Goal: Task Accomplishment & Management: Manage account settings

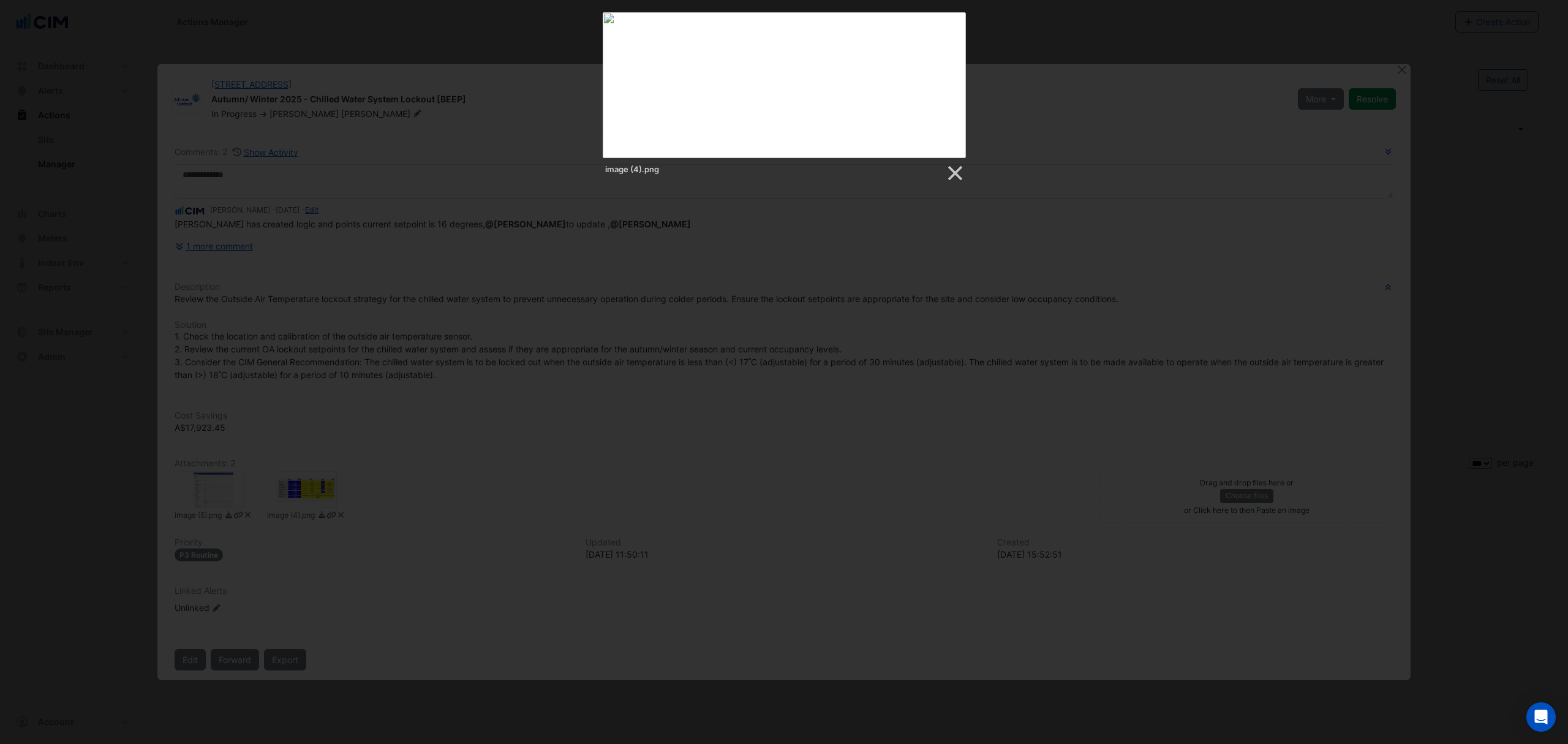
select select "***"
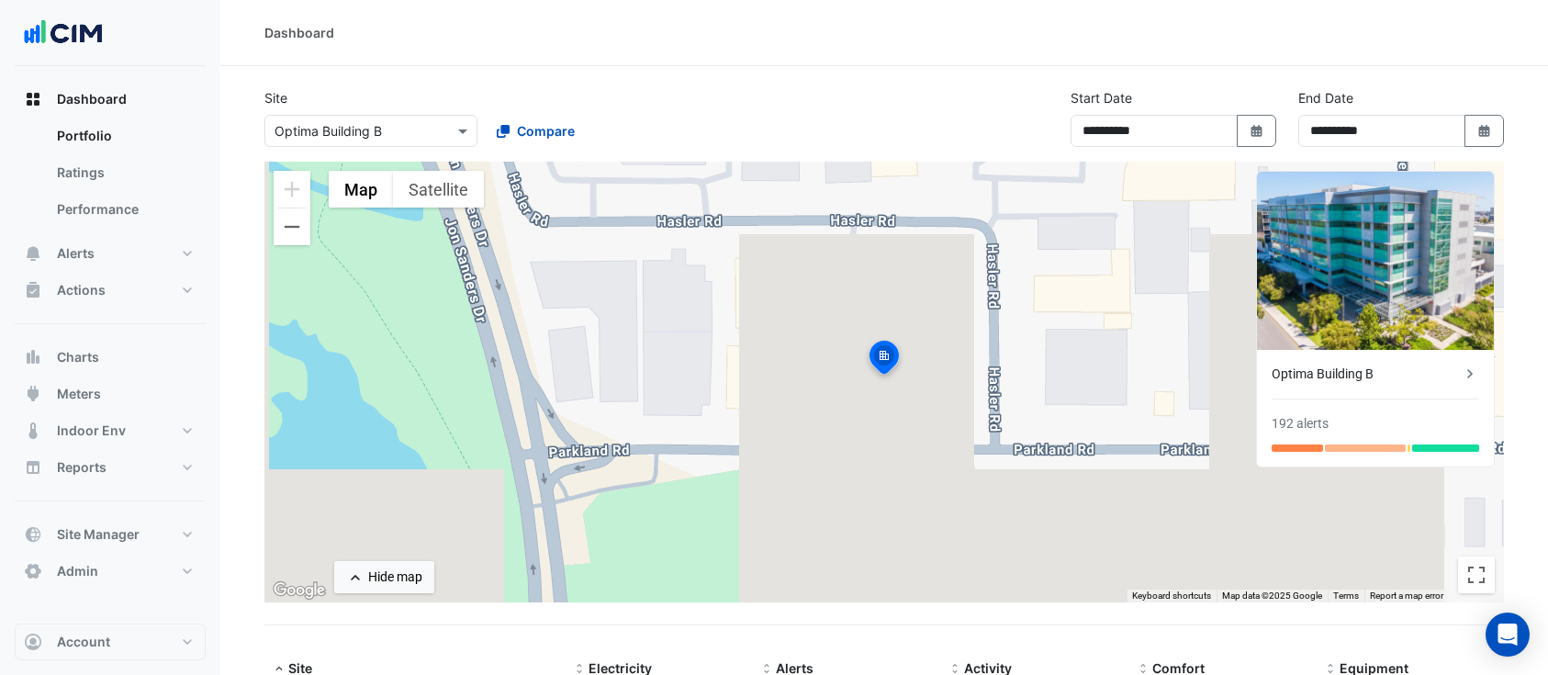
select select "***"
click at [140, 291] on button "Actions" at bounding box center [110, 290] width 191 height 37
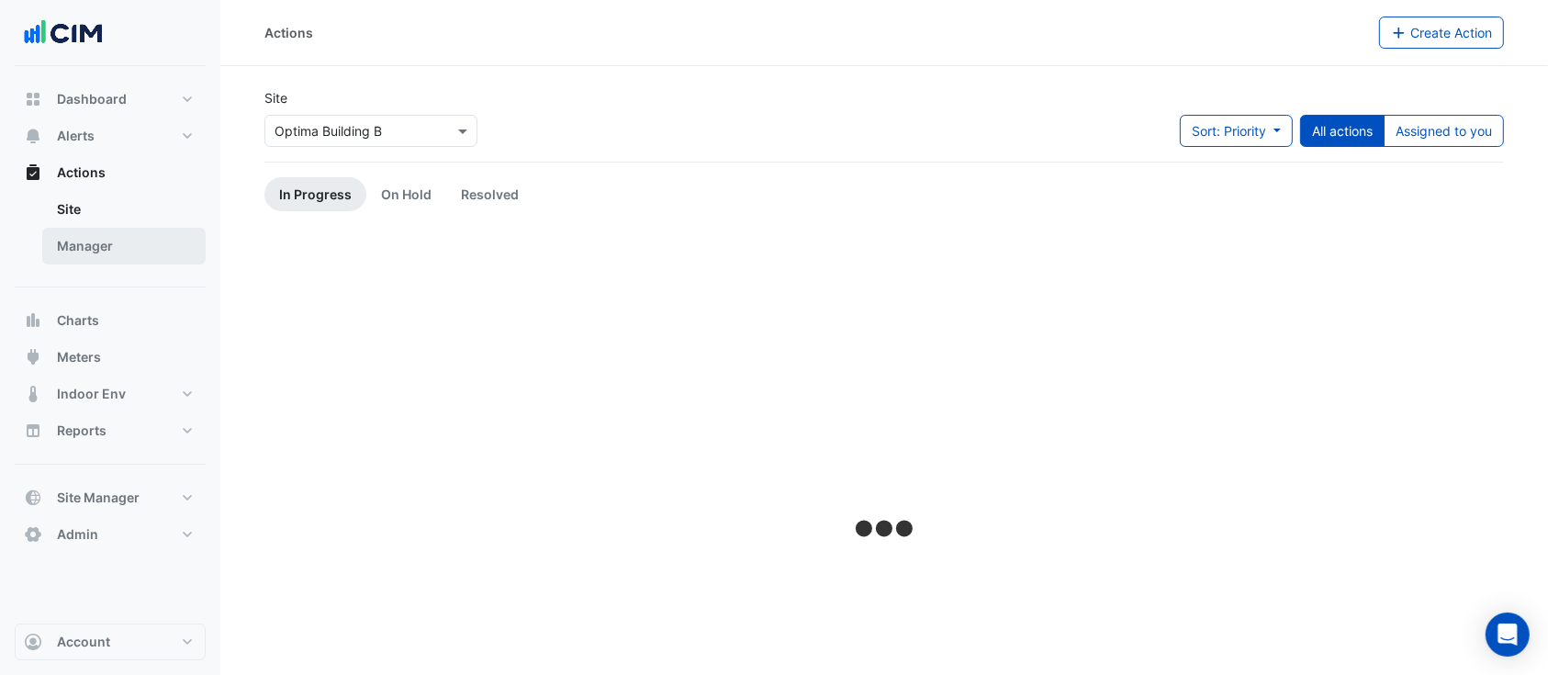
click at [138, 253] on link "Manager" at bounding box center [123, 246] width 163 height 37
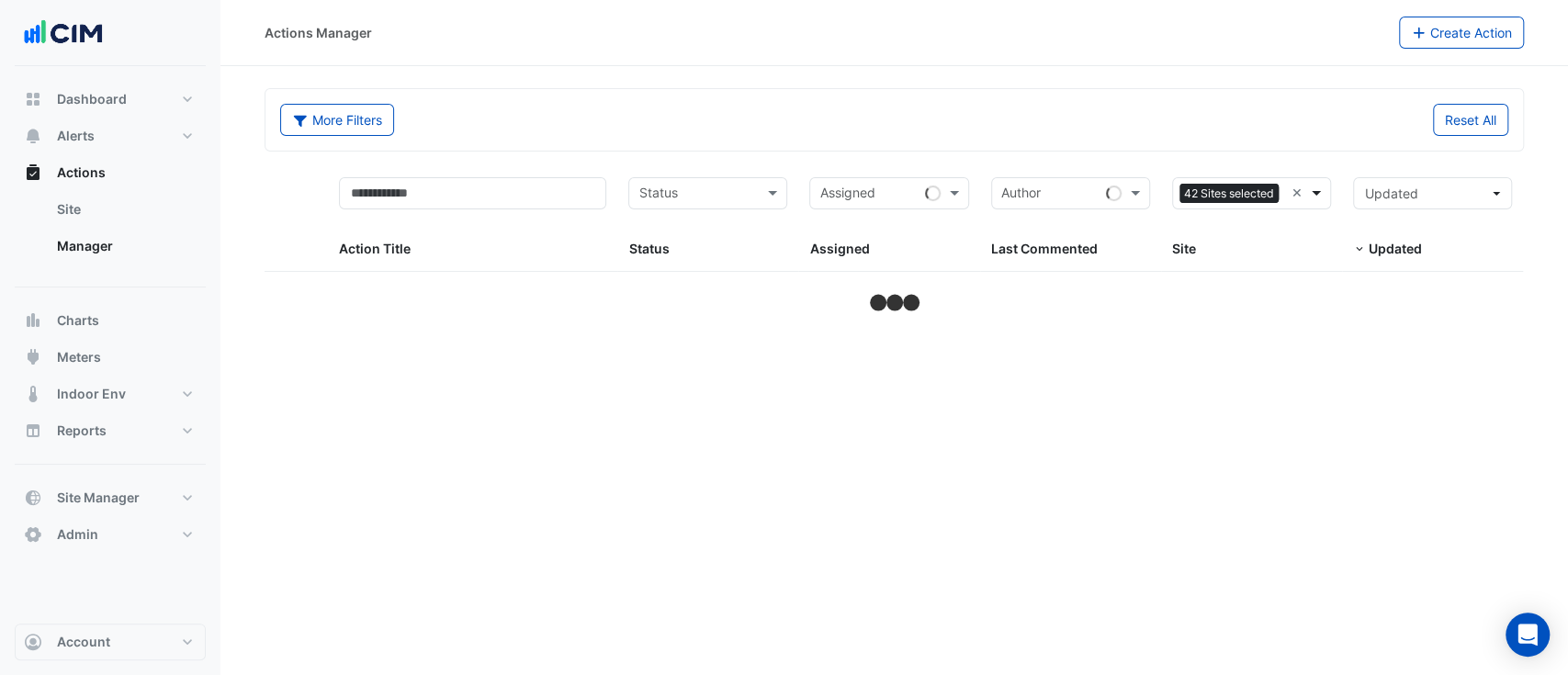
select select "***"
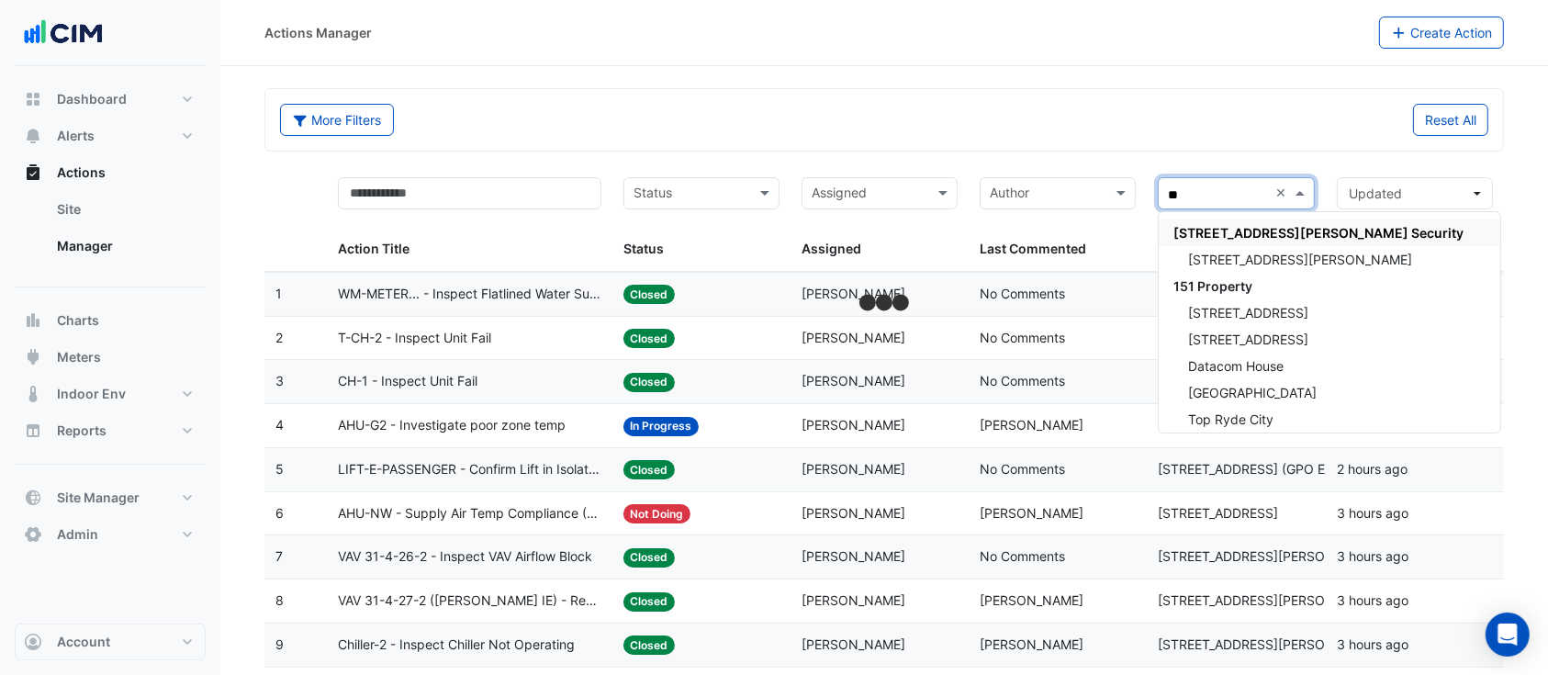
type input "***"
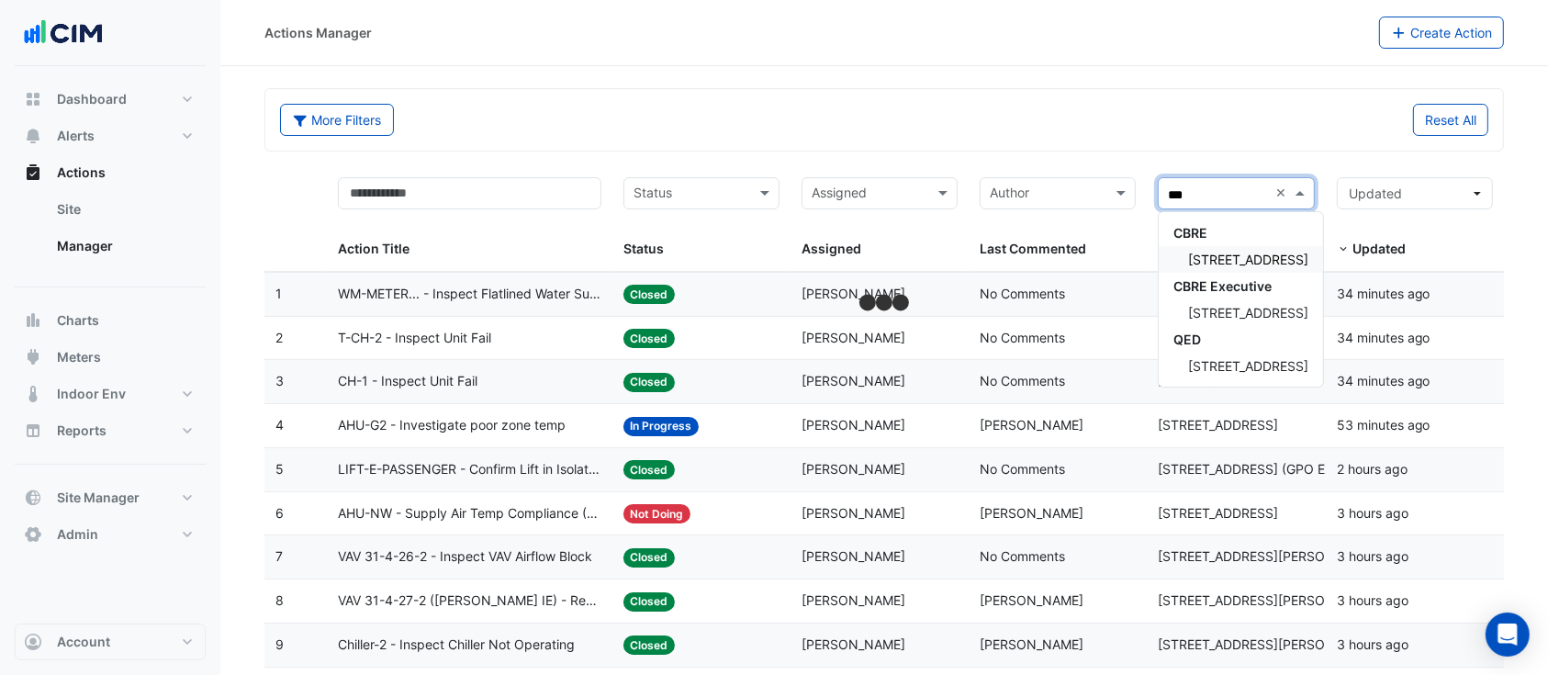
click at [1260, 264] on span "[STREET_ADDRESS]" at bounding box center [1248, 260] width 120 height 16
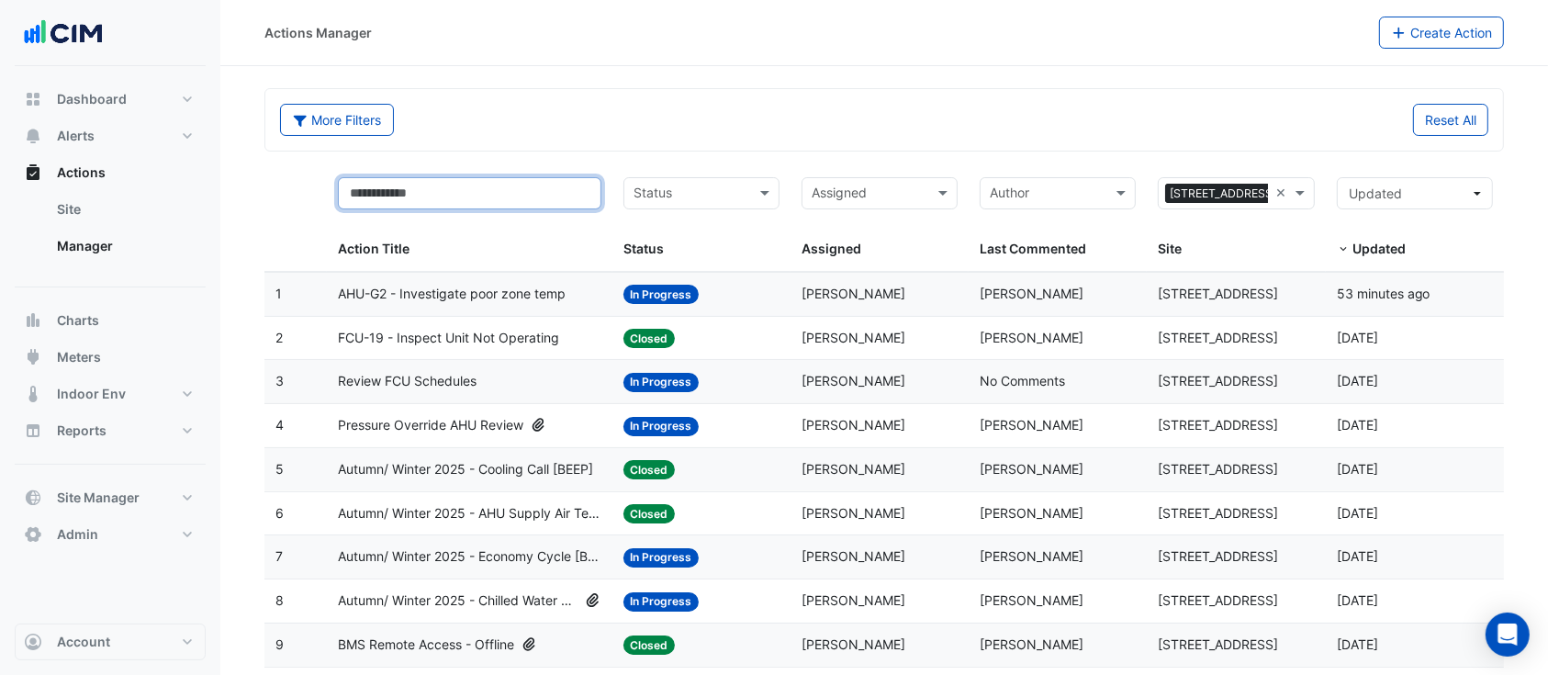
click at [570, 201] on input "text" at bounding box center [470, 193] width 264 height 32
type input "****"
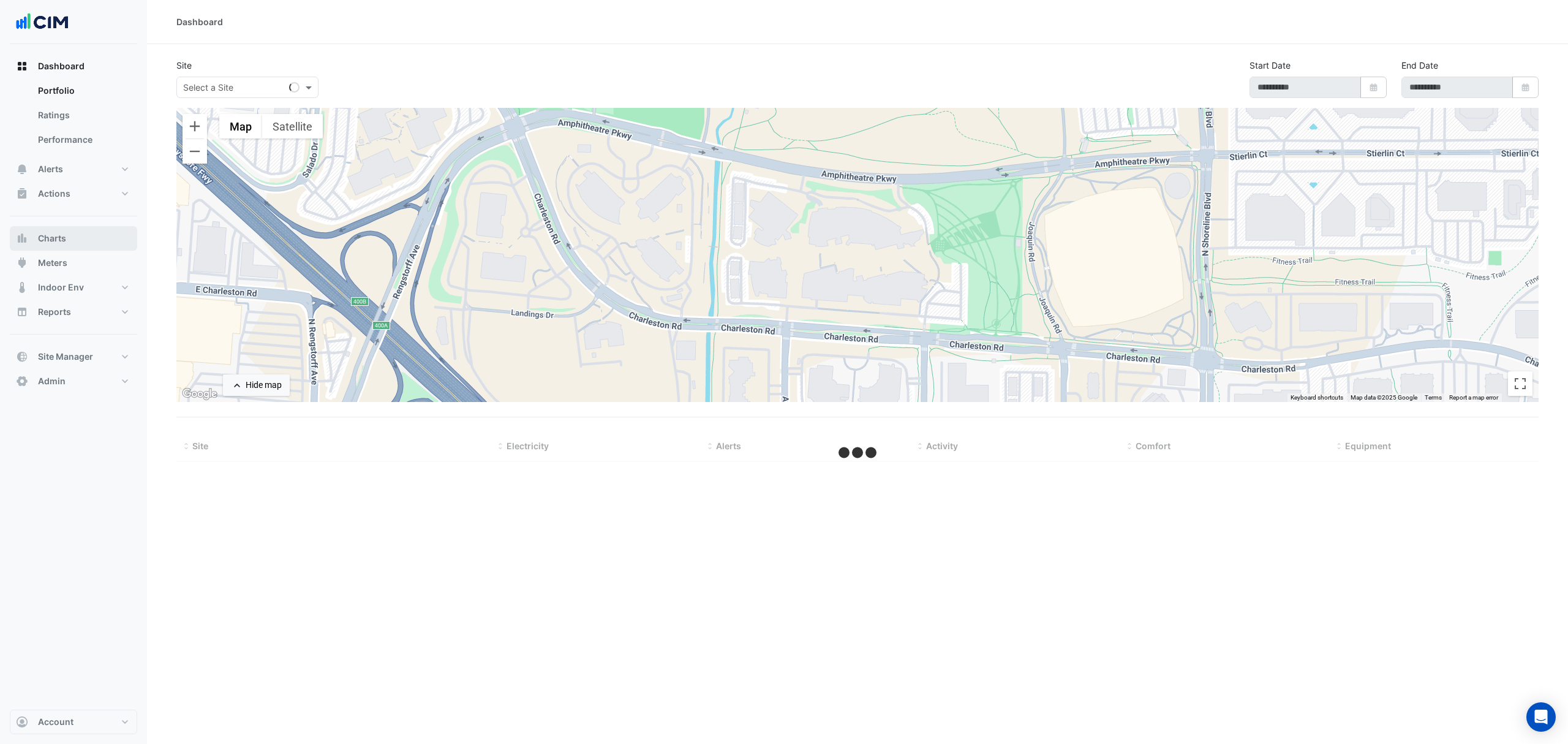
select select "***"
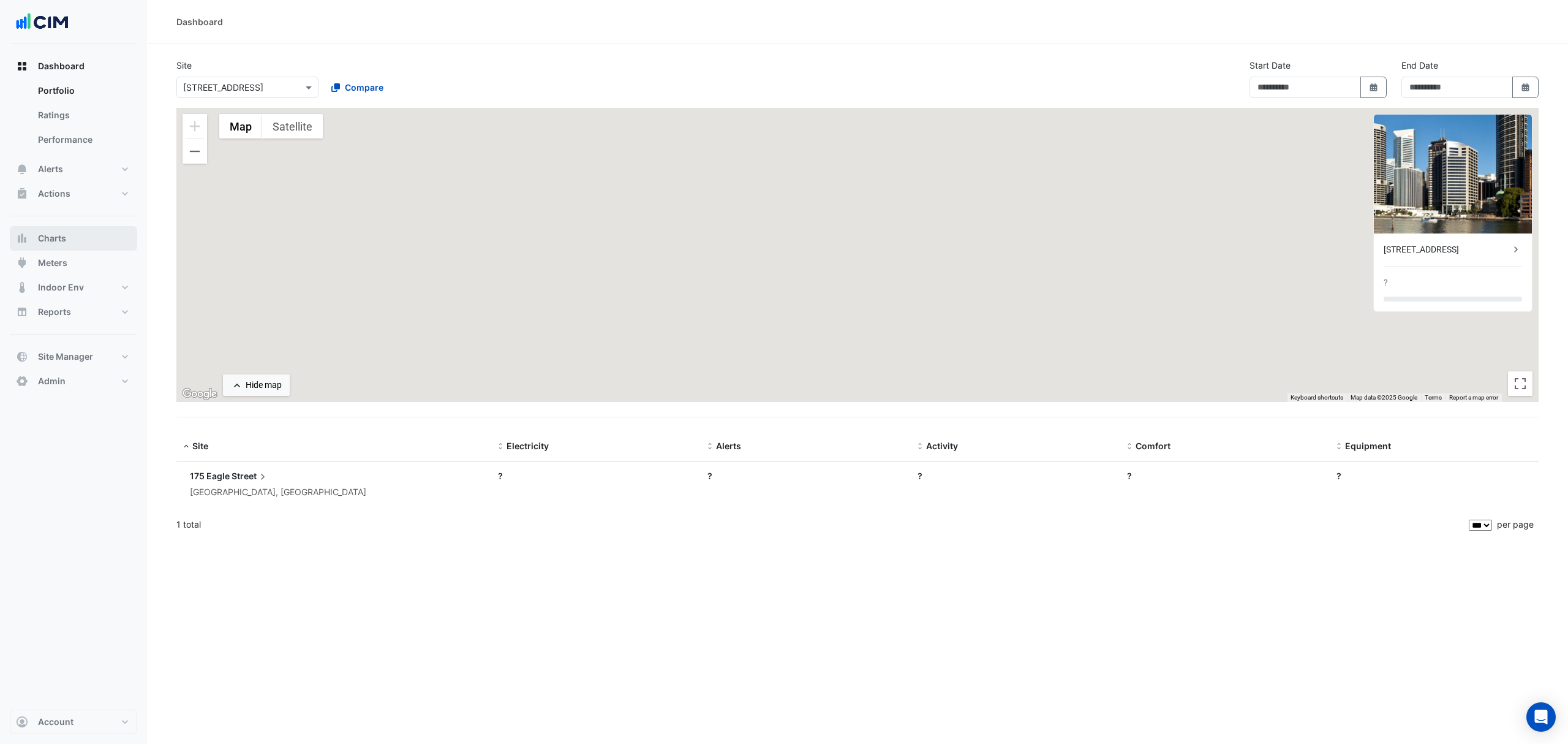
type input "**********"
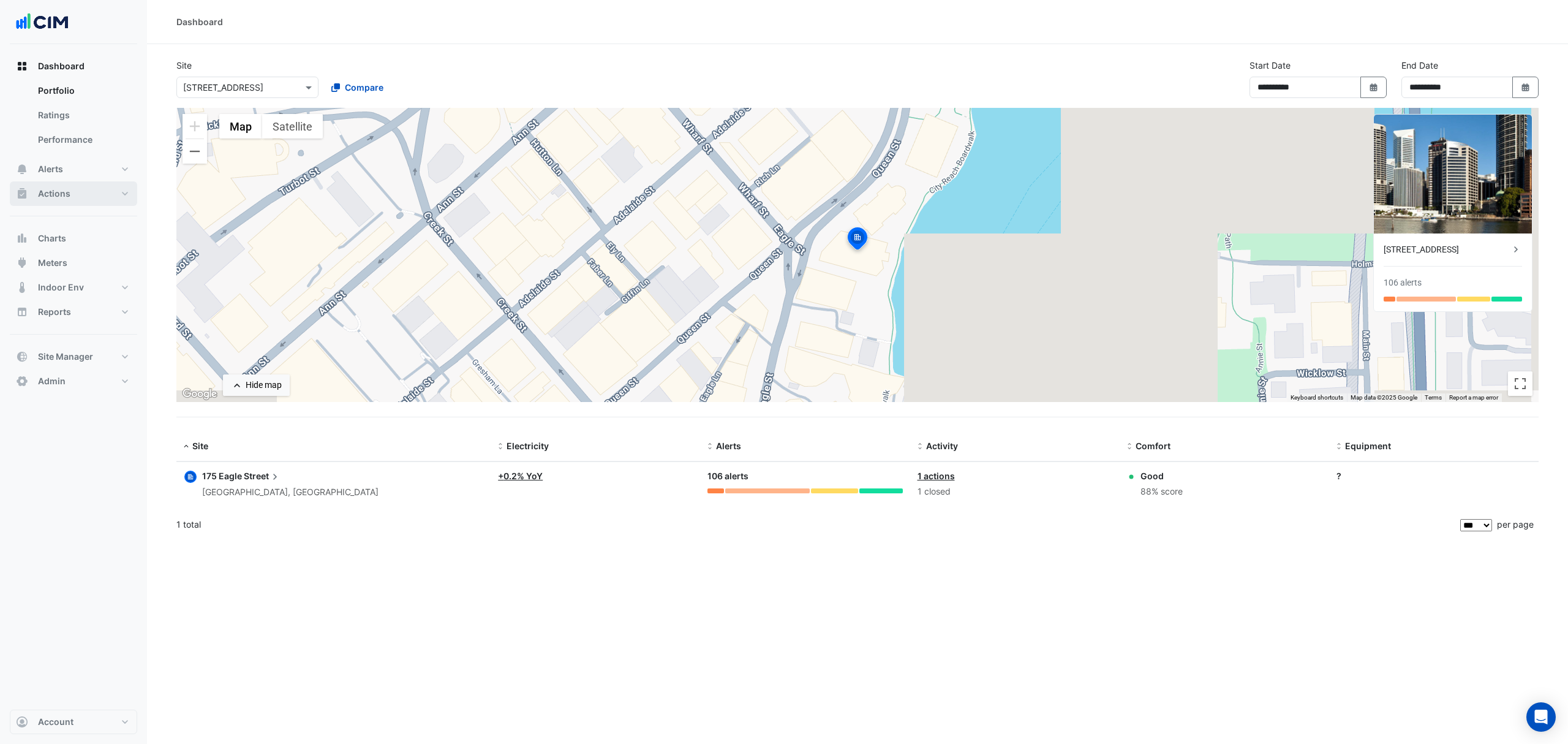
click at [79, 198] on button "Actions" at bounding box center [73, 194] width 127 height 25
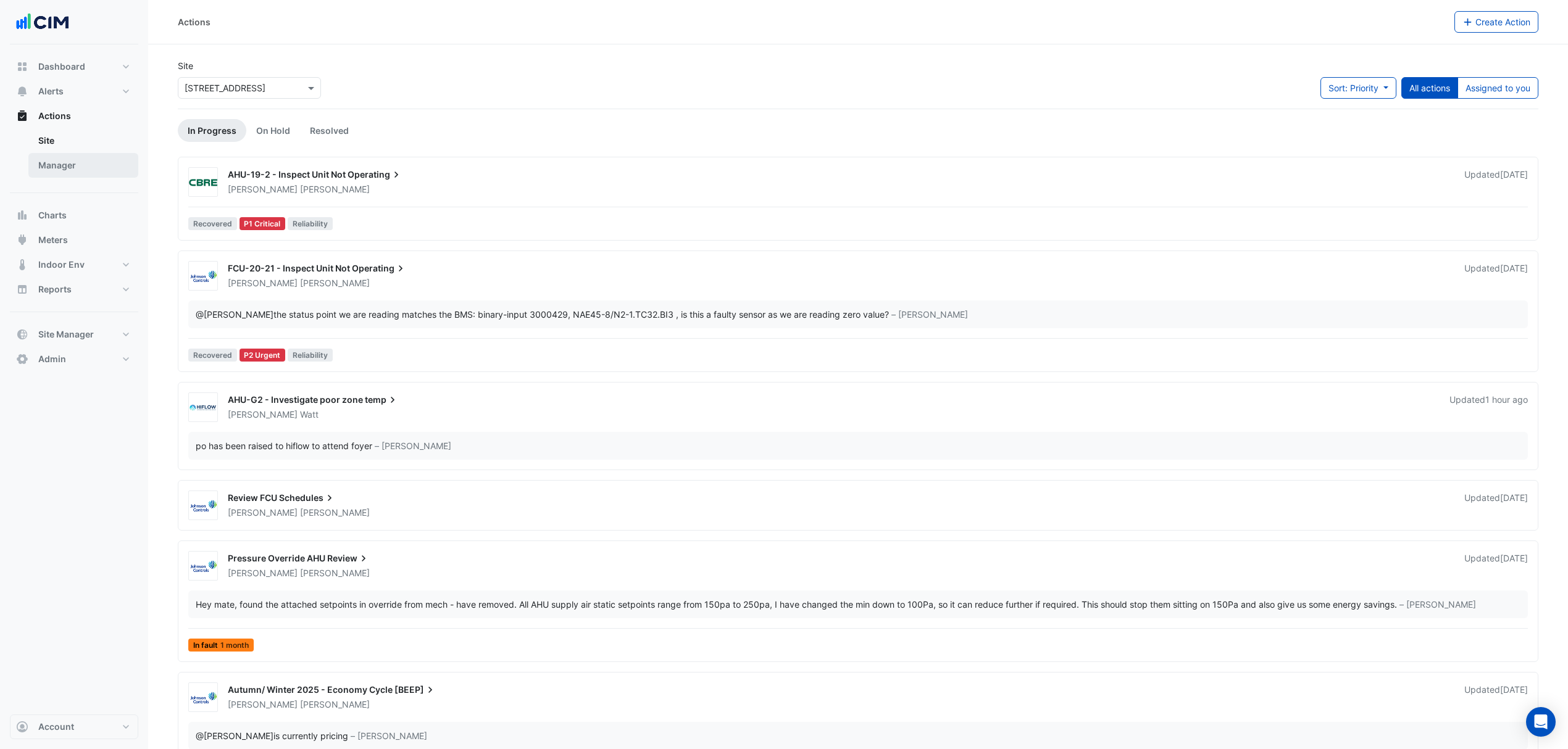
click at [75, 168] on link "Manager" at bounding box center [83, 165] width 110 height 25
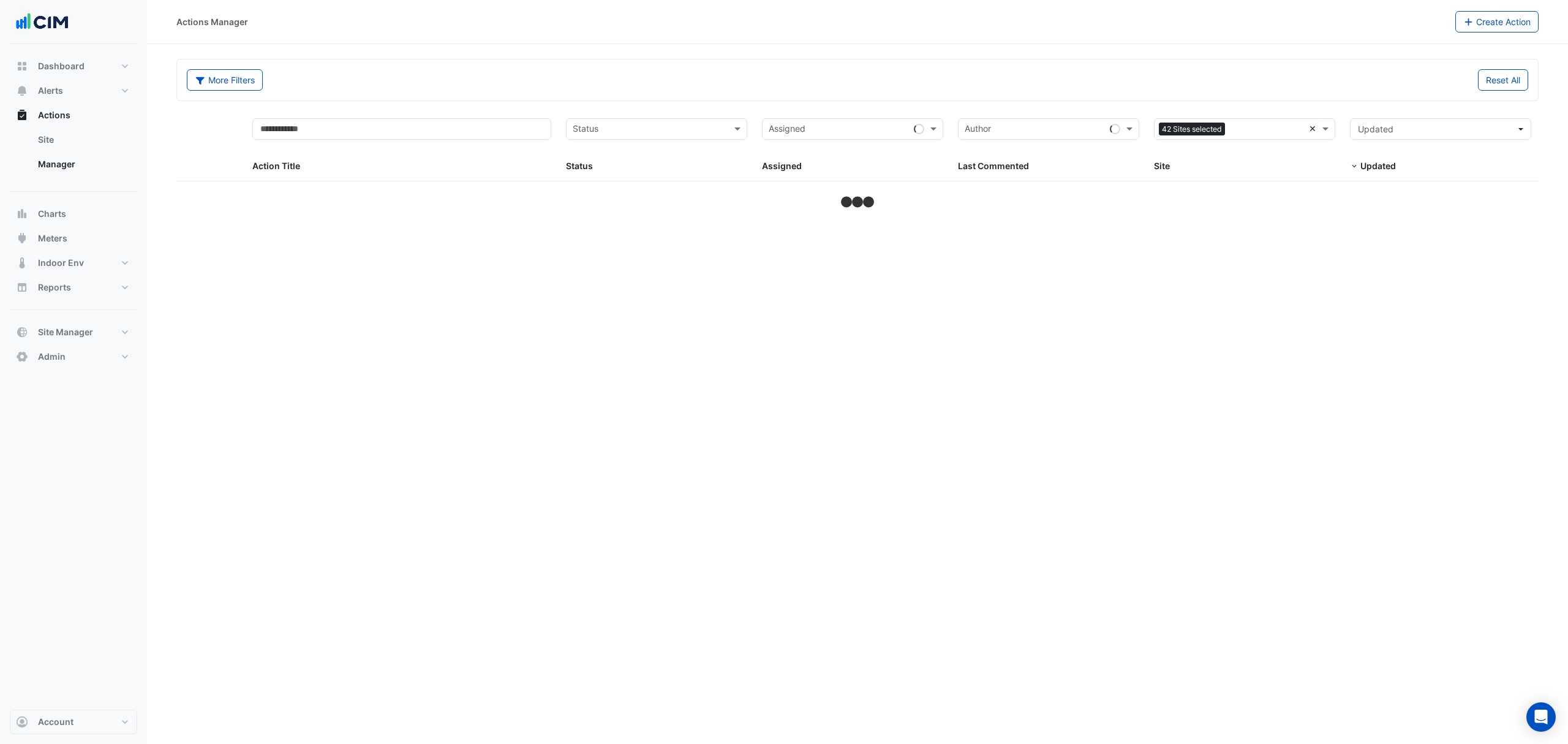
select select "***"
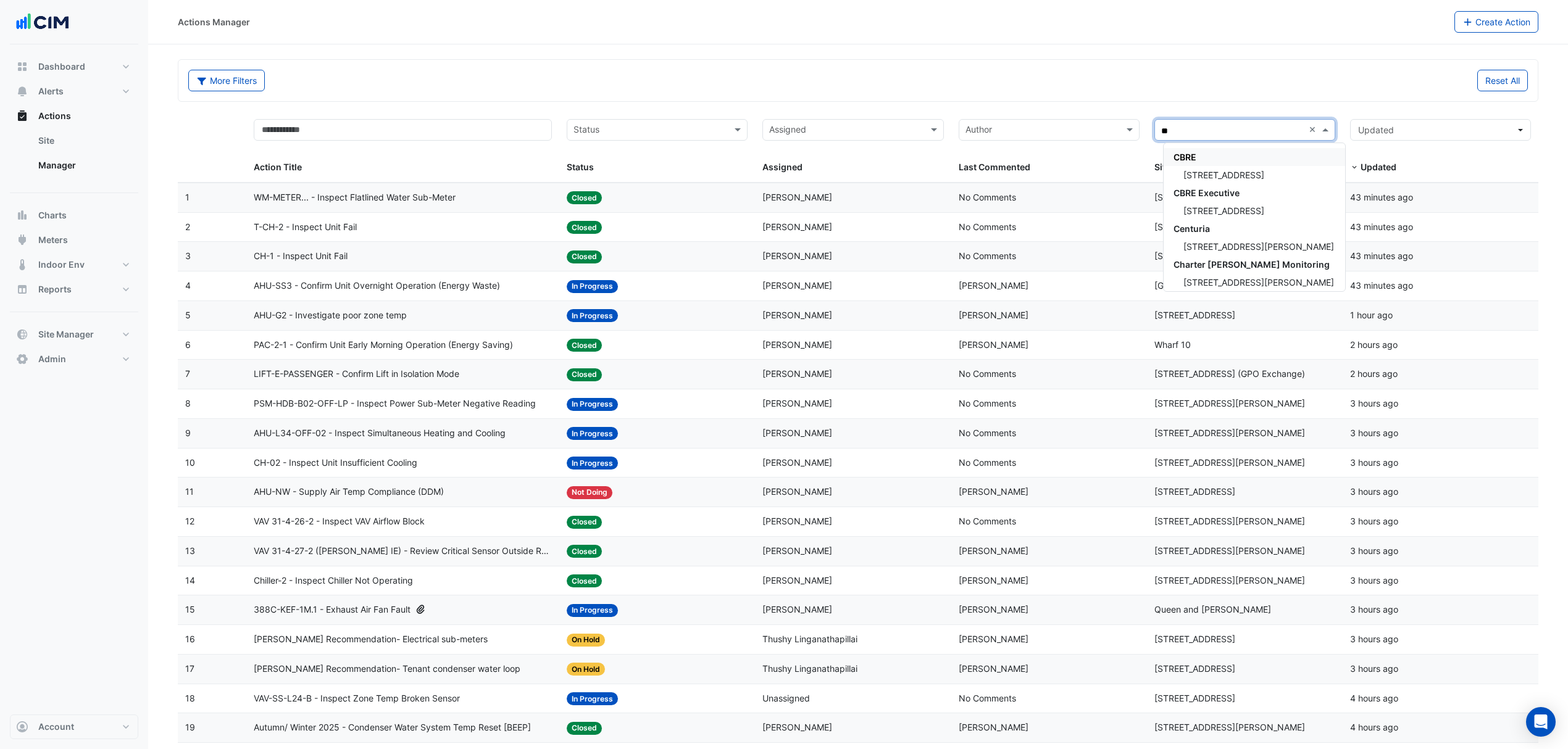
type input "***"
click at [1220, 175] on span "[STREET_ADDRESS]" at bounding box center [1223, 175] width 81 height 11
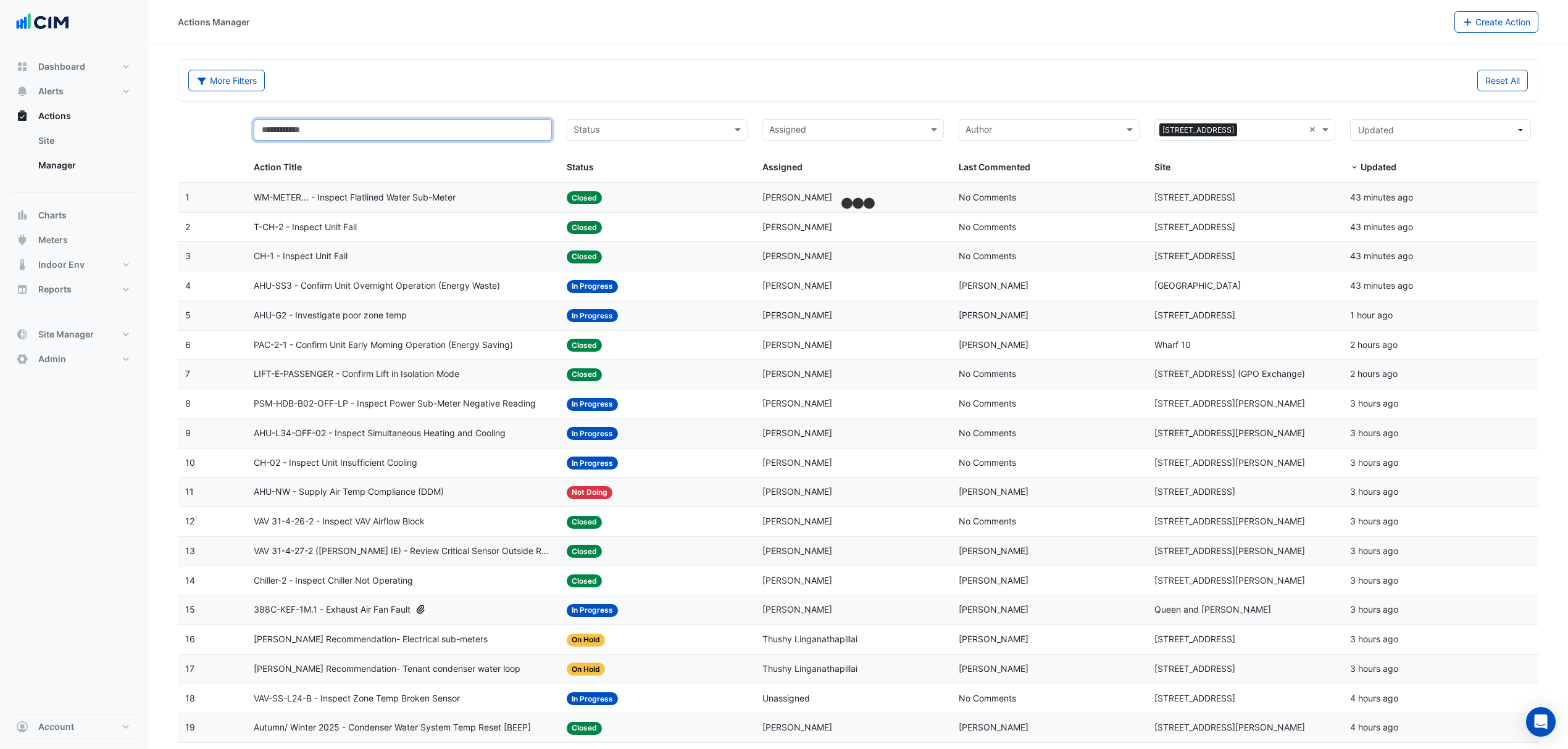
click at [379, 136] on input "text" at bounding box center [403, 130] width 298 height 21
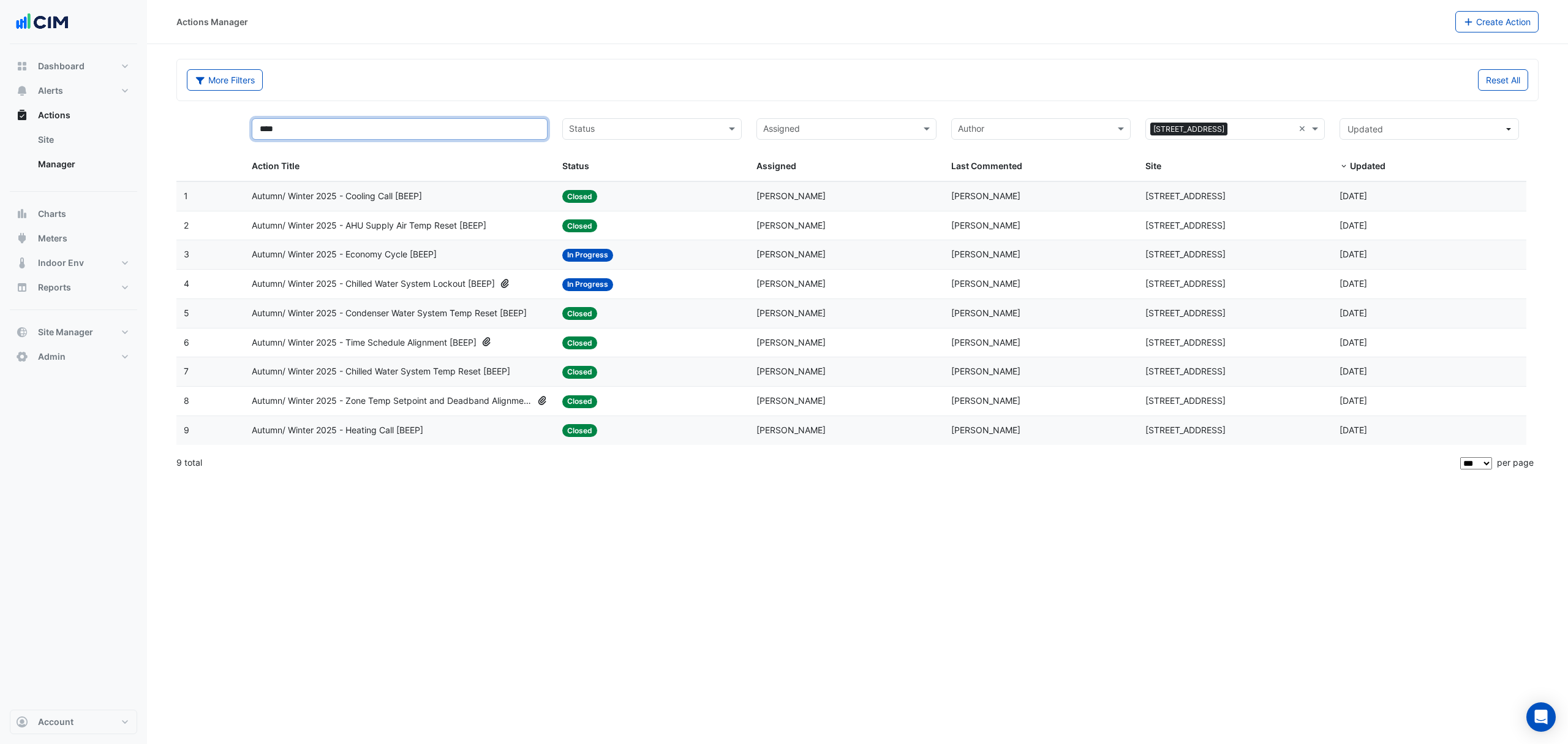
type input "****"
click at [454, 255] on div "Autumn/ Winter 2025 - Economy Cycle [BEEP]" at bounding box center [400, 254] width 296 height 14
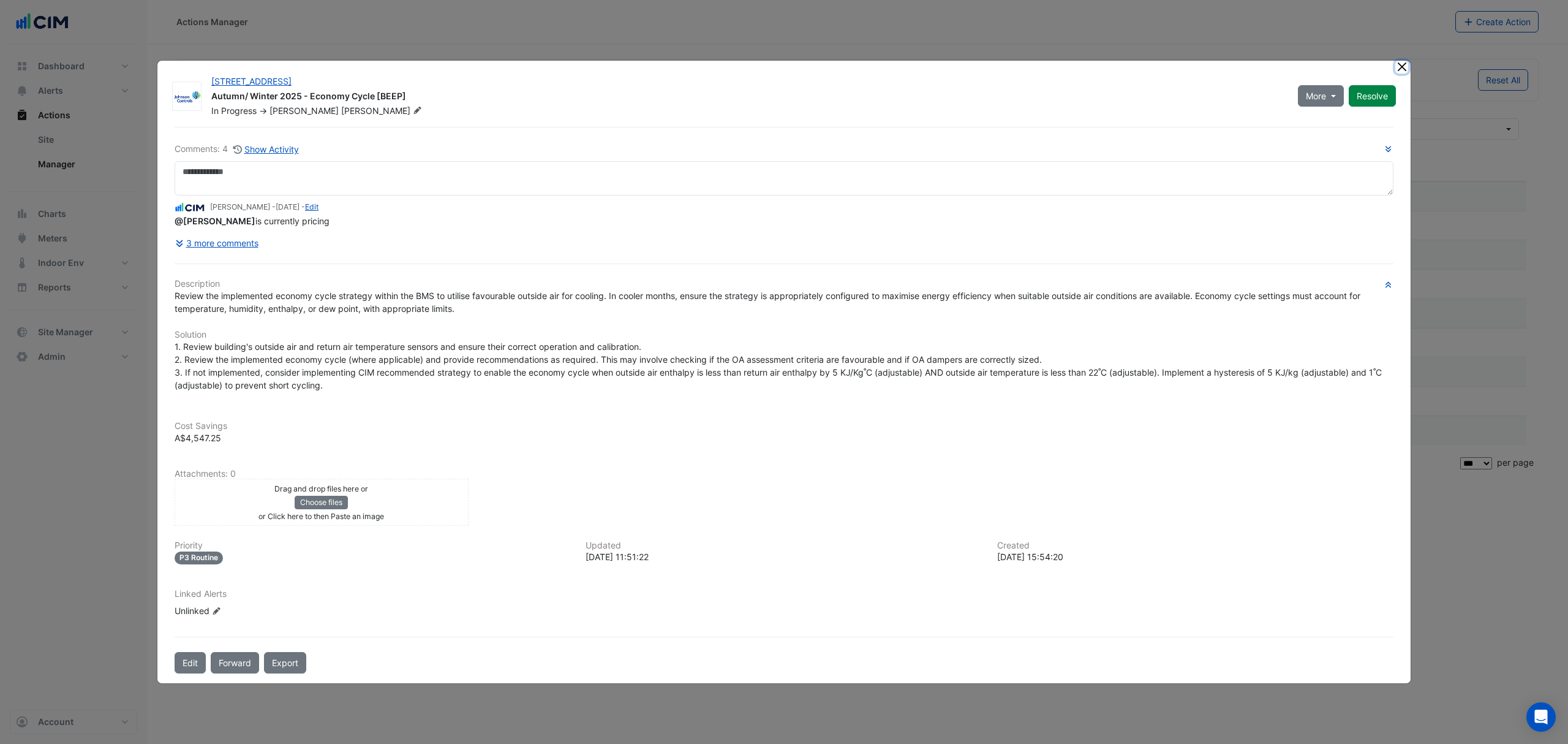
click at [1397, 69] on button "Close" at bounding box center [1401, 67] width 13 height 13
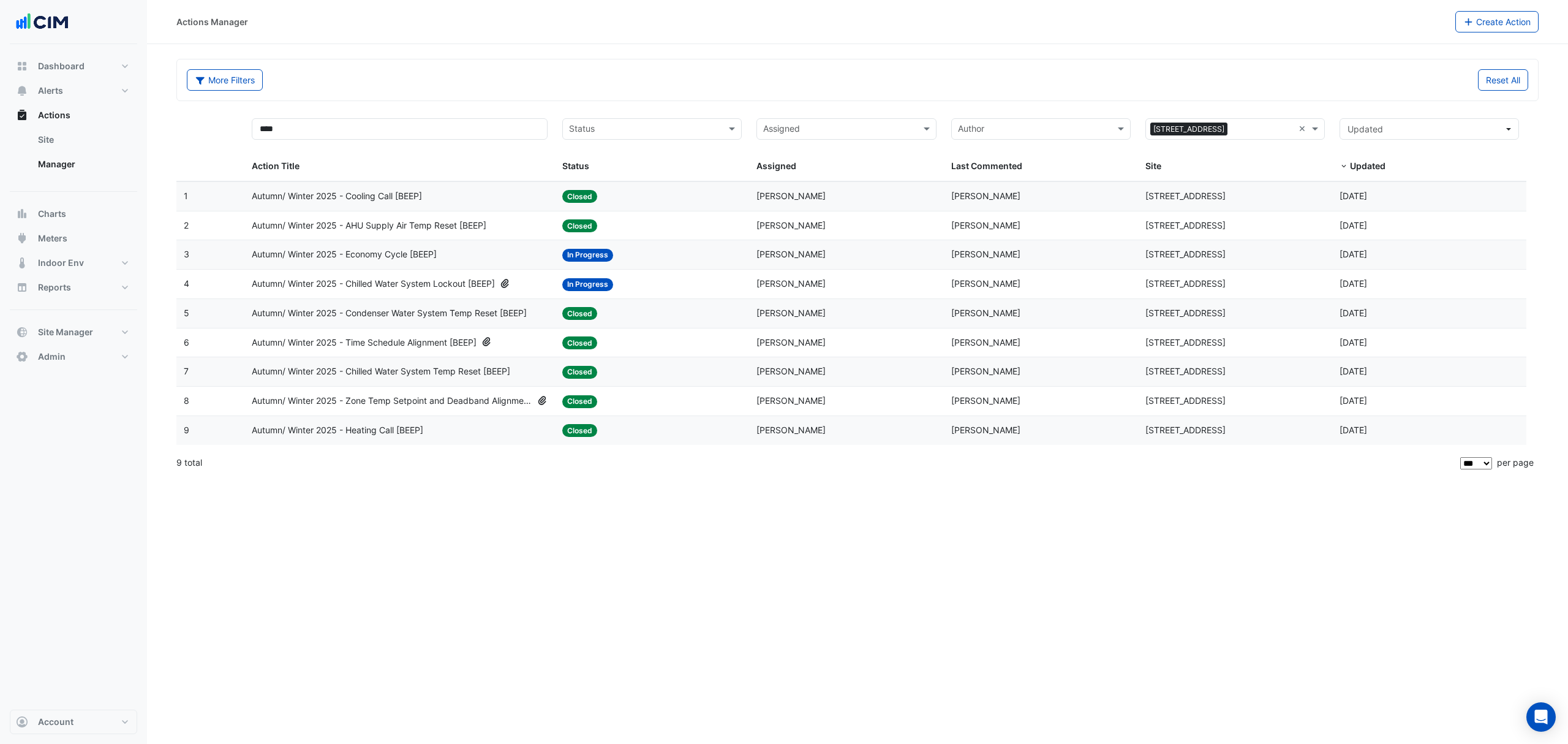
click at [418, 286] on span "Autumn/ Winter 2025 - Chilled Water System Lockout [BEEP]" at bounding box center [373, 284] width 243 height 14
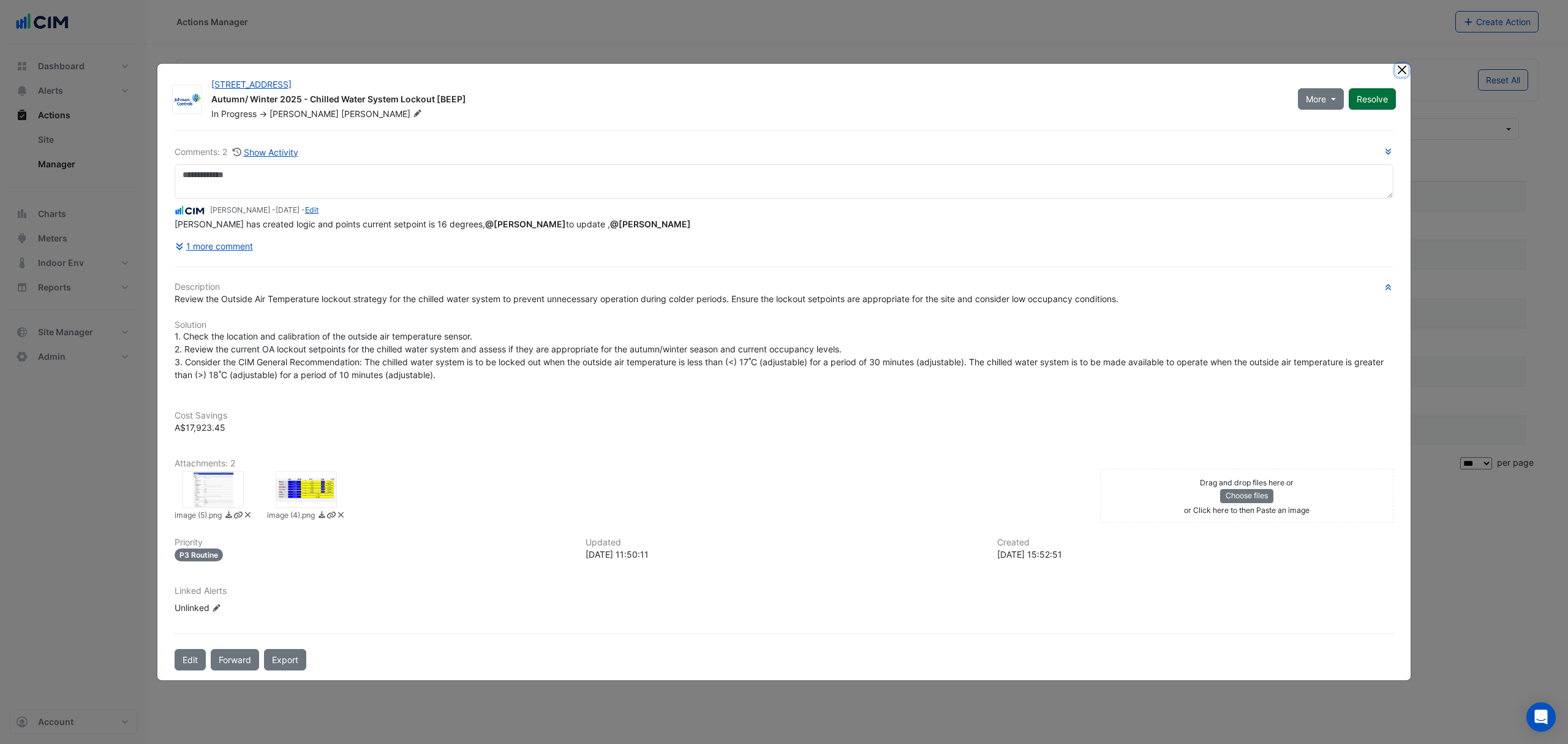
drag, startPoint x: 1401, startPoint y: 74, endPoint x: 1388, endPoint y: 79, distance: 13.9
click at [1401, 74] on button "Close" at bounding box center [1401, 70] width 13 height 13
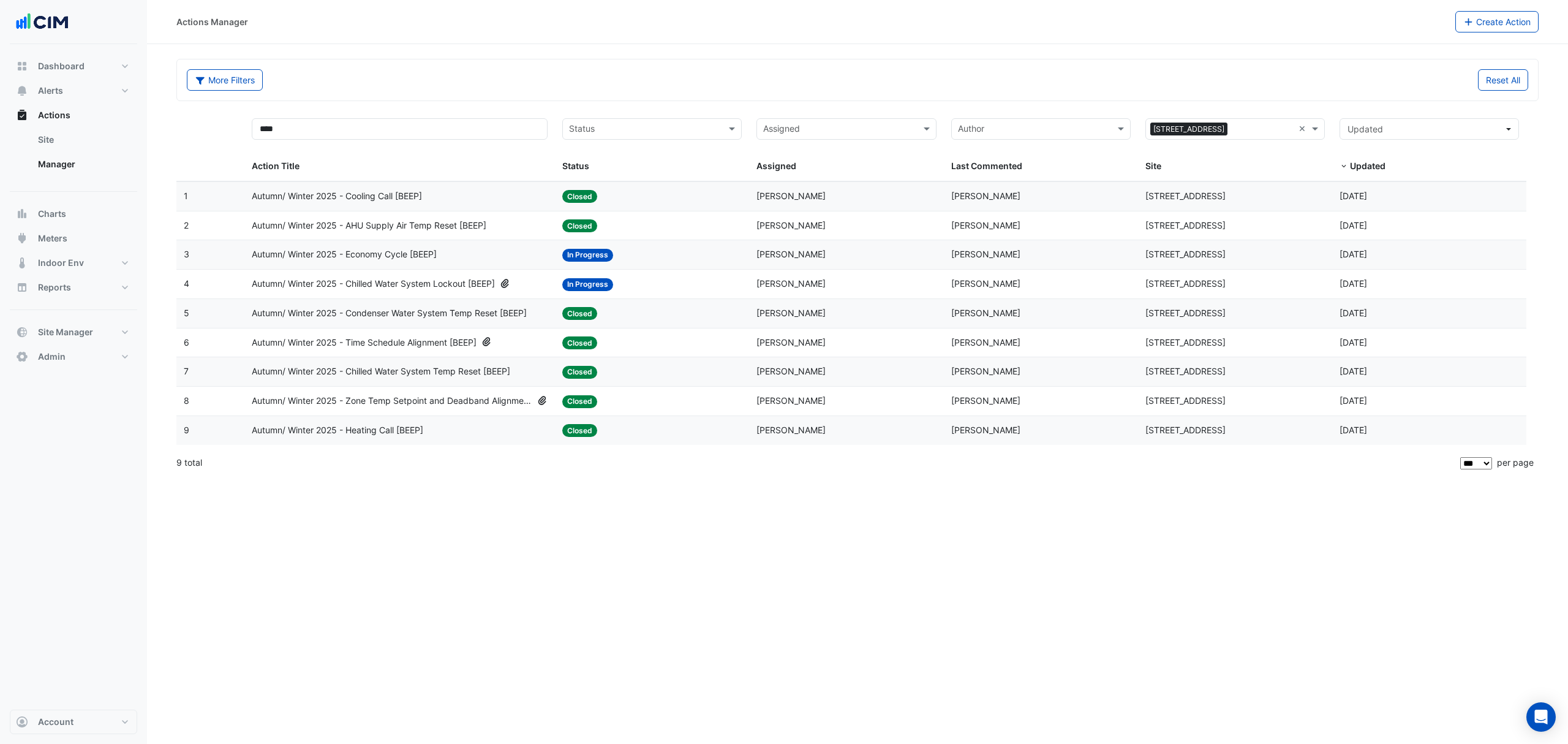
click at [442, 218] on datatable-body-cell "Action Title: Autumn/ Winter 2025 - AHU Supply Air Temp Reset [BEEP]" at bounding box center [400, 226] width 311 height 29
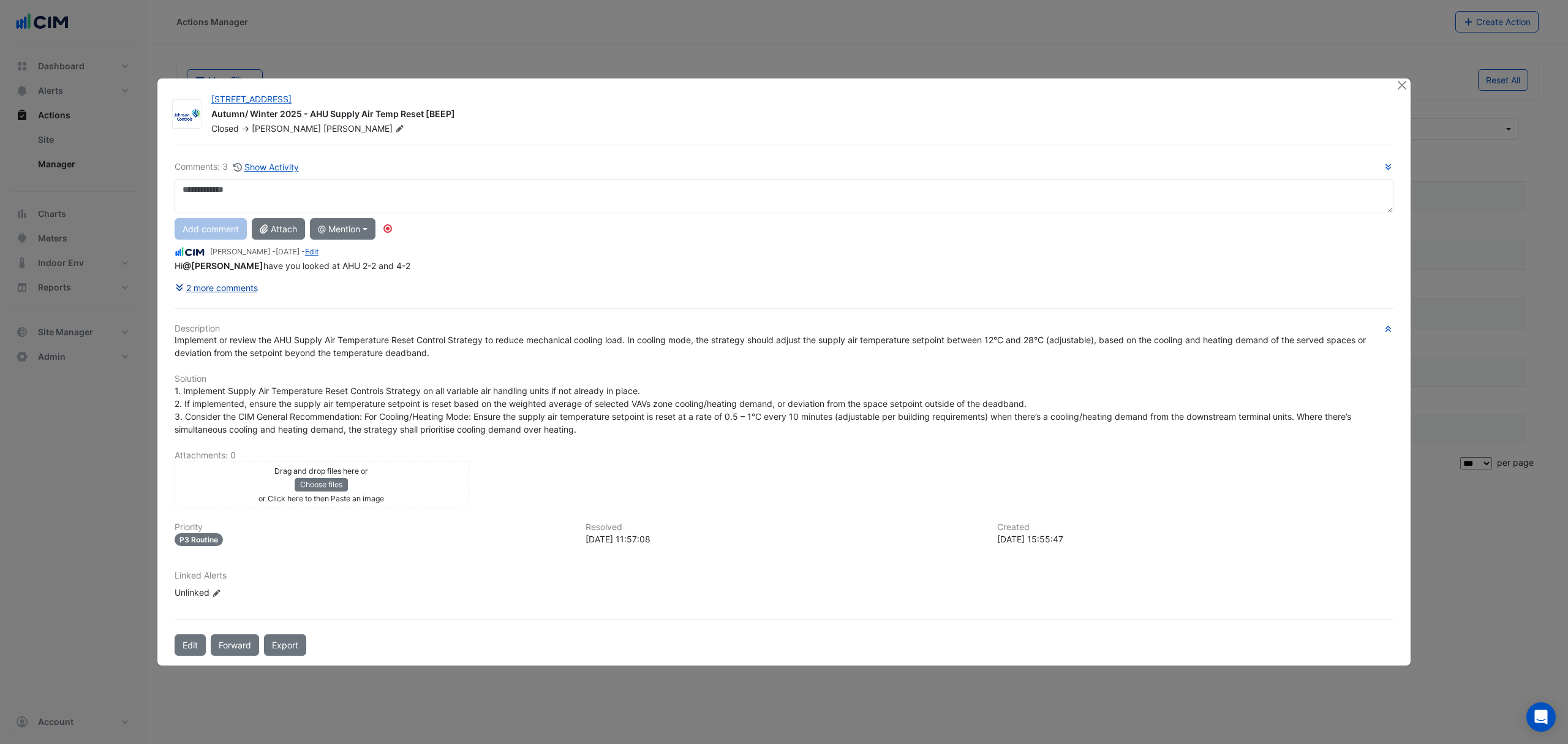
click at [246, 283] on button "2 more comments" at bounding box center [217, 288] width 84 height 21
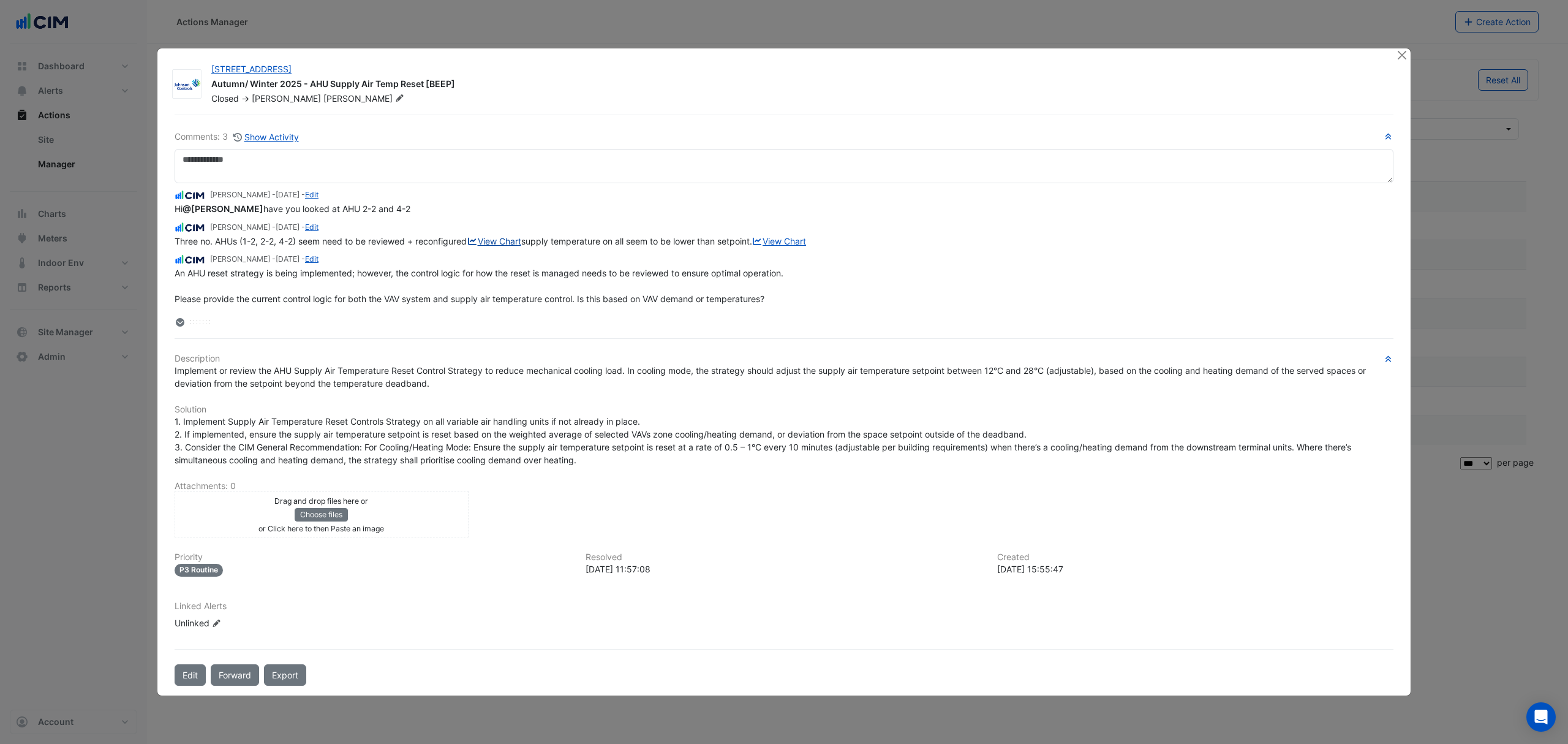
click at [498, 236] on link "View Chart" at bounding box center [494, 242] width 55 height 11
drag, startPoint x: 425, startPoint y: 79, endPoint x: 312, endPoint y: 81, distance: 113.0
click at [312, 81] on div "Autumn/ Winter 2025 - AHU Supply Air Temp Reset [BEEP]" at bounding box center [796, 85] width 1170 height 15
copy div "AHU Supply Air Temp Reset"
click at [506, 239] on link "View Chart" at bounding box center [494, 242] width 55 height 11
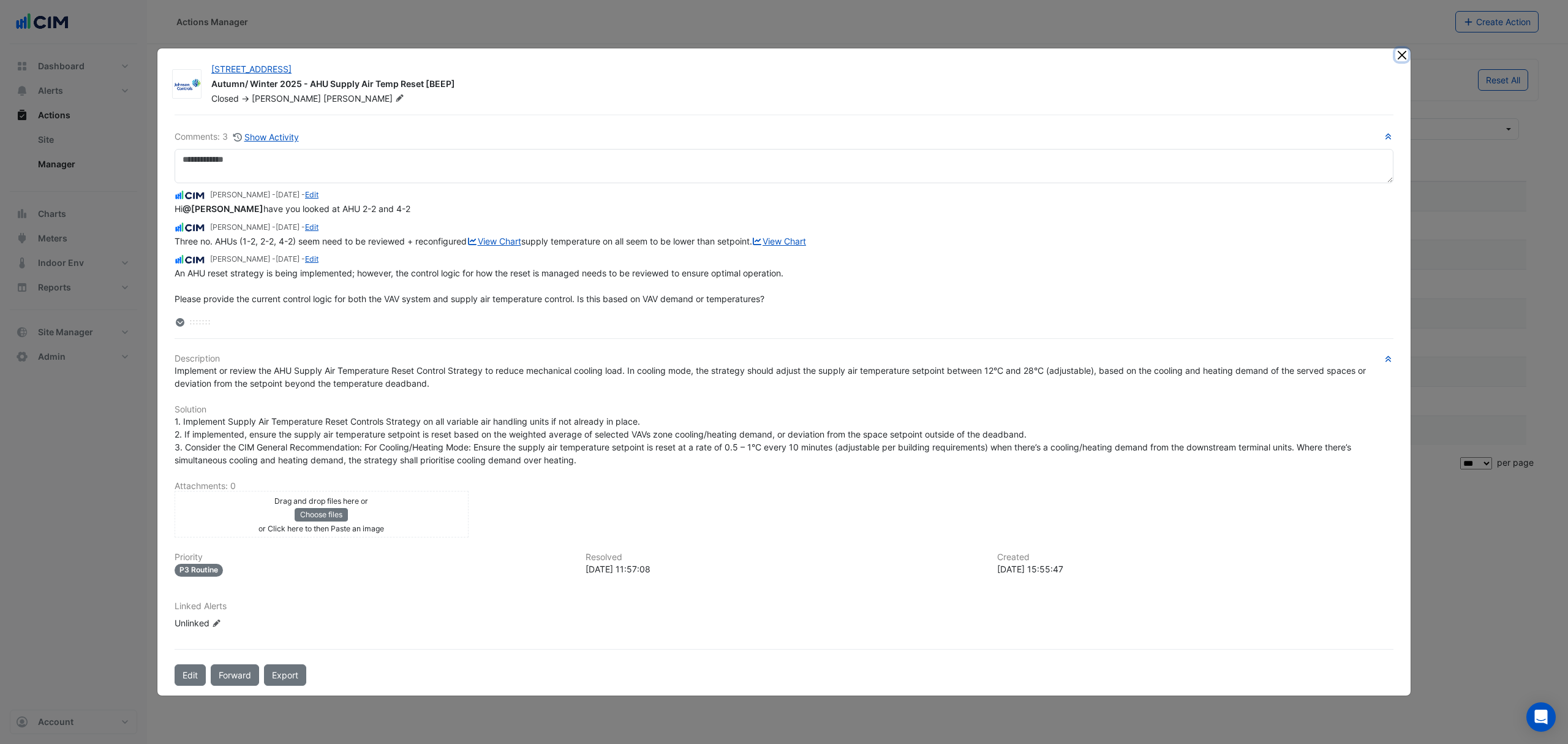
click at [1402, 60] on button "Close" at bounding box center [1401, 55] width 13 height 13
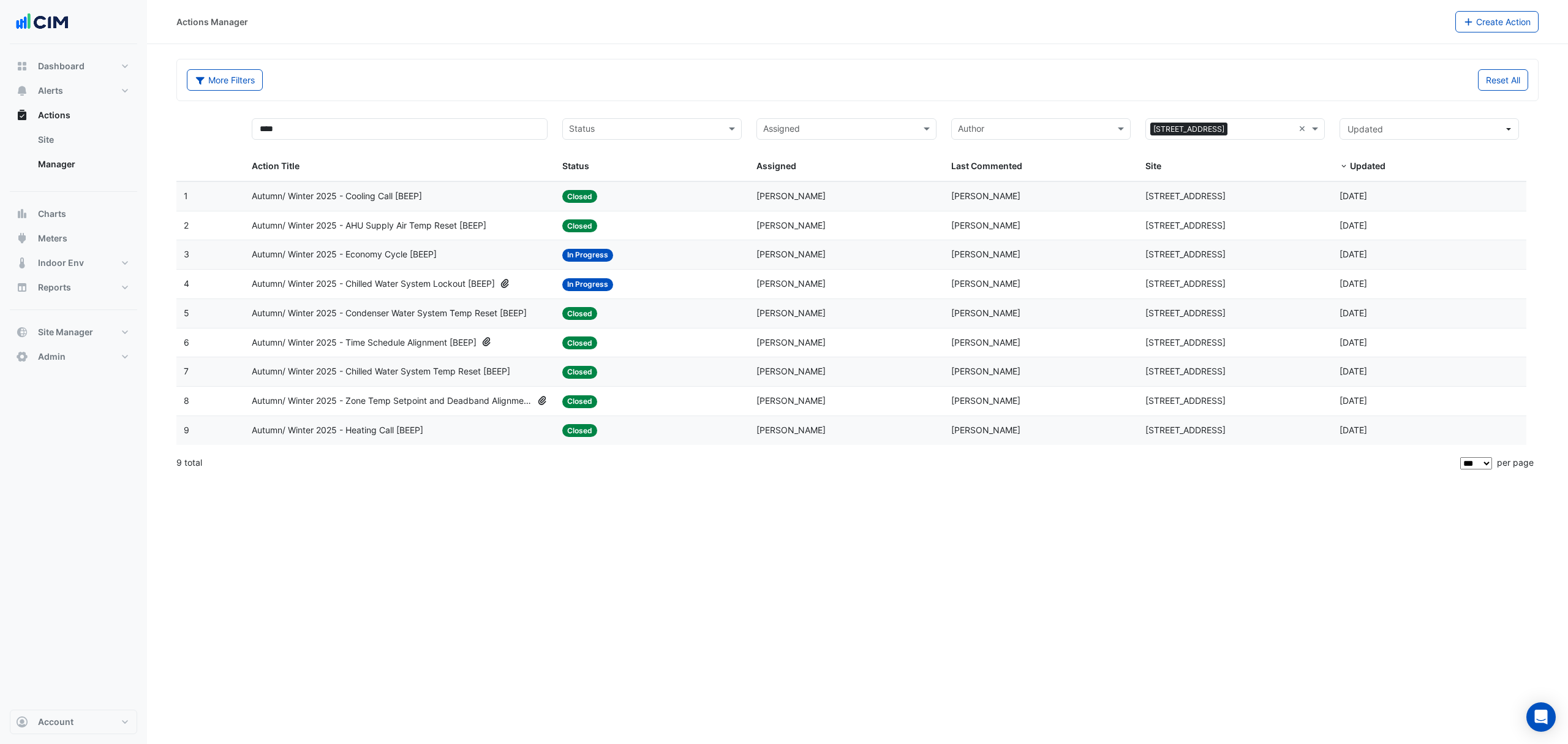
click at [418, 291] on span "Autumn/ Winter 2025 - Chilled Water System Lockout [BEEP]" at bounding box center [373, 284] width 243 height 14
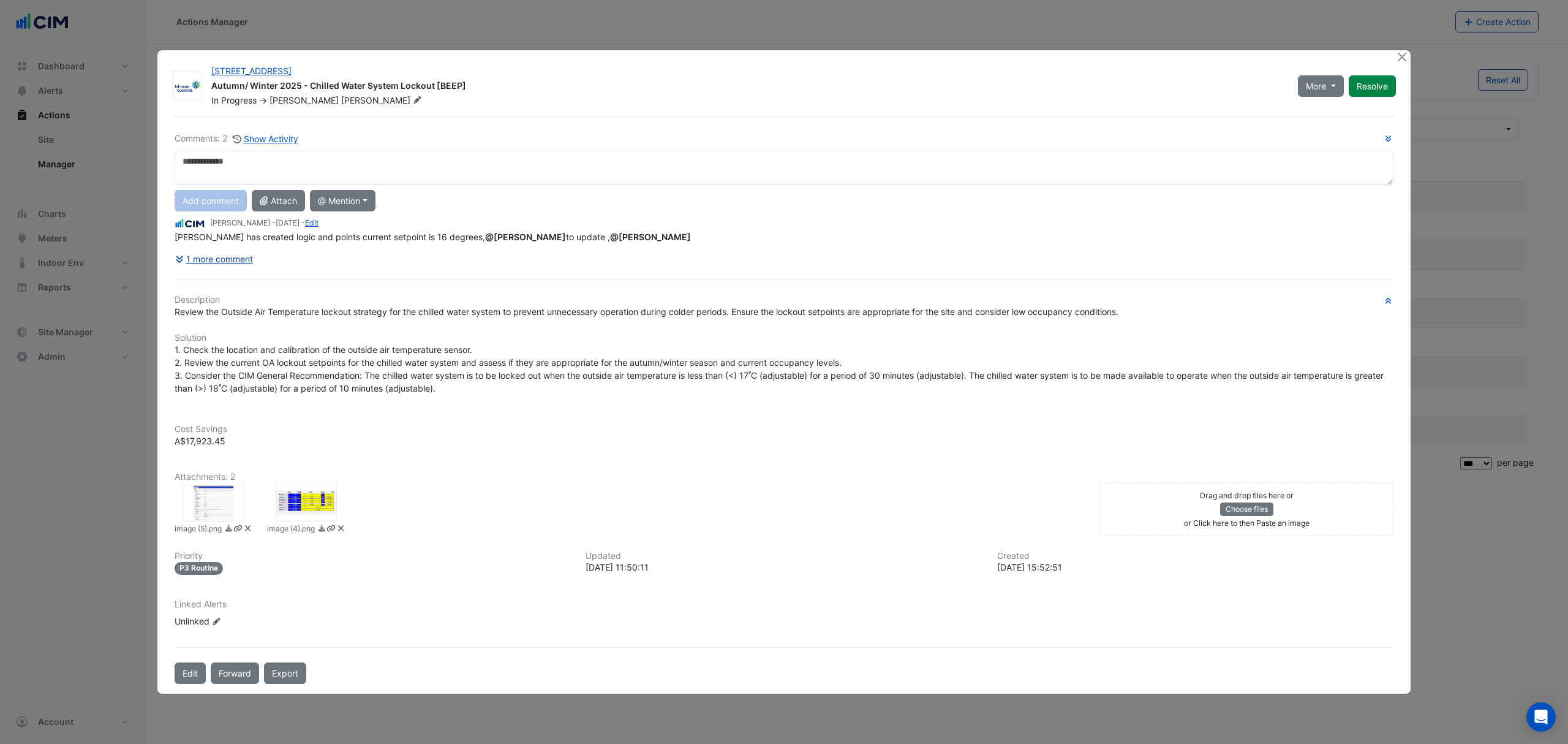
click at [214, 260] on button "1 more comment" at bounding box center [214, 259] width 79 height 21
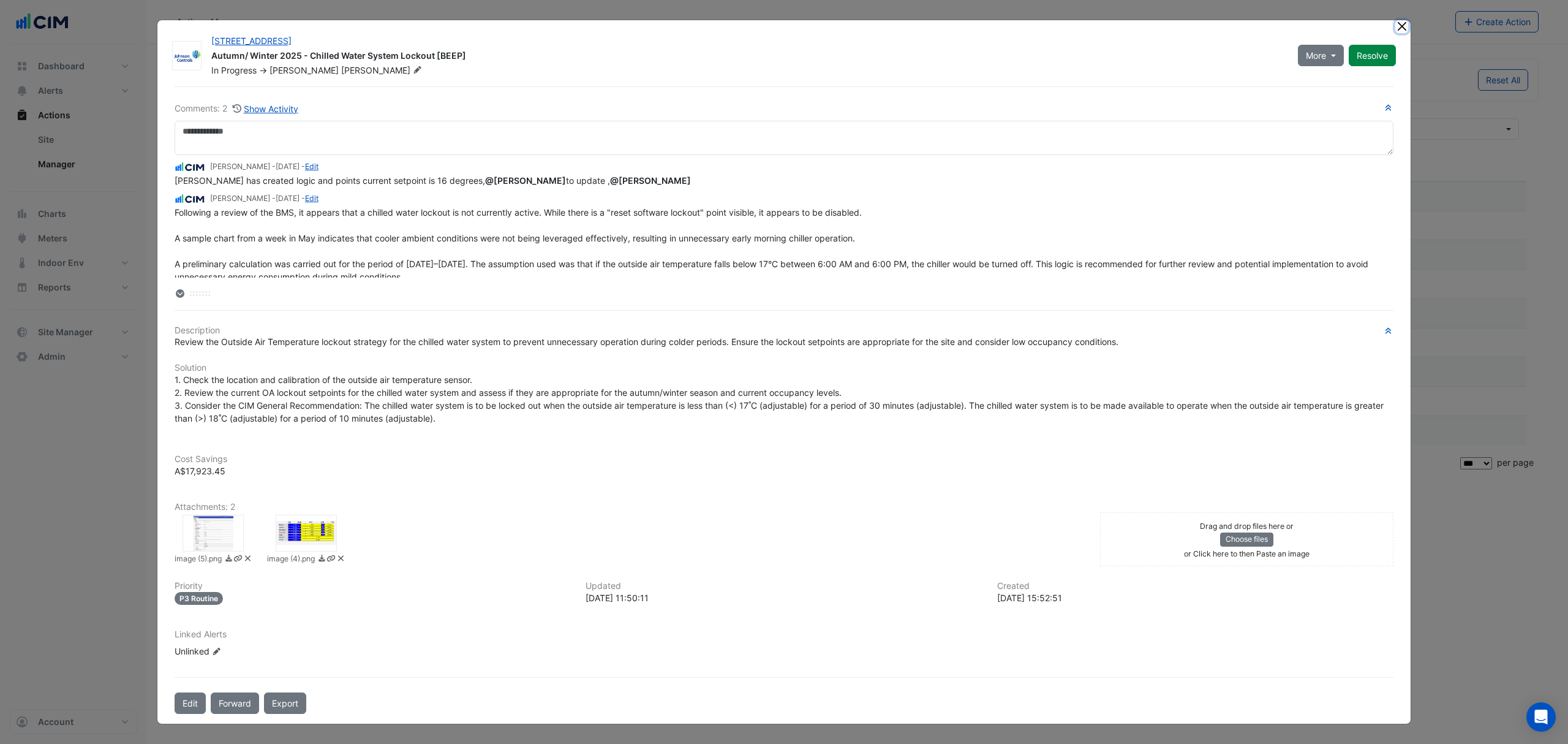
drag, startPoint x: 1398, startPoint y: 23, endPoint x: 1383, endPoint y: 23, distance: 15.0
click at [1398, 23] on button "Close" at bounding box center [1401, 26] width 13 height 13
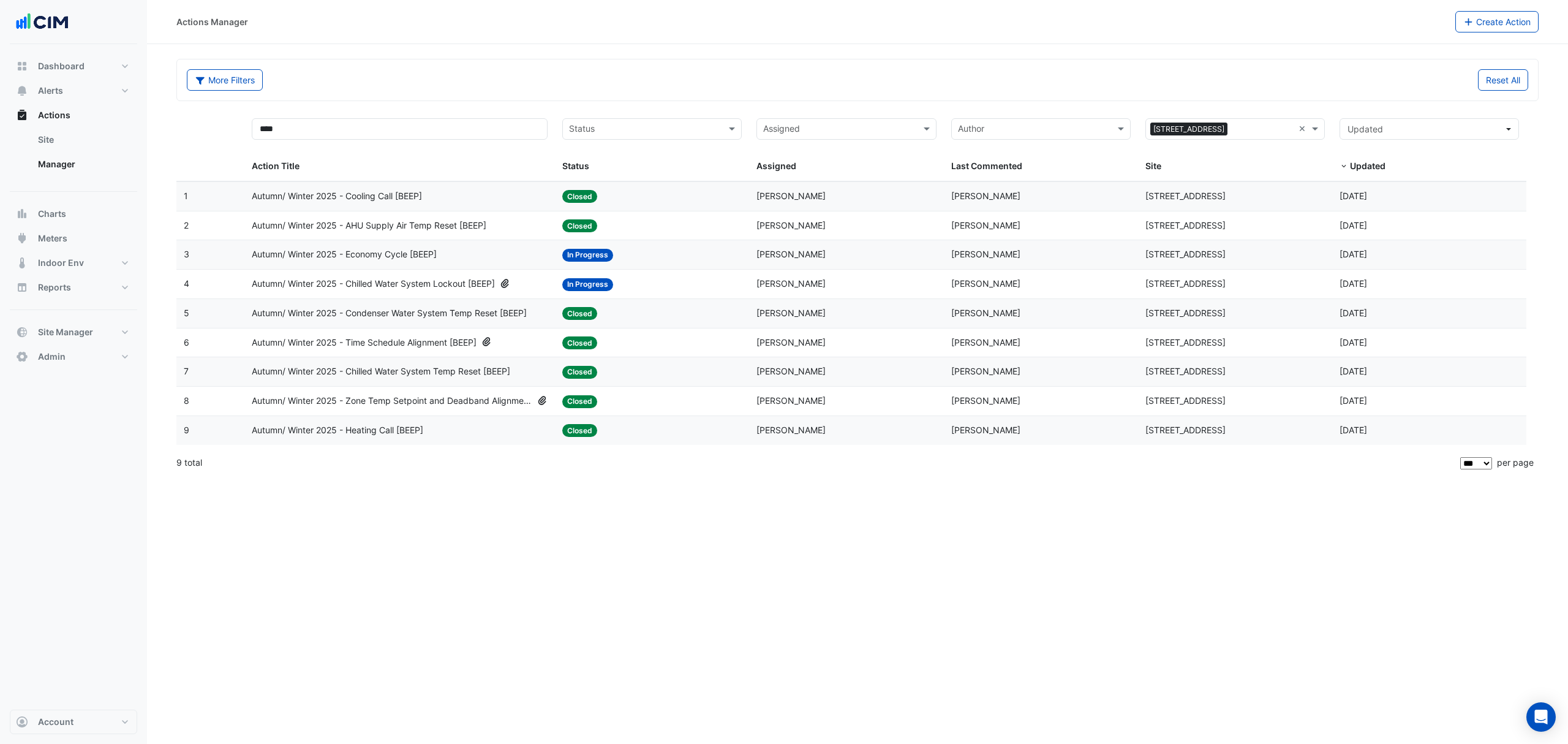
click at [472, 200] on div "Autumn/ Winter 2025 - Cooling Call [BEEP]" at bounding box center [400, 196] width 296 height 14
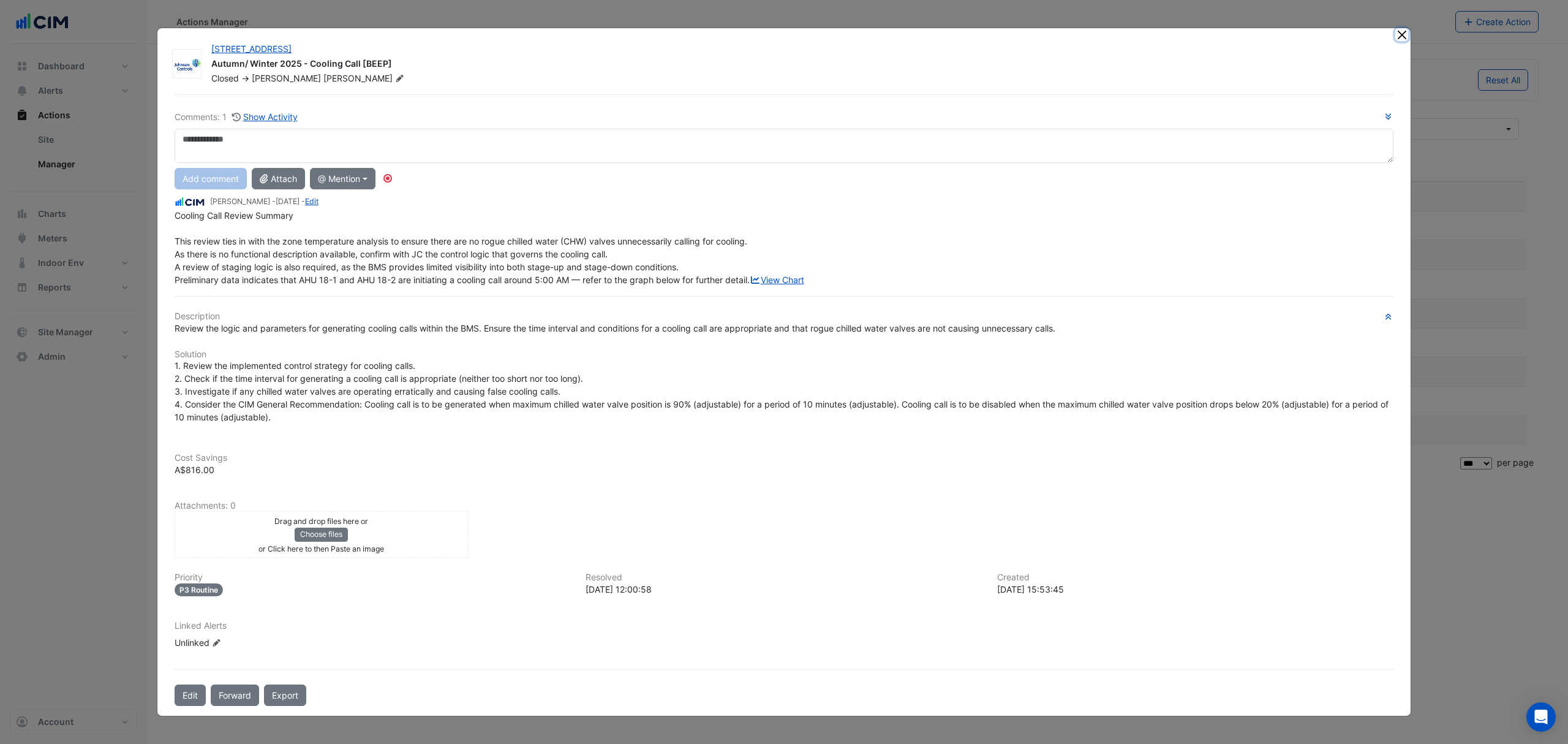
click at [1397, 28] on button "Close" at bounding box center [1401, 34] width 13 height 13
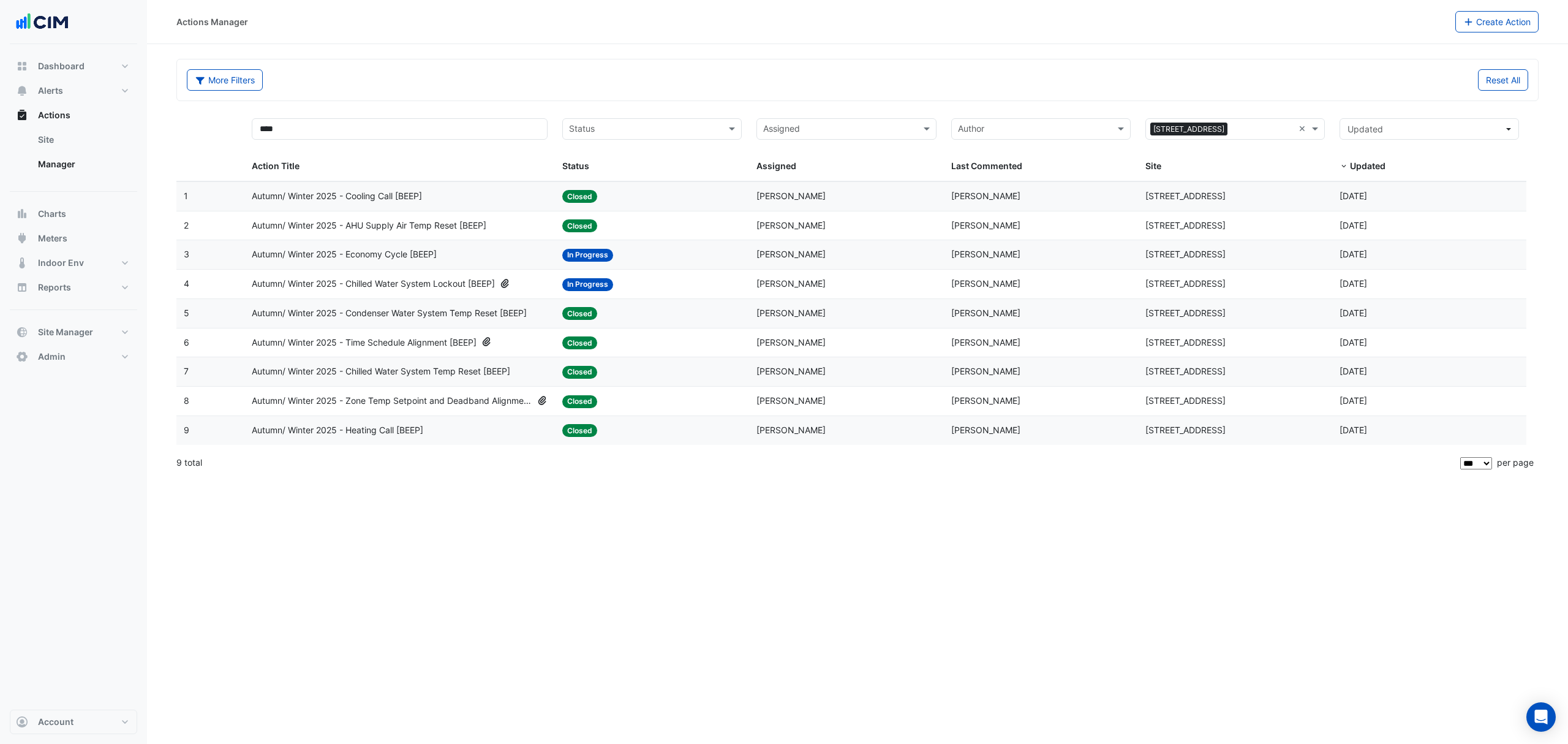
click at [472, 182] on datatable-body-row "1 Action Title: Autumn/ Winter 2025 - Cooling Call [BEEP] Status: Closed Assign…" at bounding box center [851, 196] width 1350 height 29
click at [474, 194] on div "Autumn/ Winter 2025 - Cooling Call [BEEP]" at bounding box center [400, 196] width 296 height 14
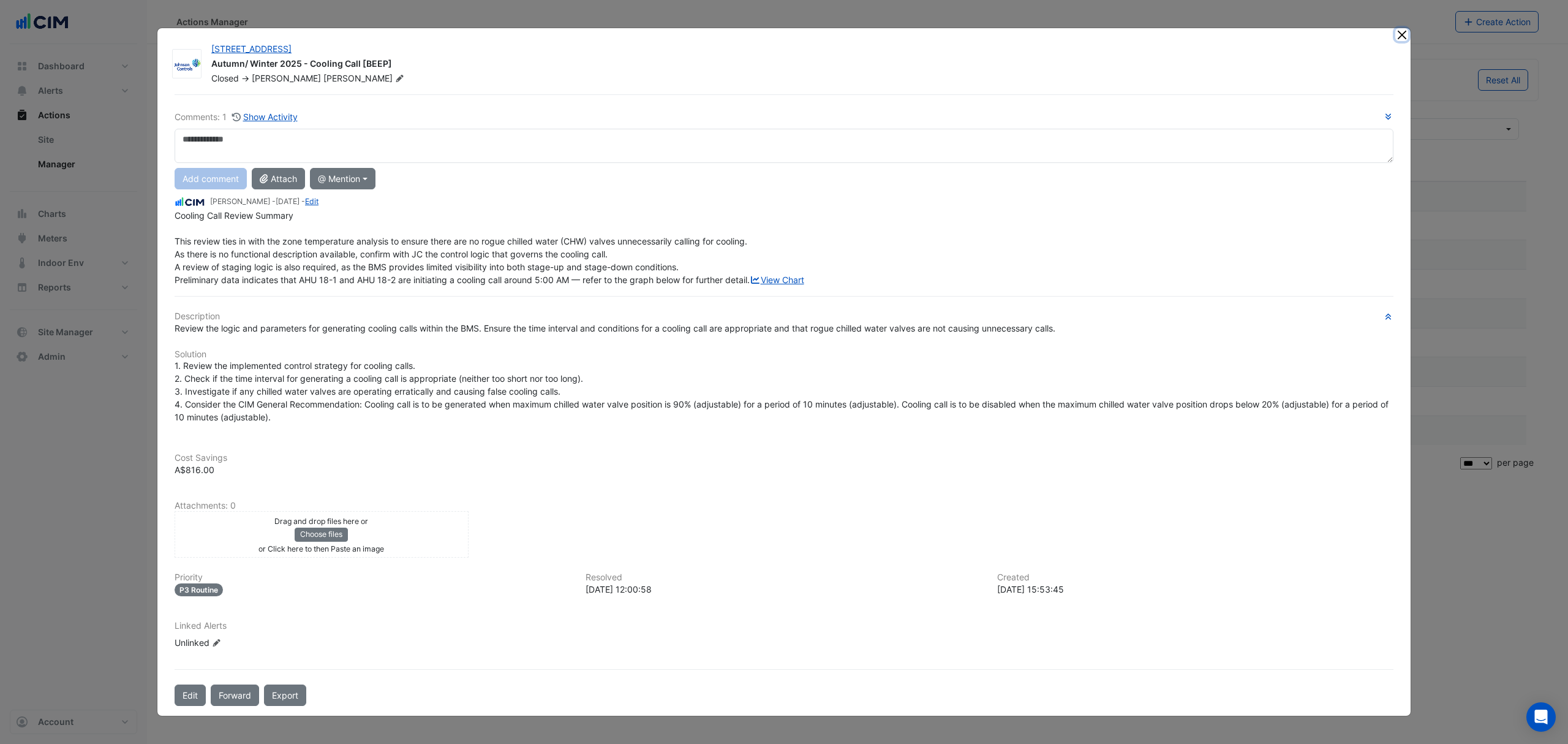
click at [1398, 28] on button "Close" at bounding box center [1401, 34] width 13 height 13
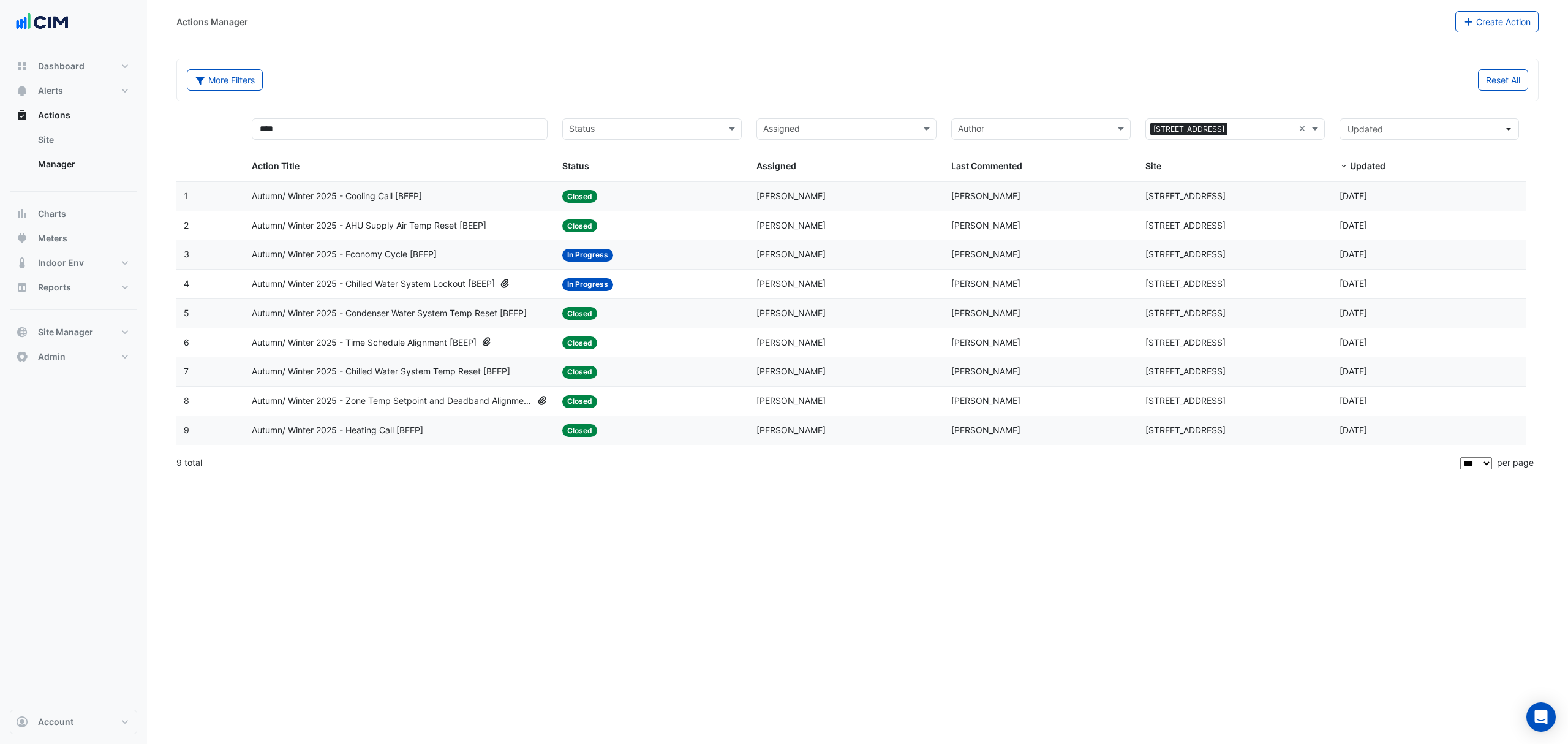
click at [446, 434] on div "Autumn/ Winter 2025 - Heating Call [BEEP]" at bounding box center [400, 430] width 296 height 14
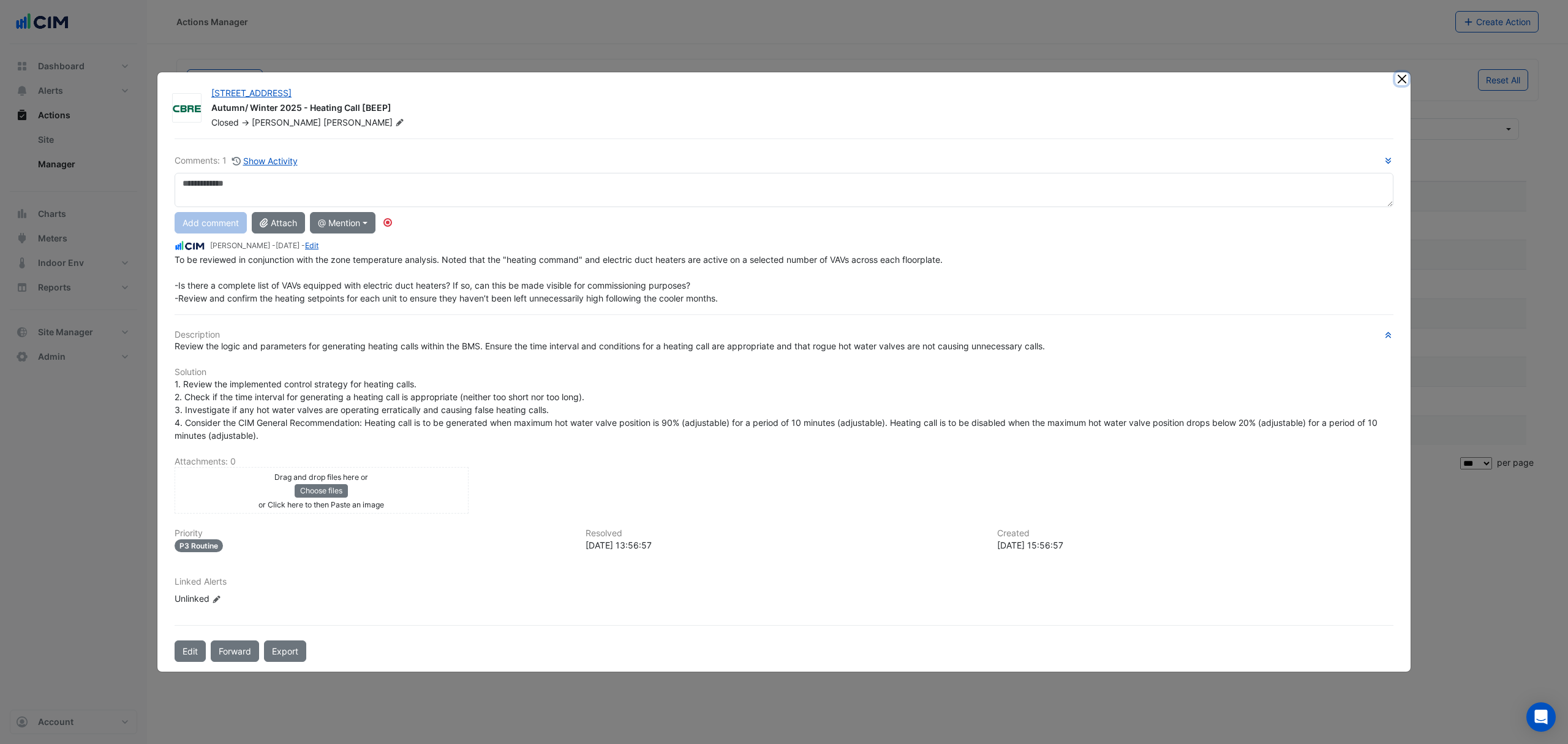
click at [1404, 72] on button "Close" at bounding box center [1401, 78] width 13 height 13
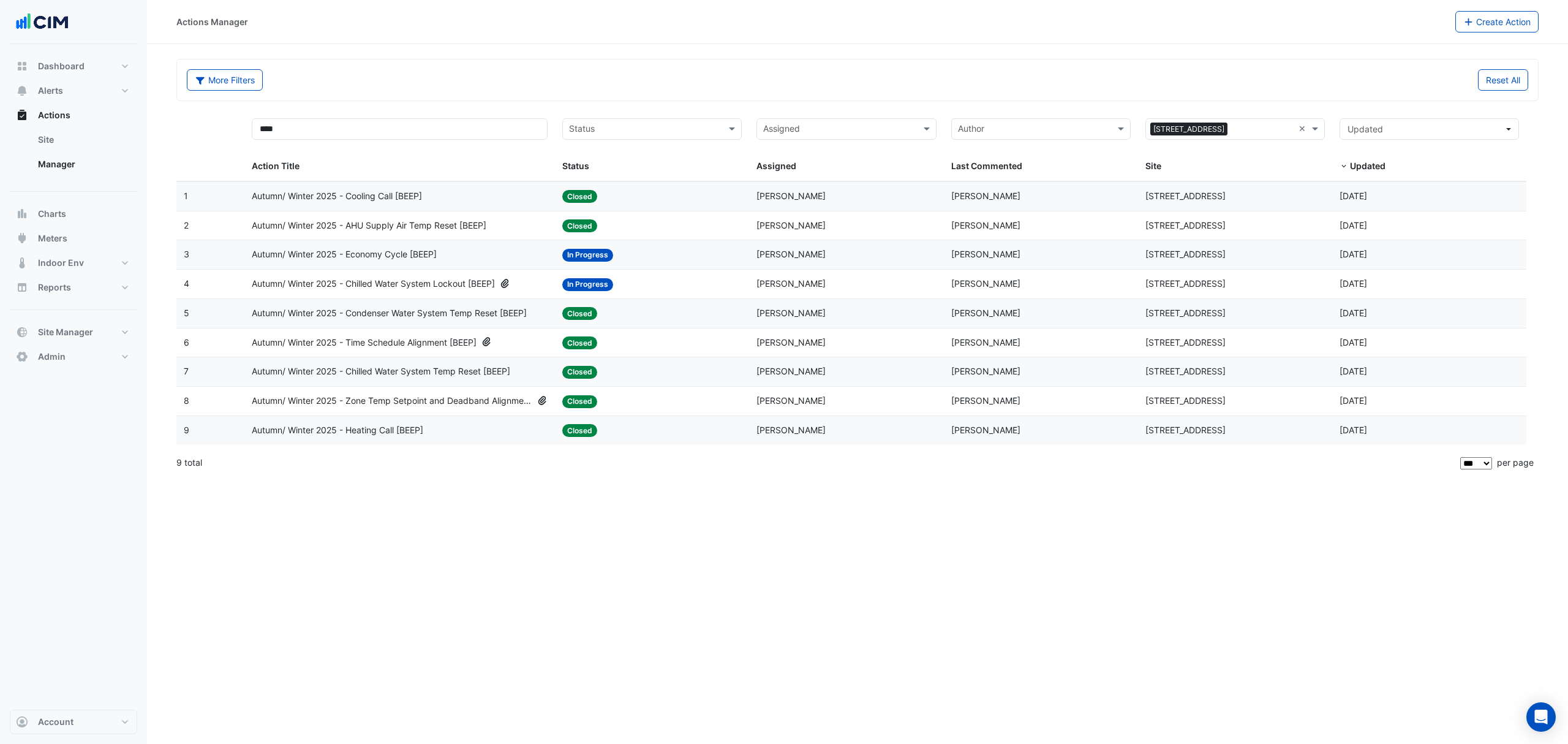
click at [402, 375] on span "Autumn/ Winter 2025 - Chilled Water System Temp Reset [BEEP]" at bounding box center [381, 371] width 259 height 14
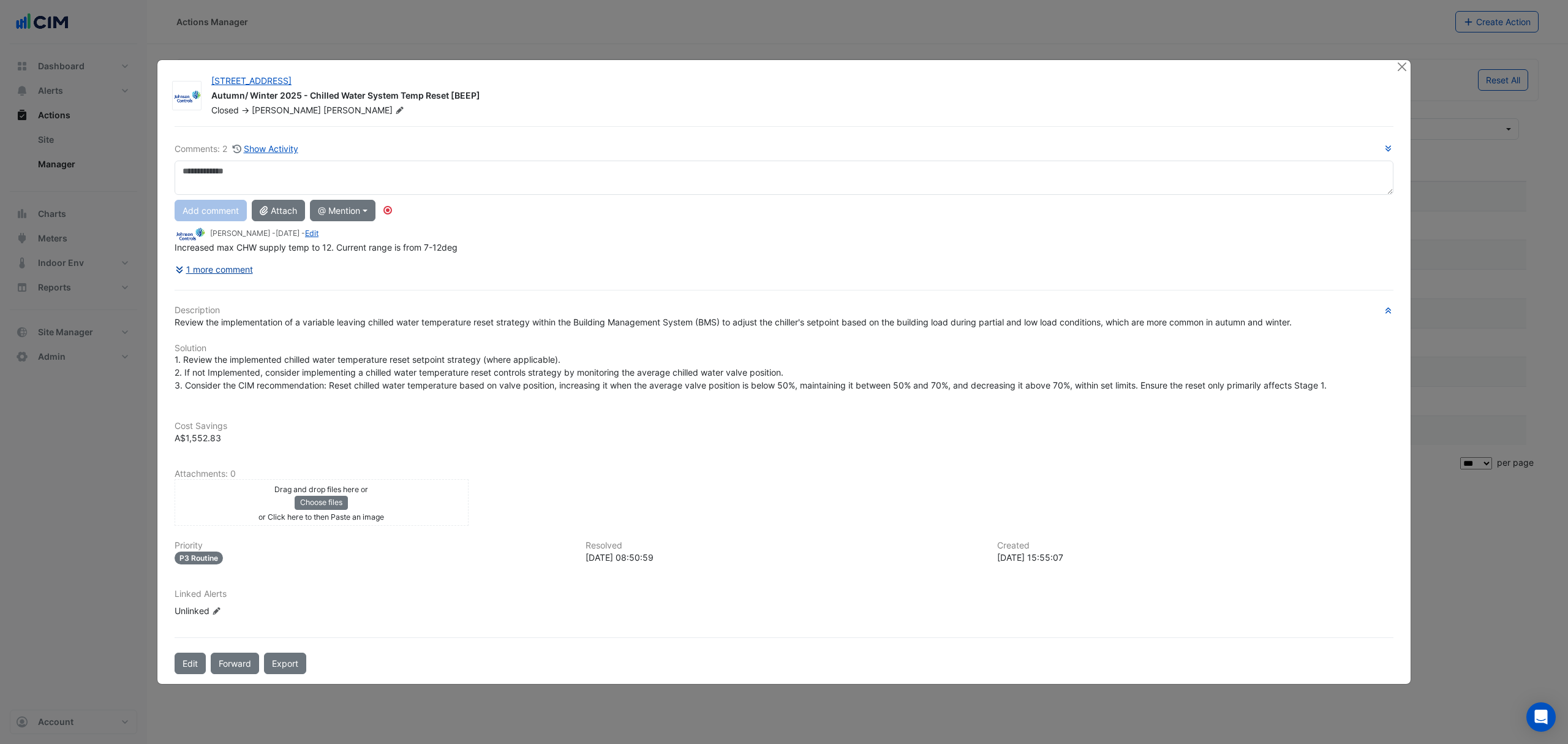
click at [213, 273] on button "1 more comment" at bounding box center [214, 270] width 79 height 21
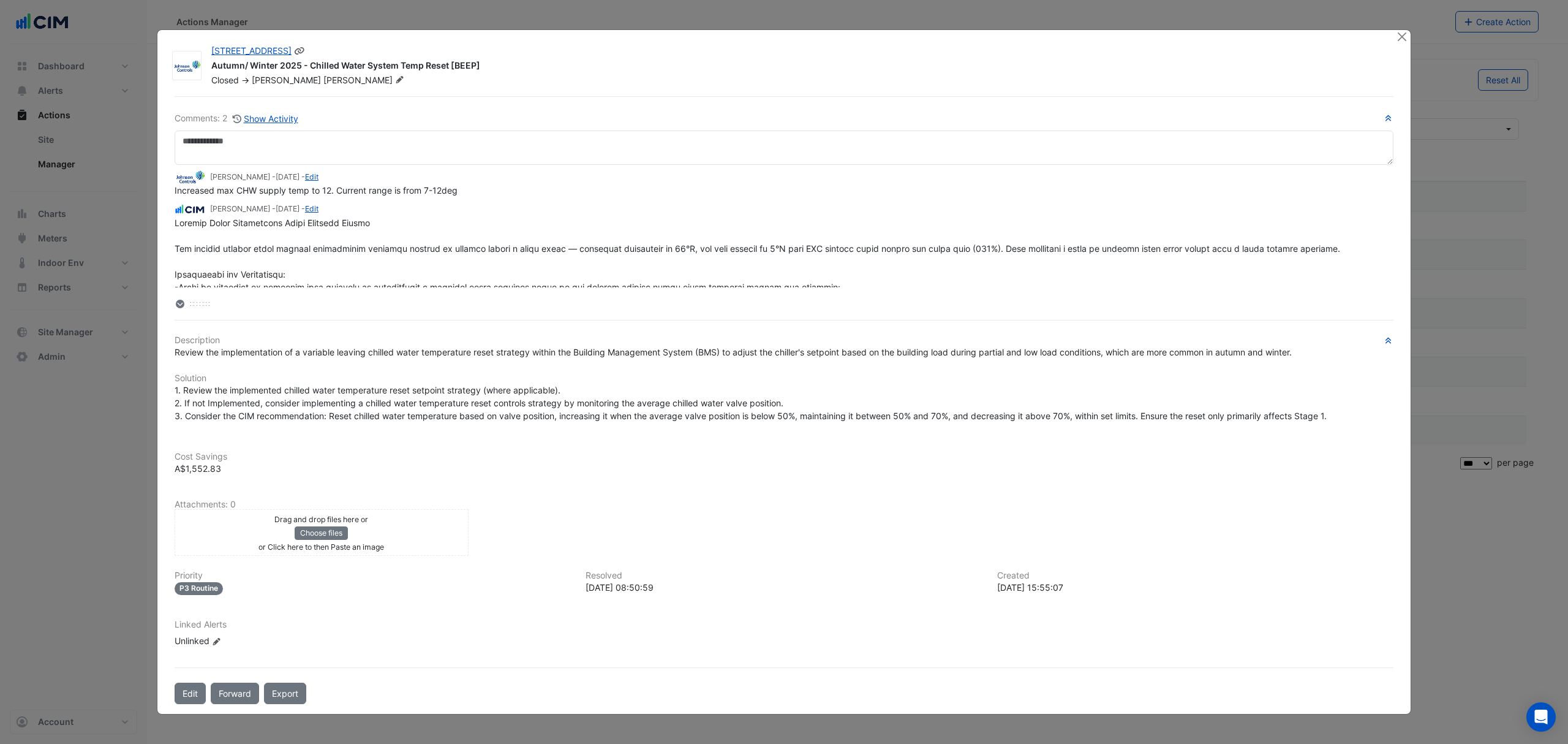
drag, startPoint x: 449, startPoint y: 63, endPoint x: 311, endPoint y: 62, distance: 138.0
click at [311, 62] on div "Autumn/ Winter 2025 - Chilled Water System Temp Reset [BEEP]" at bounding box center [796, 67] width 1170 height 15
copy div "Chilled Water System Temp Reset"
click at [366, 350] on span "Review the implementation of a variable leaving chilled water temperature reset…" at bounding box center [733, 352] width 1117 height 11
drag, startPoint x: 464, startPoint y: 192, endPoint x: 167, endPoint y: 194, distance: 297.0
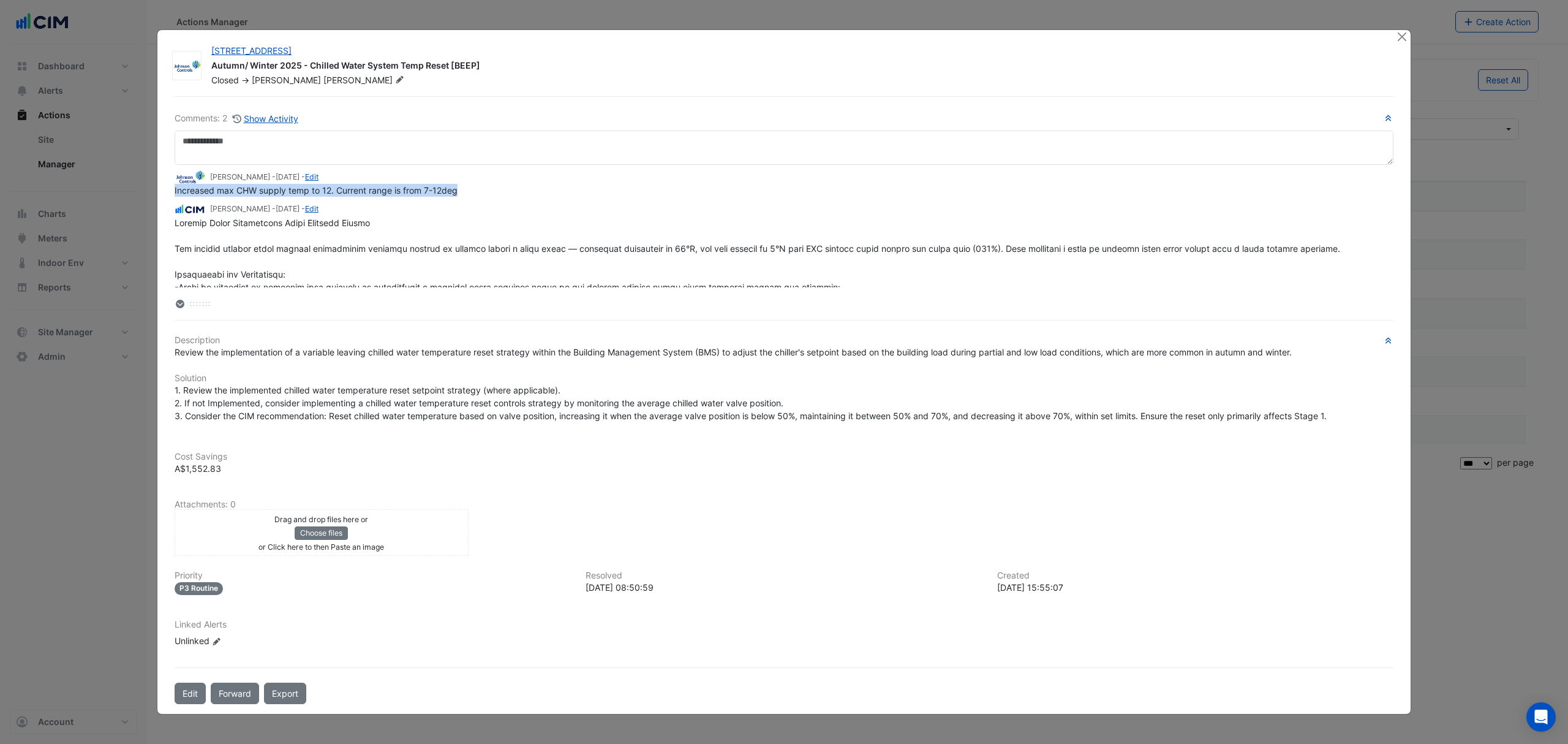
click at [167, 192] on div "Comments: 2 Show Activity Steve Dawes - 2 months and 16 days ago - Edit Increas…" at bounding box center [784, 400] width 1233 height 608
copy span "Increased max CHW supply temp to 12. Current range is from 7-12deg"
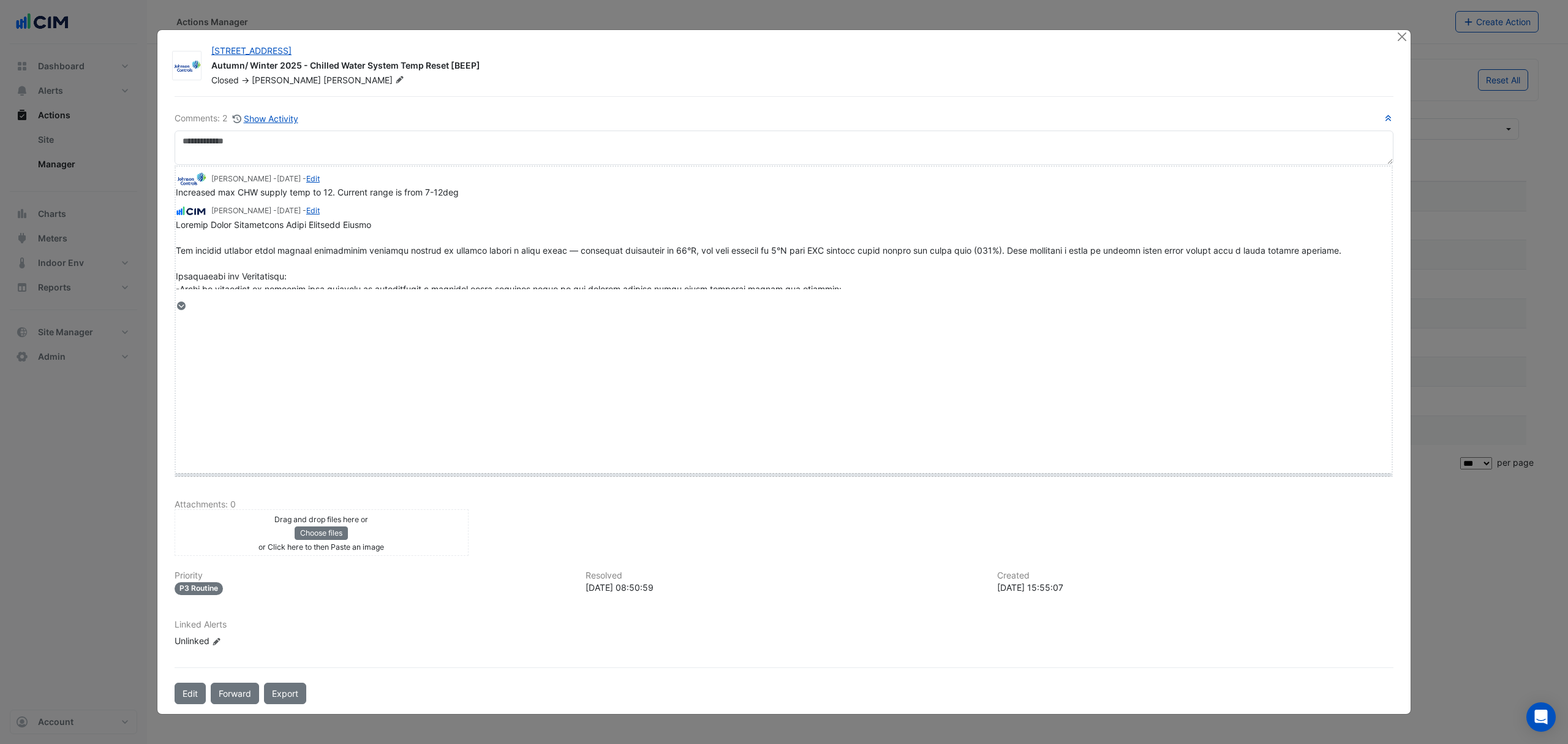
drag, startPoint x: 199, startPoint y: 304, endPoint x: 206, endPoint y: 476, distance: 172.1
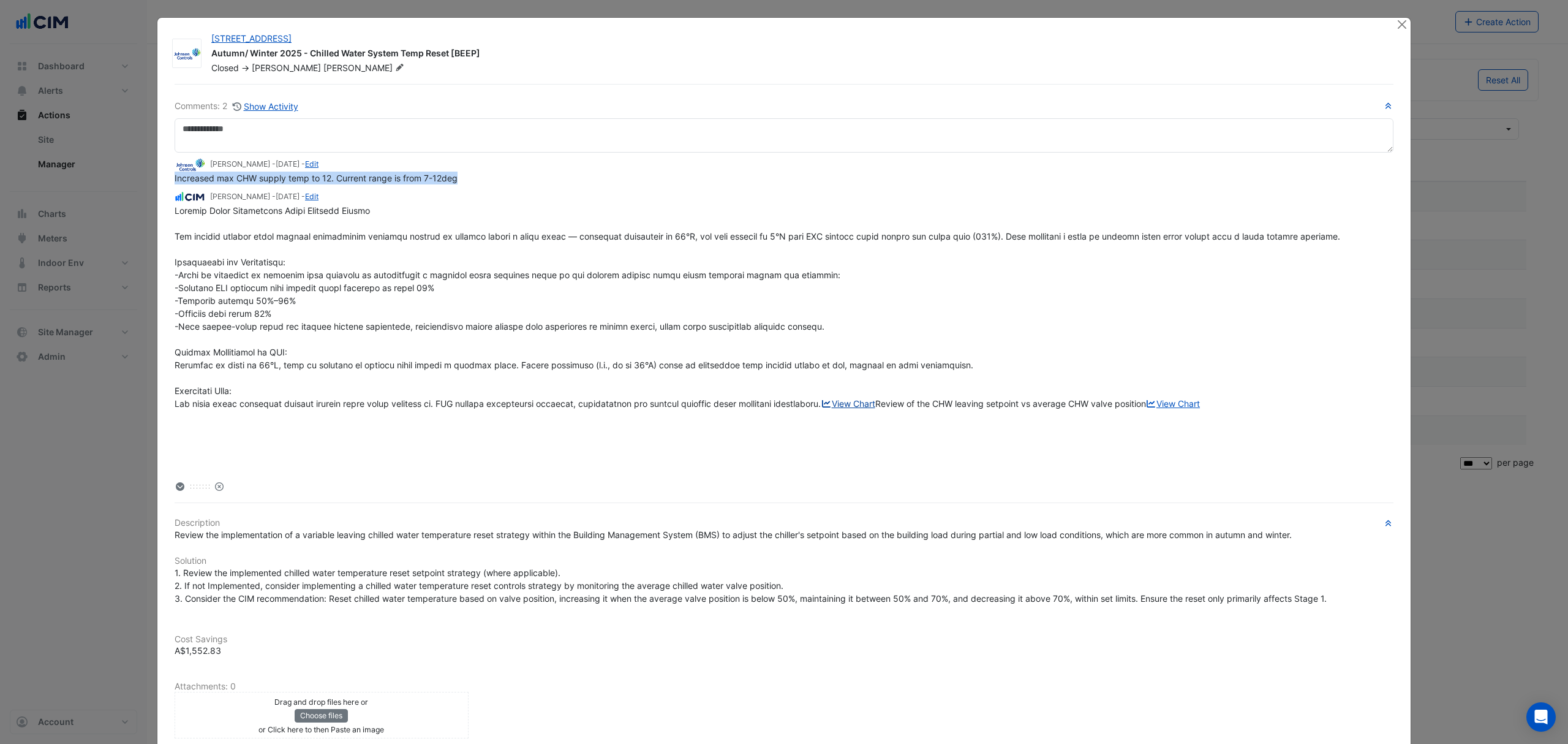
click at [821, 409] on link "View Chart" at bounding box center [848, 404] width 55 height 11
click at [1395, 23] on button "Close" at bounding box center [1401, 24] width 13 height 13
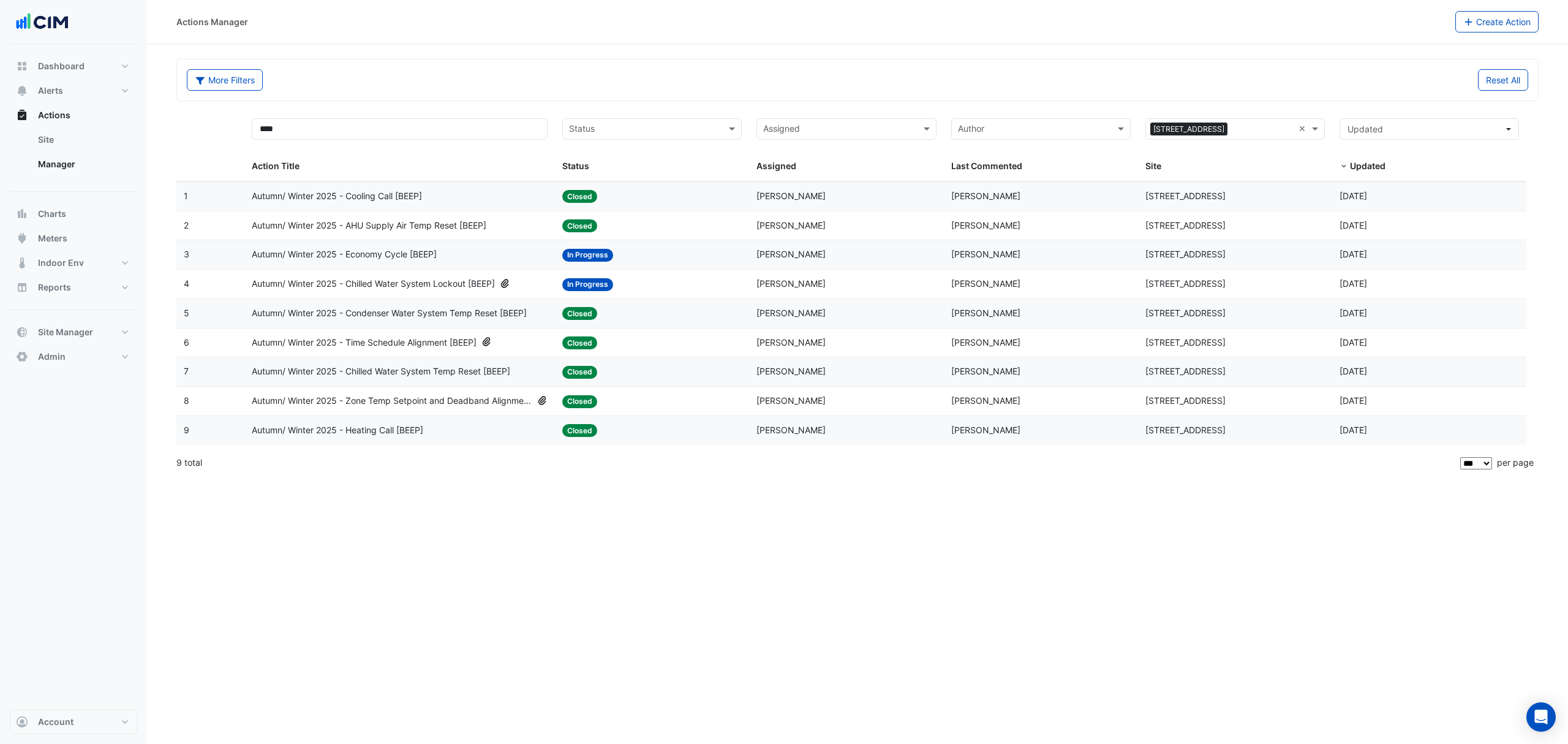
click at [496, 314] on span "Autumn/ Winter 2025 - Condenser Water System Temp Reset [BEEP]" at bounding box center [389, 313] width 275 height 14
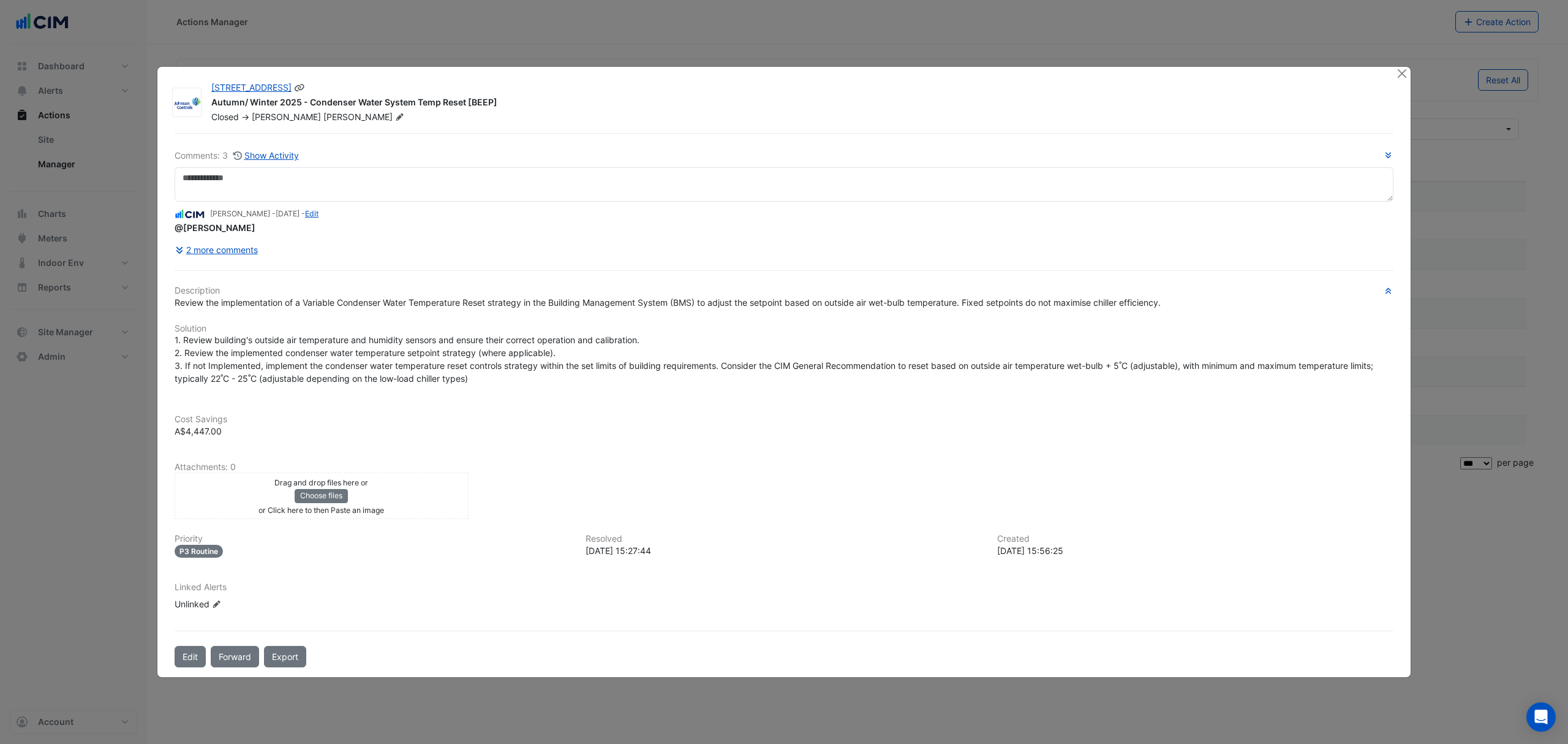
drag, startPoint x: 469, startPoint y: 88, endPoint x: 310, endPoint y: 97, distance: 159.3
click at [310, 97] on div "Autumn/ Winter 2025 - Condenser Water System Temp Reset [BEEP]" at bounding box center [796, 103] width 1170 height 15
click at [239, 244] on button "2 more comments" at bounding box center [217, 250] width 84 height 21
click at [239, 246] on button "2 more comments" at bounding box center [217, 250] width 84 height 21
click at [237, 248] on button "2 more comments" at bounding box center [217, 250] width 84 height 21
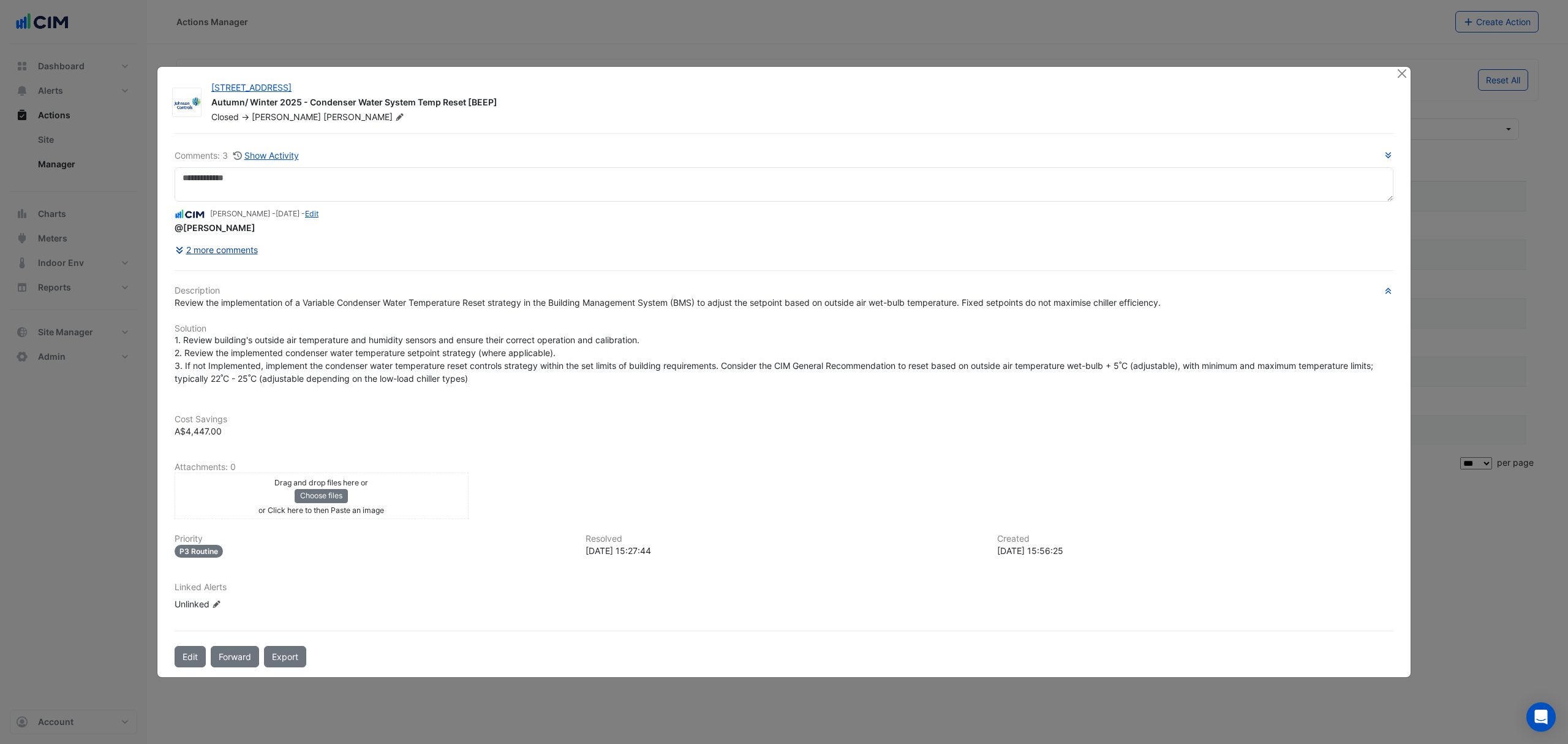
click at [213, 251] on button "2 more comments" at bounding box center [217, 250] width 84 height 21
click at [522, 64] on ngb-modal-window "175 Eagle Street Autumn/ Winter 2025 - Condenser Water System Temp Reset [BEEP]…" at bounding box center [784, 372] width 1568 height 744
click at [218, 248] on button "2 more comments" at bounding box center [217, 250] width 84 height 21
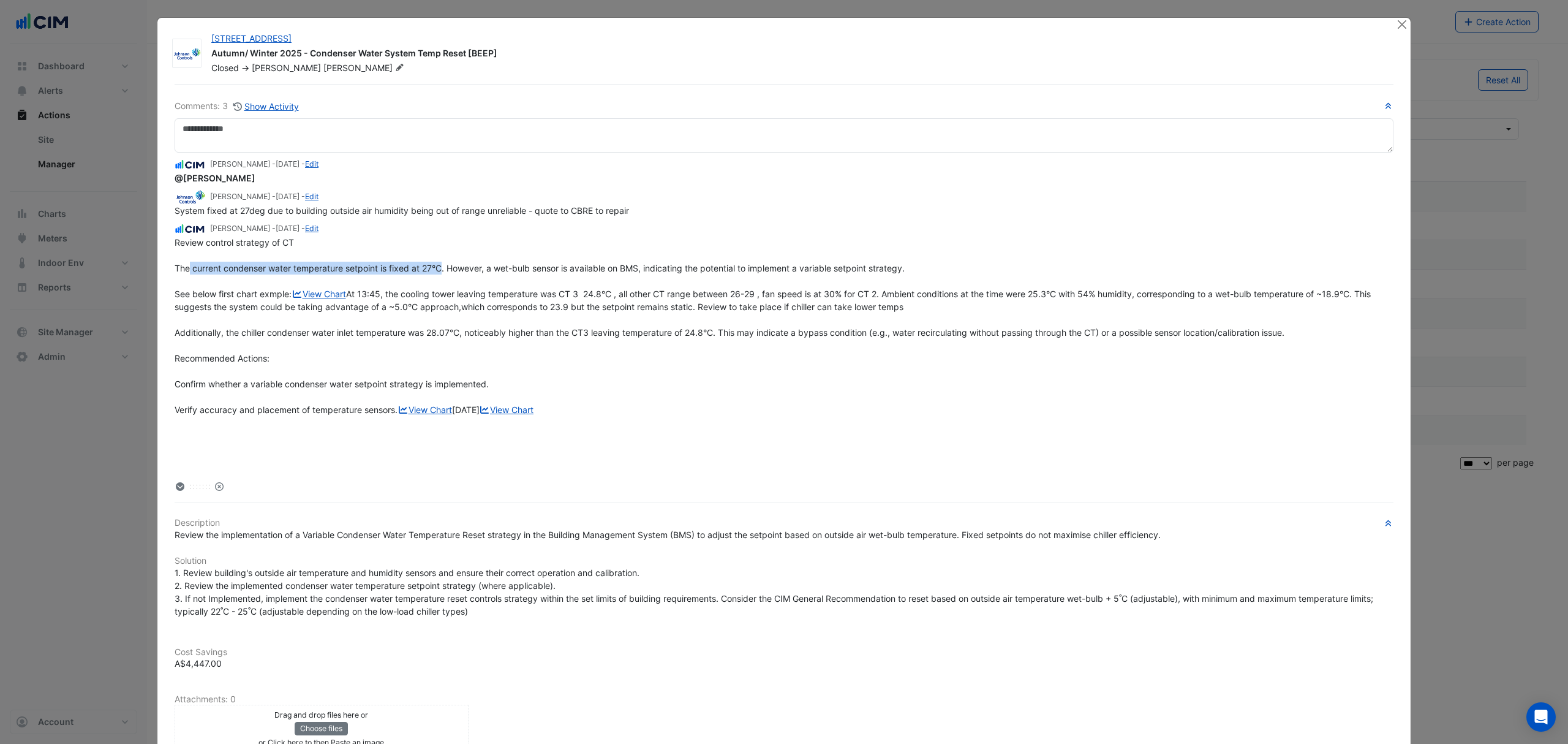
drag, startPoint x: 185, startPoint y: 270, endPoint x: 438, endPoint y: 265, distance: 253.0
click at [438, 265] on span "Review control strategy of CT The current condenser water temperature setpoint …" at bounding box center [774, 326] width 1199 height 177
copy span "current condenser water temperature setpoint is fixed at 27°C"
drag, startPoint x: 248, startPoint y: 407, endPoint x: 484, endPoint y: 405, distance: 236.0
click at [484, 405] on span "Review control strategy of CT The current condenser water temperature setpoint …" at bounding box center [774, 326] width 1199 height 177
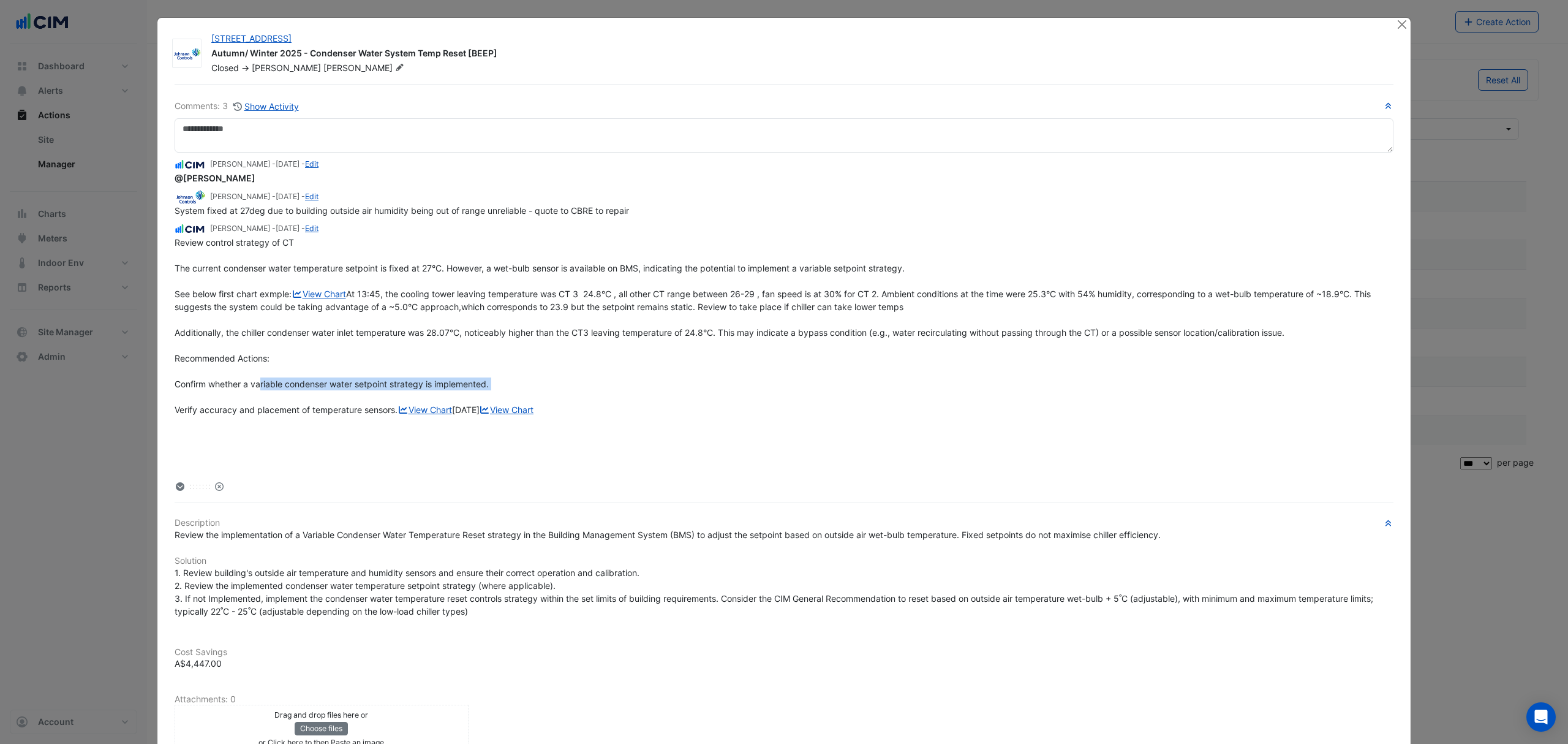
copy span "variable condenser water setpoint strategy is implemented"
click at [398, 415] on link "View Chart" at bounding box center [425, 410] width 55 height 11
drag, startPoint x: 520, startPoint y: 209, endPoint x: 291, endPoint y: 212, distance: 229.0
click at [291, 212] on span "System fixed at 27deg due to building outside air humidity being out of range u…" at bounding box center [402, 211] width 454 height 11
copy span "building outside air humidity being out of range unreliable"
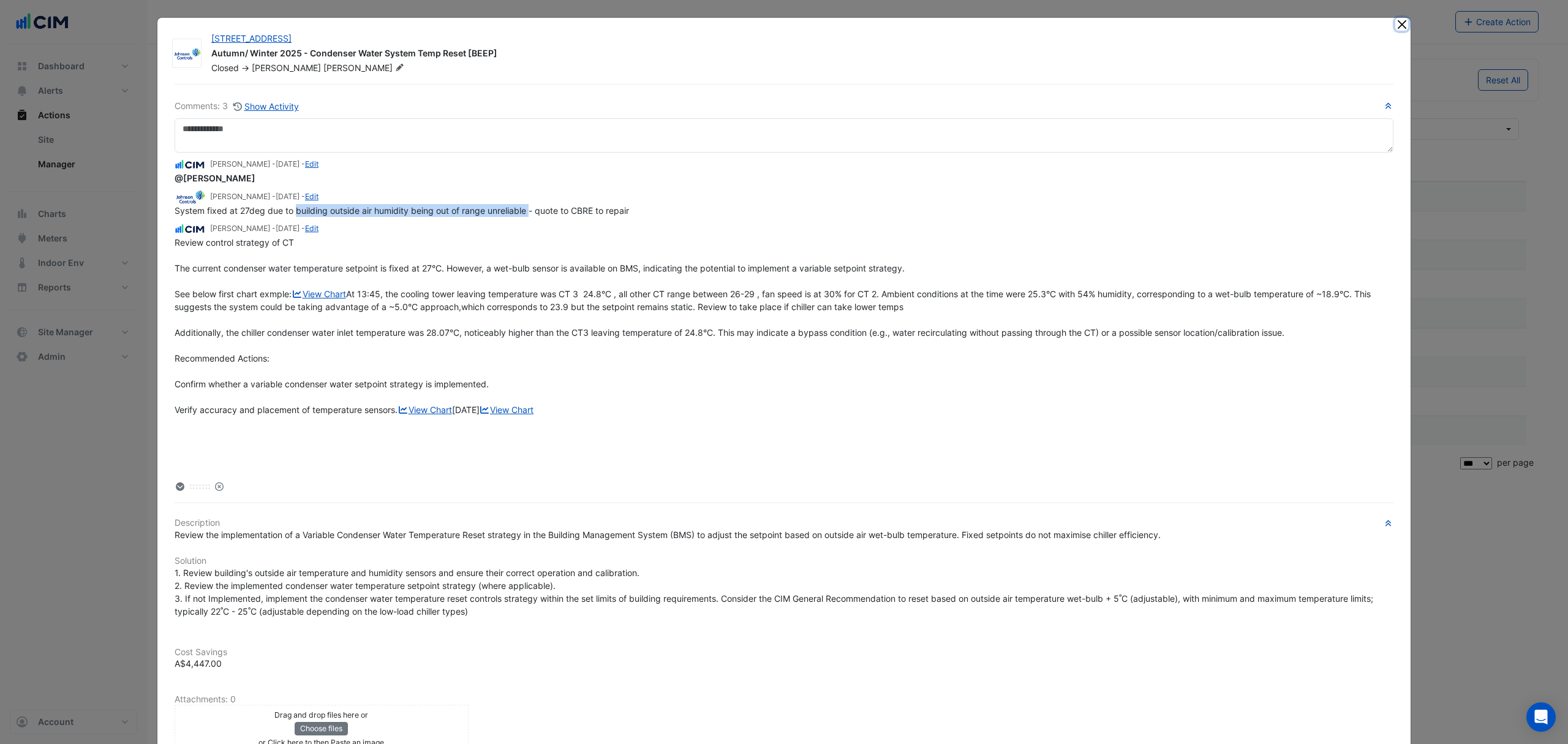
click at [1399, 26] on button "Close" at bounding box center [1401, 24] width 13 height 13
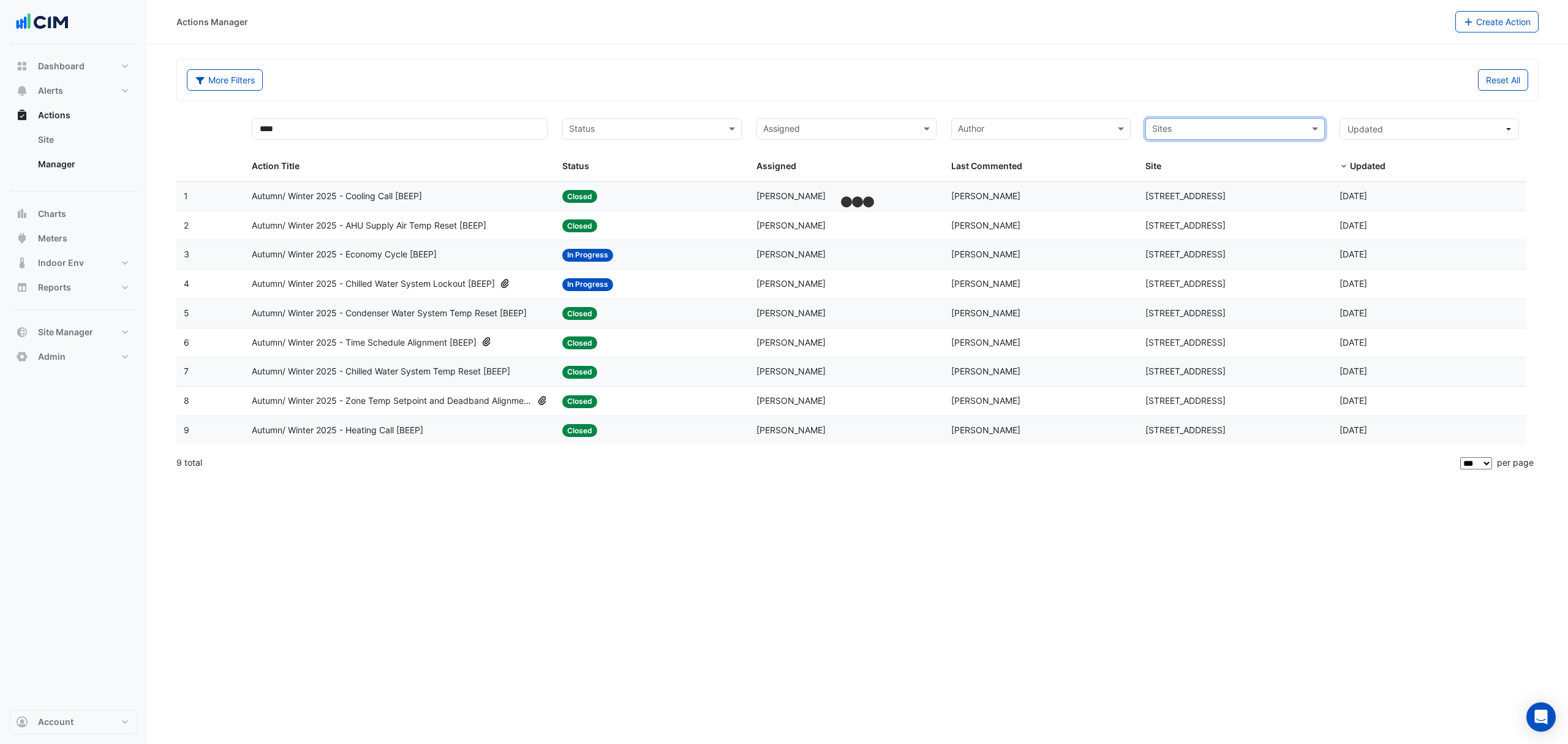
click at [662, 125] on input "text" at bounding box center [645, 130] width 152 height 14
click at [630, 167] on div "In Progress" at bounding box center [652, 173] width 178 height 18
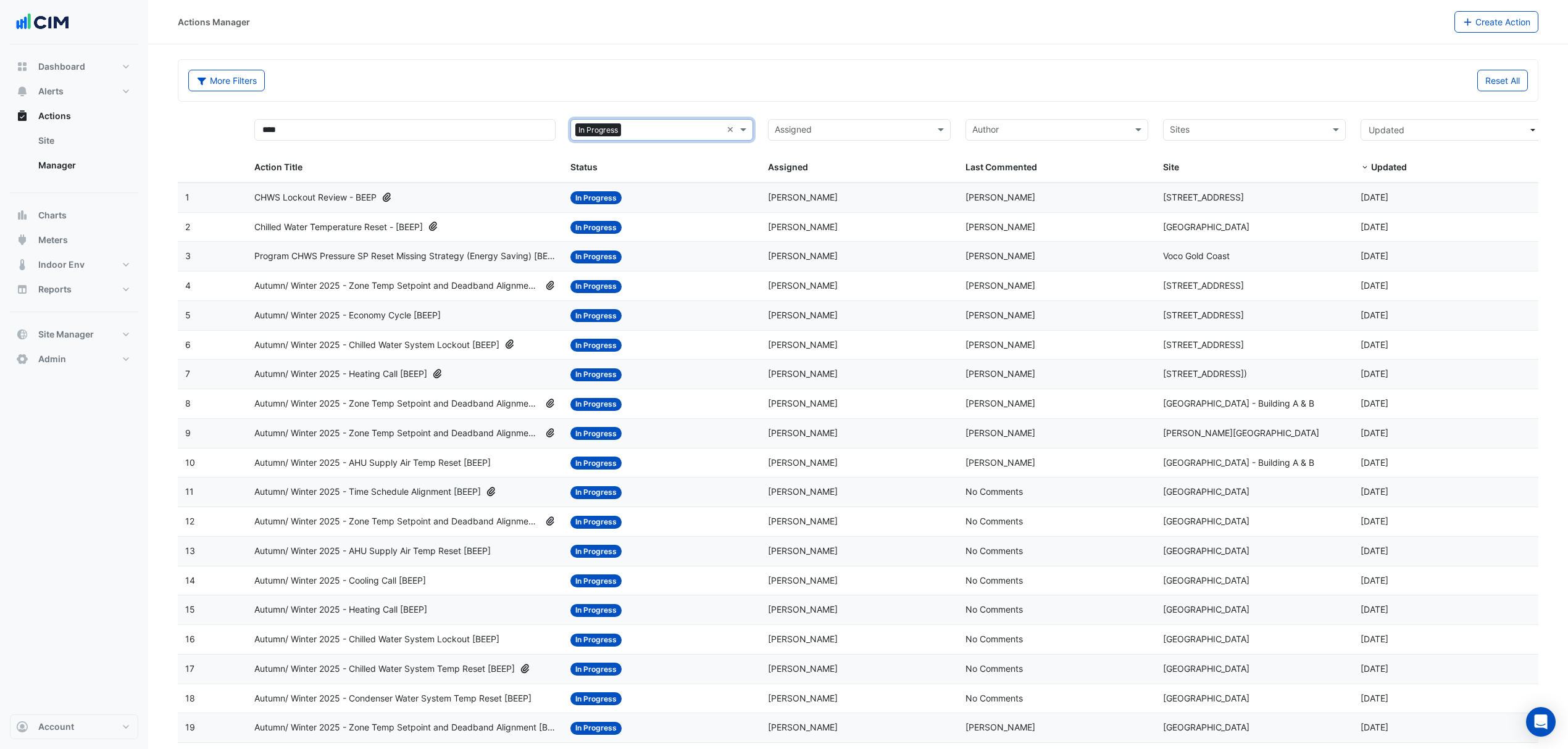
click at [829, 131] on input "text" at bounding box center [852, 131] width 155 height 14
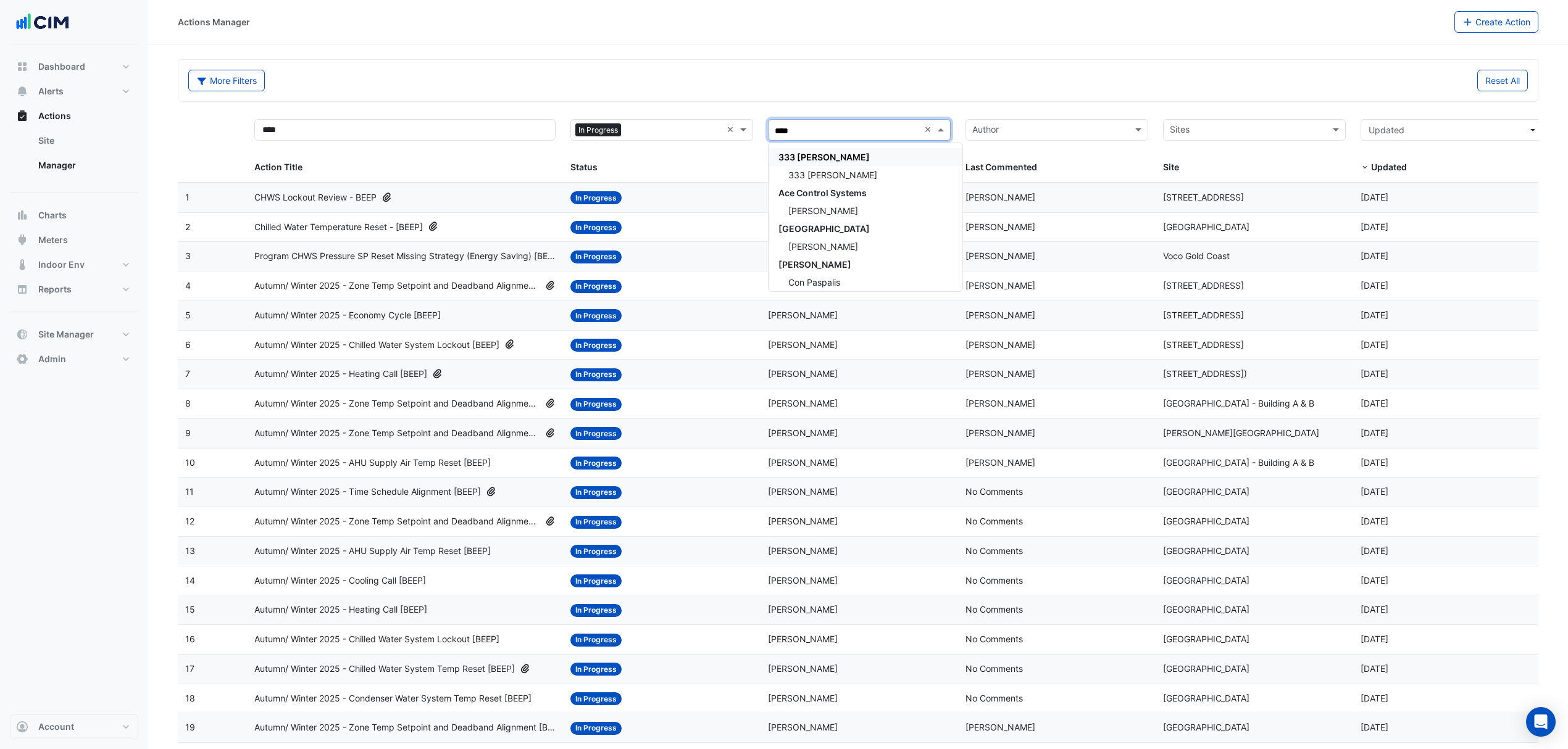
type input "*****"
click at [850, 245] on div "[PERSON_NAME]" at bounding box center [859, 247] width 181 height 18
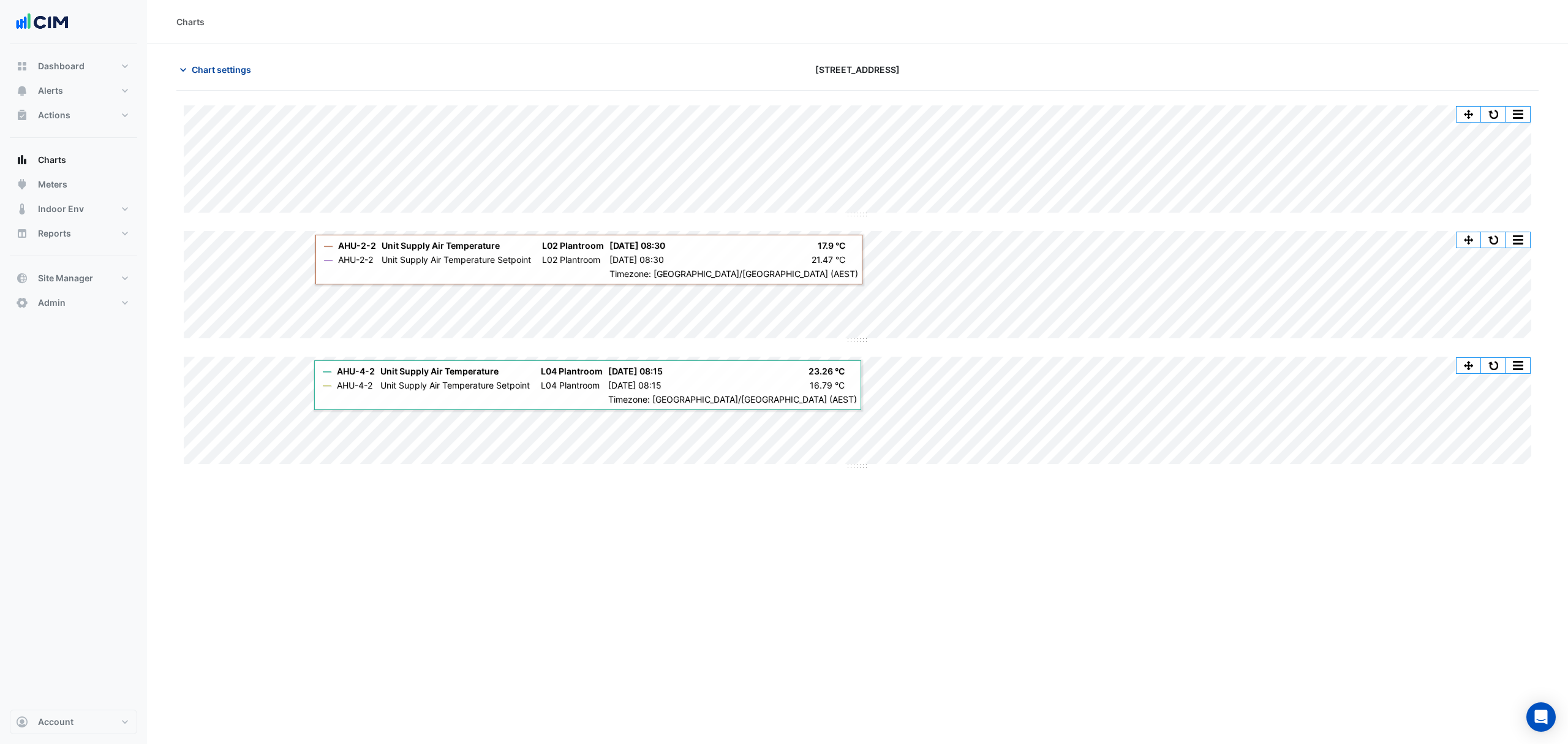
click at [212, 69] on span "Chart settings" at bounding box center [221, 69] width 59 height 13
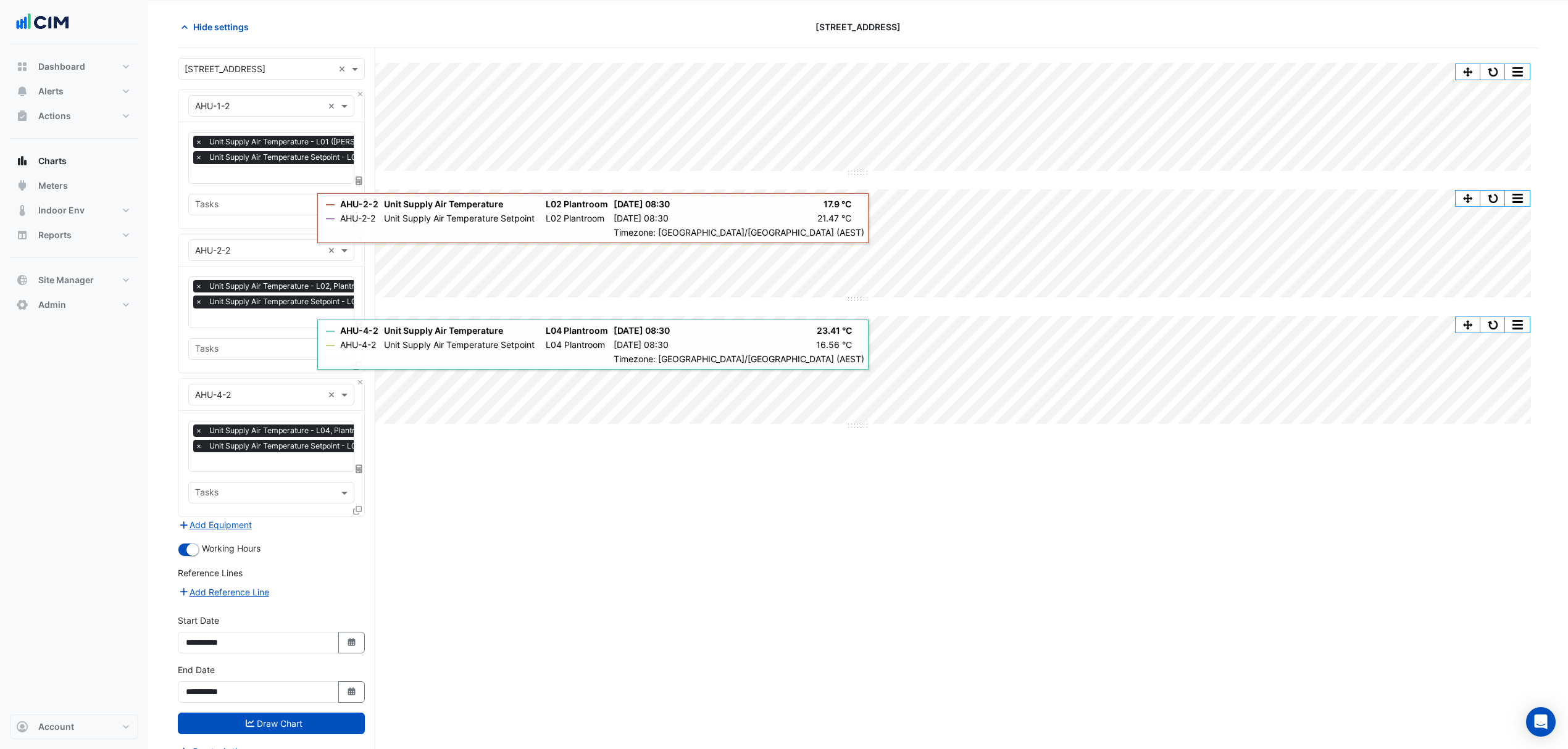
scroll to position [63, 0]
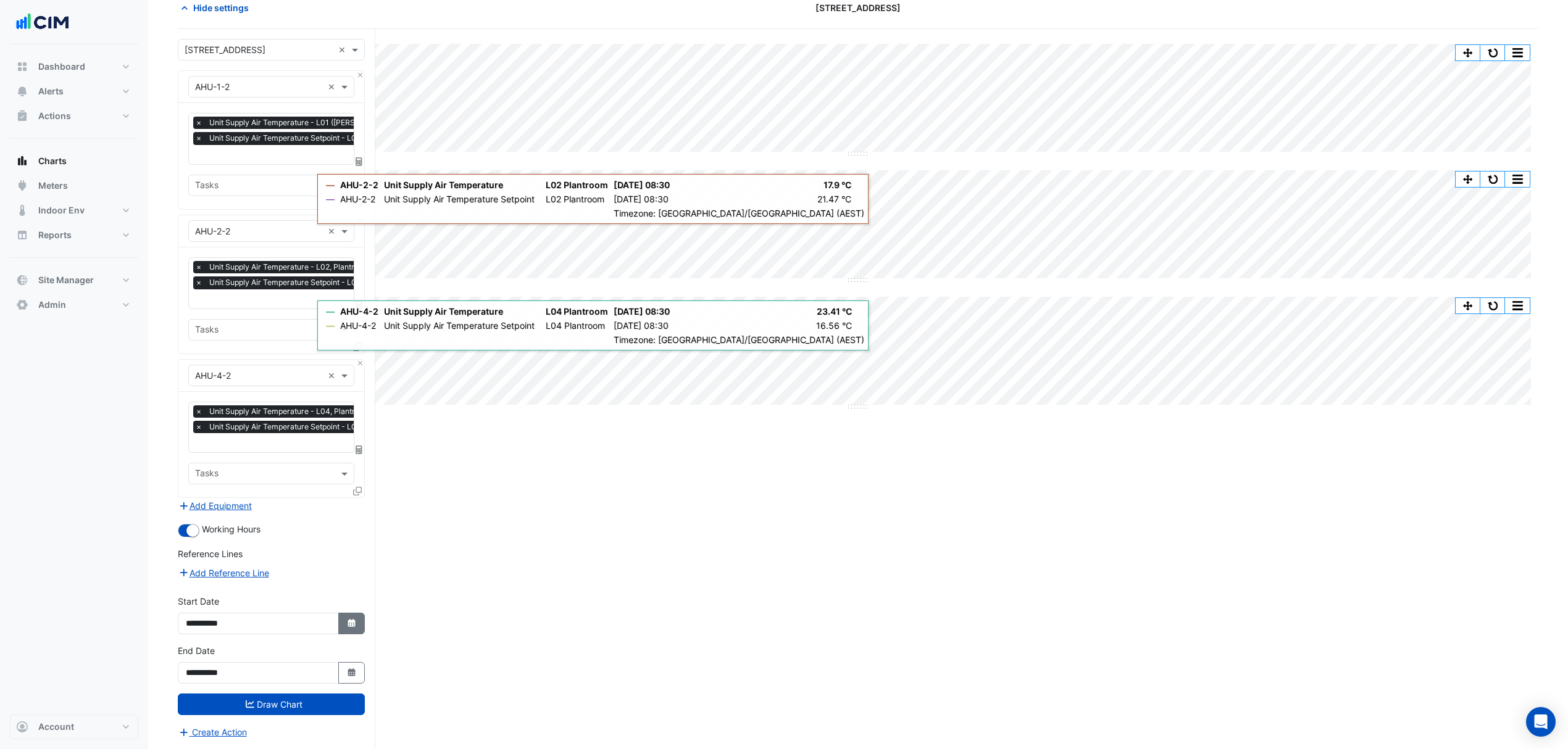
click at [341, 631] on button "Select Date" at bounding box center [352, 623] width 27 height 21
select select "****"
click at [319, 457] on span "Next month" at bounding box center [317, 459] width 9 height 9
click at [317, 457] on span "Next month" at bounding box center [317, 459] width 9 height 9
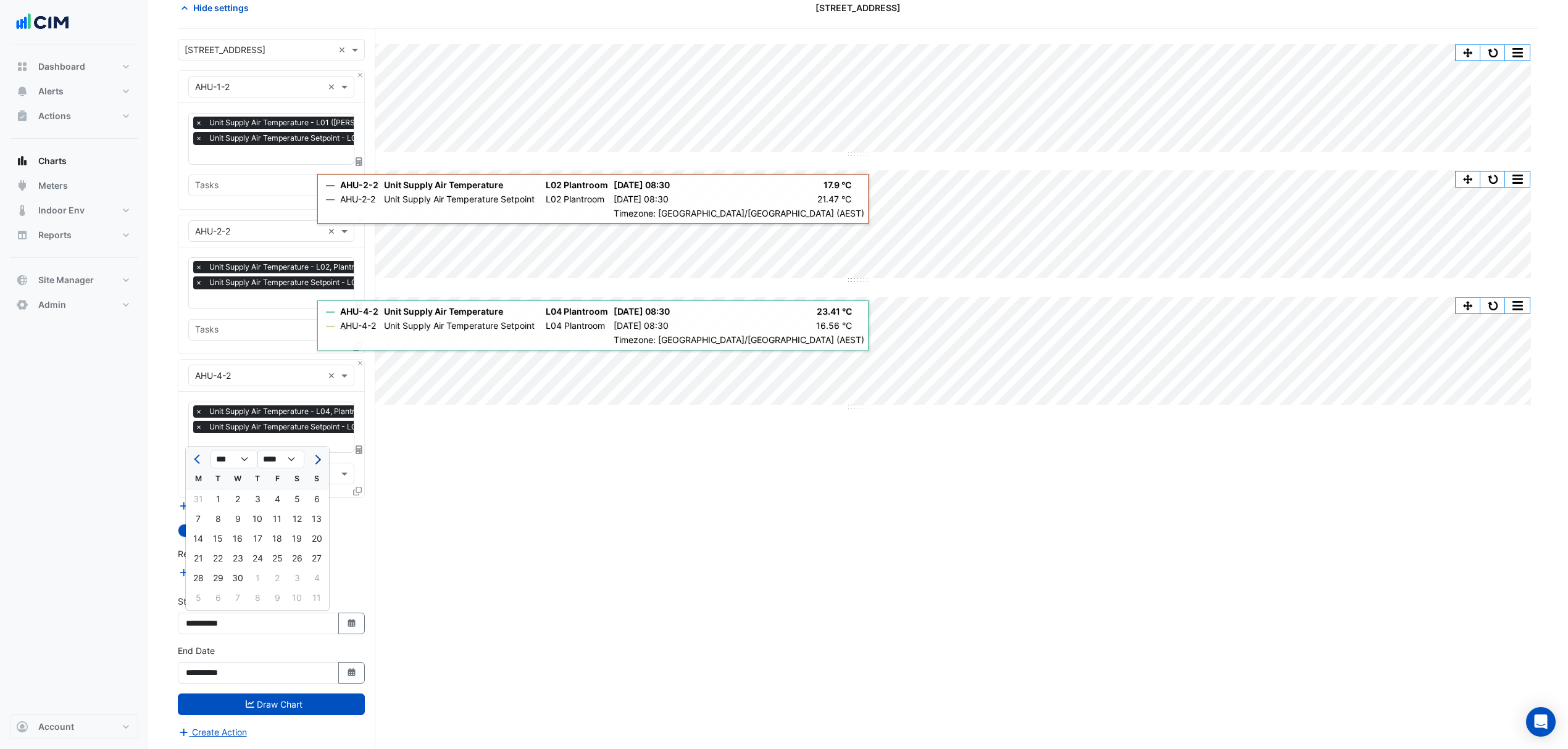
click at [317, 457] on span "Next month" at bounding box center [317, 459] width 9 height 9
select select "*"
click at [317, 457] on div at bounding box center [317, 459] width 25 height 19
click at [345, 585] on form "× 175 Eagle Street × × AHU-1-2 × × Unit Supply Air Temperature - L01 (NABERS IE…" at bounding box center [271, 389] width 187 height 700
click at [352, 672] on icon "button" at bounding box center [351, 672] width 7 height 8
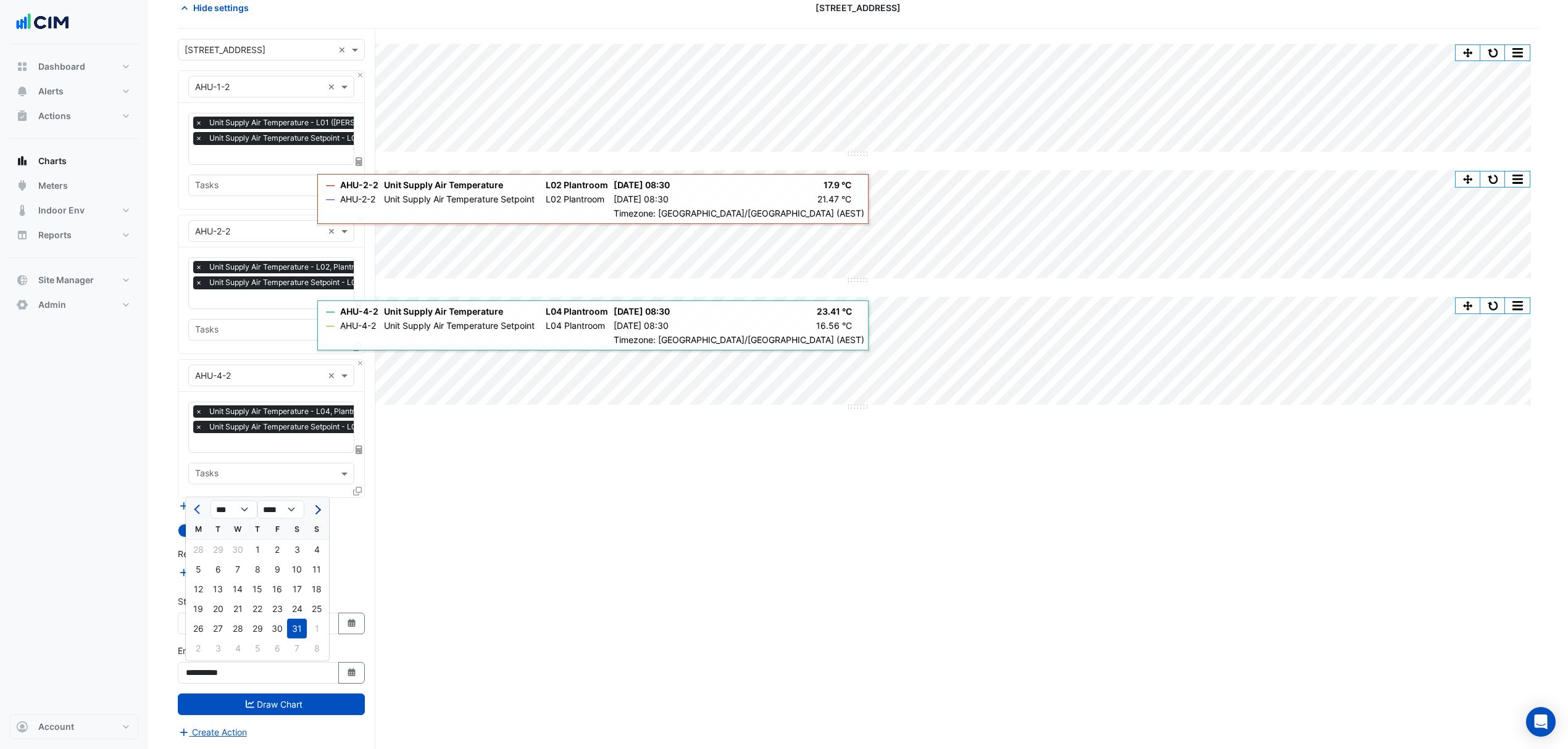
click at [314, 509] on span "Next month" at bounding box center [317, 509] width 9 height 9
select select "*"
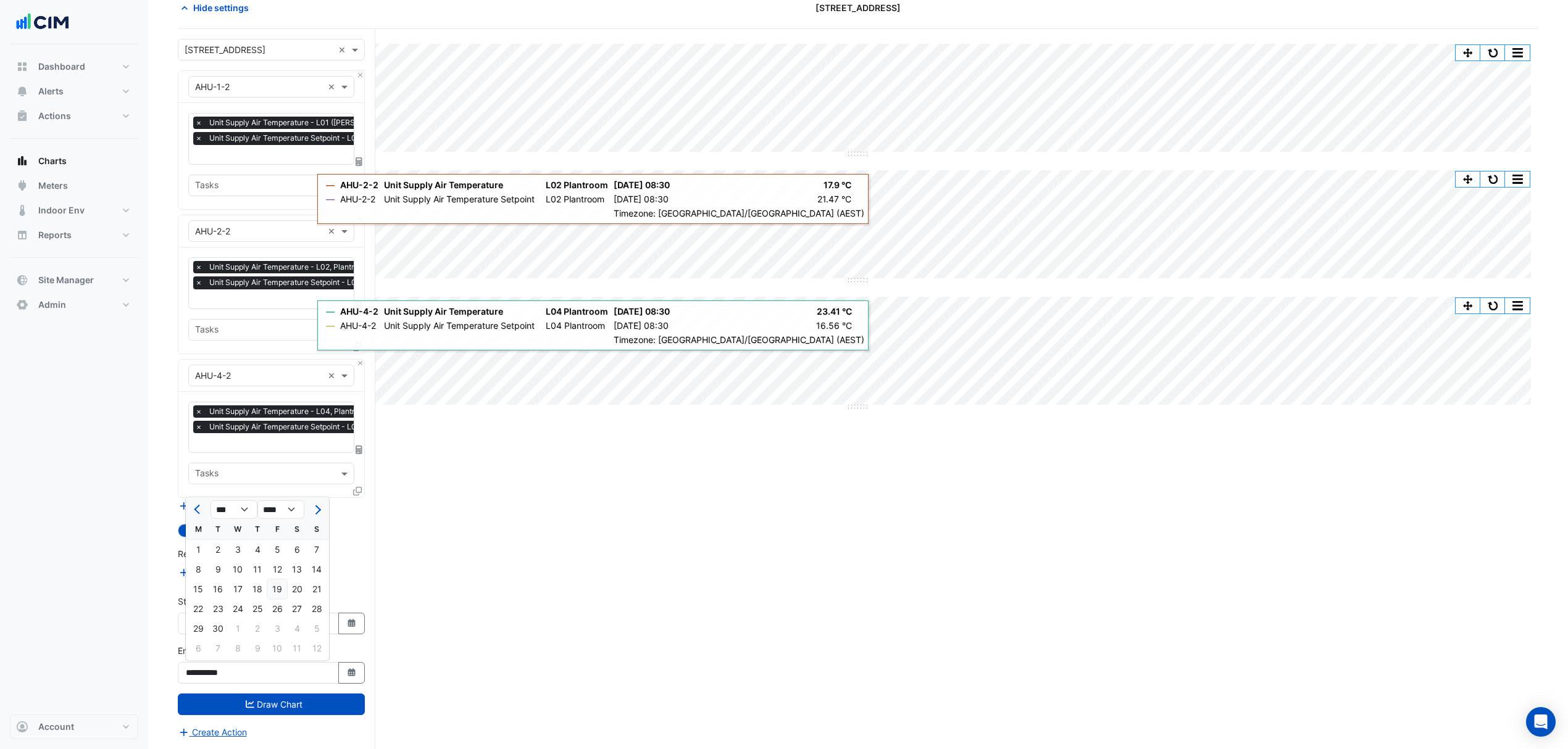
click at [279, 586] on div "19" at bounding box center [277, 588] width 19 height 19
type input "**********"
click at [346, 623] on icon "Select Date" at bounding box center [352, 623] width 11 height 9
select select "****"
click at [320, 461] on button "Next month" at bounding box center [317, 459] width 15 height 19
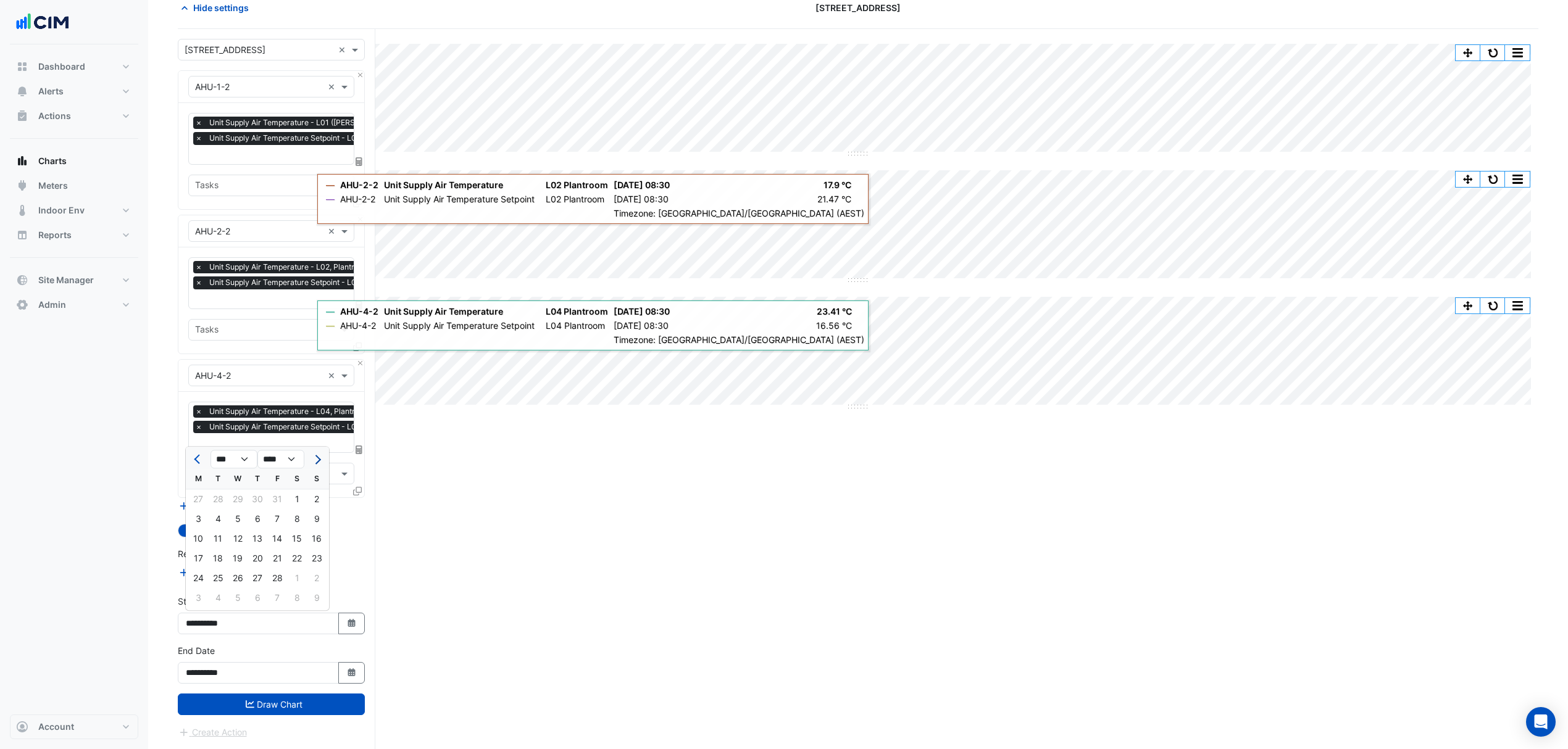
click at [320, 461] on button "Next month" at bounding box center [317, 459] width 15 height 19
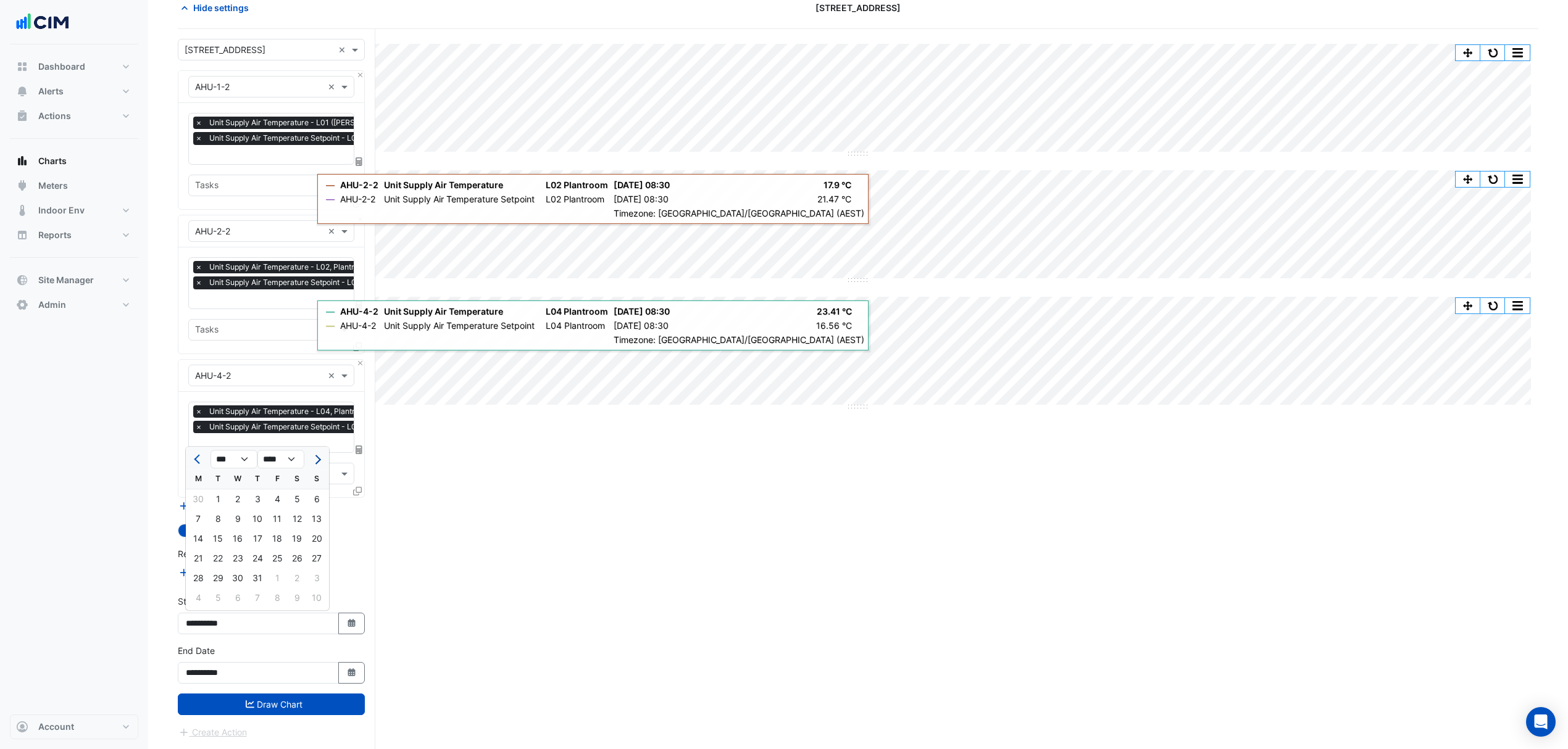
click at [320, 461] on button "Next month" at bounding box center [317, 459] width 15 height 19
select select "*"
click at [200, 537] on div "15" at bounding box center [198, 538] width 19 height 19
type input "**********"
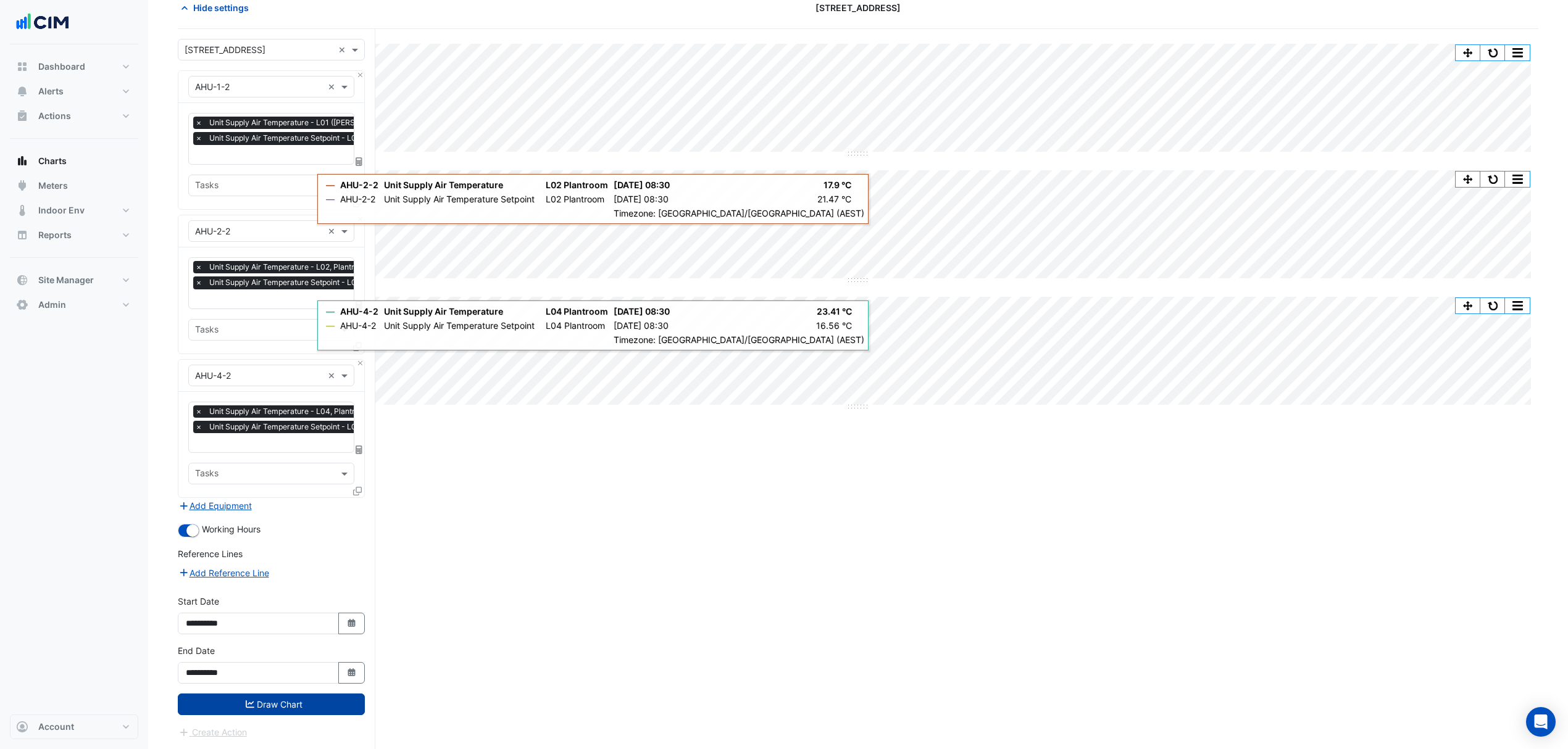
click at [276, 697] on button "Draw Chart" at bounding box center [271, 704] width 187 height 21
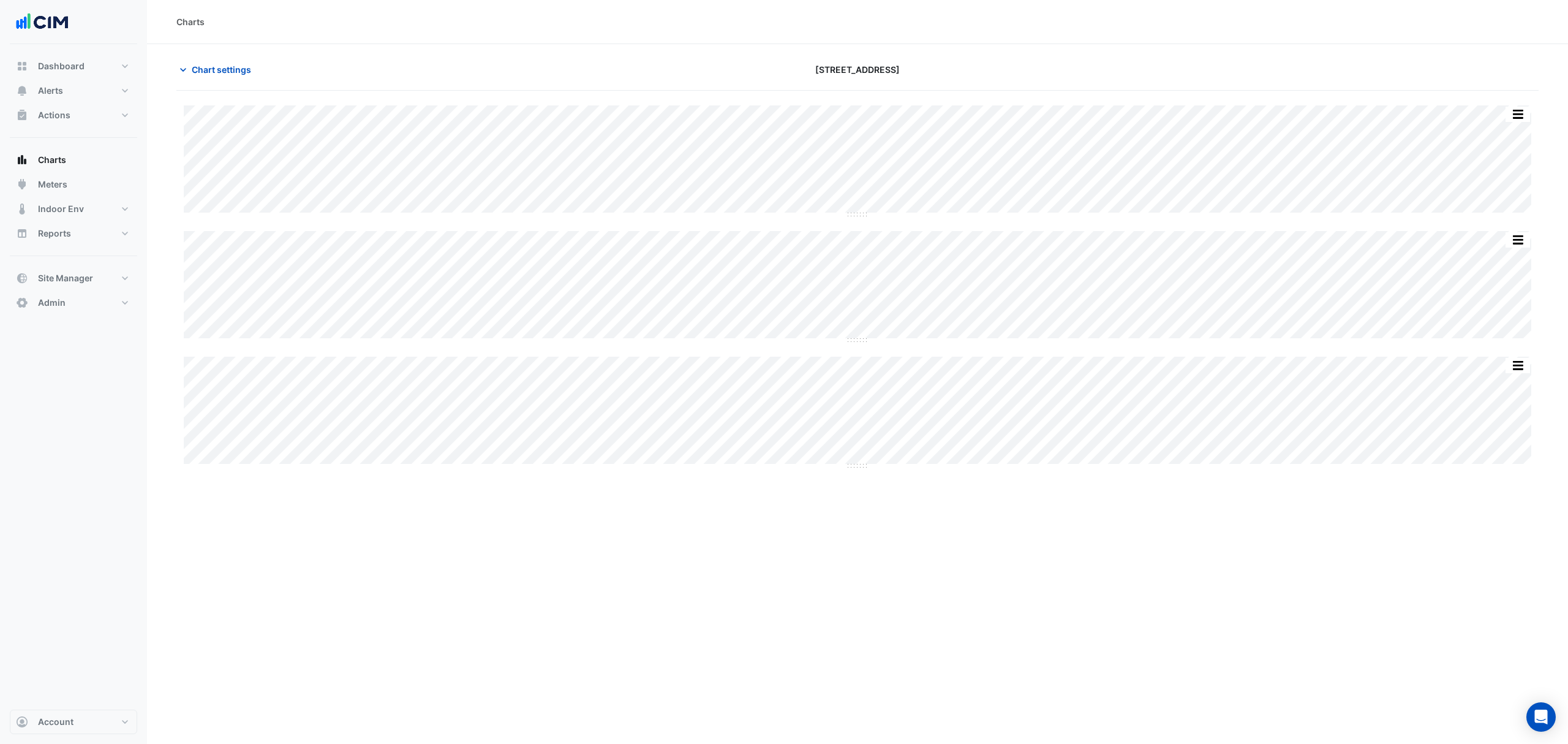
drag, startPoint x: 280, startPoint y: 696, endPoint x: 714, endPoint y: 571, distance: 451.6
click at [714, 571] on div "Charts Chart settings 175 Eagle Street Split All Split None Print Save as JPEG …" at bounding box center [857, 372] width 1421 height 744
click at [233, 67] on span "Chart settings" at bounding box center [221, 69] width 59 height 13
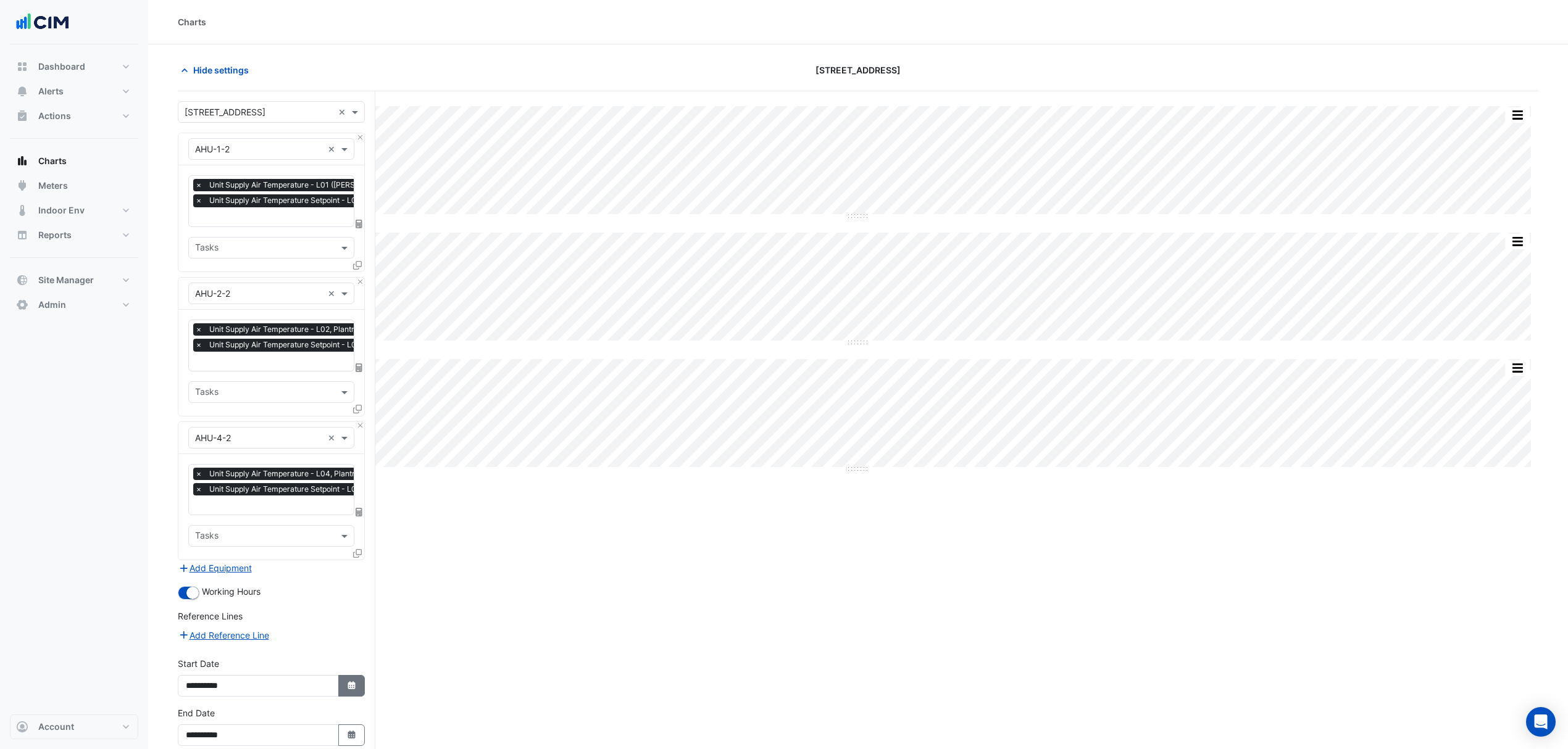
click at [356, 687] on button "Select Date" at bounding box center [352, 686] width 27 height 21
select select "*"
select select "****"
click at [198, 521] on span "Previous month" at bounding box center [198, 522] width 9 height 9
select select "*"
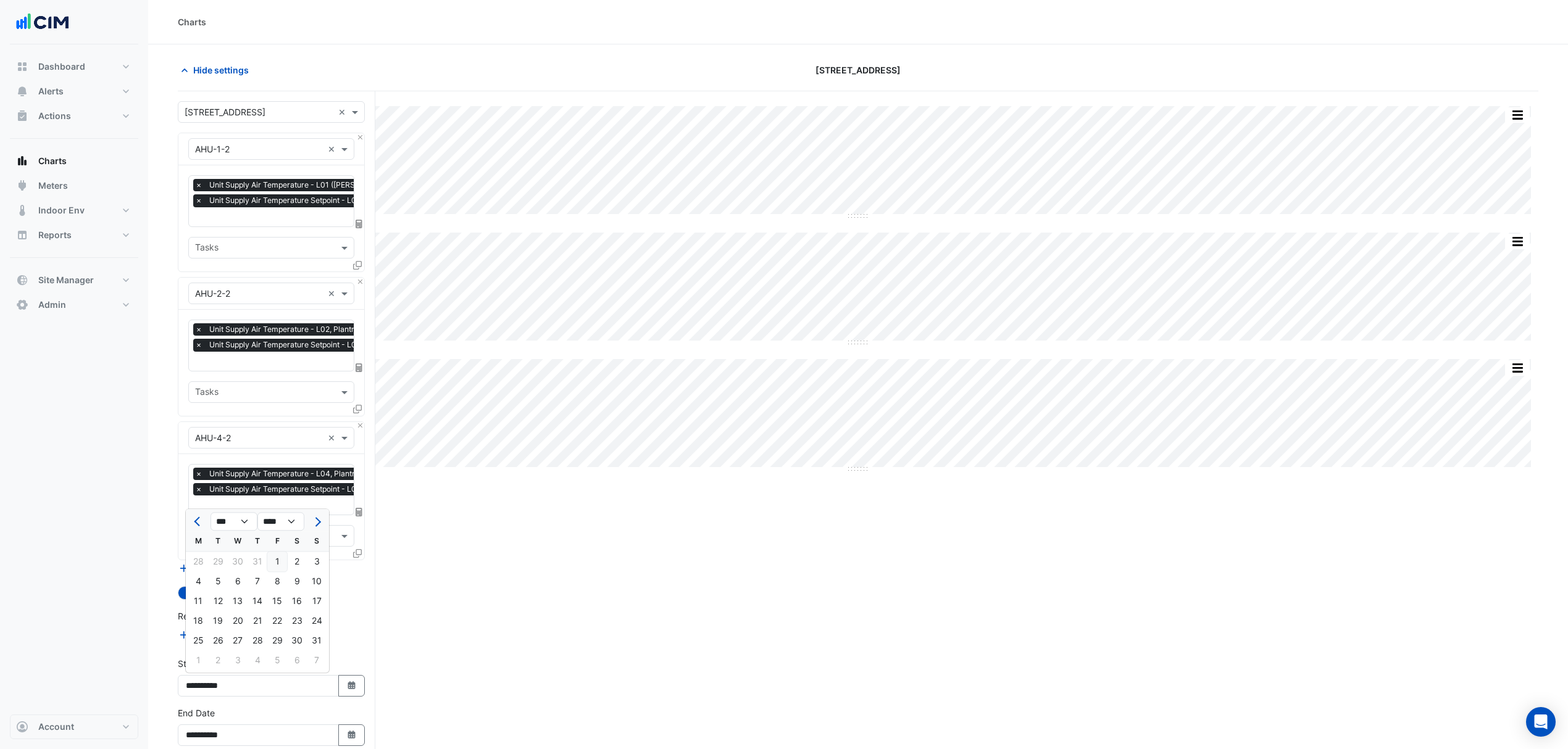
click at [273, 558] on div "1" at bounding box center [277, 561] width 19 height 19
type input "**********"
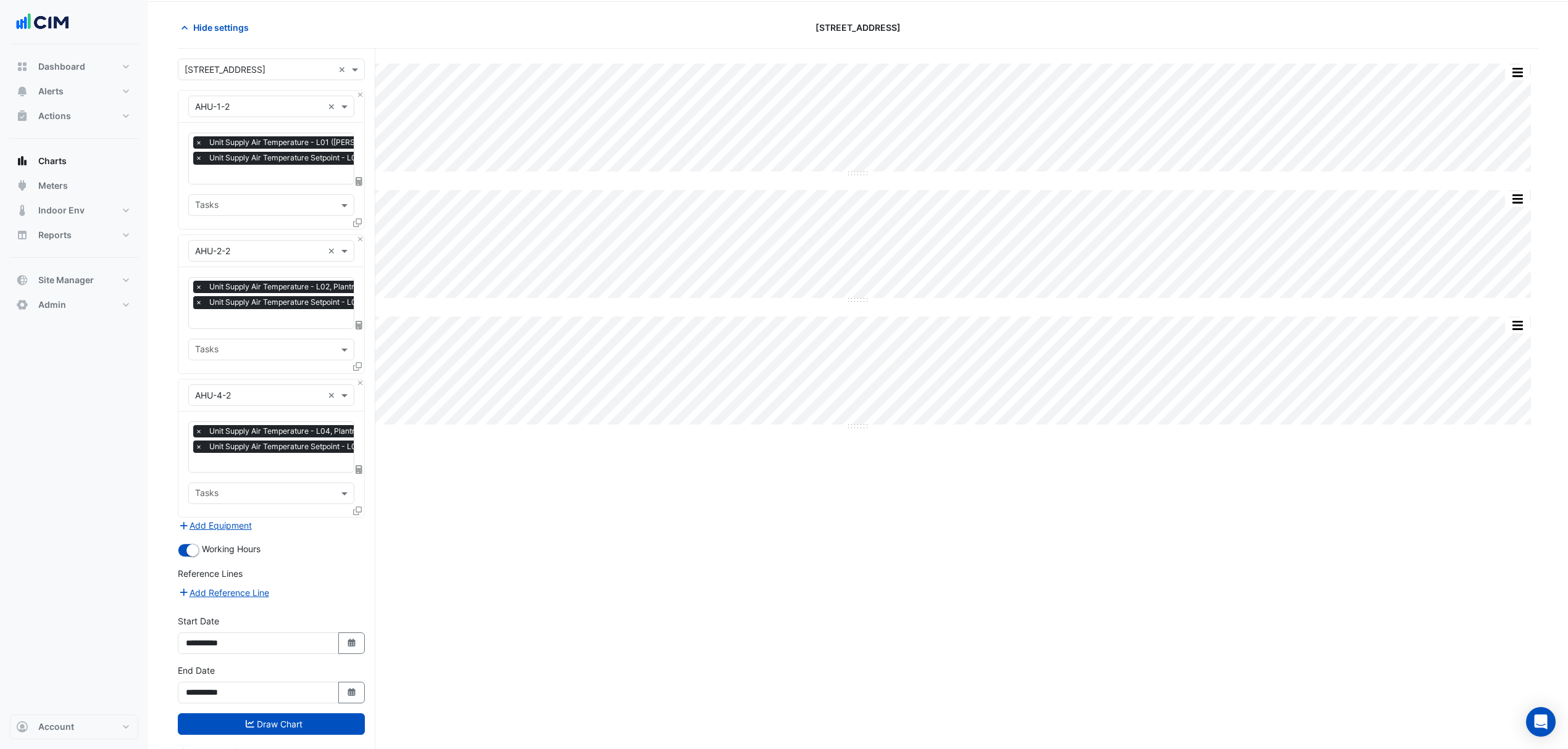
scroll to position [63, 0]
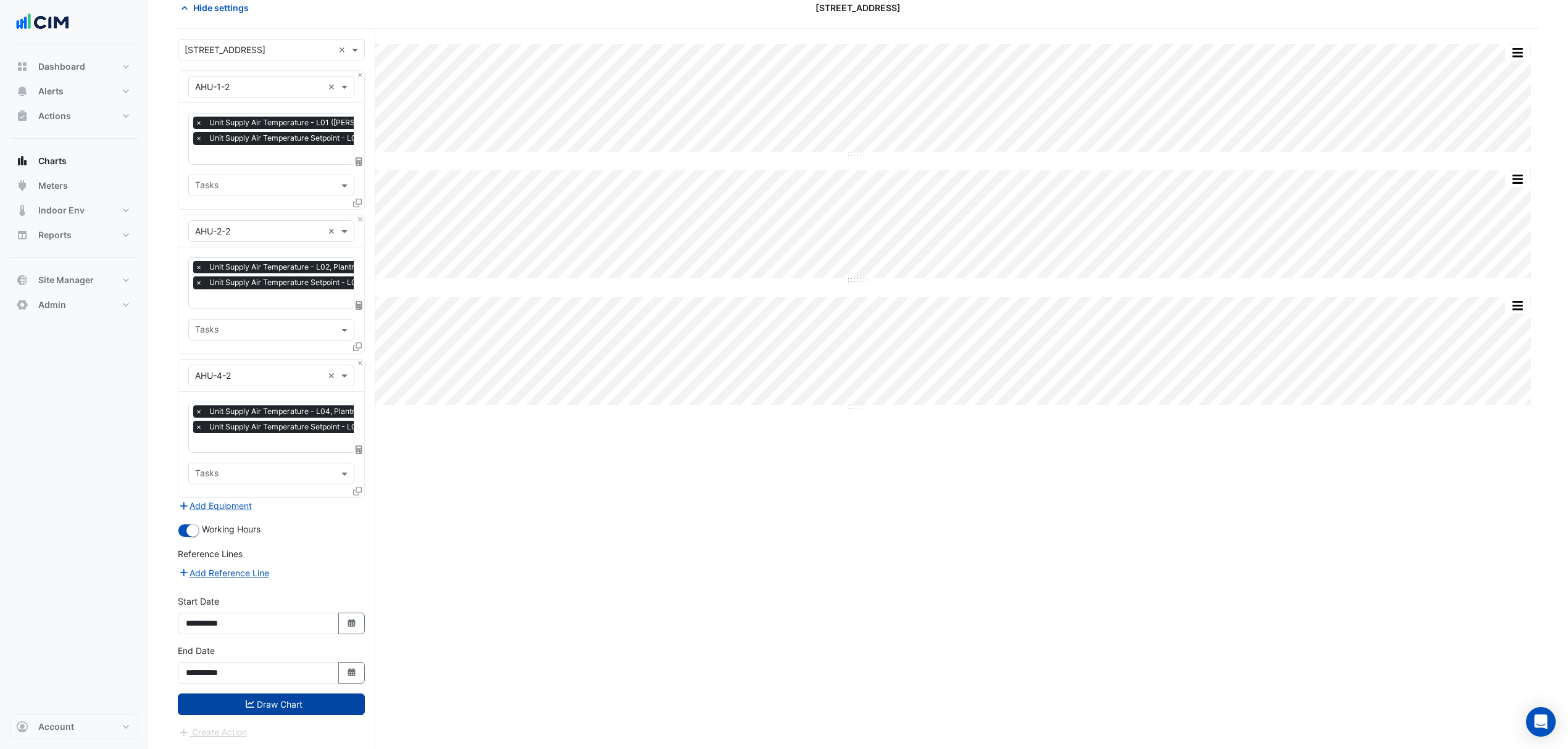
click at [314, 706] on button "Draw Chart" at bounding box center [271, 704] width 187 height 21
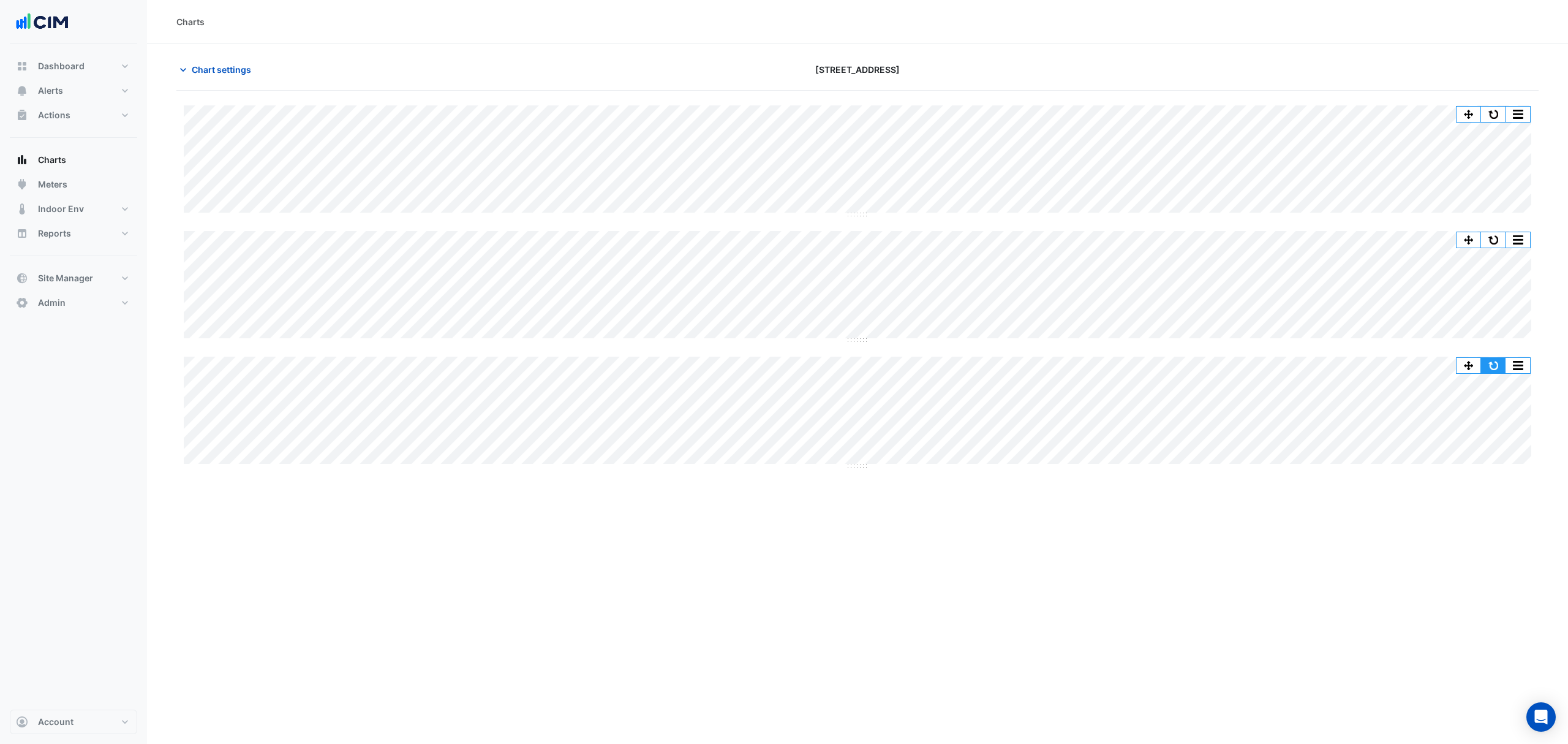
click at [1500, 365] on button "button" at bounding box center [1493, 365] width 25 height 15
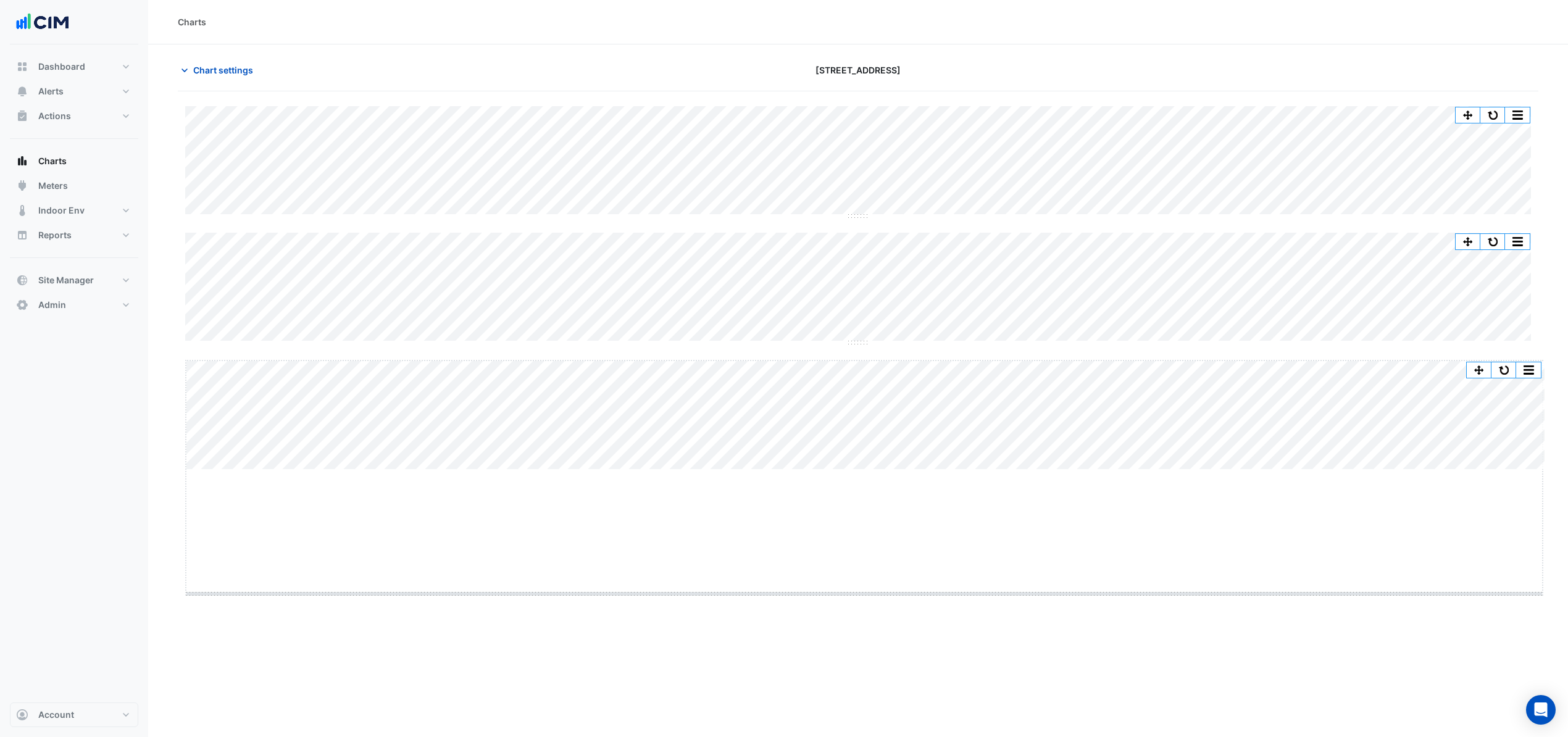
drag, startPoint x: 864, startPoint y: 469, endPoint x: 850, endPoint y: 594, distance: 125.8
drag, startPoint x: 868, startPoint y: 344, endPoint x: 857, endPoint y: 434, distance: 90.7
drag, startPoint x: 870, startPoint y: 217, endPoint x: 856, endPoint y: 290, distance: 74.3
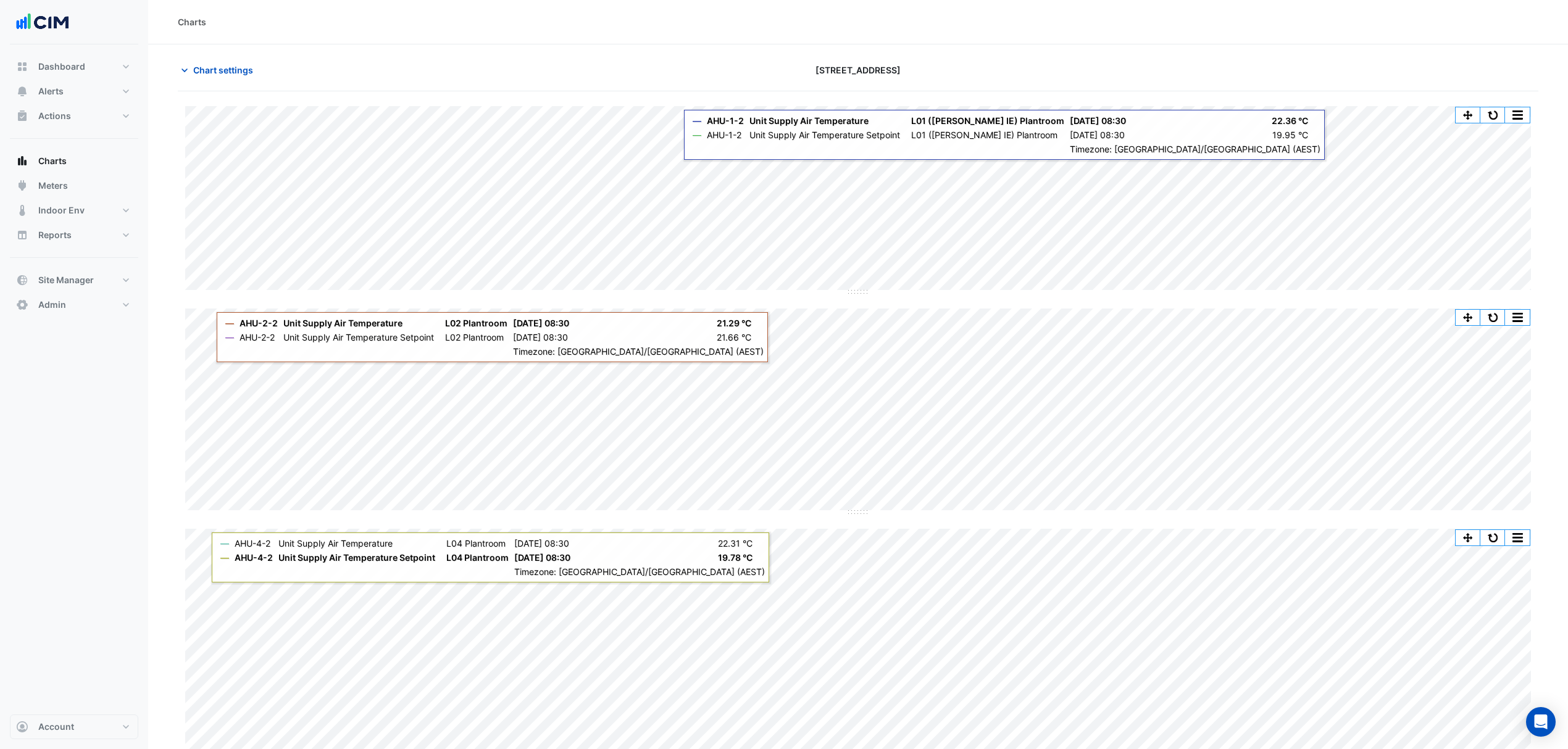
scroll to position [34, 0]
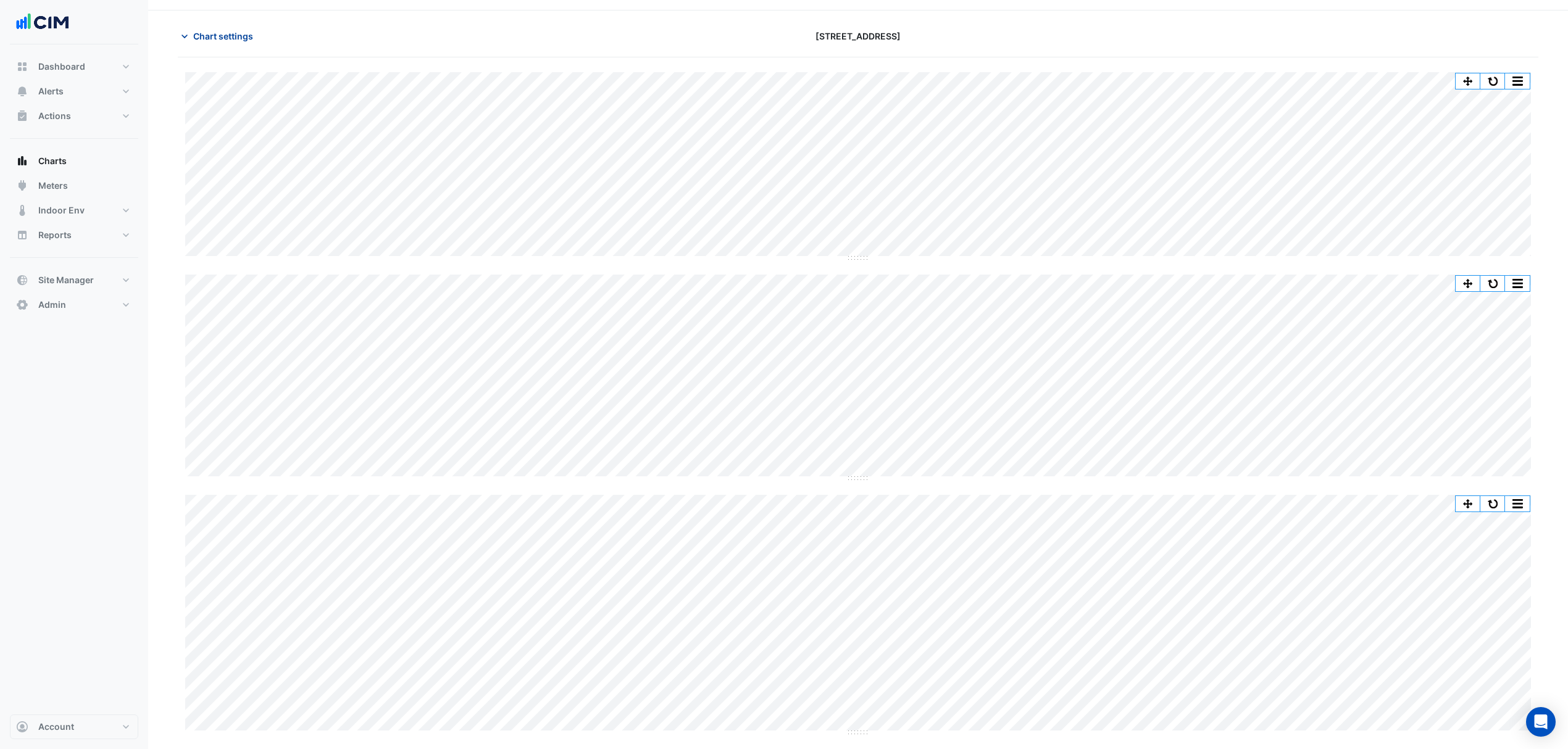
click at [233, 38] on span "Chart settings" at bounding box center [222, 36] width 60 height 13
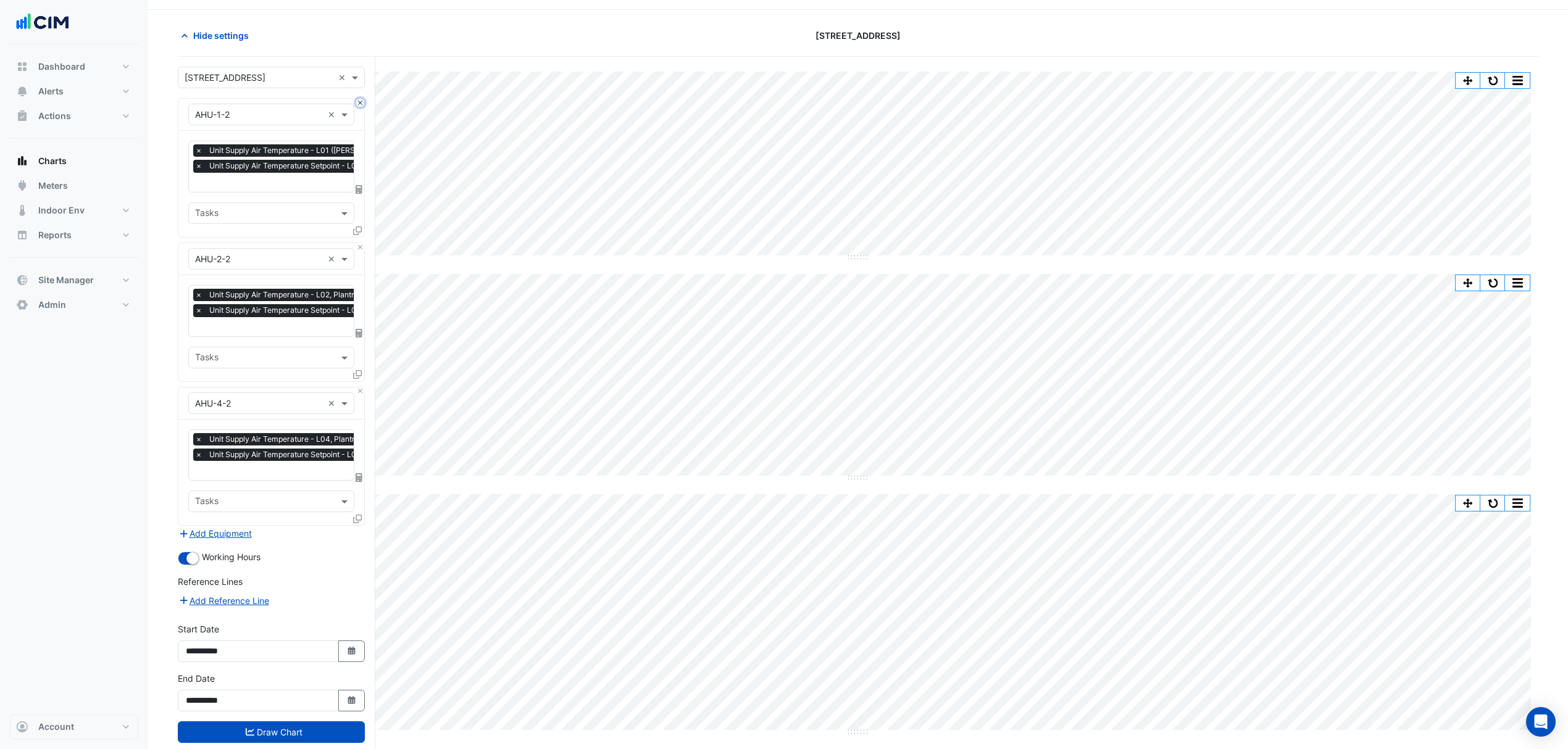
click at [357, 104] on button "Close" at bounding box center [360, 103] width 8 height 8
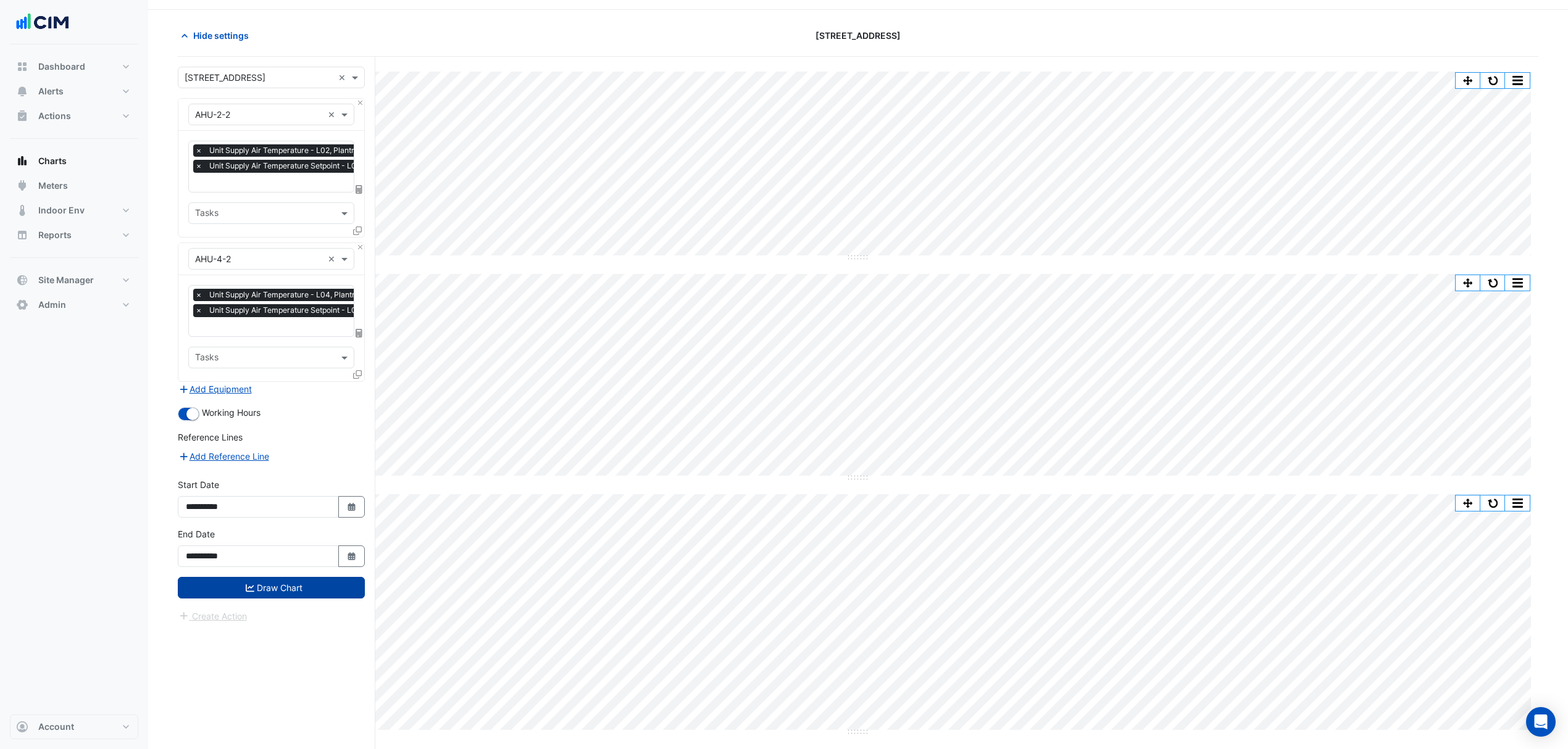
click at [294, 590] on button "Draw Chart" at bounding box center [271, 588] width 187 height 21
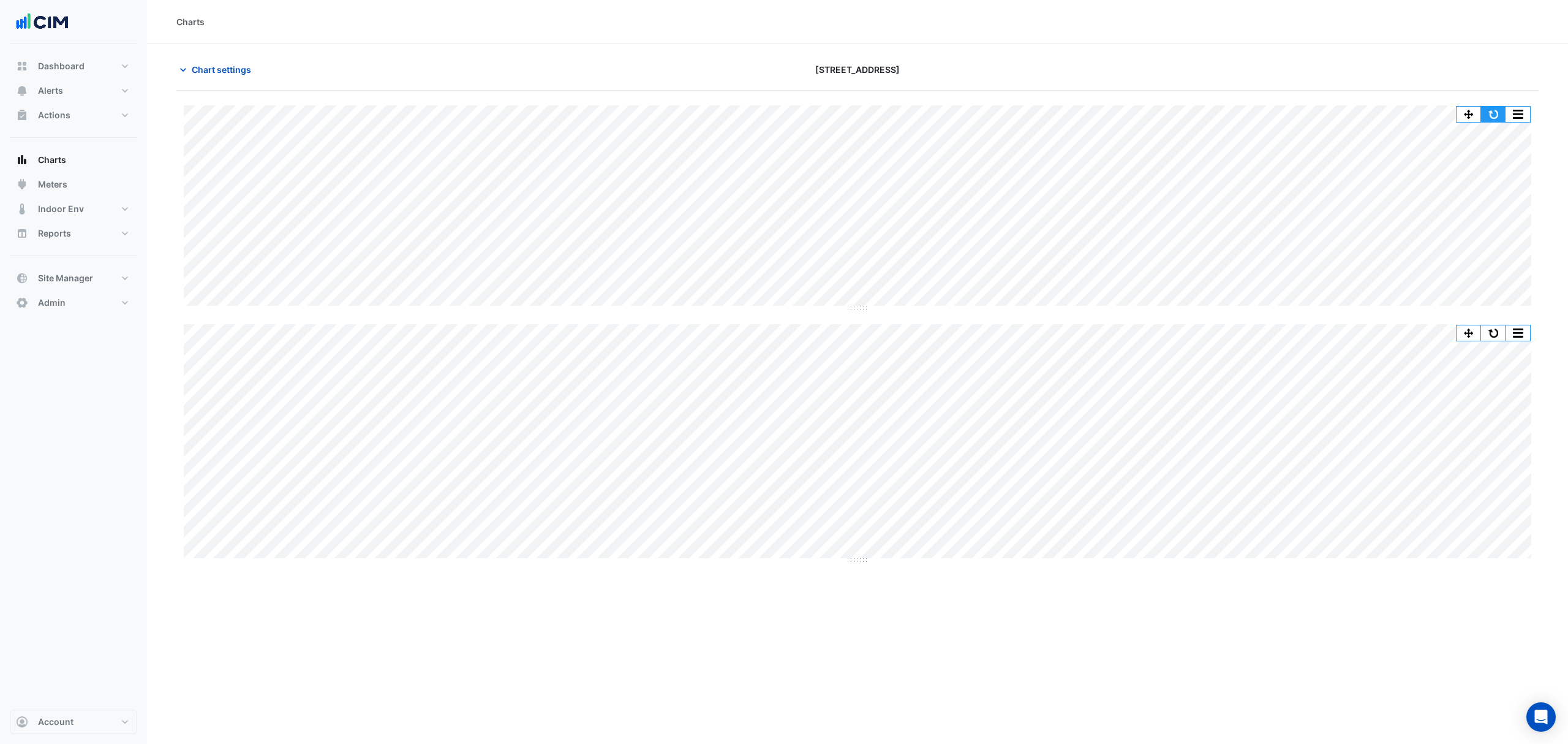
click at [1490, 120] on button "button" at bounding box center [1493, 114] width 25 height 15
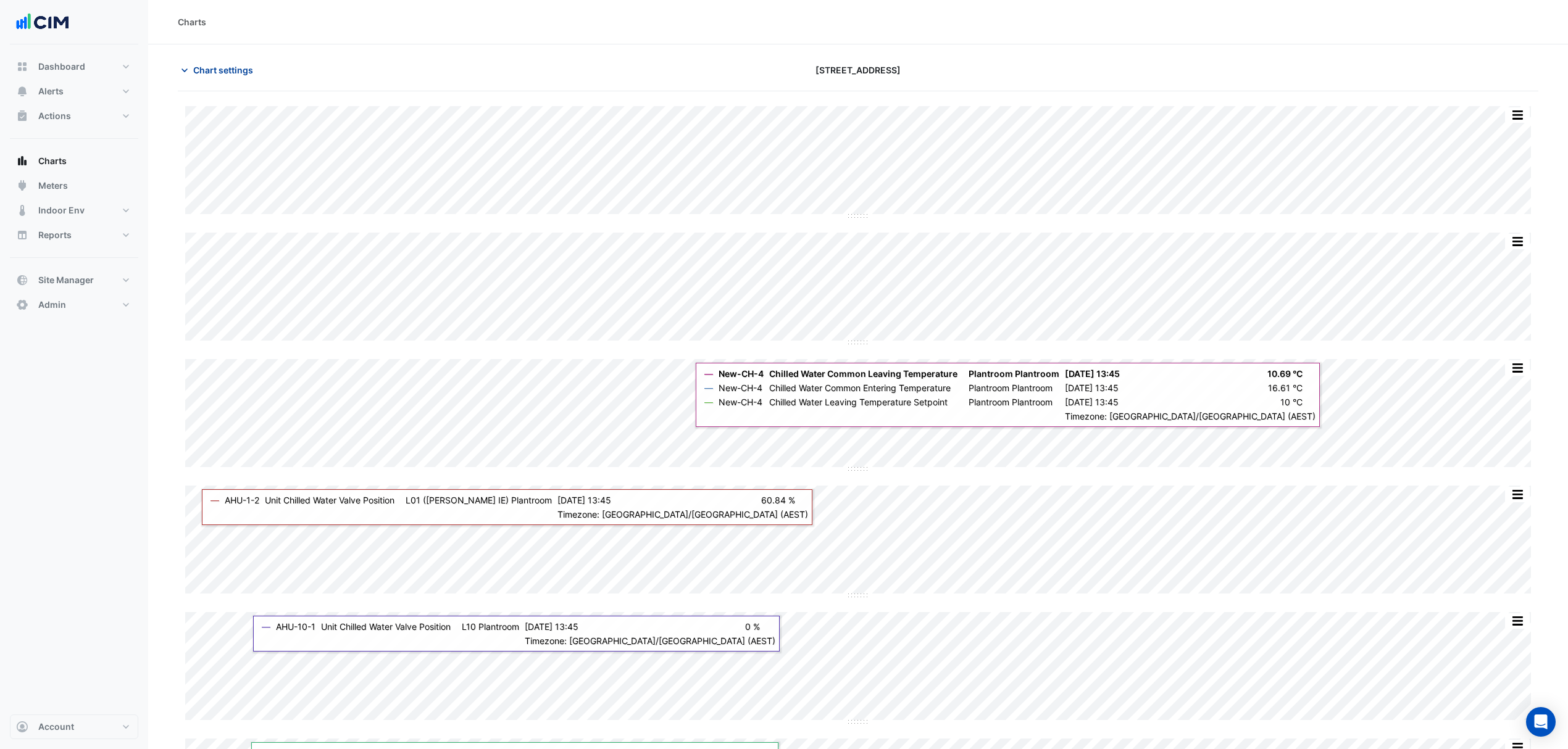
click at [229, 72] on span "Chart settings" at bounding box center [222, 70] width 60 height 13
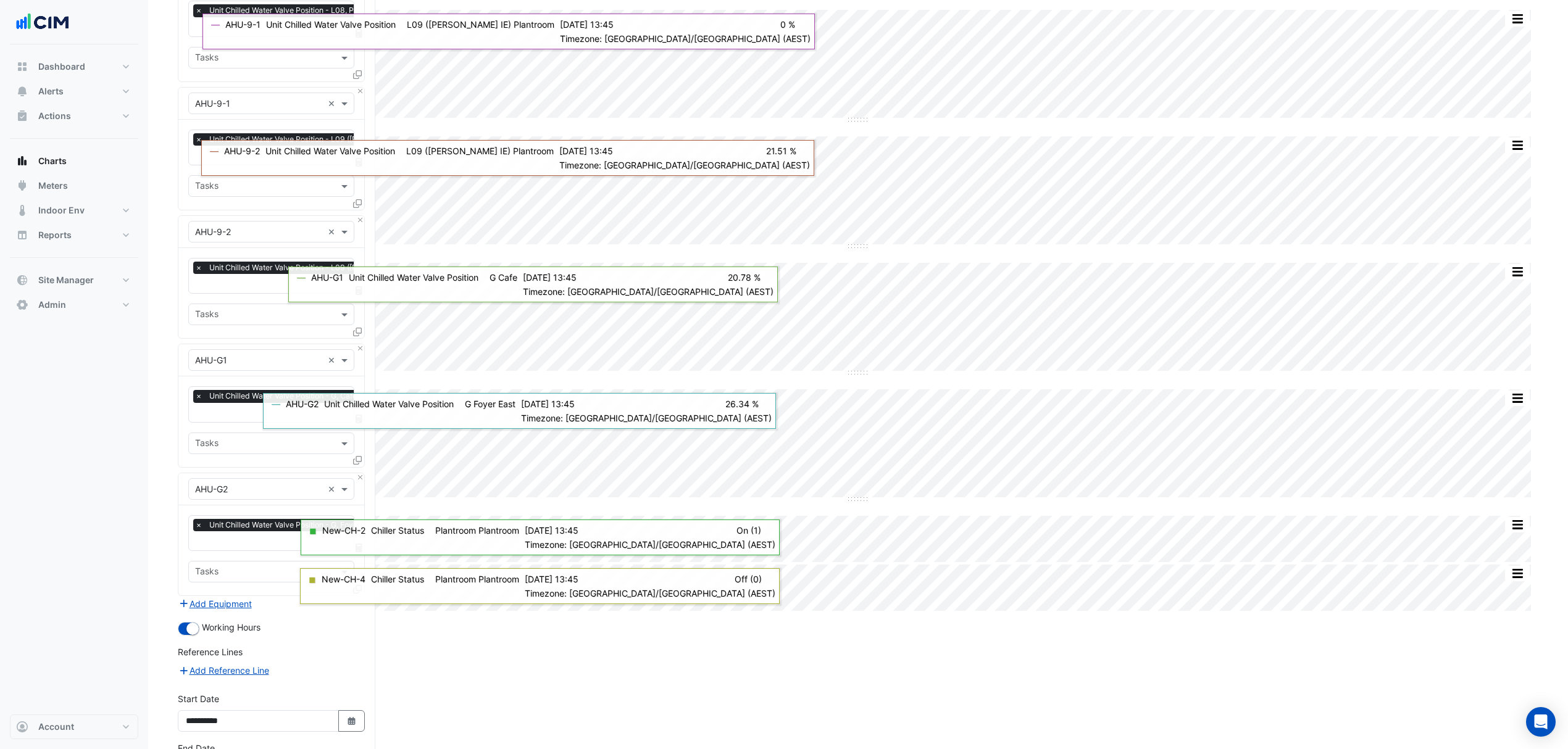
scroll to position [4994, 0]
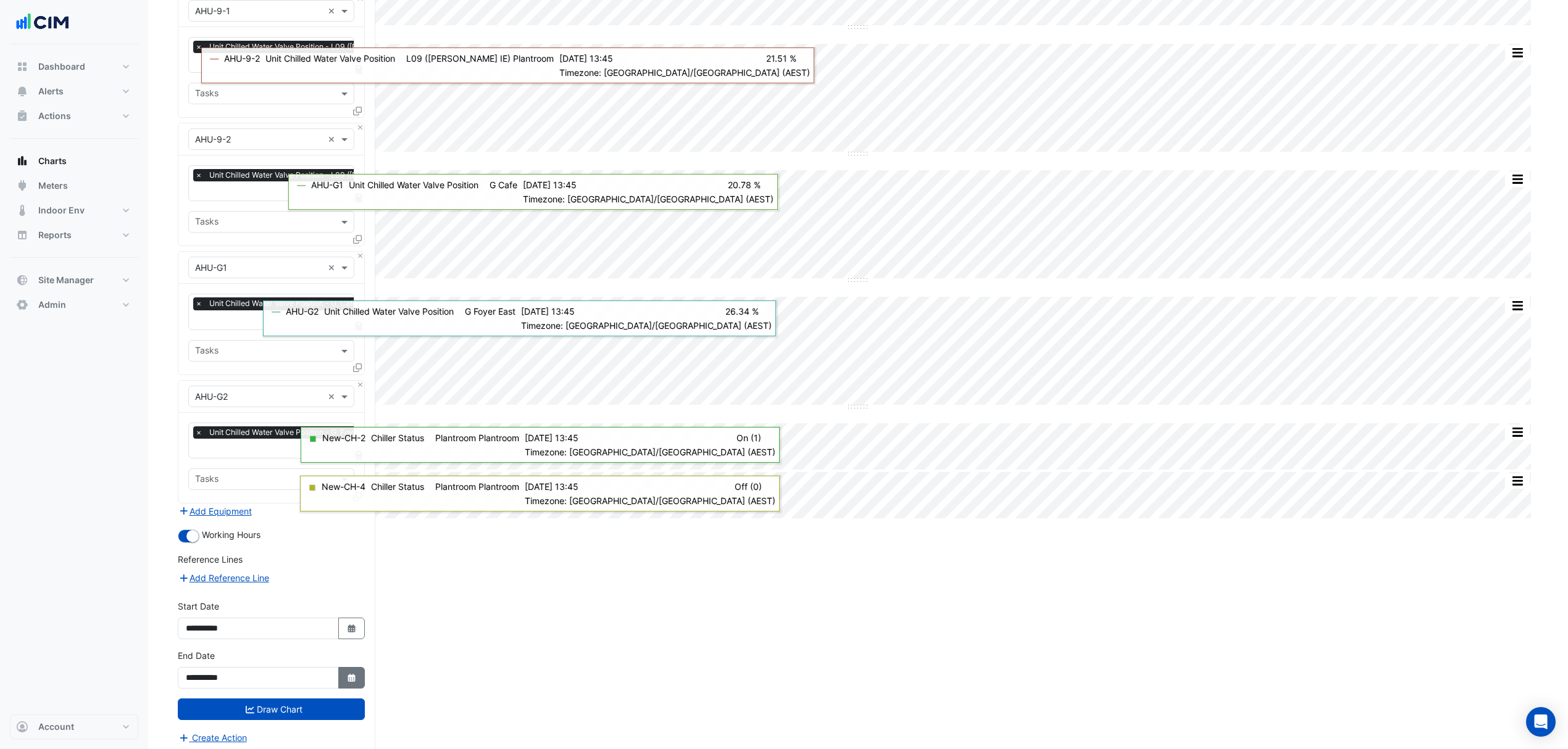
click at [352, 674] on icon "button" at bounding box center [351, 678] width 7 height 8
click at [316, 509] on span "Next month" at bounding box center [317, 509] width 9 height 9
select select "*"
click at [261, 628] on div "31" at bounding box center [257, 627] width 19 height 19
type input "**********"
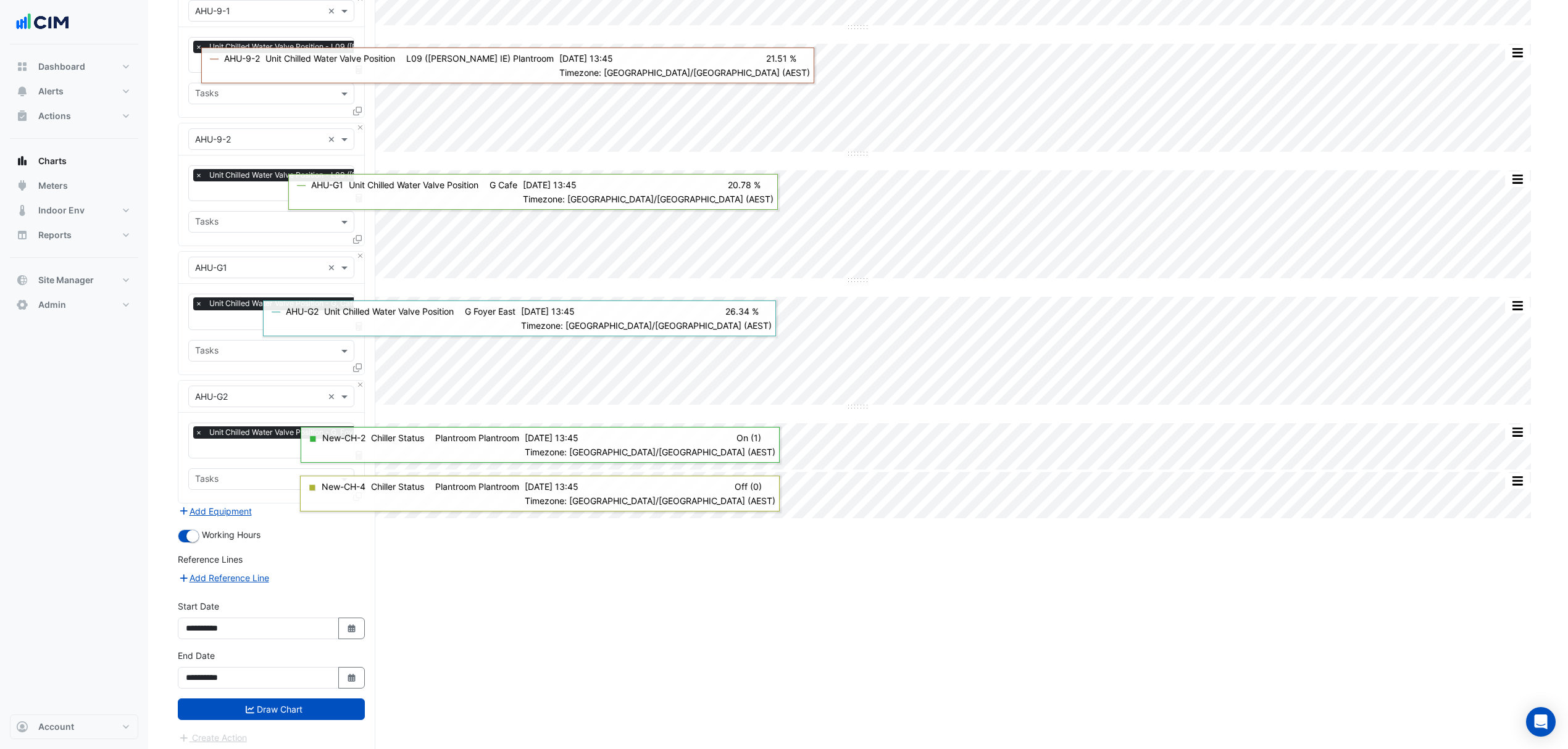
click at [274, 703] on button "Draw Chart" at bounding box center [271, 709] width 187 height 21
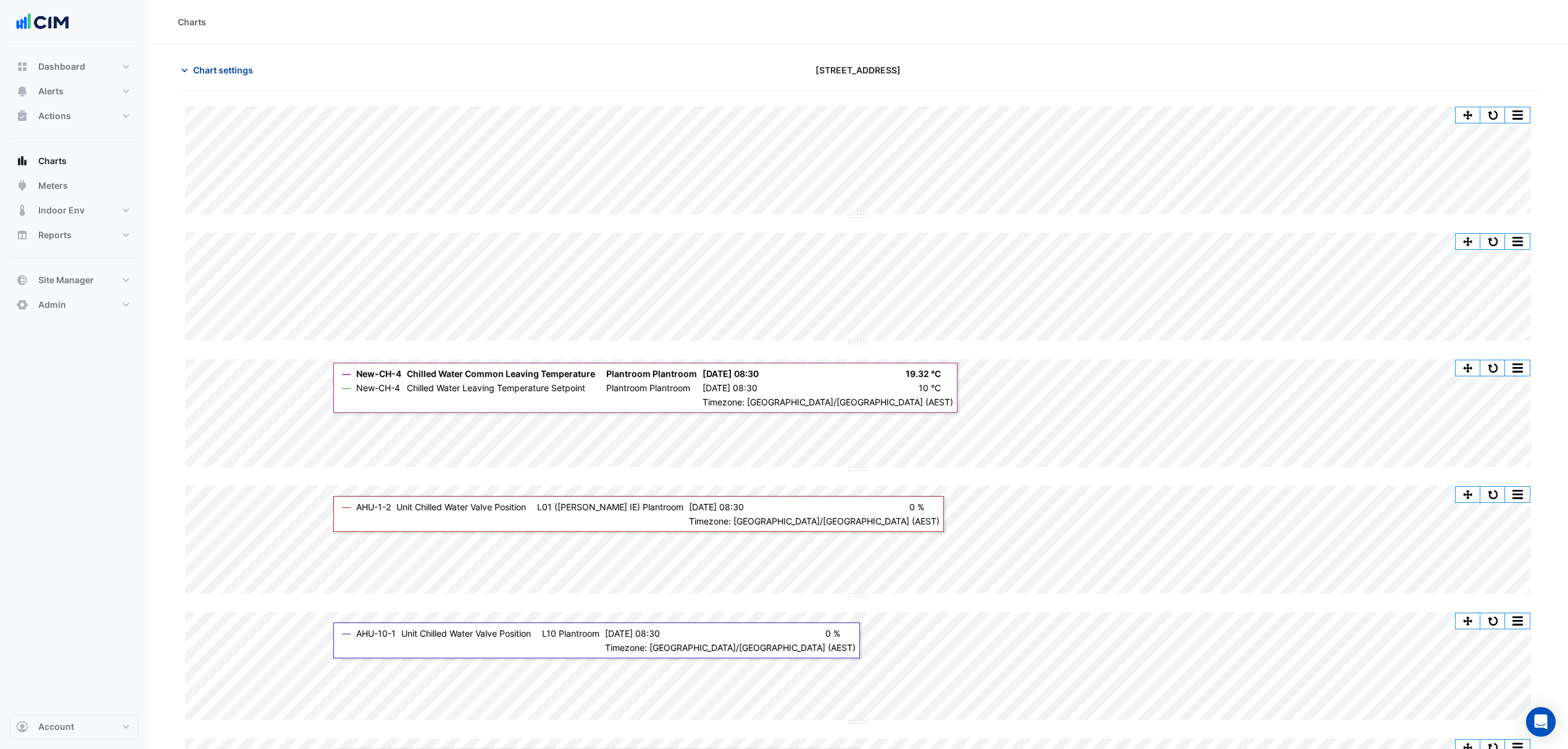
click at [214, 70] on span "Chart settings" at bounding box center [222, 70] width 60 height 13
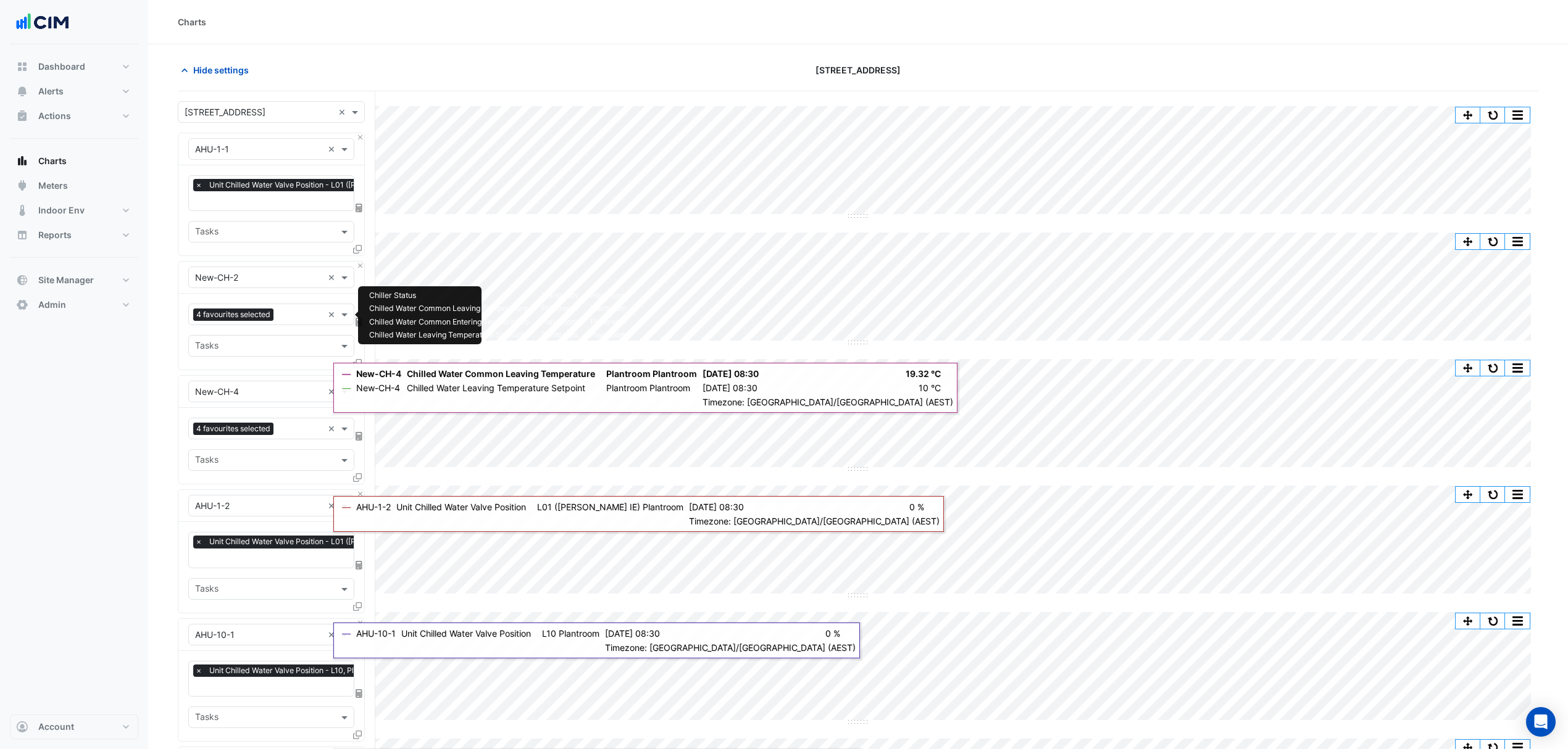
click at [294, 317] on input "text" at bounding box center [300, 315] width 44 height 13
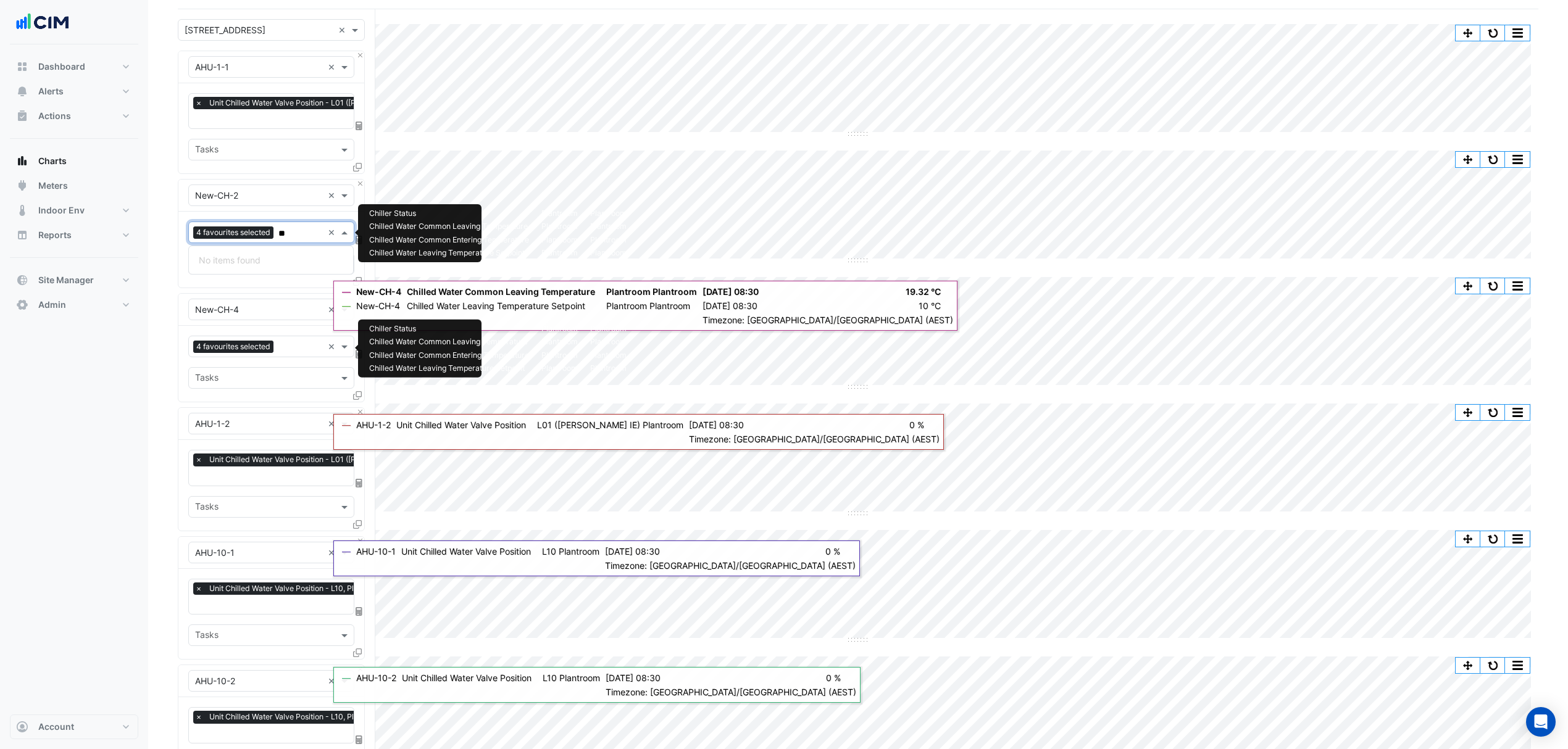
type input "*"
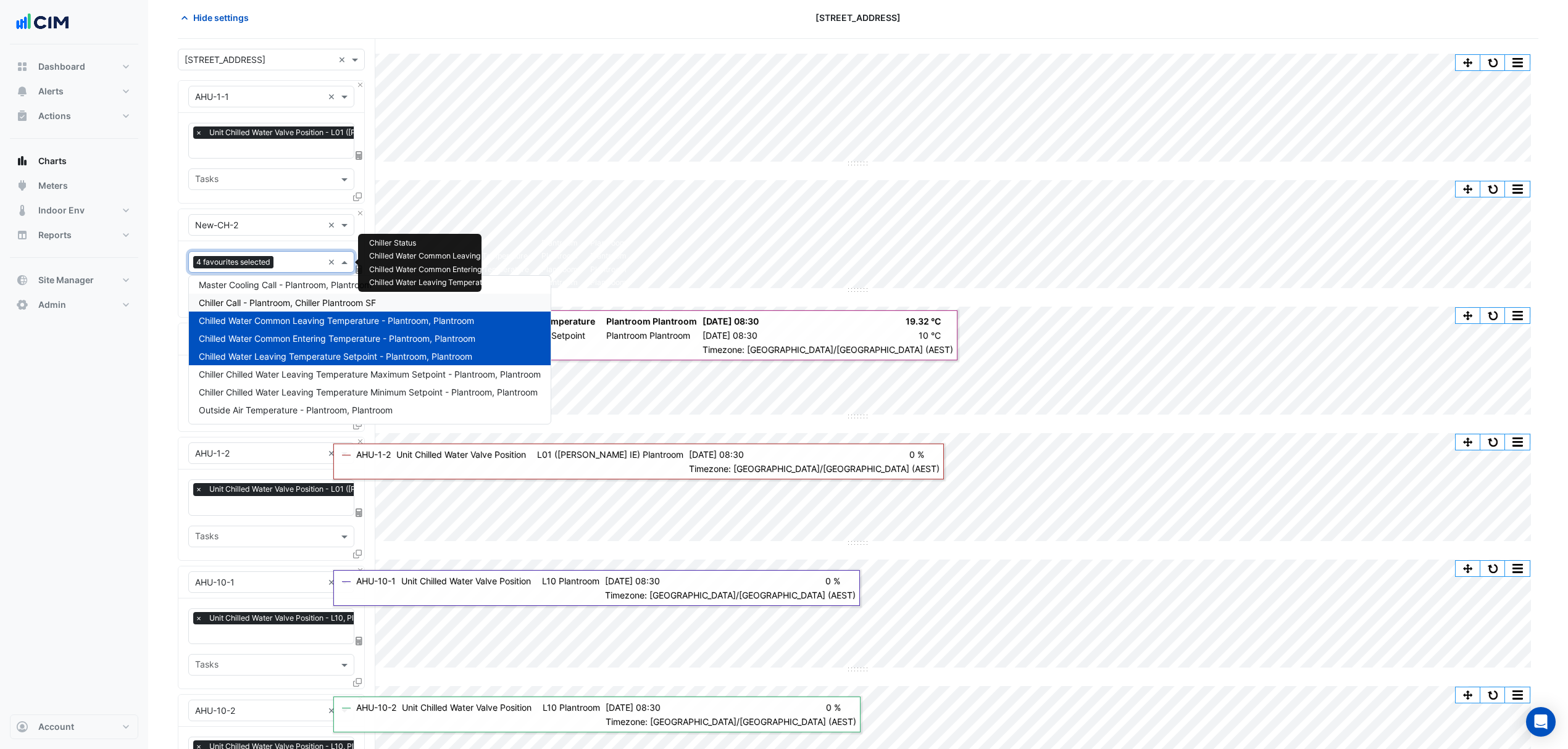
scroll to position [82, 0]
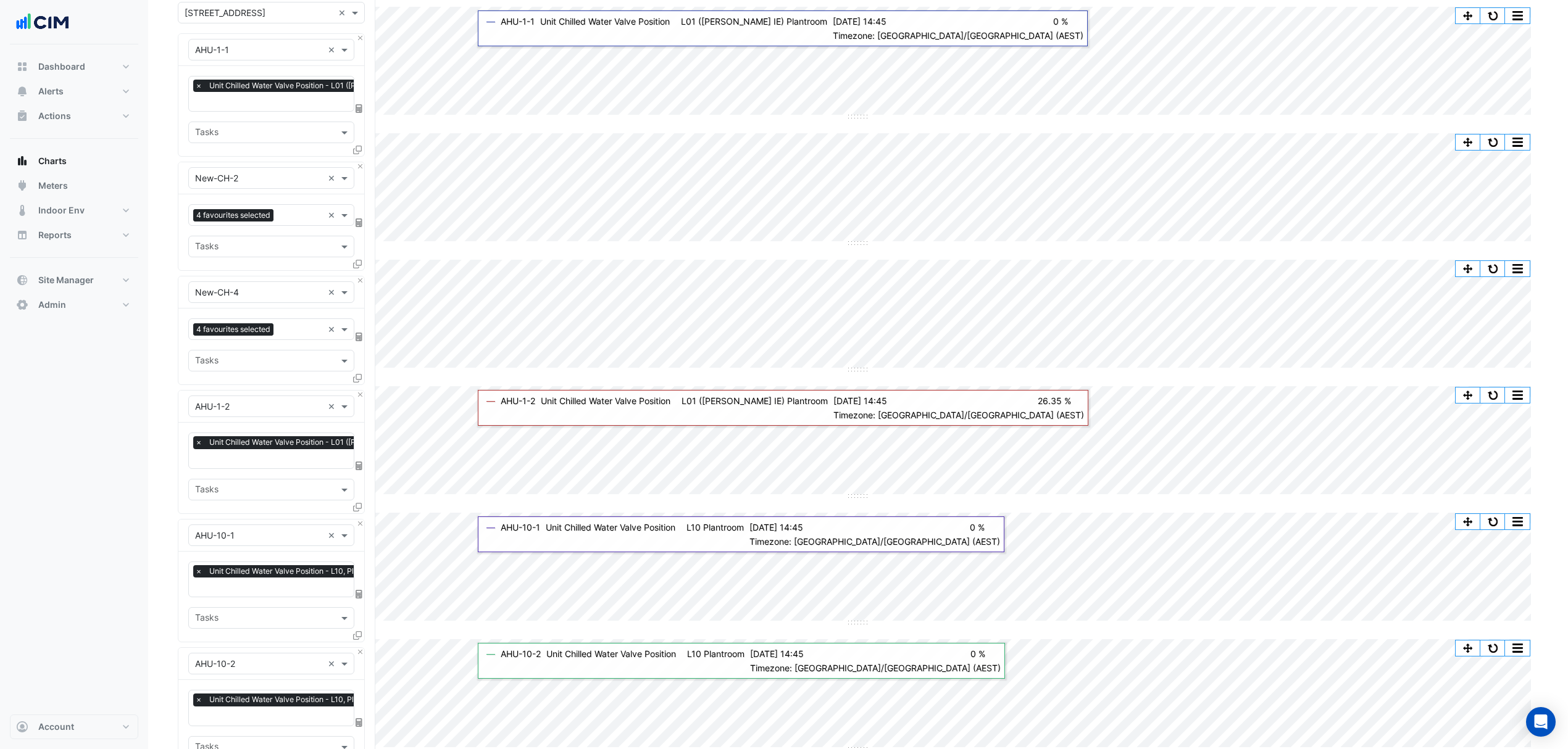
scroll to position [0, 0]
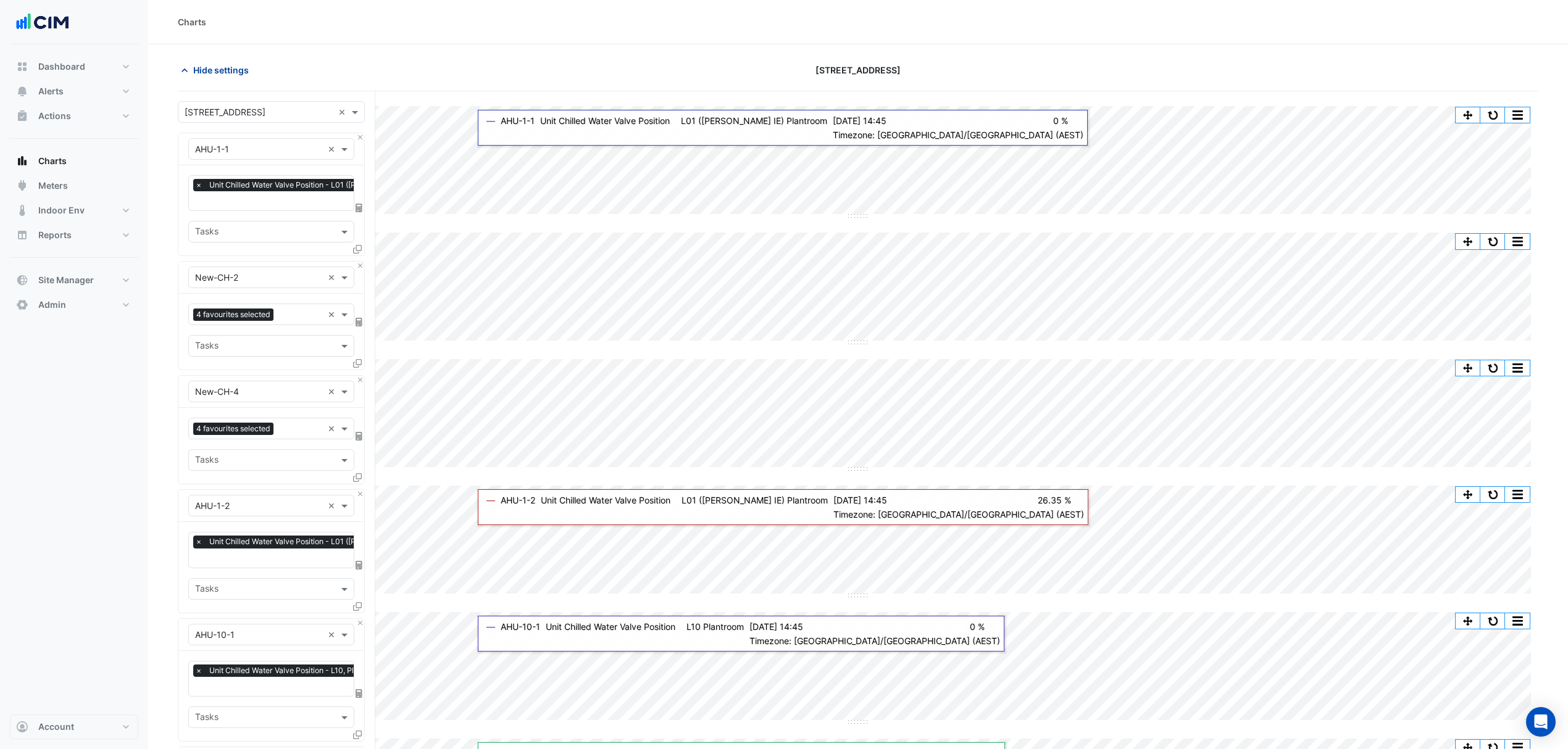
click at [211, 71] on span "Hide settings" at bounding box center [220, 70] width 56 height 13
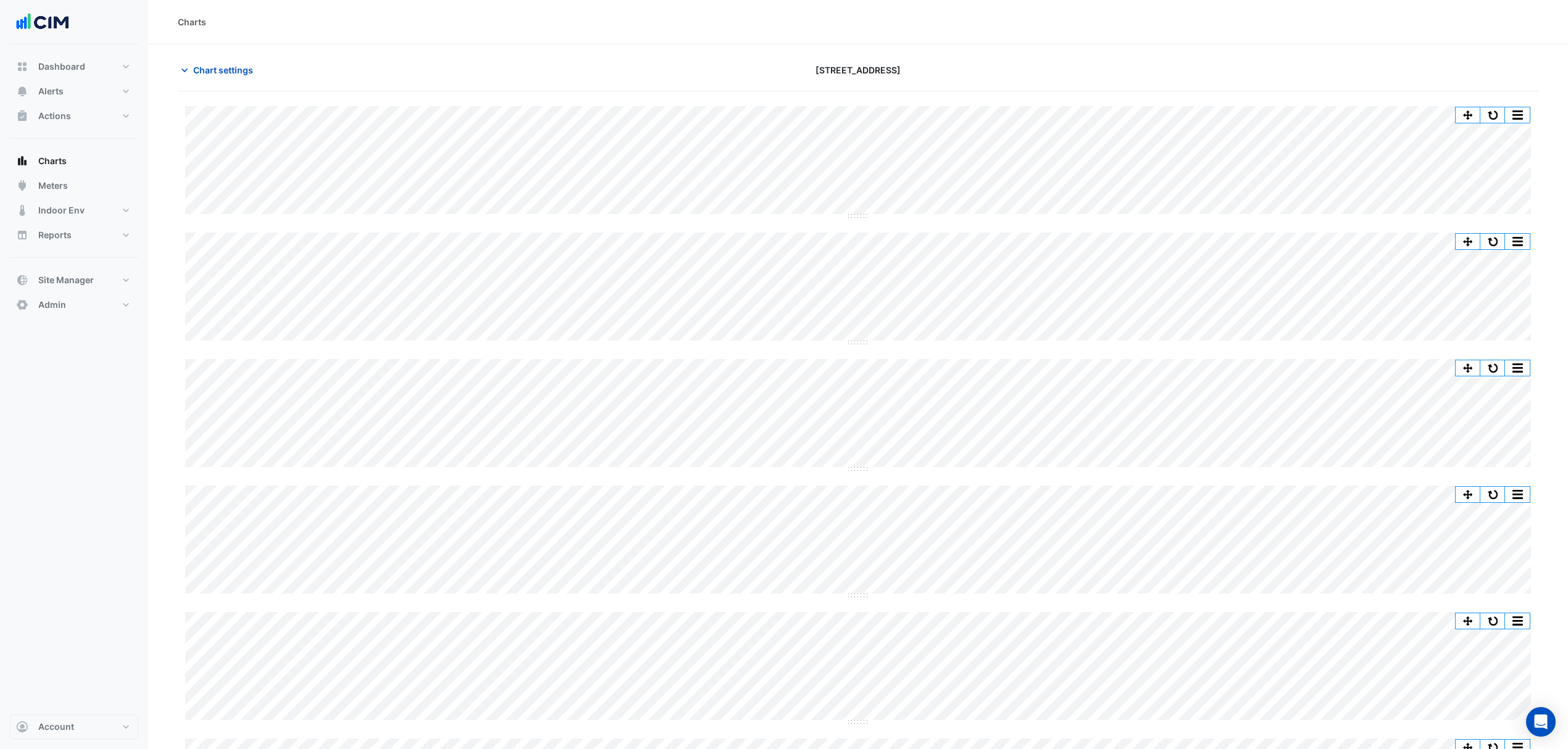
click at [198, 64] on span "Chart settings" at bounding box center [222, 70] width 60 height 13
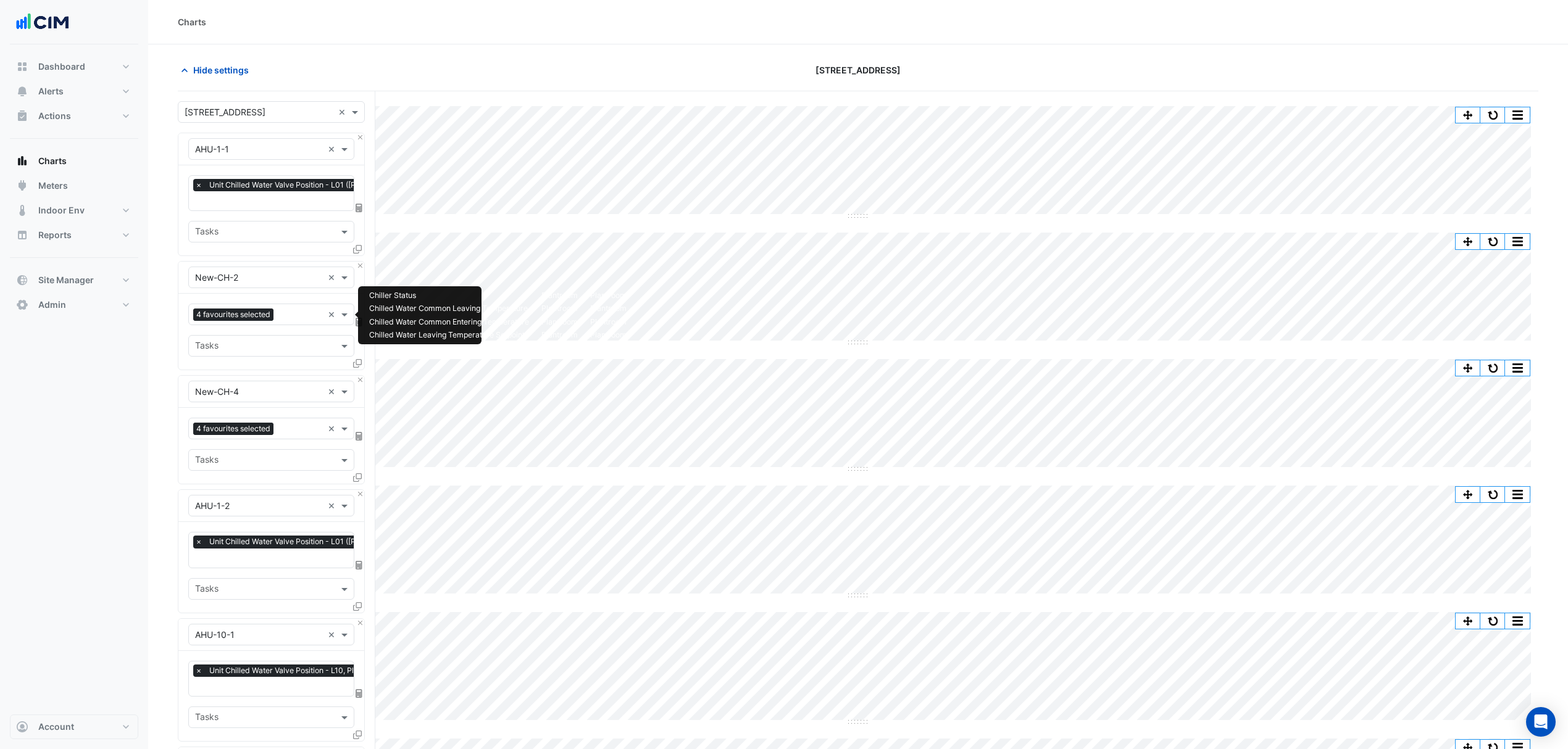
click at [290, 319] on input "text" at bounding box center [300, 315] width 44 height 13
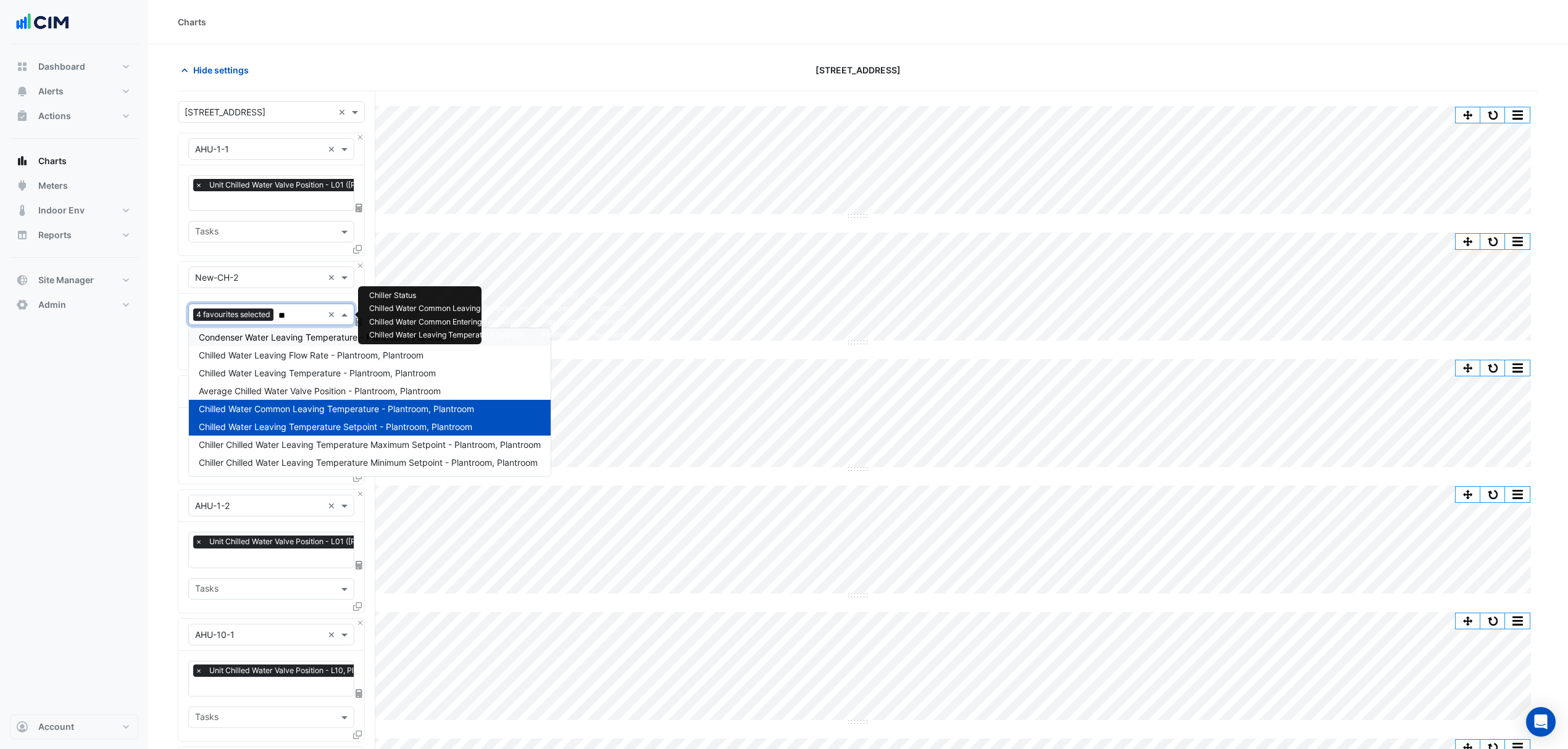
scroll to position [5, 0]
type input "***"
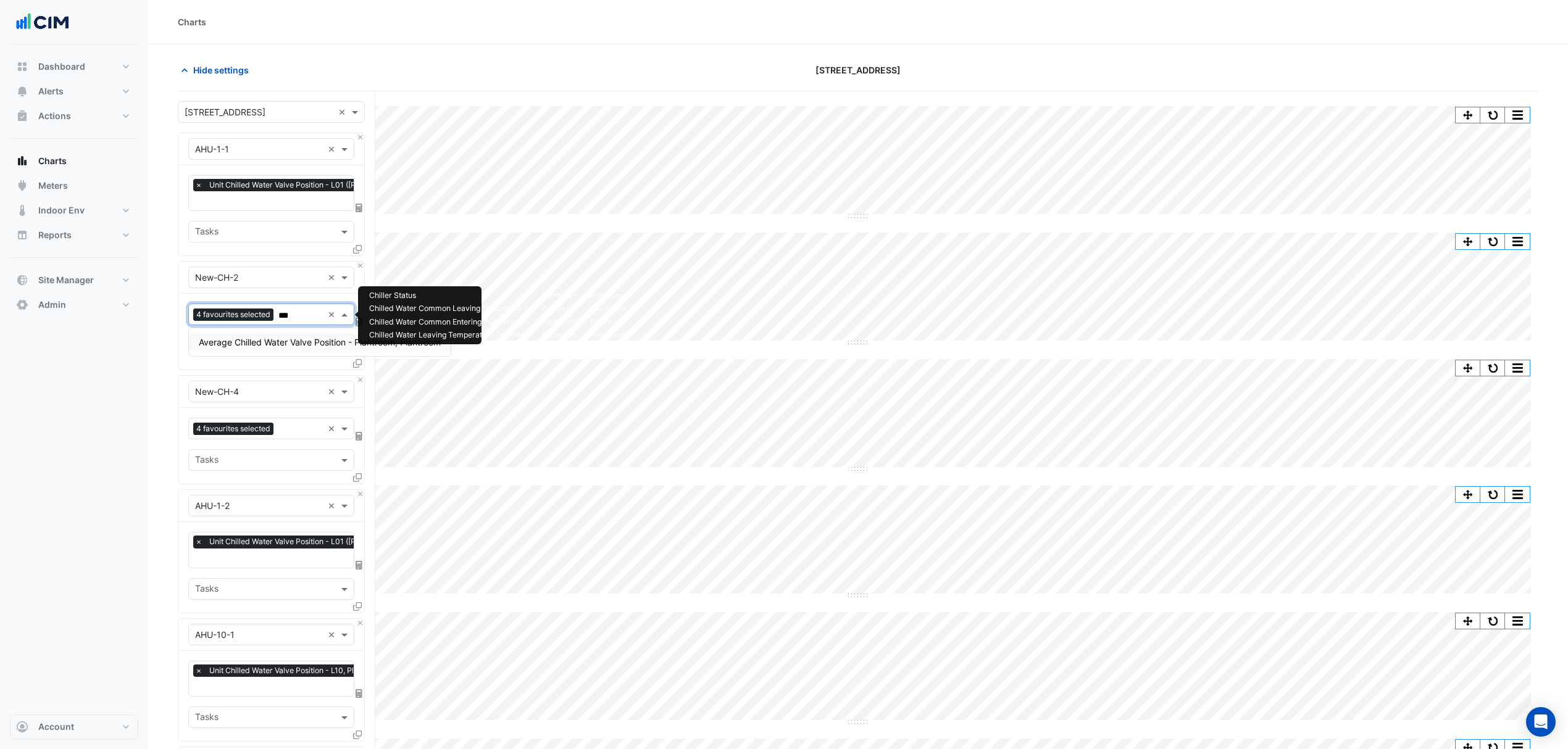
scroll to position [0, 0]
click at [291, 338] on span "Average Chilled Water Valve Position - Plantroom, Plantroom" at bounding box center [320, 342] width 242 height 11
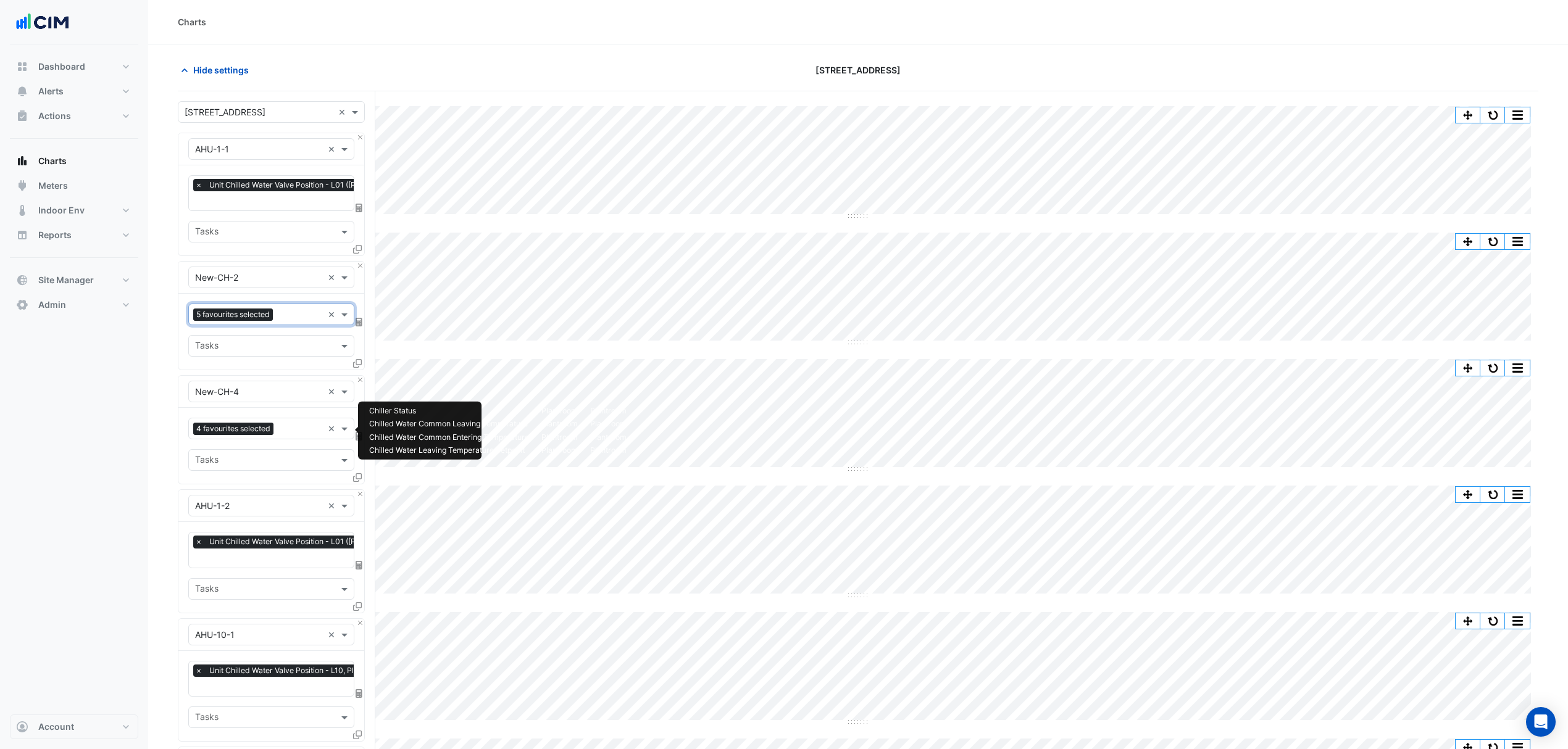
click at [296, 429] on input "text" at bounding box center [300, 429] width 44 height 13
type input "*******"
click at [301, 457] on span "Average Chilled Water Valve Position - Plantroom, Plantroom" at bounding box center [320, 457] width 242 height 11
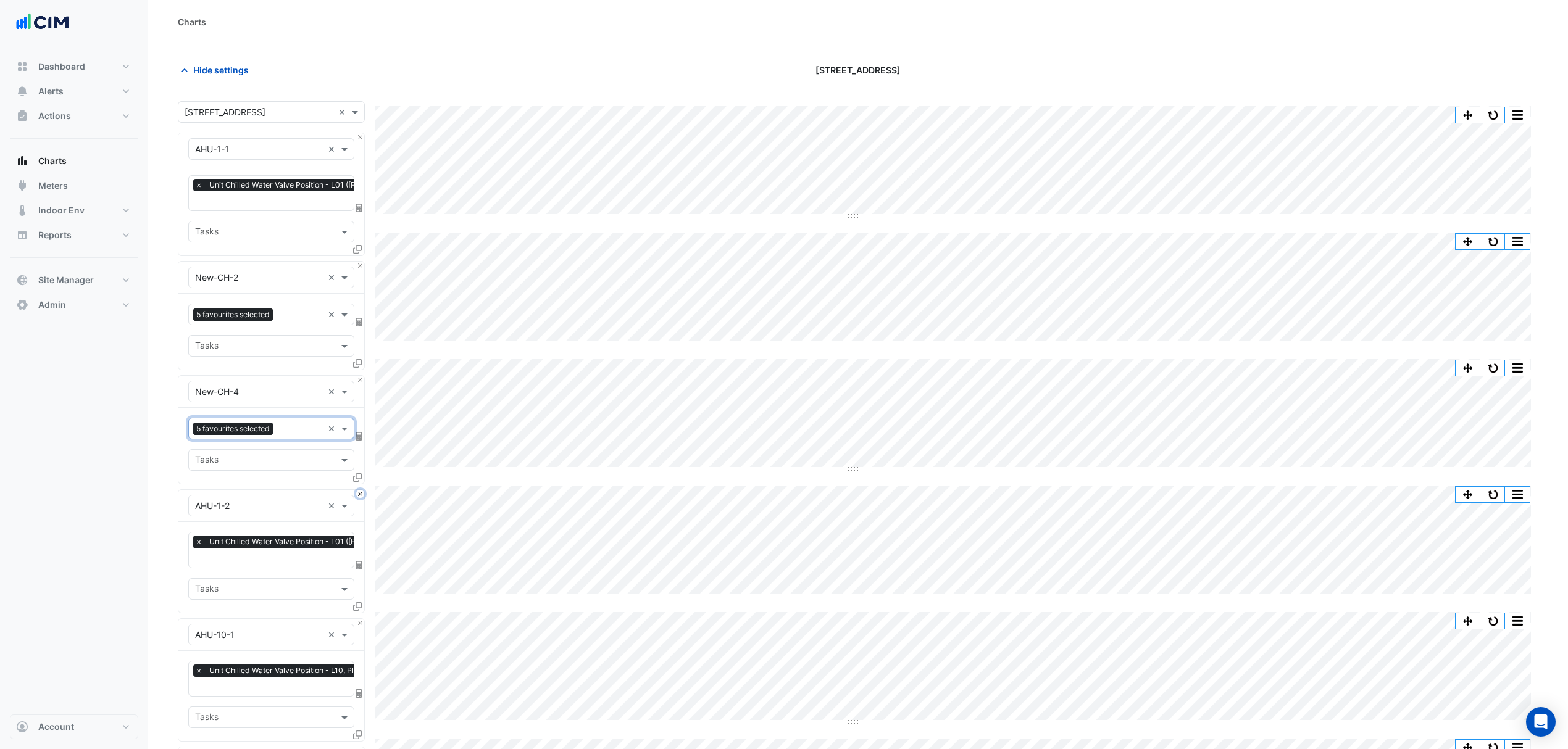
click at [359, 496] on button "Close" at bounding box center [360, 494] width 8 height 8
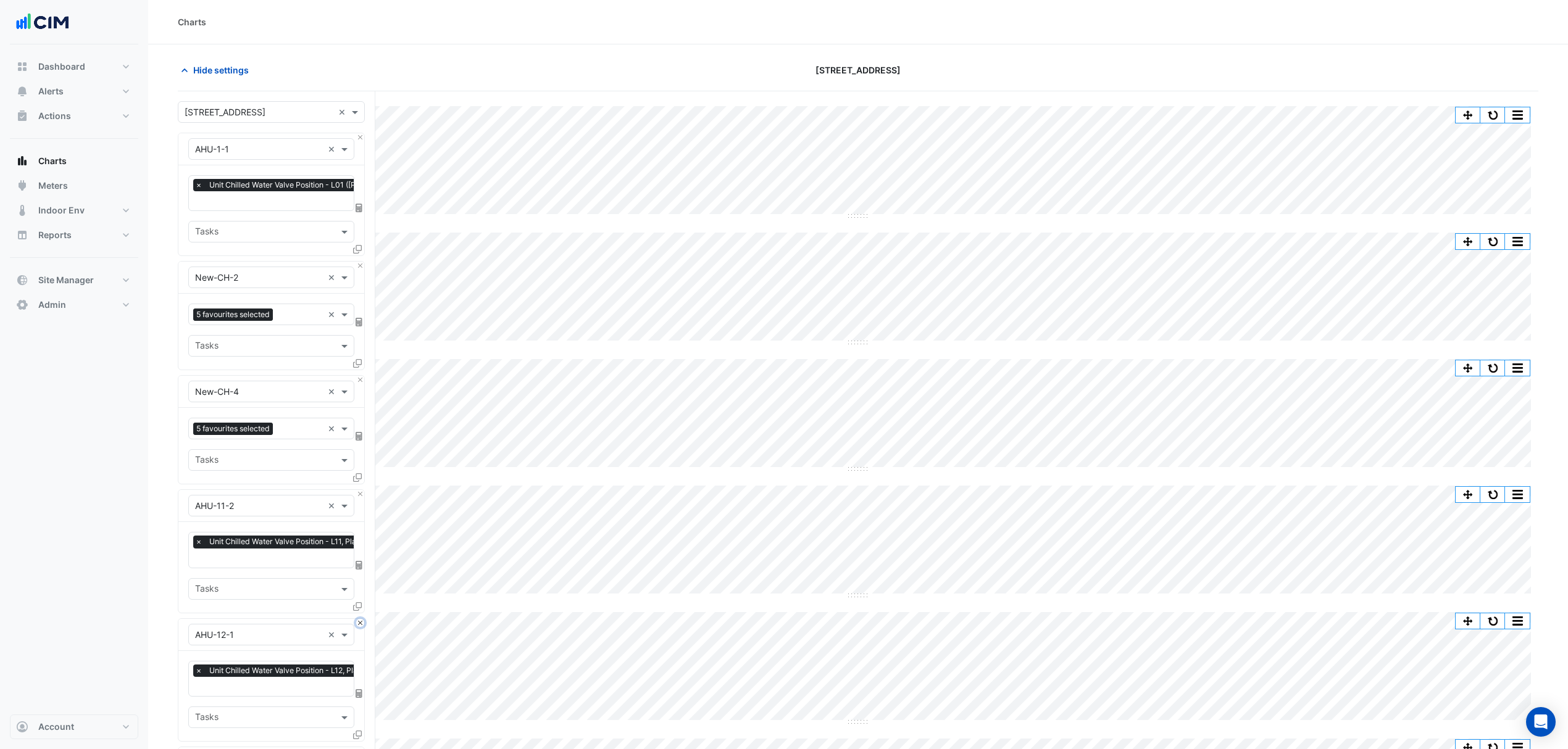
click at [359, 619] on button "Close" at bounding box center [360, 623] width 8 height 8
click at [359, 496] on button "Close" at bounding box center [360, 494] width 8 height 8
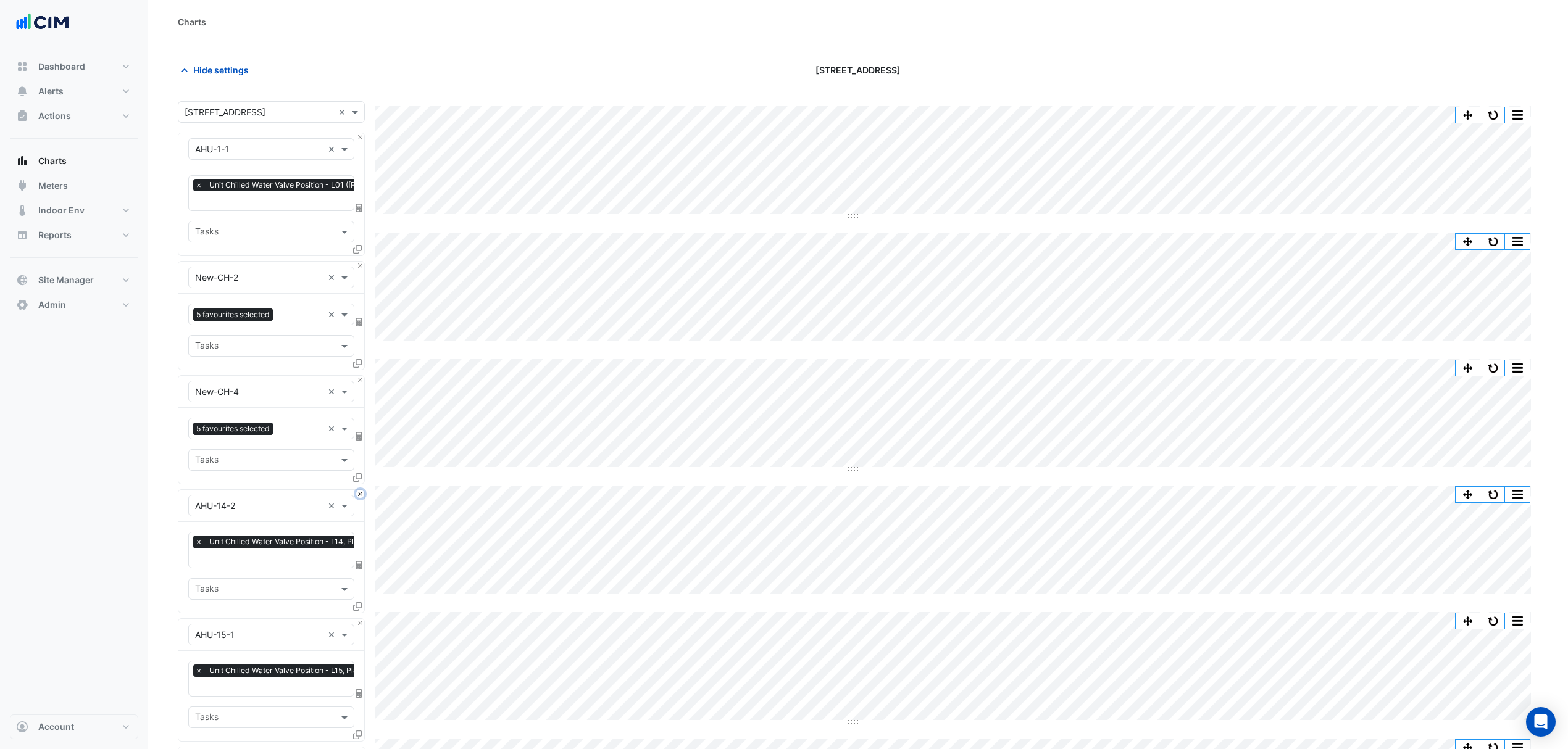
click at [359, 496] on button "Close" at bounding box center [360, 494] width 8 height 8
click at [359, 619] on button "Close" at bounding box center [360, 623] width 8 height 8
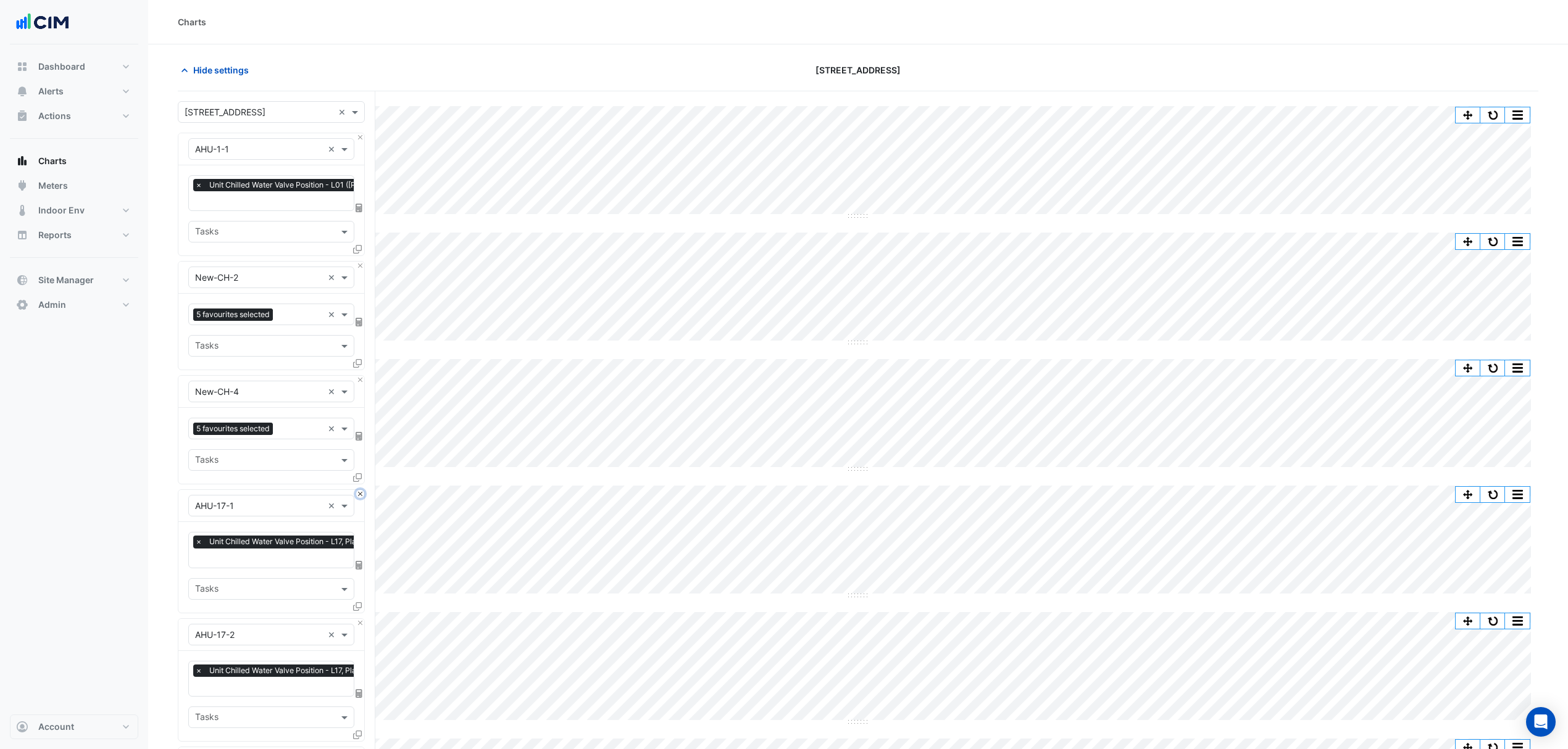
click at [359, 496] on button "Close" at bounding box center [360, 494] width 8 height 8
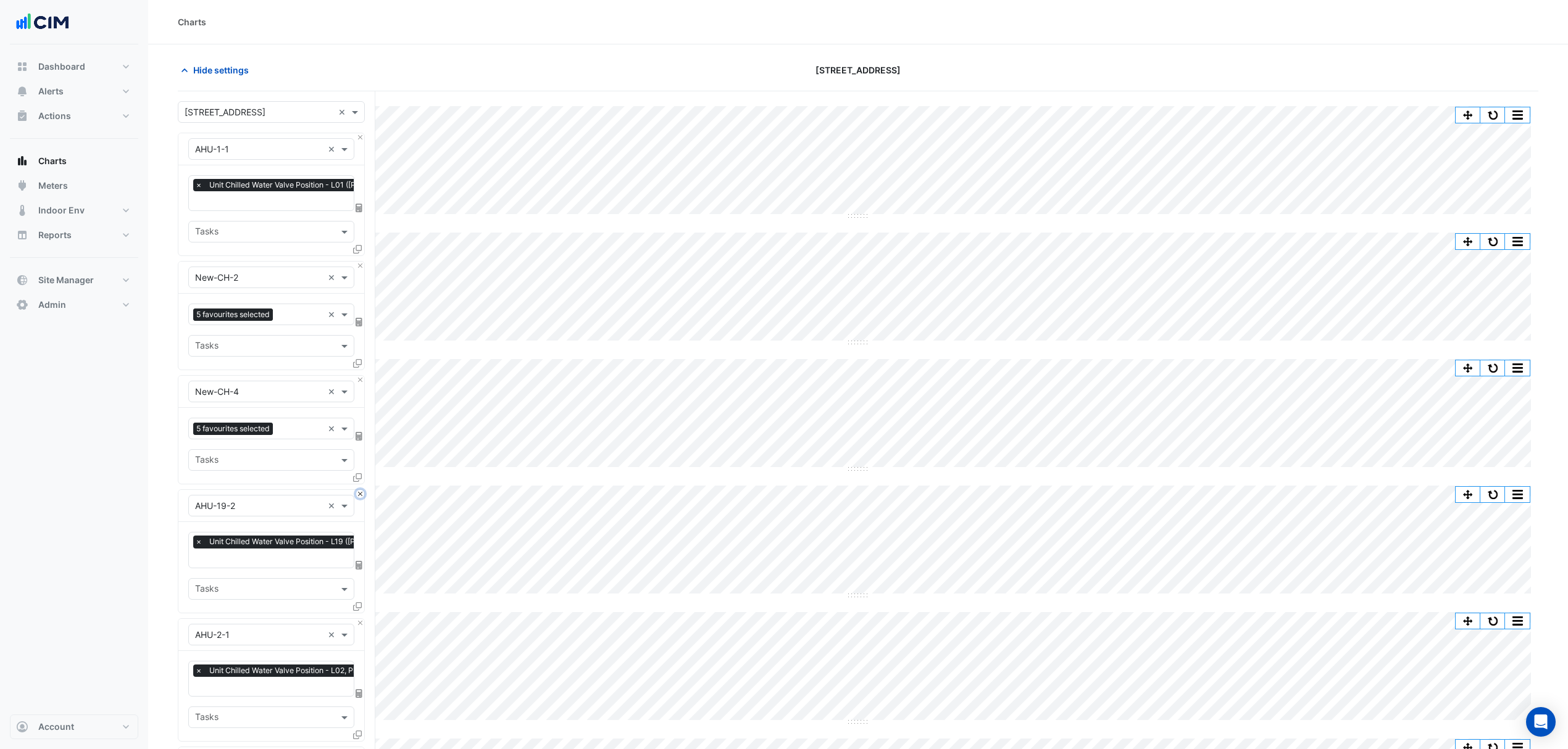
click at [359, 496] on button "Close" at bounding box center [360, 494] width 8 height 8
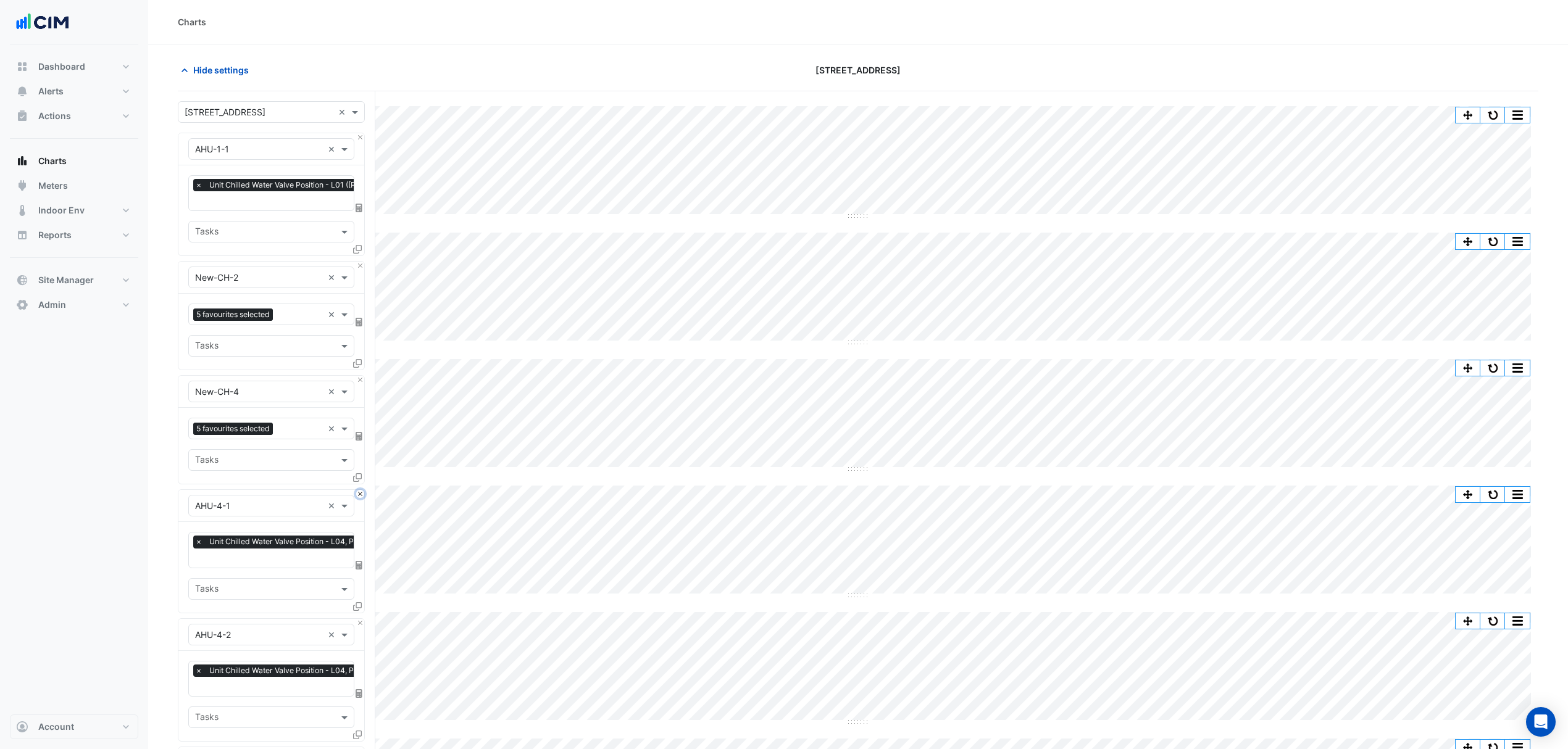
click at [359, 496] on button "Close" at bounding box center [360, 494] width 8 height 8
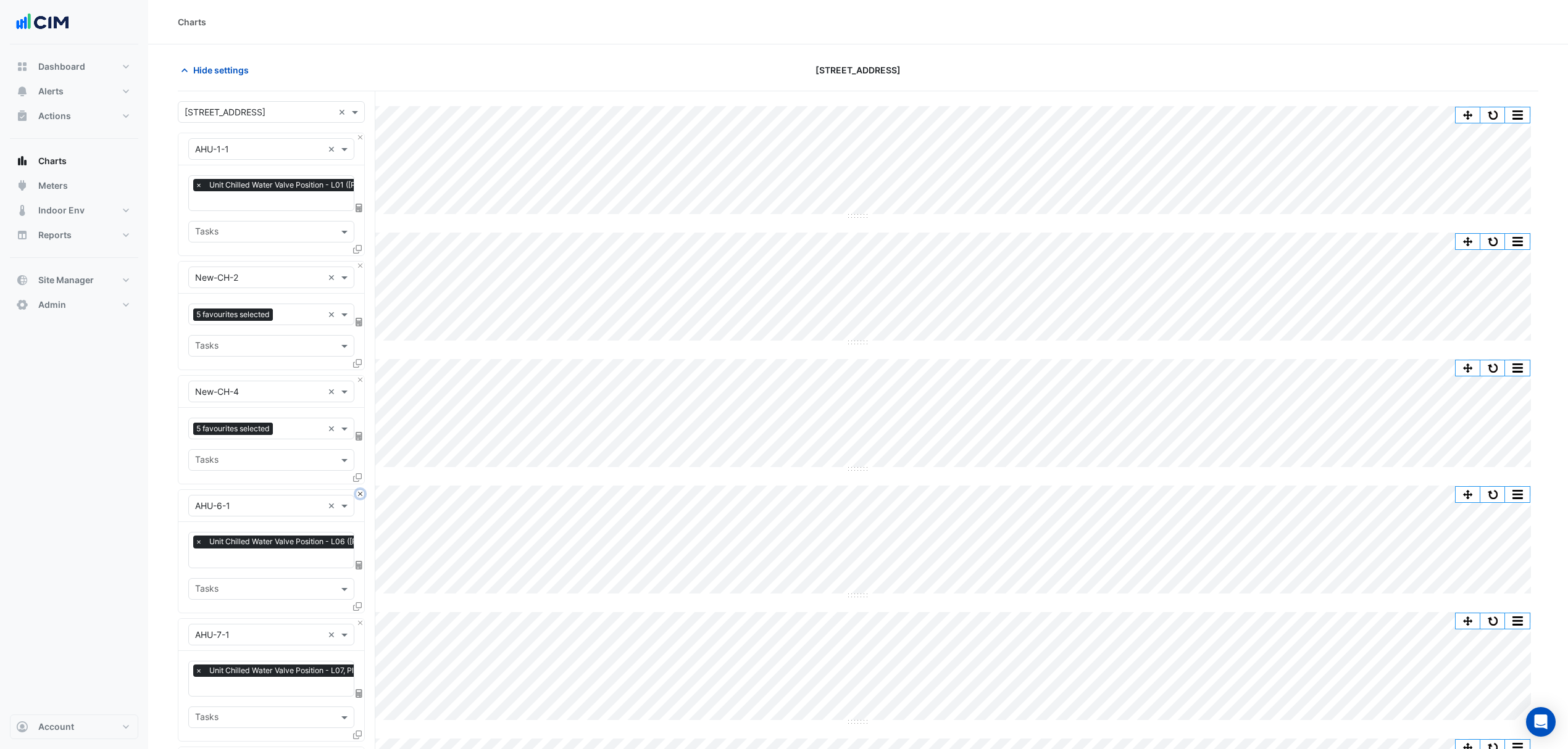
click at [359, 496] on button "Close" at bounding box center [360, 494] width 8 height 8
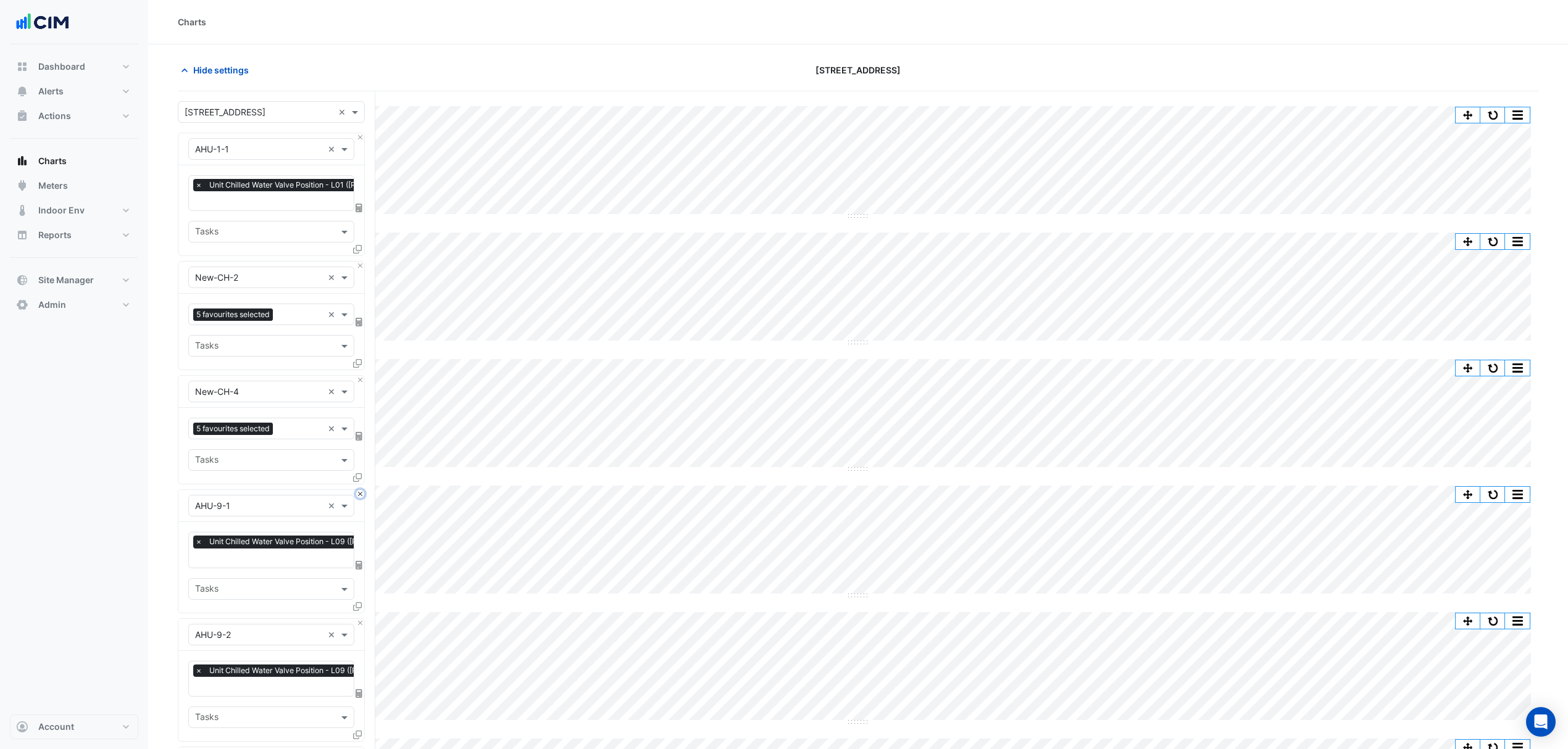
click at [359, 496] on button "Close" at bounding box center [360, 494] width 8 height 8
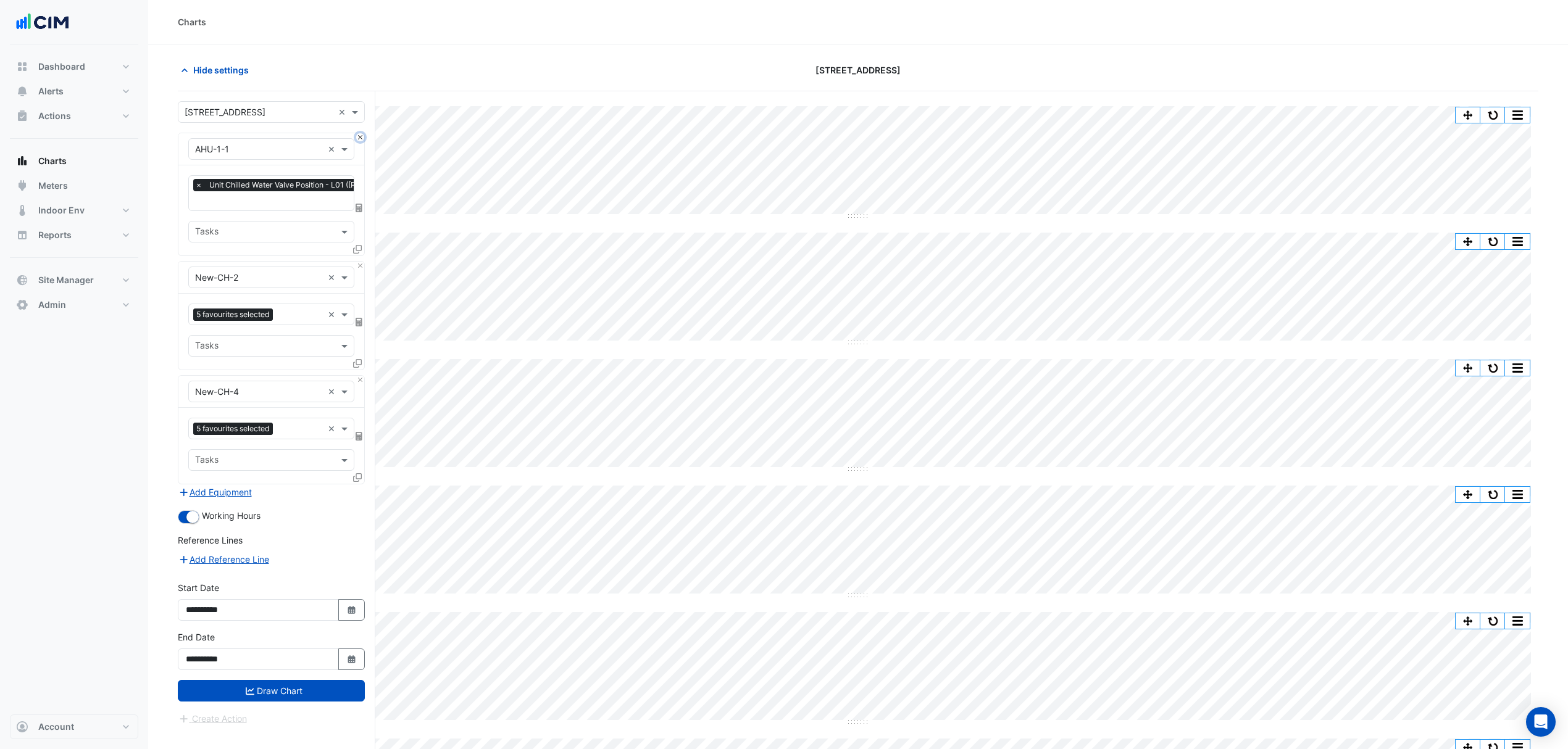
click at [359, 138] on button "Close" at bounding box center [360, 137] width 8 height 8
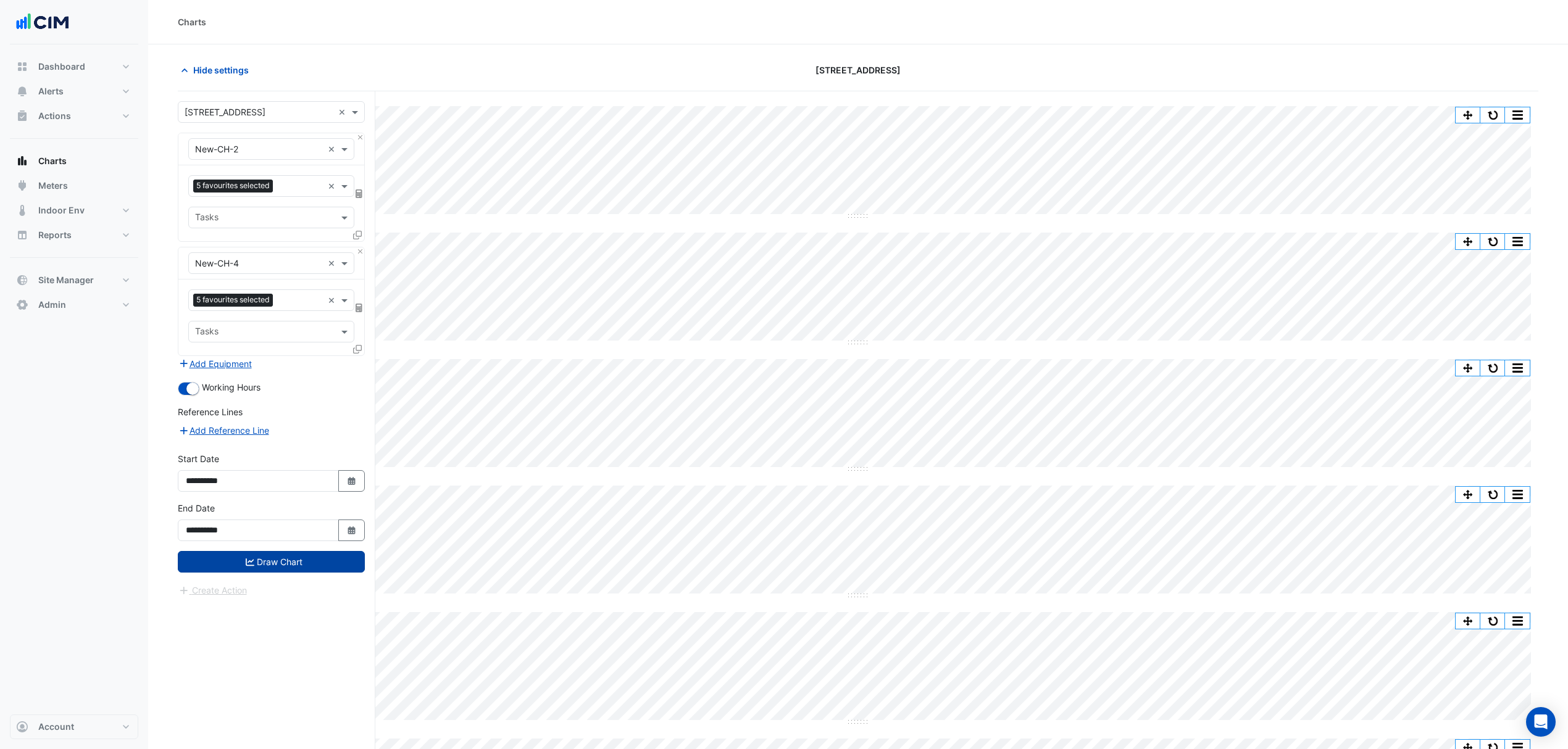
click at [289, 562] on button "Draw Chart" at bounding box center [271, 562] width 187 height 21
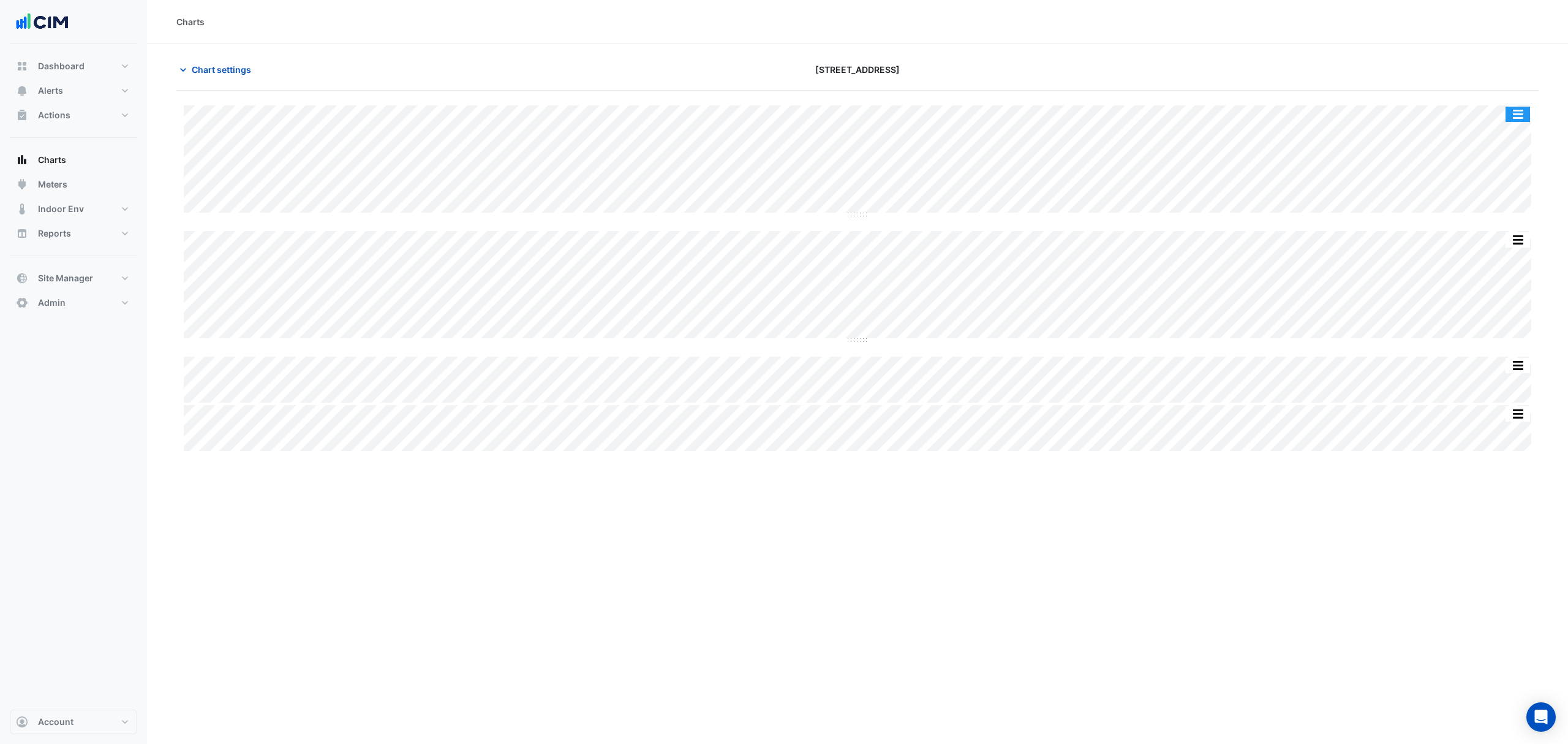
click at [1514, 116] on button "button" at bounding box center [1517, 114] width 25 height 15
click at [1493, 136] on div "Split by Unit" at bounding box center [1493, 135] width 73 height 22
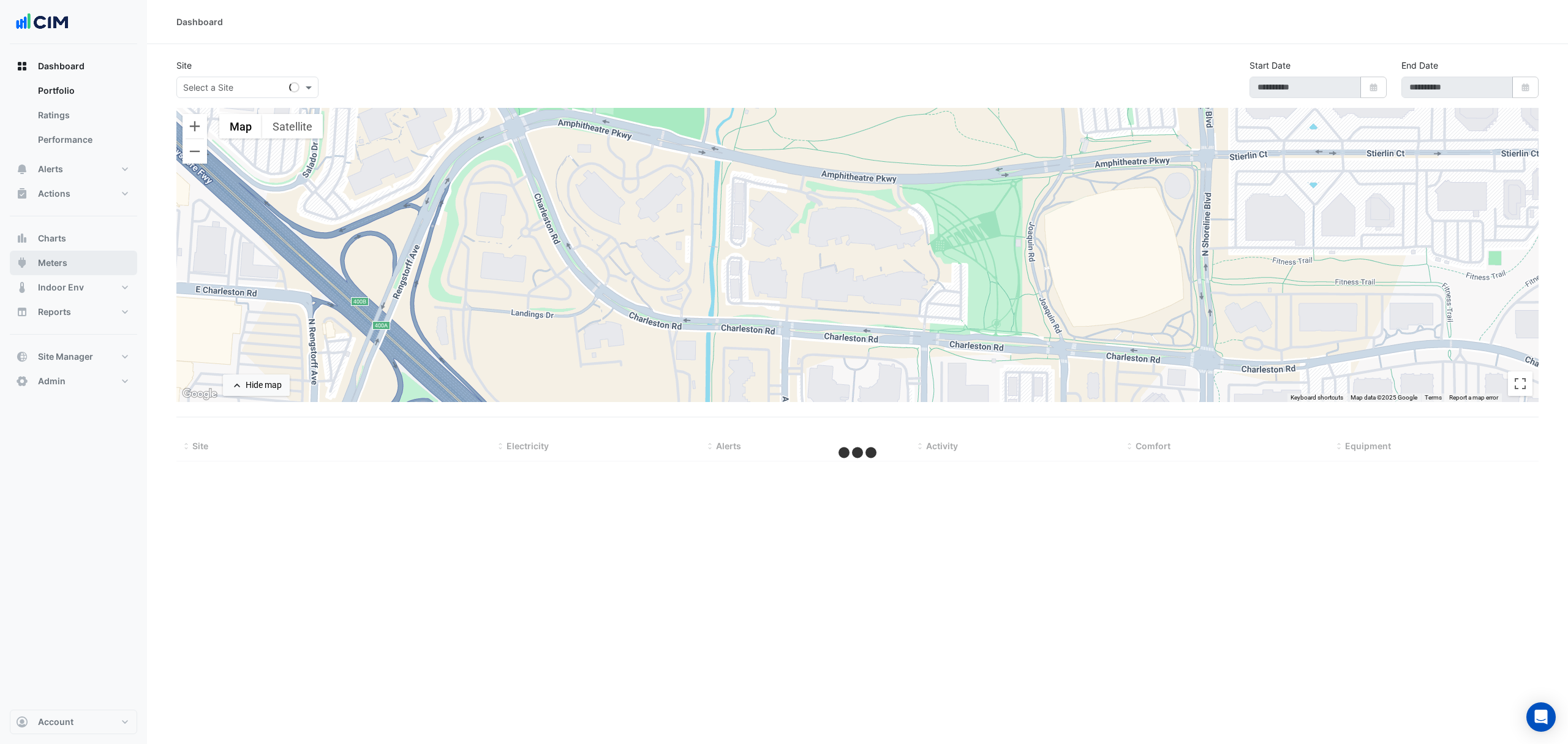
click at [75, 262] on button "Meters" at bounding box center [73, 263] width 127 height 25
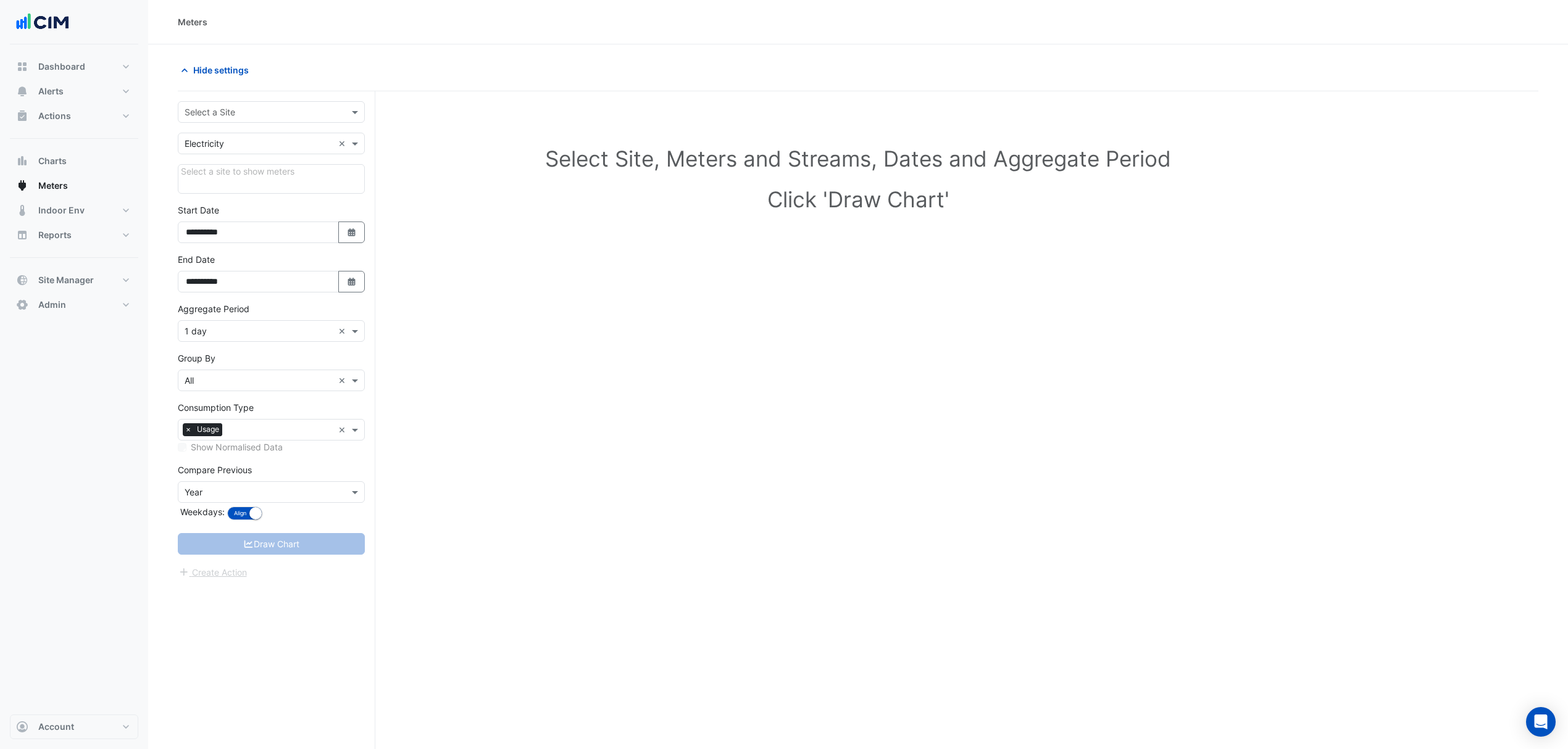
click at [282, 111] on input "text" at bounding box center [259, 112] width 149 height 13
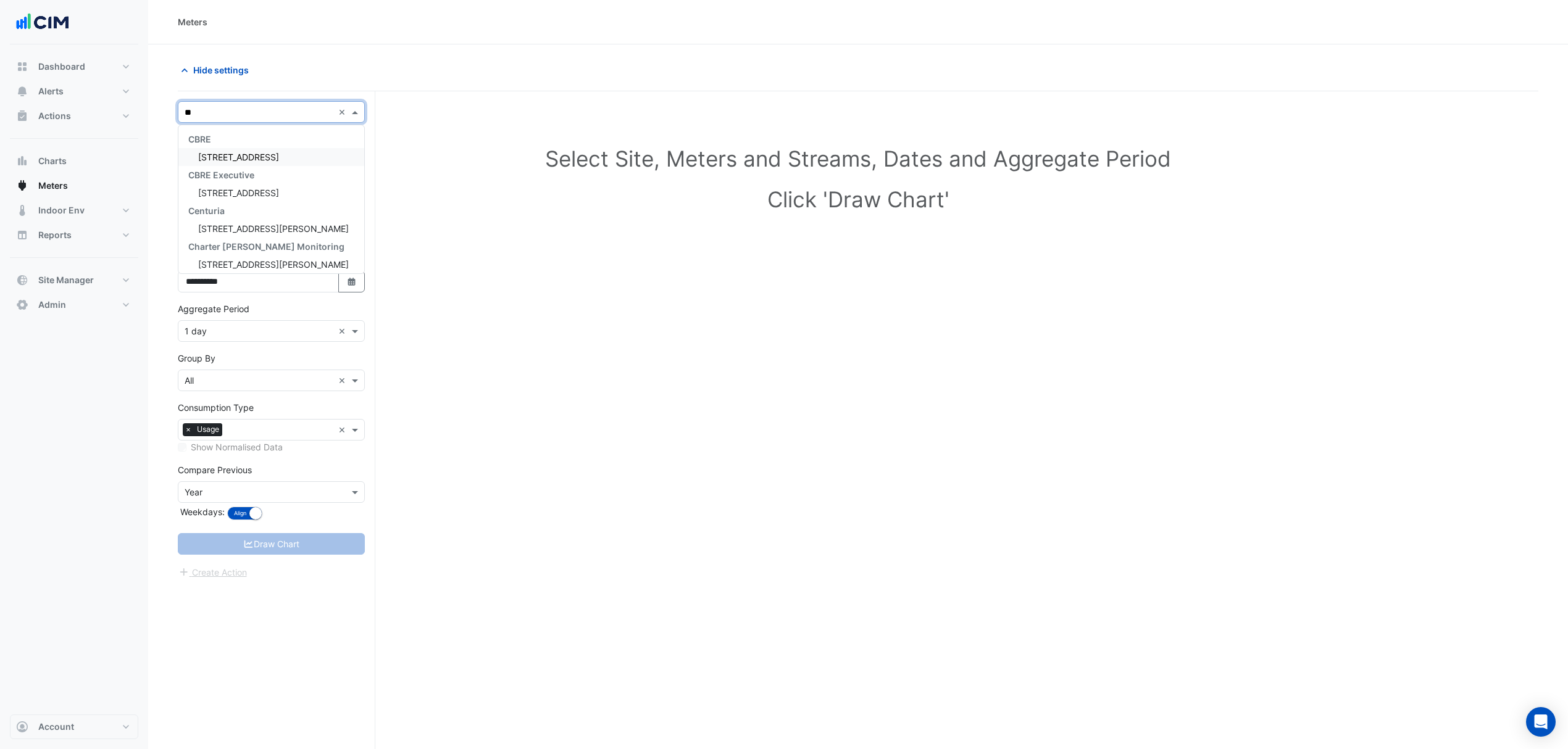
type input "***"
click at [283, 158] on div "[STREET_ADDRESS]" at bounding box center [271, 157] width 185 height 18
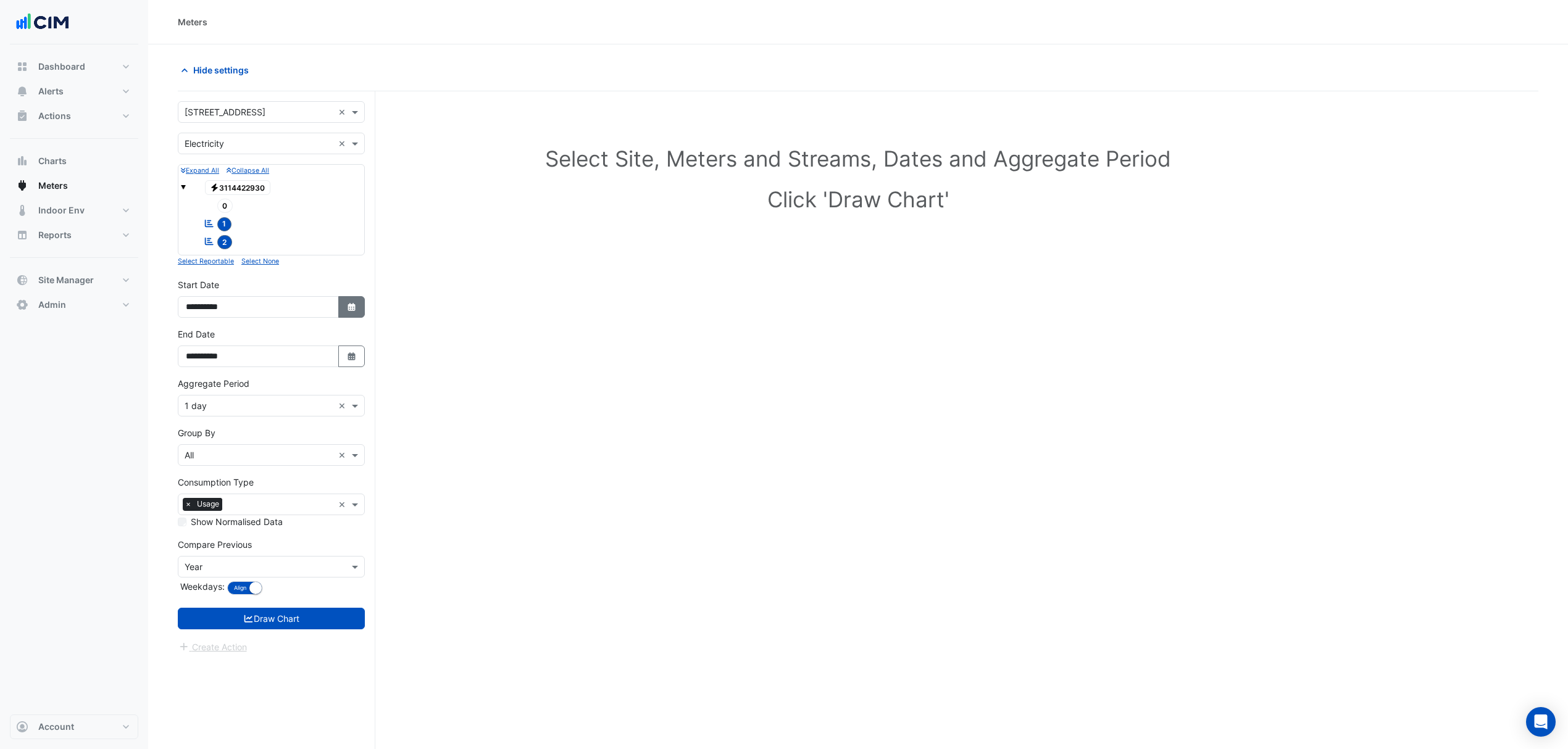
click at [357, 308] on button "Select Date" at bounding box center [352, 307] width 27 height 21
select select "*"
select select "****"
click at [193, 140] on button "Previous month" at bounding box center [198, 145] width 15 height 19
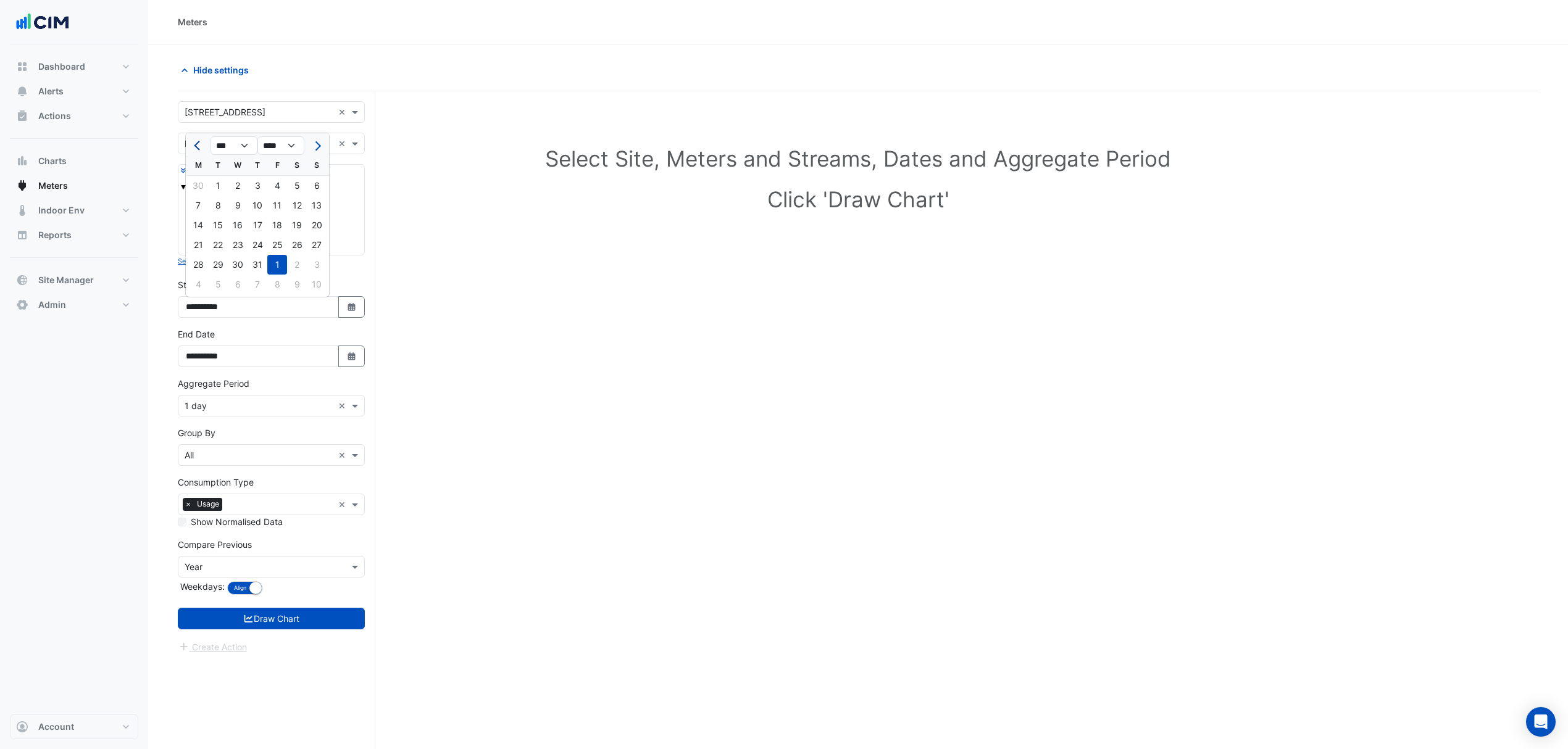
select select "*"
click at [310, 187] on div "1" at bounding box center [316, 185] width 19 height 19
type input "**********"
click at [354, 357] on icon "button" at bounding box center [351, 356] width 7 height 8
click at [204, 195] on button "Previous month" at bounding box center [198, 194] width 15 height 19
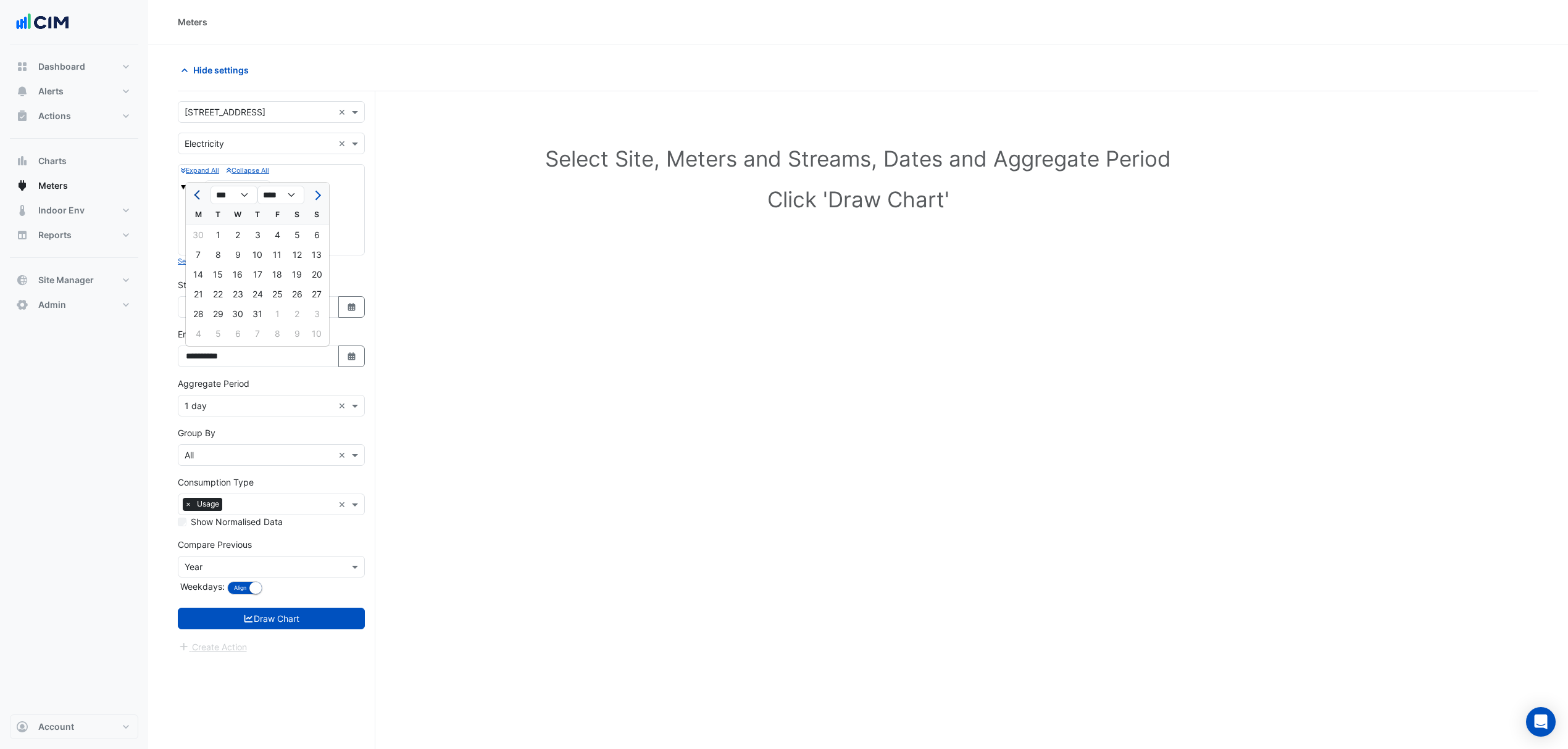
click at [204, 195] on button "Previous month" at bounding box center [198, 194] width 15 height 19
select select "*"
click at [202, 326] on div "30" at bounding box center [198, 333] width 19 height 19
type input "**********"
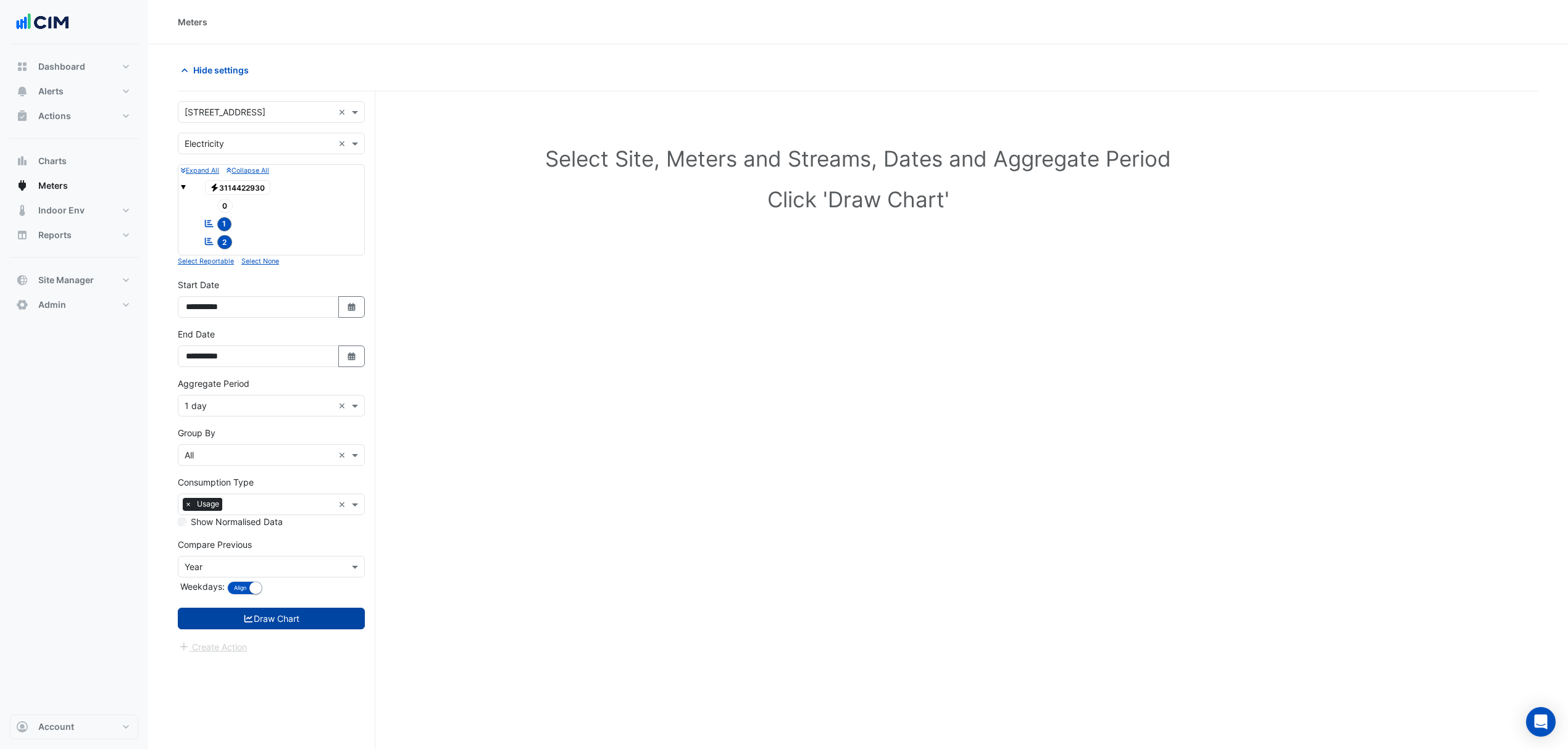
click at [326, 623] on button "Draw Chart" at bounding box center [271, 619] width 187 height 21
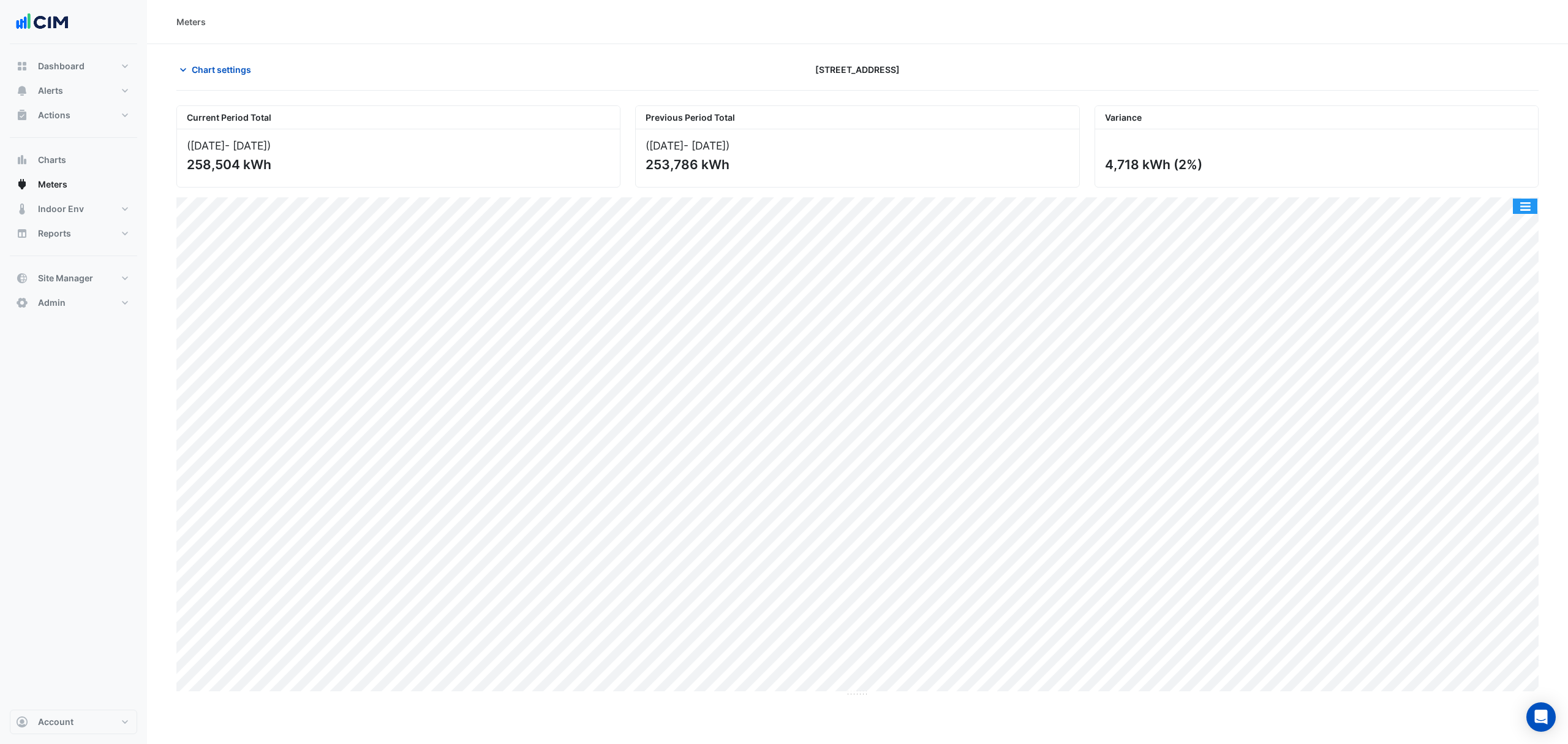
click at [1517, 201] on button "button" at bounding box center [1525, 206] width 25 height 15
click at [1501, 381] on div "Select Chart Type" at bounding box center [1501, 382] width 73 height 29
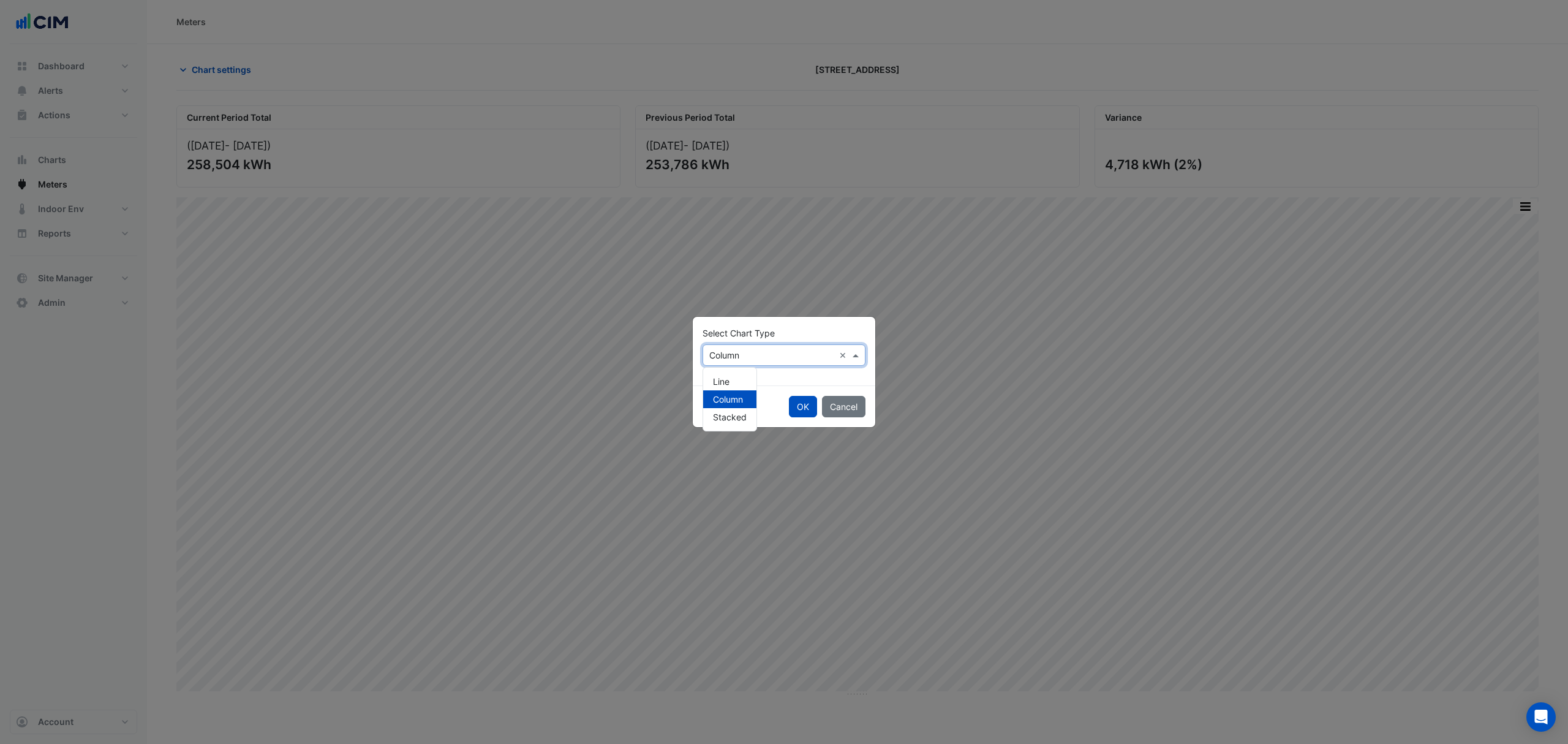
click at [767, 354] on input "text" at bounding box center [771, 355] width 125 height 13
click at [740, 376] on div "Line" at bounding box center [730, 381] width 53 height 18
click at [822, 413] on button "Cancel" at bounding box center [843, 406] width 43 height 21
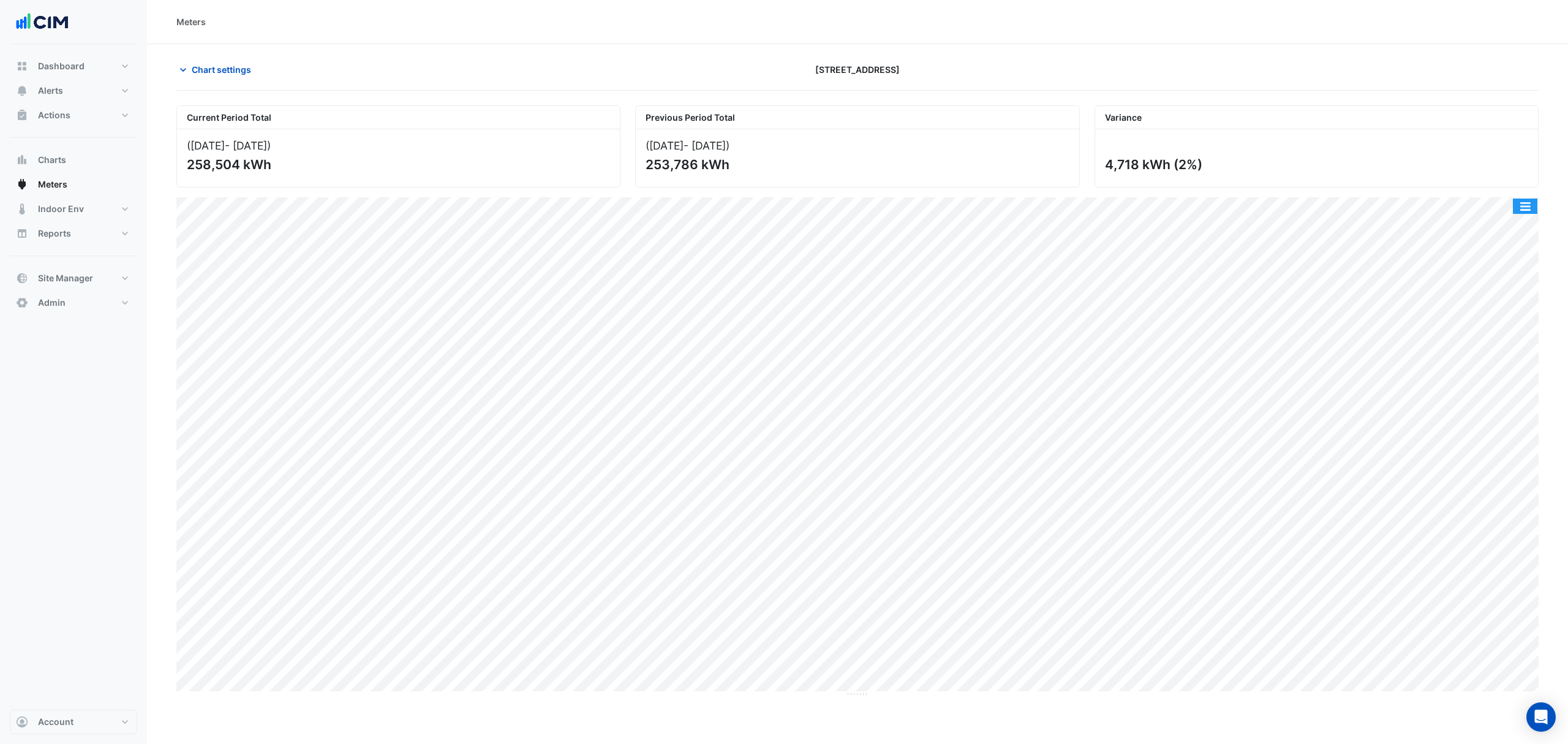
click at [1529, 212] on button "button" at bounding box center [1525, 206] width 25 height 15
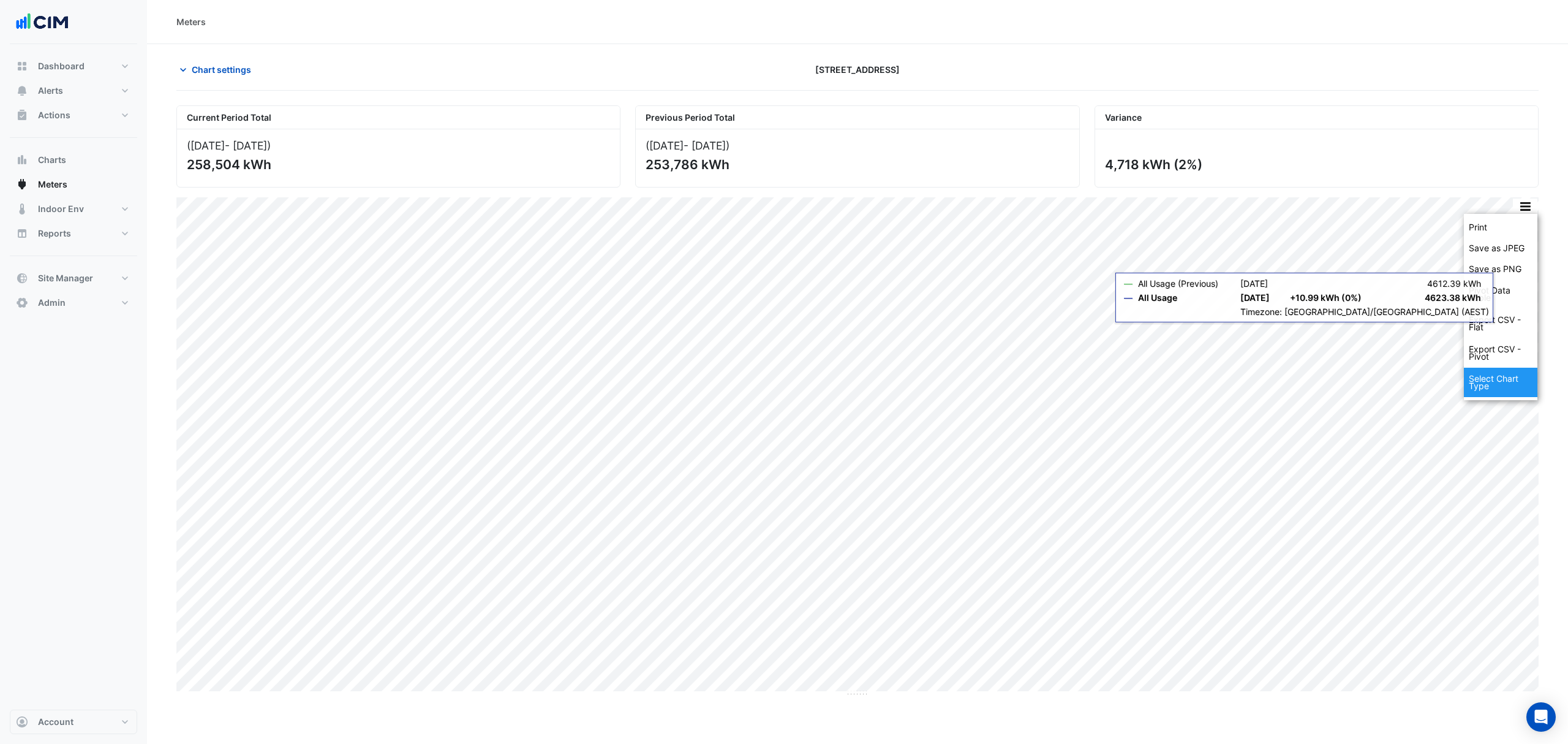
click at [1499, 387] on div "Select Chart Type" at bounding box center [1501, 382] width 73 height 29
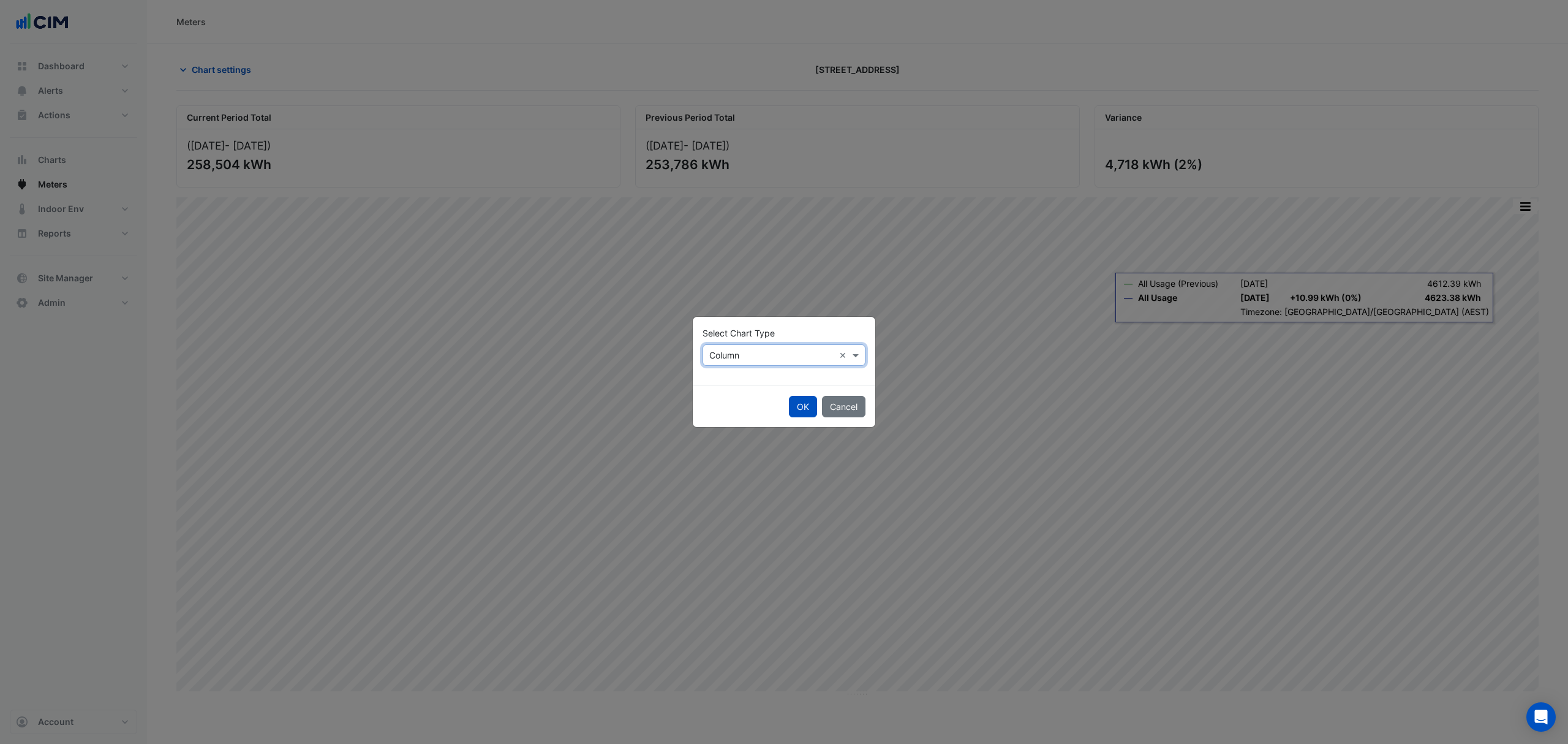
click at [758, 361] on div "× Column" at bounding box center [768, 355] width 131 height 13
click at [729, 385] on span "Line" at bounding box center [721, 382] width 17 height 11
click at [802, 402] on button "OK" at bounding box center [803, 406] width 28 height 21
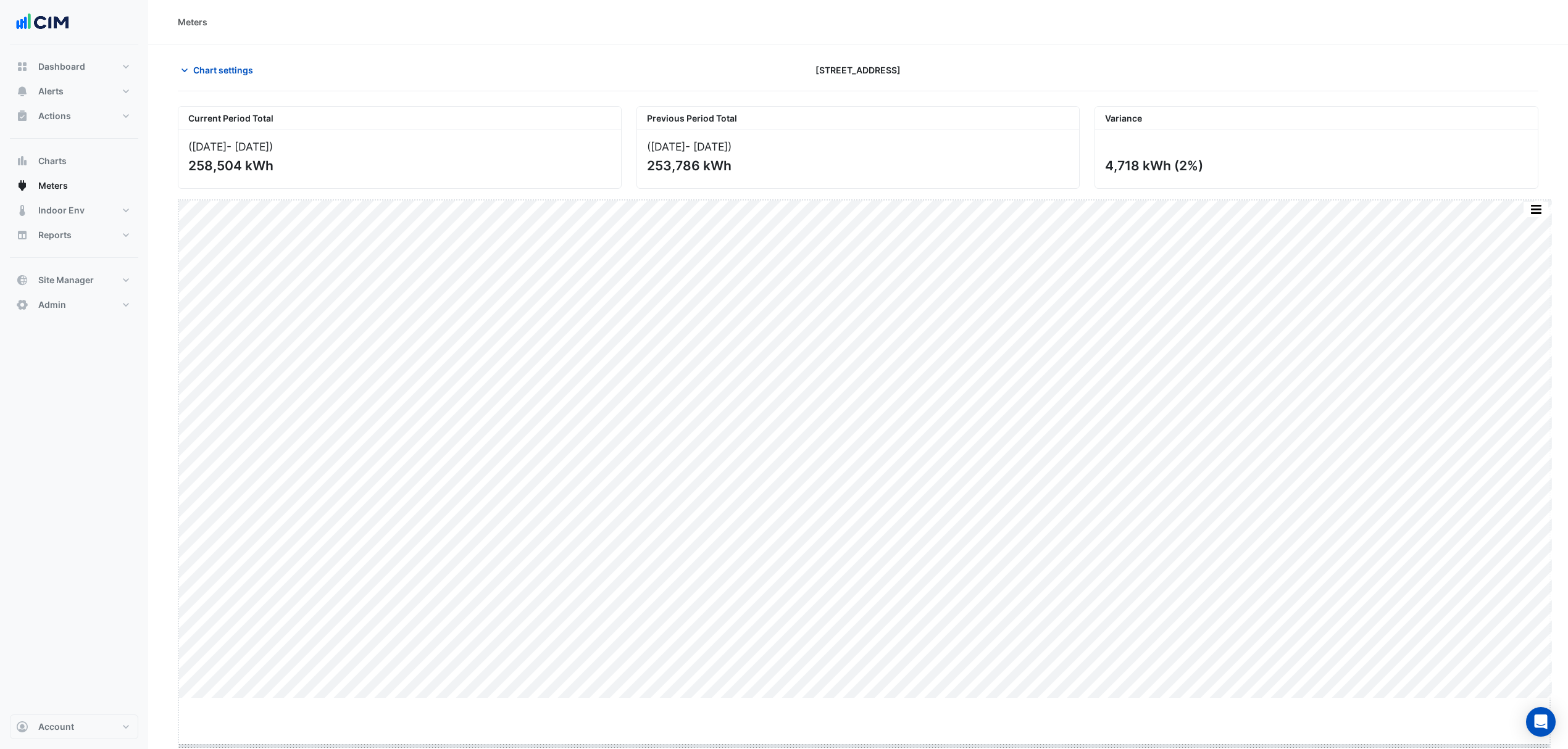
drag, startPoint x: 867, startPoint y: 699, endPoint x: 873, endPoint y: 746, distance: 47.4
click at [208, 72] on span "Chart settings" at bounding box center [222, 70] width 60 height 13
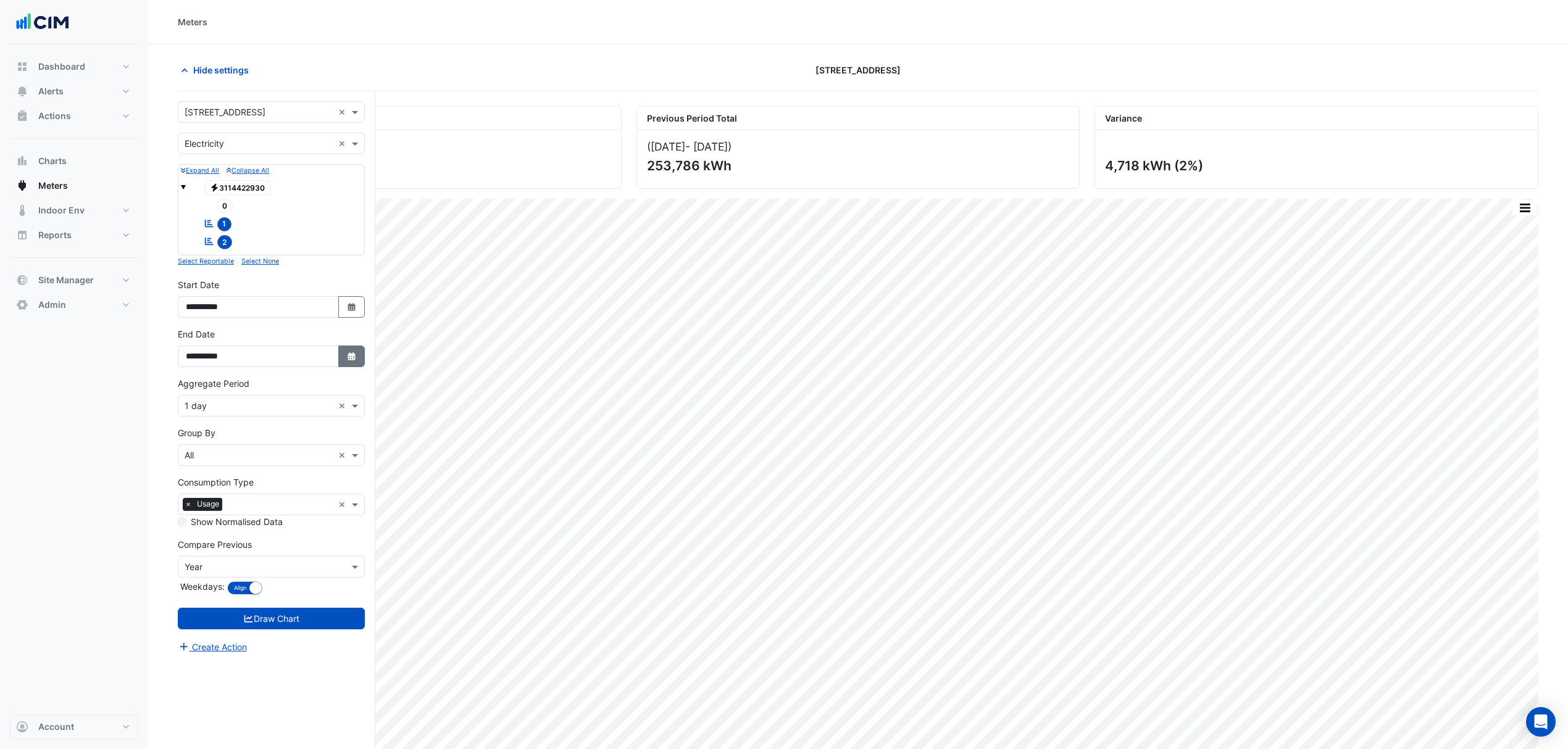
click at [351, 361] on fa-icon "Select Date" at bounding box center [352, 357] width 11 height 11
click at [317, 197] on span "Next month" at bounding box center [317, 195] width 9 height 9
select select "*"
click at [258, 312] on div "31" at bounding box center [257, 314] width 19 height 19
type input "**********"
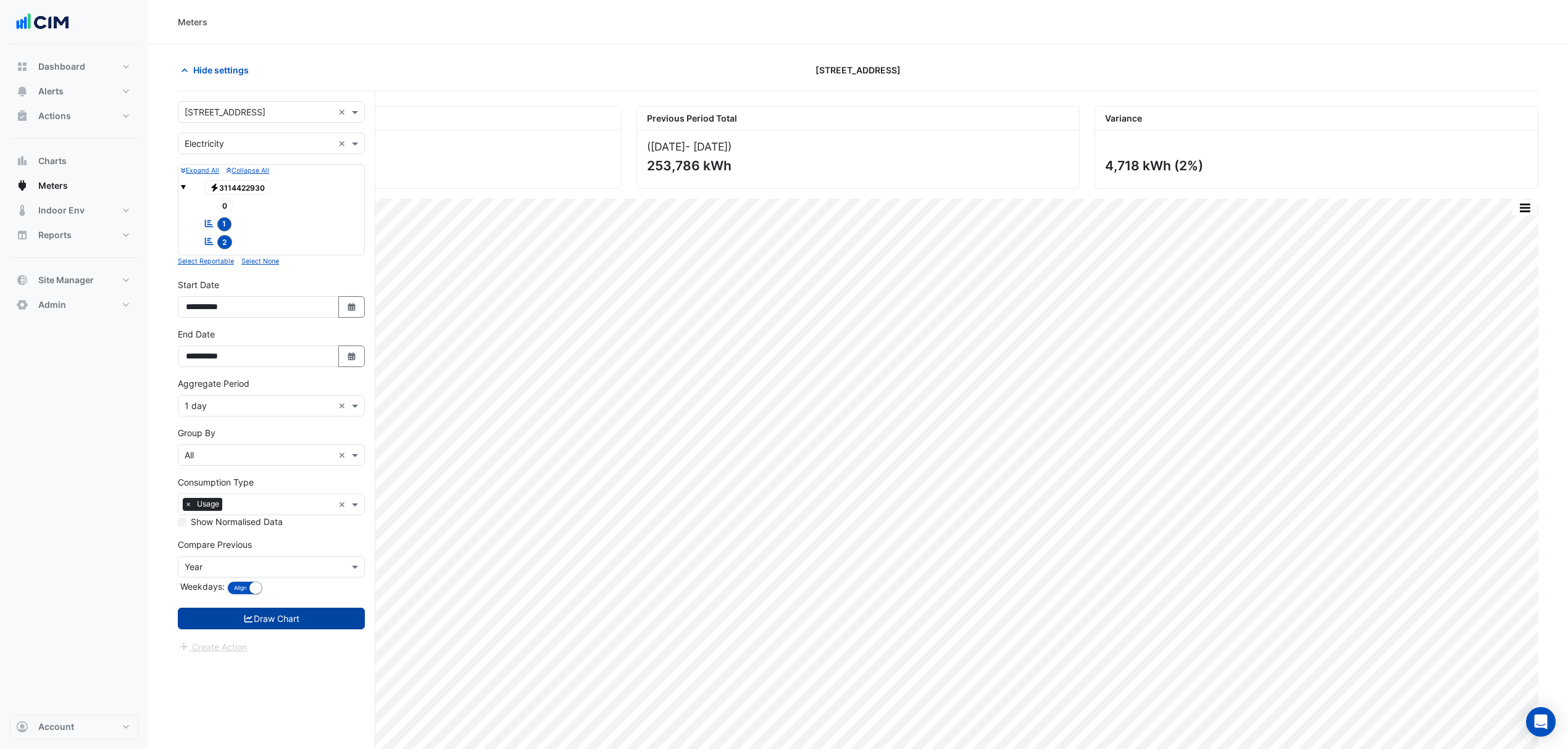
click at [311, 623] on button "Draw Chart" at bounding box center [271, 619] width 187 height 21
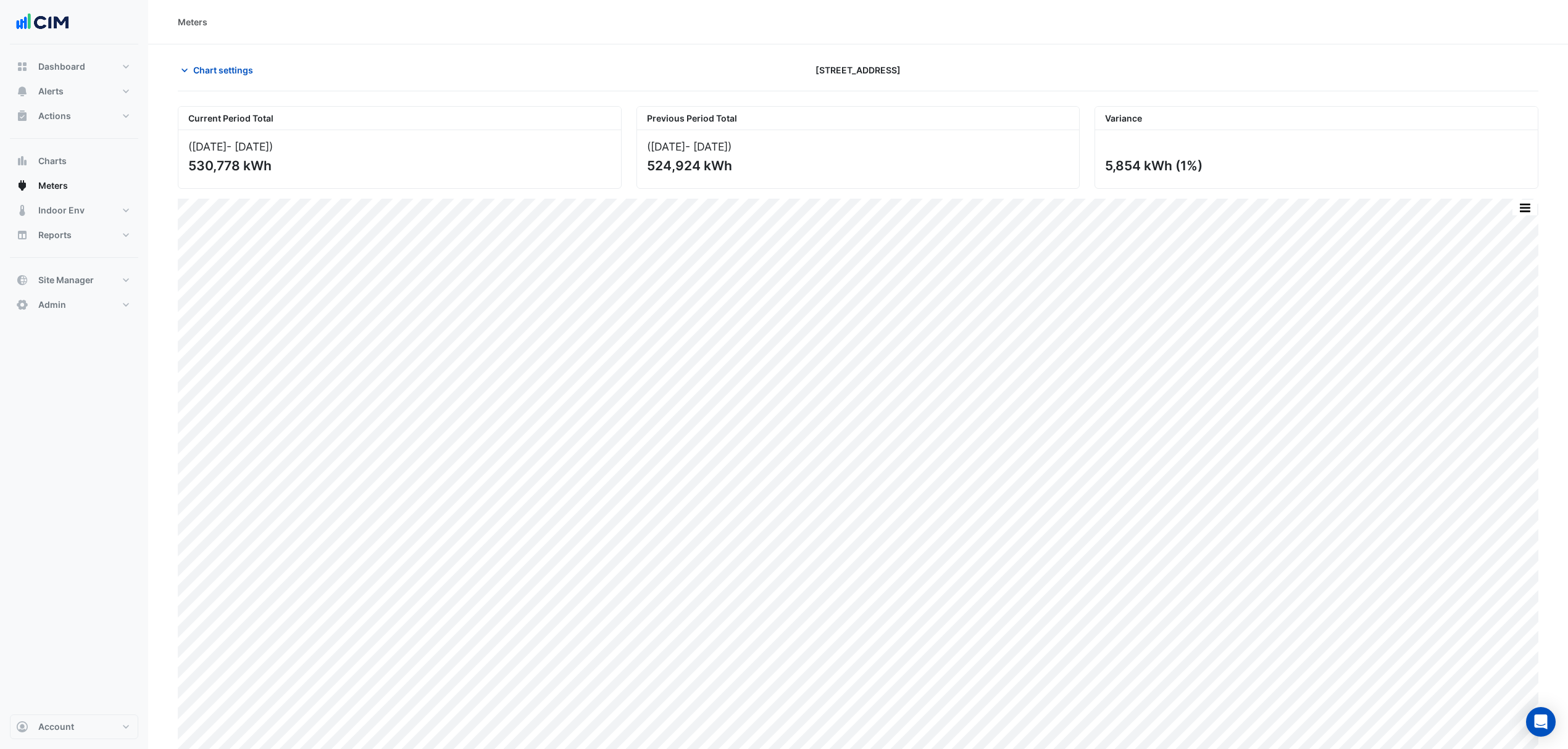
scroll to position [7, 0]
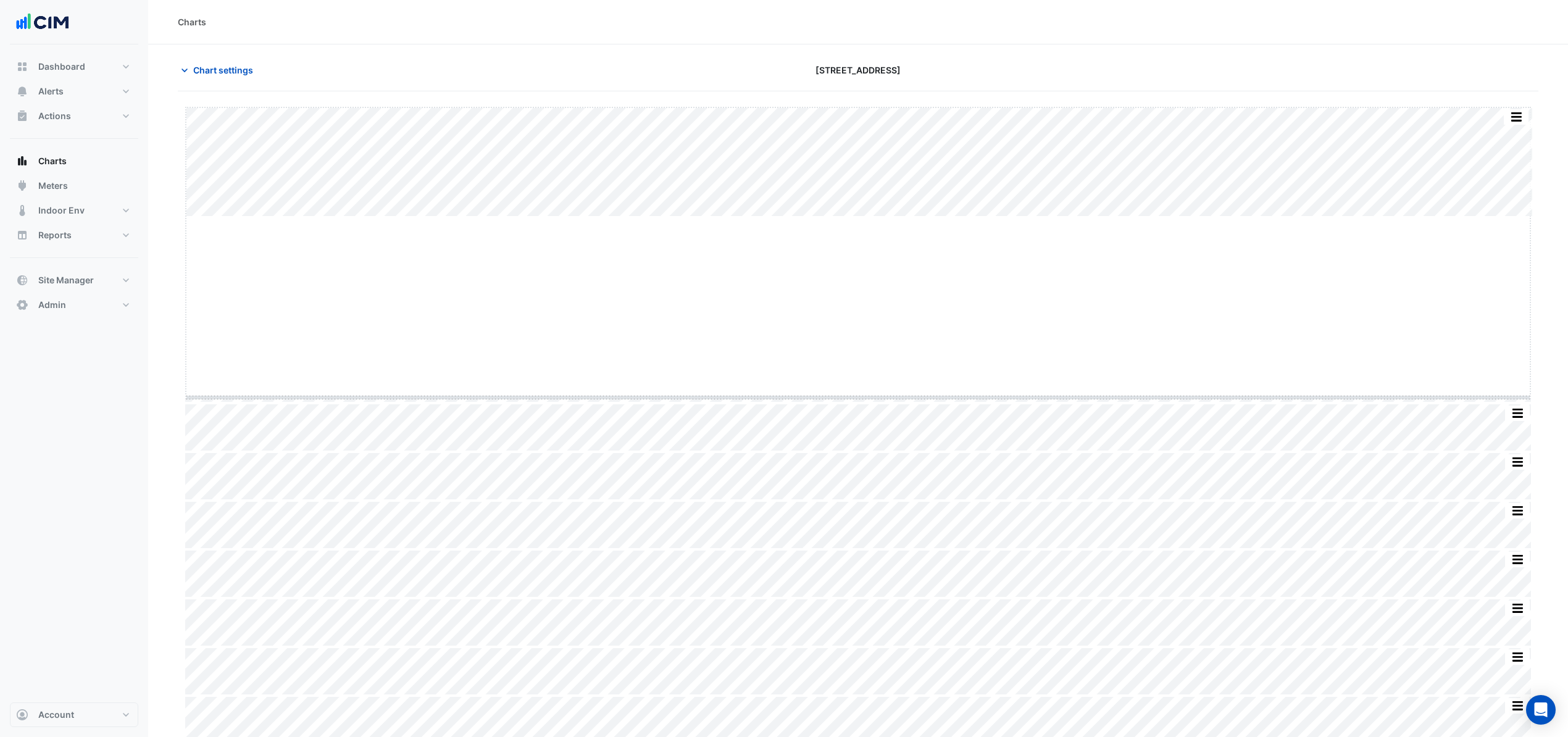
drag, startPoint x: 859, startPoint y: 215, endPoint x: 831, endPoint y: 426, distance: 212.8
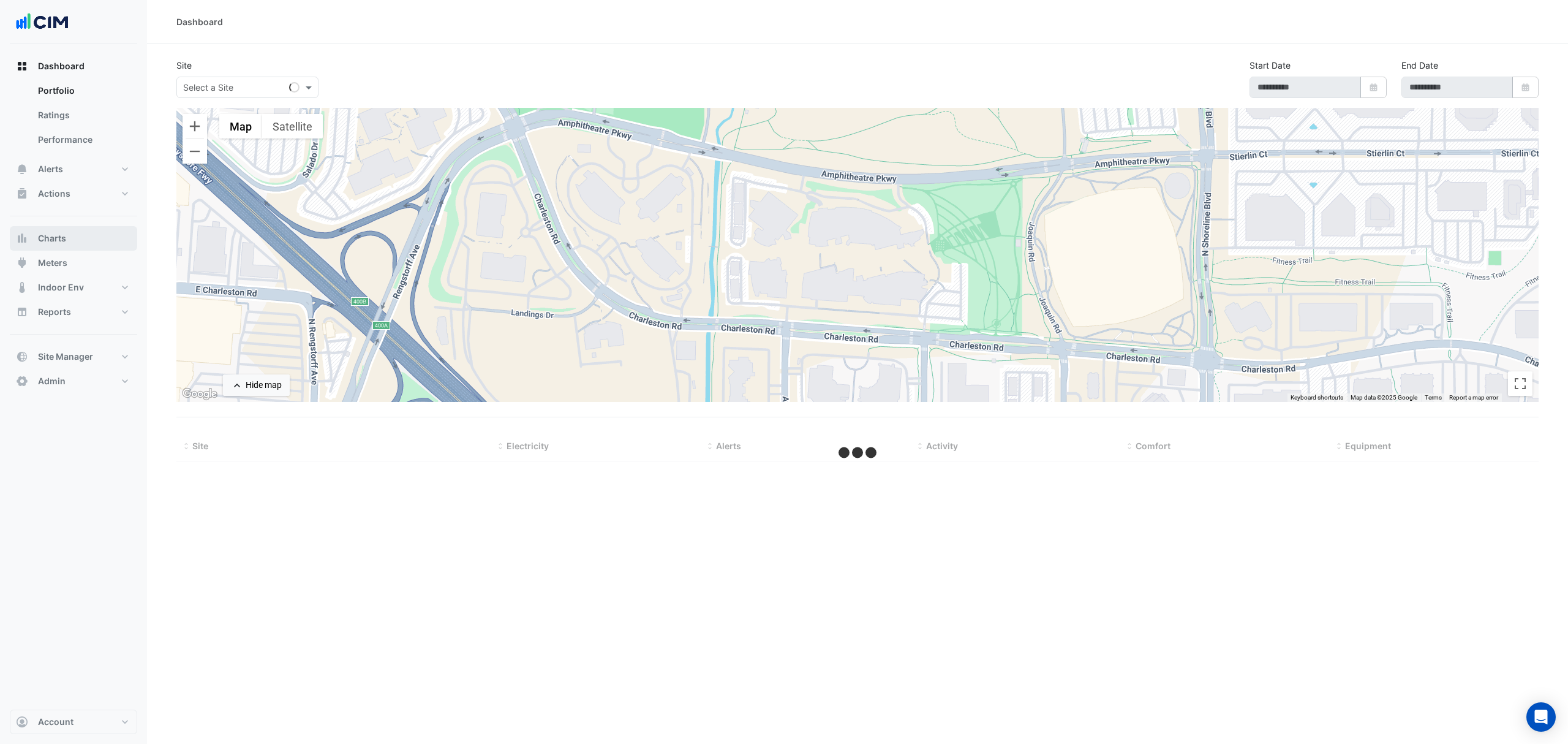
click at [67, 236] on button "Charts" at bounding box center [73, 238] width 127 height 25
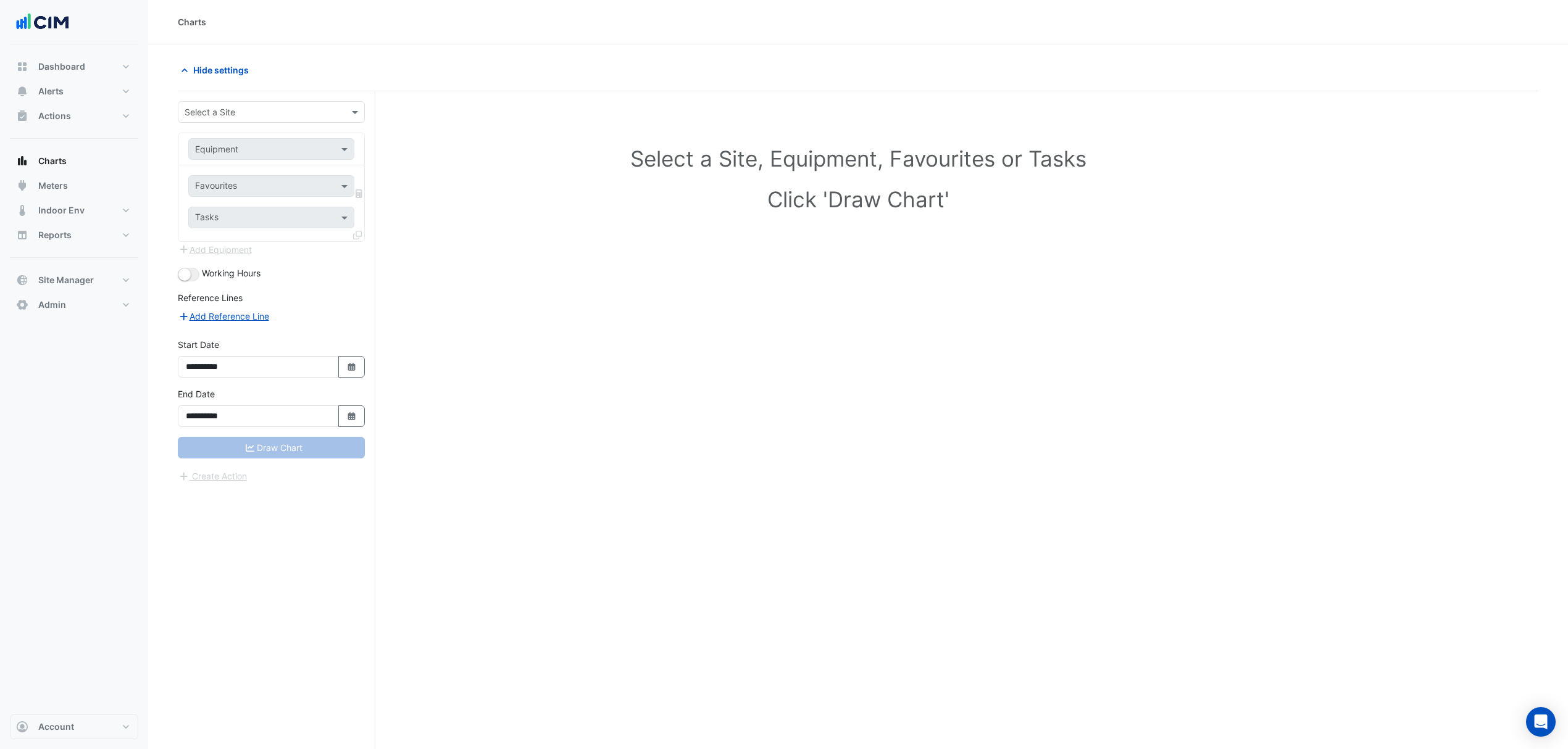
click at [313, 116] on input "text" at bounding box center [259, 112] width 149 height 13
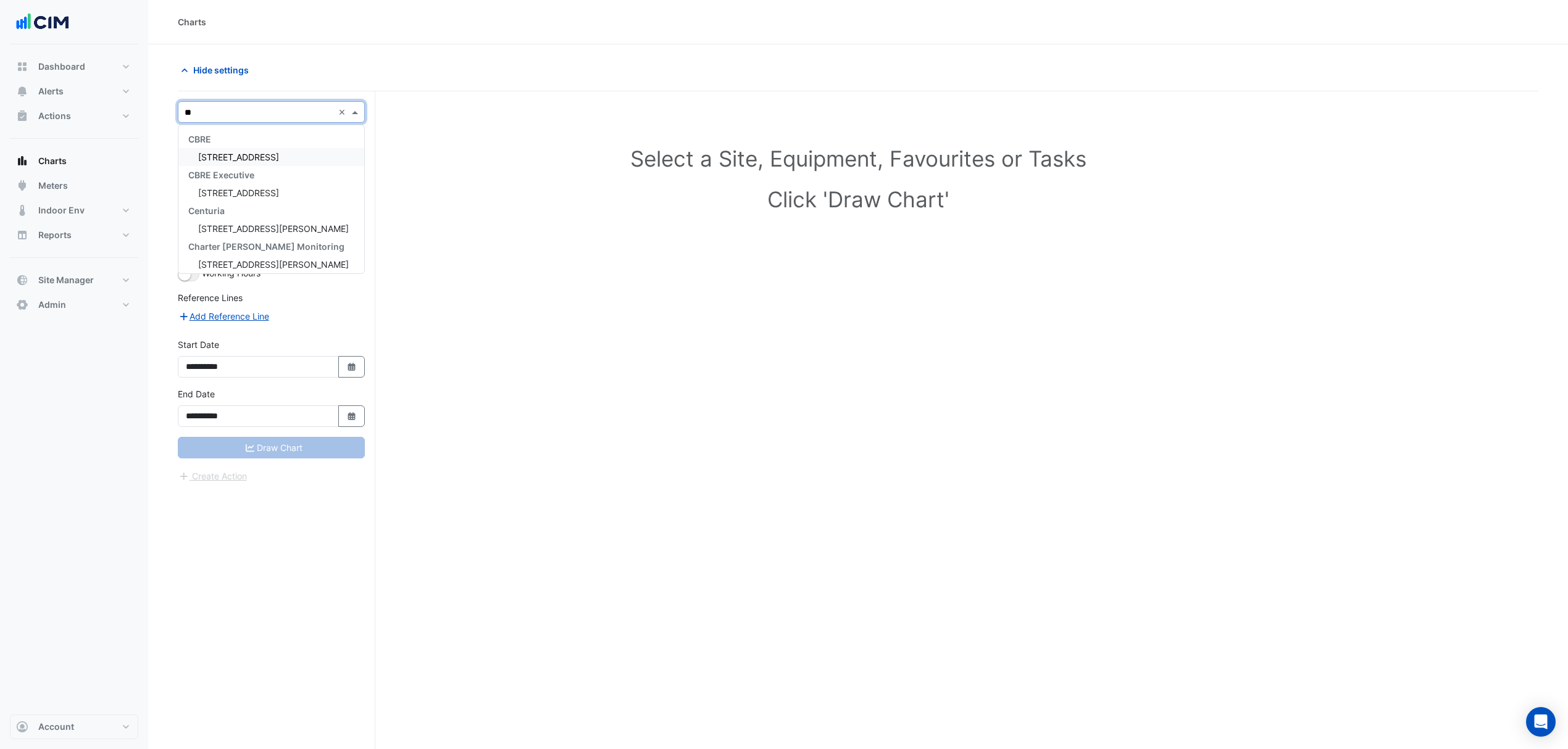
type input "***"
click at [252, 158] on span "[STREET_ADDRESS]" at bounding box center [239, 157] width 81 height 11
click at [249, 153] on input "text" at bounding box center [259, 149] width 128 height 13
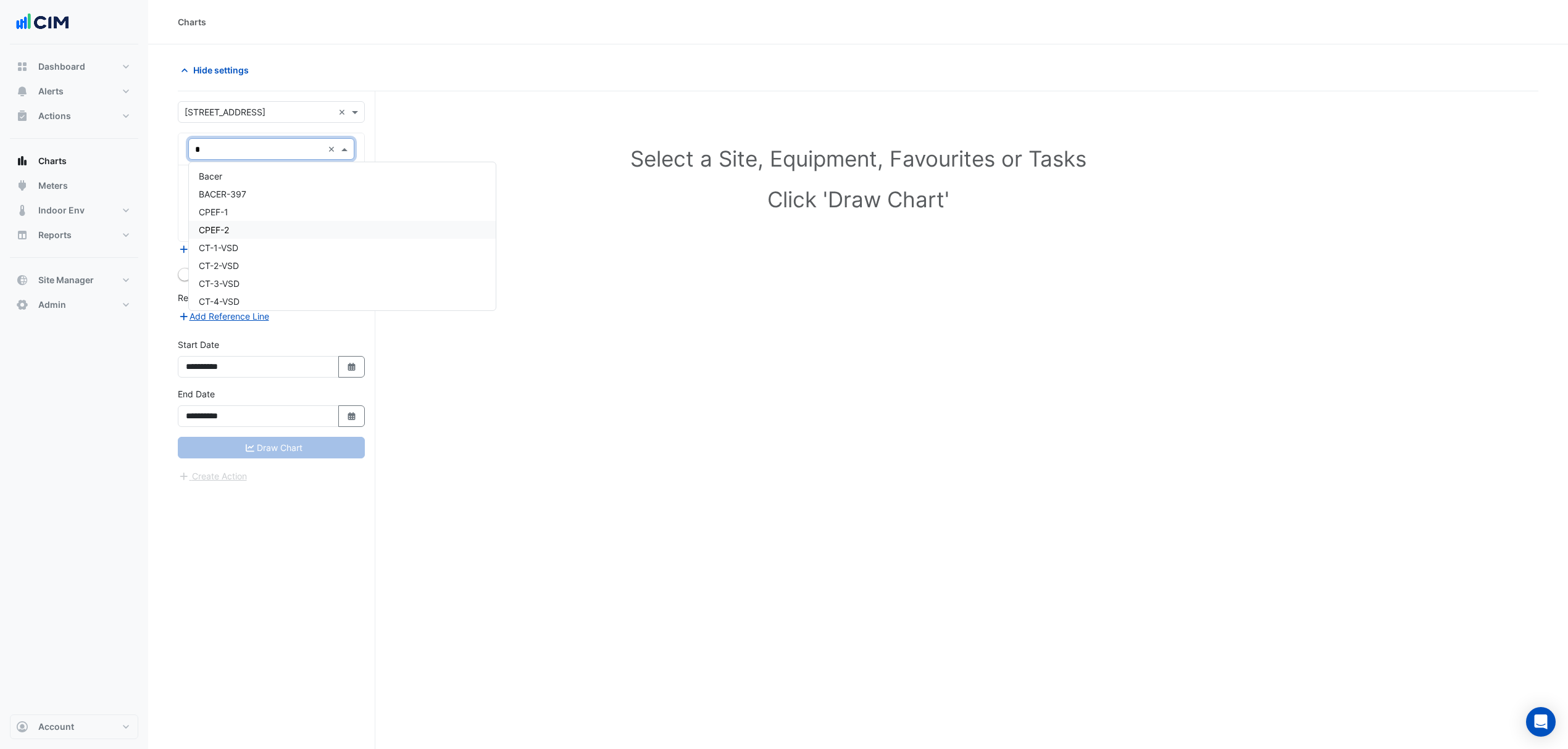
type input "**"
click at [270, 199] on div "New-CT-6" at bounding box center [271, 197] width 164 height 18
click at [267, 188] on input "text" at bounding box center [257, 187] width 125 height 13
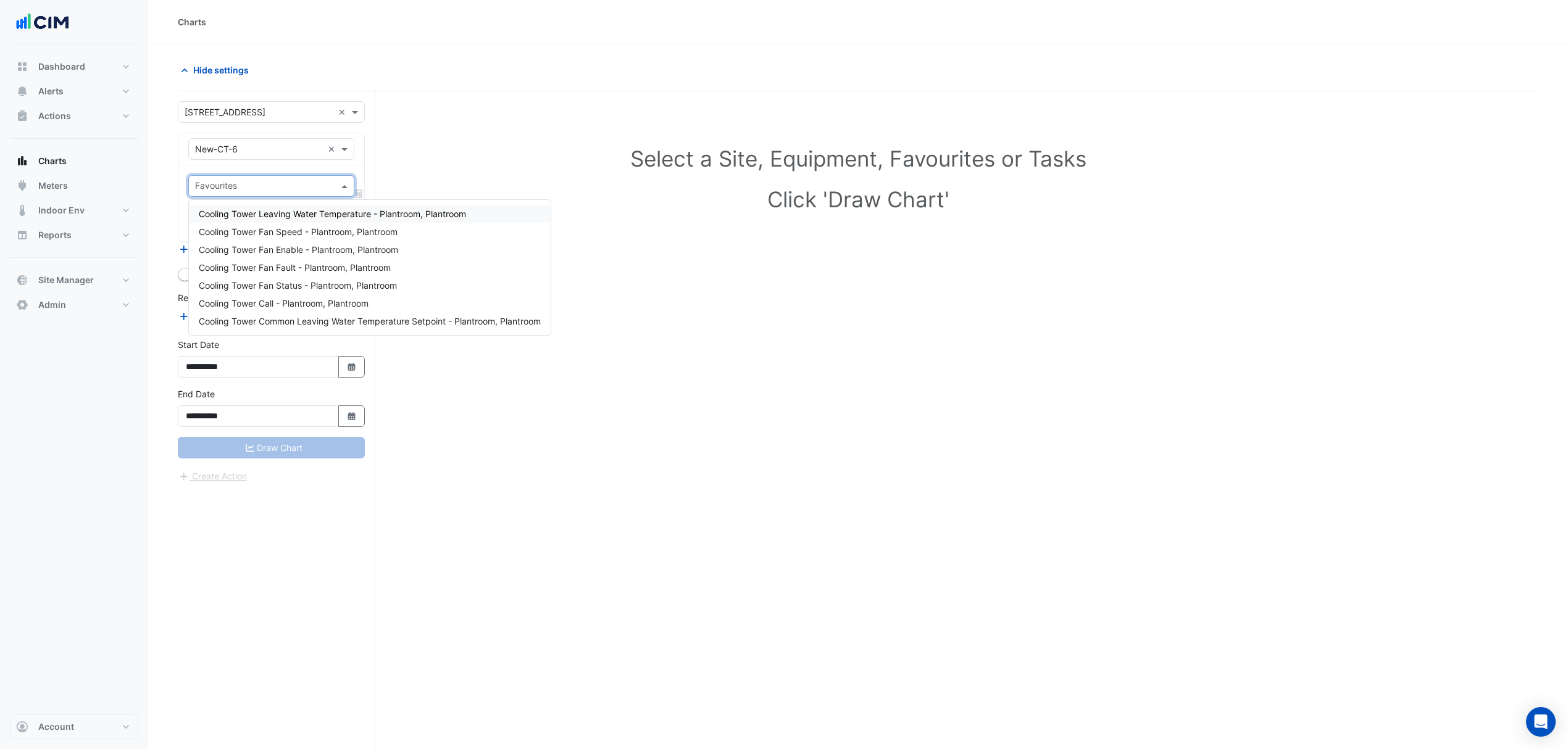
click at [286, 213] on span "Cooling Tower Leaving Water Temperature - Plantroom, Plantroom" at bounding box center [333, 214] width 267 height 11
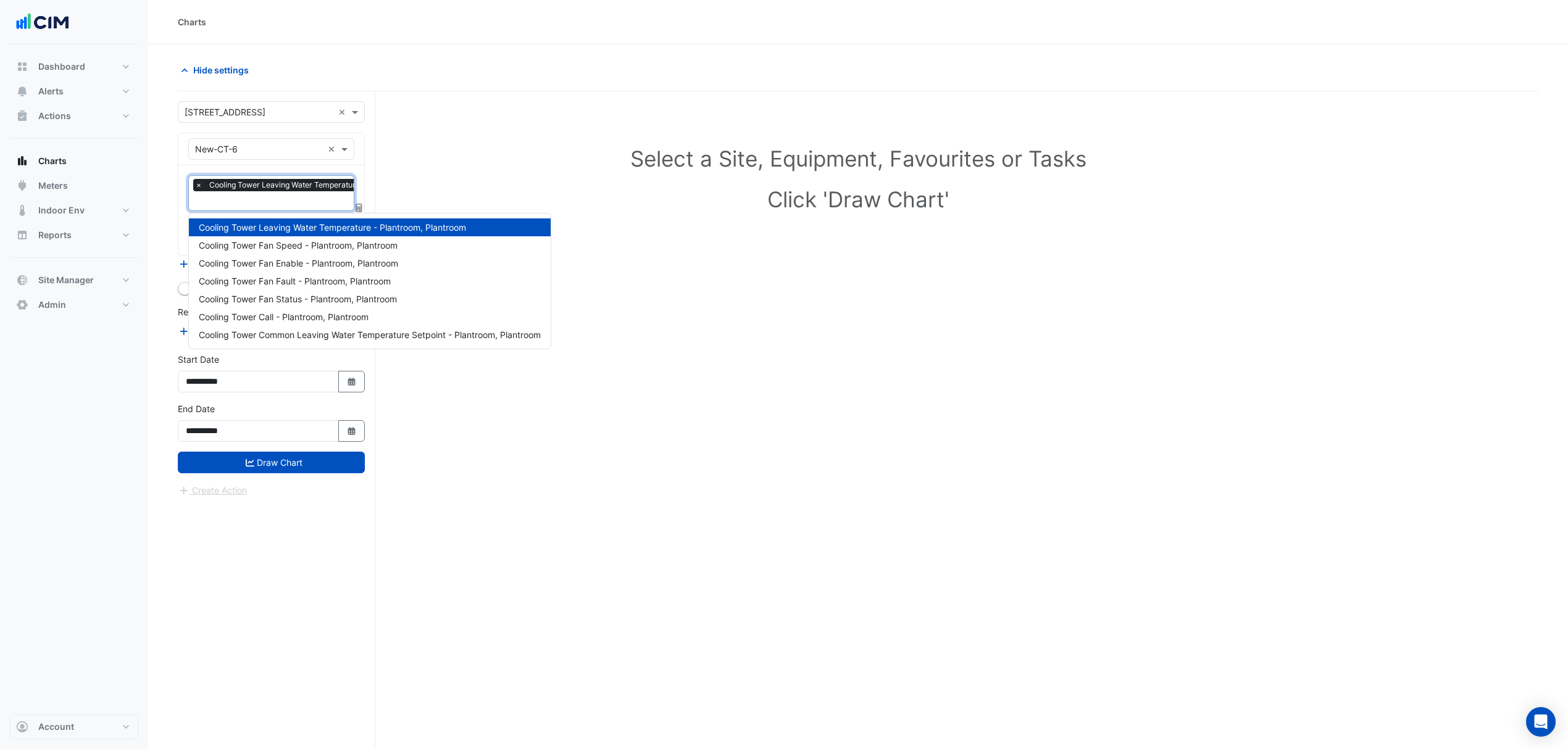
click at [270, 202] on input "text" at bounding box center [322, 202] width 255 height 13
click at [351, 334] on span "Cooling Tower Common Leaving Water Temperature Setpoint - Plantroom, Plantroom" at bounding box center [370, 335] width 342 height 11
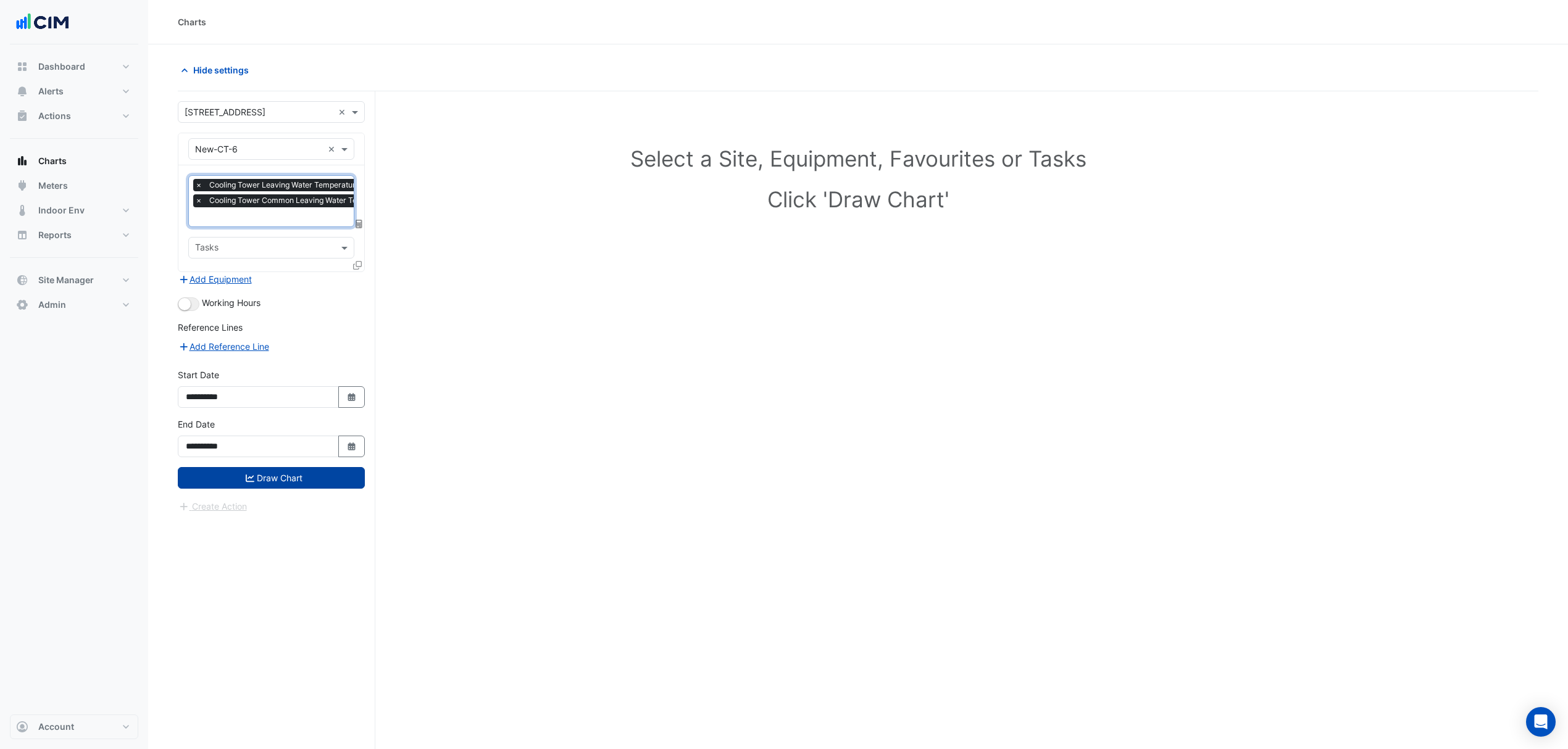
click at [291, 478] on button "Draw Chart" at bounding box center [271, 478] width 187 height 21
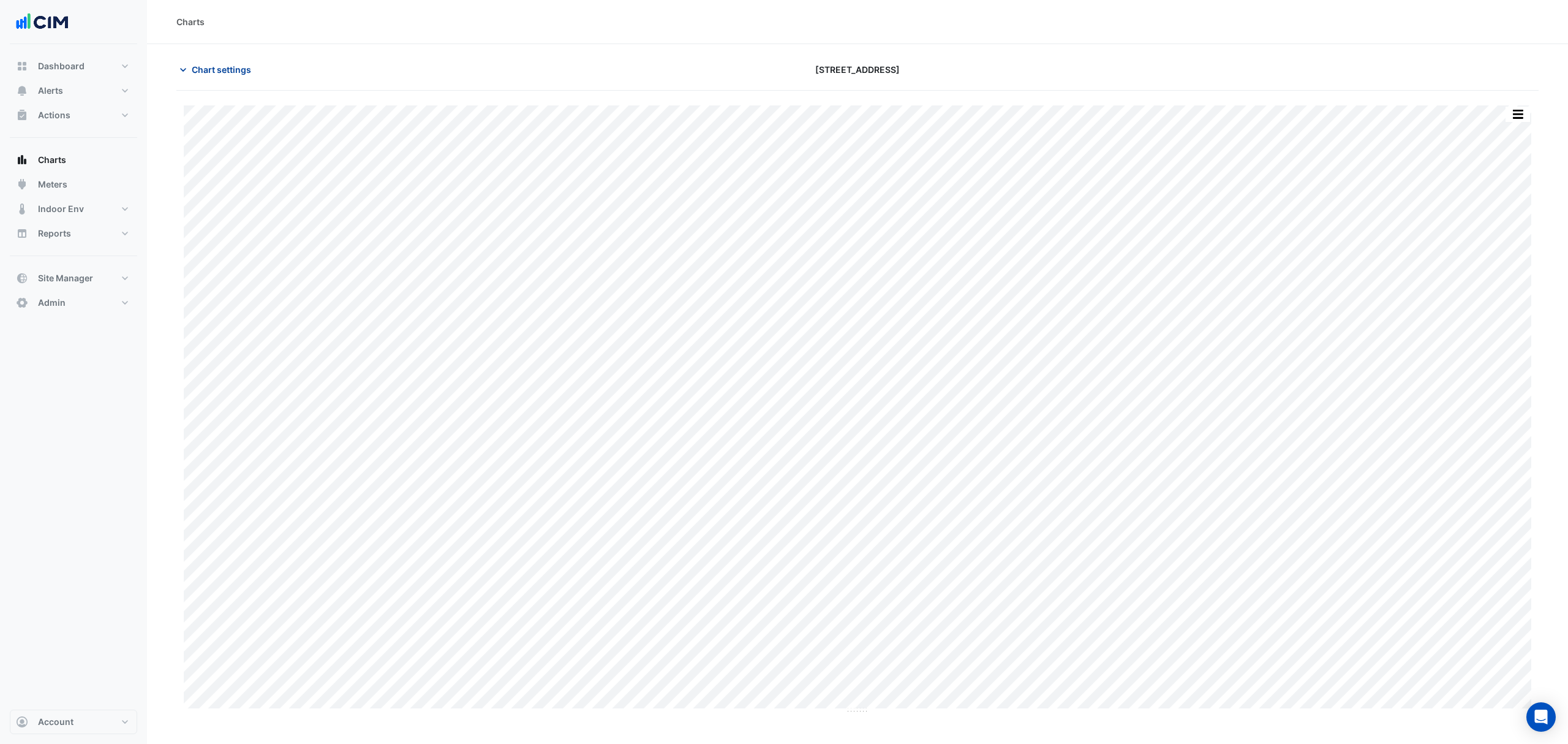
click at [241, 70] on span "Chart settings" at bounding box center [221, 69] width 59 height 13
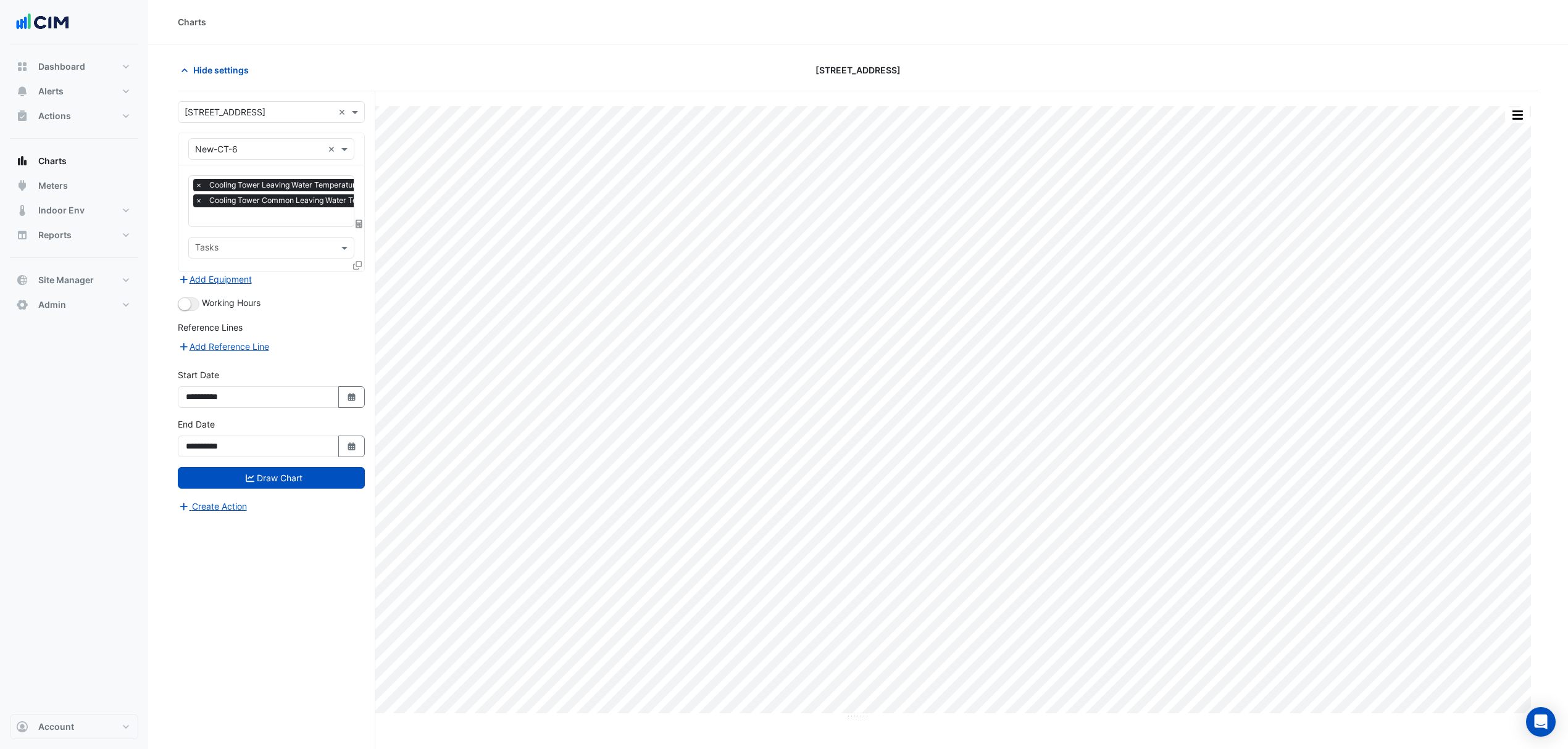
click at [356, 267] on icon at bounding box center [357, 265] width 9 height 9
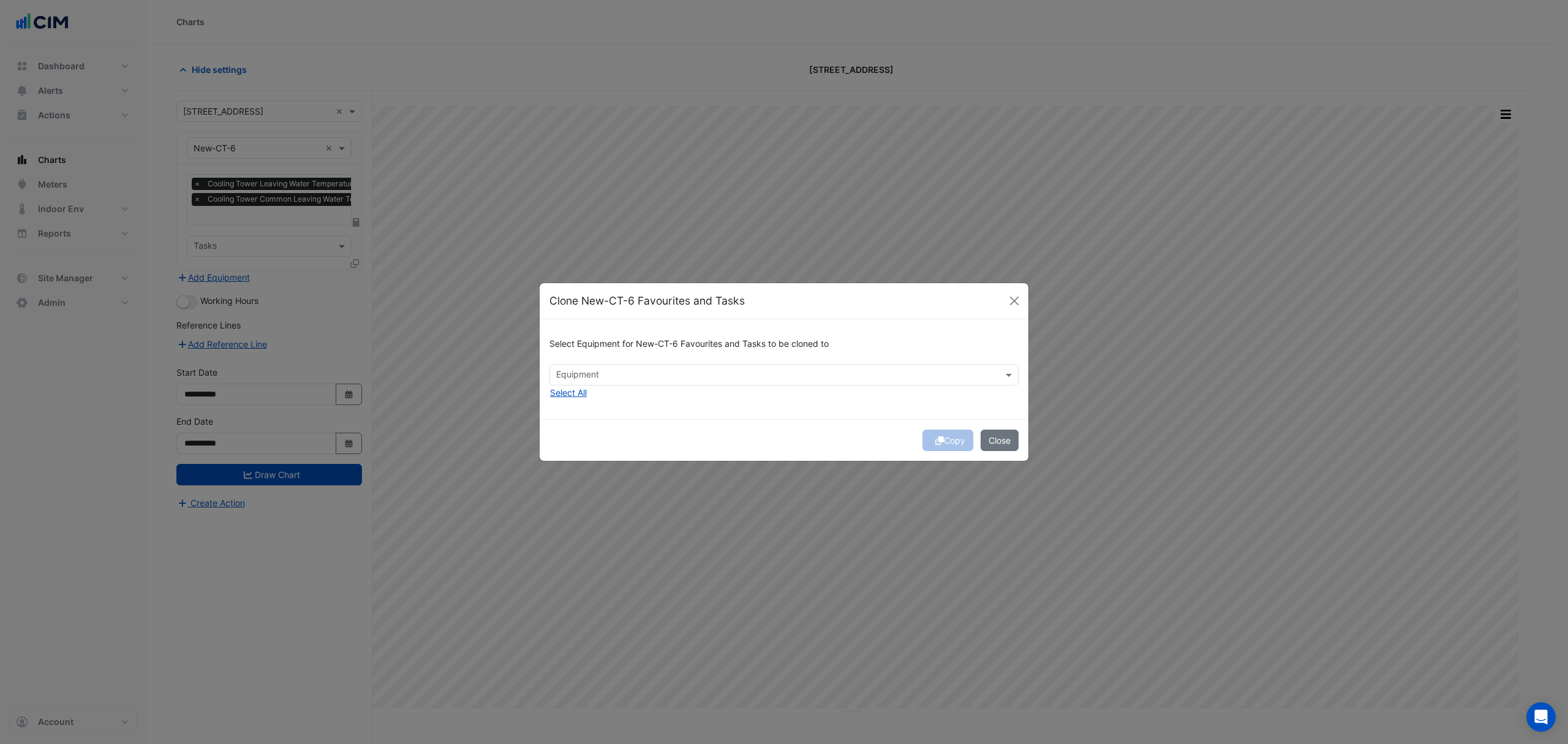
click at [633, 378] on input "text" at bounding box center [777, 376] width 442 height 13
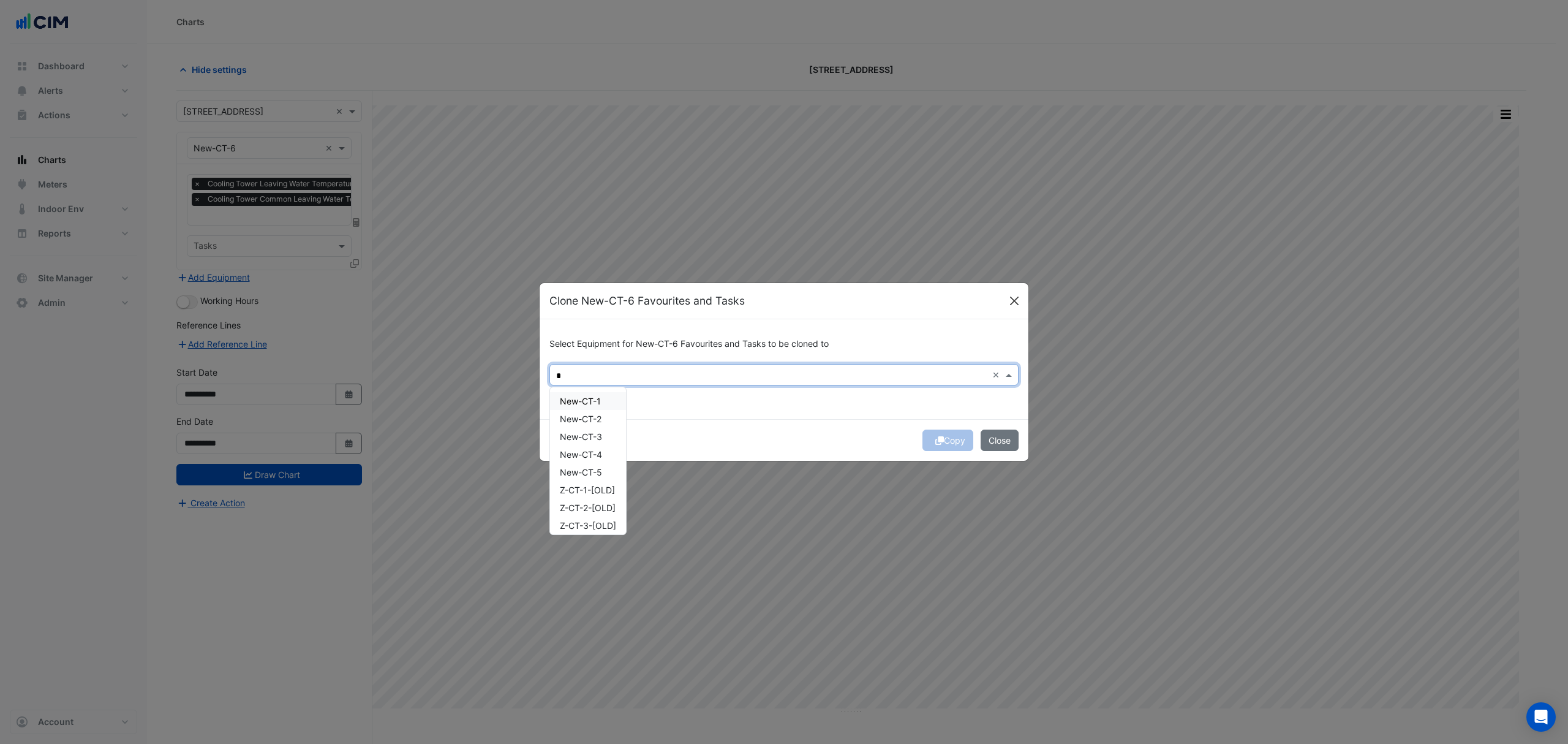
type input "*"
click at [1016, 305] on button "Close" at bounding box center [1014, 301] width 19 height 19
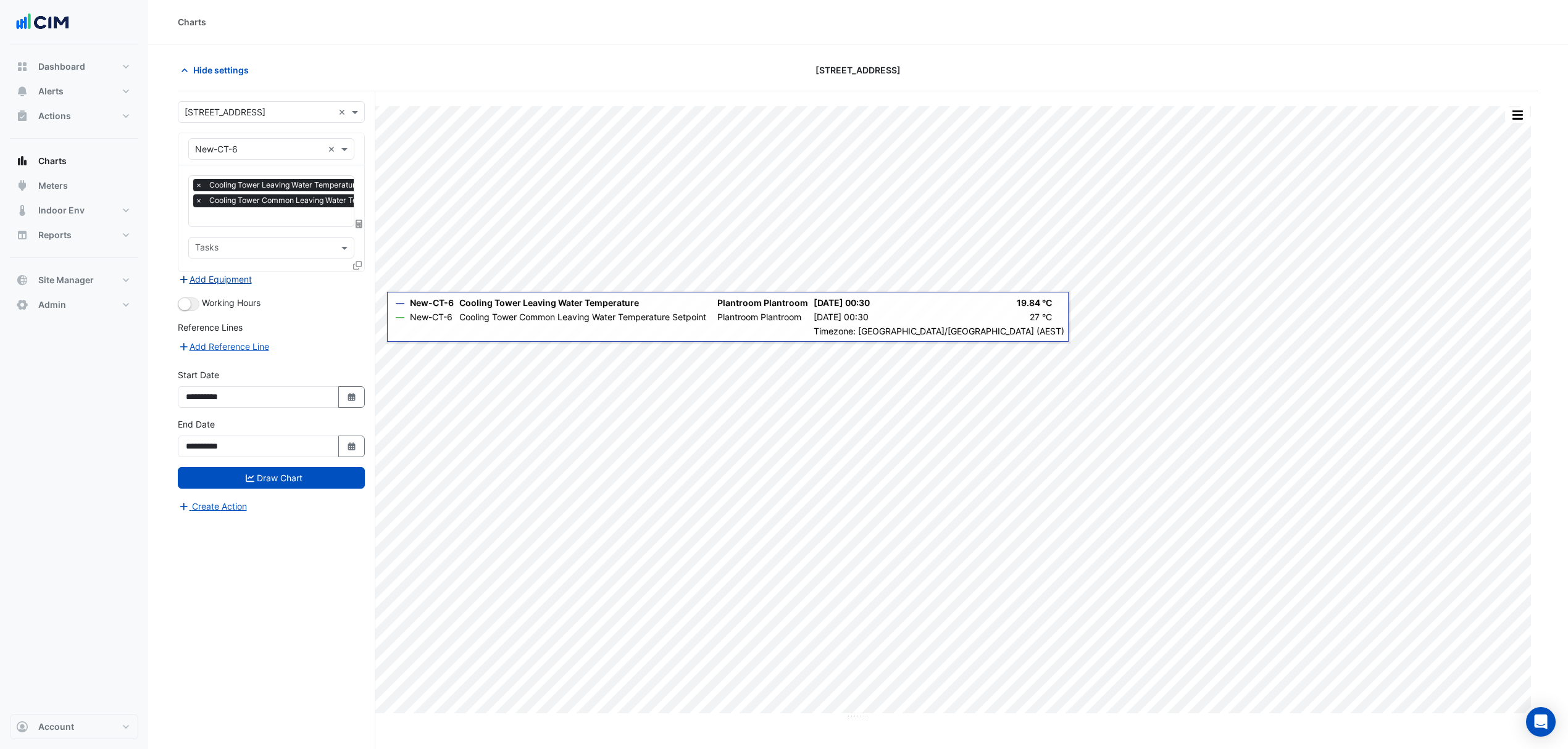
click at [231, 283] on button "Add Equipment" at bounding box center [214, 279] width 75 height 14
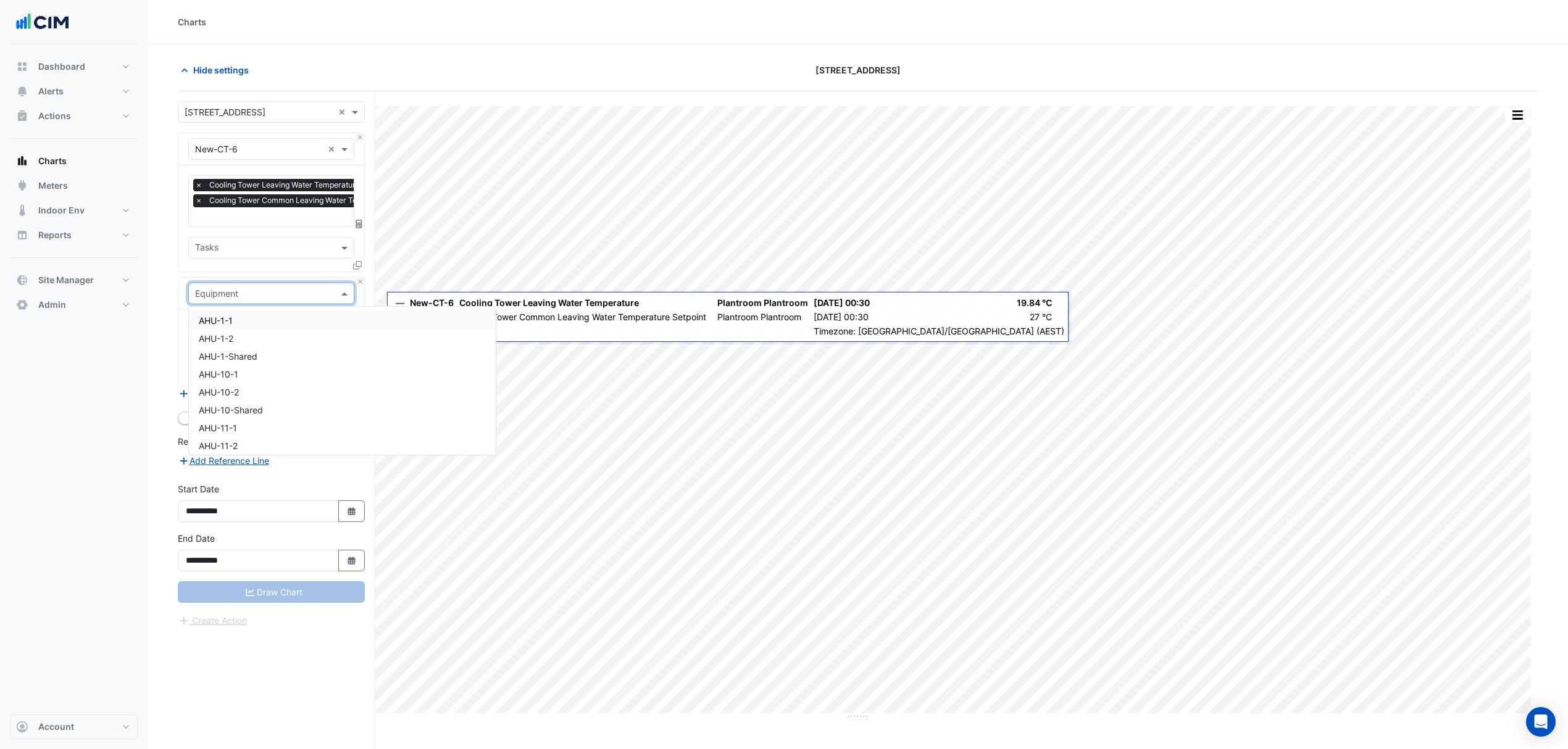
click at [237, 294] on input "text" at bounding box center [259, 294] width 128 height 13
type input "**"
click at [257, 337] on div "New-CH-1" at bounding box center [312, 338] width 247 height 18
click at [248, 333] on input "text" at bounding box center [257, 331] width 125 height 13
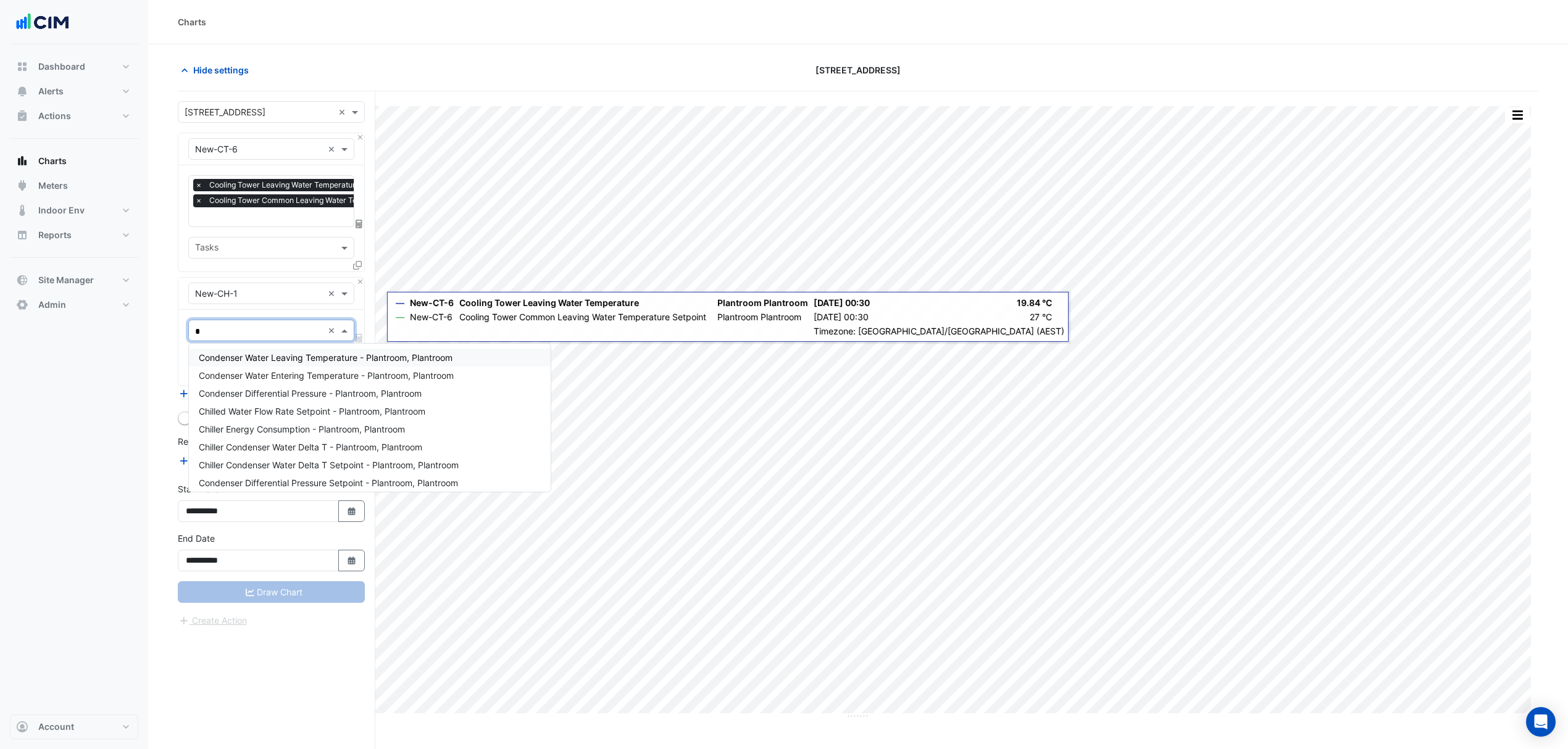
type input "**"
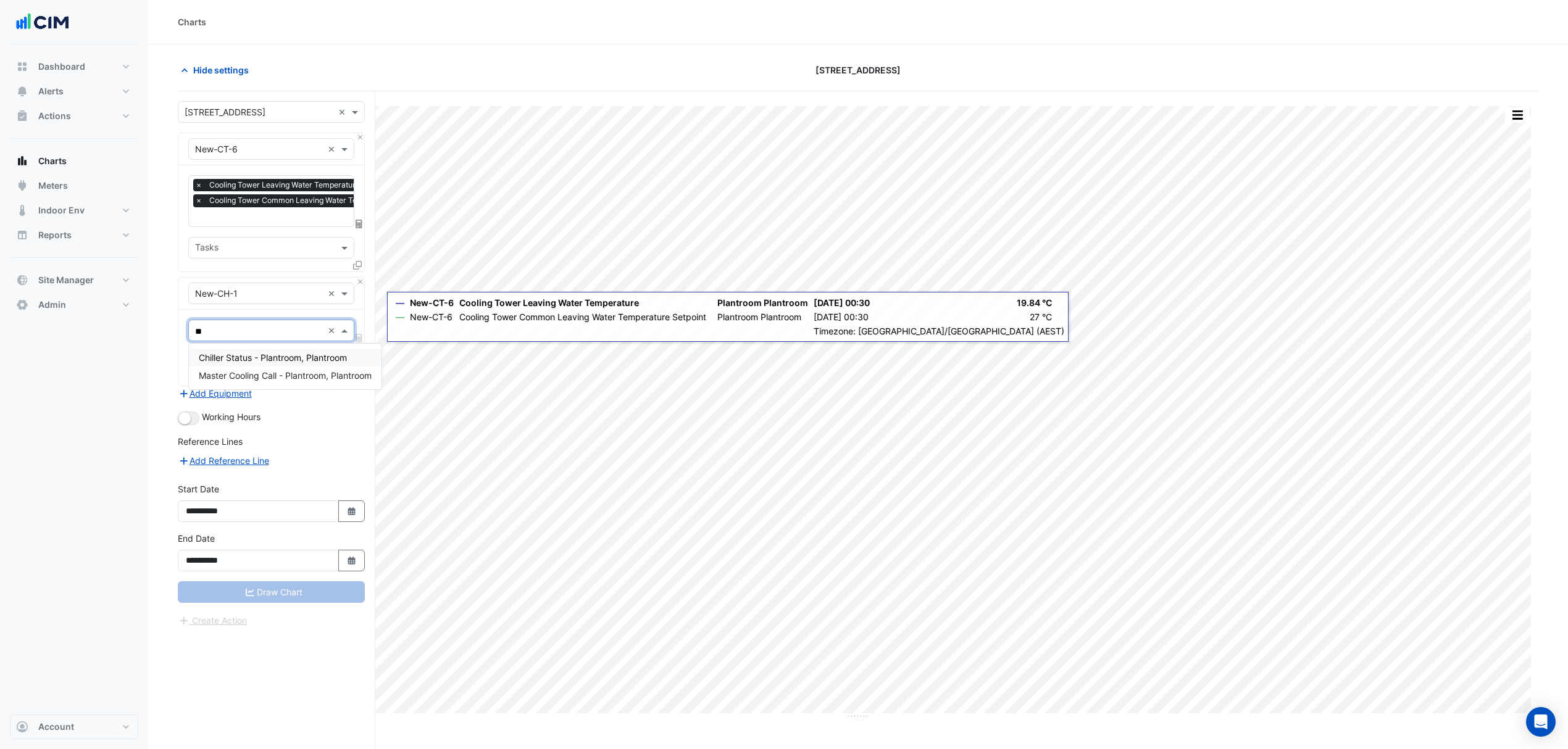
click at [251, 355] on span "Chiller Status - Plantroom, Plantroom" at bounding box center [273, 357] width 148 height 11
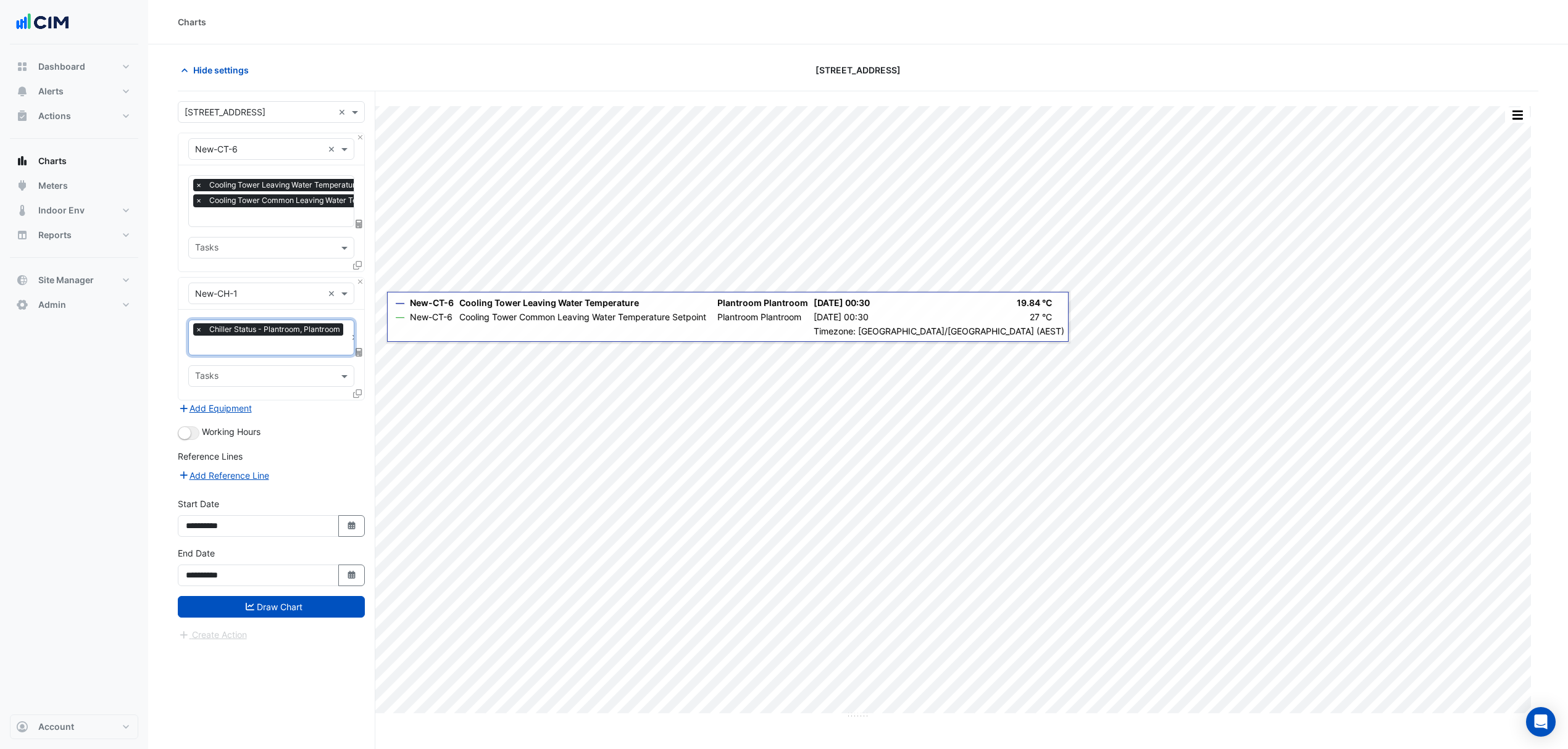
click at [357, 393] on icon at bounding box center [357, 393] width 9 height 9
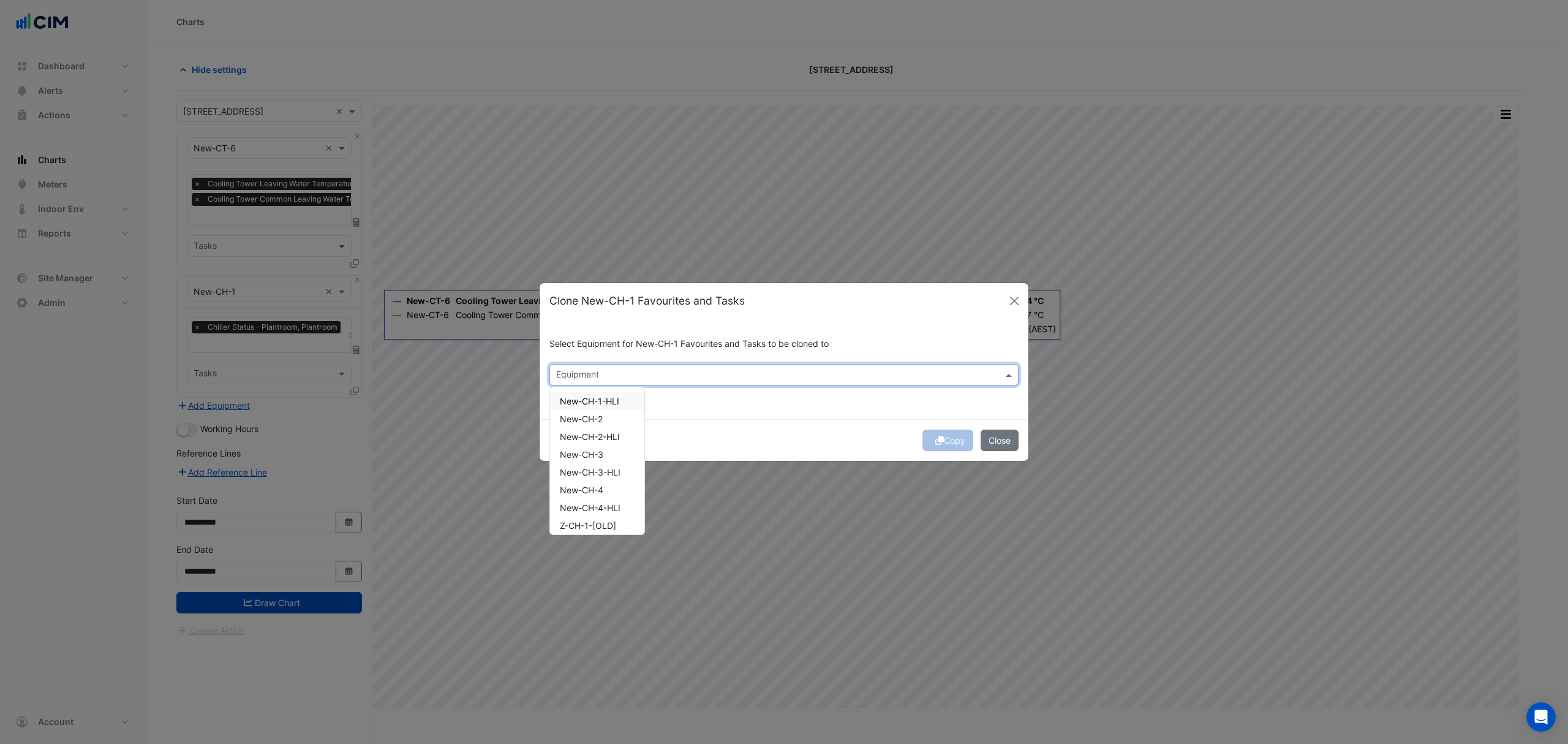
click at [579, 376] on input "text" at bounding box center [777, 376] width 442 height 13
click at [594, 419] on span "New-CH-2" at bounding box center [581, 419] width 43 height 11
click at [604, 454] on span "New-CH-3" at bounding box center [581, 454] width 43 height 11
click at [606, 489] on div "New-CH-4" at bounding box center [597, 490] width 94 height 18
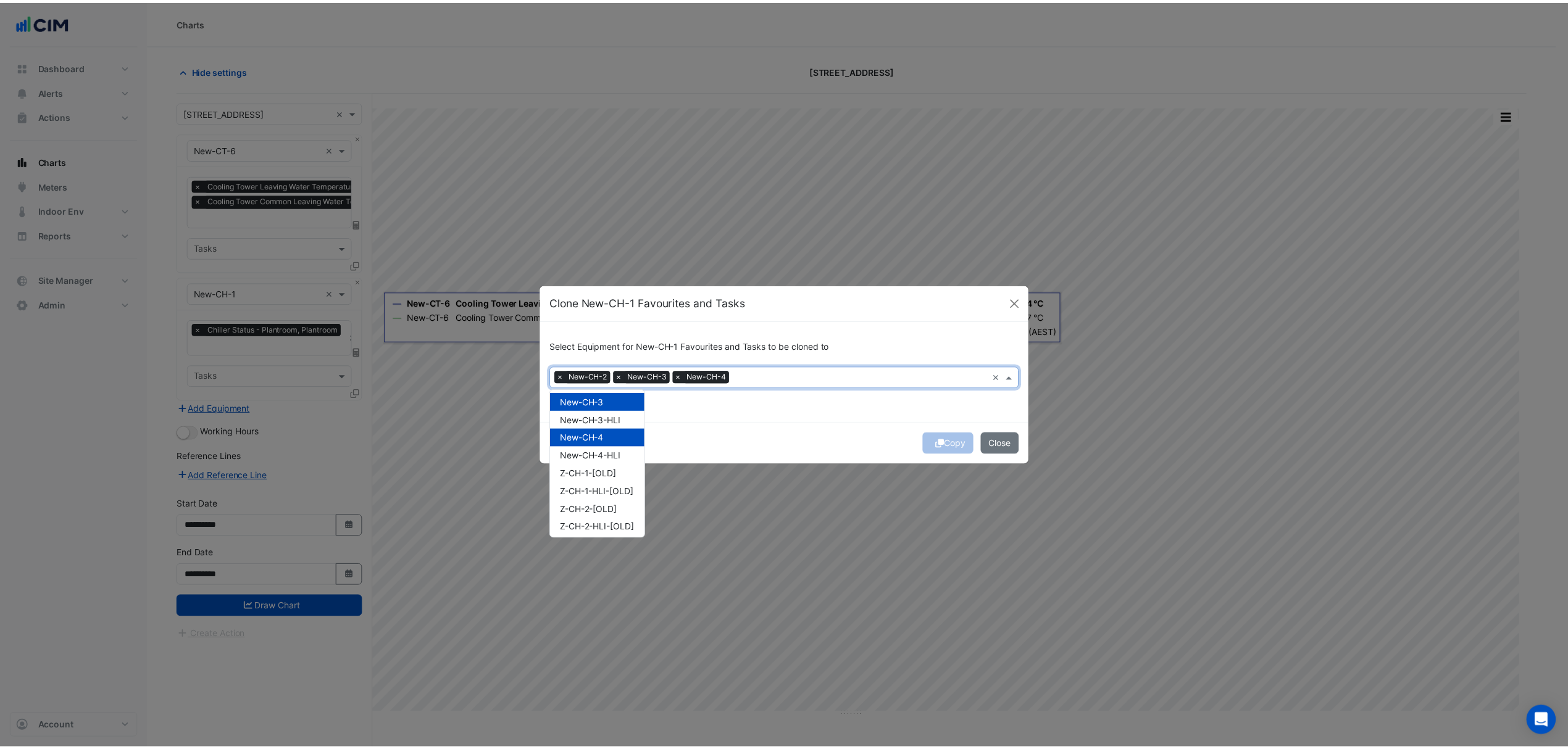
scroll to position [82, 0]
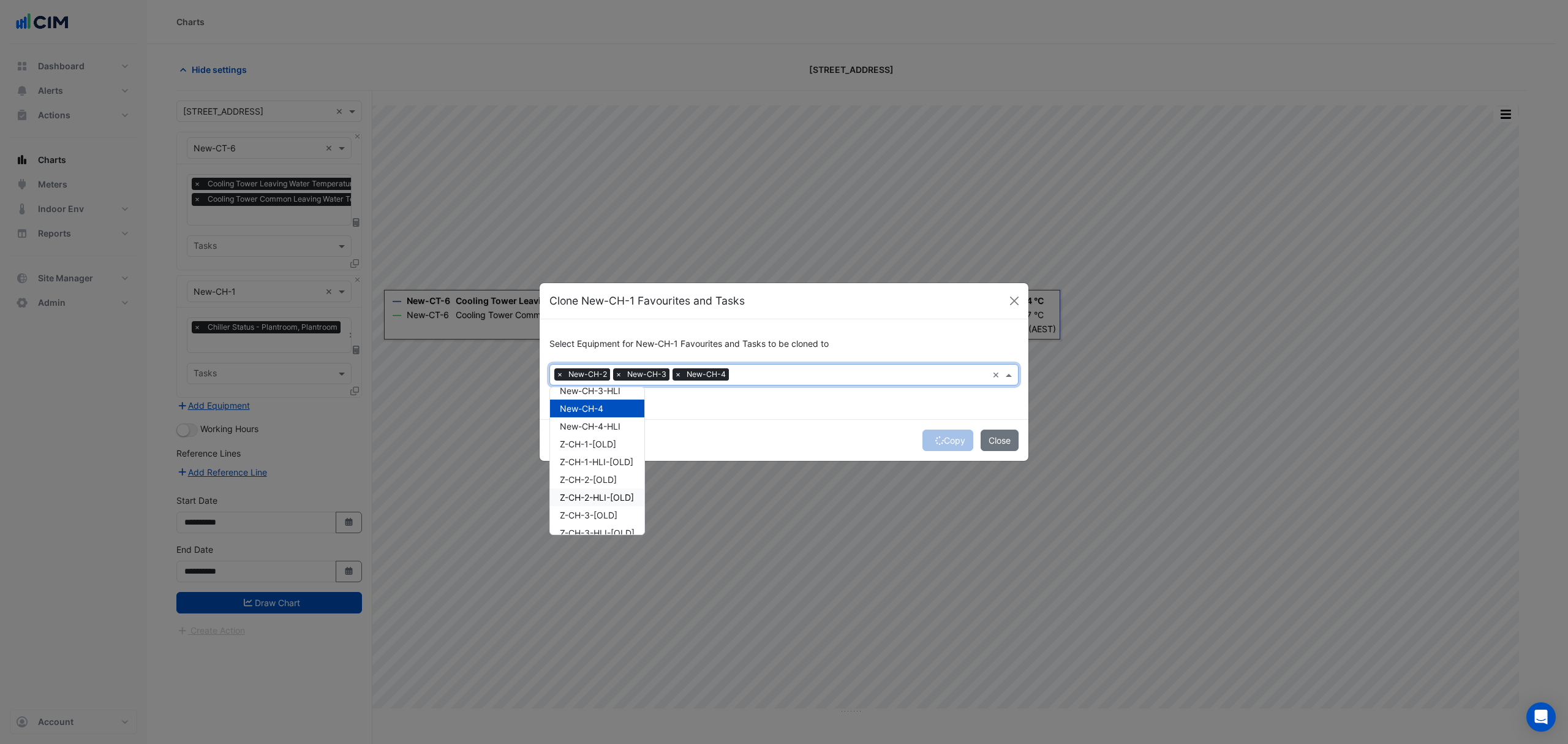
click at [775, 452] on div "Copy Close" at bounding box center [784, 440] width 489 height 41
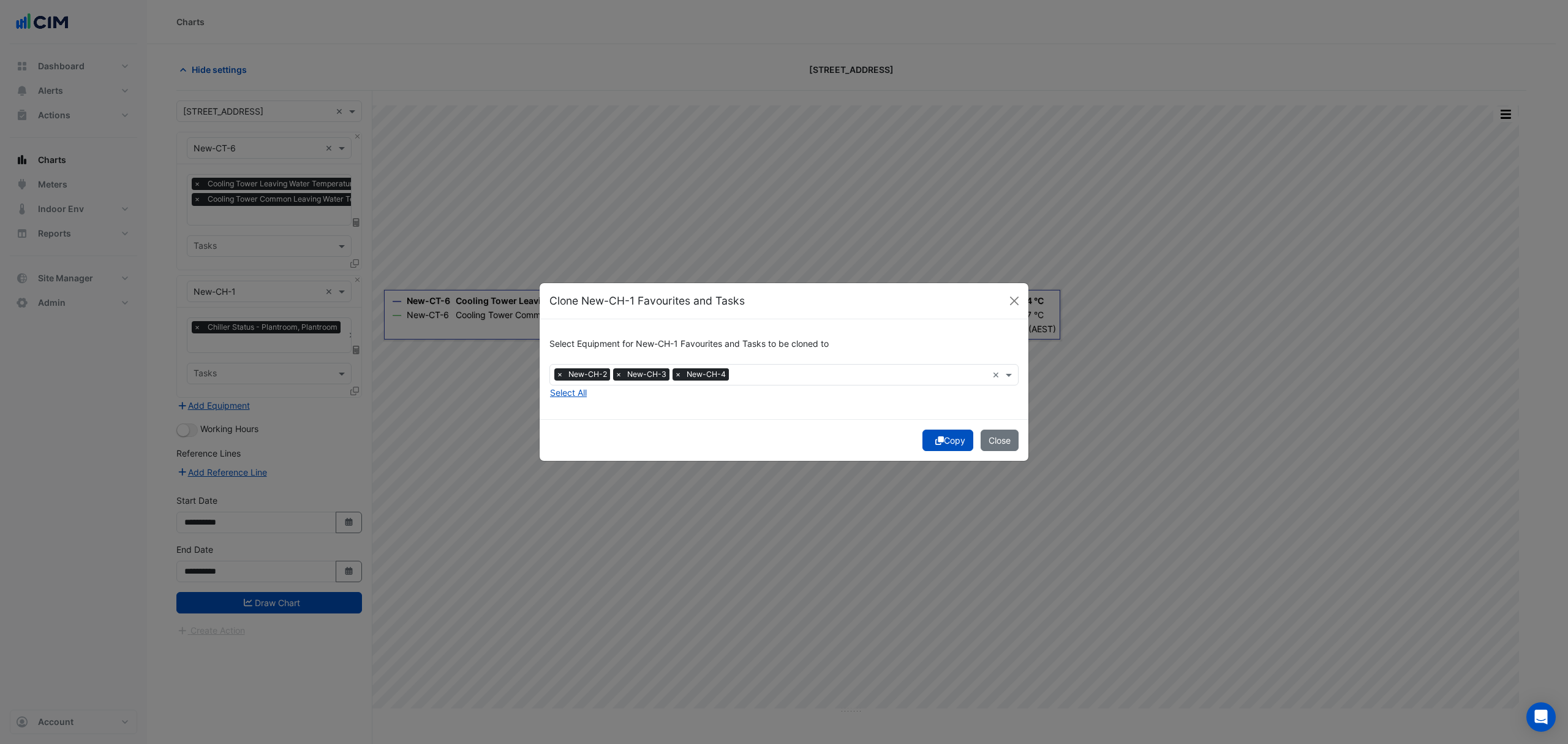
click at [946, 444] on button "Copy" at bounding box center [948, 440] width 51 height 21
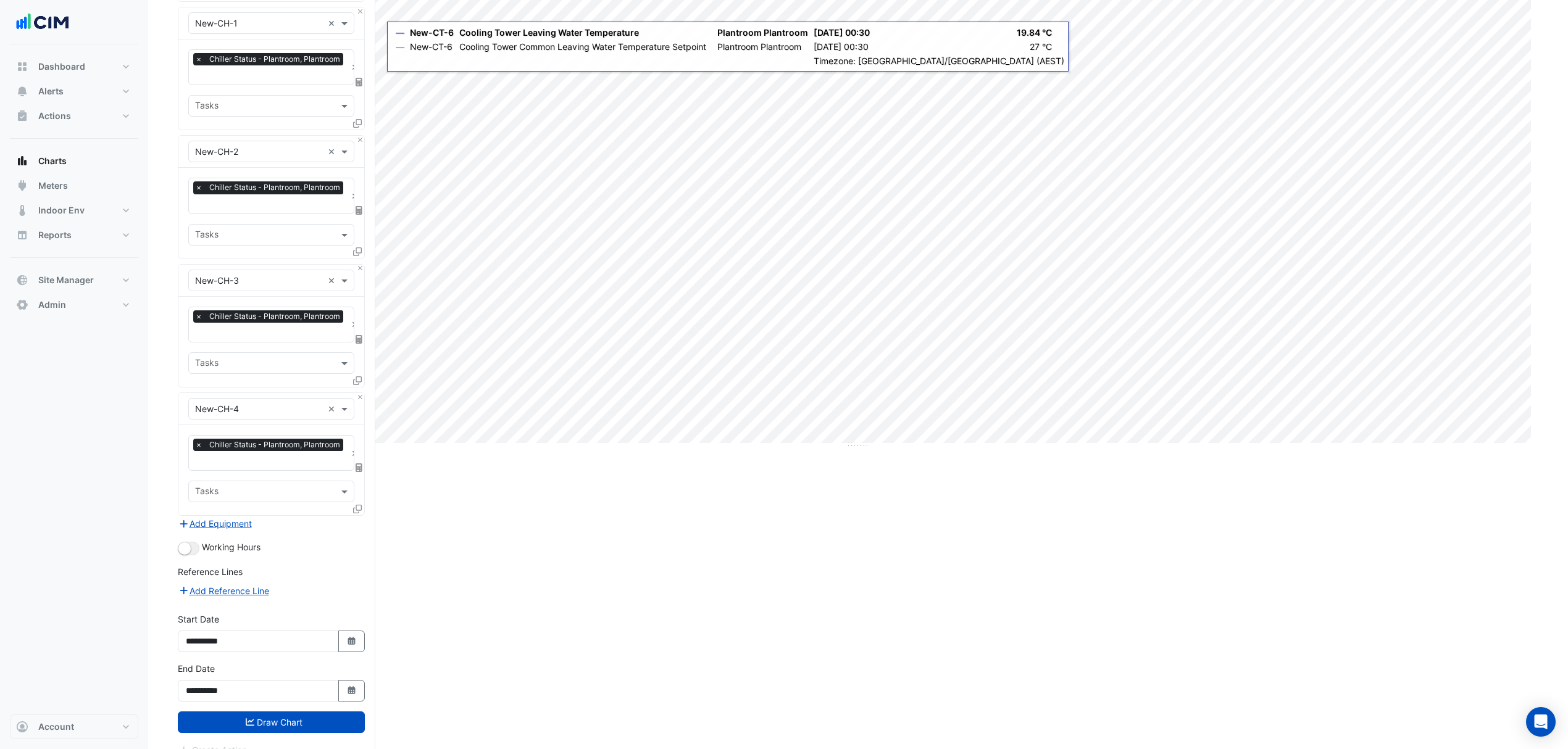
scroll to position [289, 0]
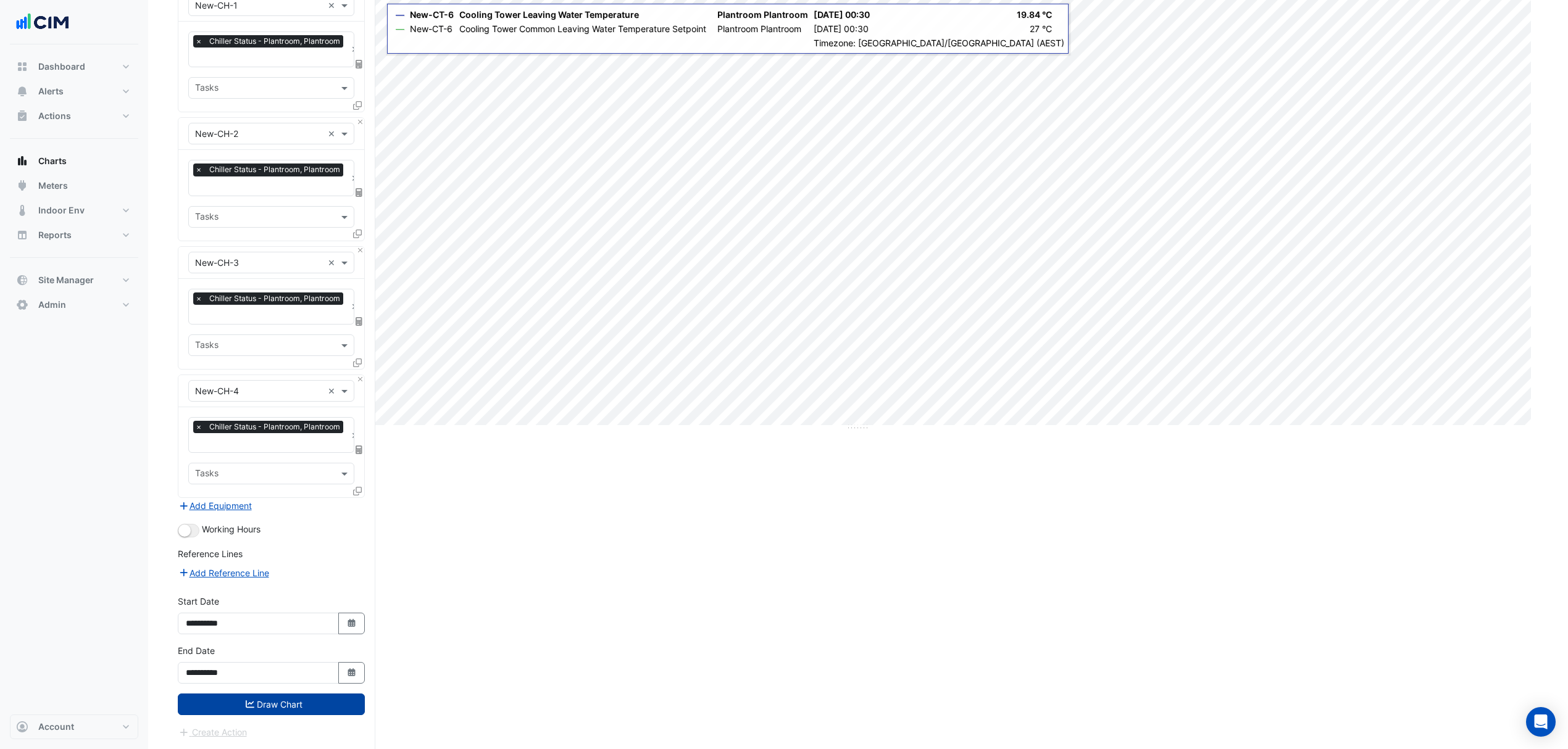
click at [295, 706] on button "Draw Chart" at bounding box center [271, 704] width 187 height 21
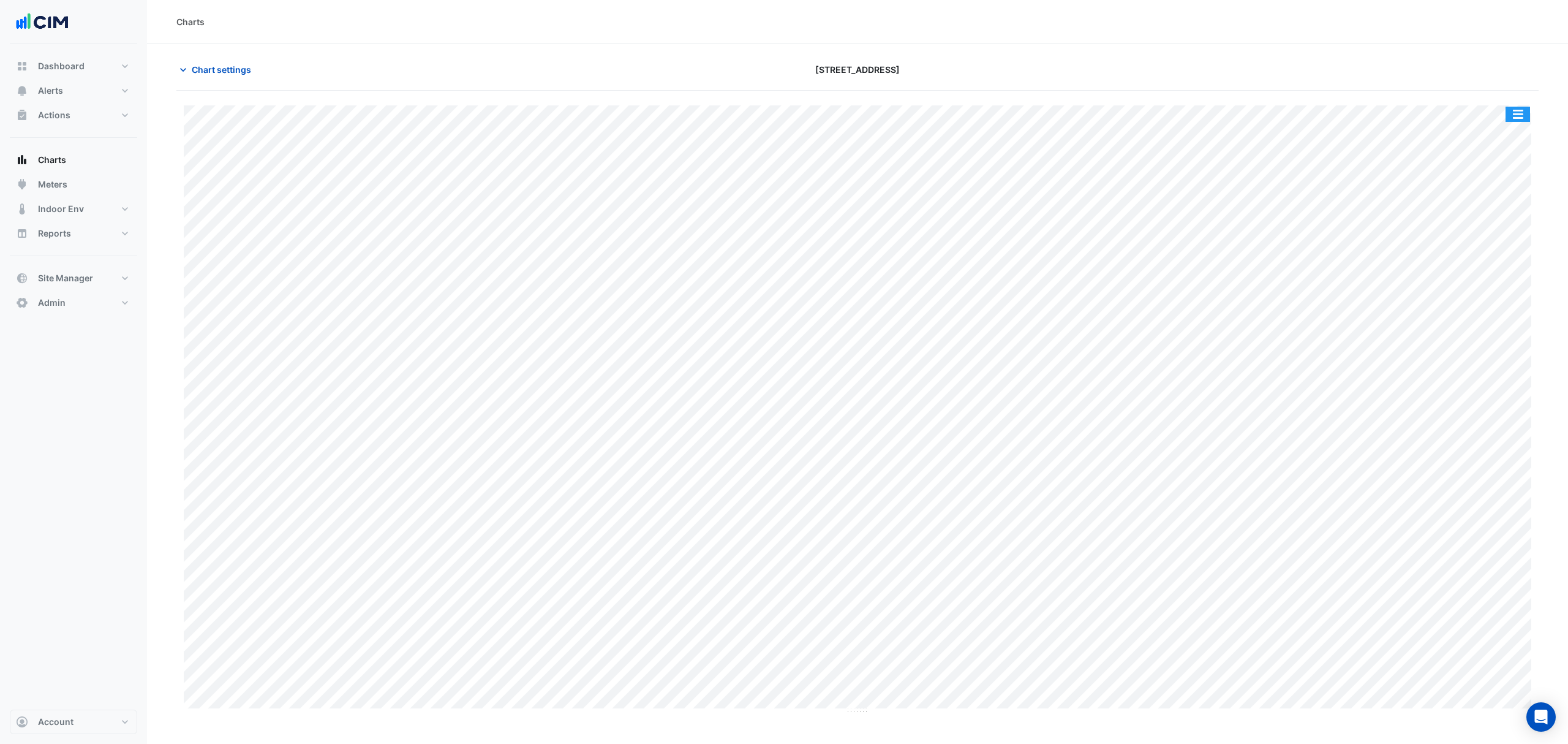
click at [1519, 116] on button "button" at bounding box center [1517, 114] width 25 height 15
click at [1505, 138] on div "Split by Equip" at bounding box center [1493, 135] width 73 height 22
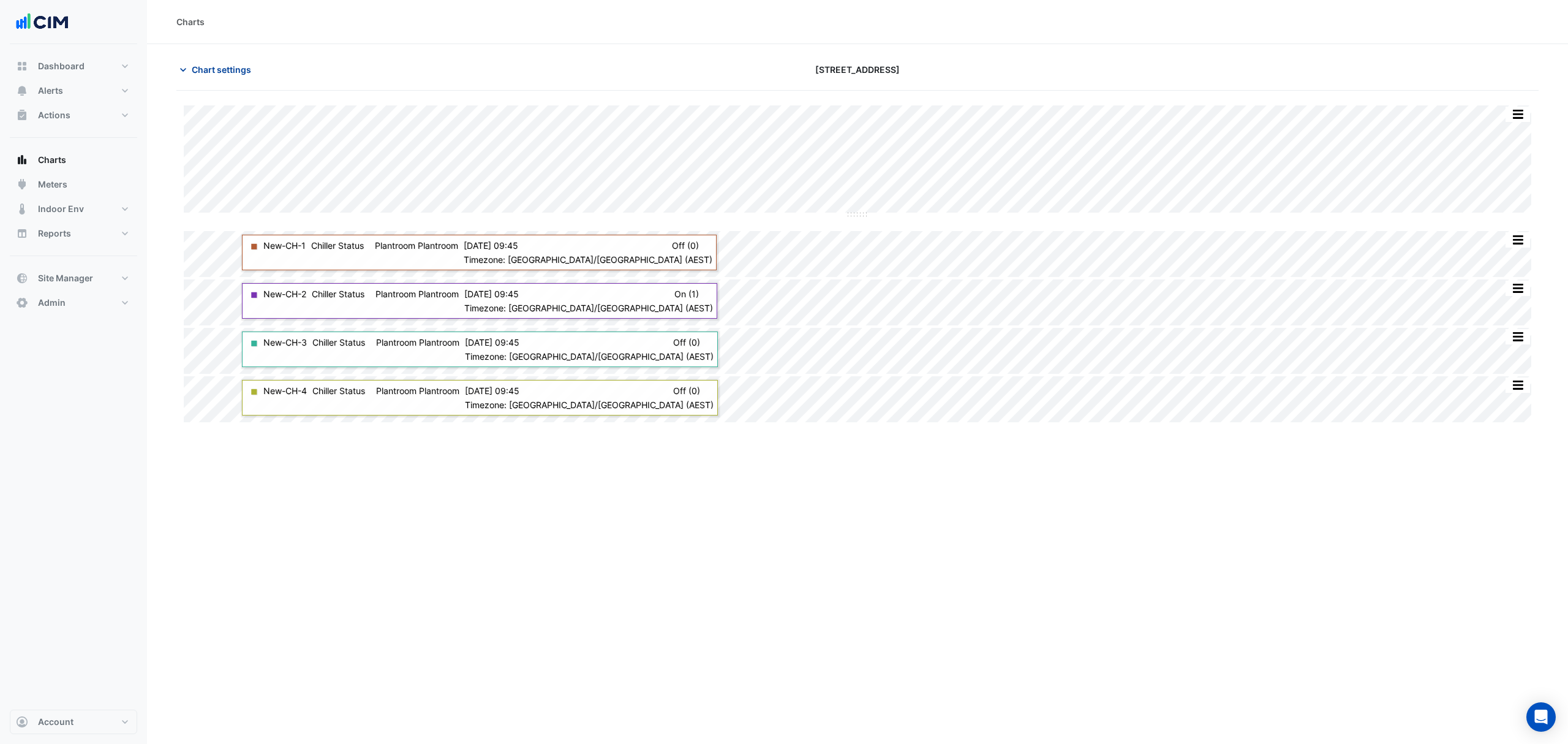
click at [203, 69] on span "Chart settings" at bounding box center [221, 69] width 59 height 13
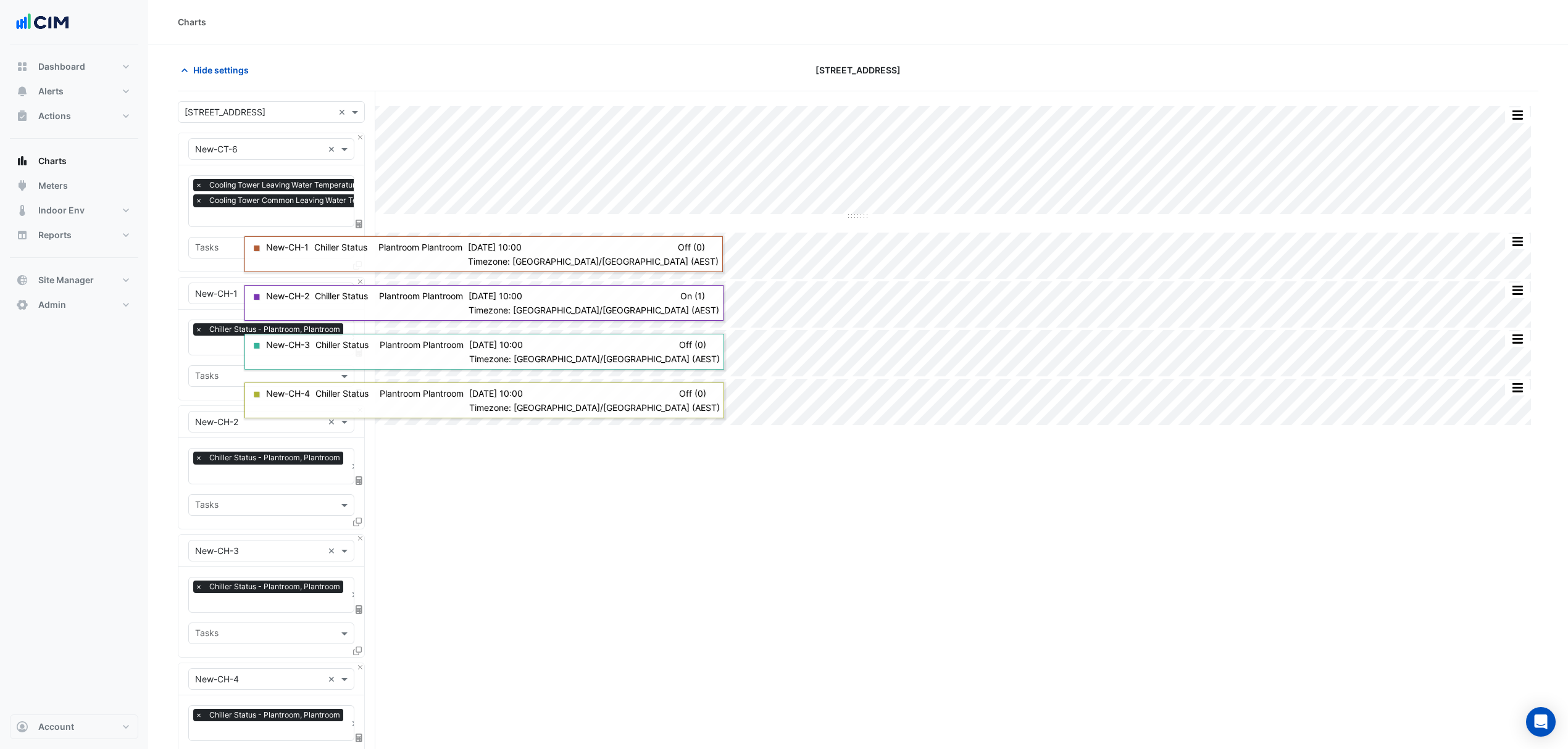
click at [251, 220] on input "text" at bounding box center [355, 218] width 320 height 13
type input "*"
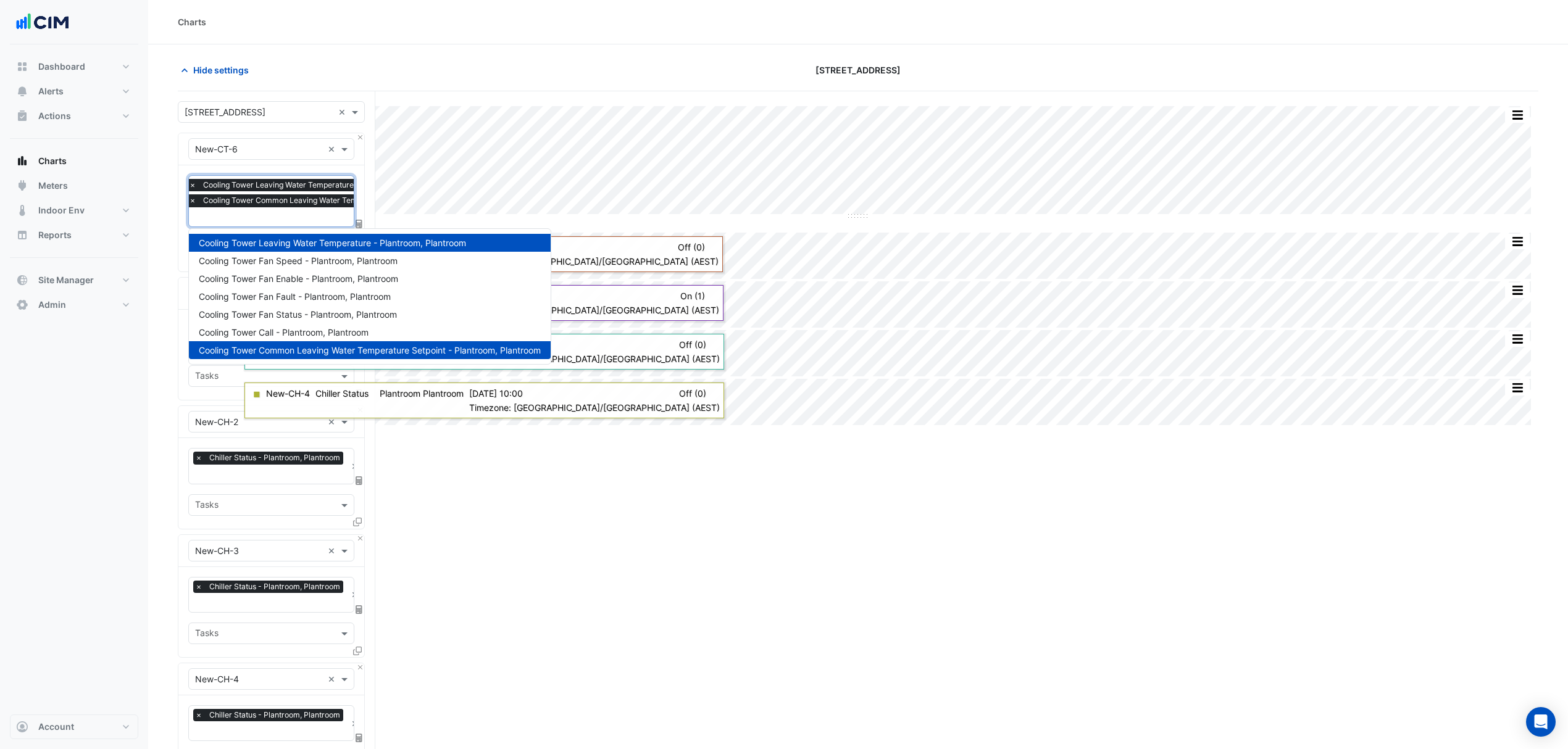
click at [177, 166] on div "× New-CT-6 × × Cooling Tower Leaving Water Temperature - Plantroom, Plantroom ×…" at bounding box center [271, 202] width 187 height 140
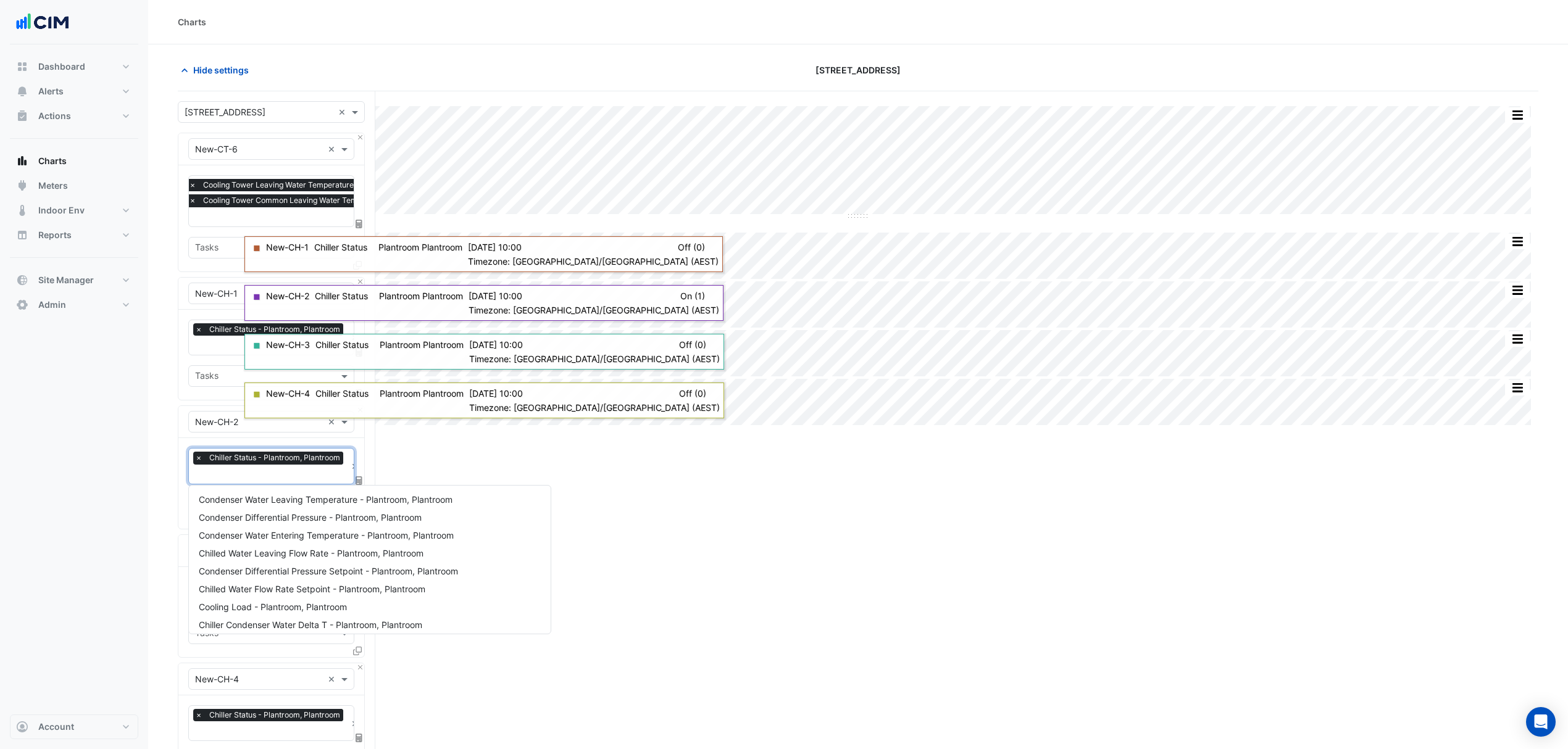
click at [215, 477] on input "text" at bounding box center [270, 475] width 151 height 13
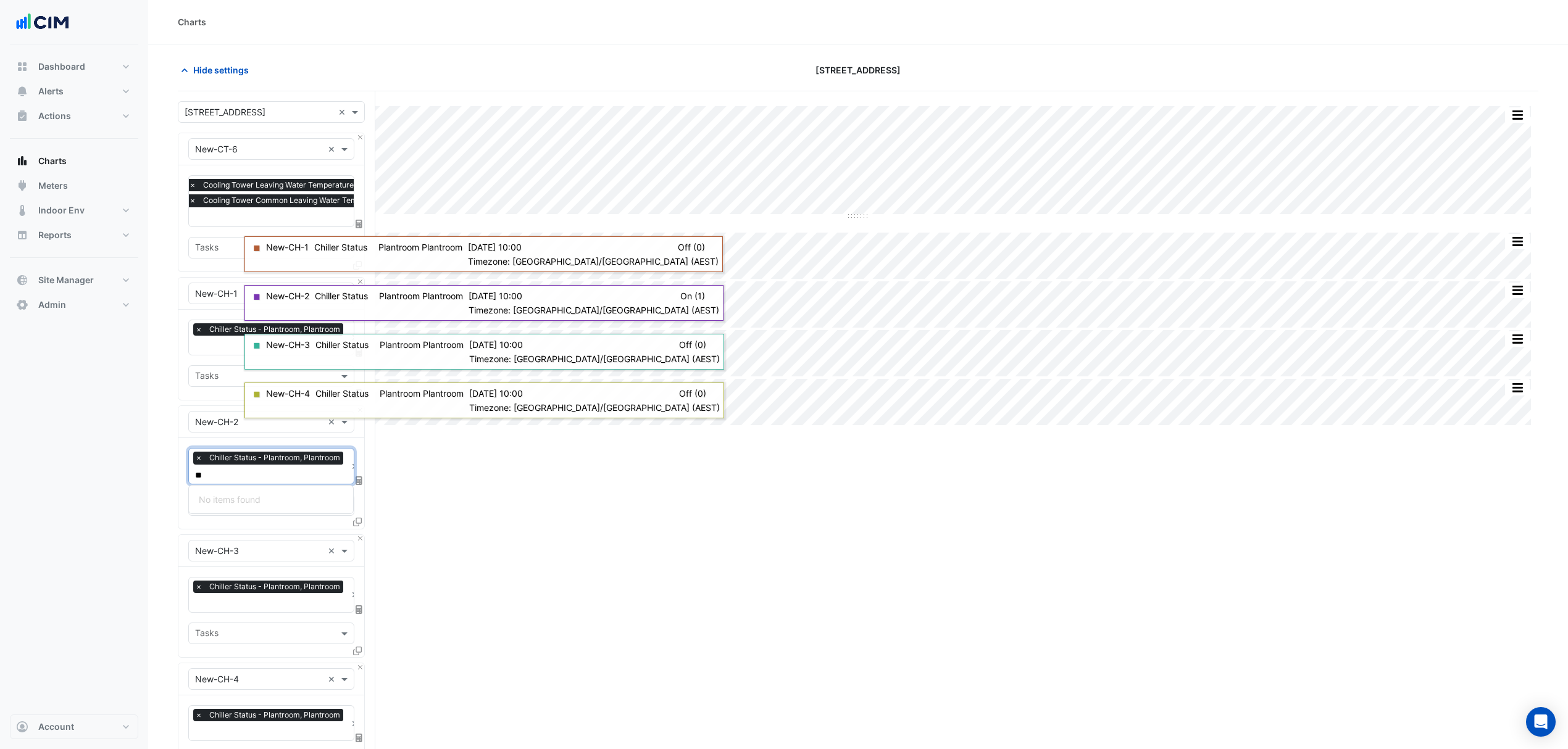
scroll to position [0, 0]
type input "*"
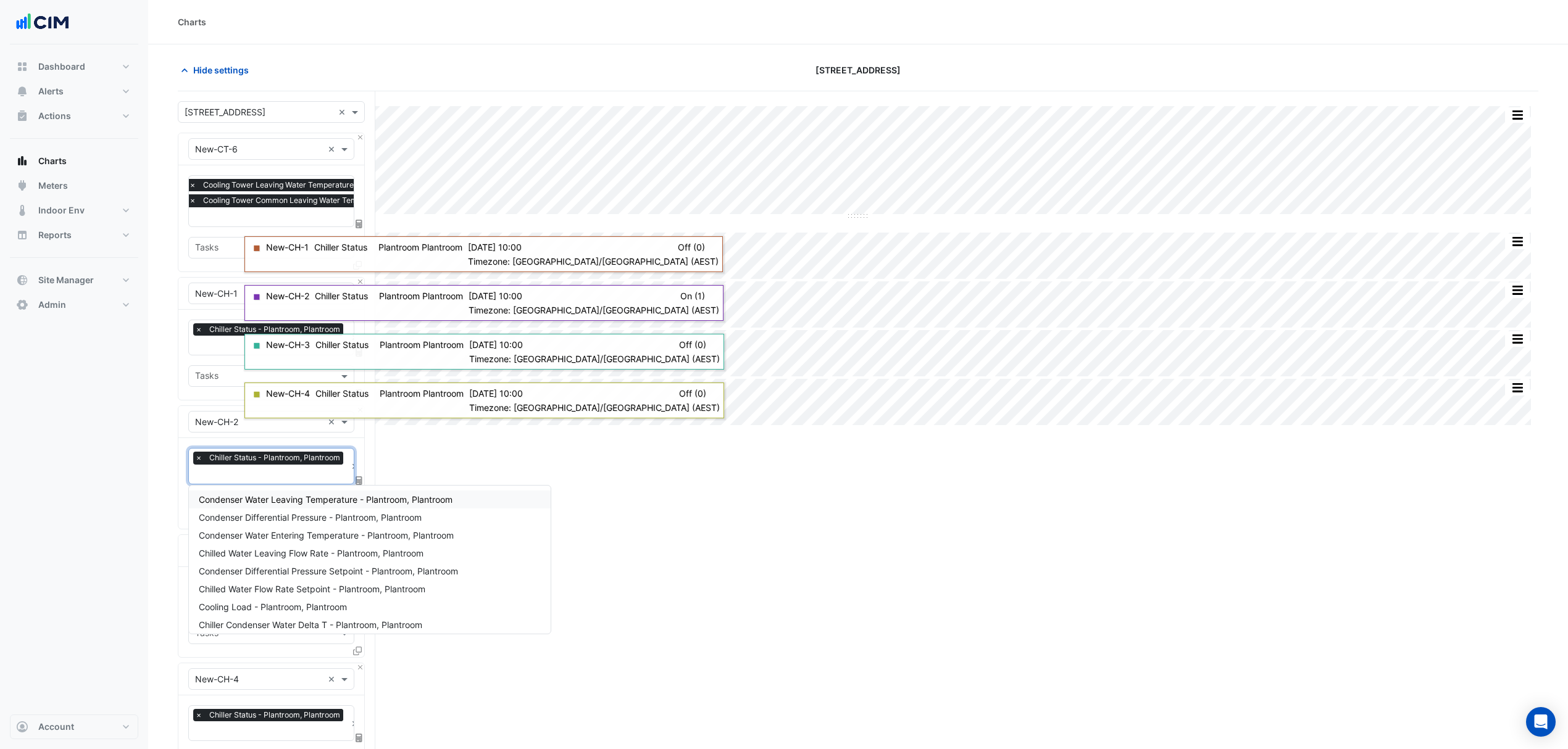
click at [181, 464] on div "× Chiller Status - Plantroom, Plantroom × Tasks" at bounding box center [271, 483] width 185 height 90
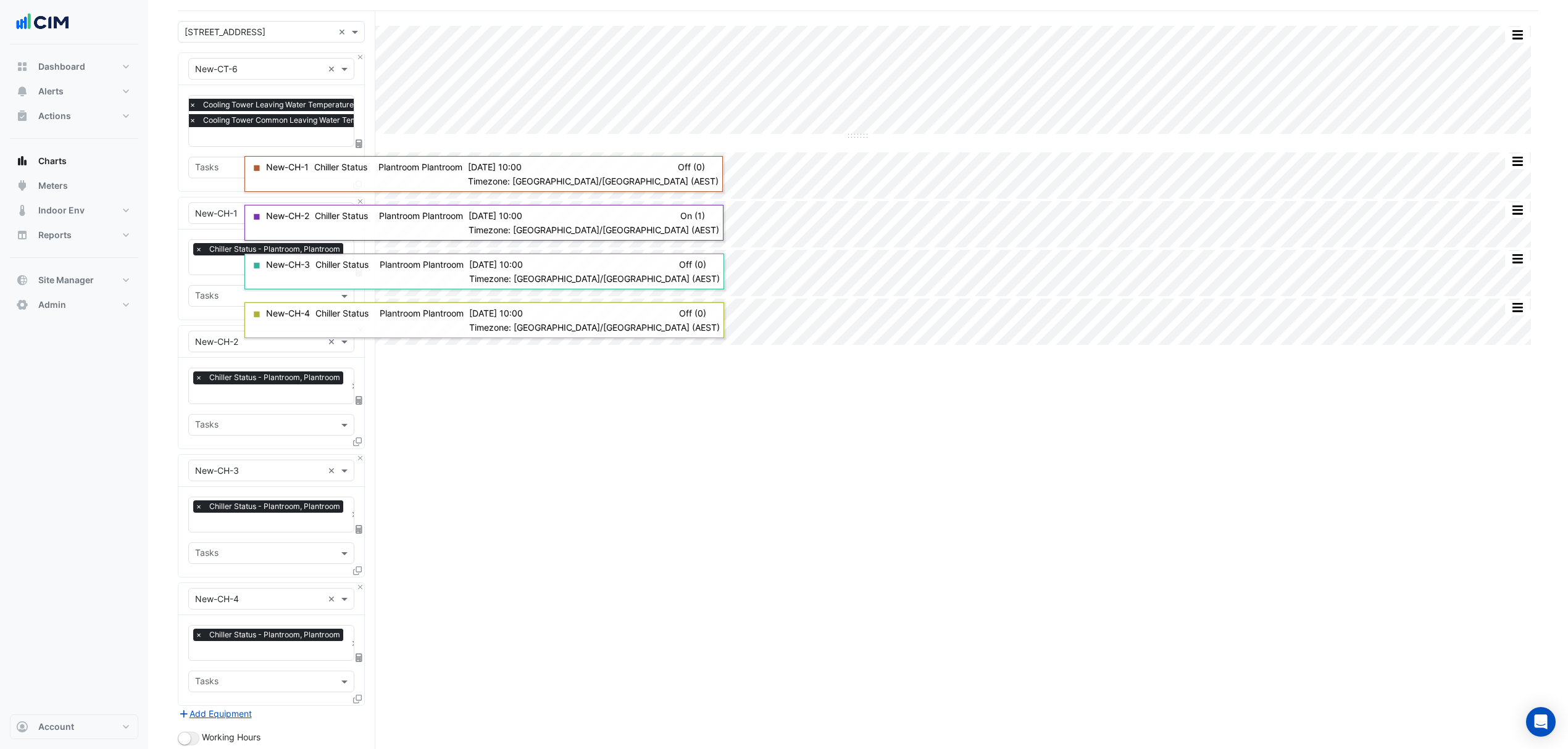
scroll to position [289, 0]
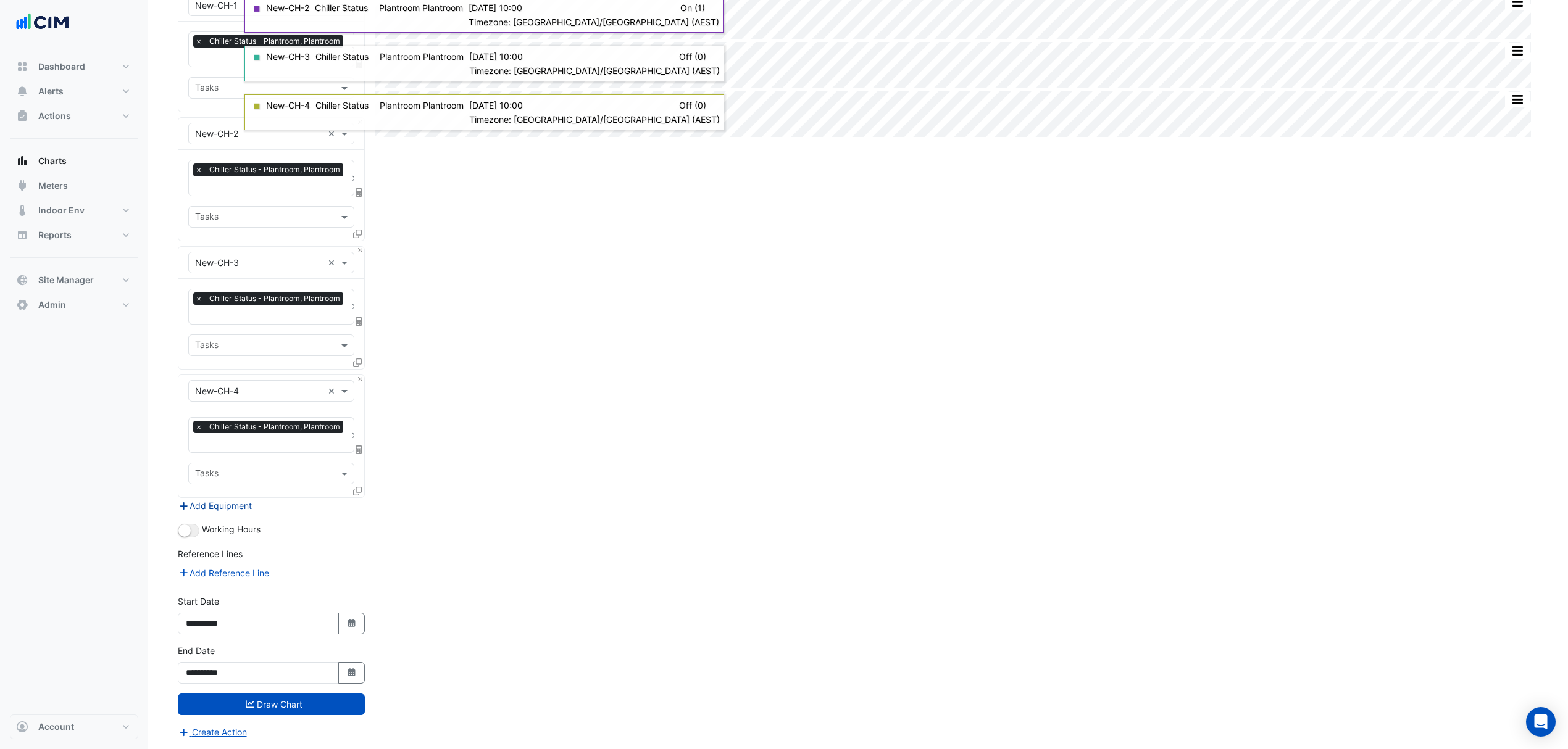
click at [239, 506] on button "Add Equipment" at bounding box center [214, 505] width 75 height 14
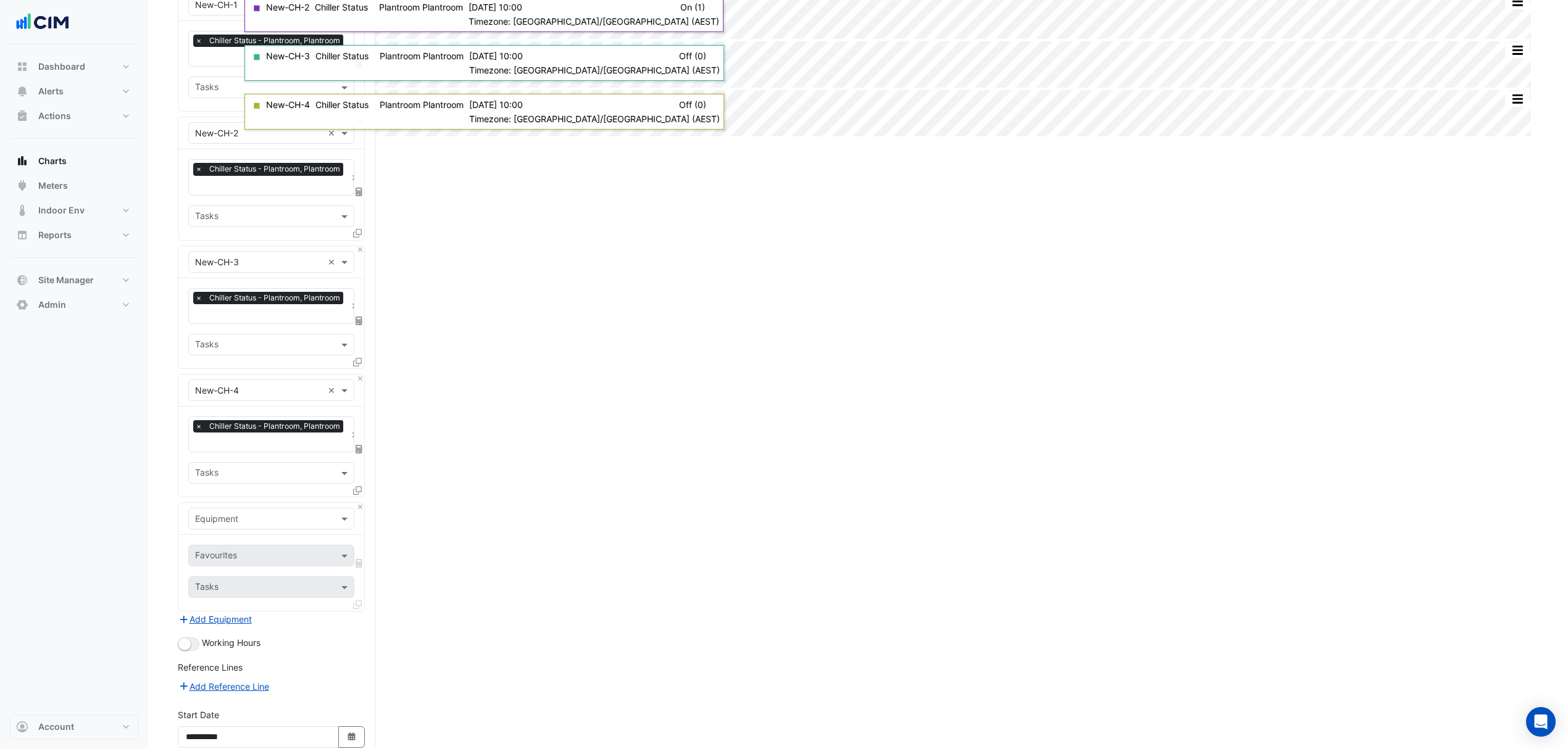
click at [260, 517] on input "text" at bounding box center [259, 519] width 128 height 13
type input "*"
type input "***"
click at [267, 610] on div "AHU-10-2" at bounding box center [306, 617] width 235 height 18
click at [251, 558] on input "text" at bounding box center [257, 556] width 125 height 13
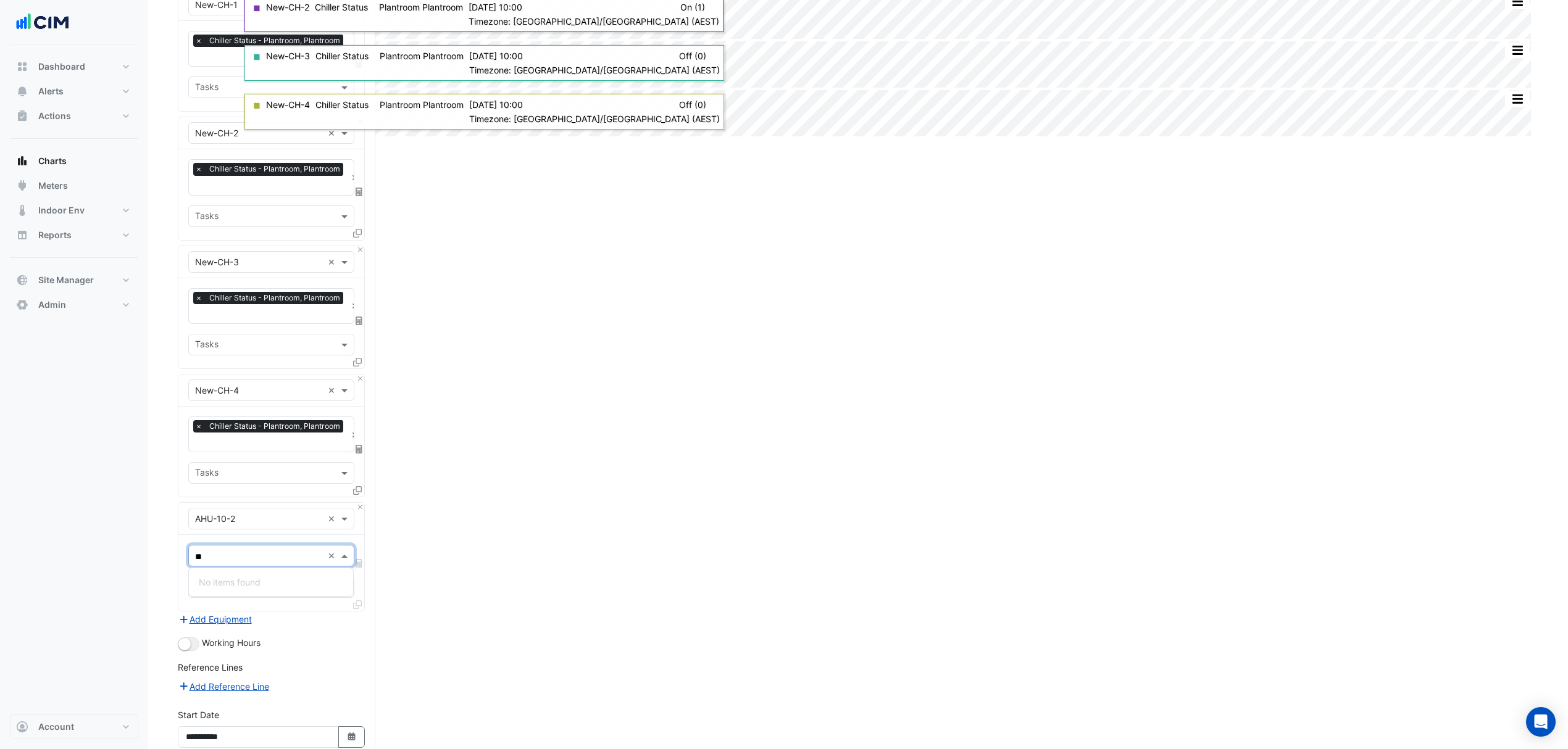
type input "*"
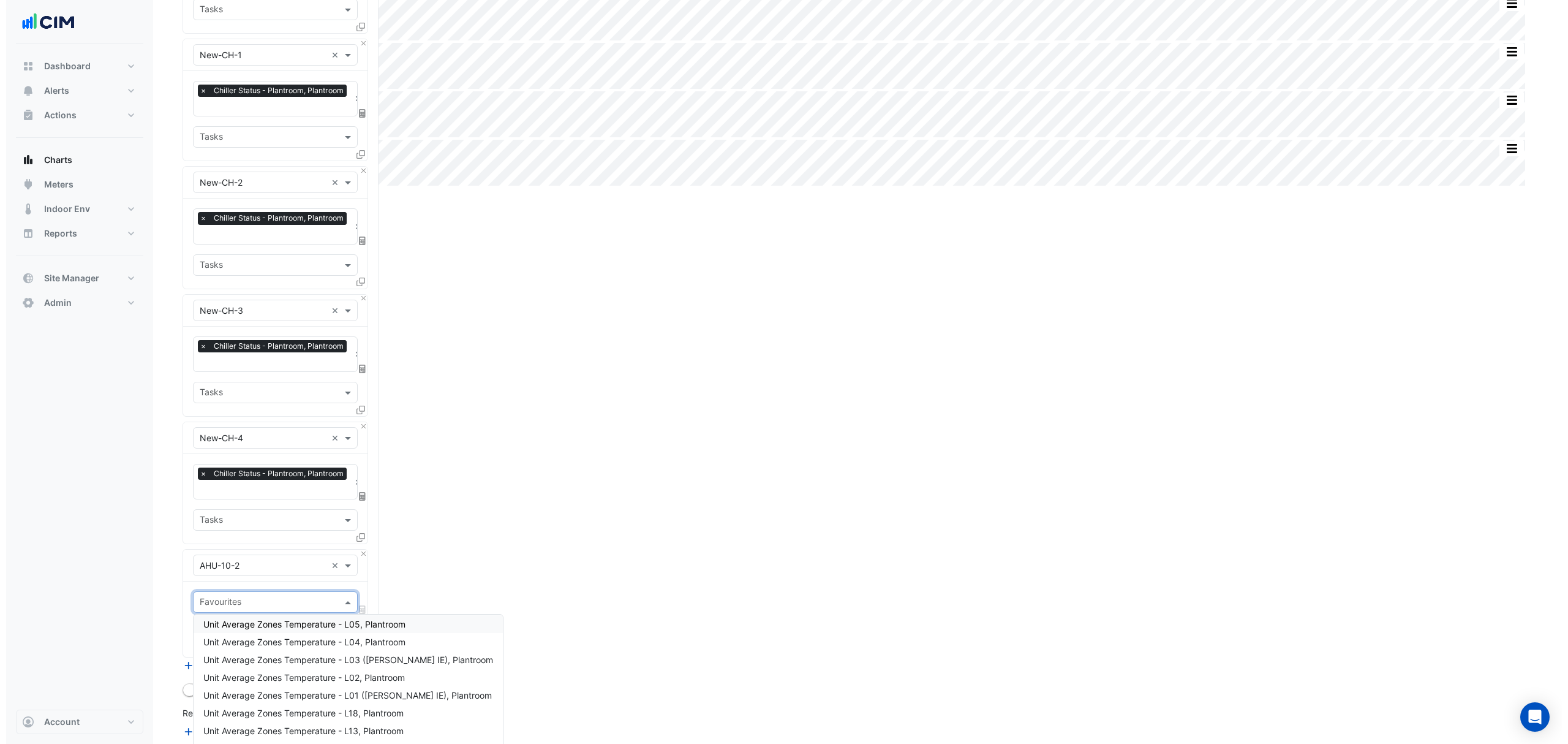
scroll to position [0, 0]
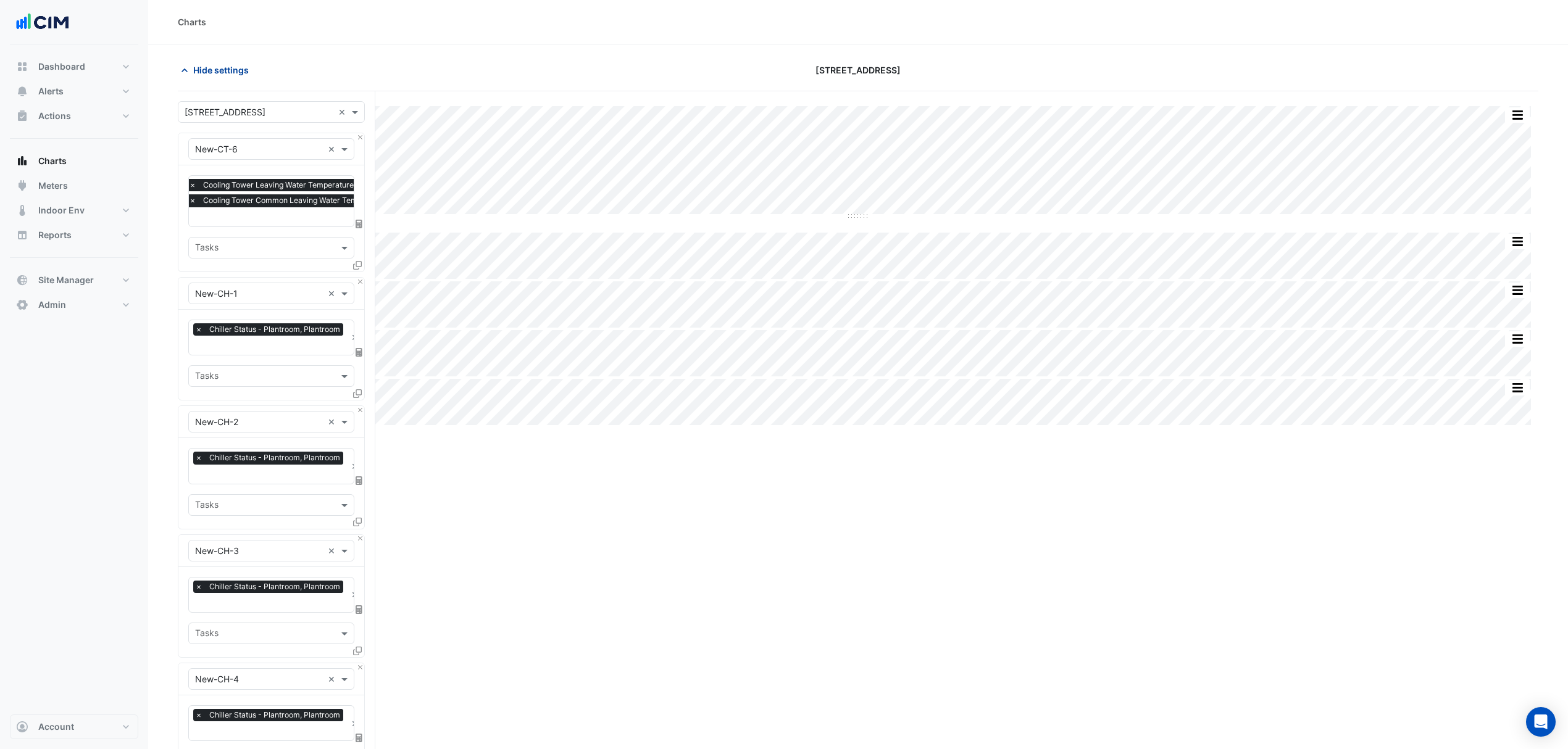
click at [215, 67] on span "Hide settings" at bounding box center [220, 70] width 56 height 13
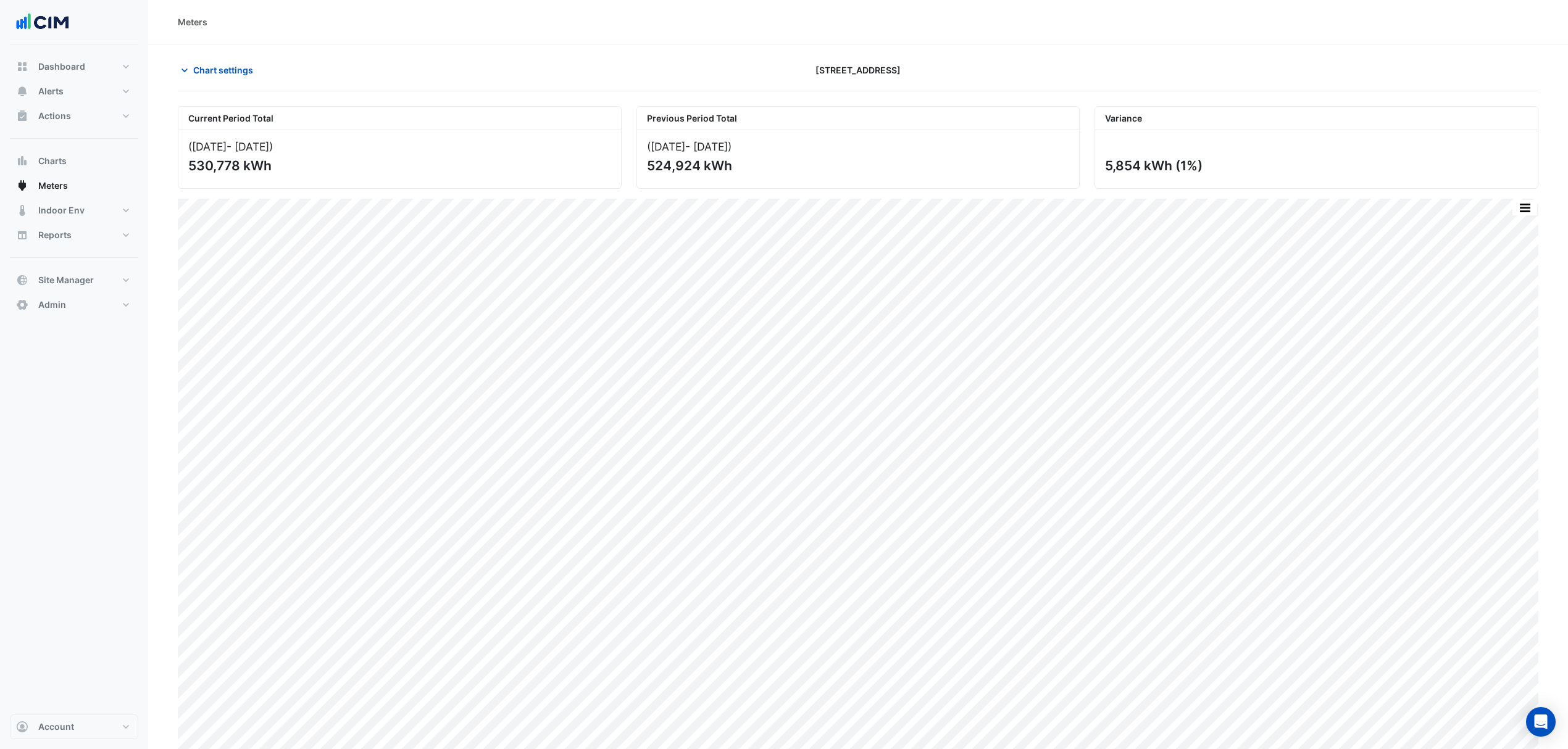
scroll to position [7, 0]
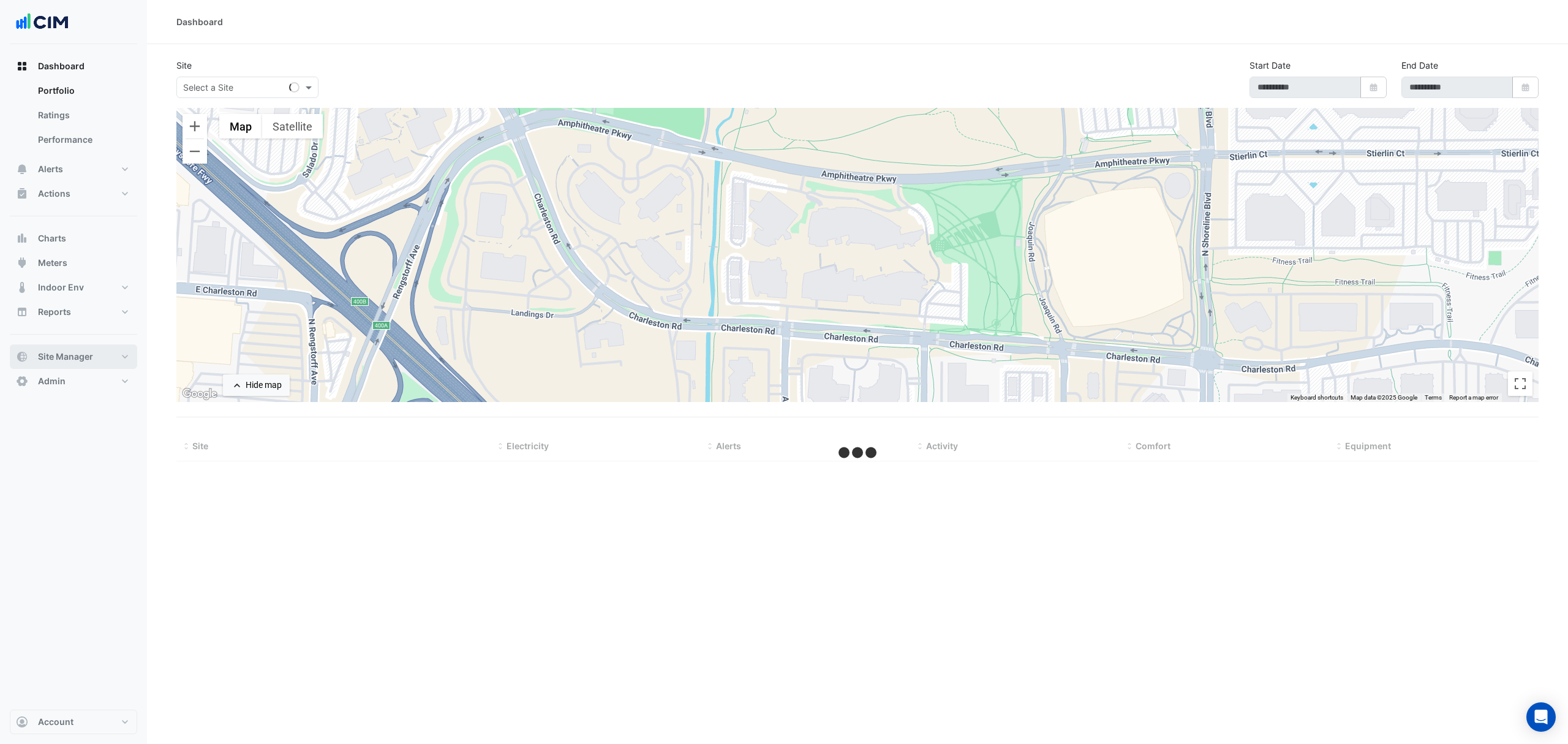
type input "**********"
select select "***"
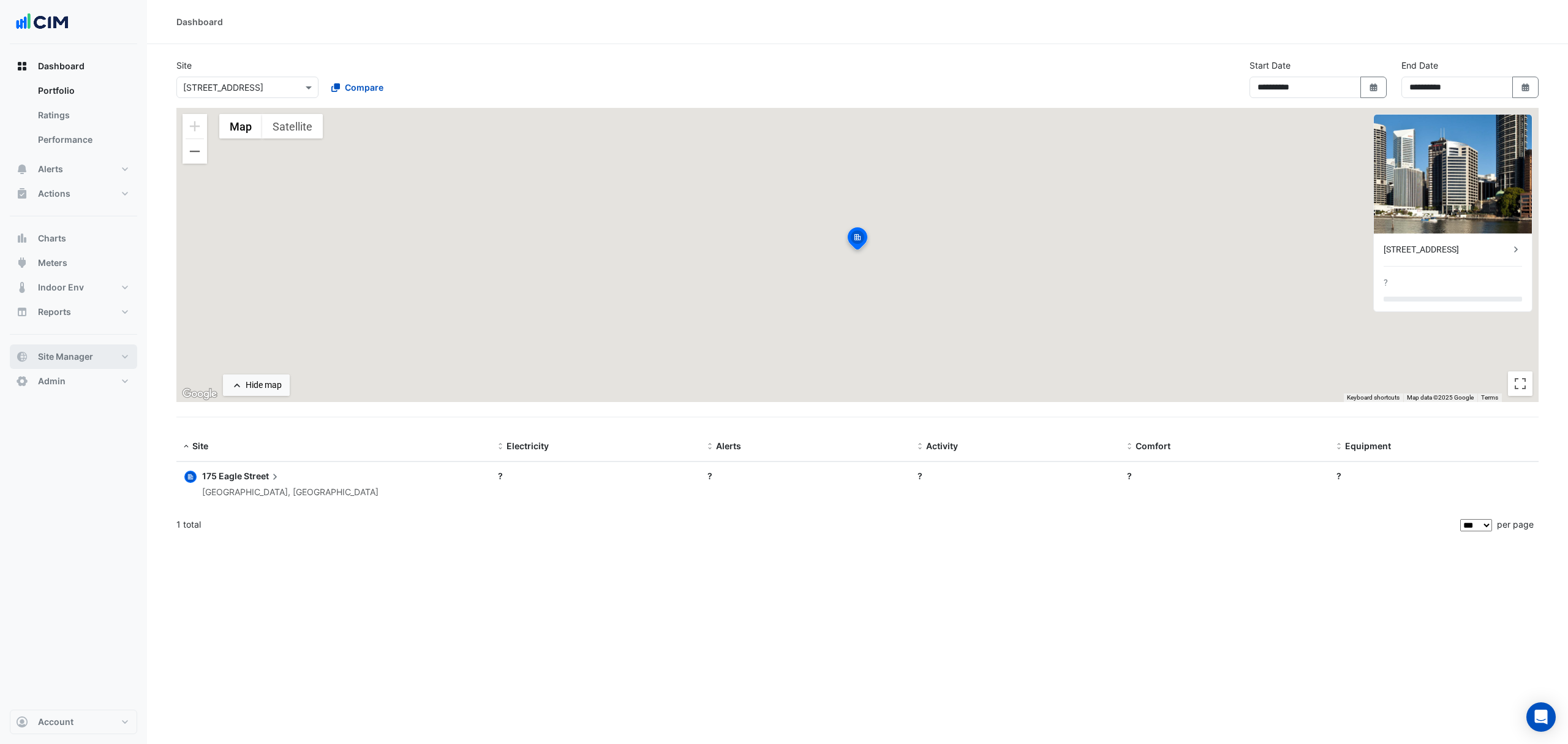
click at [82, 360] on span "Site Manager" at bounding box center [65, 356] width 55 height 12
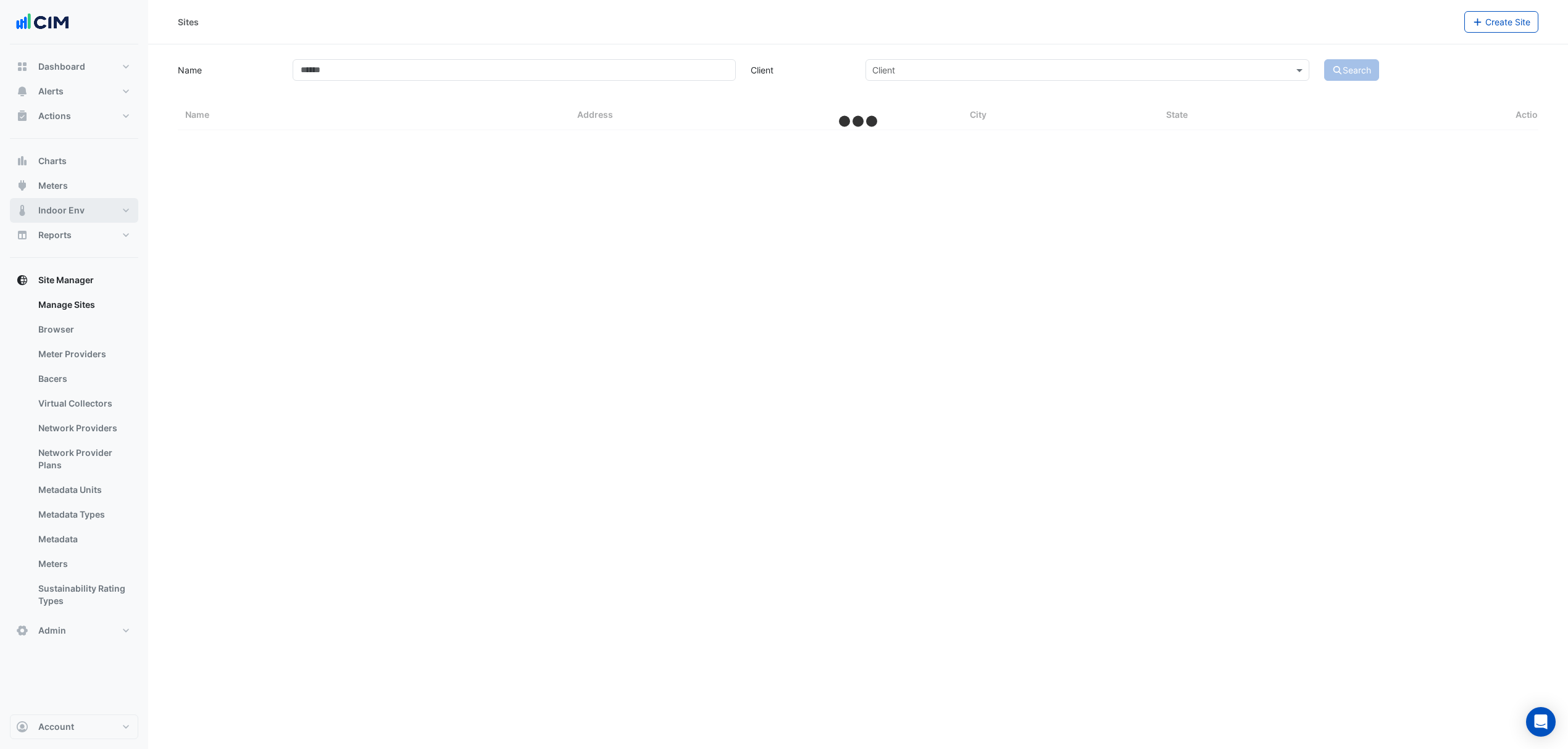
select select "***"
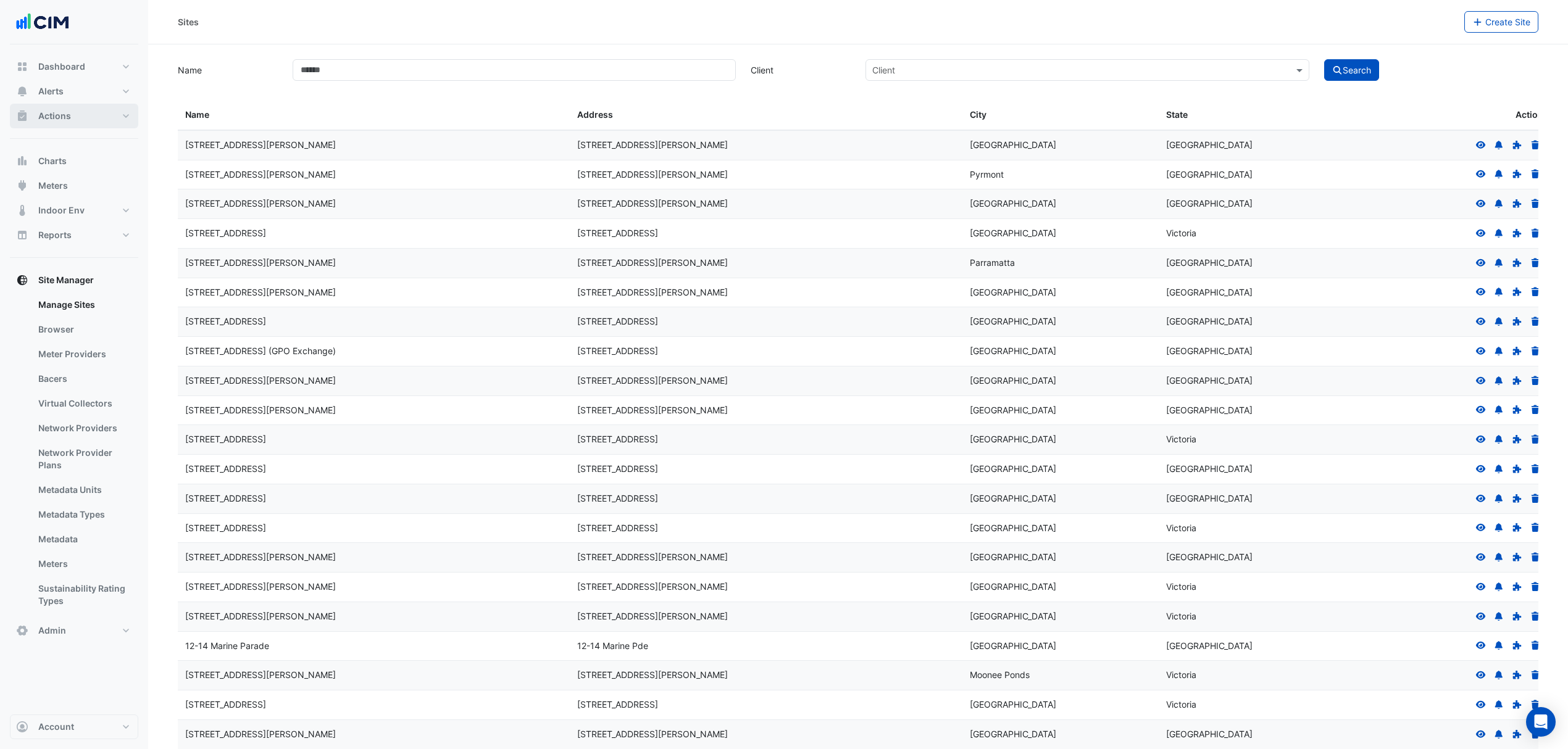
click at [96, 109] on button "Actions" at bounding box center [74, 116] width 128 height 25
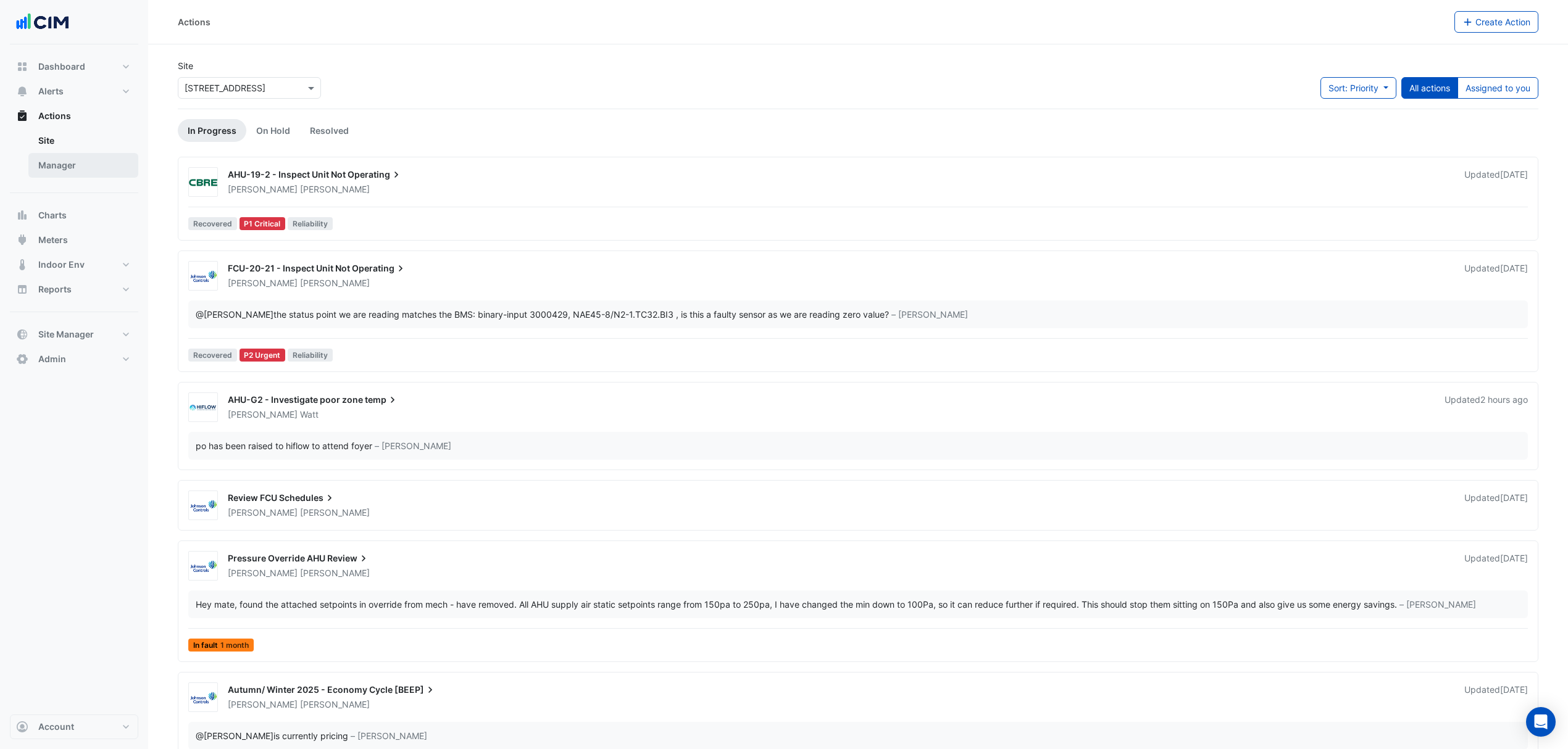
click at [87, 164] on link "Manager" at bounding box center [83, 165] width 110 height 25
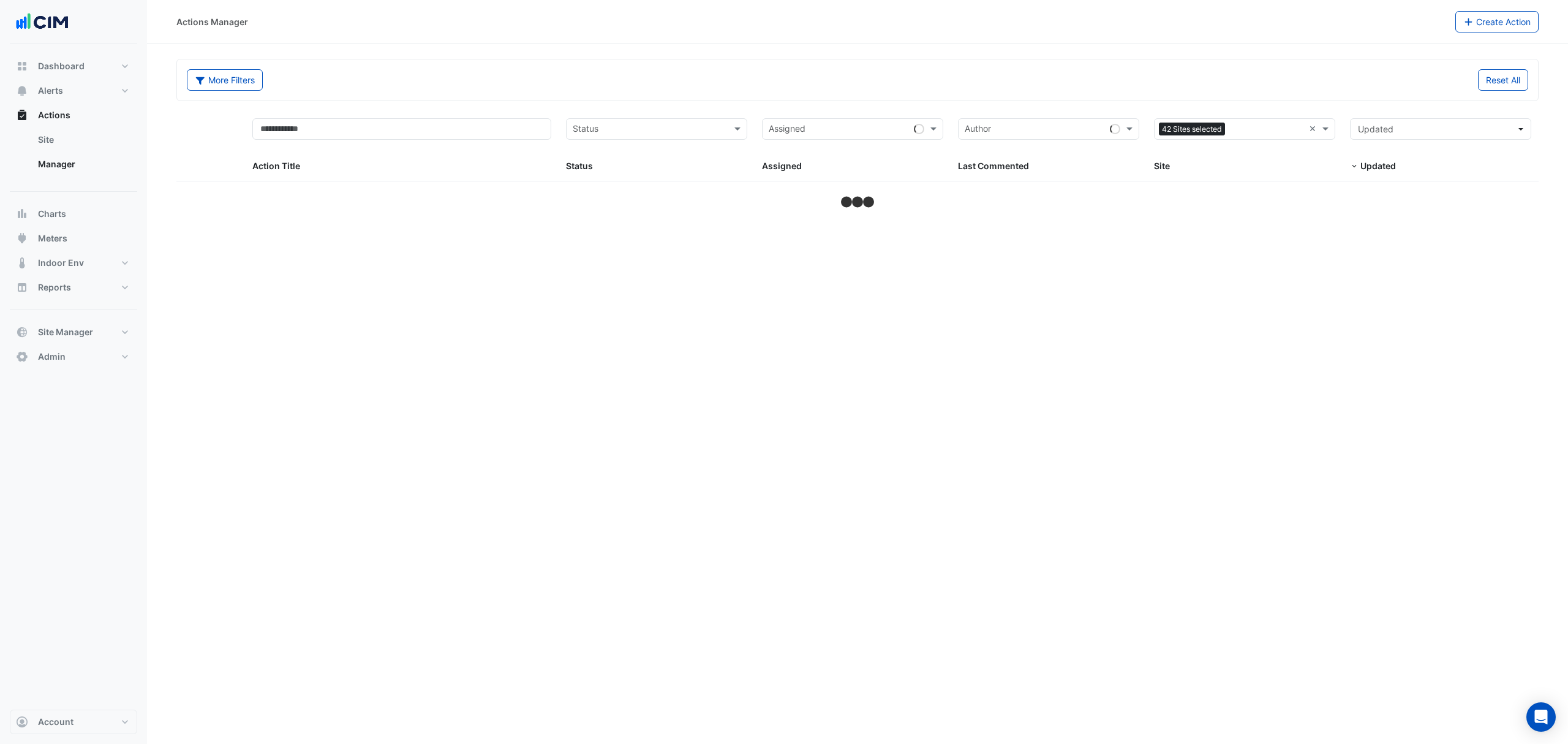
select select "***"
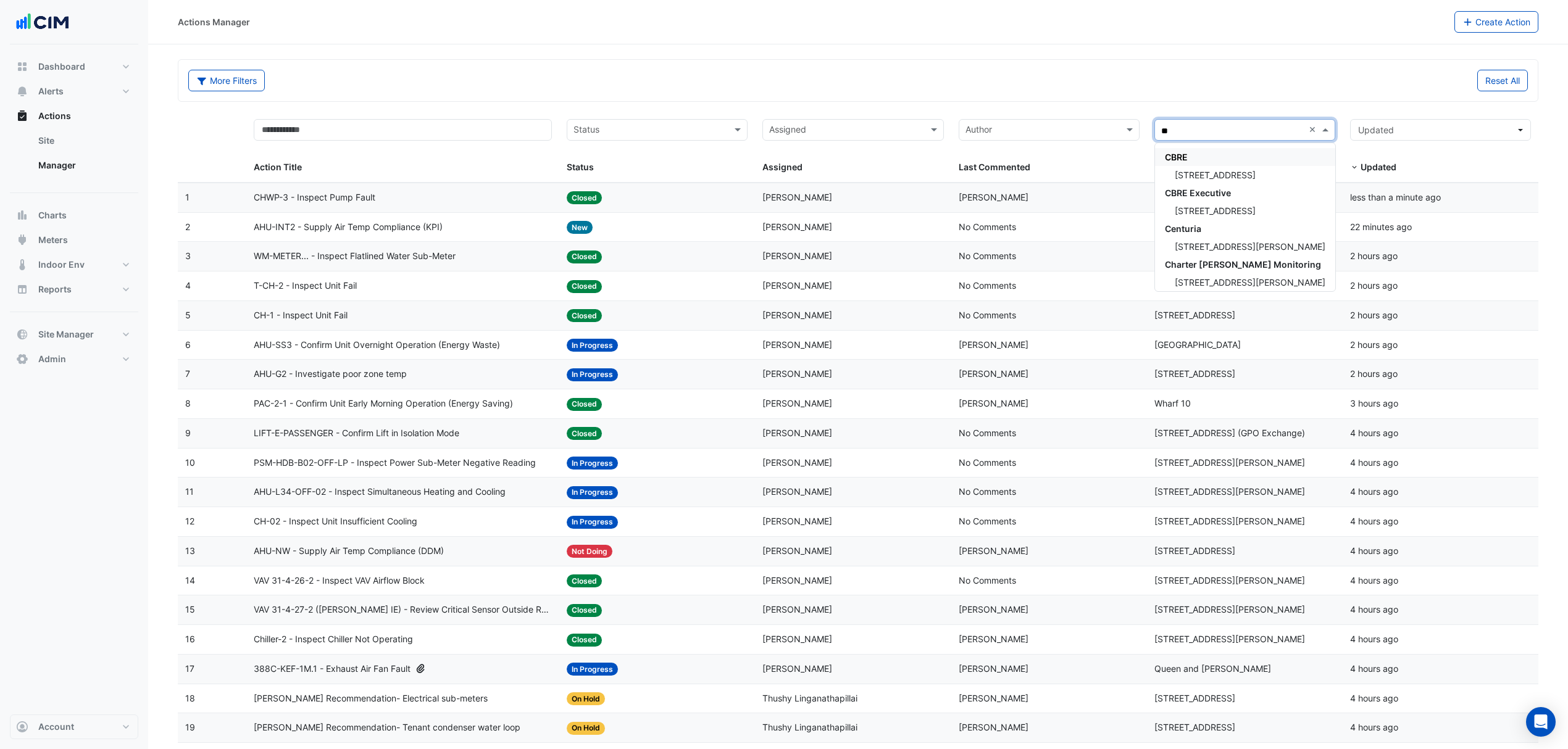
type input "*"
type input "*****"
click at [1252, 173] on div "[GEOGRAPHIC_DATA]" at bounding box center [1248, 175] width 188 height 18
click at [850, 128] on input "text" at bounding box center [845, 131] width 153 height 14
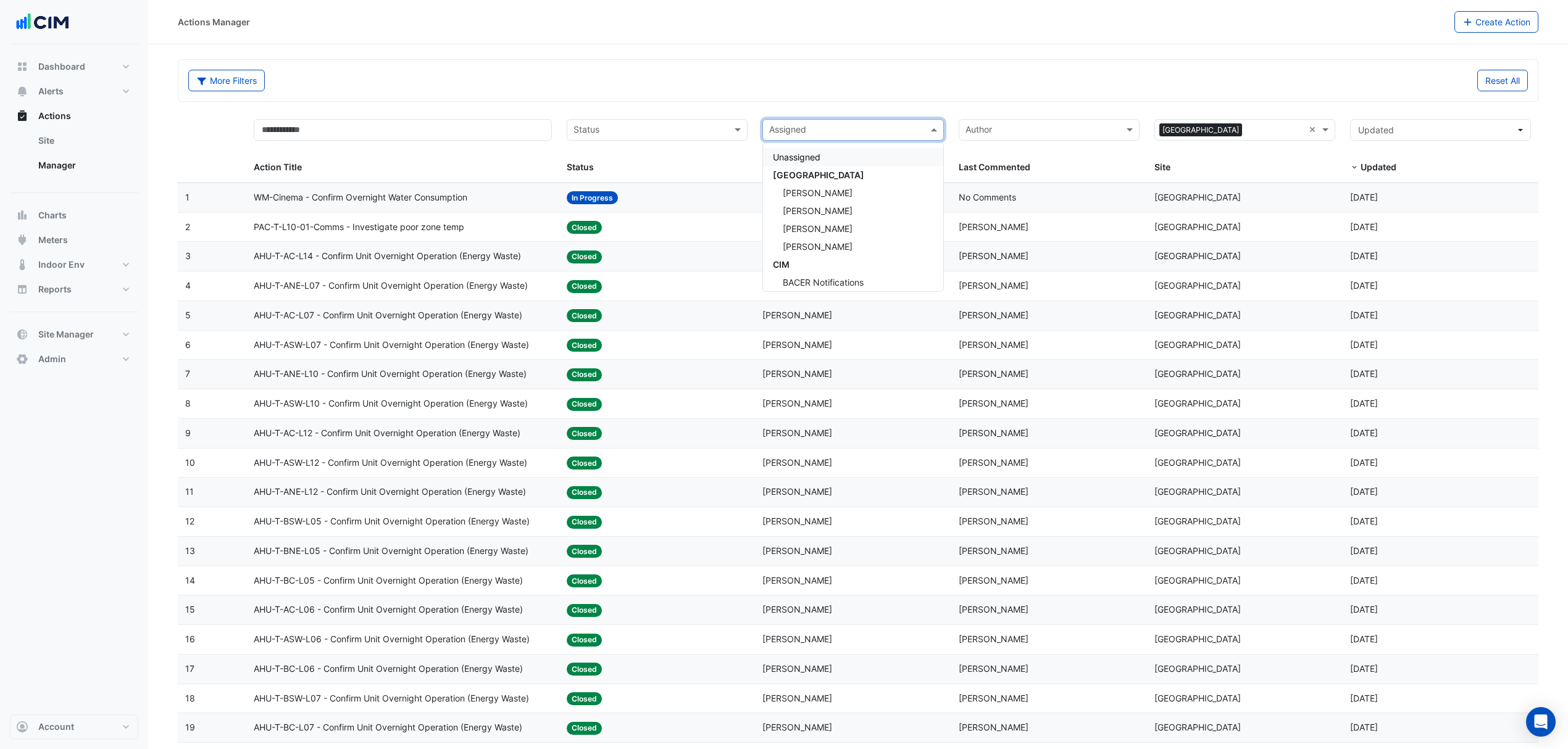
click at [786, 68] on div "More Filters Reset All" at bounding box center [858, 81] width 1359 height 42
click at [817, 134] on input "text" at bounding box center [845, 131] width 153 height 14
click at [677, 136] on input "text" at bounding box center [650, 131] width 153 height 14
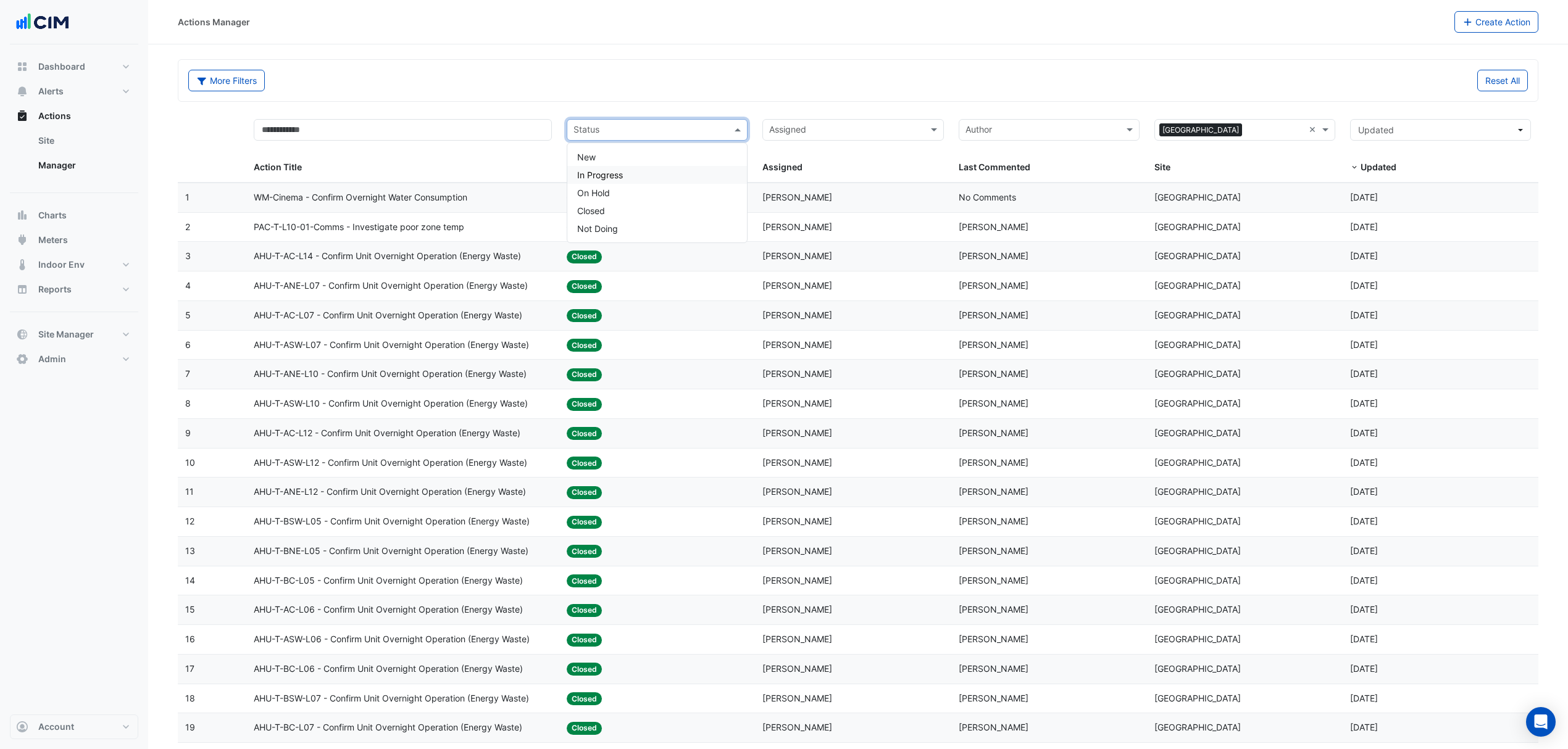
click at [639, 170] on div "In Progress" at bounding box center [657, 175] width 179 height 18
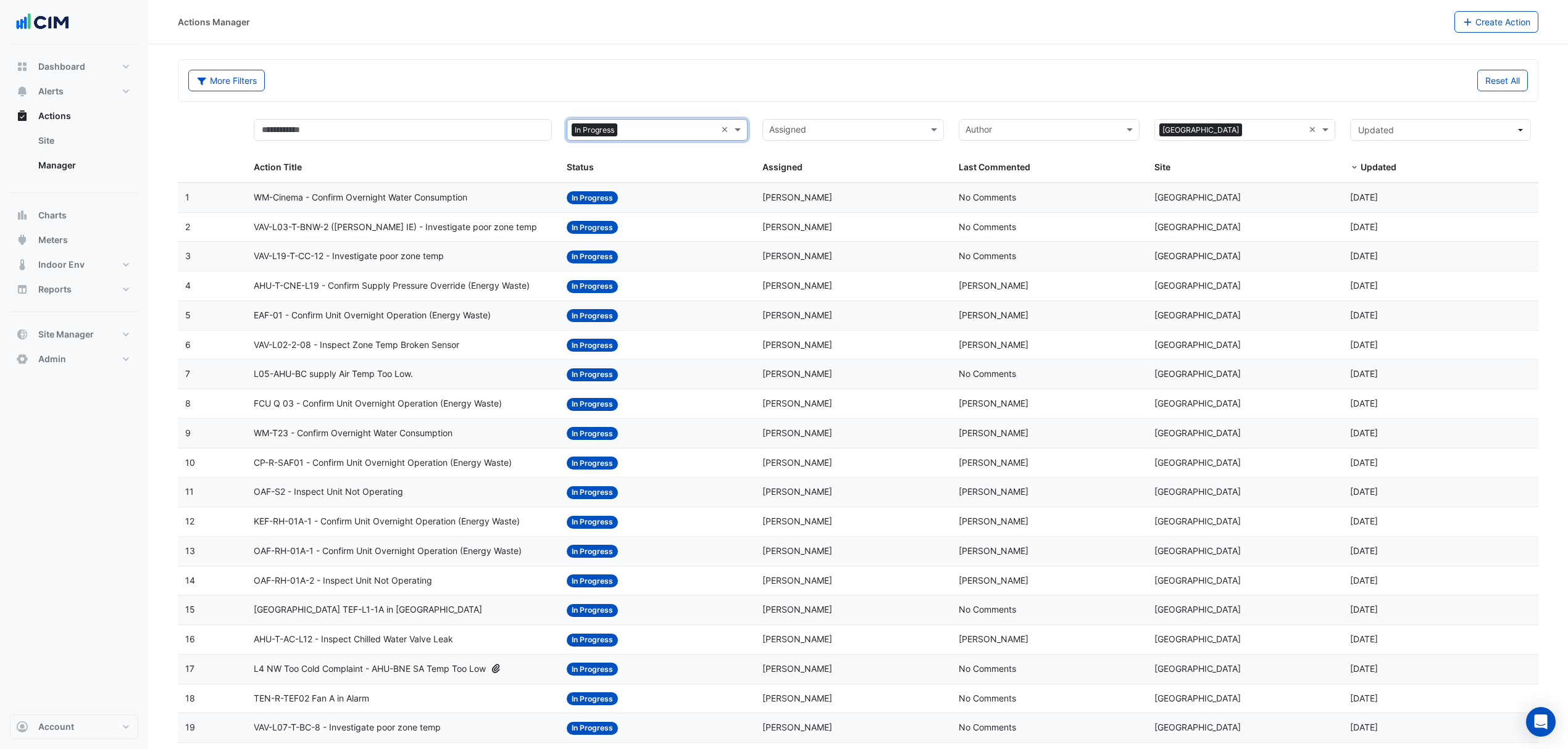
click at [781, 127] on input "text" at bounding box center [845, 131] width 153 height 14
type input "*****"
click at [833, 176] on span "[PERSON_NAME]" at bounding box center [817, 175] width 70 height 11
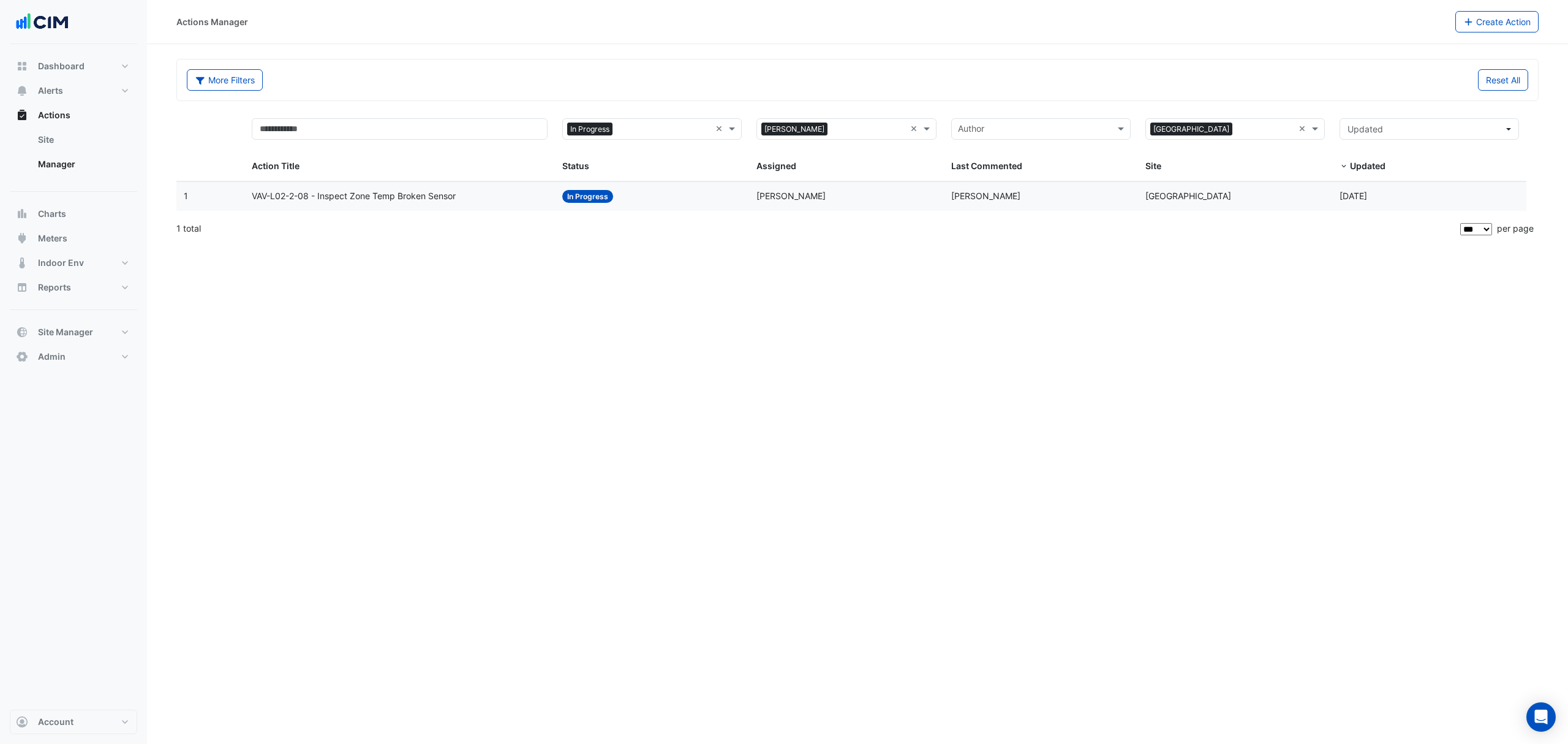
click at [826, 194] on div "Assigned: [PERSON_NAME]" at bounding box center [846, 196] width 179 height 14
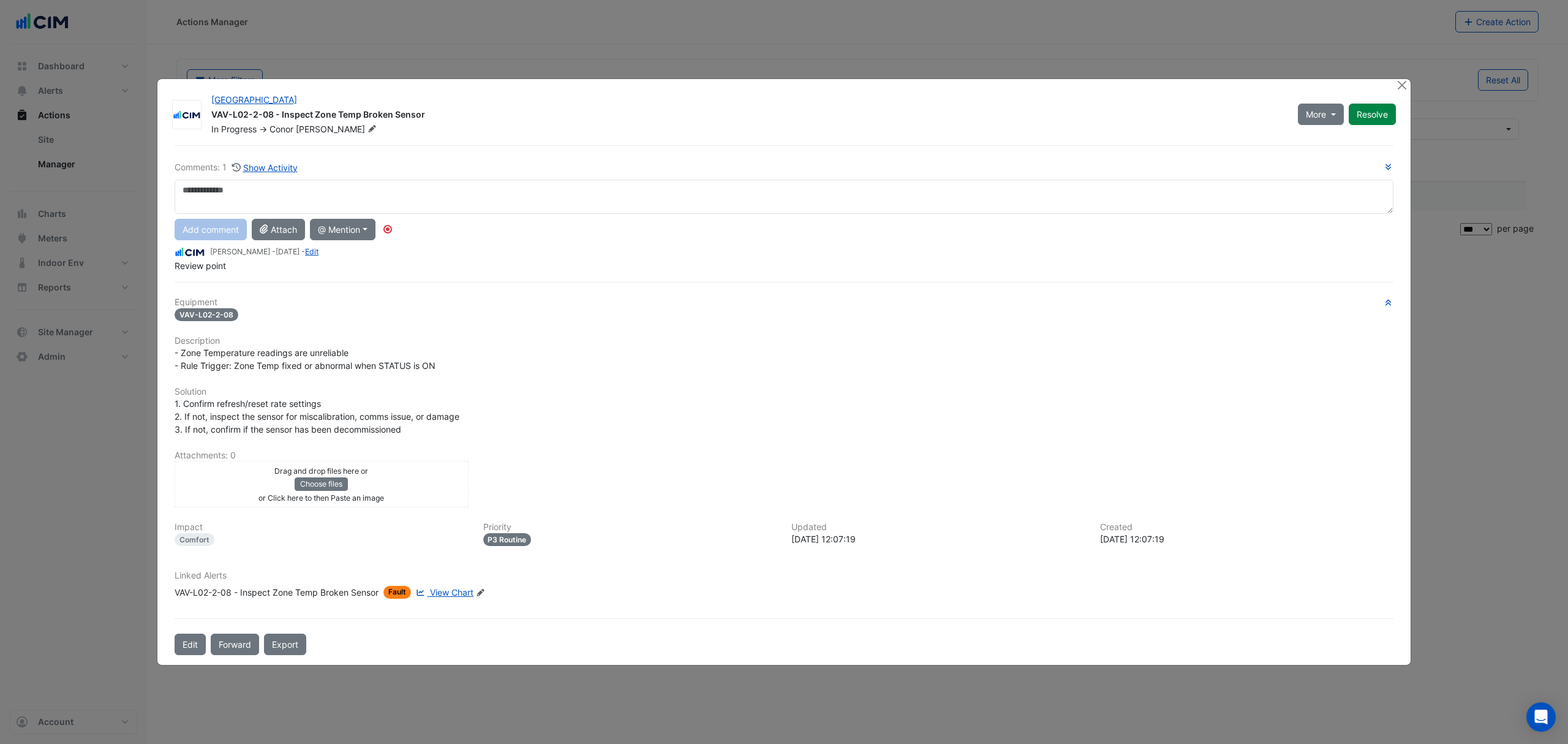
click at [456, 589] on span "View Chart" at bounding box center [452, 593] width 43 height 11
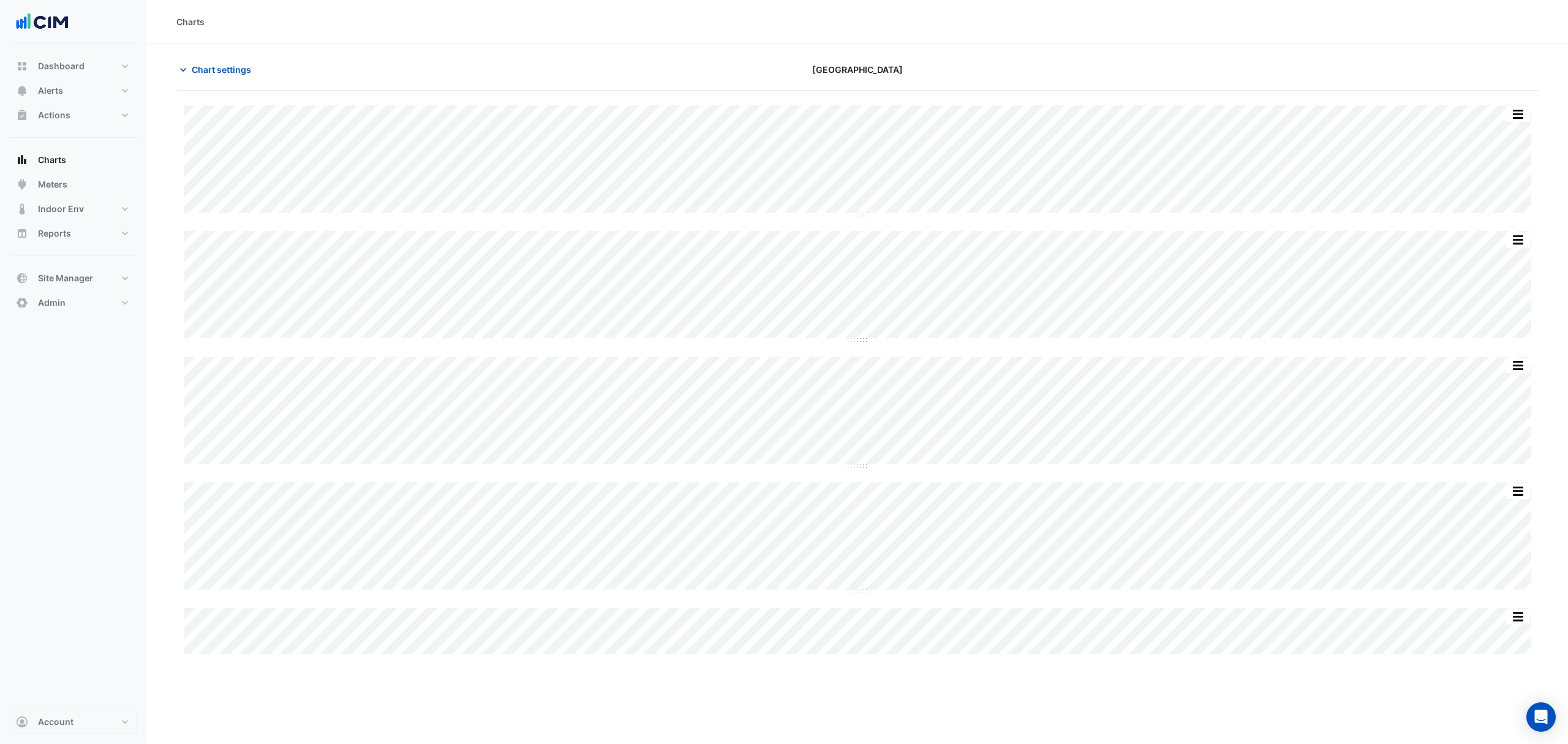
type input "**********"
click at [233, 71] on span "Chart settings" at bounding box center [221, 69] width 59 height 13
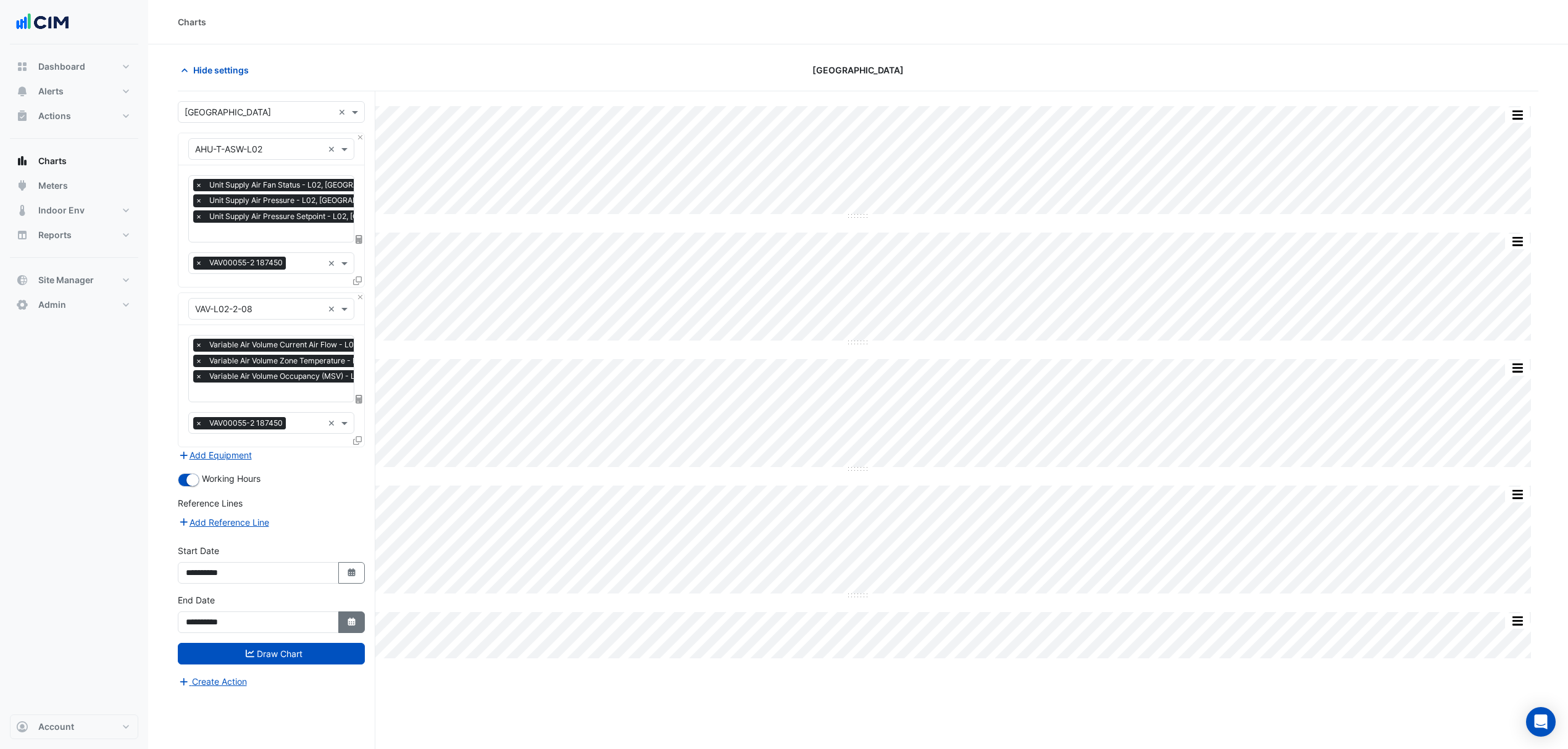
click at [343, 617] on button "Select Date" at bounding box center [352, 622] width 27 height 21
click at [321, 460] on button "Next month" at bounding box center [317, 459] width 15 height 19
click at [191, 459] on button "Previous month" at bounding box center [198, 459] width 15 height 19
select select "*"
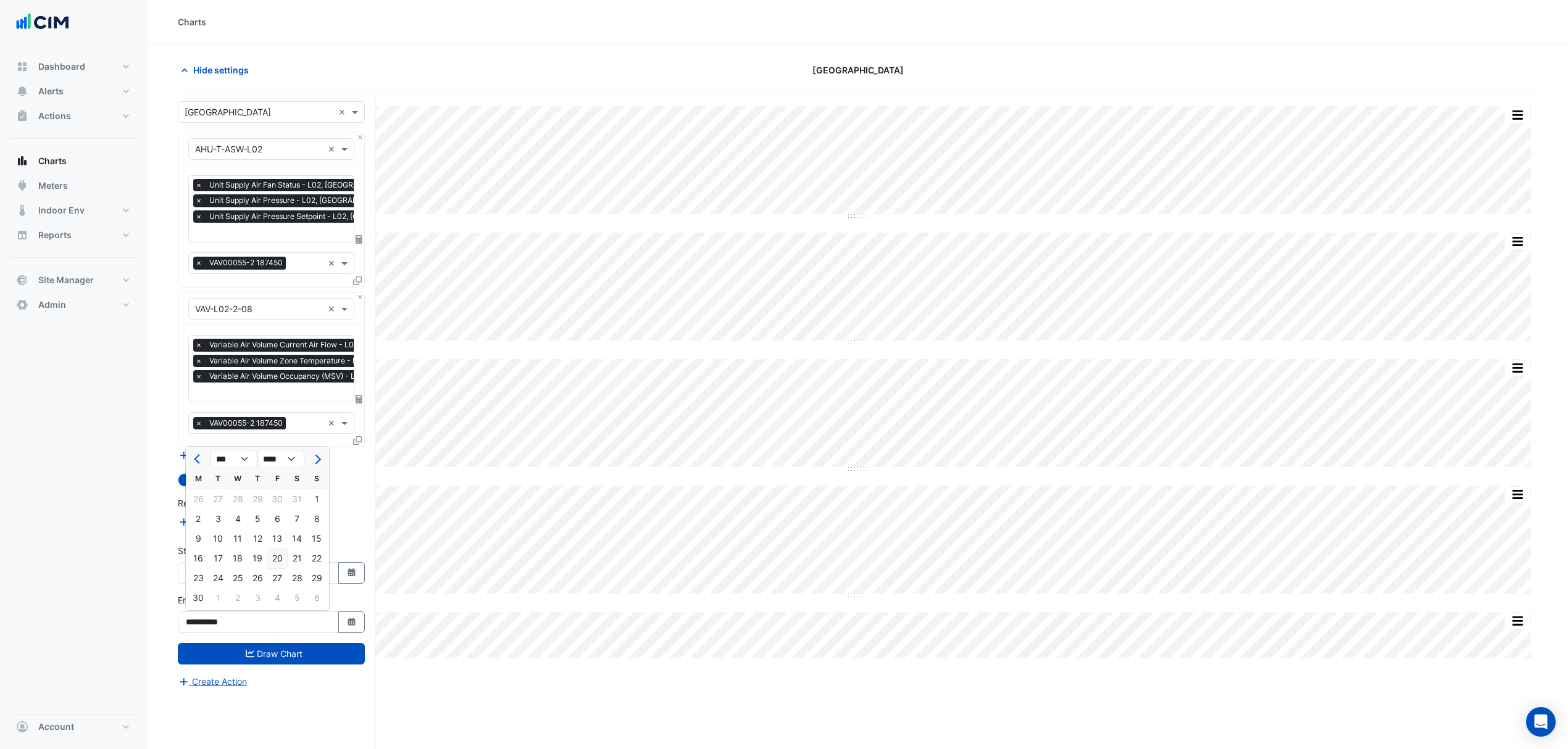
click at [272, 556] on div "20" at bounding box center [277, 558] width 19 height 19
type input "**********"
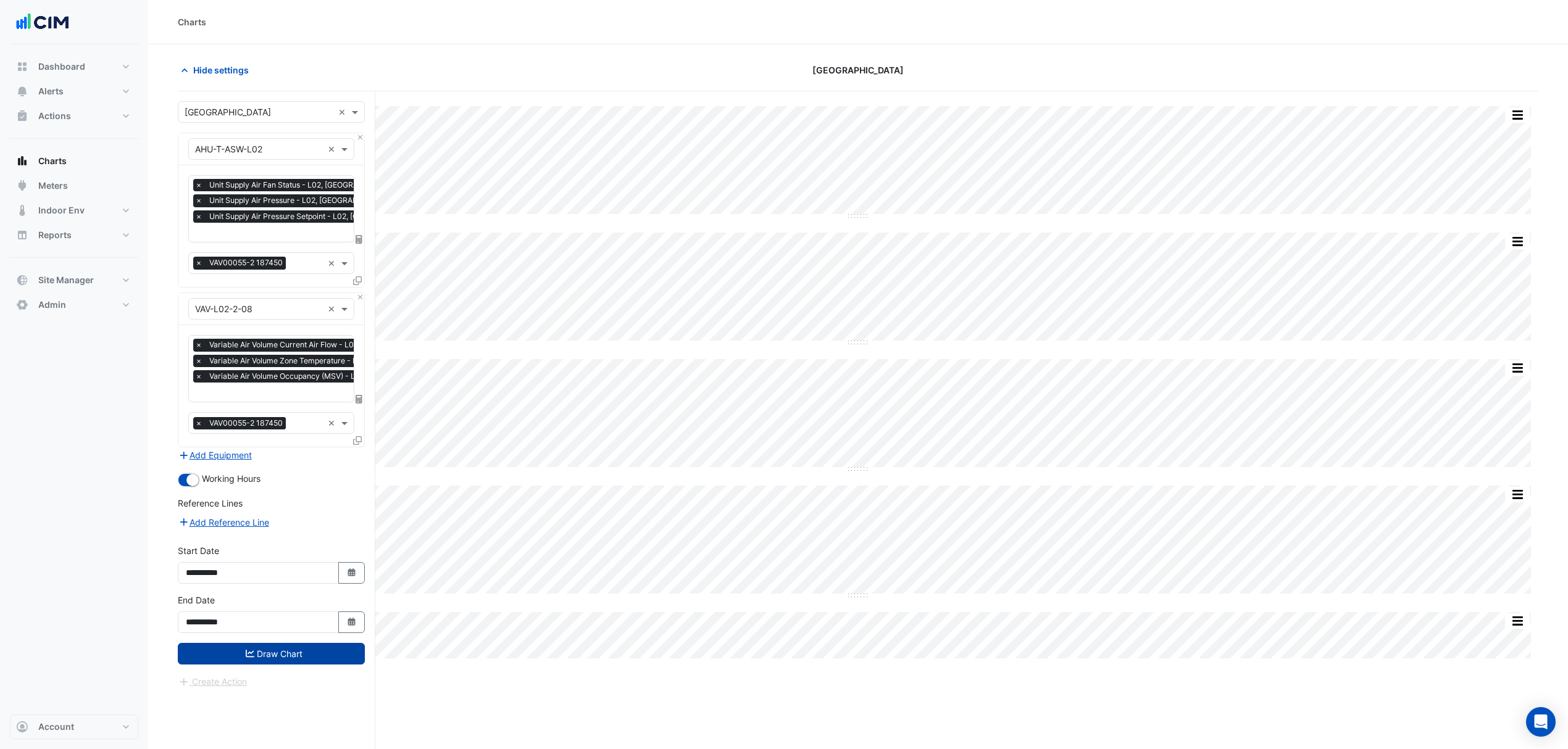
click at [284, 652] on button "Draw Chart" at bounding box center [271, 654] width 187 height 21
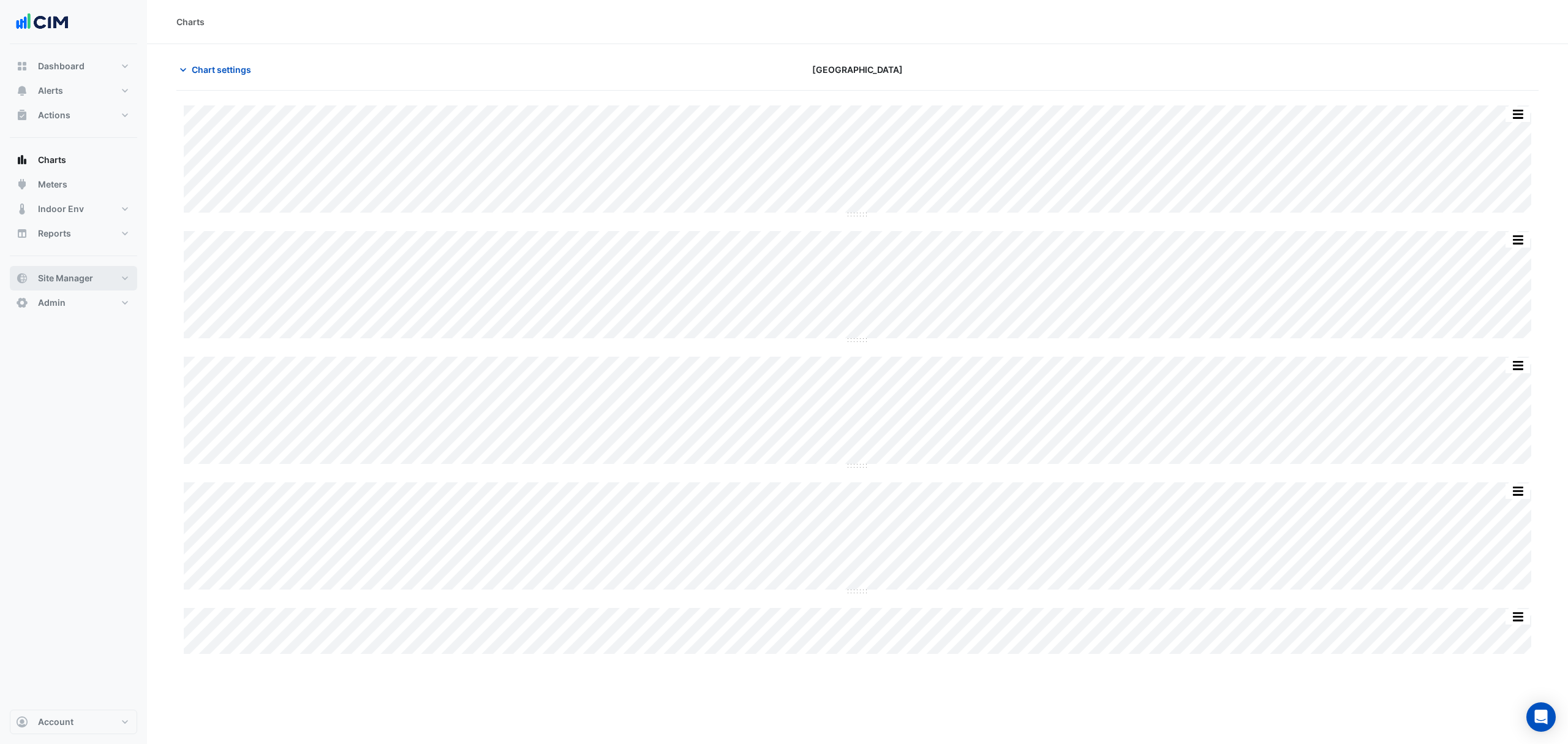
click at [71, 285] on button "Site Manager" at bounding box center [73, 278] width 127 height 25
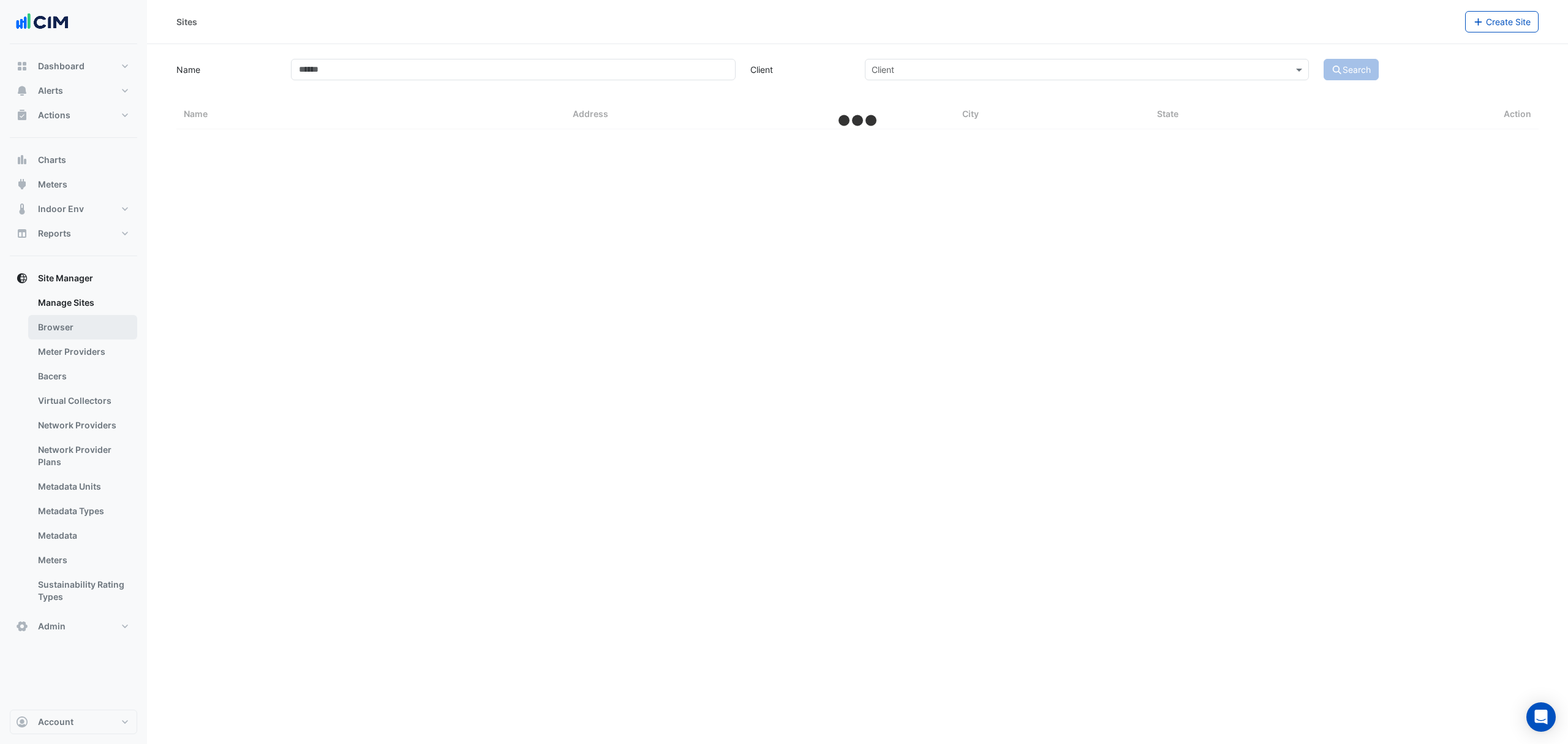
select select "***"
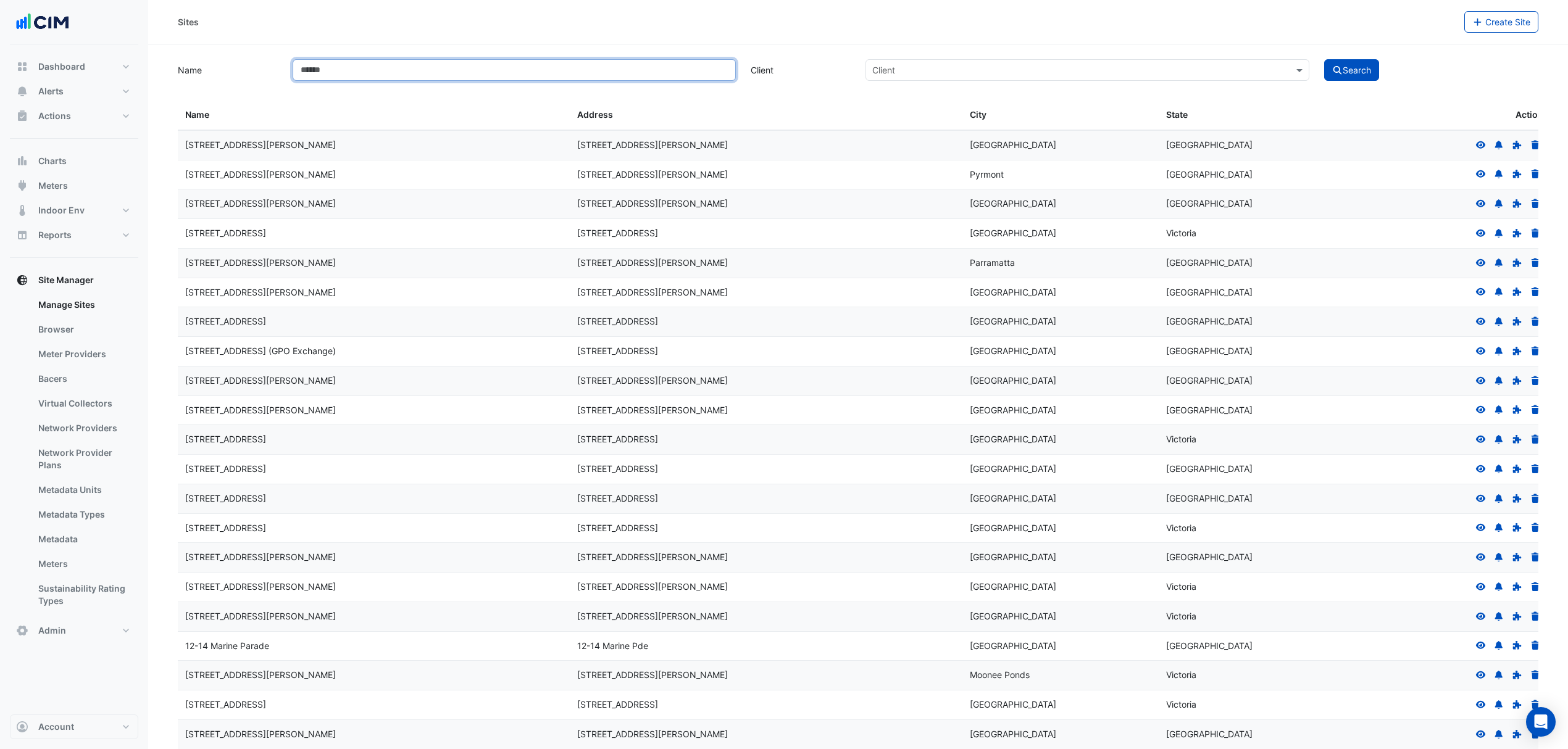
click at [382, 77] on input "Name" at bounding box center [514, 70] width 444 height 21
type input "*****"
click at [1324, 59] on button "Search" at bounding box center [1352, 70] width 56 height 21
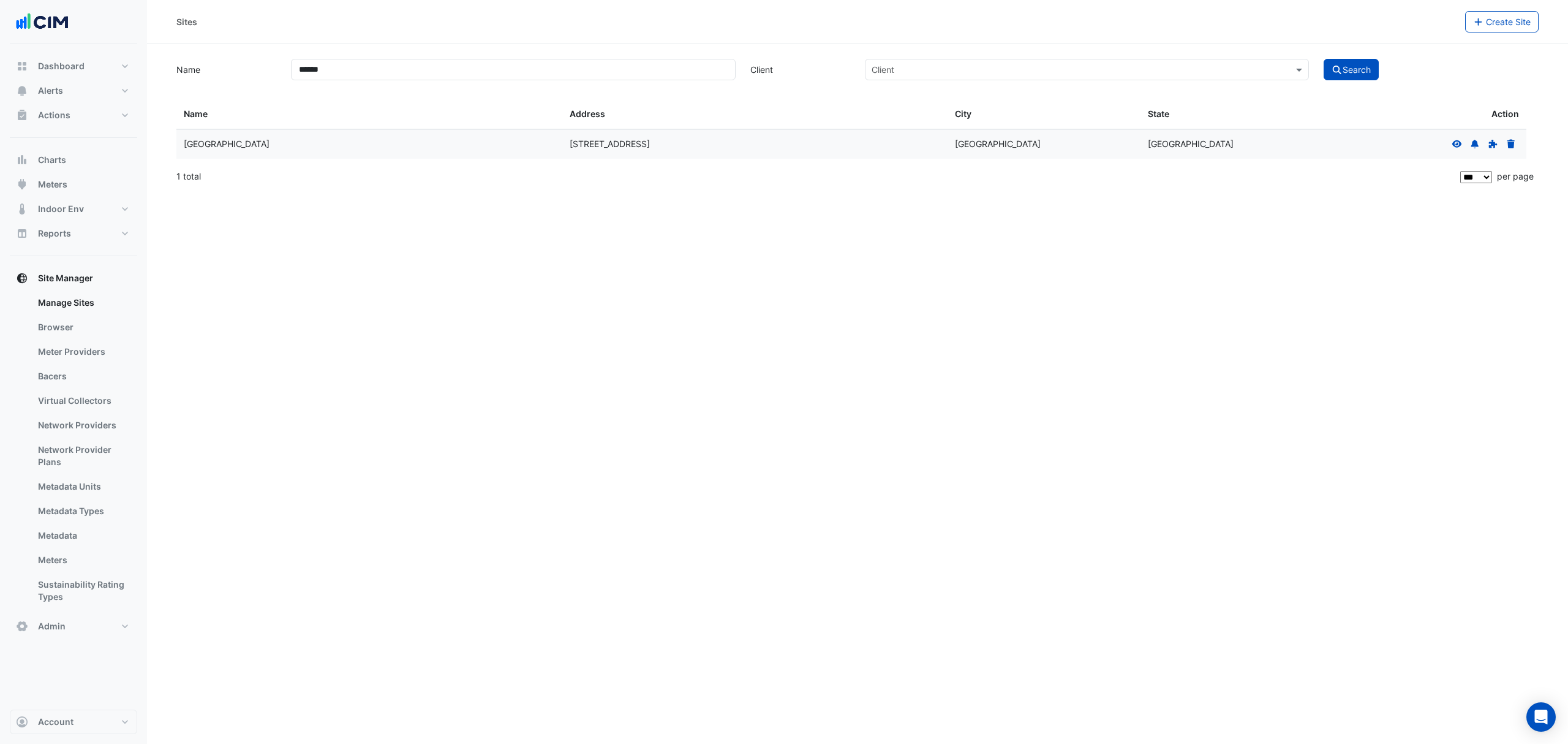
click at [1455, 148] on icon at bounding box center [1457, 143] width 11 height 9
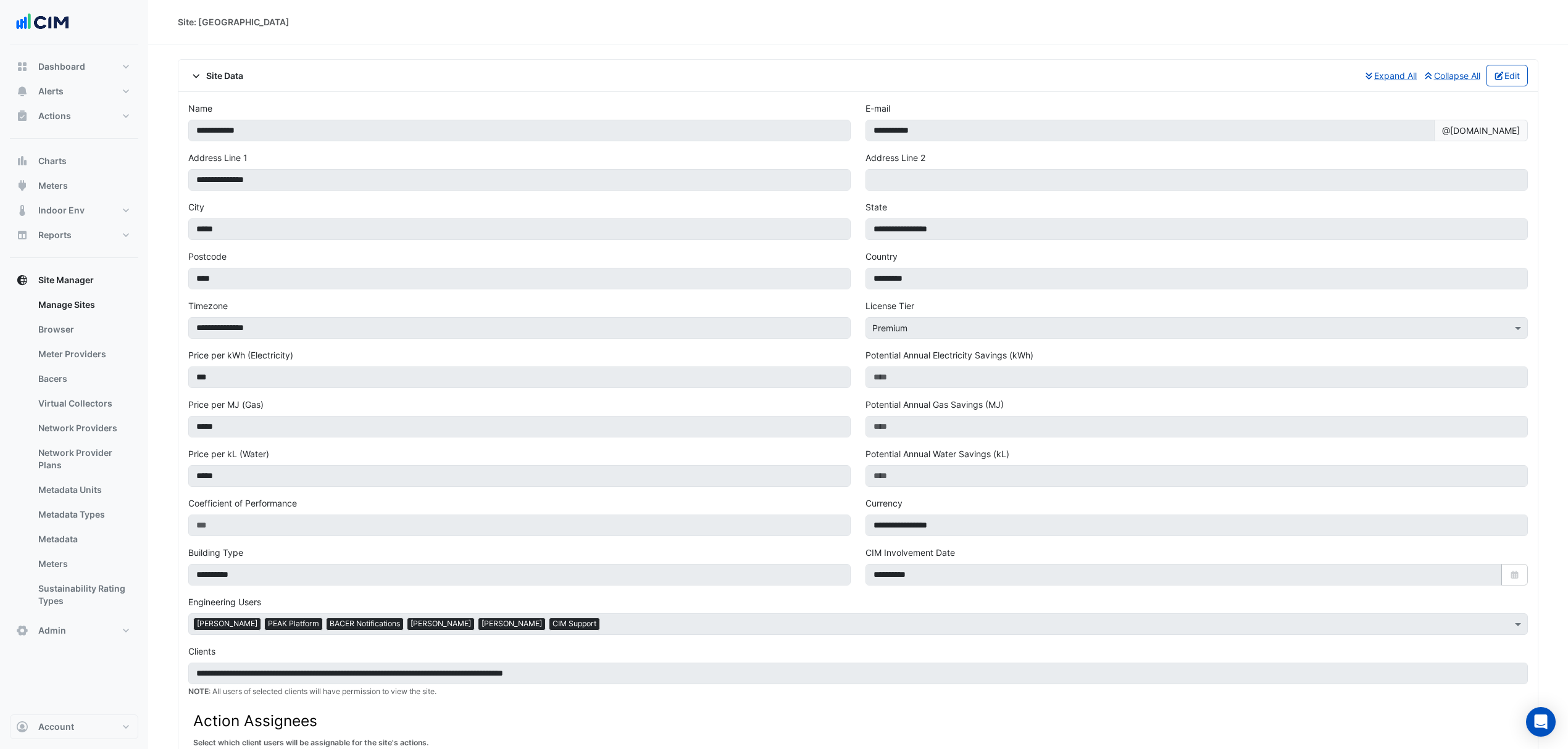
scroll to position [82, 0]
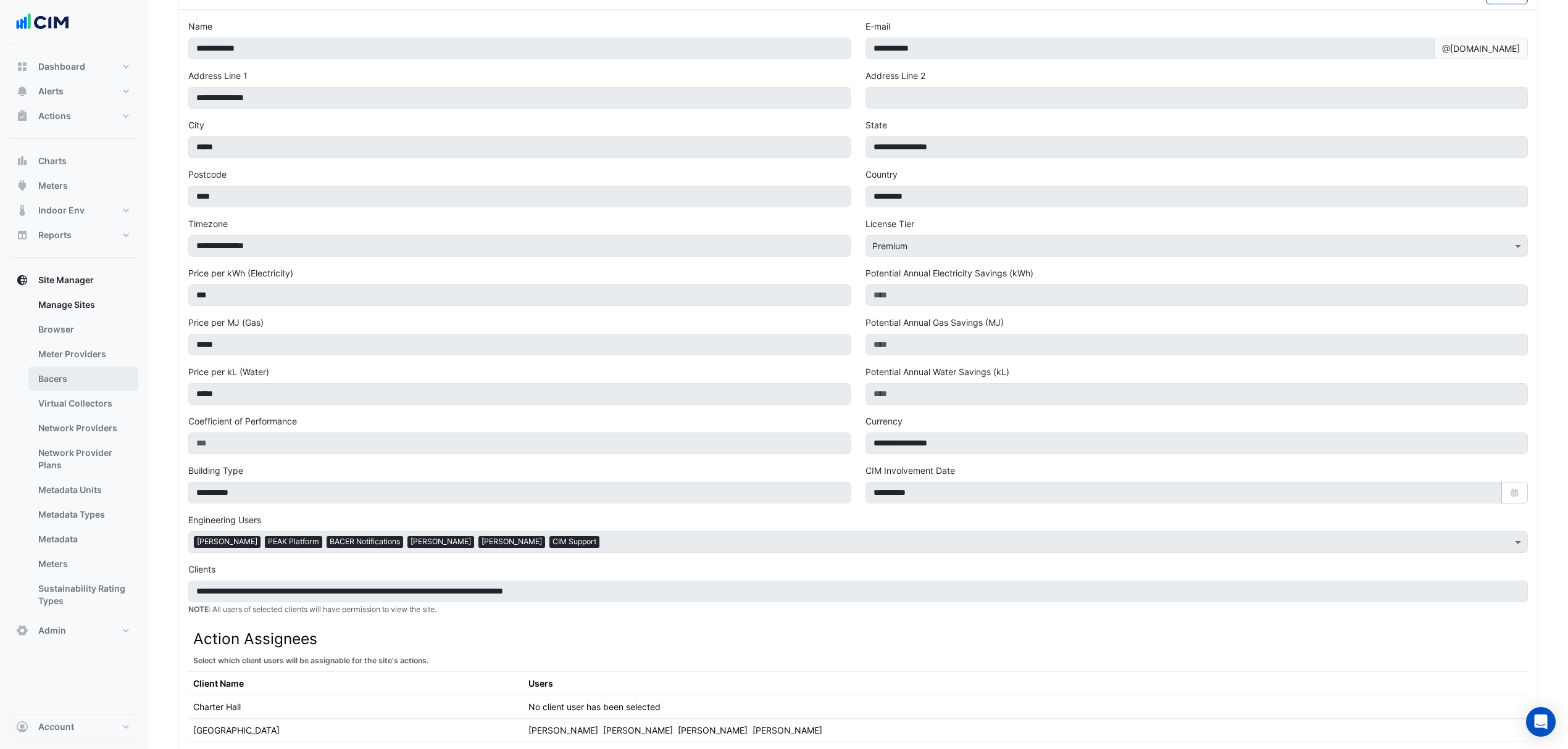
click at [70, 375] on link "Bacers" at bounding box center [83, 378] width 110 height 25
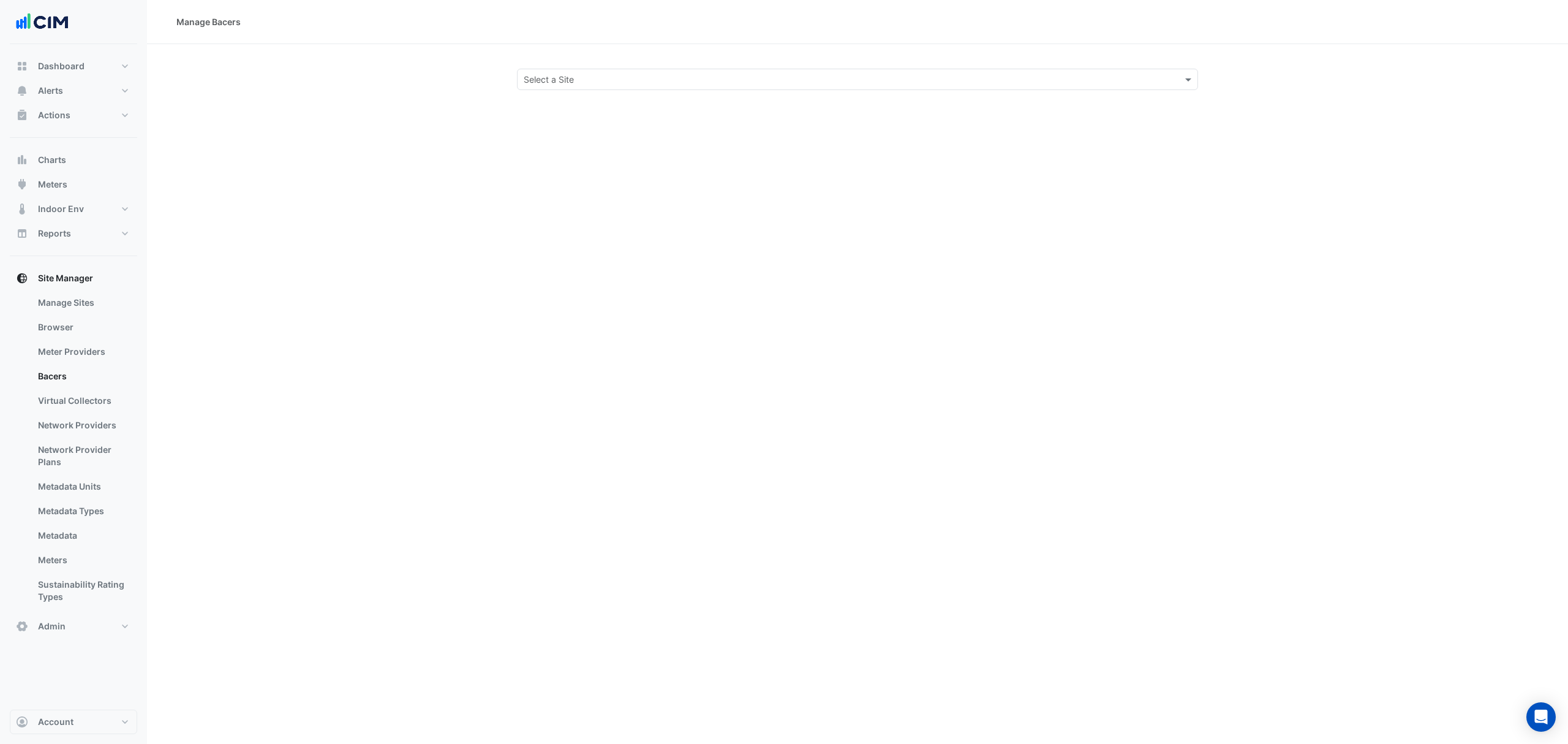
click at [634, 77] on input "text" at bounding box center [845, 79] width 643 height 13
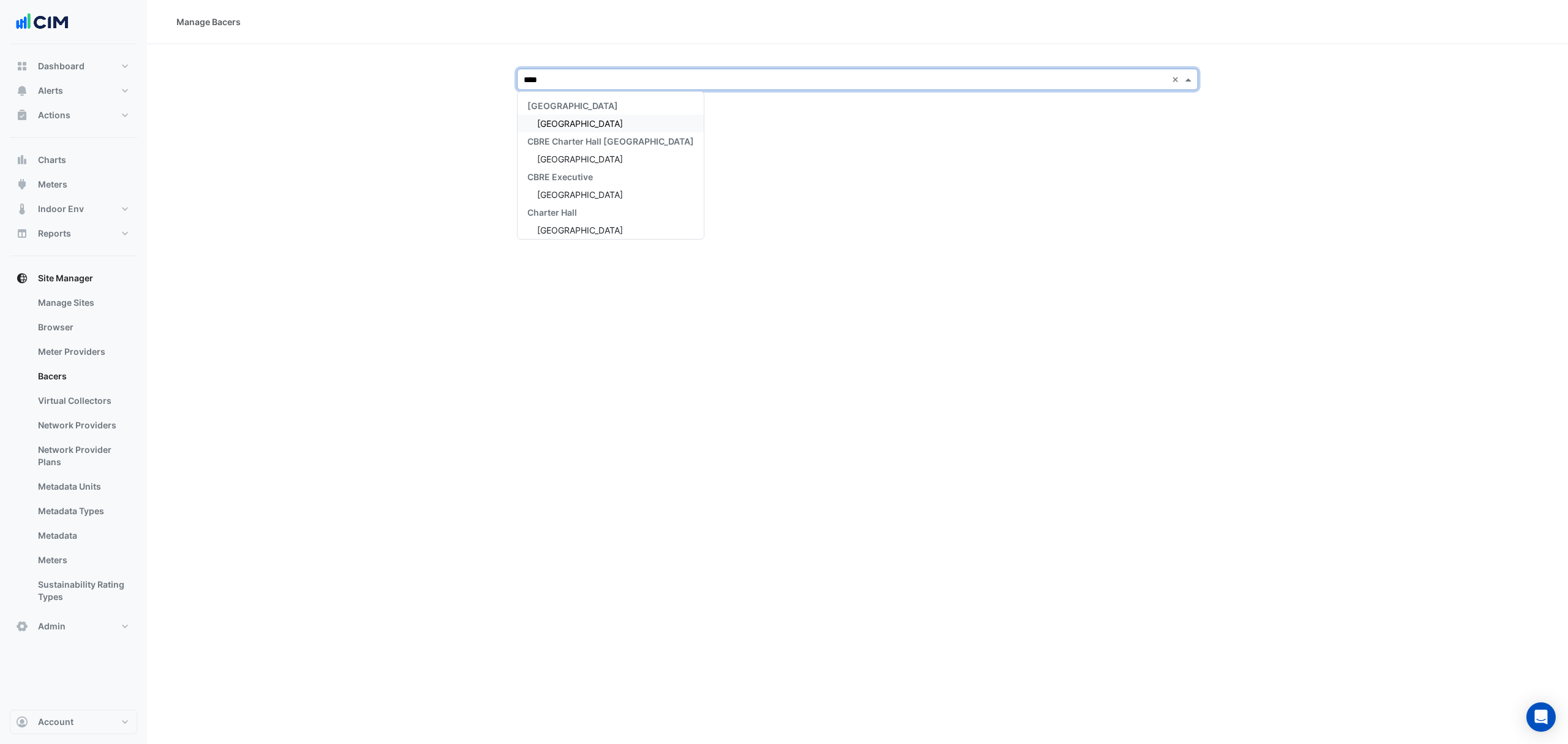
type input "*****"
click at [594, 127] on div "[GEOGRAPHIC_DATA]" at bounding box center [610, 123] width 186 height 18
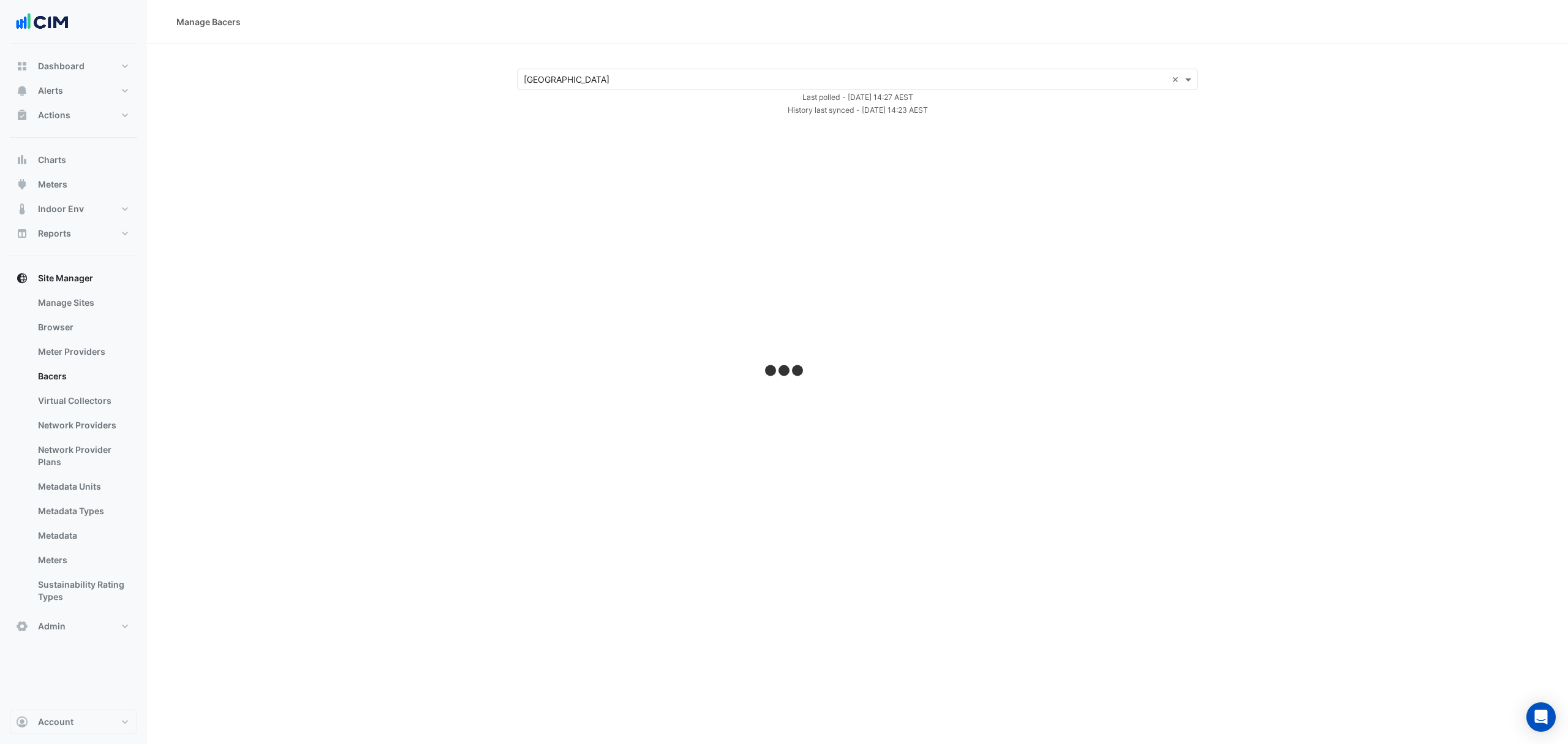
select select "***"
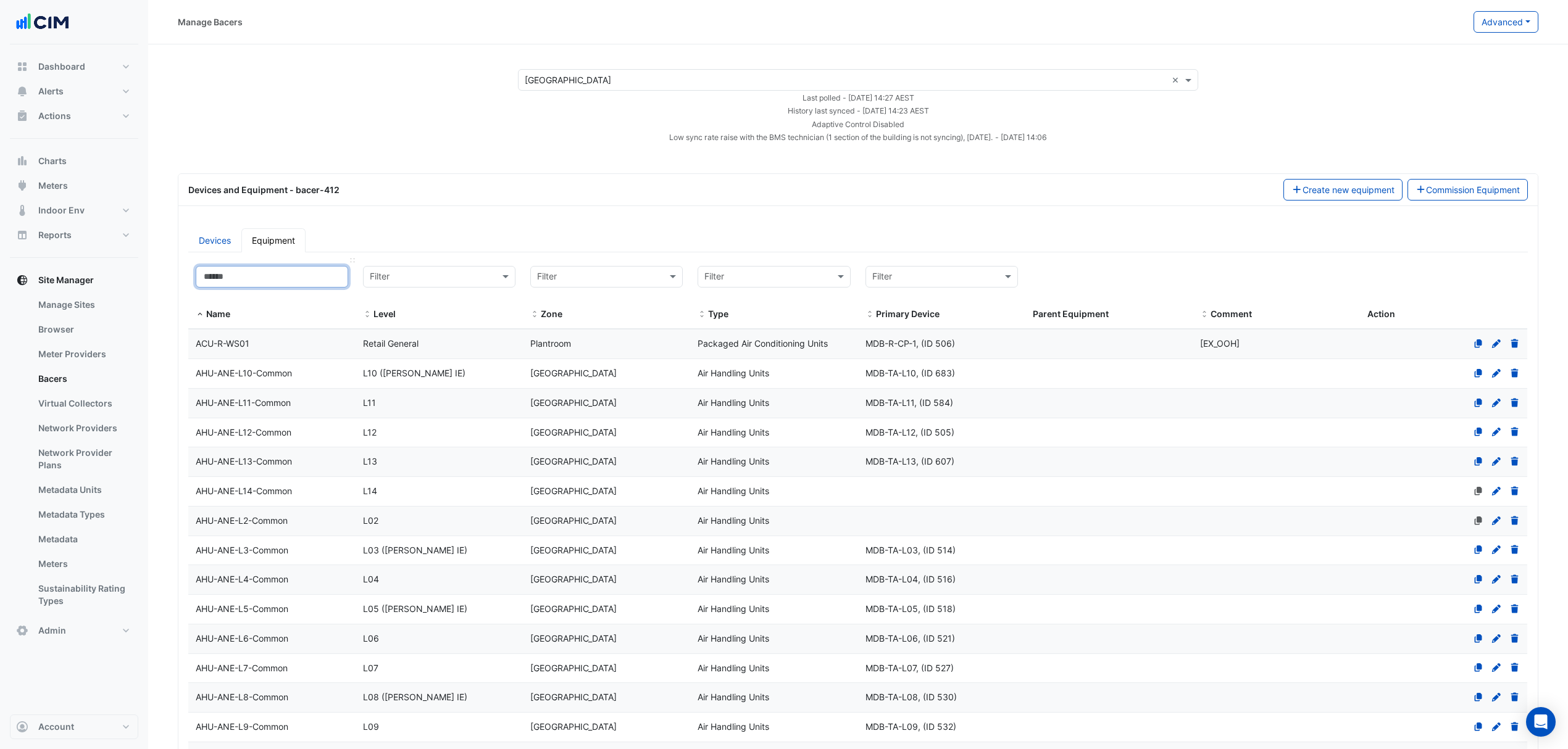
click at [257, 269] on input at bounding box center [272, 277] width 153 height 21
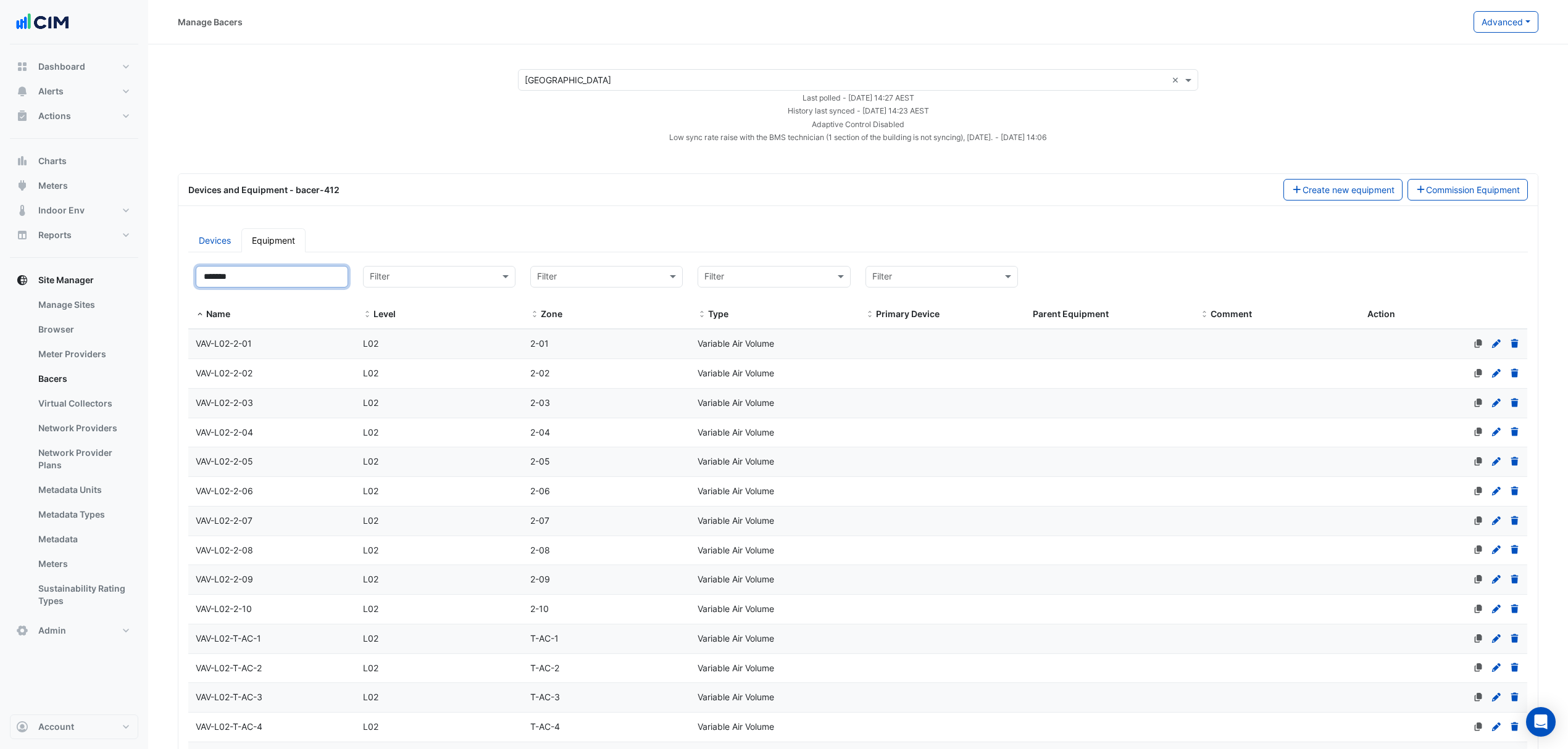
type input "*******"
click at [298, 555] on div "VAV-L02-2-08" at bounding box center [272, 550] width 167 height 14
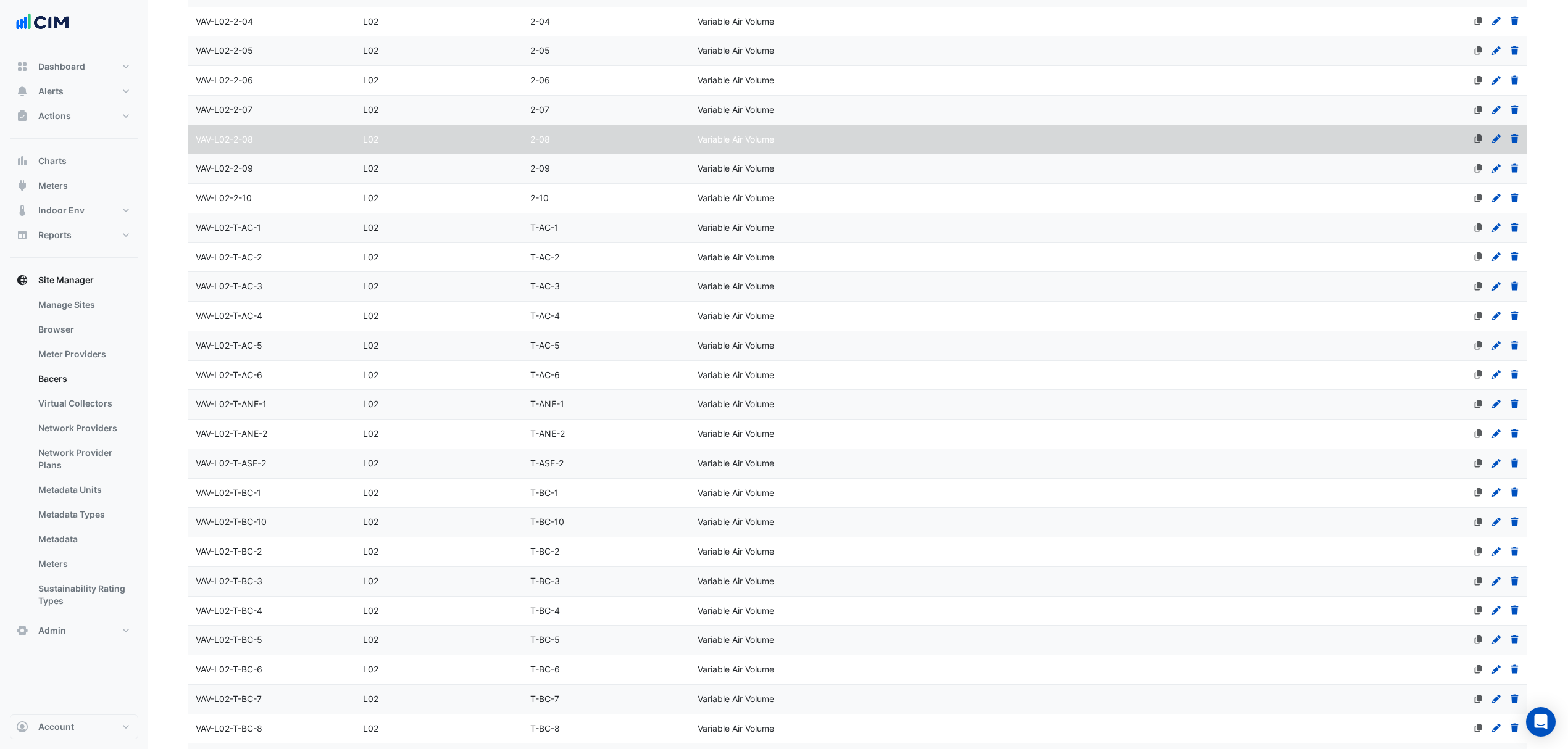
scroll to position [733, 0]
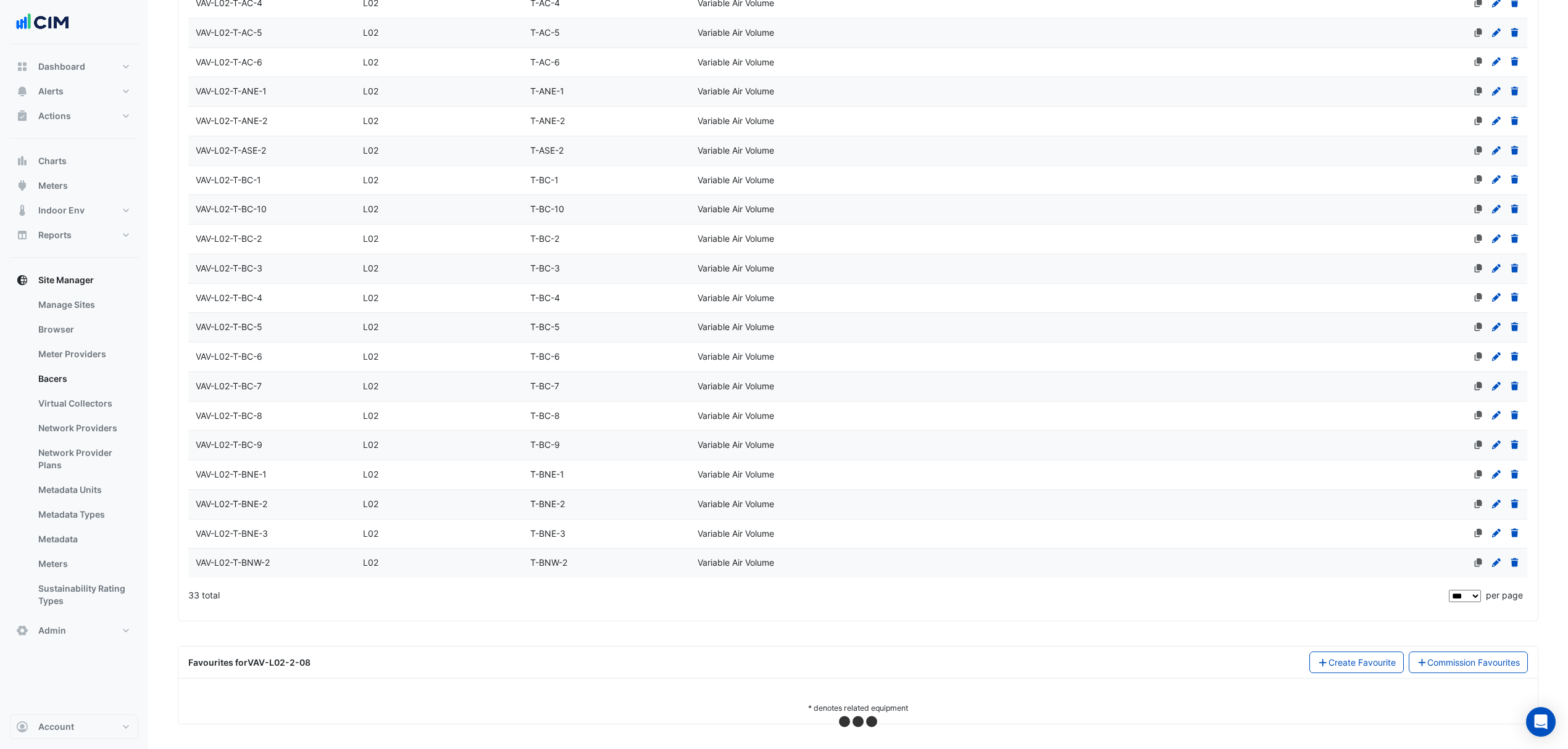
select select "***"
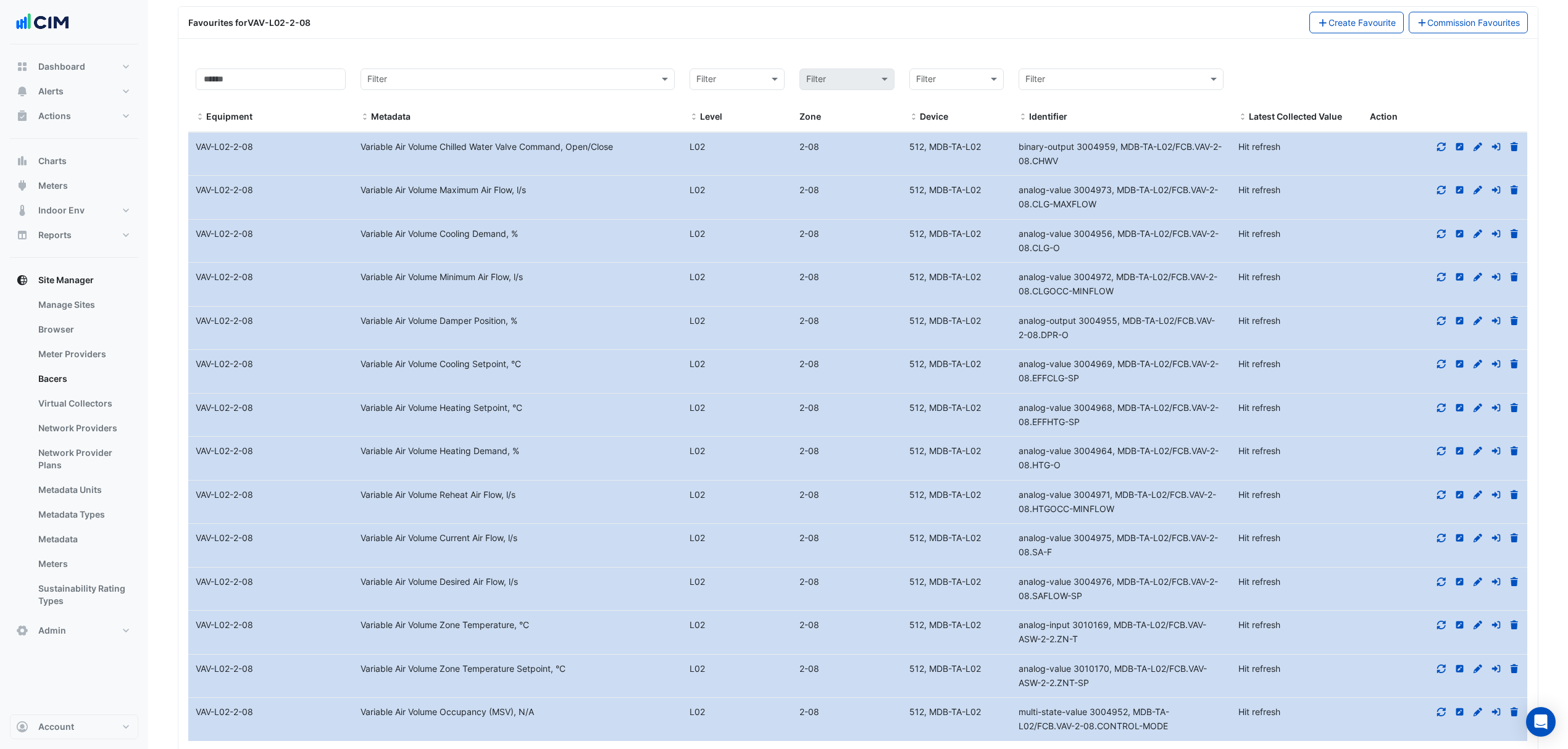
scroll to position [1450, 0]
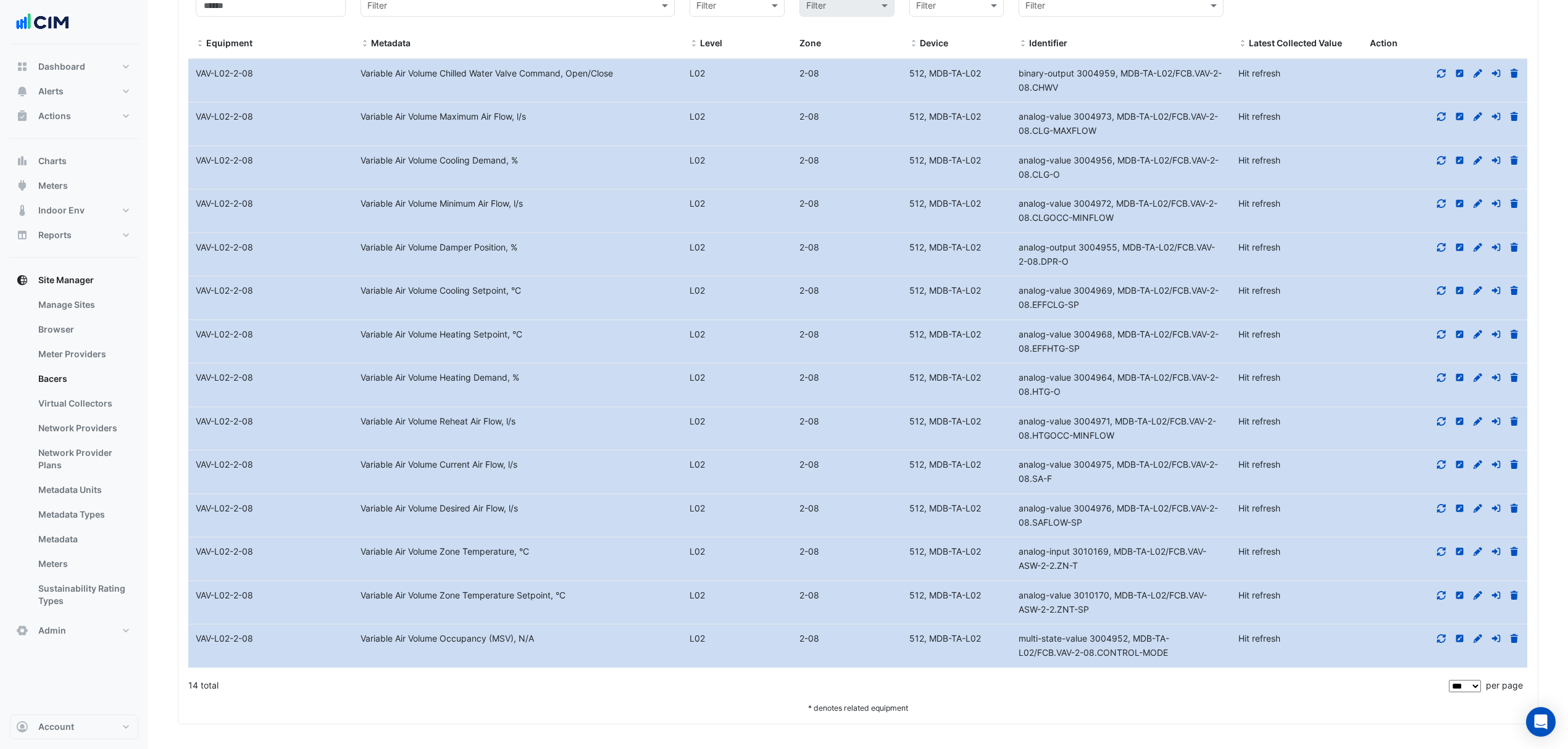
click at [1440, 552] on icon at bounding box center [1441, 552] width 11 height 9
click at [1440, 553] on icon at bounding box center [1441, 552] width 9 height 9
click at [1438, 600] on fa-icon at bounding box center [1441, 595] width 11 height 11
click at [1433, 245] on div at bounding box center [1444, 247] width 165 height 14
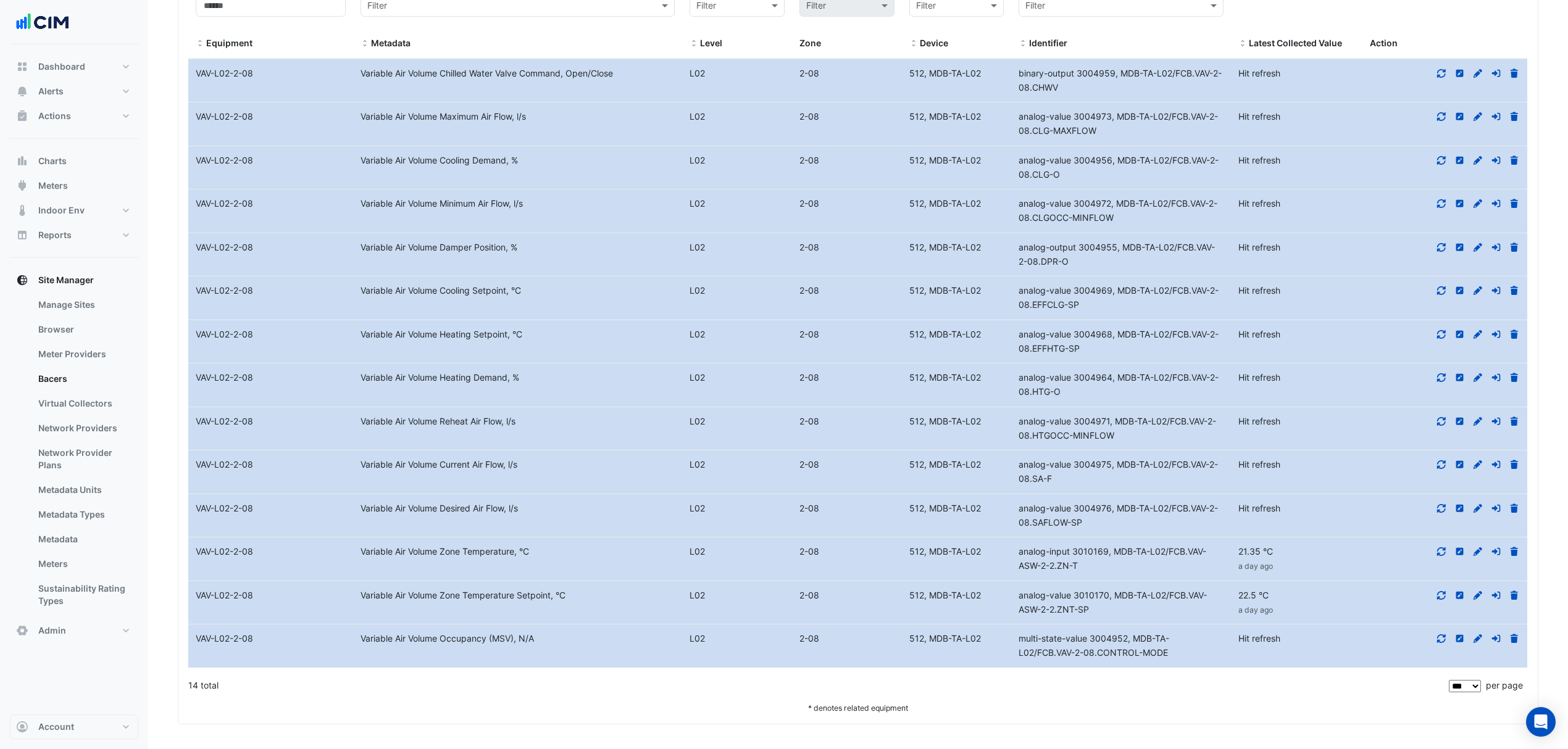
click at [1438, 245] on icon at bounding box center [1441, 247] width 9 height 9
click at [1475, 247] on icon at bounding box center [1477, 247] width 9 height 9
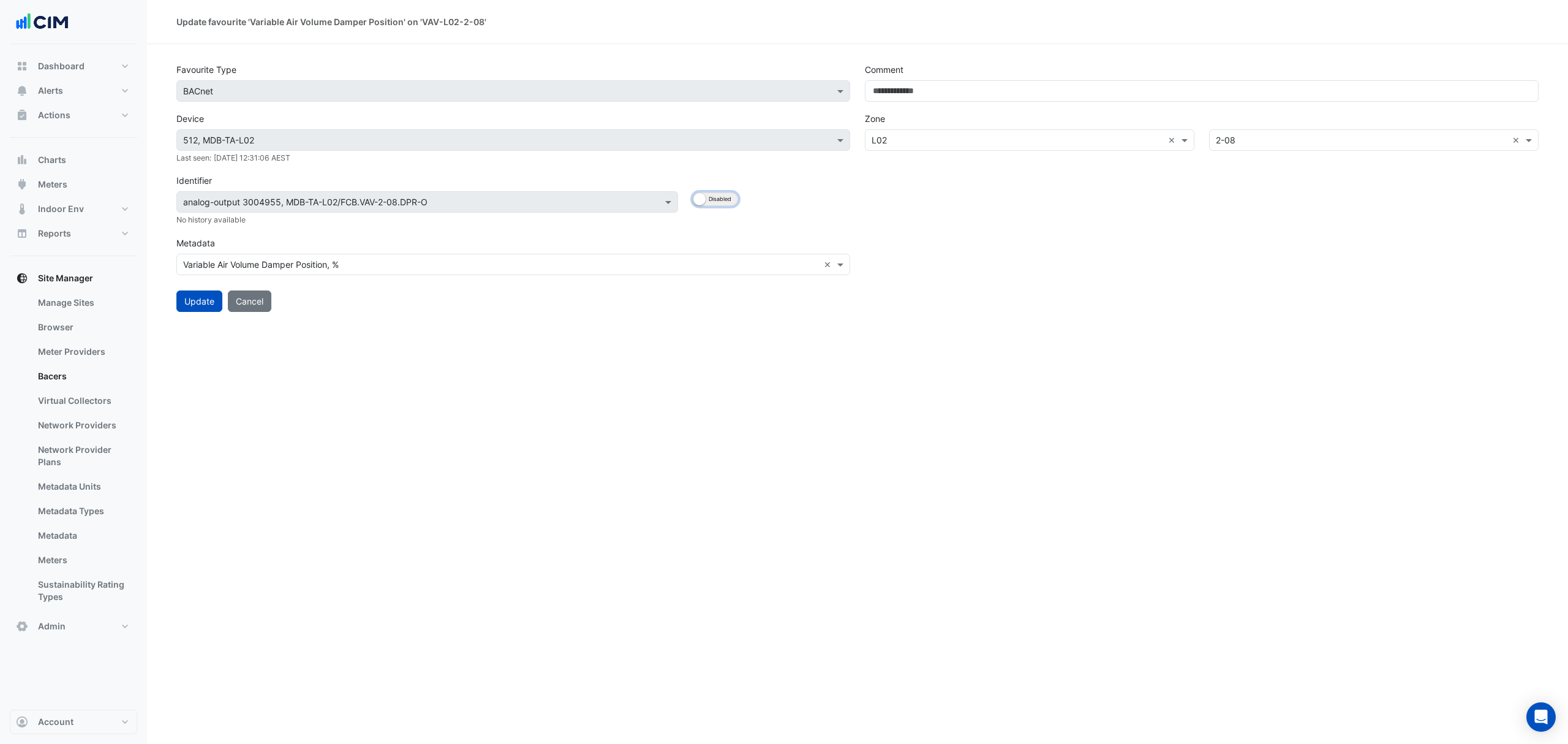
click at [716, 195] on button "Enabled Disabled" at bounding box center [716, 199] width 45 height 13
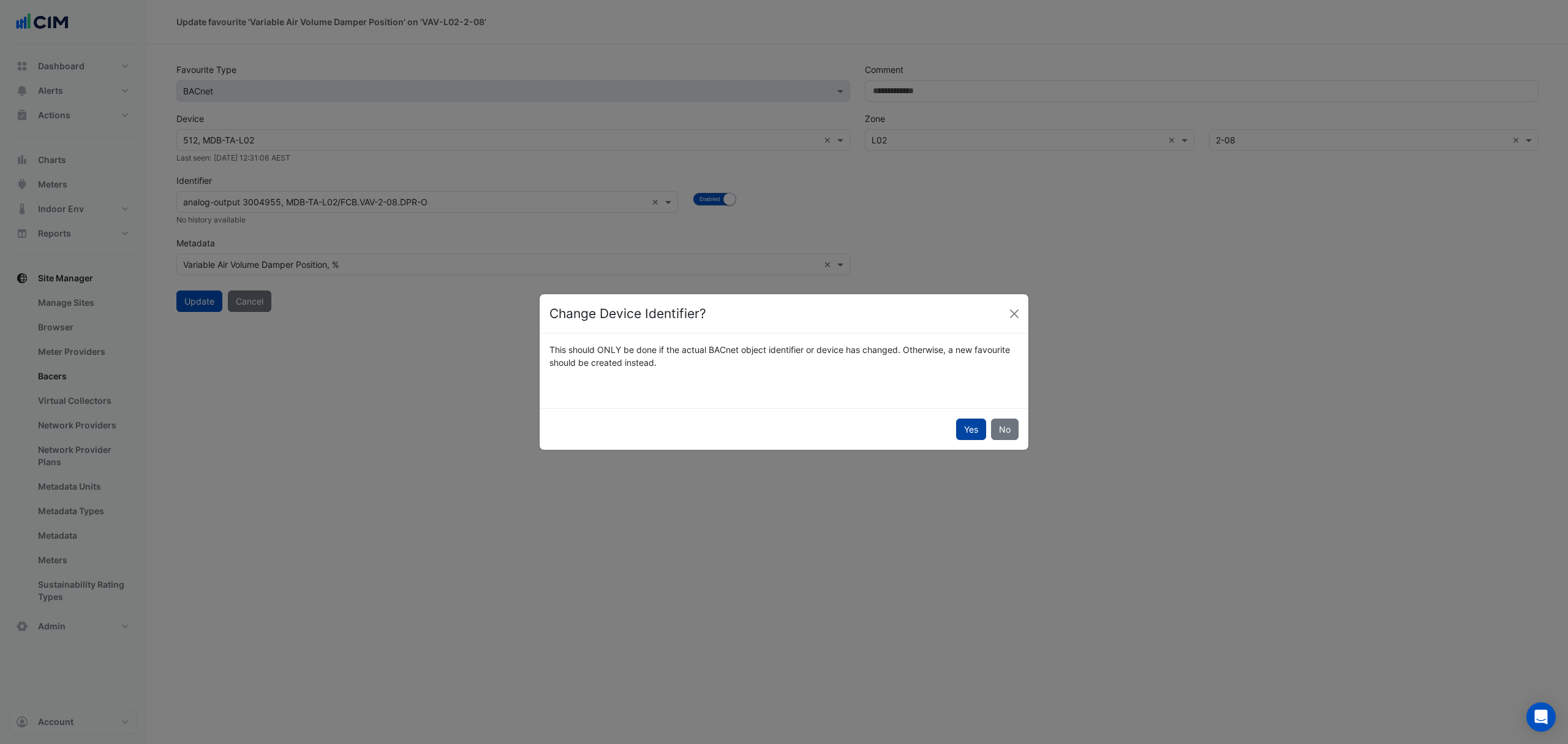
click at [968, 424] on button "Yes" at bounding box center [970, 429] width 30 height 21
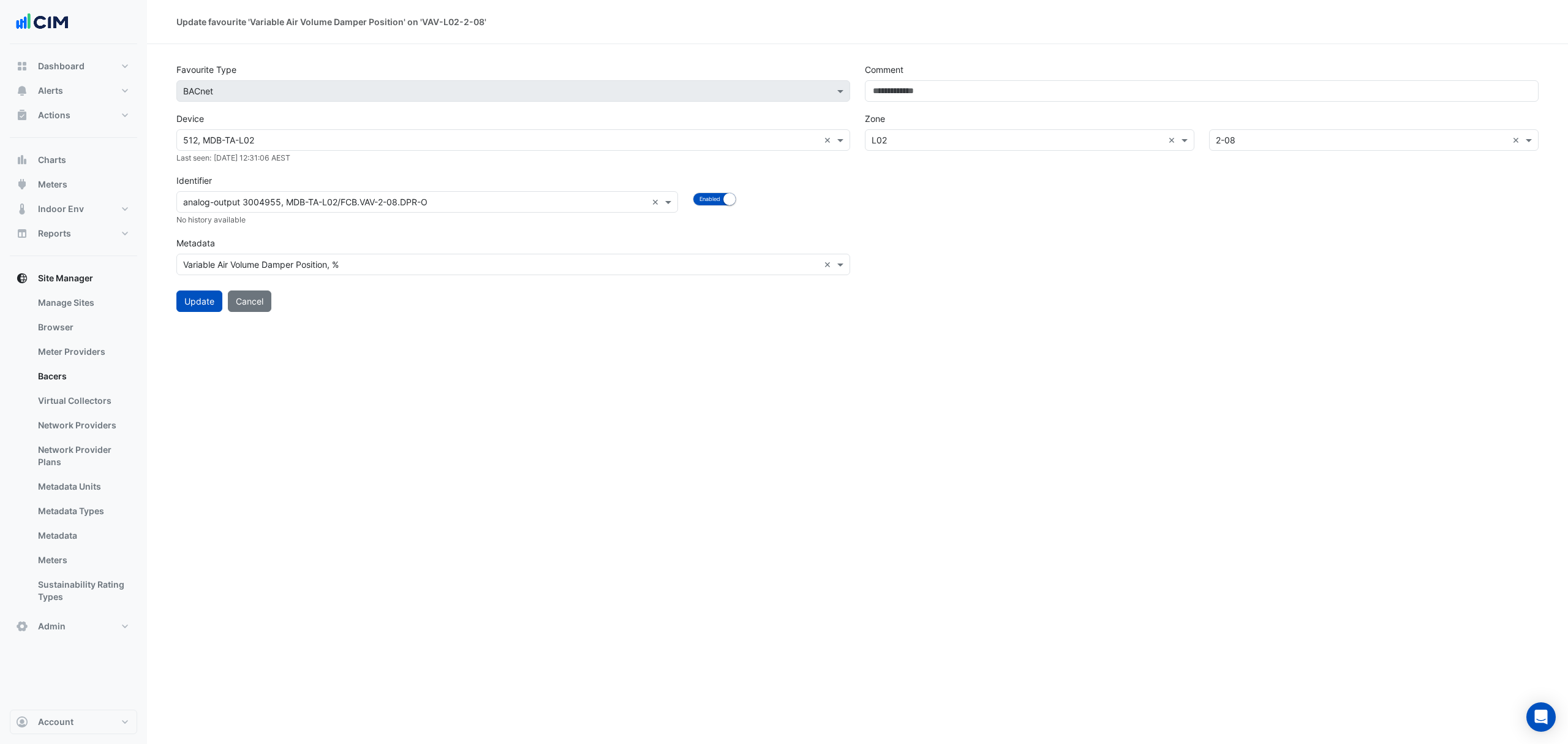
click at [409, 204] on input "text" at bounding box center [415, 202] width 464 height 13
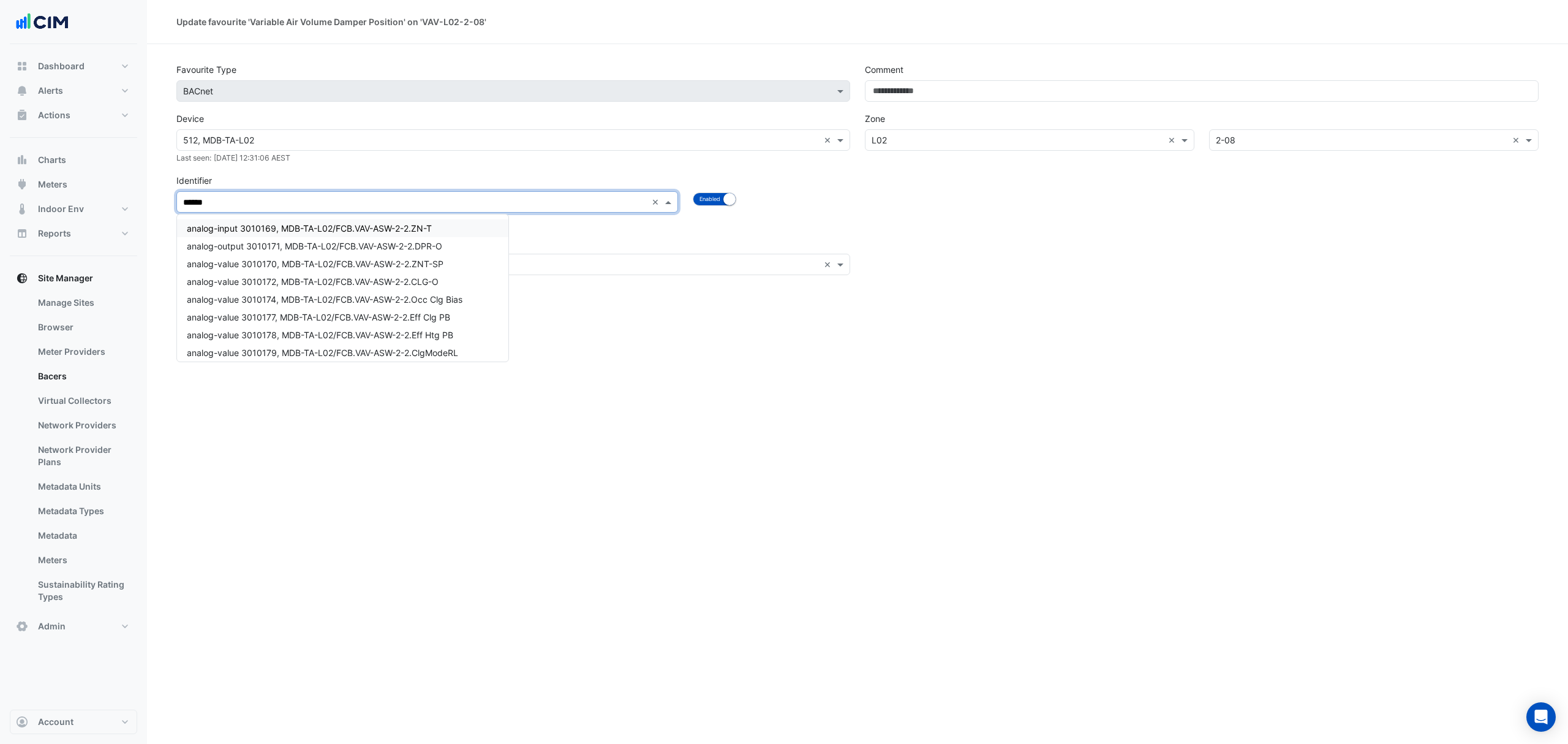
type input "*******"
click at [452, 245] on div "analog-output 3010171, MDB-TA-L02/FCB.VAV-ASW-2-2.DPR-O" at bounding box center [342, 246] width 331 height 18
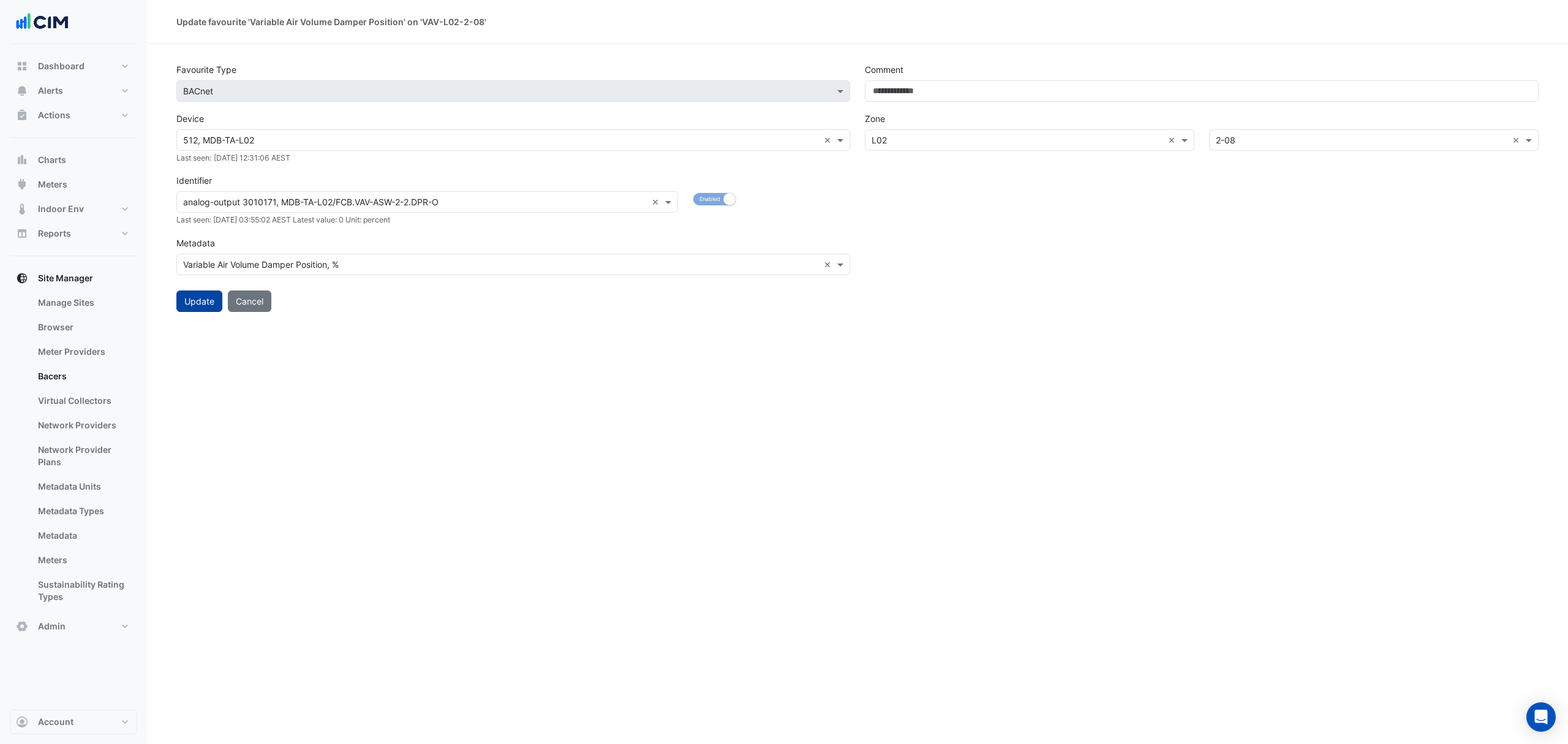
click at [202, 302] on button "Update" at bounding box center [199, 301] width 46 height 21
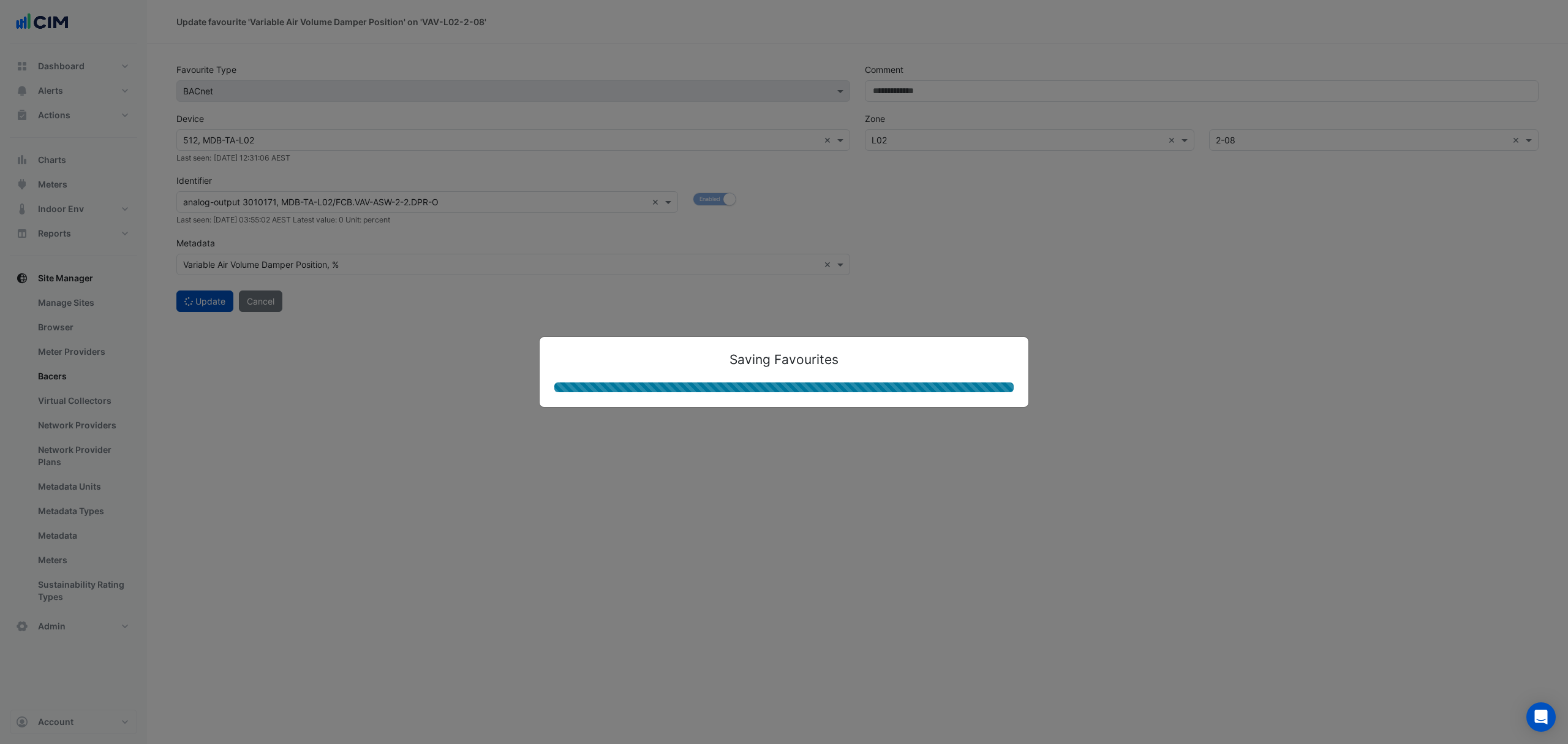
select select "***"
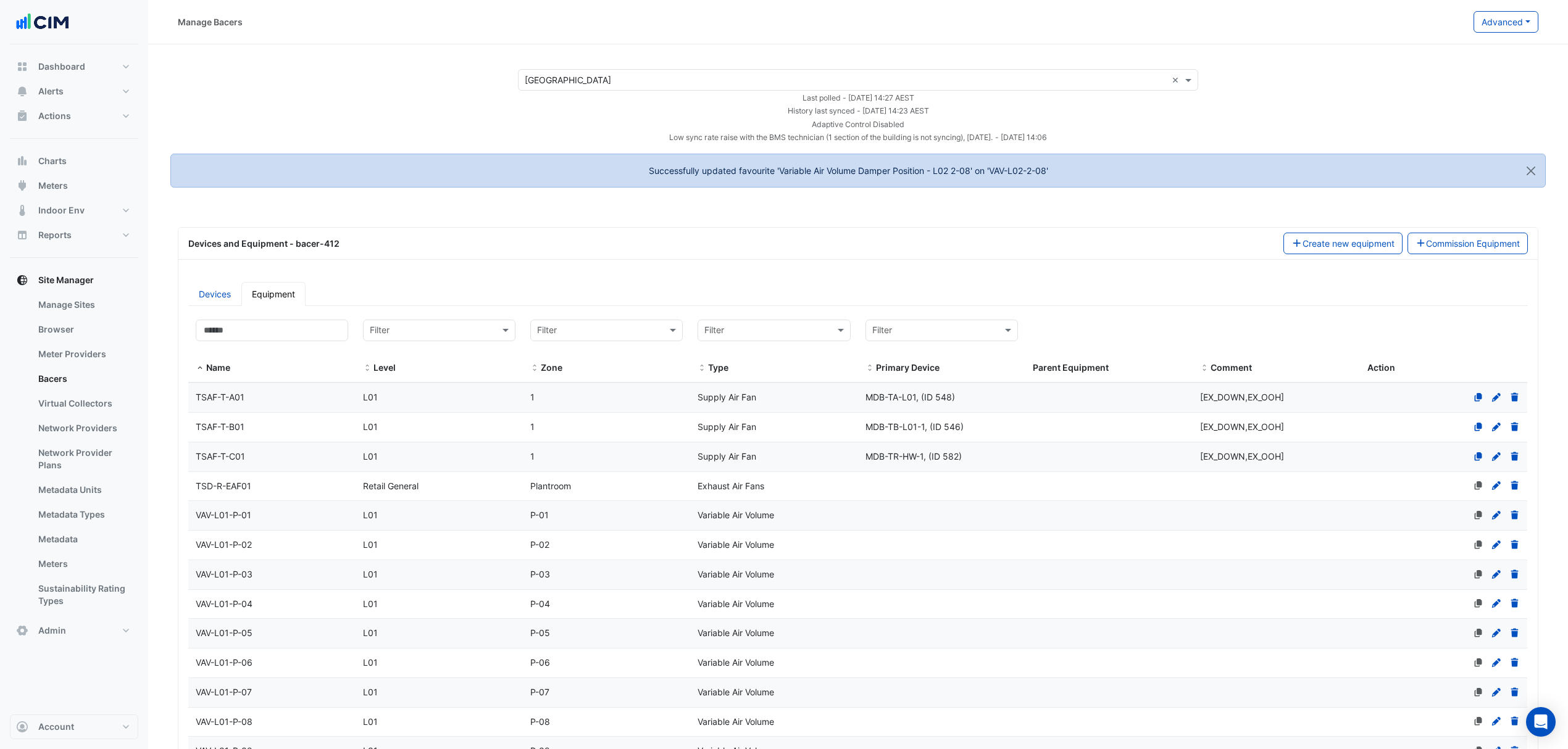
select select "***"
click at [292, 329] on input at bounding box center [272, 331] width 153 height 21
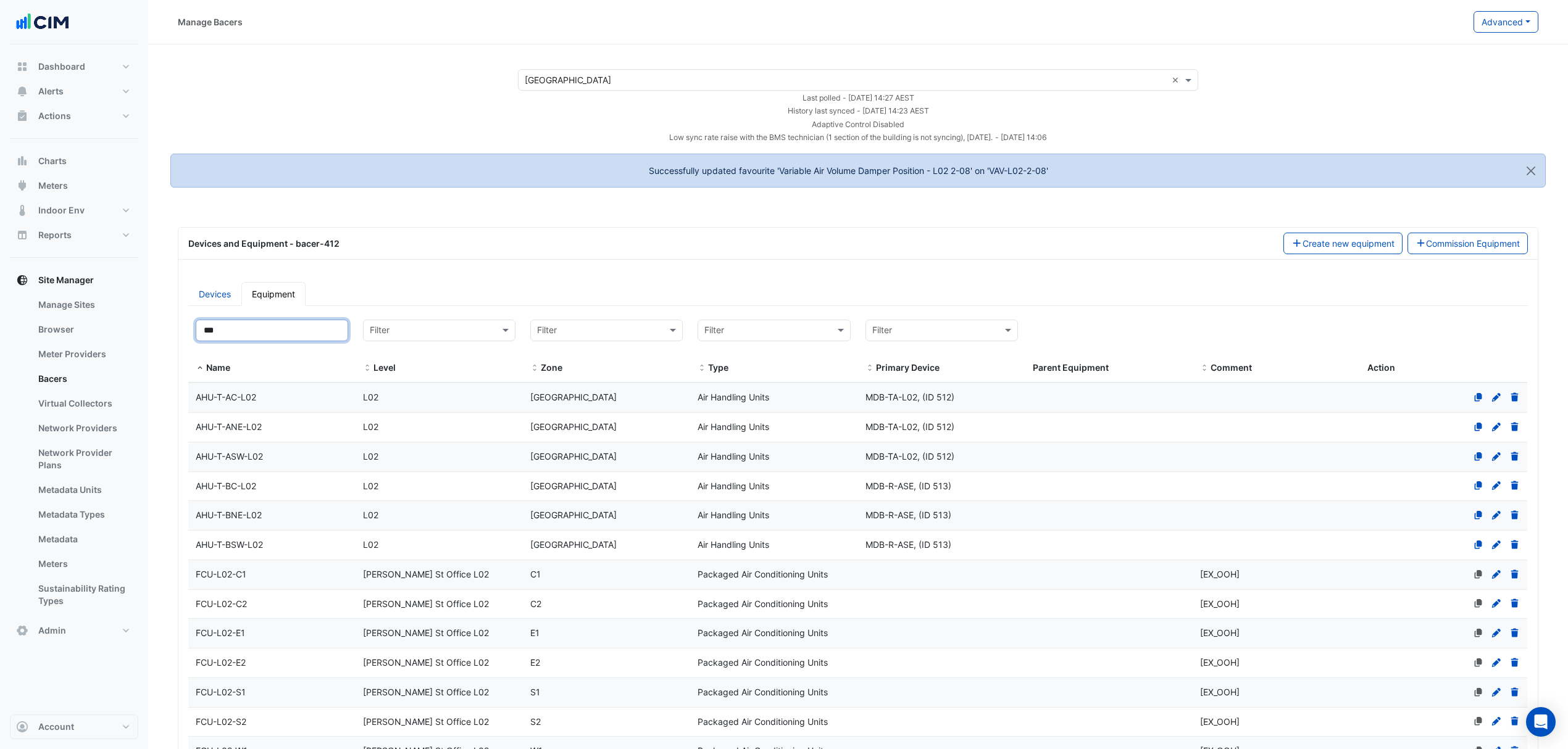
drag, startPoint x: 232, startPoint y: 336, endPoint x: 175, endPoint y: 326, distance: 57.9
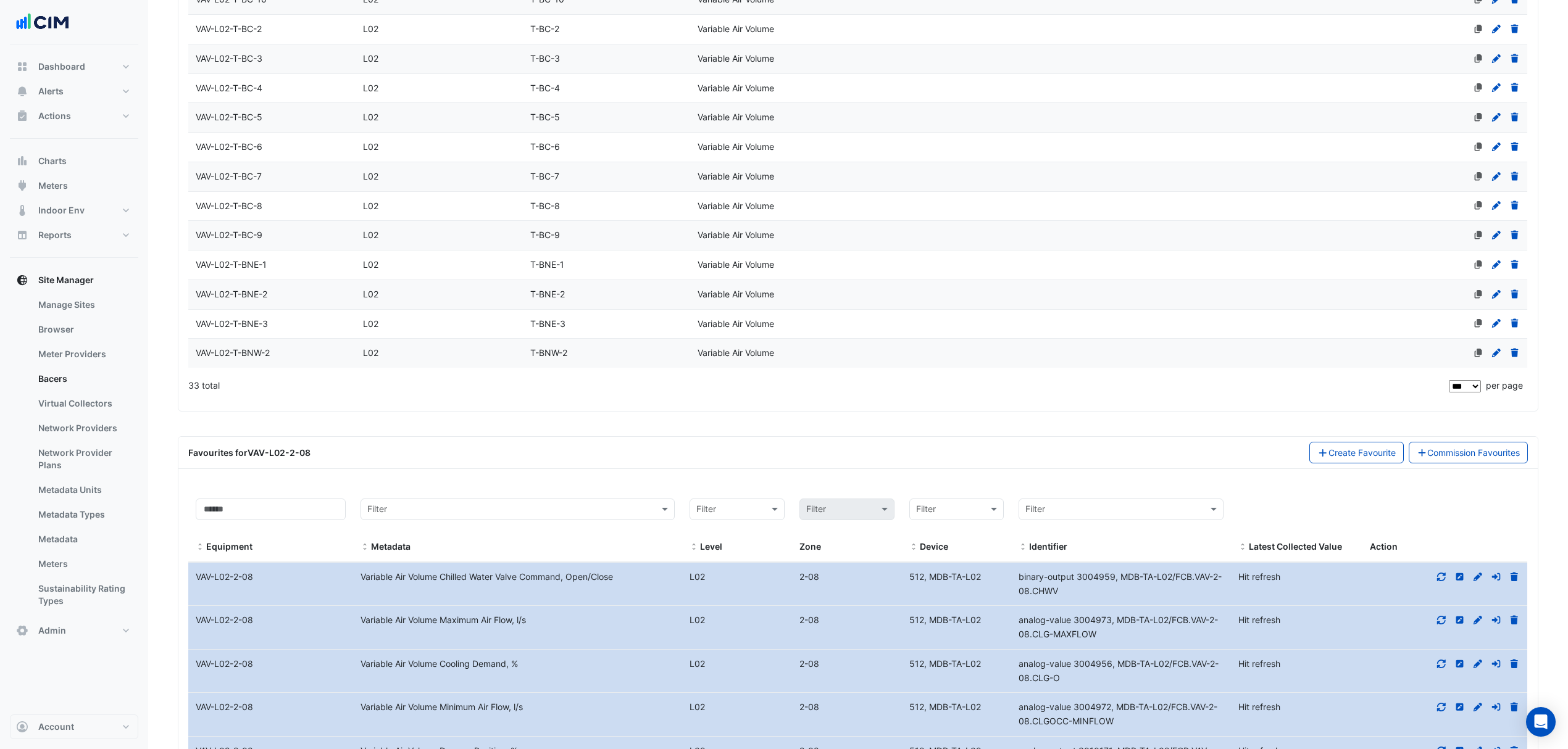
scroll to position [1398, 0]
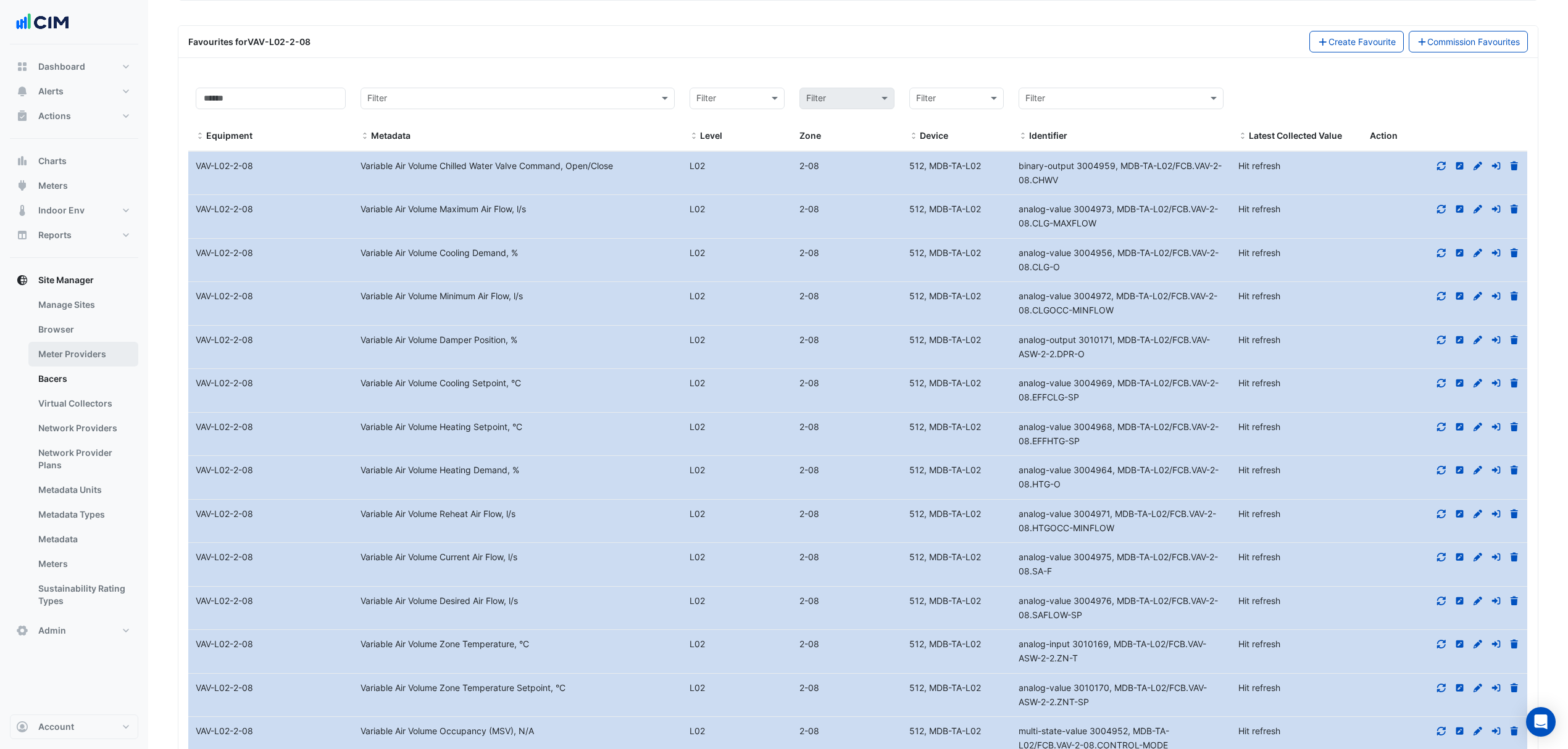
type input "*******"
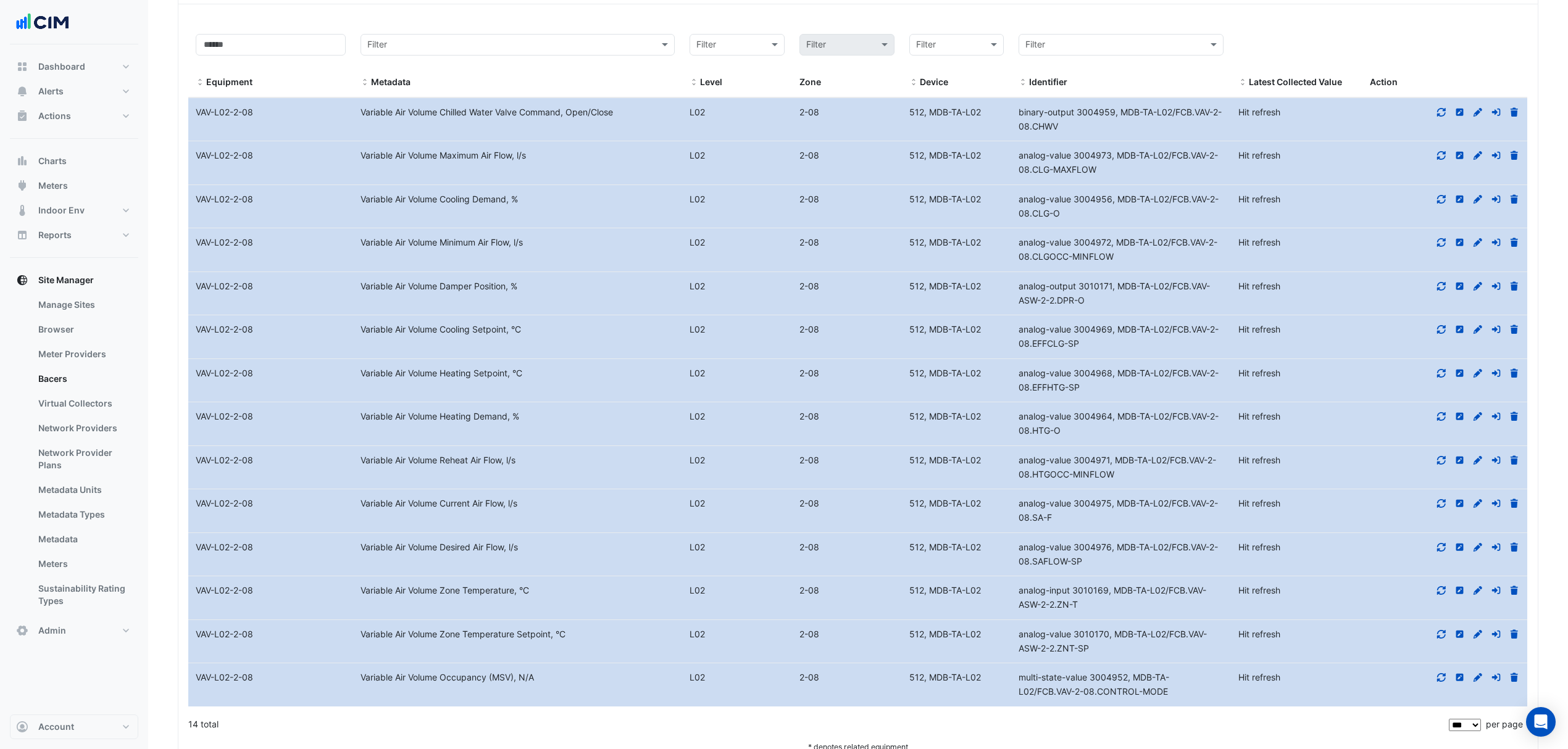
scroll to position [1481, 0]
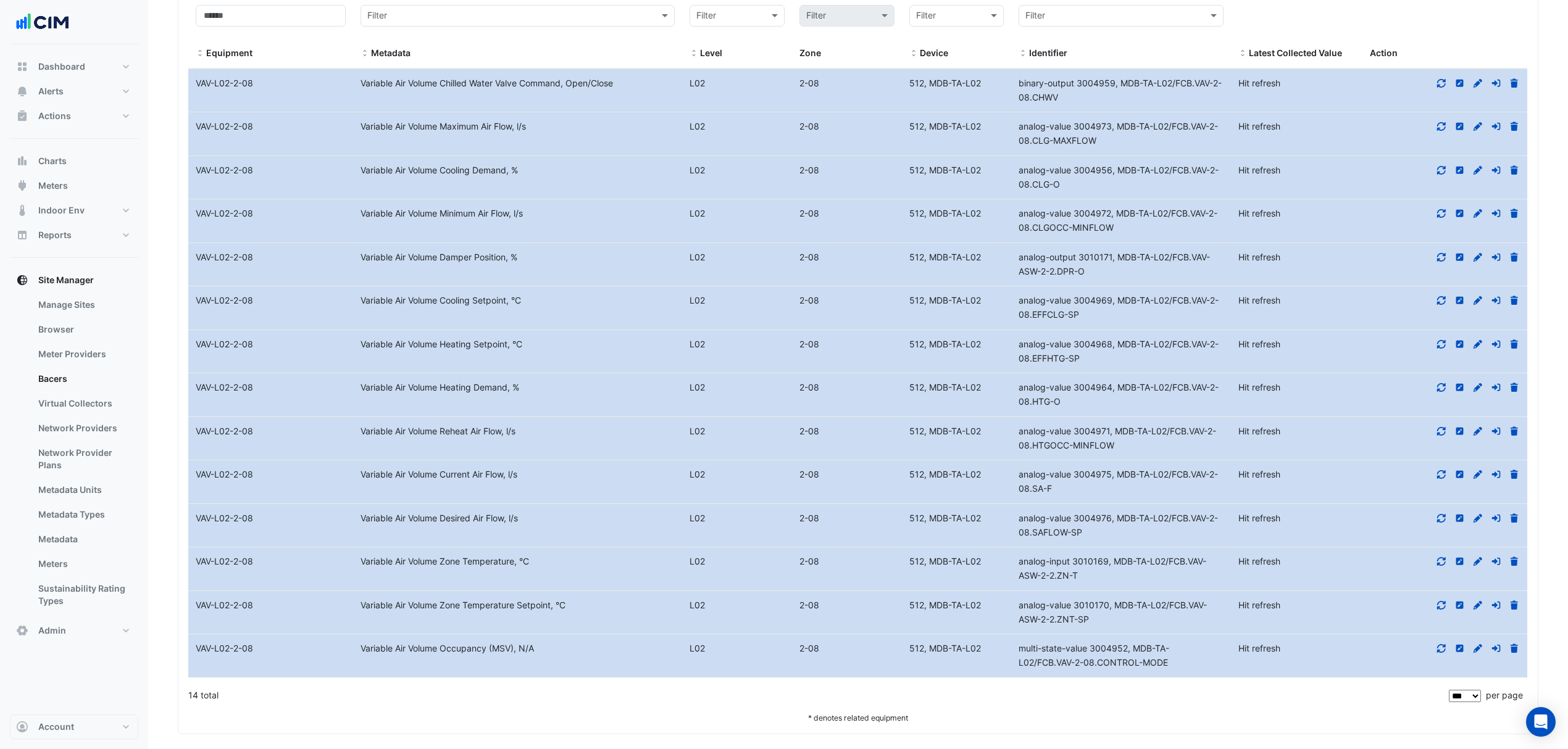
click at [1442, 479] on icon at bounding box center [1441, 474] width 11 height 9
click at [1474, 479] on icon at bounding box center [1477, 474] width 11 height 9
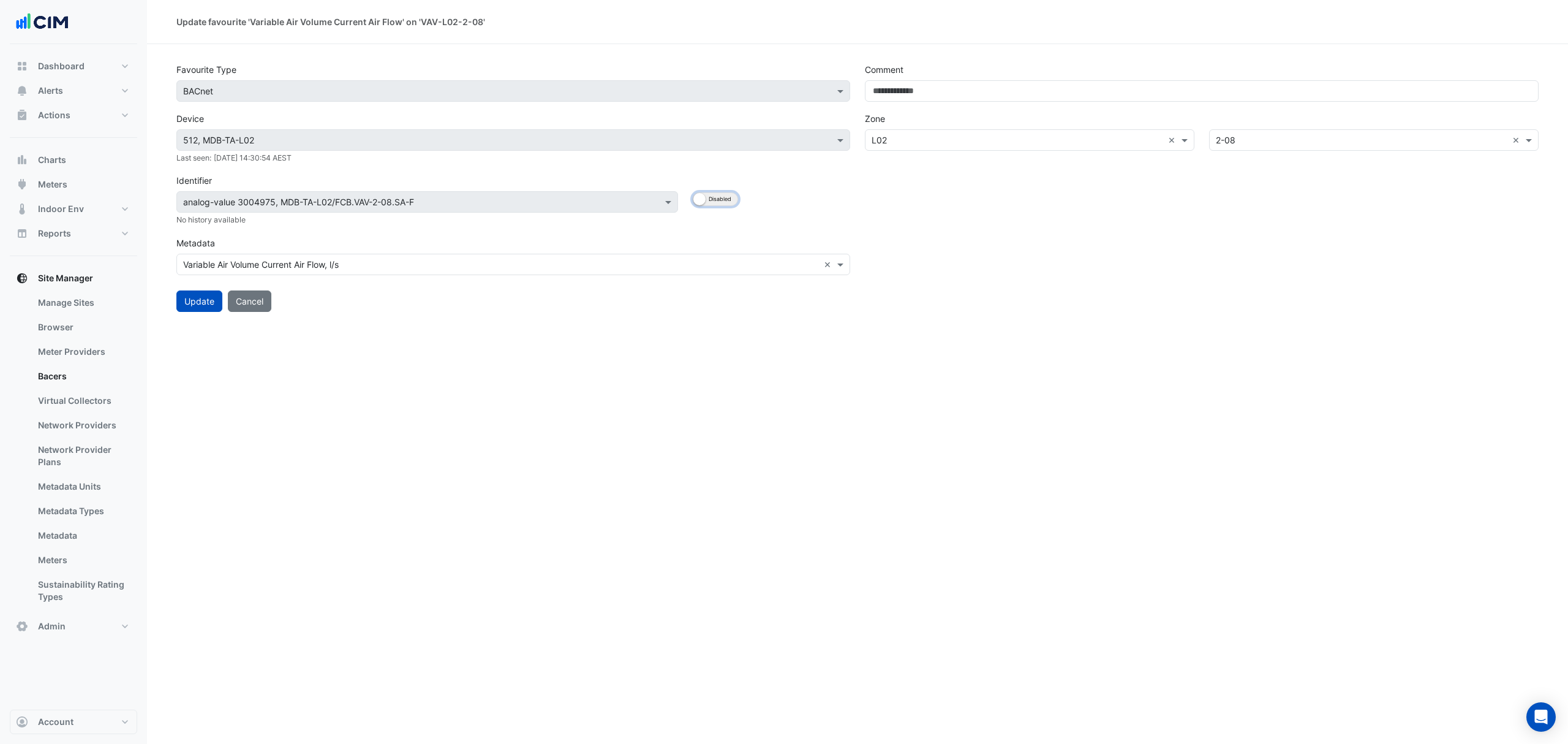
click at [713, 197] on button "Enabled Disabled" at bounding box center [716, 199] width 45 height 13
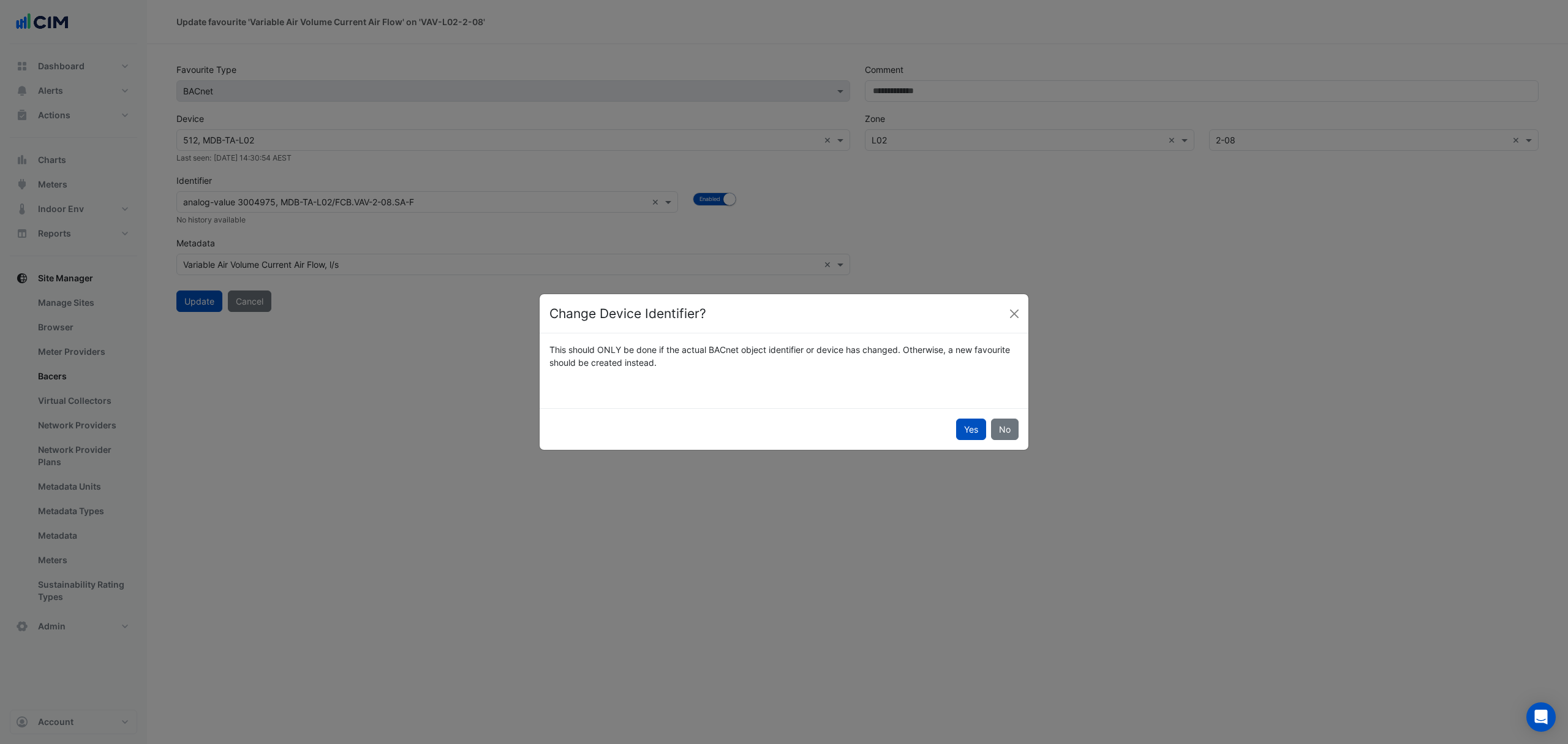
drag, startPoint x: 973, startPoint y: 430, endPoint x: 893, endPoint y: 410, distance: 82.5
click at [971, 430] on button "Yes" at bounding box center [970, 429] width 30 height 21
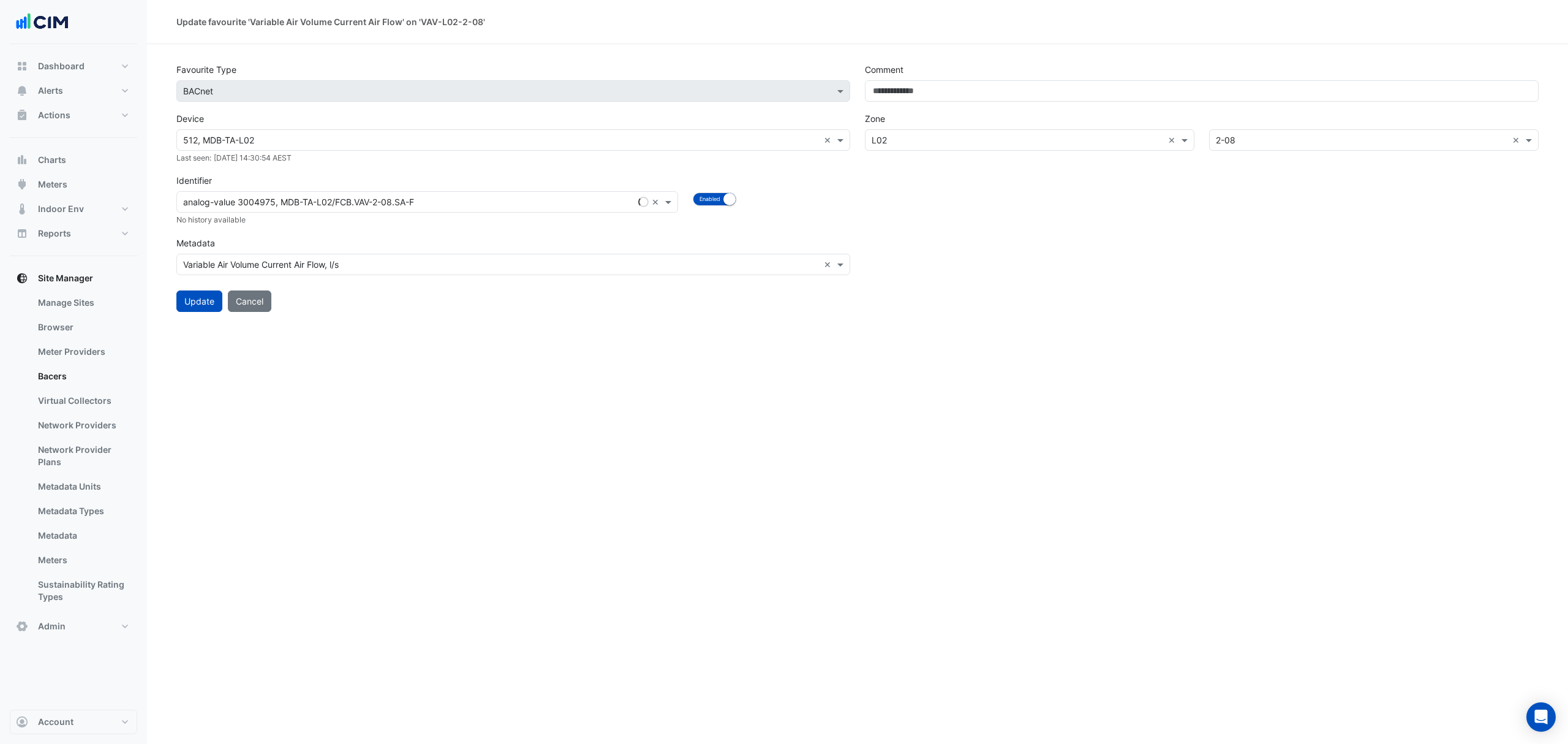
click at [464, 201] on input "text" at bounding box center [415, 202] width 464 height 13
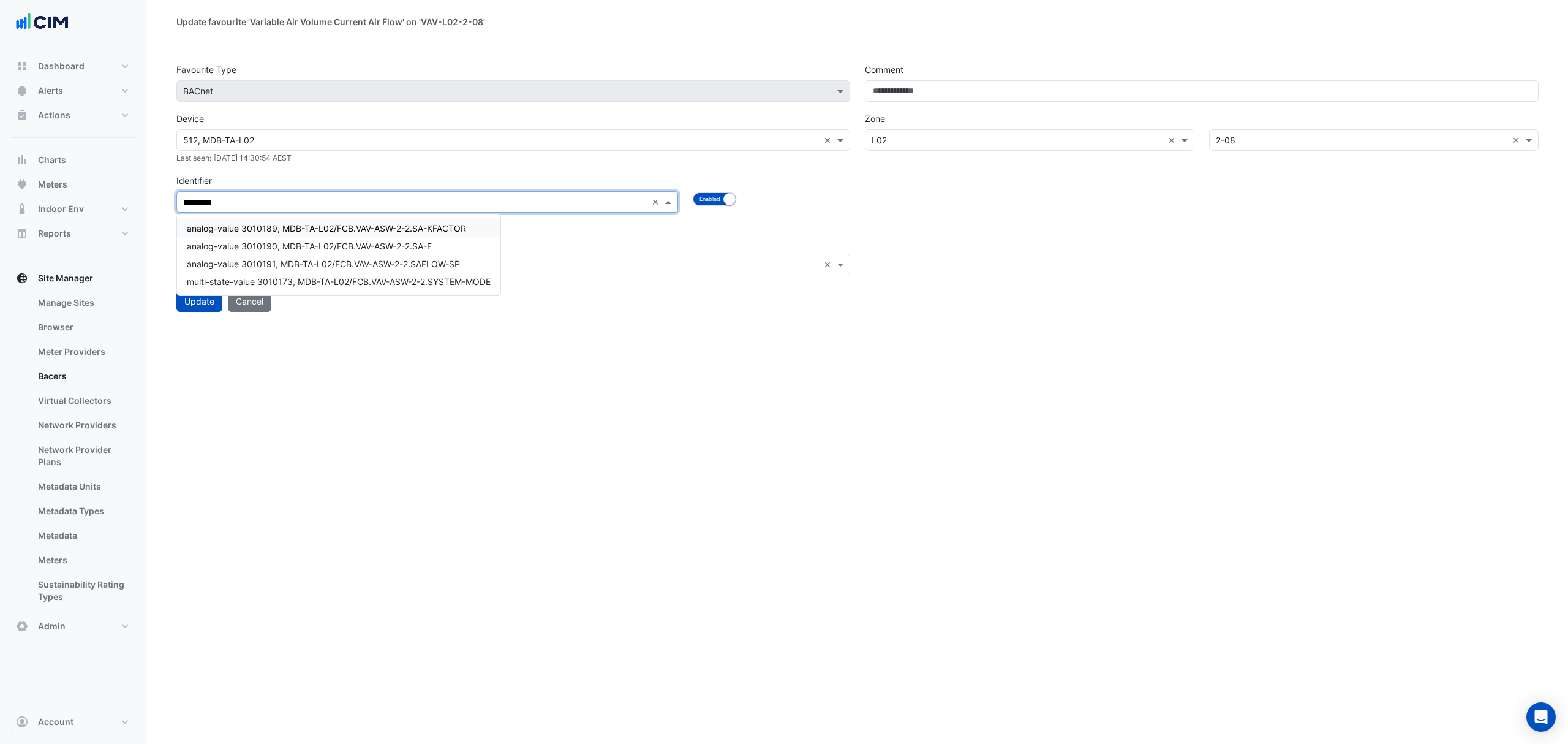
type input "**********"
click at [442, 251] on div "analog-value 3010190, MDB-TA-L02/FCB.VAV-ASW-2-2.SA-F" at bounding box center [326, 246] width 299 height 18
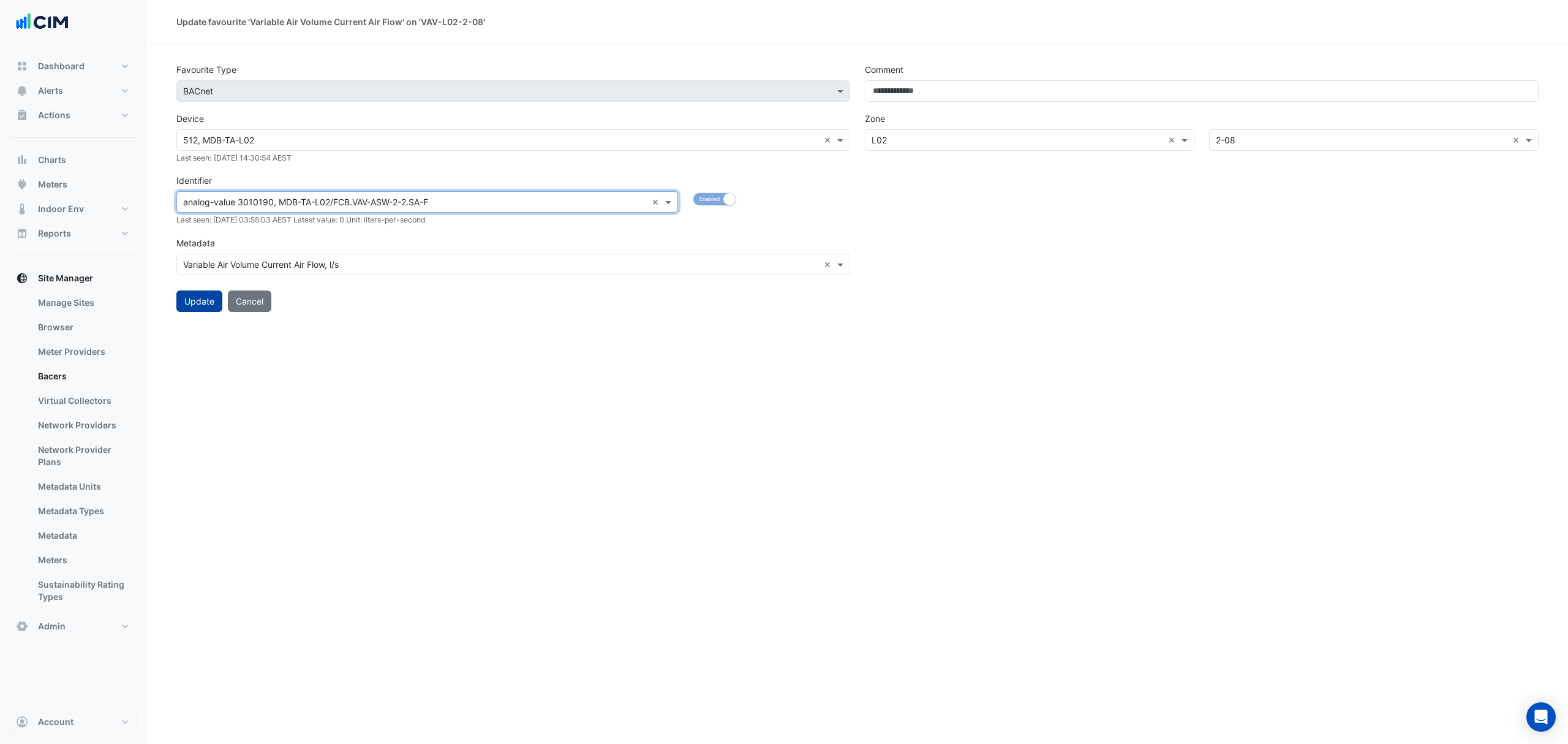
click at [209, 302] on button "Update" at bounding box center [199, 301] width 46 height 21
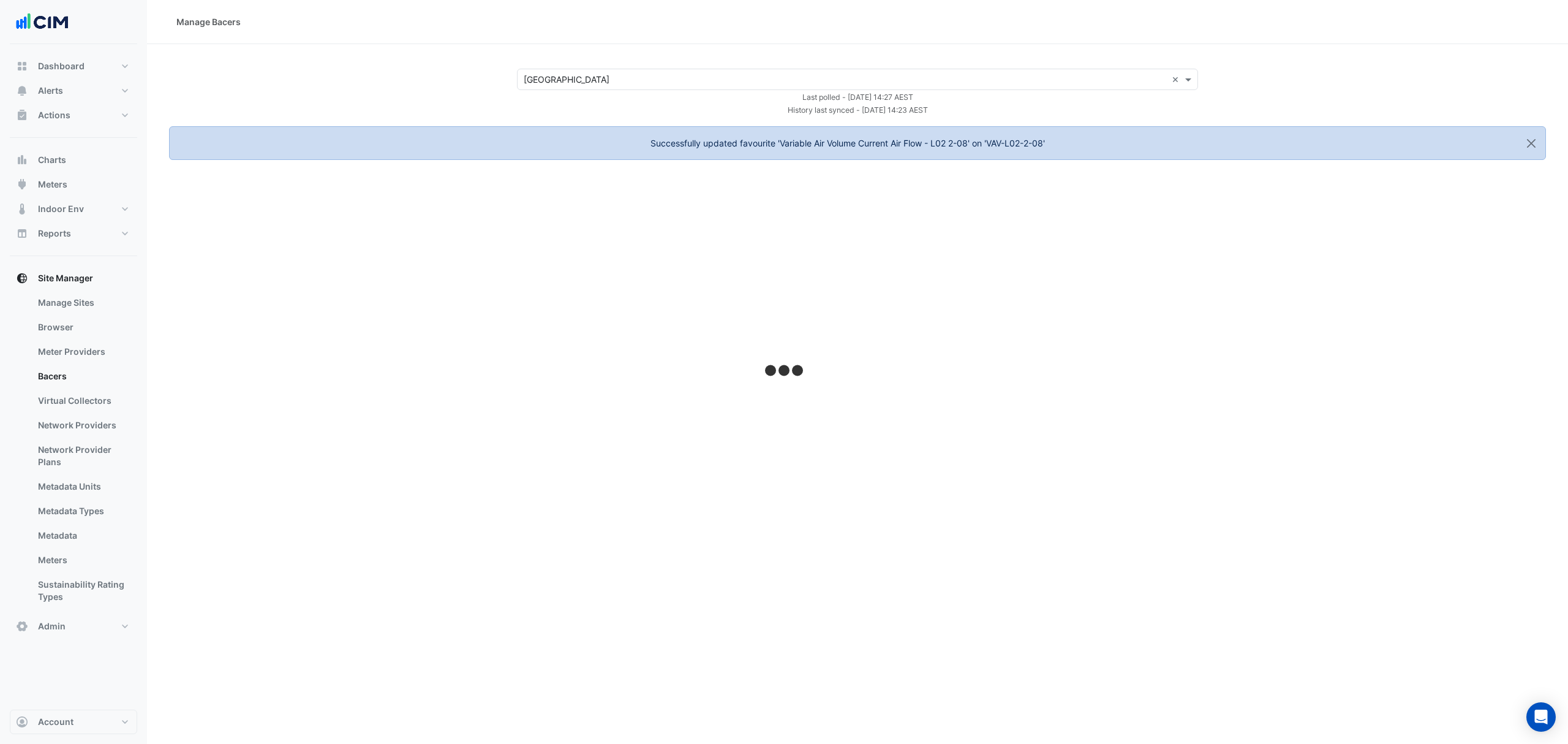
select select "***"
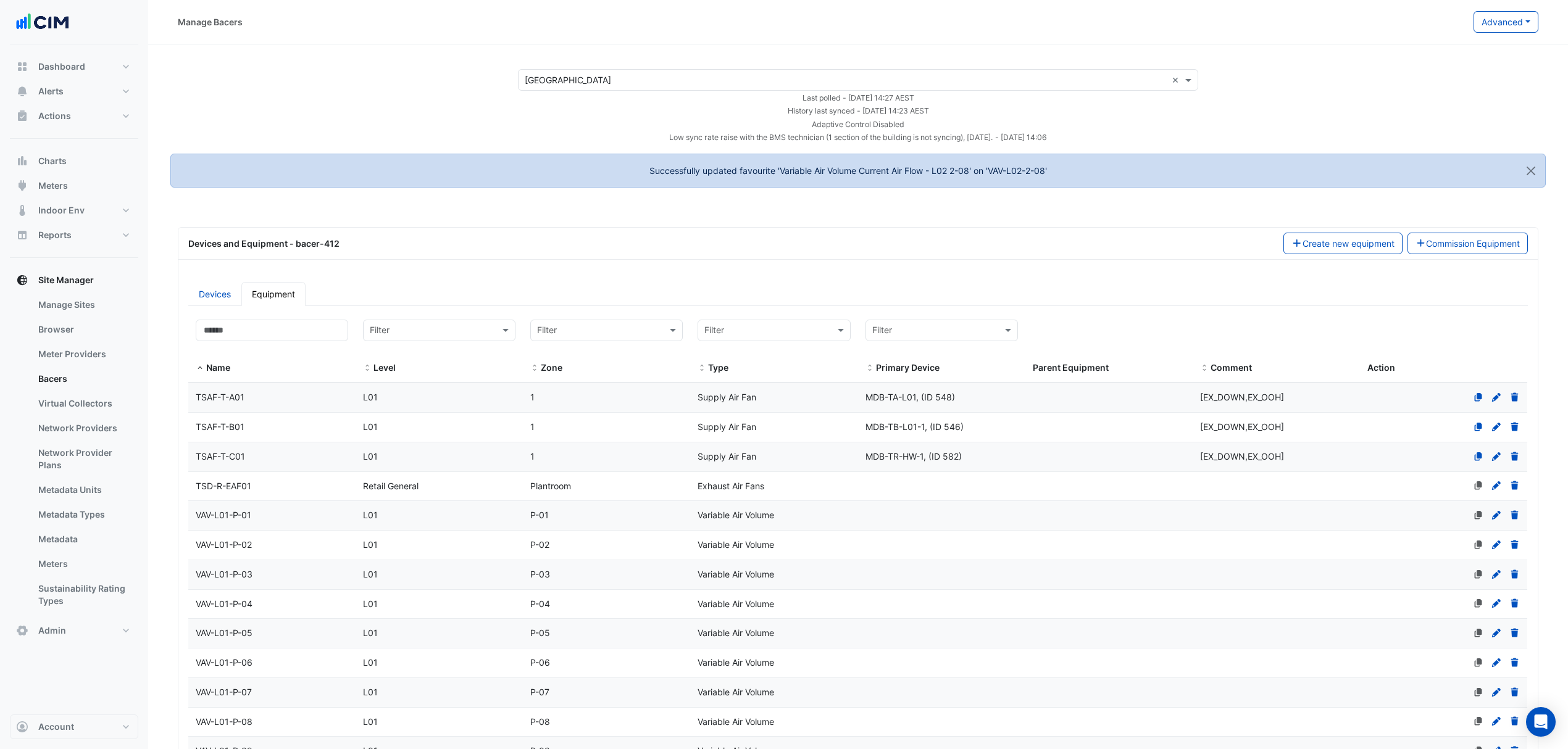
select select "***"
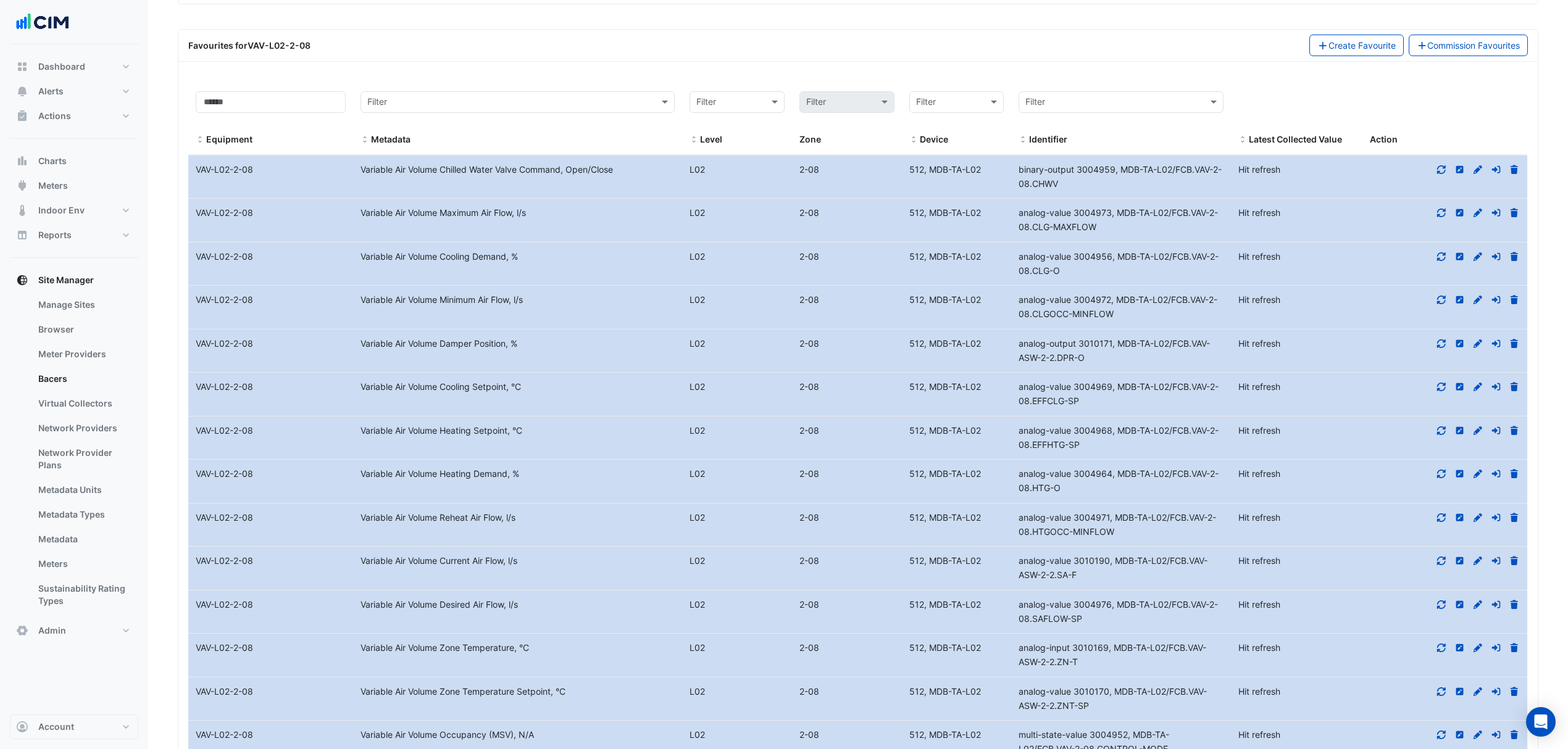
scroll to position [3455, 0]
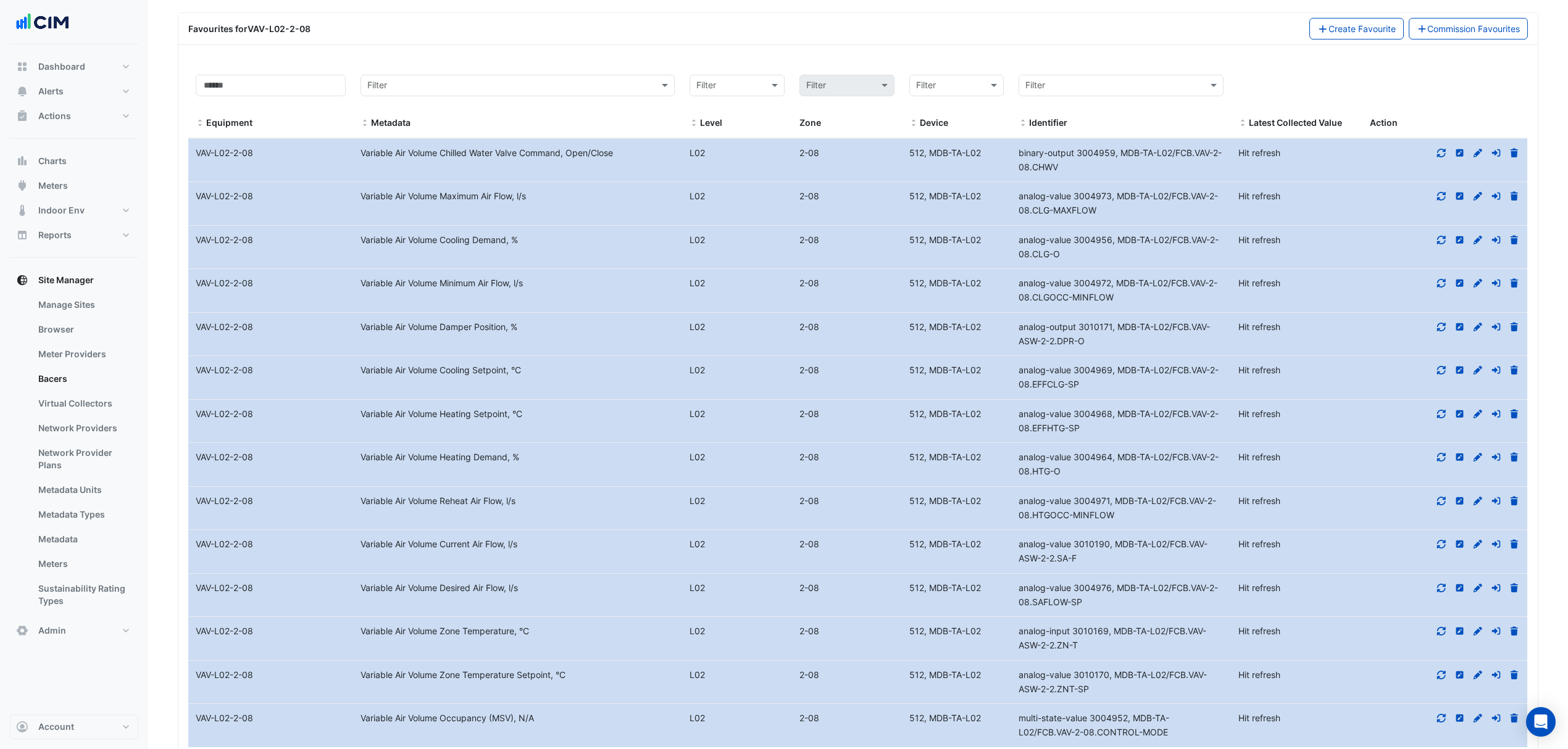
click at [1438, 322] on icon at bounding box center [1441, 326] width 9 height 9
click at [1443, 584] on icon at bounding box center [1441, 588] width 11 height 9
drag, startPoint x: 1477, startPoint y: 545, endPoint x: 1460, endPoint y: 545, distance: 17.0
click at [1477, 583] on icon at bounding box center [1477, 587] width 9 height 9
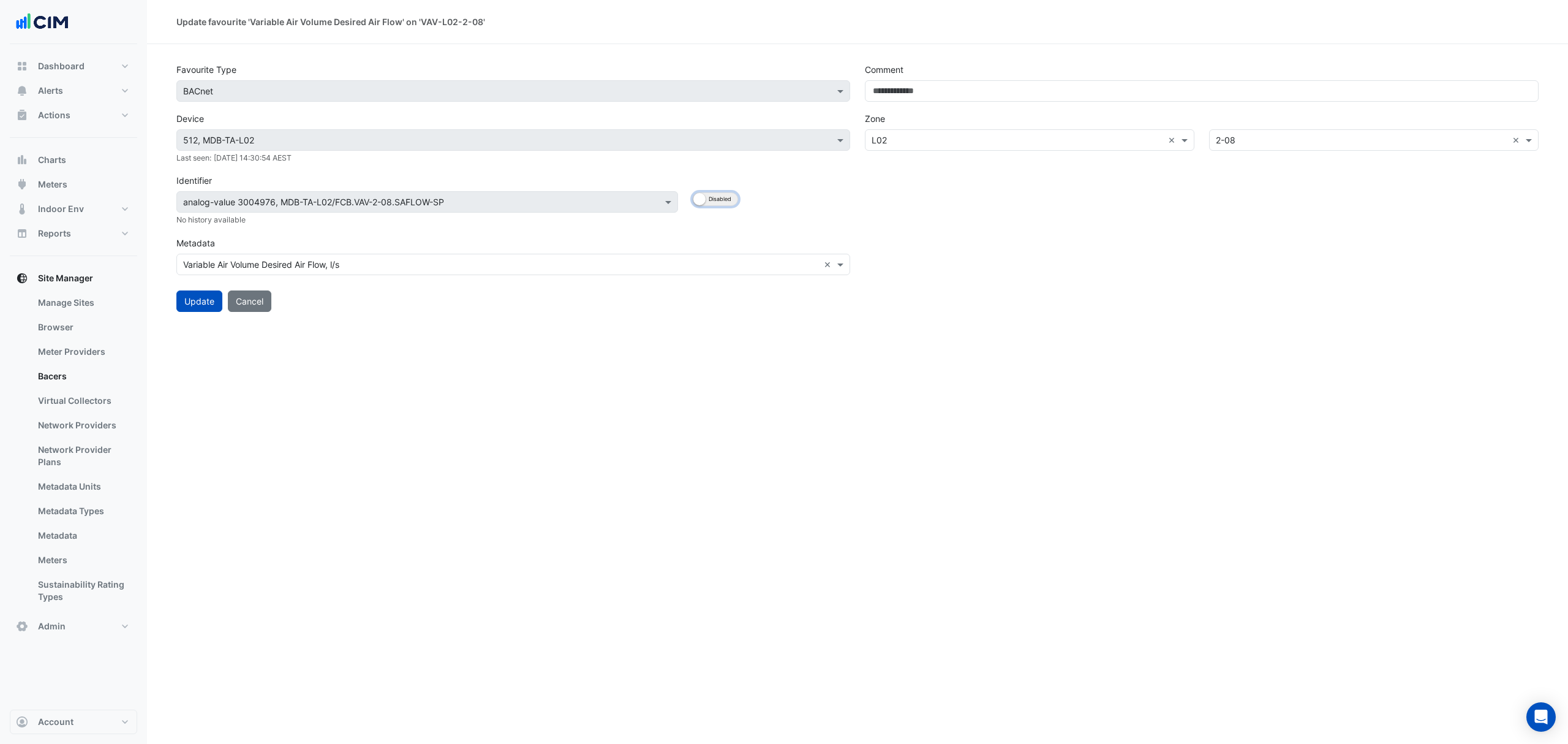
click at [719, 200] on button "Enabled Disabled" at bounding box center [716, 199] width 45 height 13
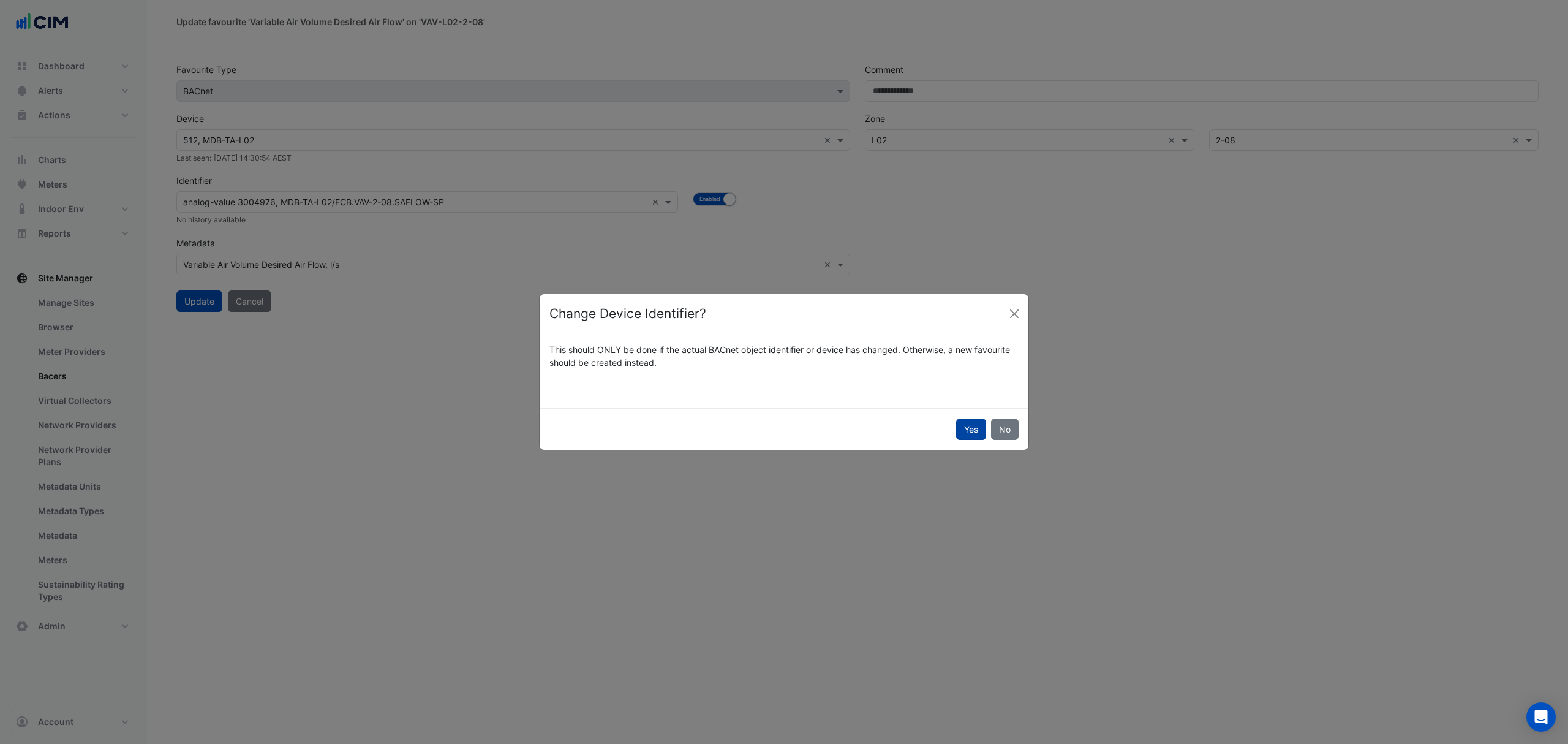
click at [970, 425] on button "Yes" at bounding box center [970, 429] width 30 height 21
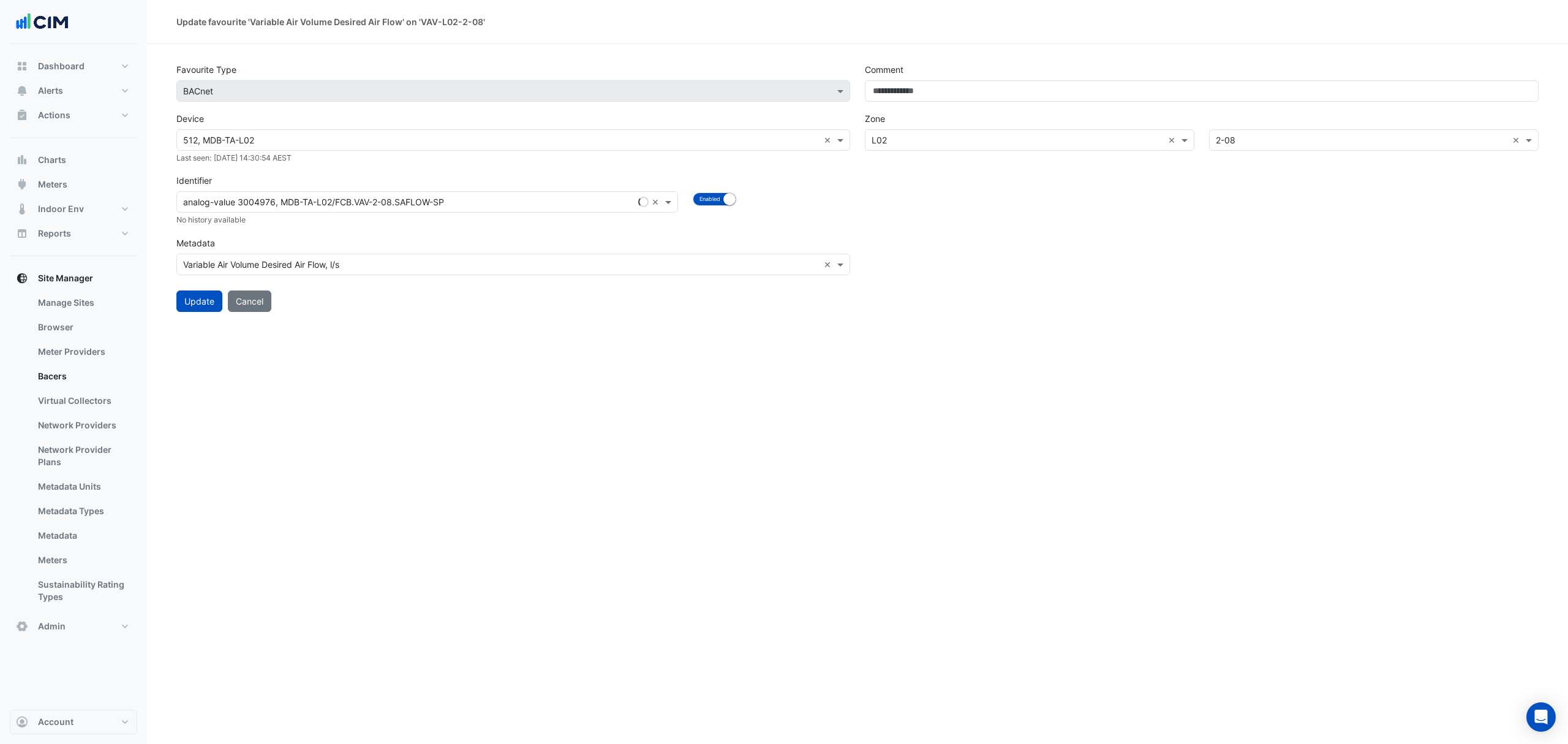
click at [586, 205] on input "text" at bounding box center [415, 202] width 464 height 13
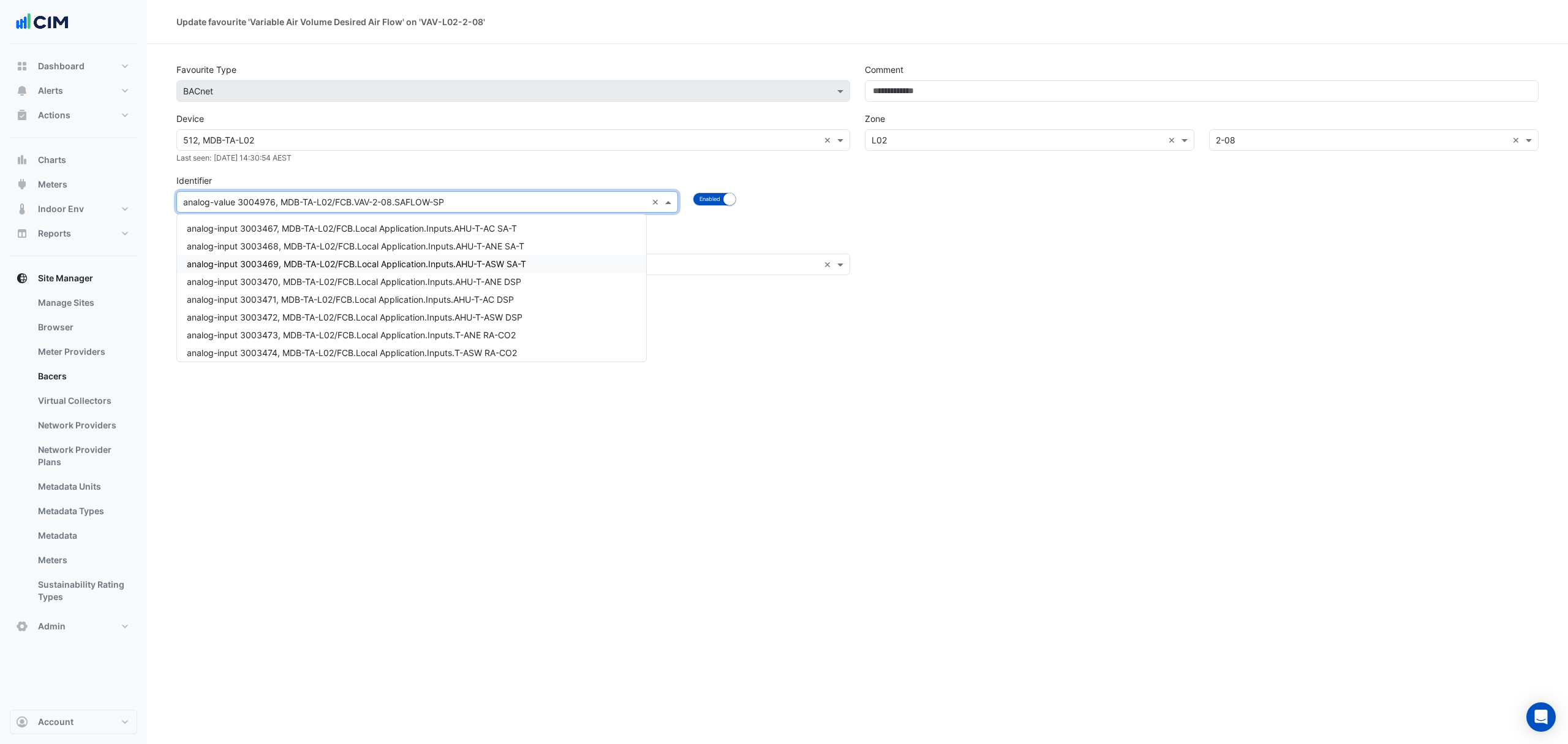
click at [460, 199] on input "text" at bounding box center [415, 202] width 464 height 13
paste input "**********"
type input "**********"
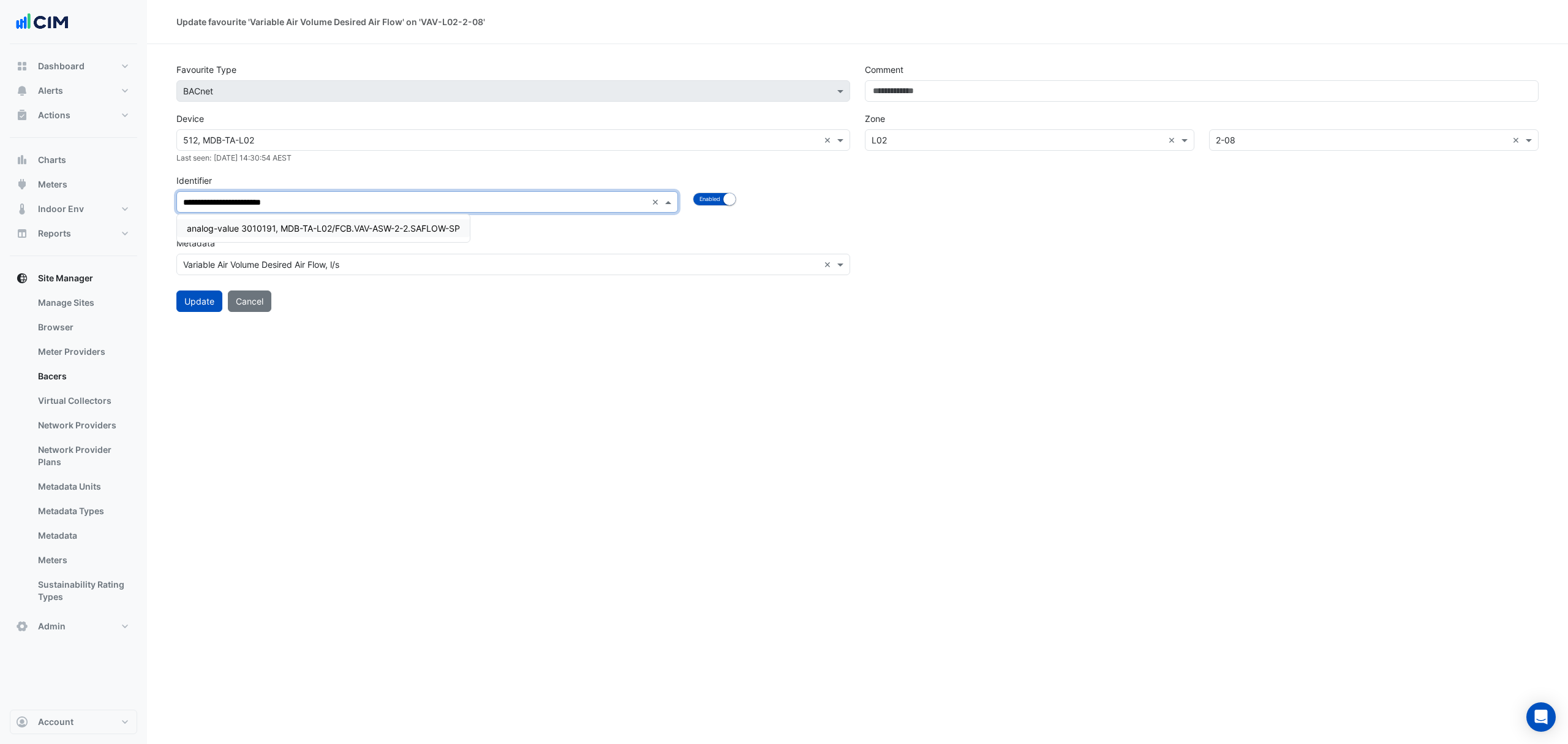
click at [434, 229] on span "analog-value 3010191, MDB-TA-L02/FCB.VAV-ASW-2-2.SAFLOW-SP" at bounding box center [323, 228] width 273 height 11
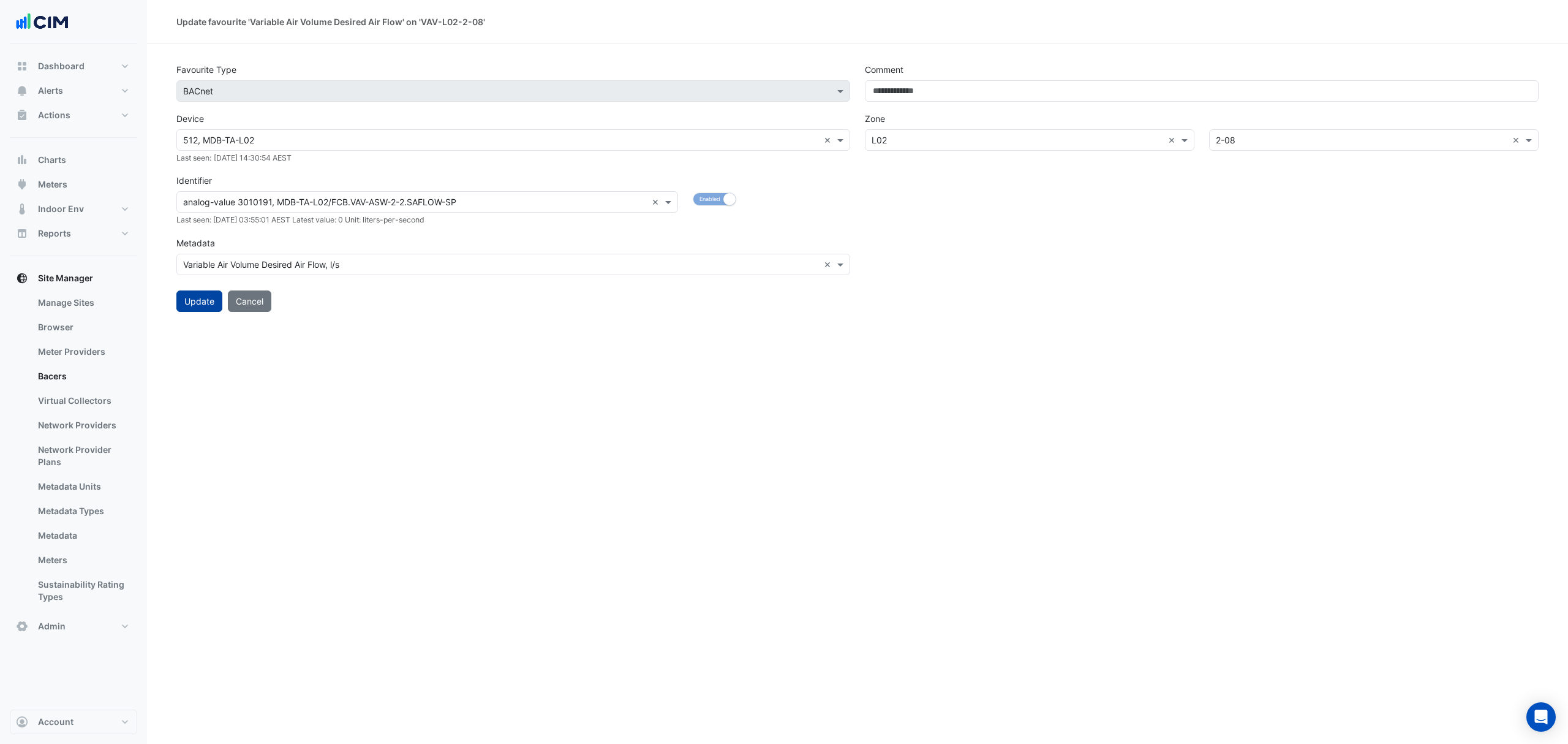
click at [195, 300] on button "Update" at bounding box center [199, 301] width 46 height 21
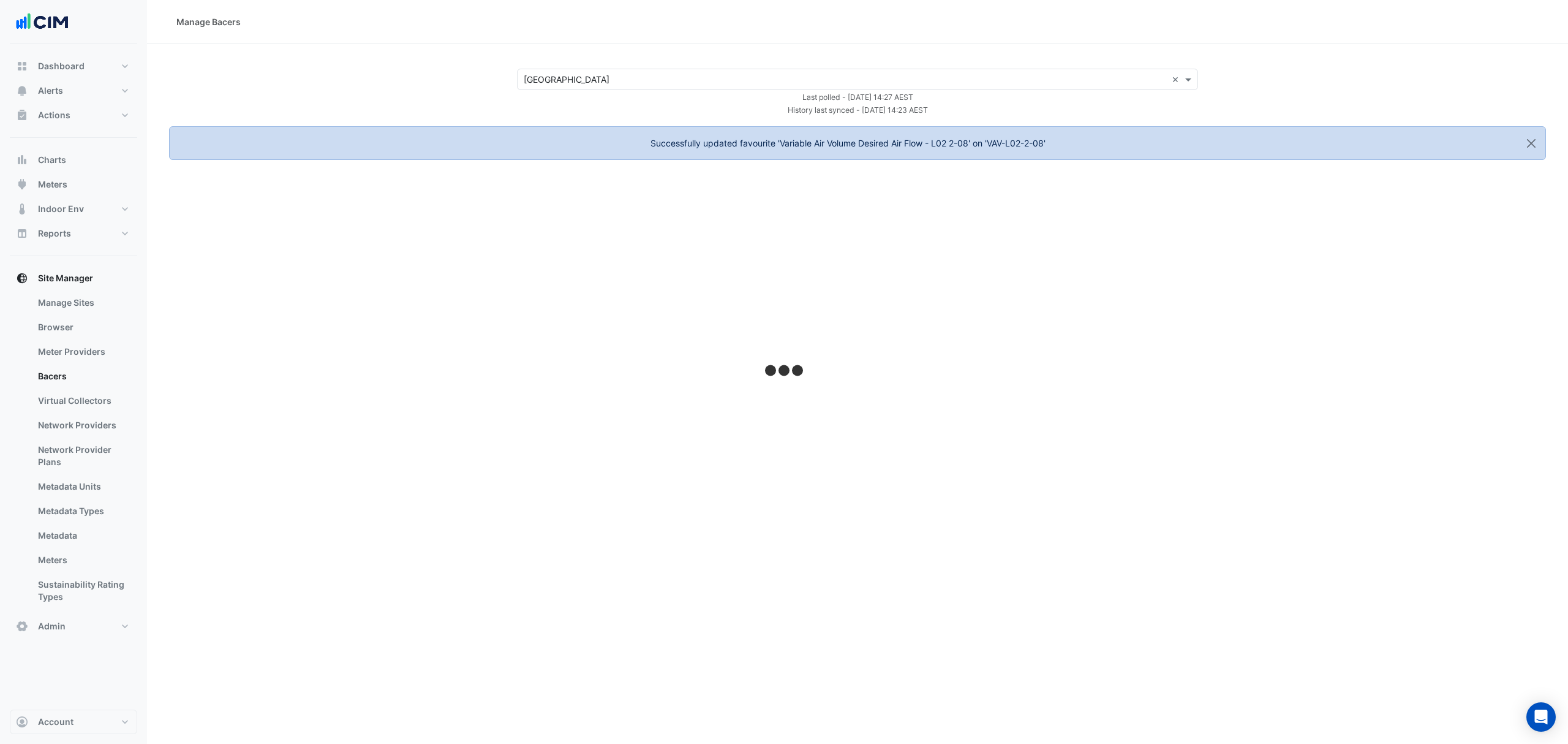
select select "***"
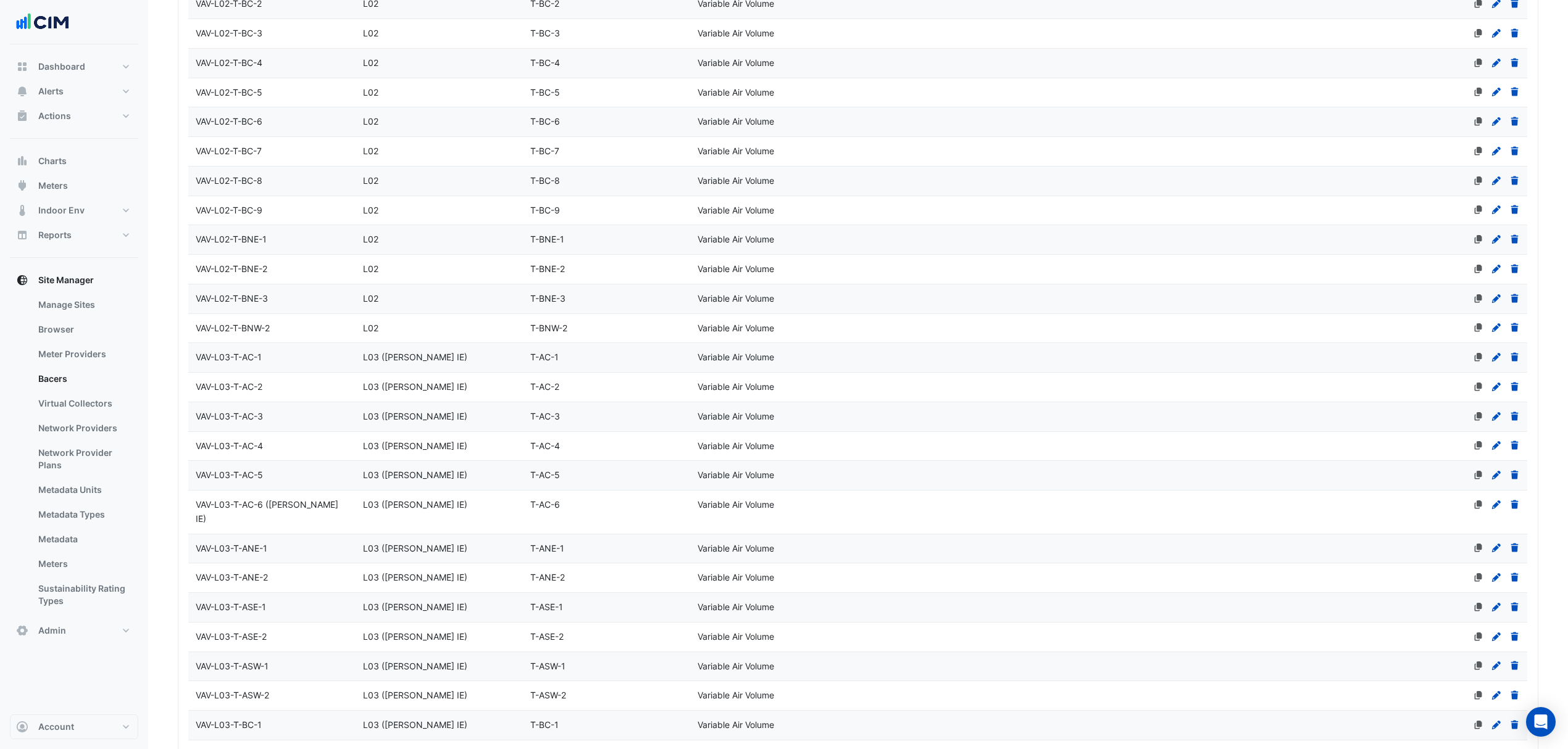
select select "***"
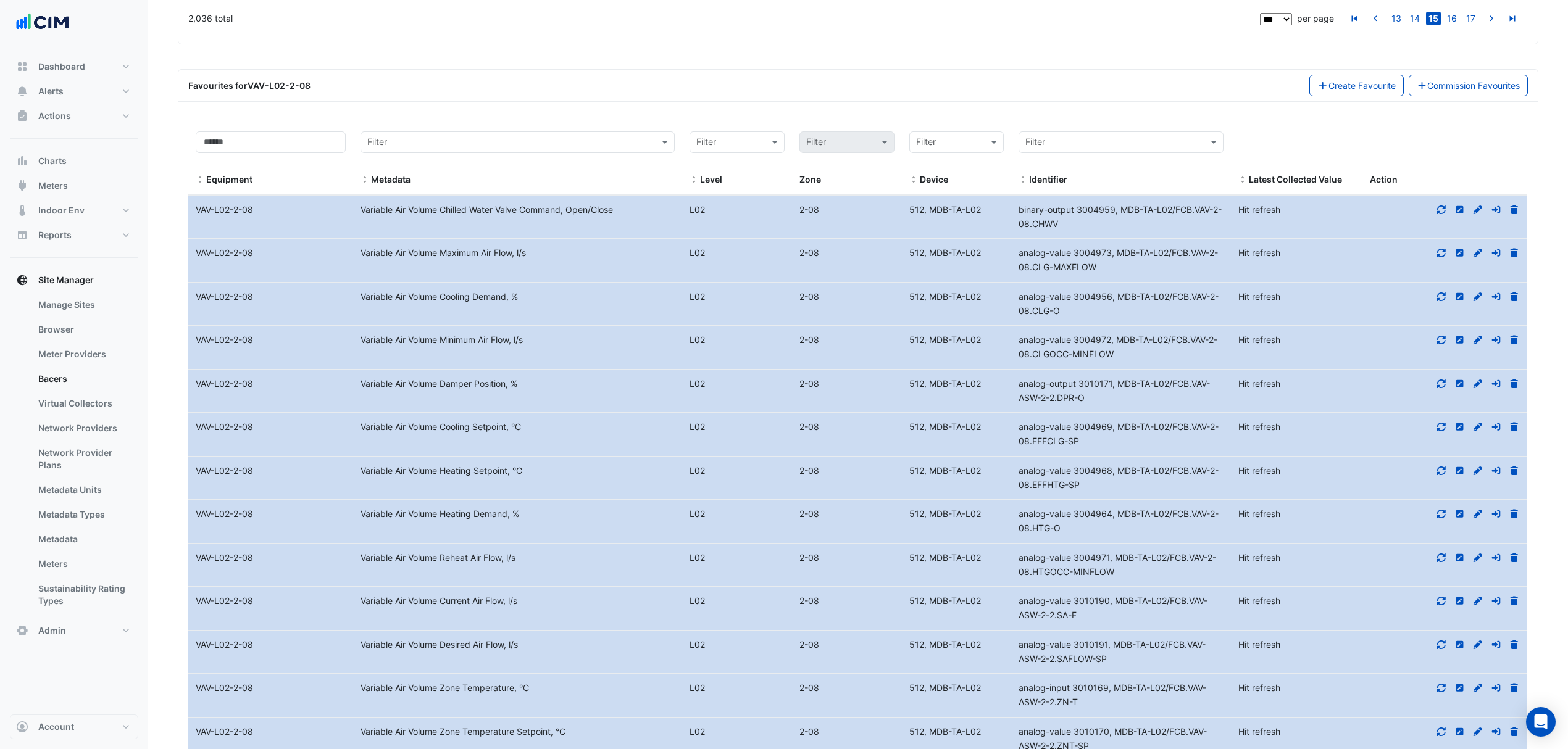
scroll to position [3372, 0]
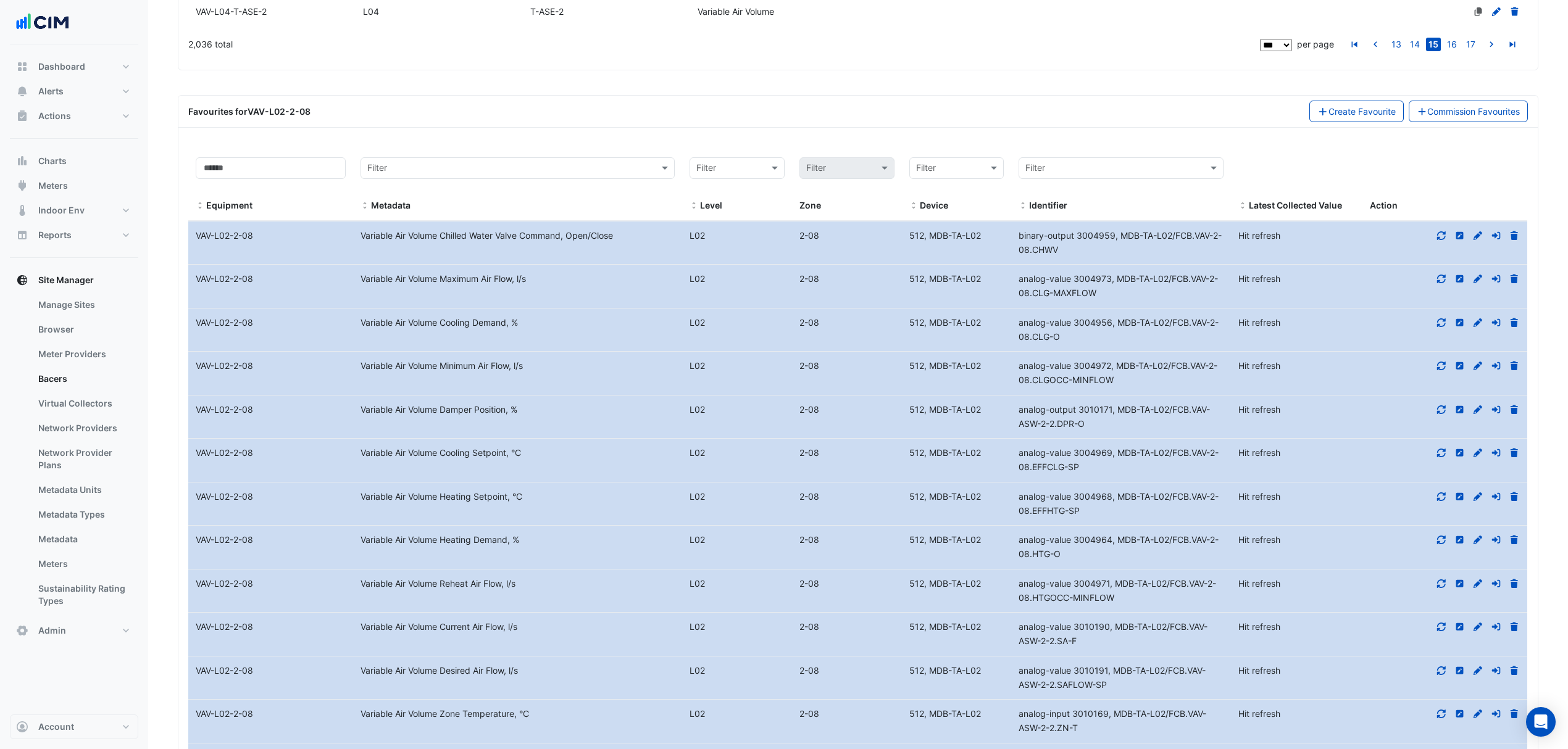
click at [1442, 231] on icon at bounding box center [1441, 235] width 11 height 9
drag, startPoint x: 1071, startPoint y: 203, endPoint x: 1018, endPoint y: 191, distance: 54.3
click at [1018, 229] on div "binary-output 3004959, MDB-TA-L02/FCB.VAV-2-08.CHWV" at bounding box center [1120, 243] width 220 height 28
drag, startPoint x: 571, startPoint y: 186, endPoint x: 516, endPoint y: 188, distance: 55.0
click at [516, 229] on div "Variable Air Volume Chilled Water Valve Command, Open/Close" at bounding box center [517, 236] width 329 height 14
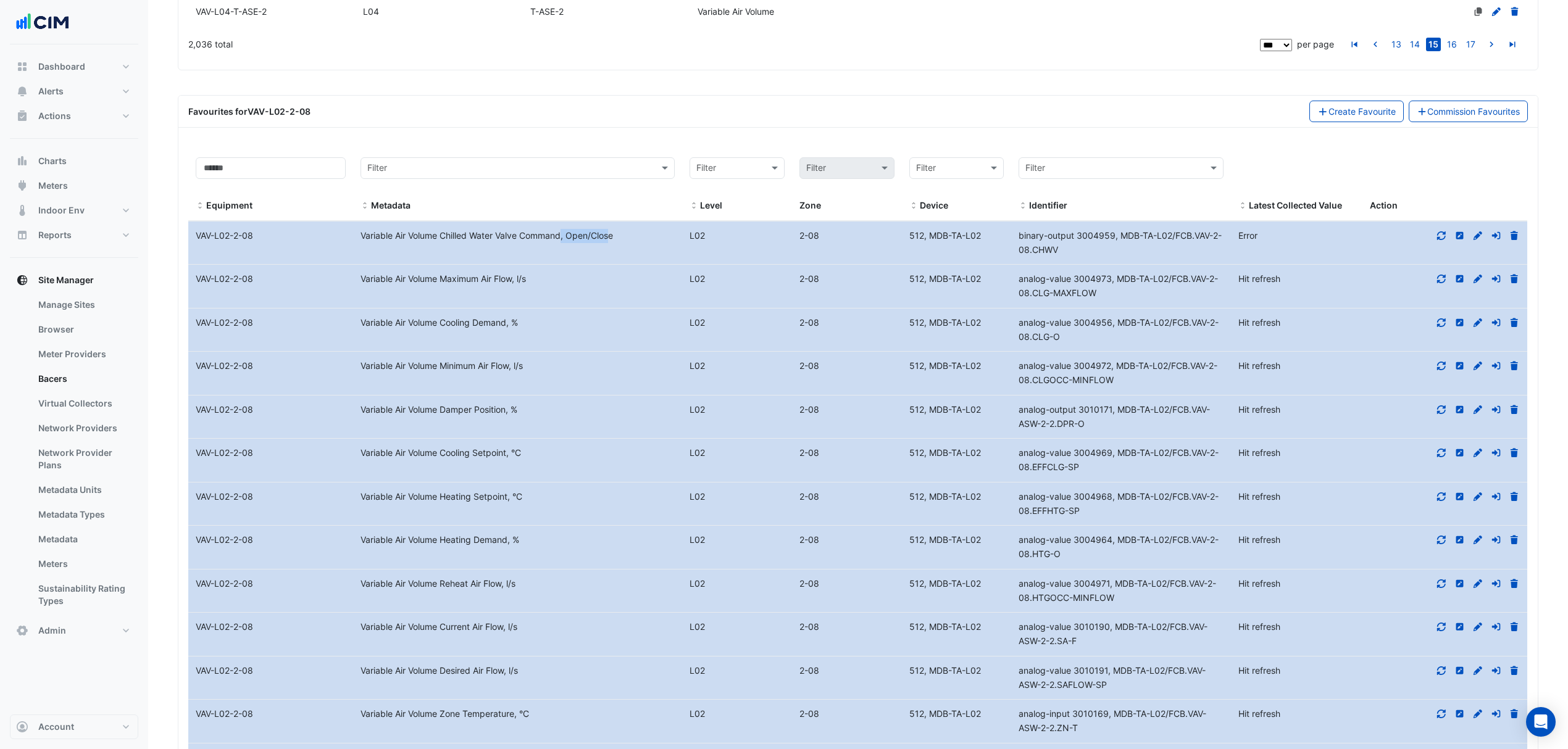
drag, startPoint x: 1068, startPoint y: 203, endPoint x: 1021, endPoint y: 189, distance: 49.0
click at [1021, 229] on div "binary-output 3004959, MDB-TA-L02/FCB.VAV-2-08.CHWV" at bounding box center [1120, 243] width 220 height 28
click at [1475, 230] on icon at bounding box center [1477, 234] width 9 height 9
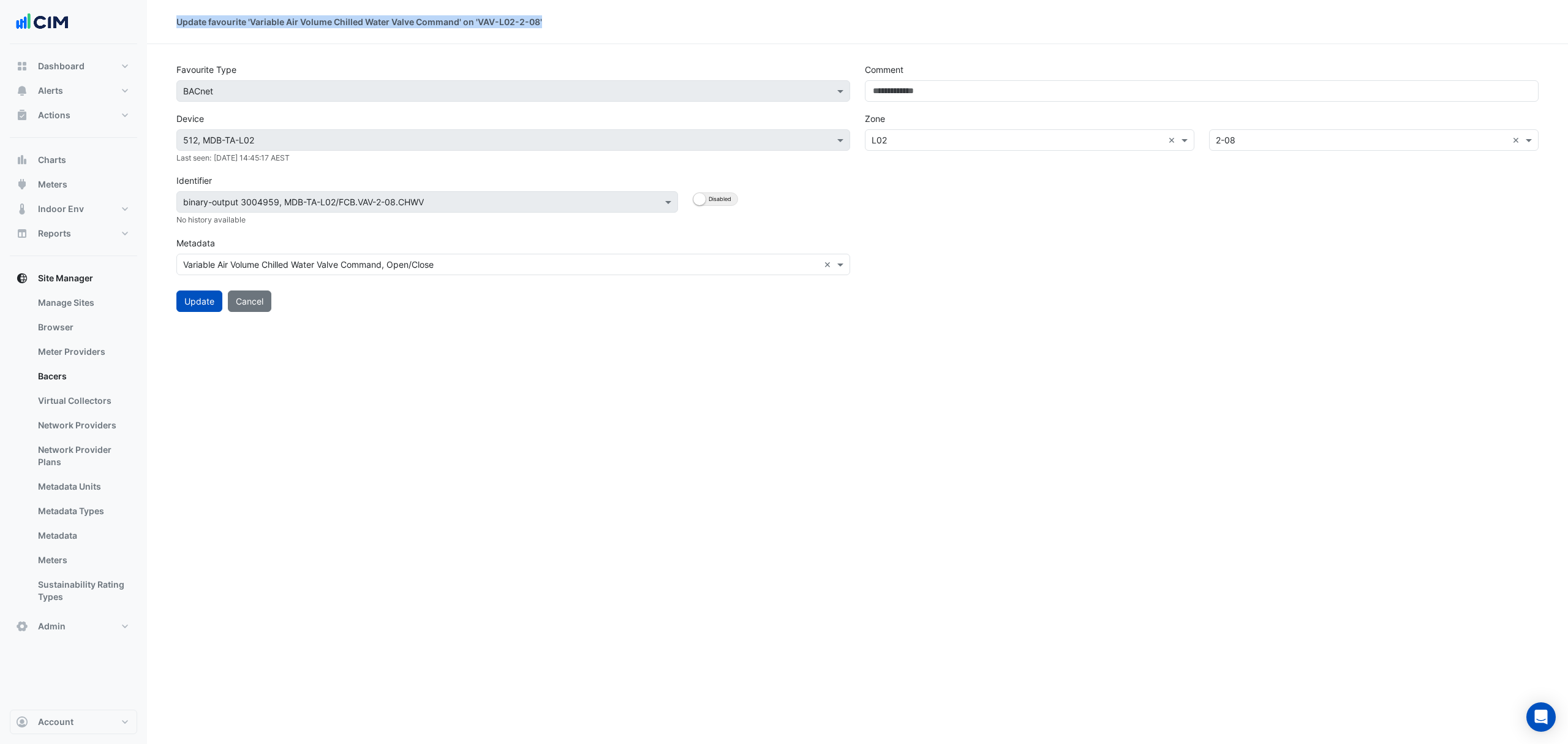
drag, startPoint x: 540, startPoint y: 21, endPoint x: 167, endPoint y: 15, distance: 373.0
click at [167, 15] on div "Update favourite 'Variable Air Volume Chilled Water Valve Command' on 'VAV-L02-…" at bounding box center [857, 21] width 1421 height 13
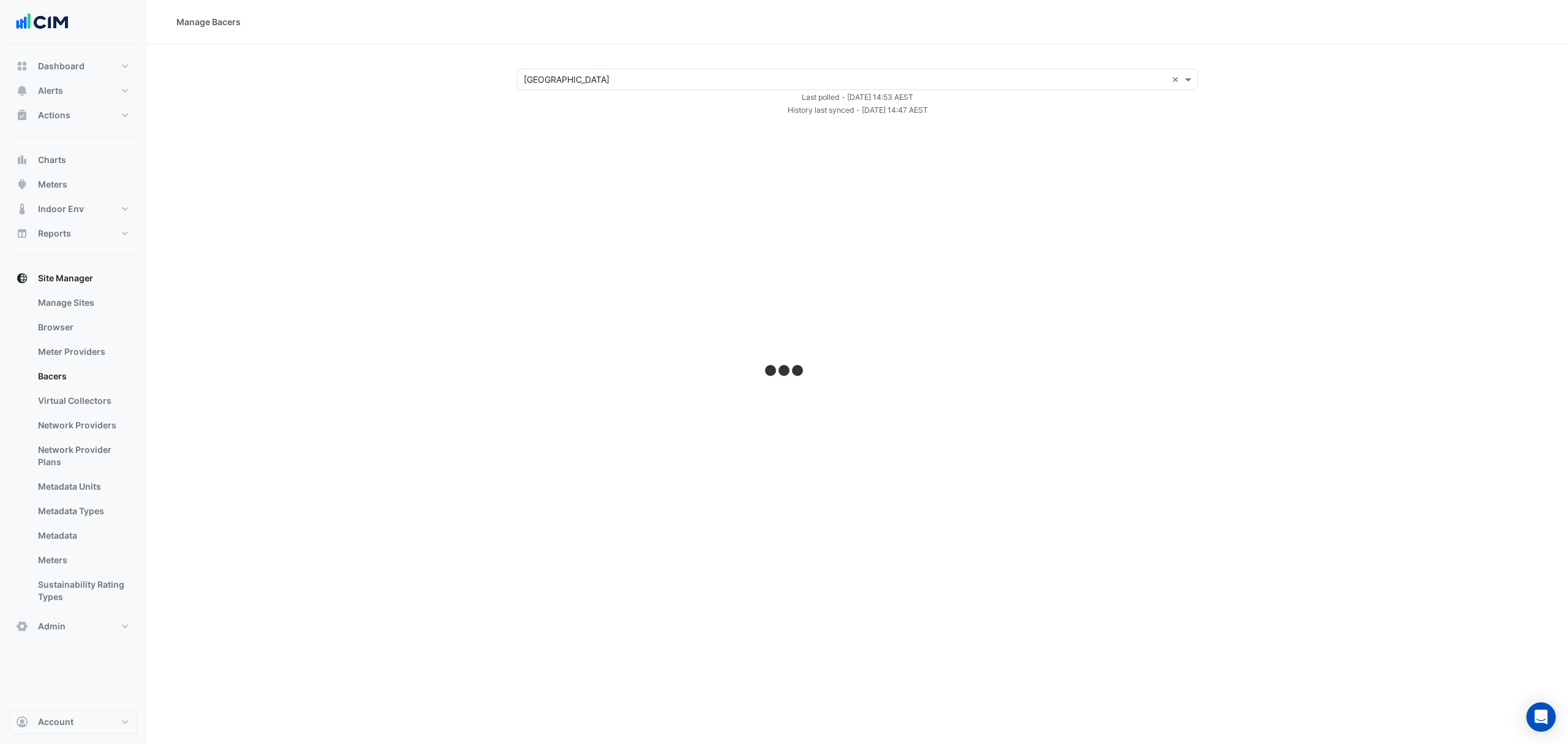
select select "***"
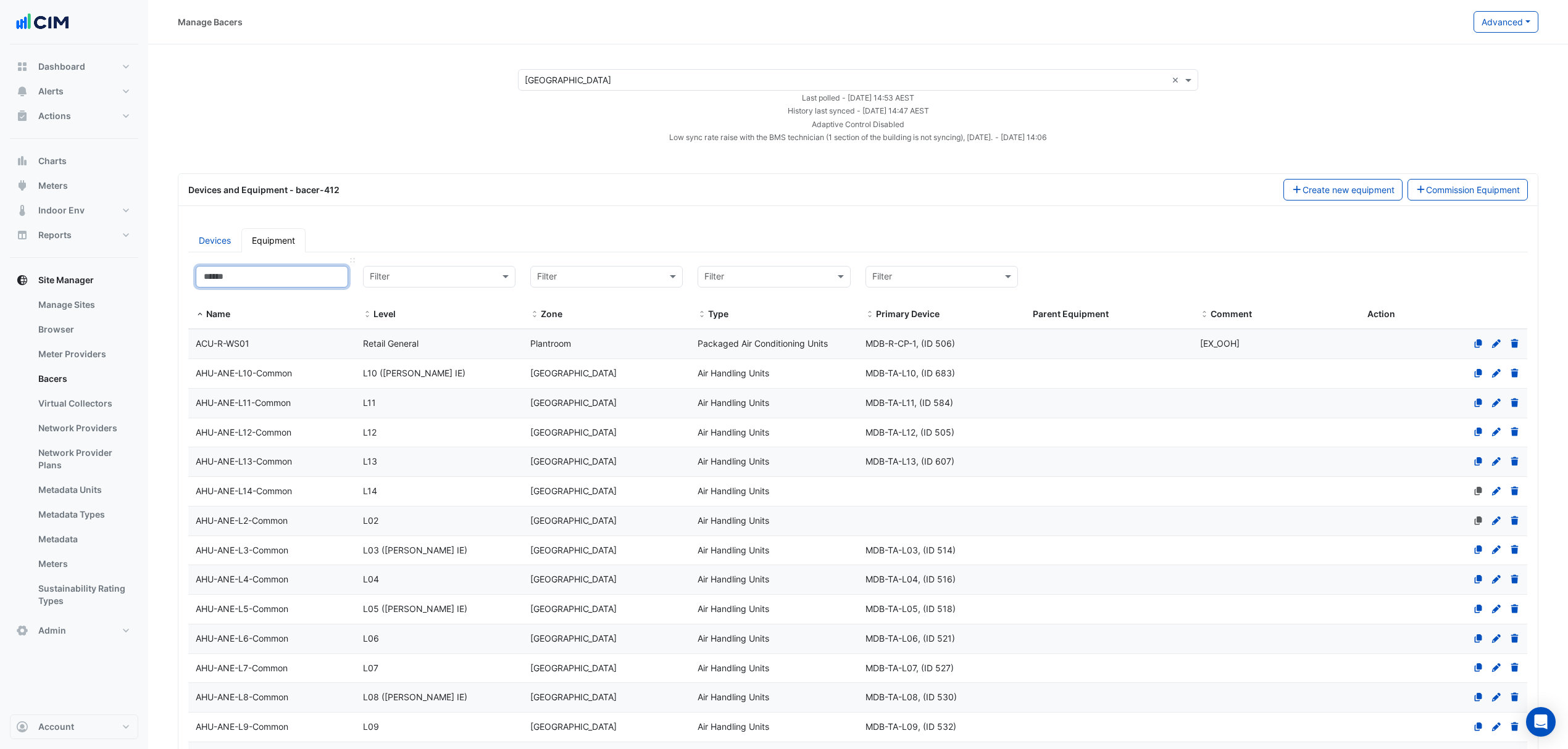
click at [248, 284] on input at bounding box center [272, 277] width 153 height 21
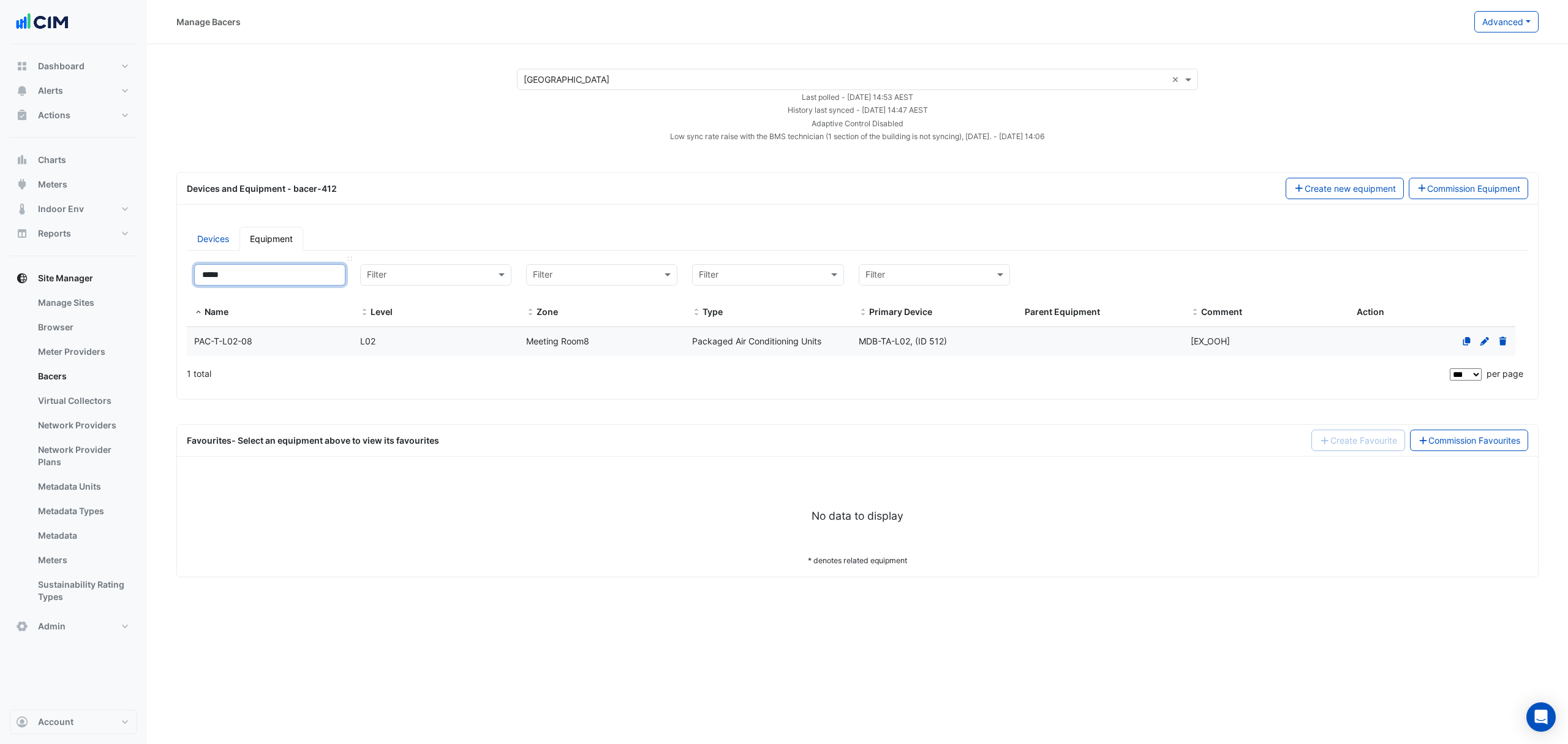
drag, startPoint x: 206, startPoint y: 270, endPoint x: 189, endPoint y: 270, distance: 17.0
click at [194, 270] on input "*****" at bounding box center [269, 275] width 151 height 21
type input "*****"
click at [278, 348] on div "VAV-L02-2-08" at bounding box center [271, 341] width 168 height 14
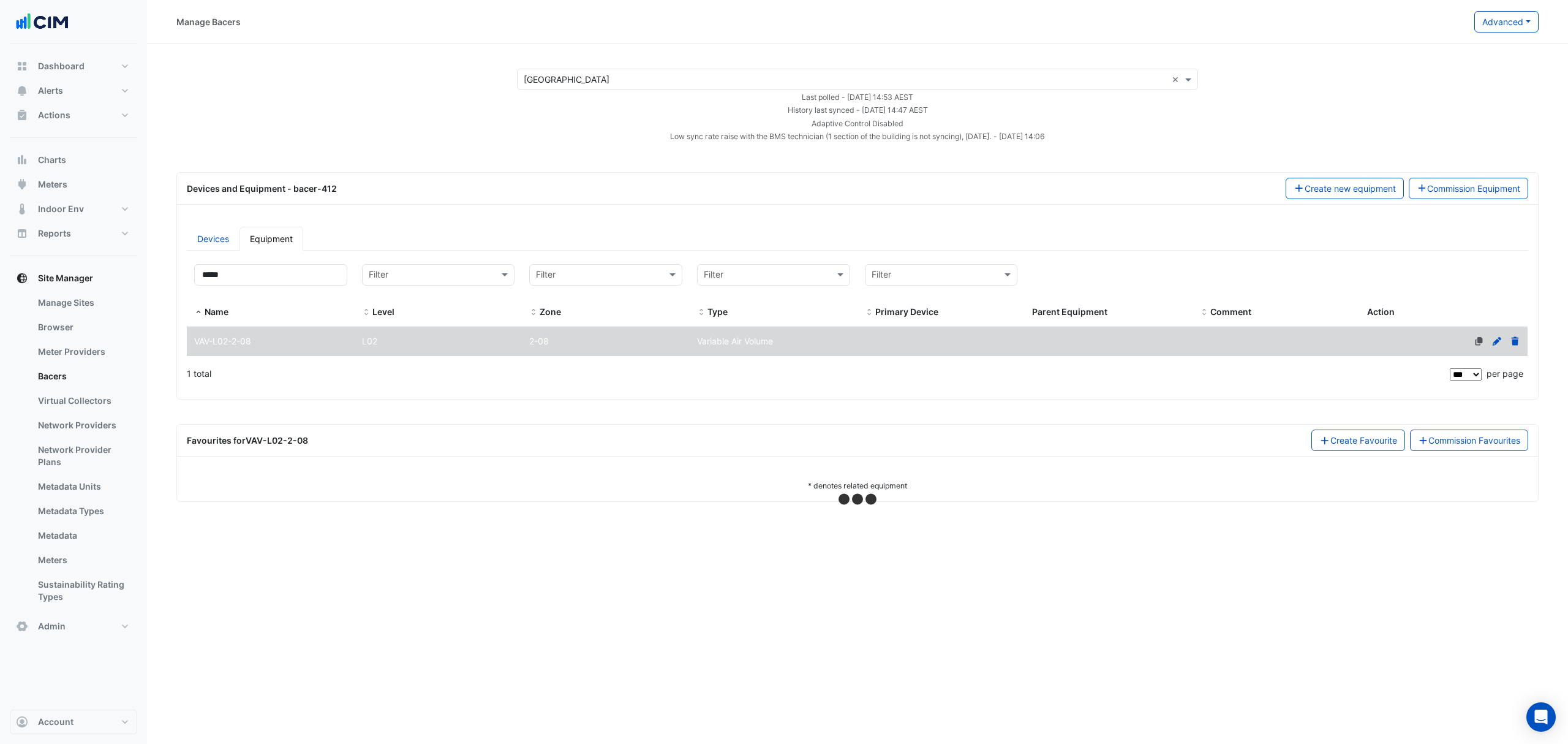
select select "***"
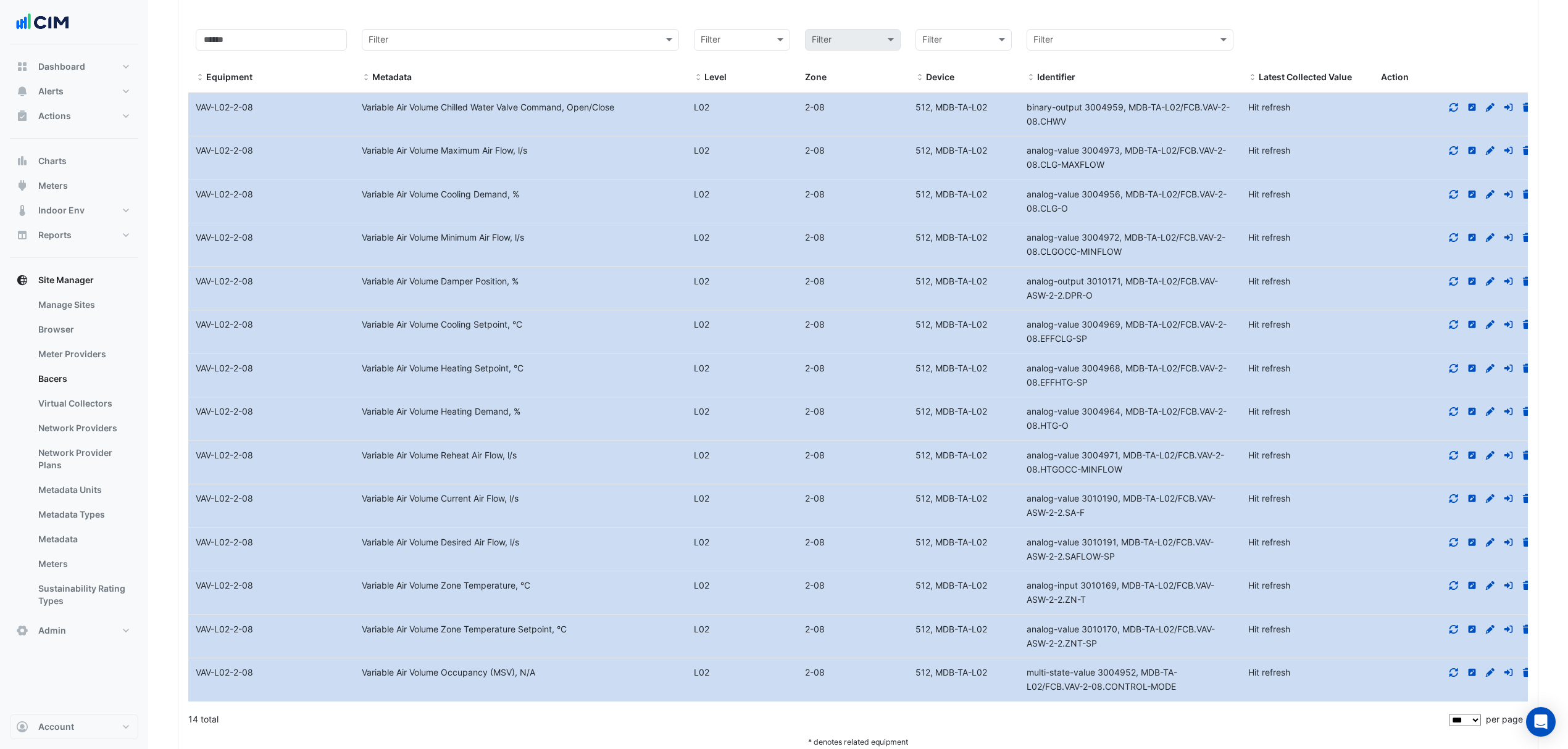
scroll to position [501, 0]
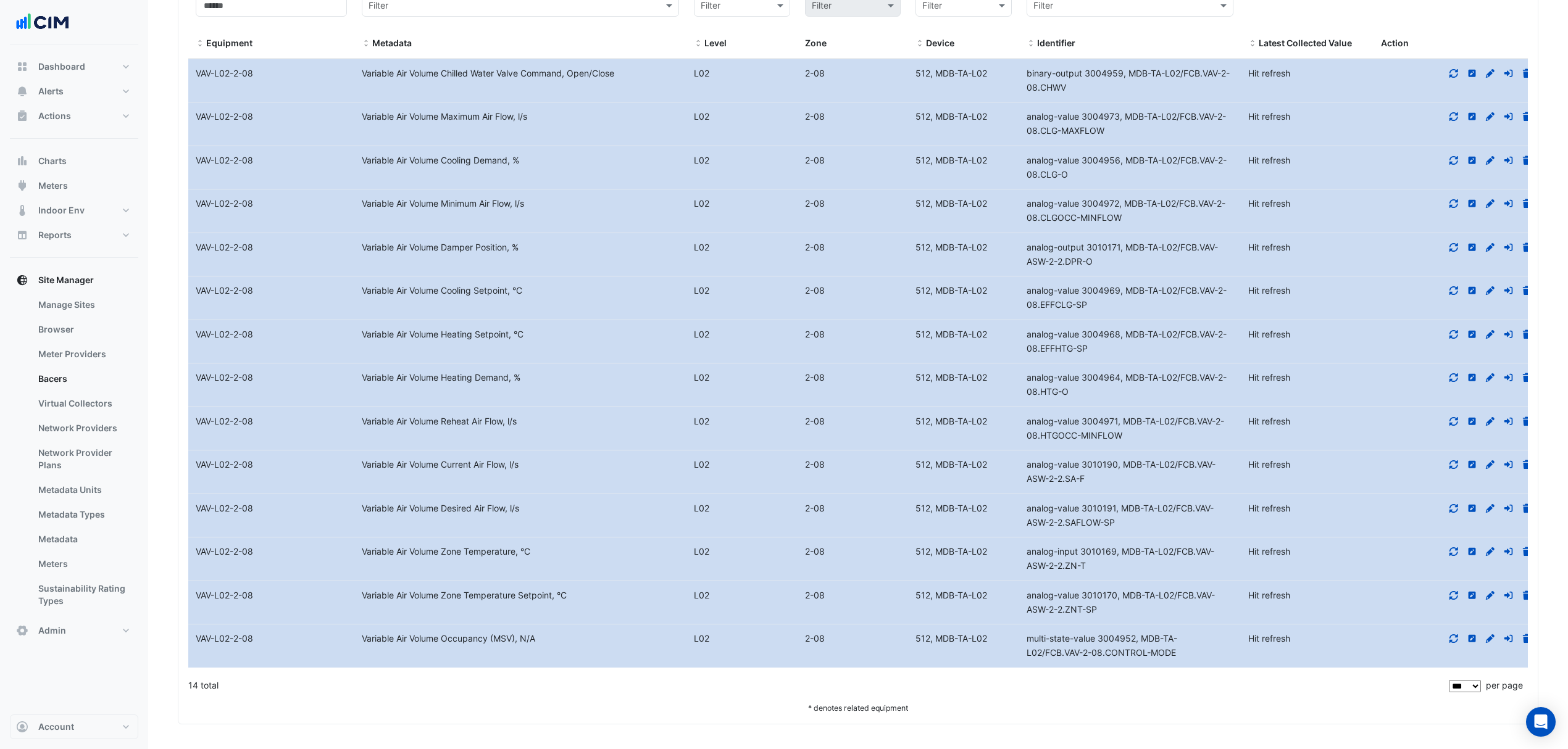
click at [1522, 72] on icon at bounding box center [1526, 73] width 11 height 9
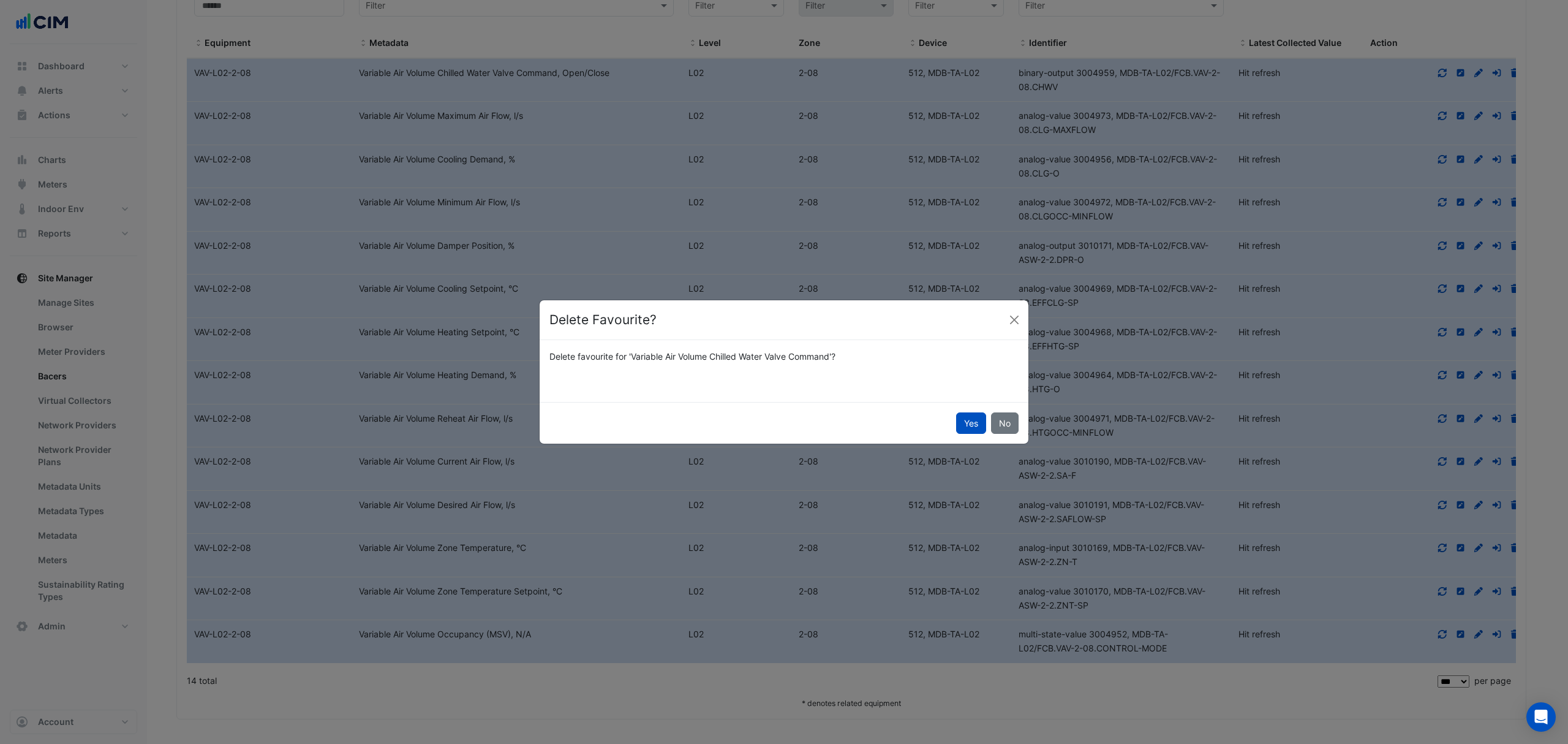
drag, startPoint x: 841, startPoint y: 370, endPoint x: 591, endPoint y: 363, distance: 250.1
click at [591, 363] on div "Delete favourite for 'Variable Air Volume Chilled Water Valve Command'?" at bounding box center [784, 370] width 484 height 42
click at [1014, 322] on button "Close" at bounding box center [1014, 320] width 19 height 19
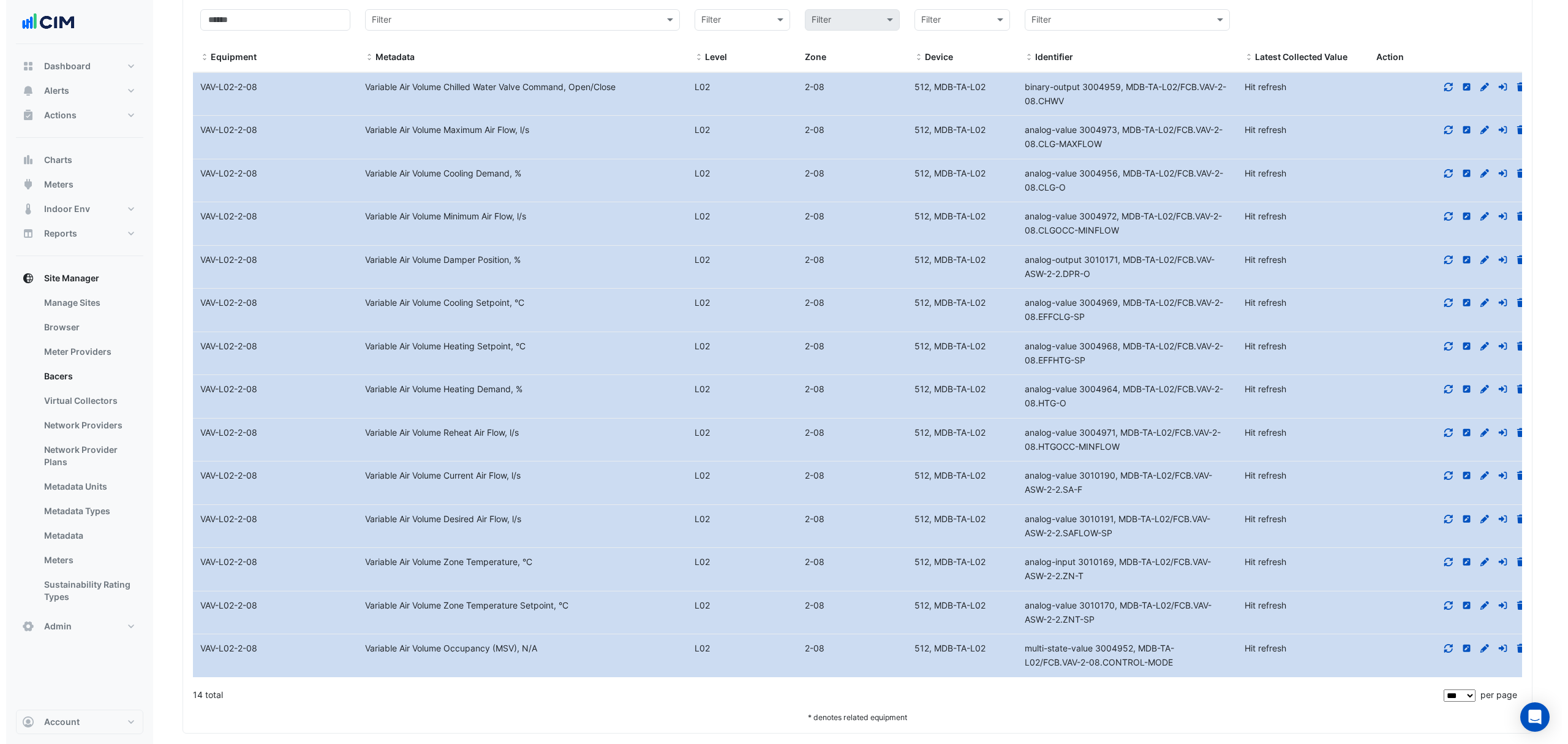
scroll to position [416, 0]
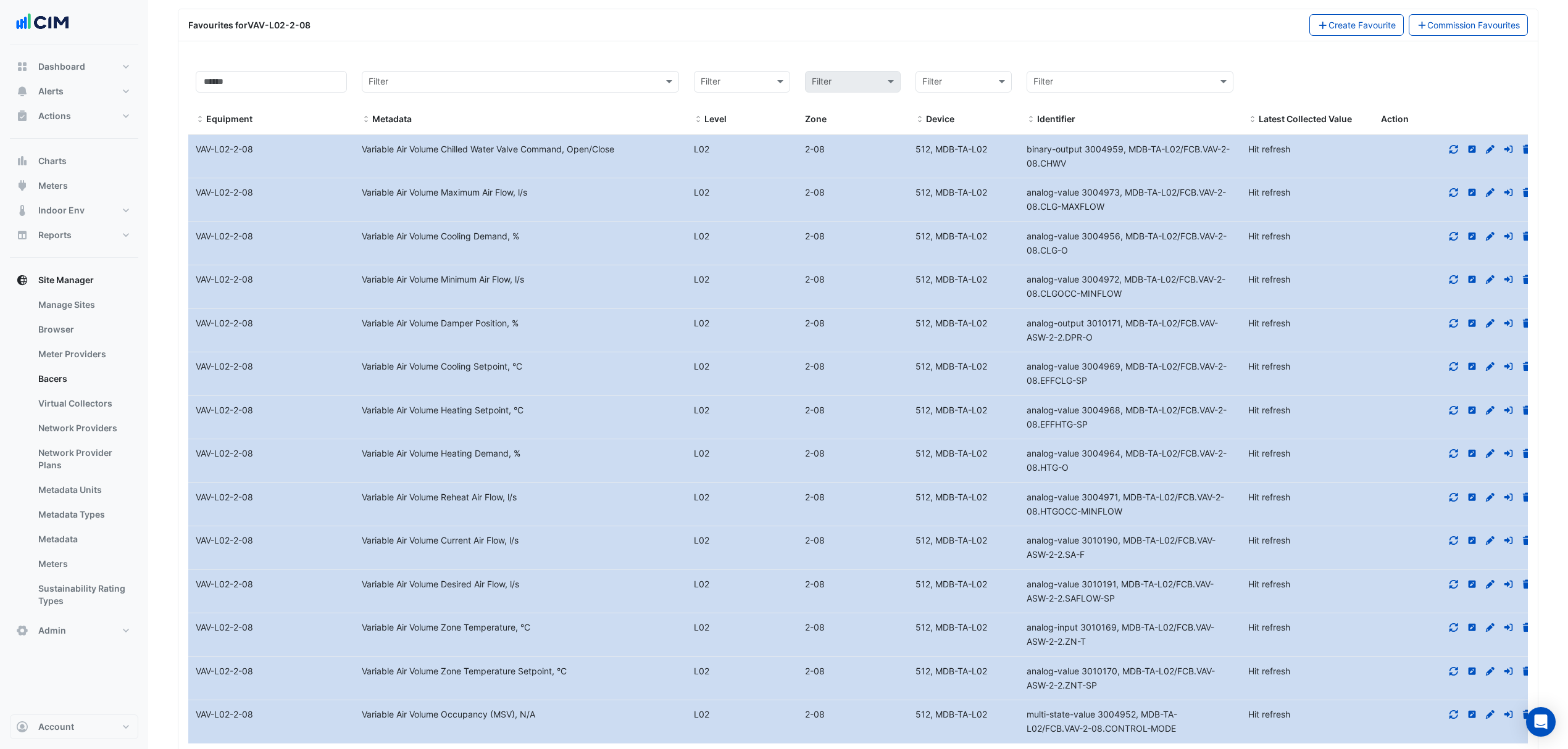
click at [1524, 153] on icon at bounding box center [1526, 148] width 7 height 9
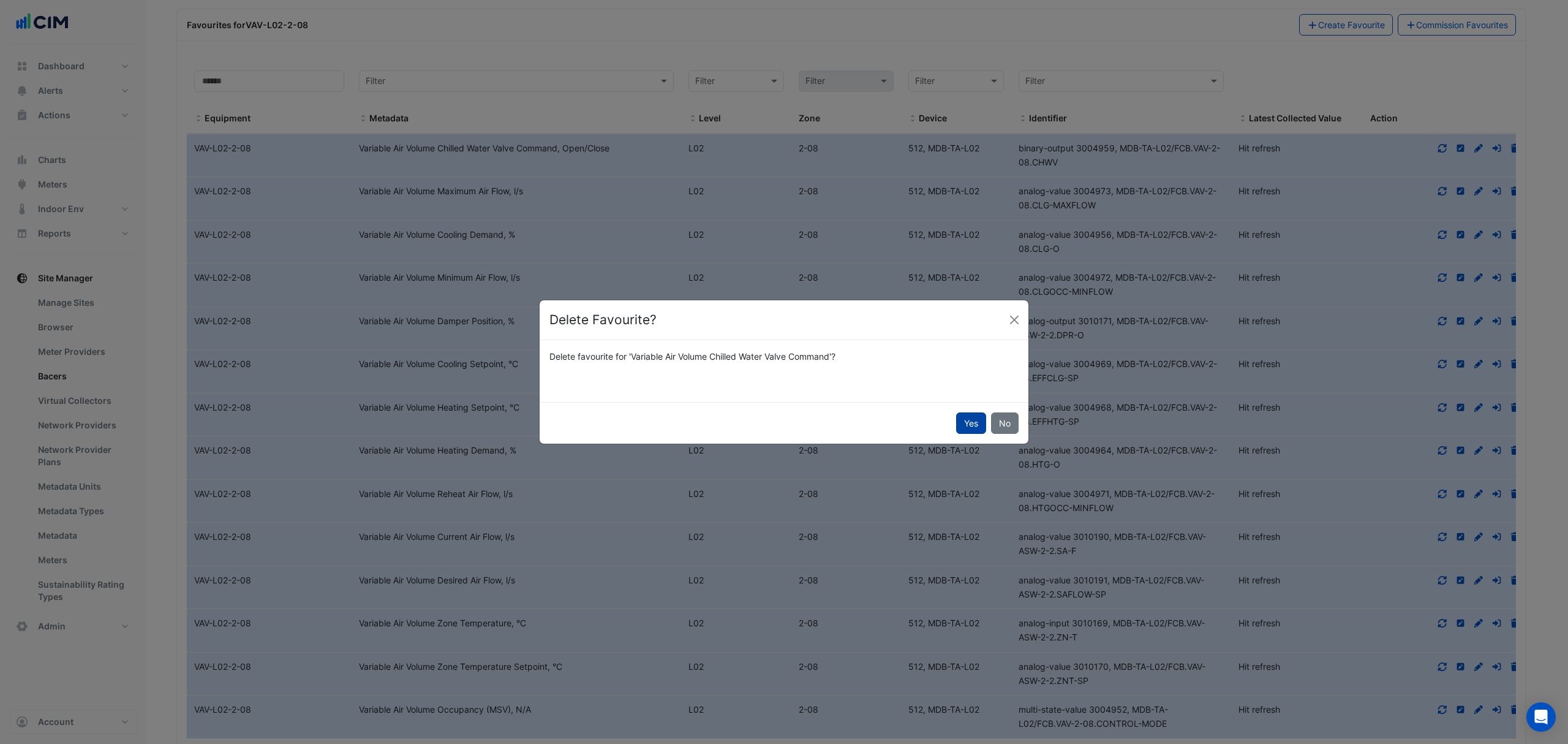
click at [969, 424] on button "Yes" at bounding box center [970, 423] width 30 height 21
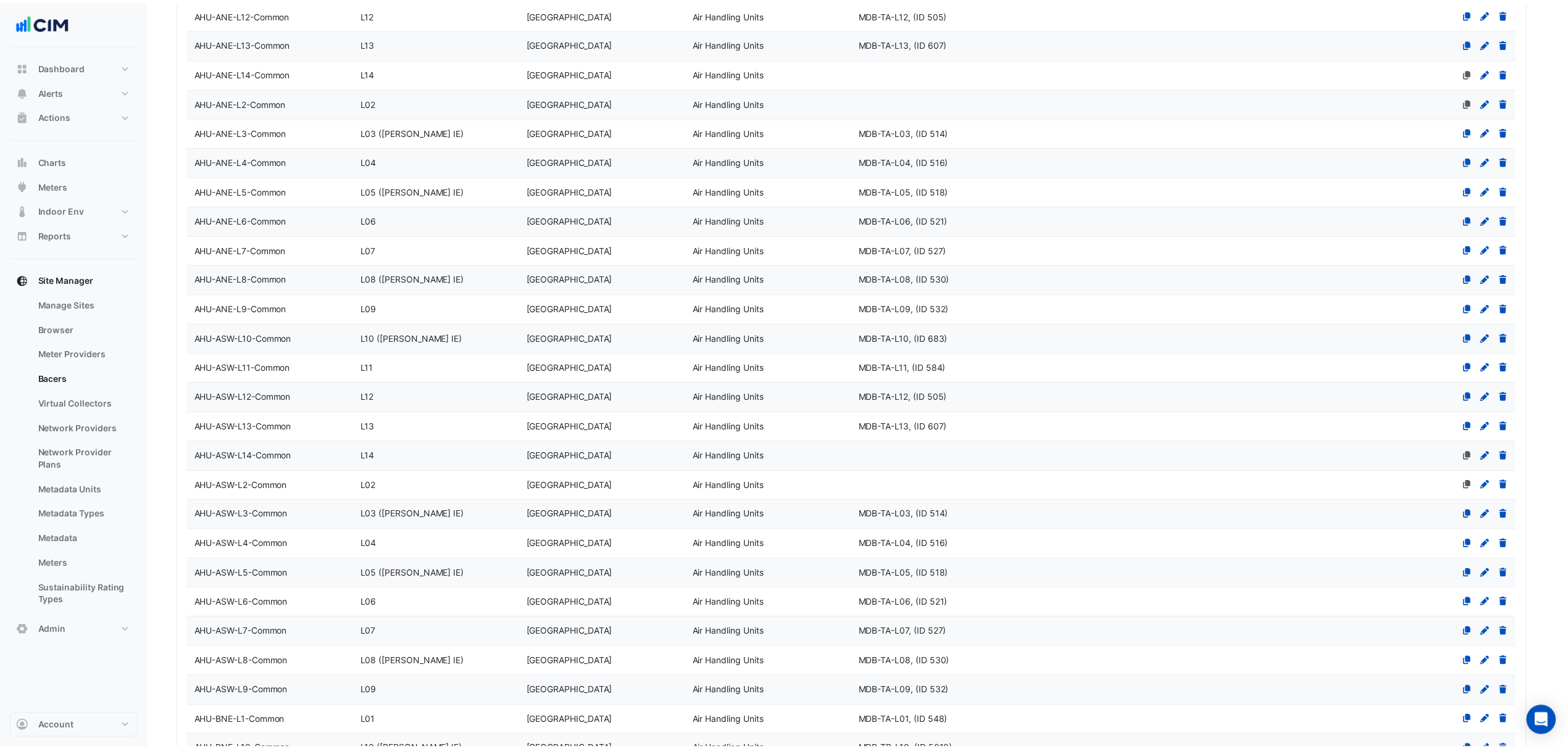
scroll to position [3355, 0]
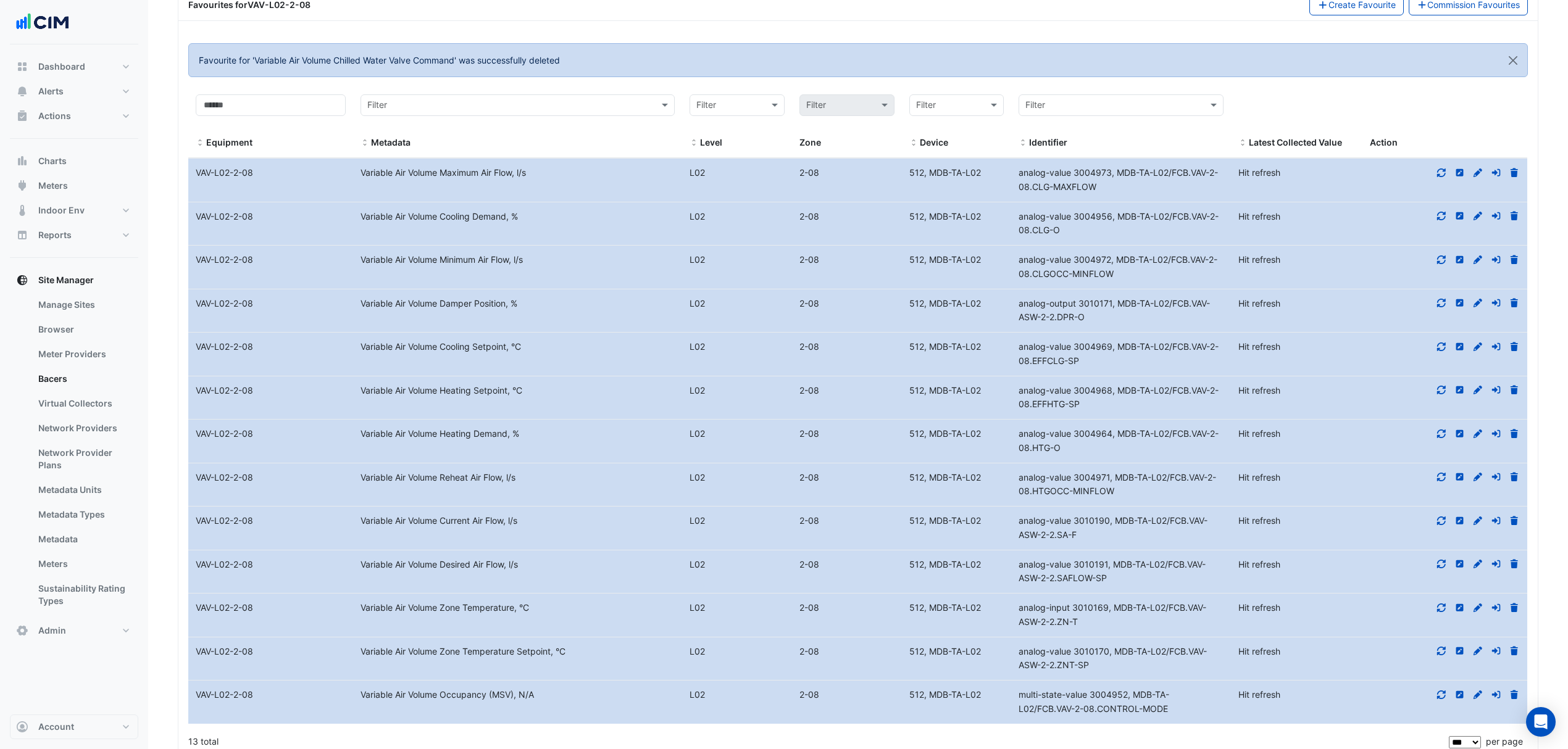
click at [1479, 351] on icon at bounding box center [1477, 347] width 11 height 9
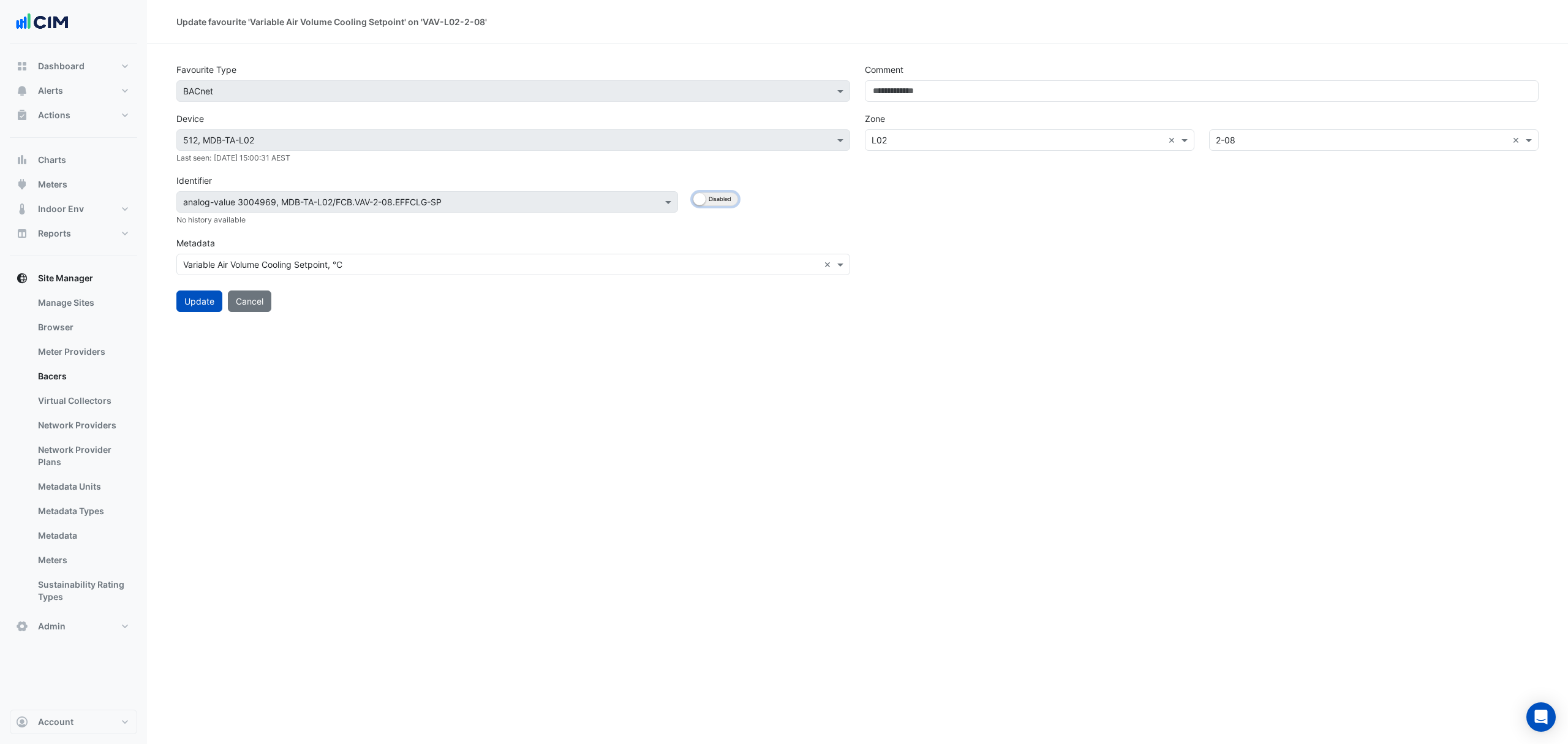
click at [706, 199] on button "Enabled Disabled" at bounding box center [716, 199] width 45 height 13
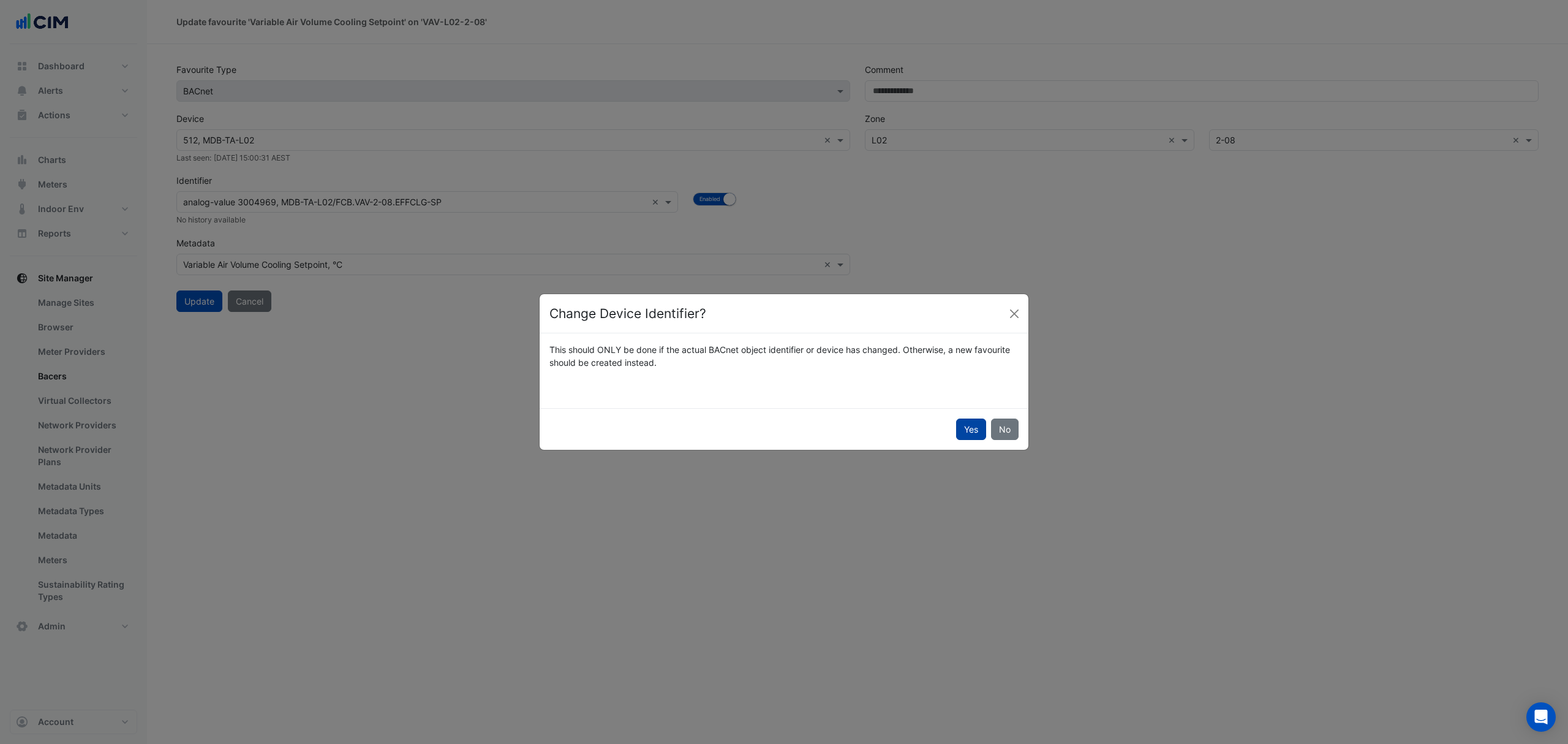
click at [971, 428] on button "Yes" at bounding box center [970, 429] width 30 height 21
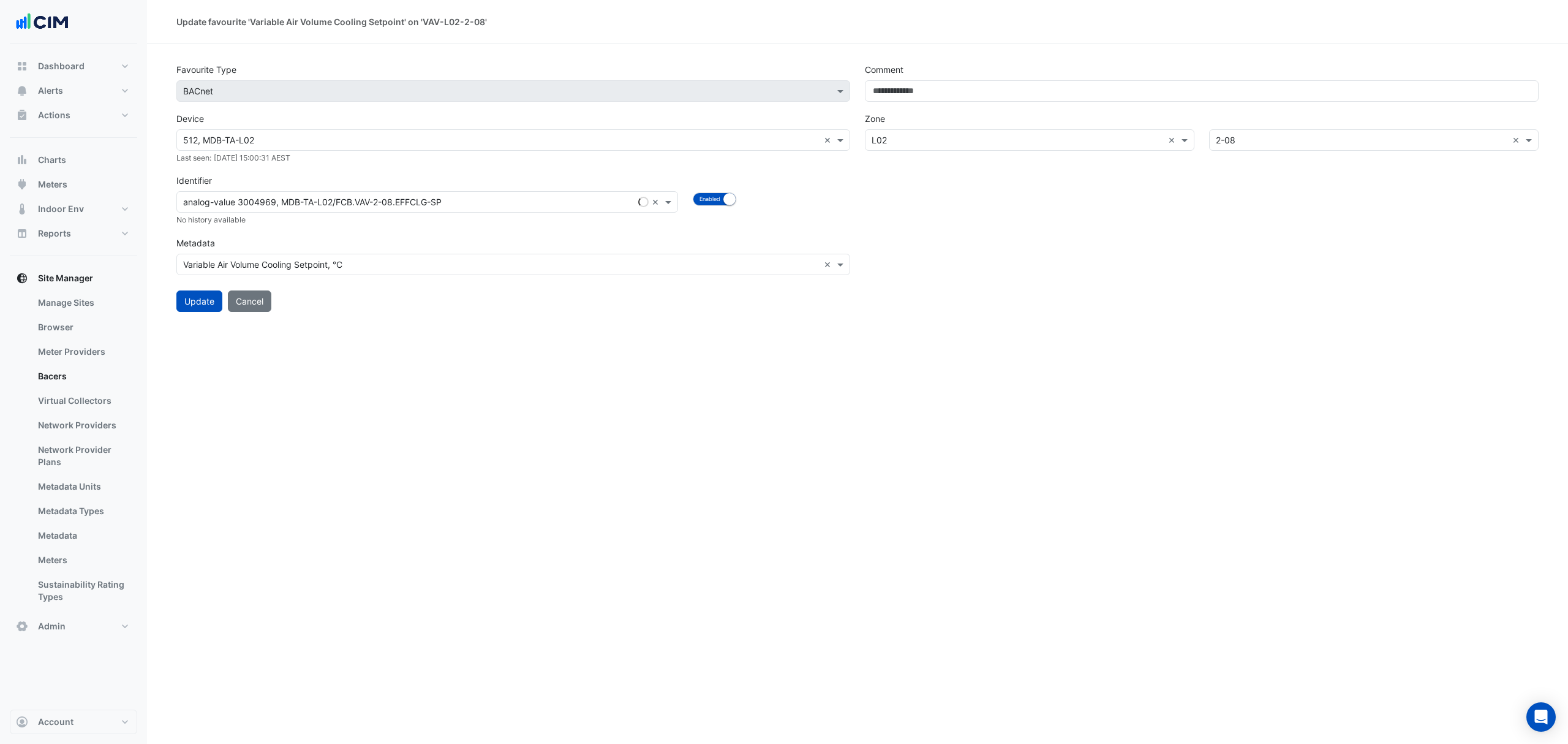
click at [485, 206] on input "text" at bounding box center [415, 202] width 464 height 13
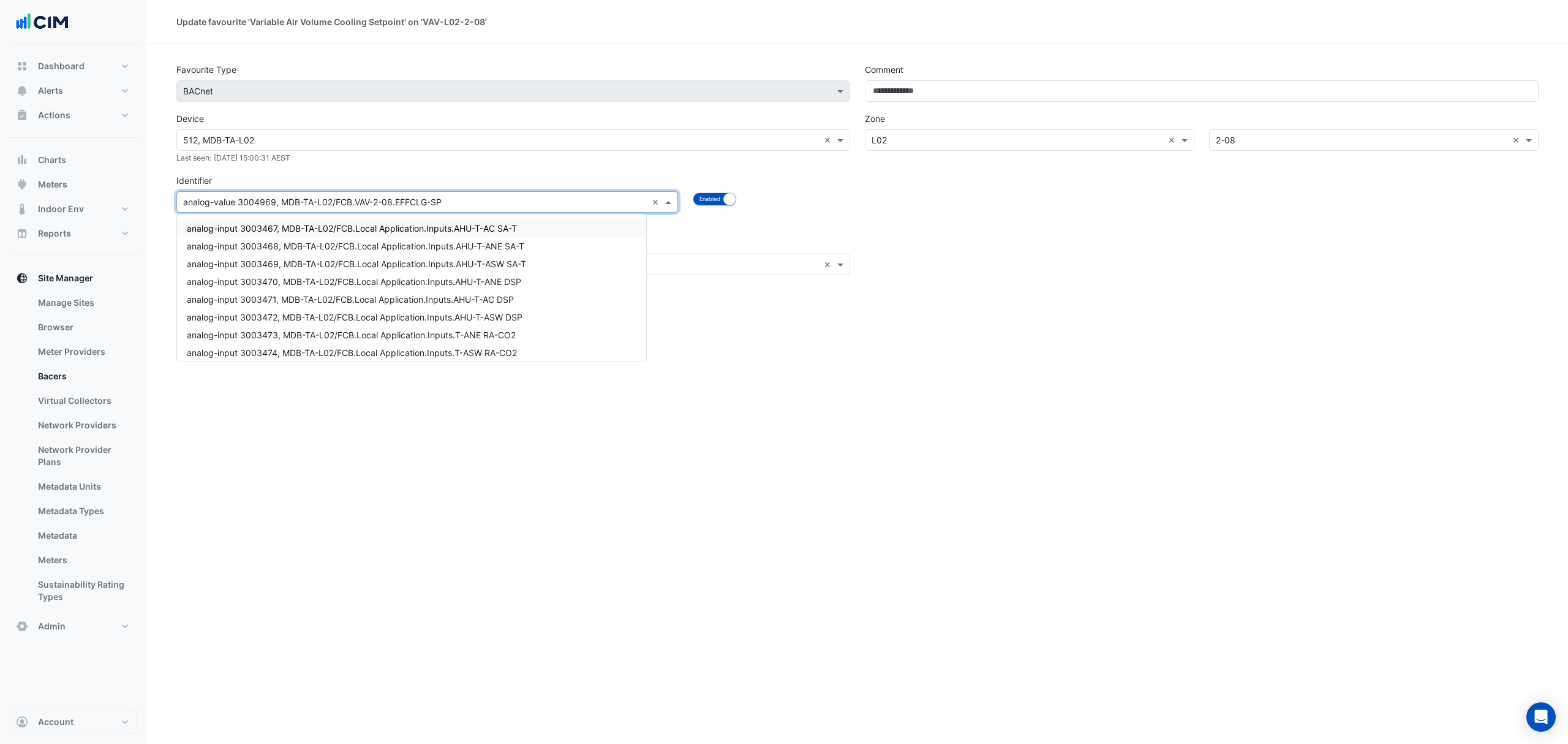
click at [480, 201] on input "text" at bounding box center [415, 202] width 464 height 13
paste input "**********"
type input "**********"
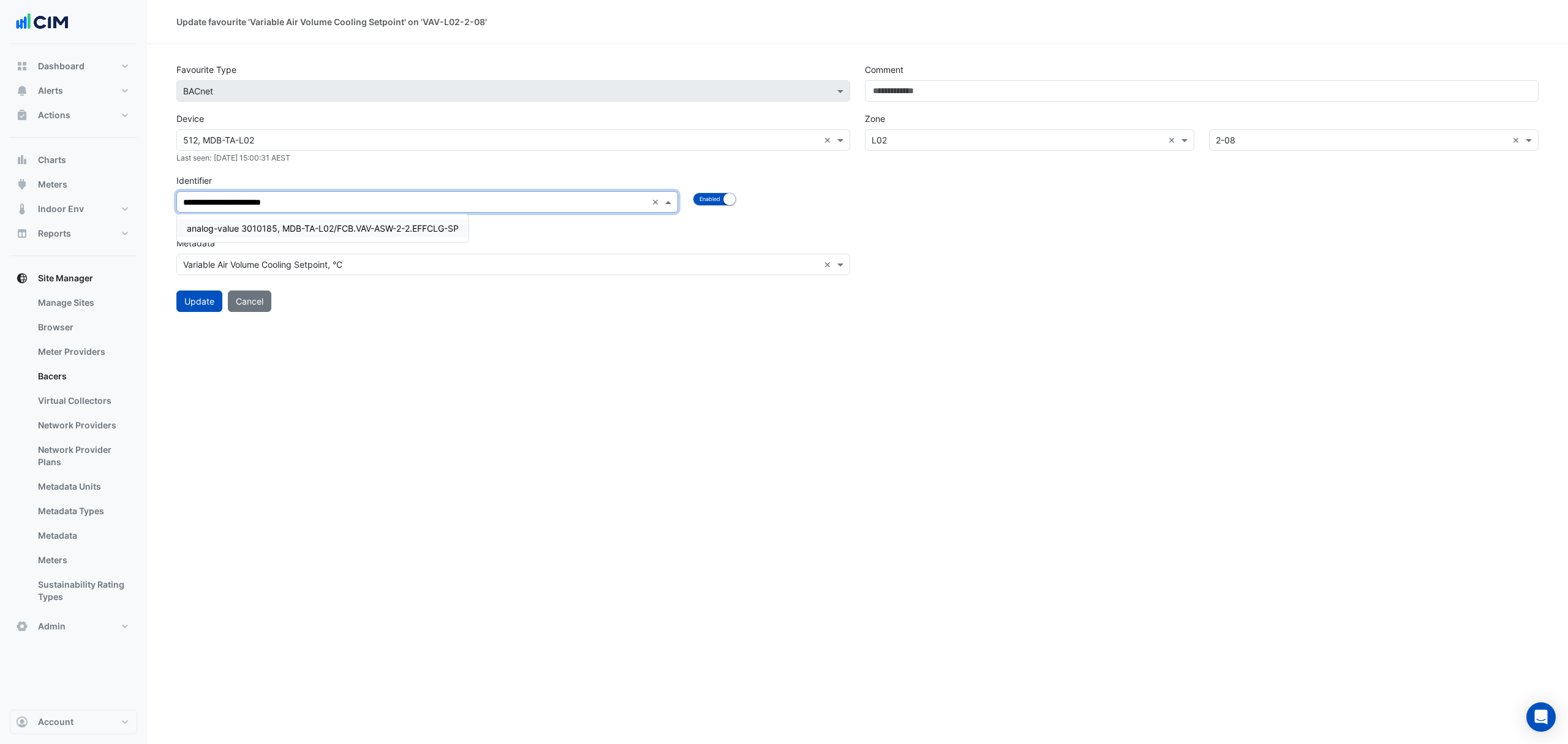
click at [388, 223] on span "analog-value 3010185, MDB-TA-L02/FCB.VAV-ASW-2-2.EFFCLG-SP" at bounding box center [323, 228] width 272 height 11
click at [205, 296] on button "Update" at bounding box center [199, 301] width 46 height 21
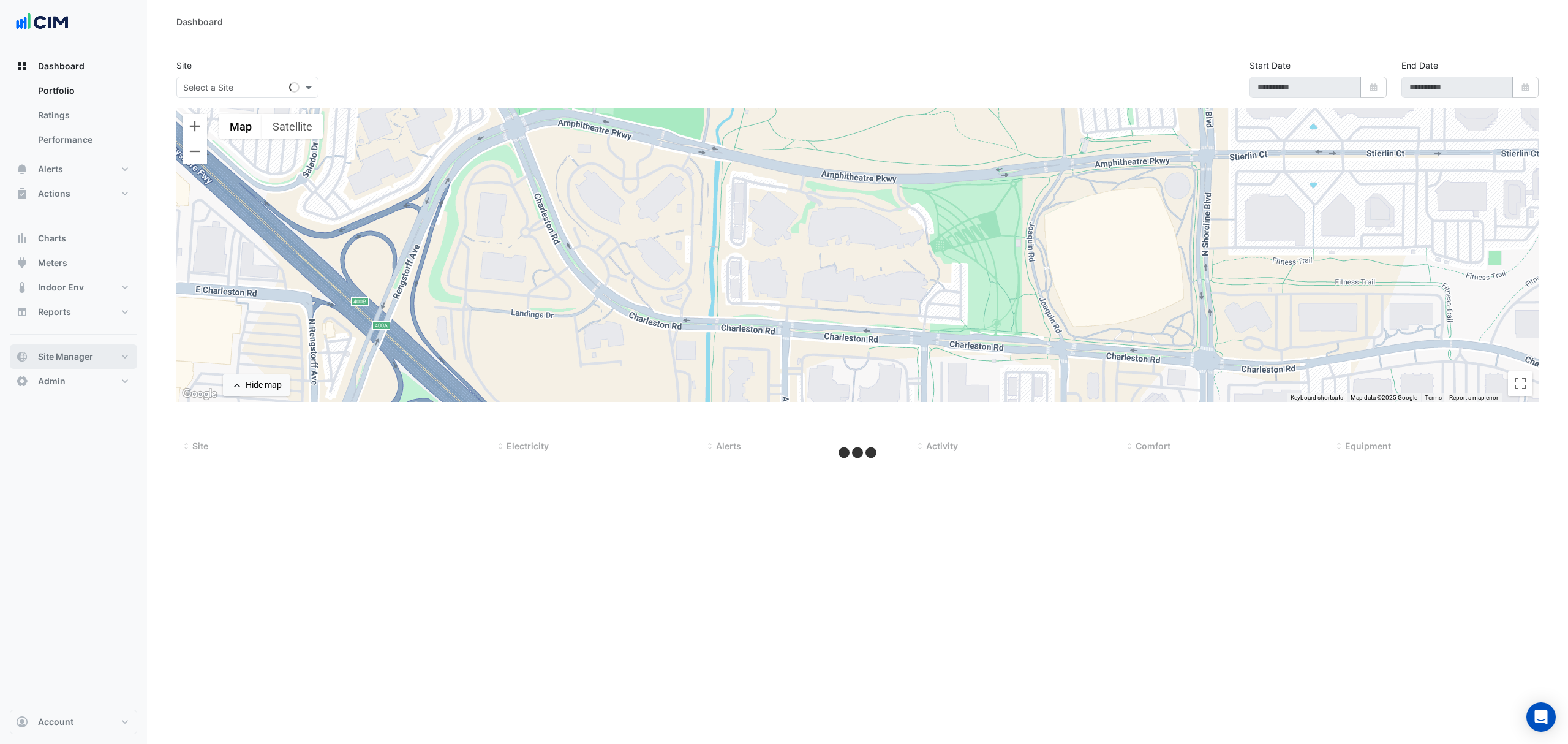
type input "**********"
select select "***"
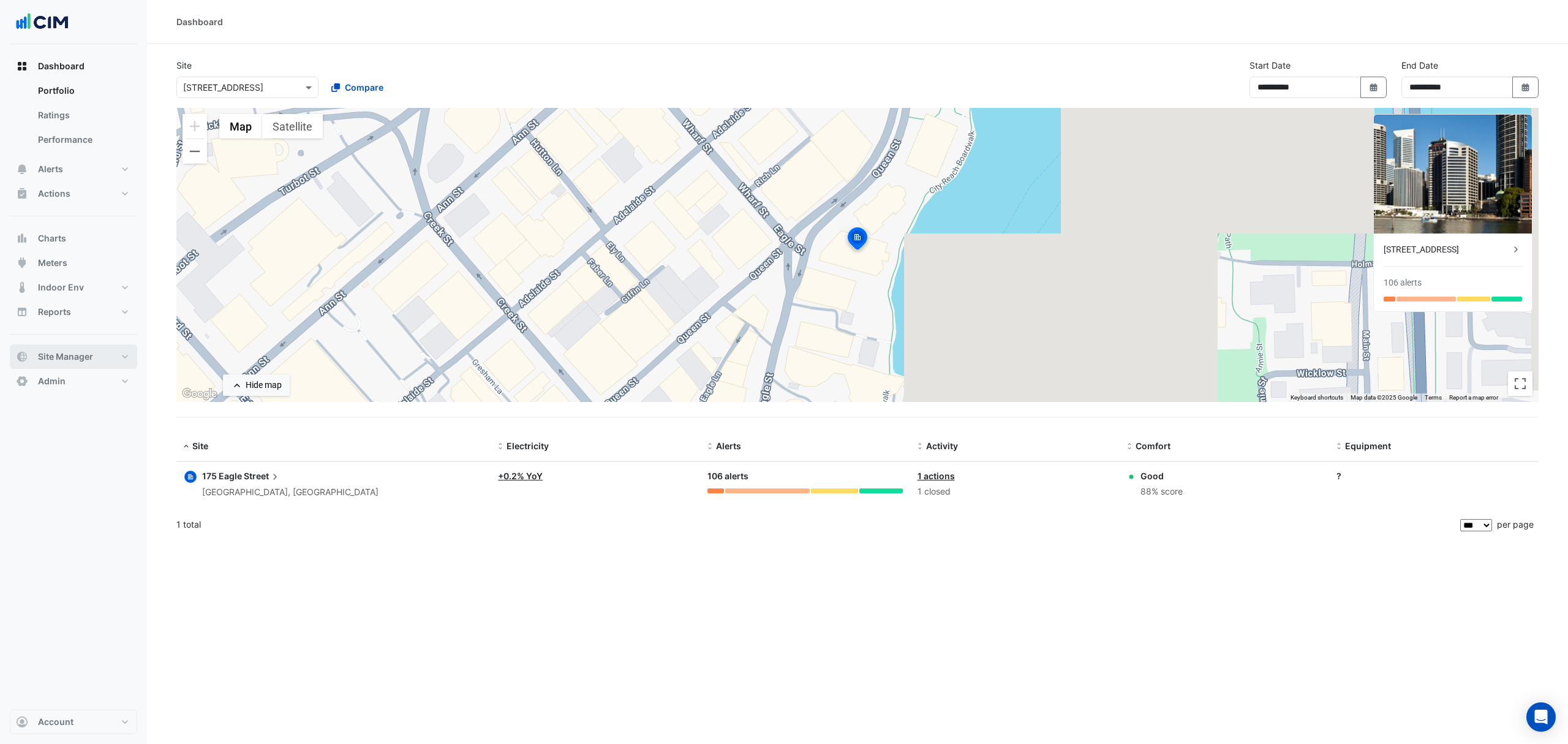
click at [84, 366] on button "Site Manager" at bounding box center [73, 356] width 127 height 25
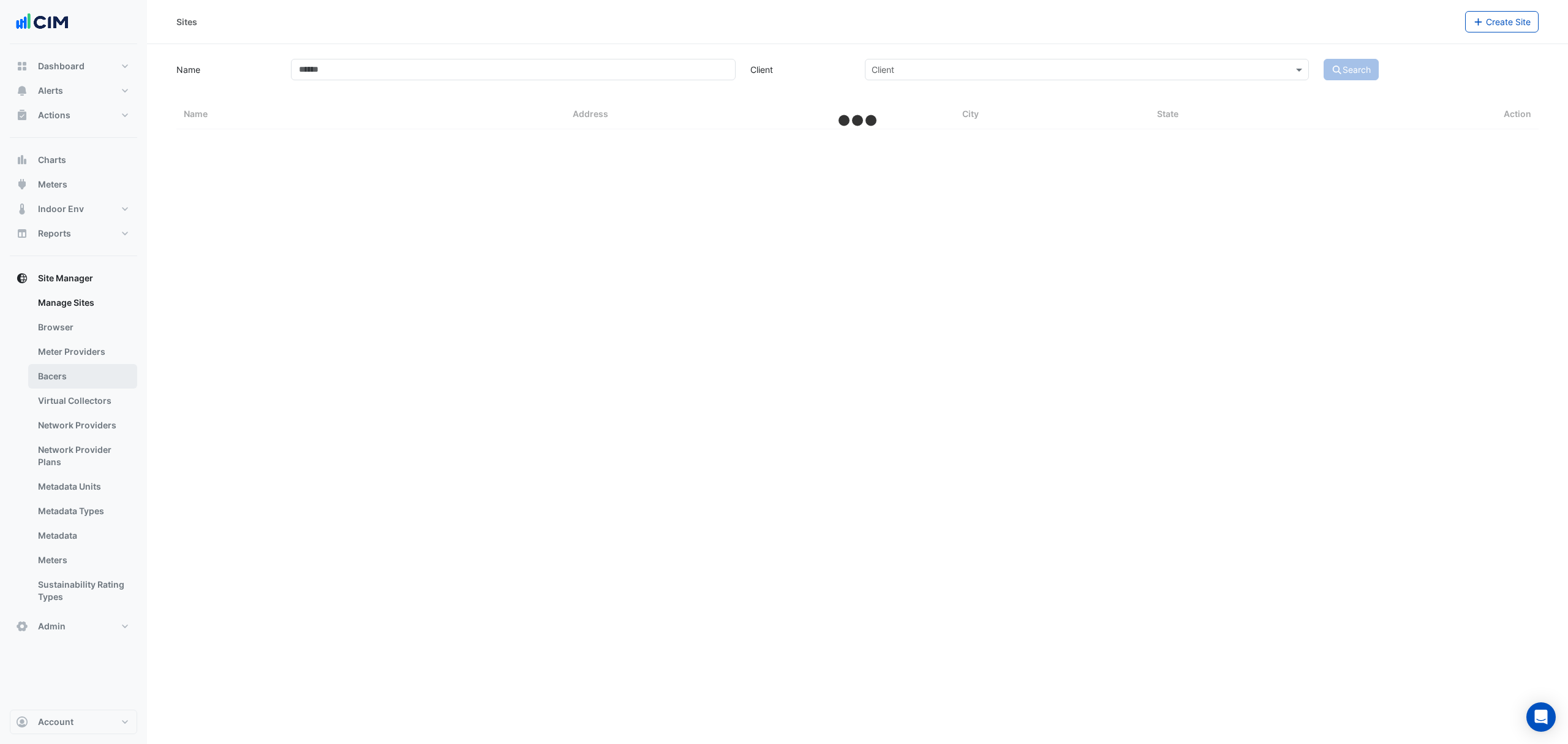
click at [71, 378] on link "Bacers" at bounding box center [82, 376] width 109 height 25
click at [780, 83] on input "text" at bounding box center [845, 79] width 643 height 13
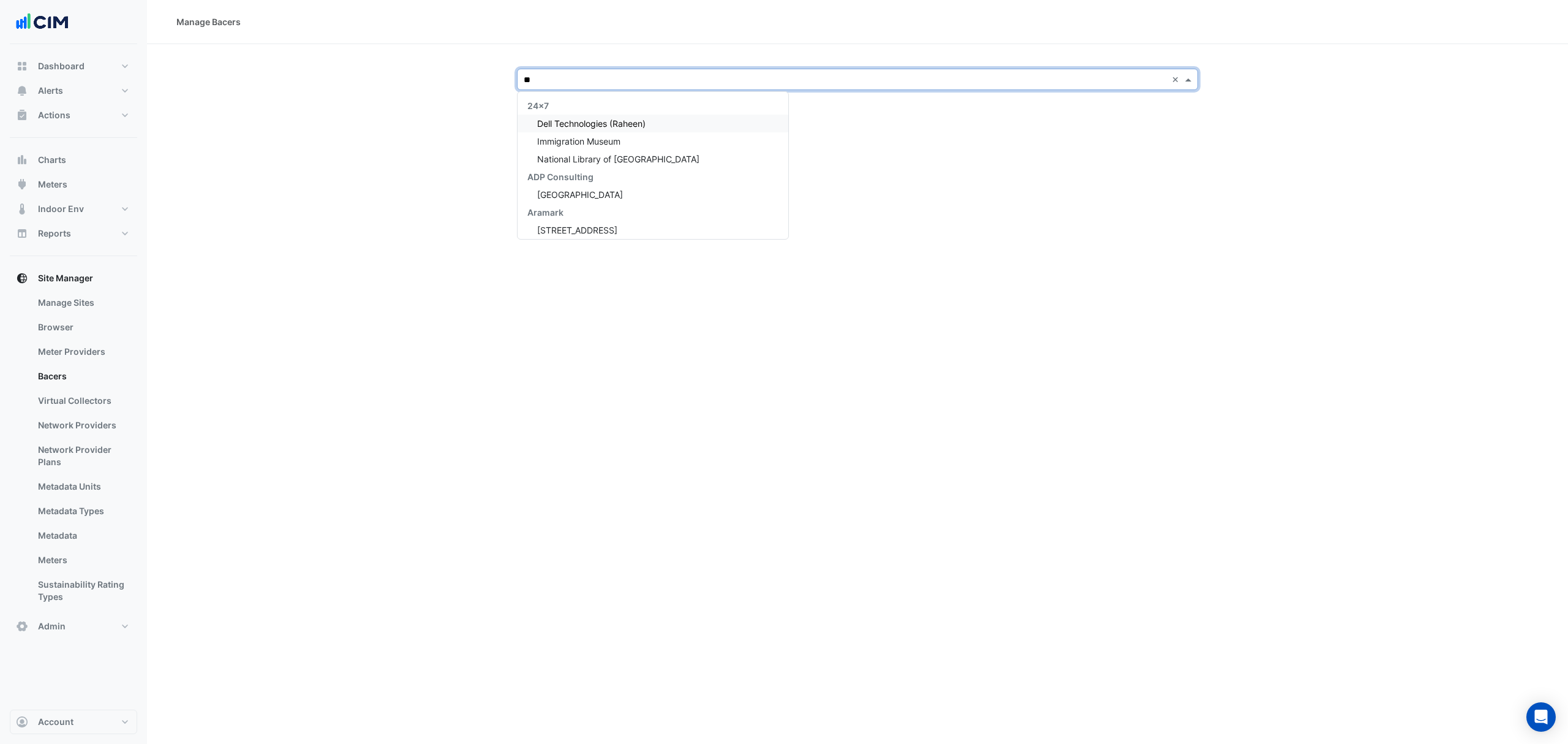
type input "***"
drag, startPoint x: 532, startPoint y: 125, endPoint x: 570, endPoint y: 115, distance: 39.3
click at [532, 125] on div "[GEOGRAPHIC_DATA]" at bounding box center [610, 123] width 186 height 18
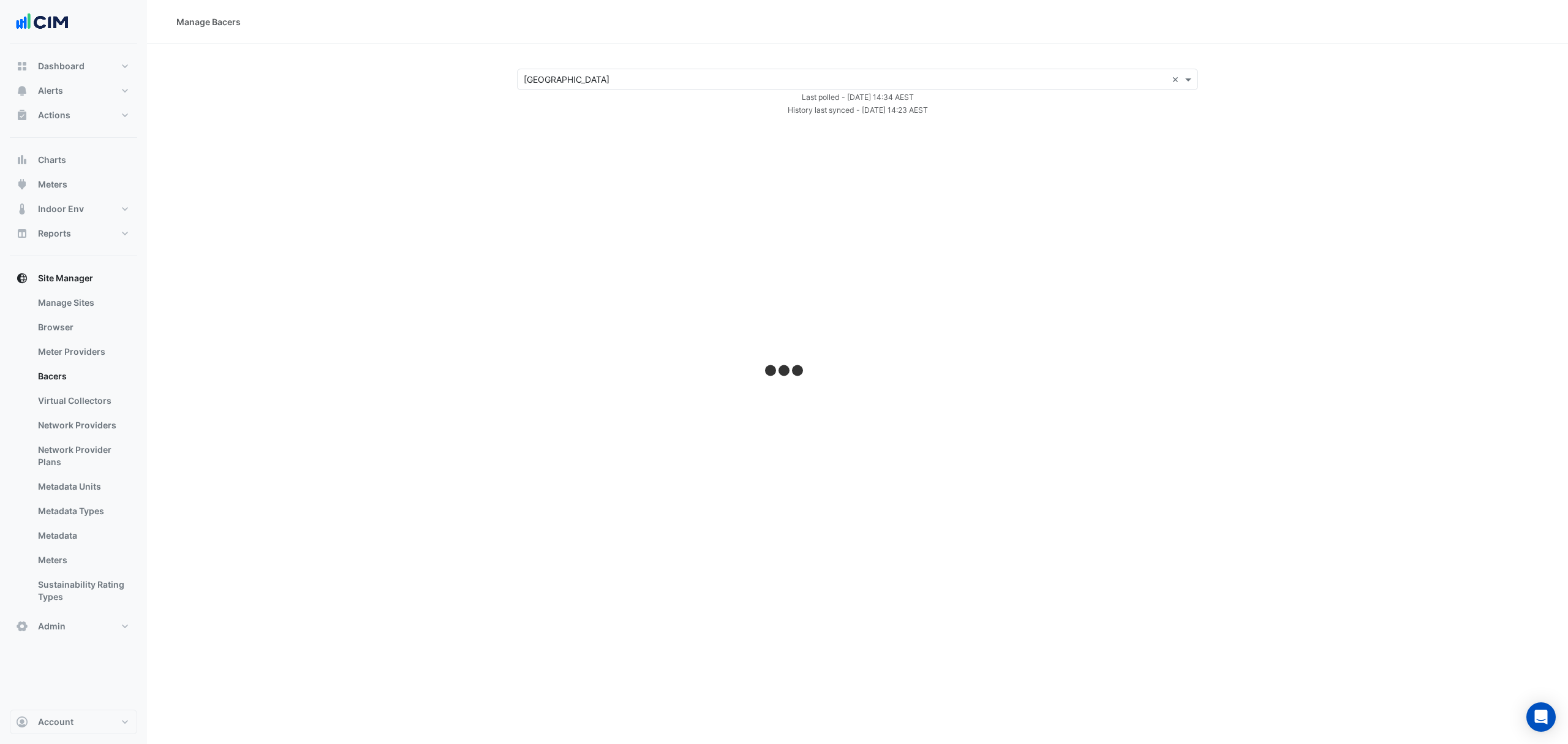
select select "***"
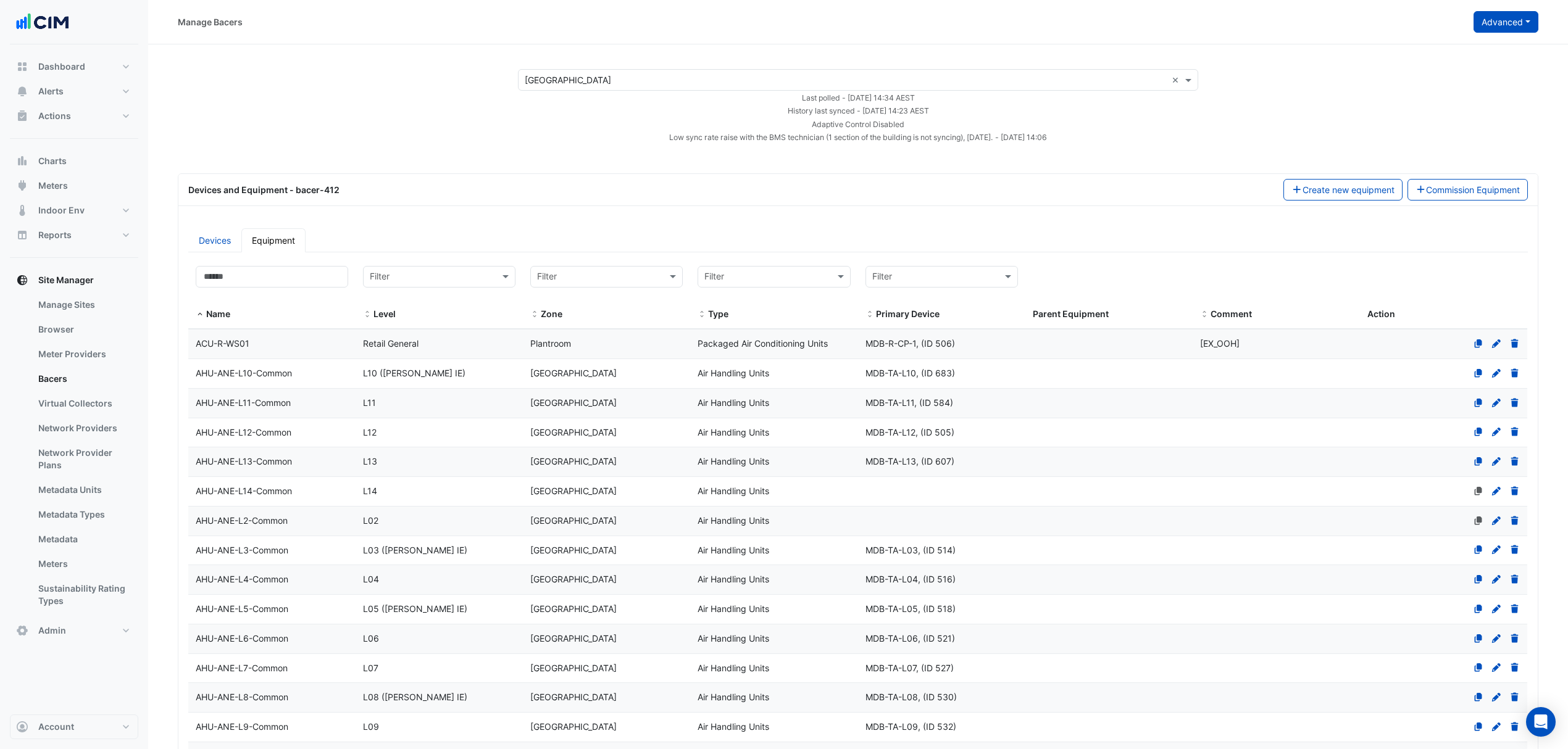
click at [1503, 23] on button "Advanced" at bounding box center [1505, 22] width 65 height 21
click at [1425, 69] on span "View scan history" at bounding box center [1437, 67] width 71 height 11
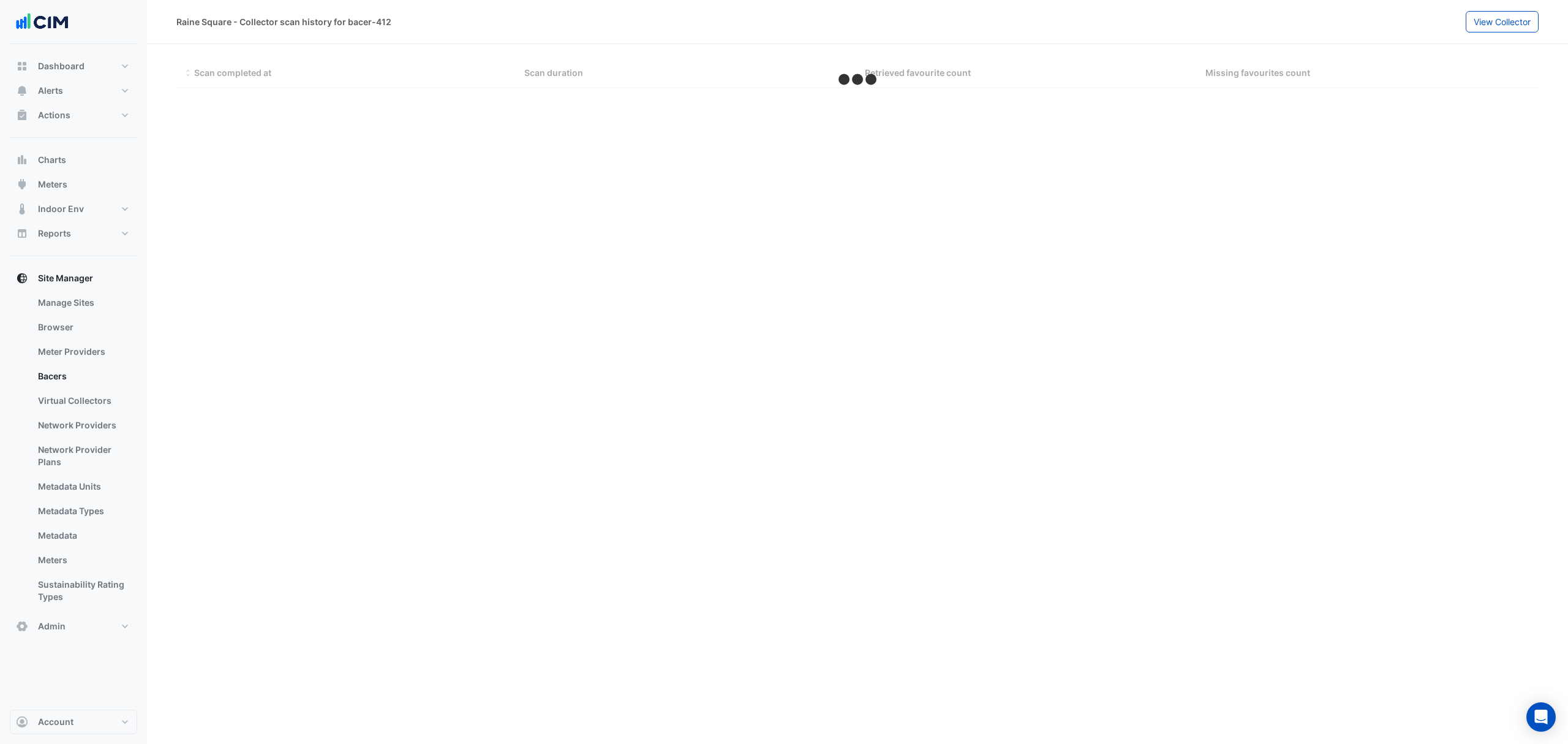
select select "***"
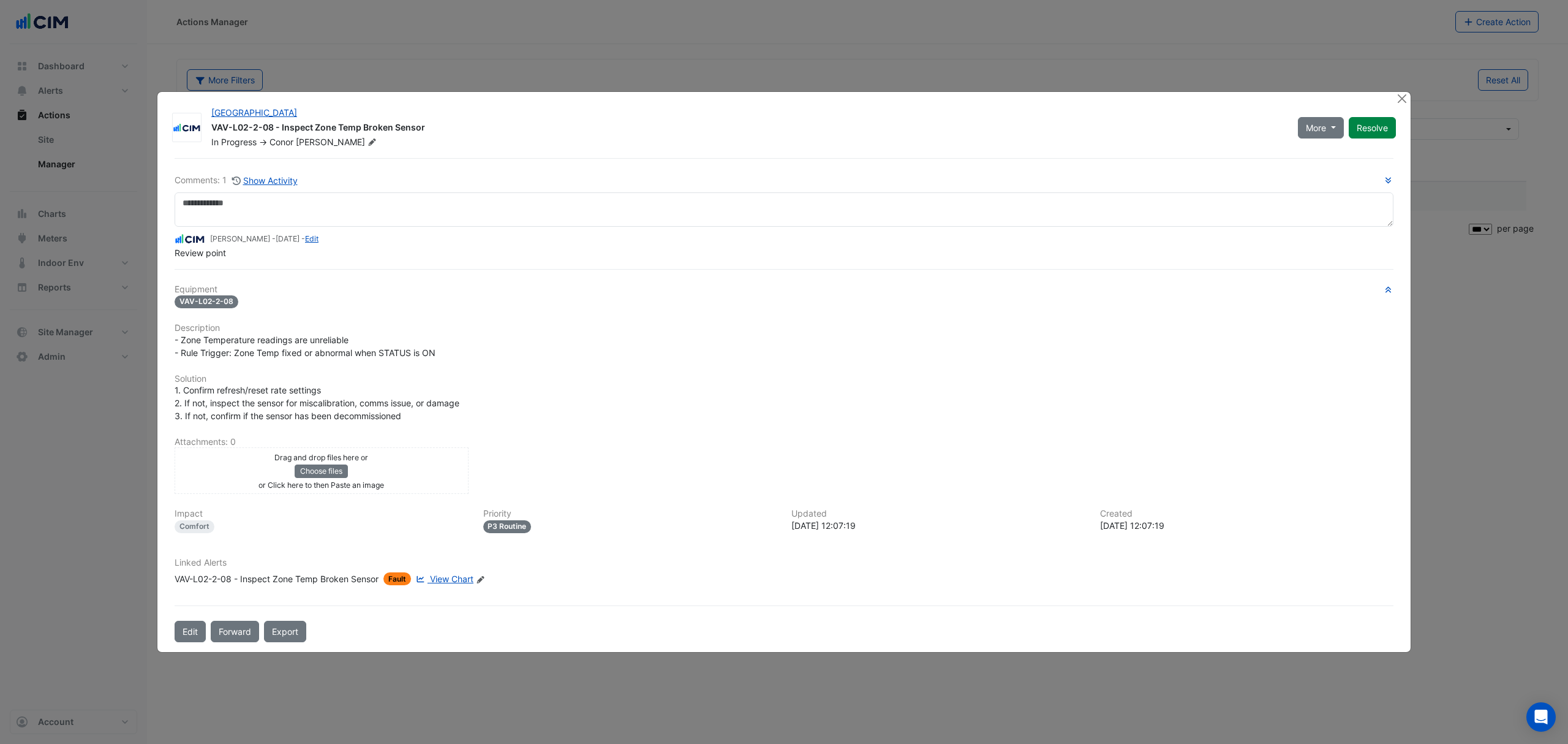
select select "***"
click at [1402, 106] on div at bounding box center [1403, 99] width 15 height 14
click at [1403, 99] on button "Close" at bounding box center [1401, 98] width 13 height 13
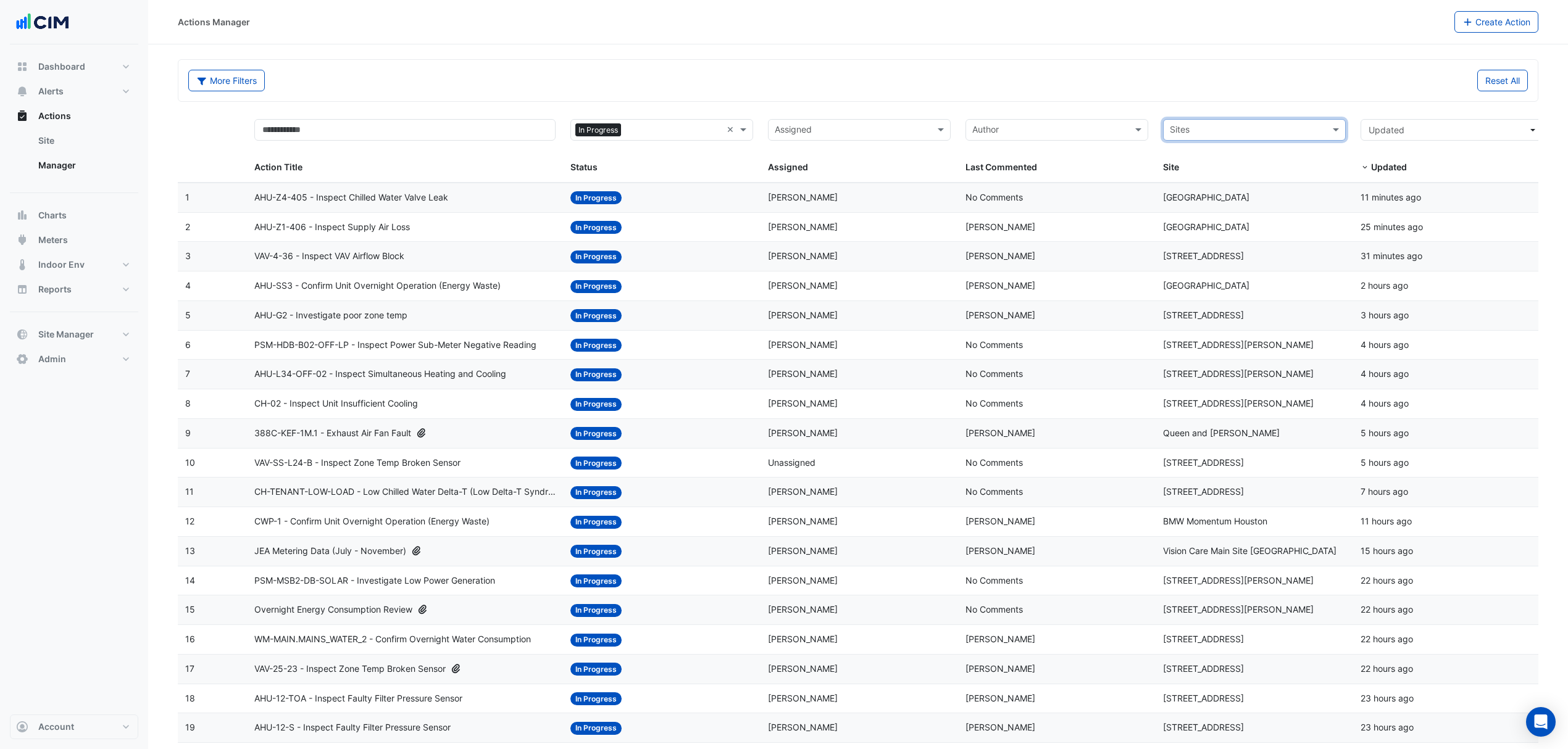
click at [1077, 125] on input "text" at bounding box center [1049, 131] width 155 height 14
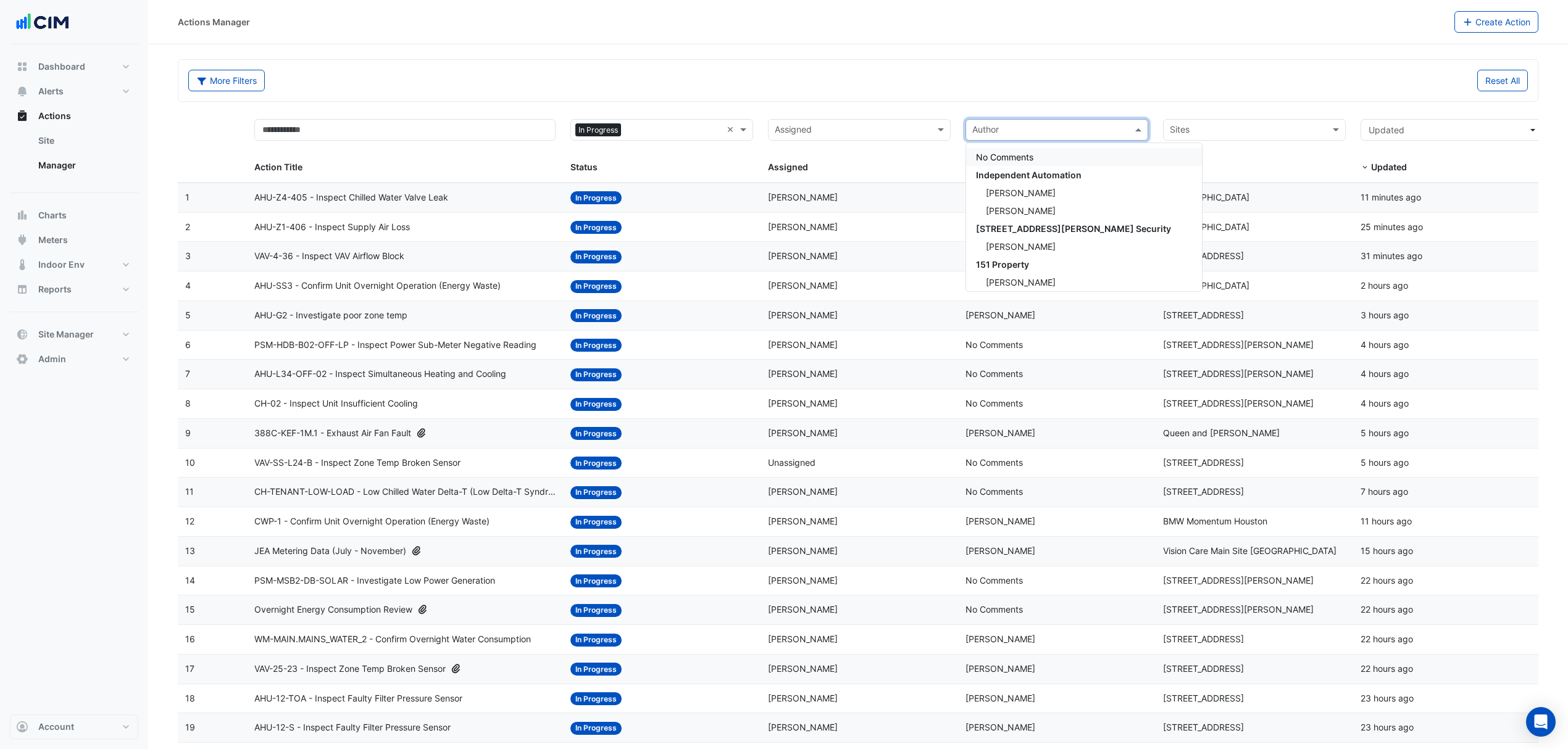
click at [870, 125] on input "text" at bounding box center [852, 131] width 155 height 14
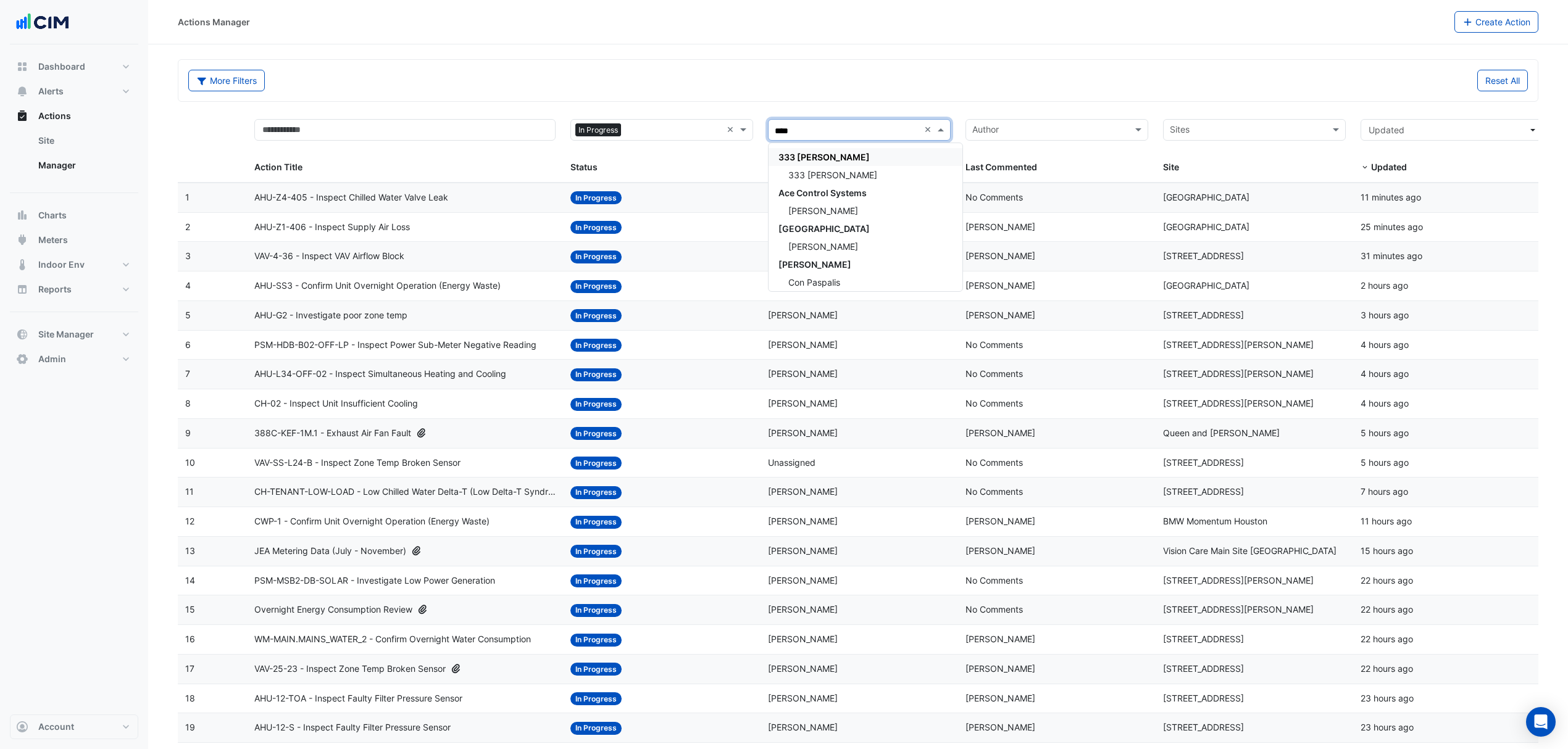
type input "*****"
click at [875, 245] on div "[PERSON_NAME]" at bounding box center [859, 247] width 181 height 18
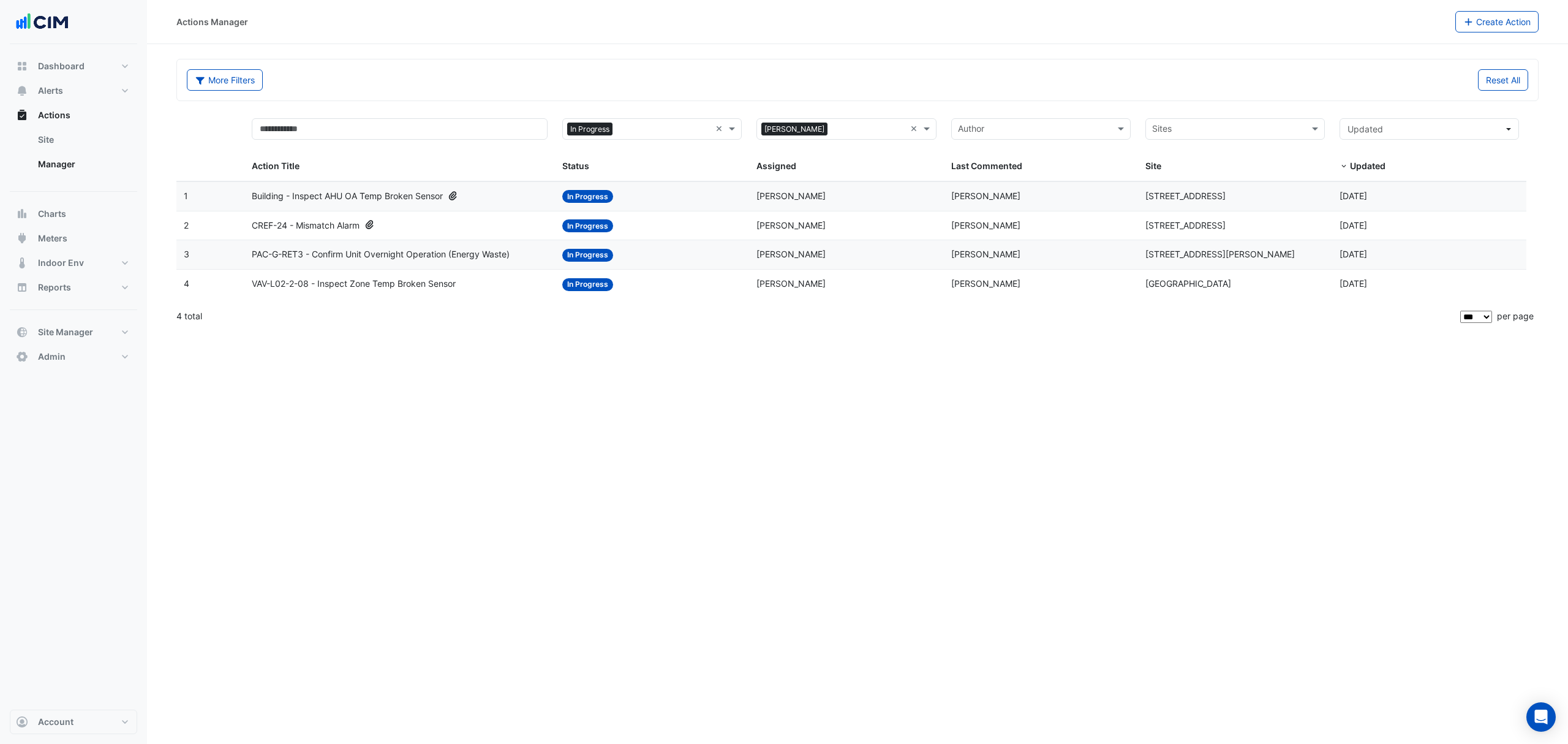
click at [1059, 280] on div "Last Commented: [PERSON_NAME]" at bounding box center [1040, 284] width 179 height 14
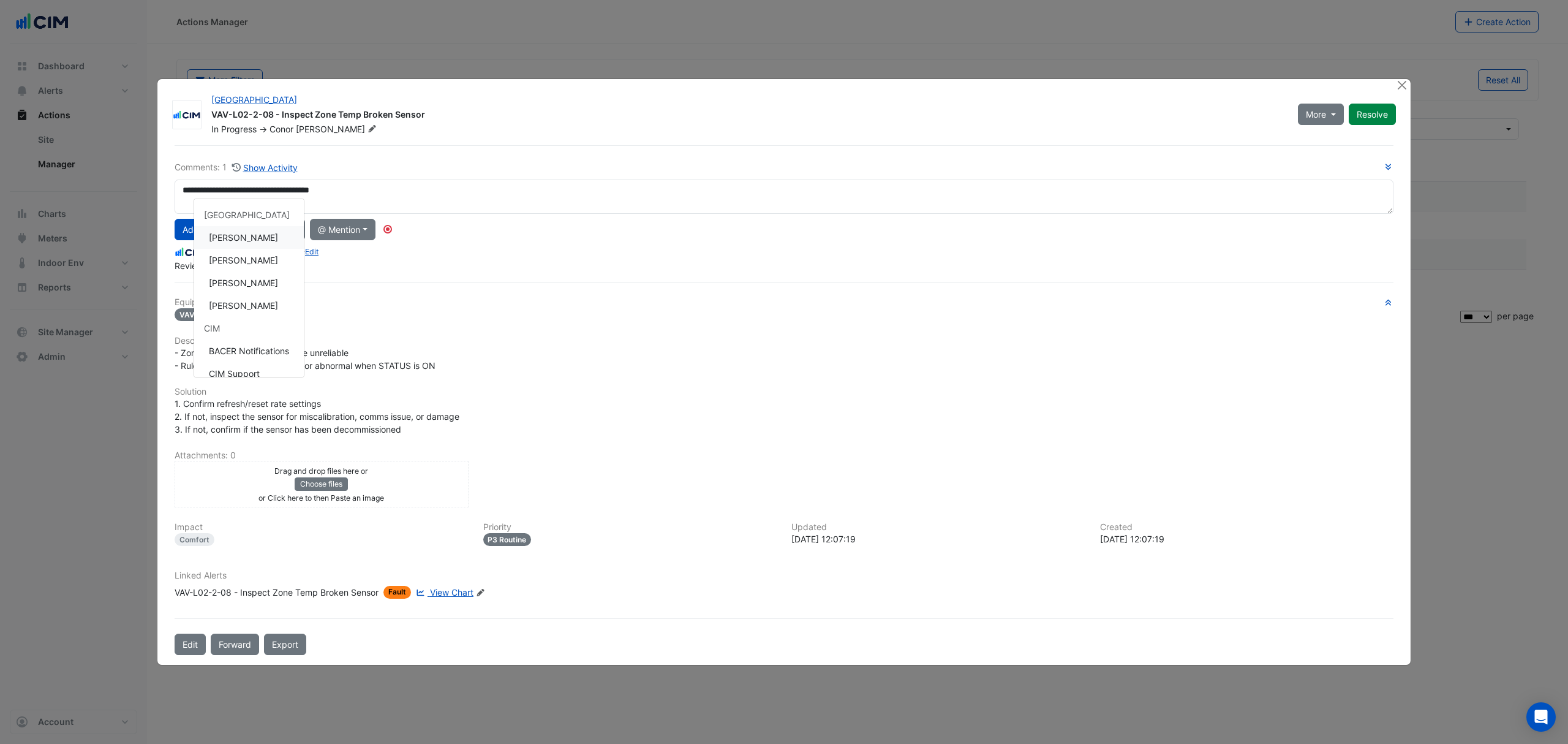
click at [243, 240] on div "**********" at bounding box center [784, 216] width 1219 height 111
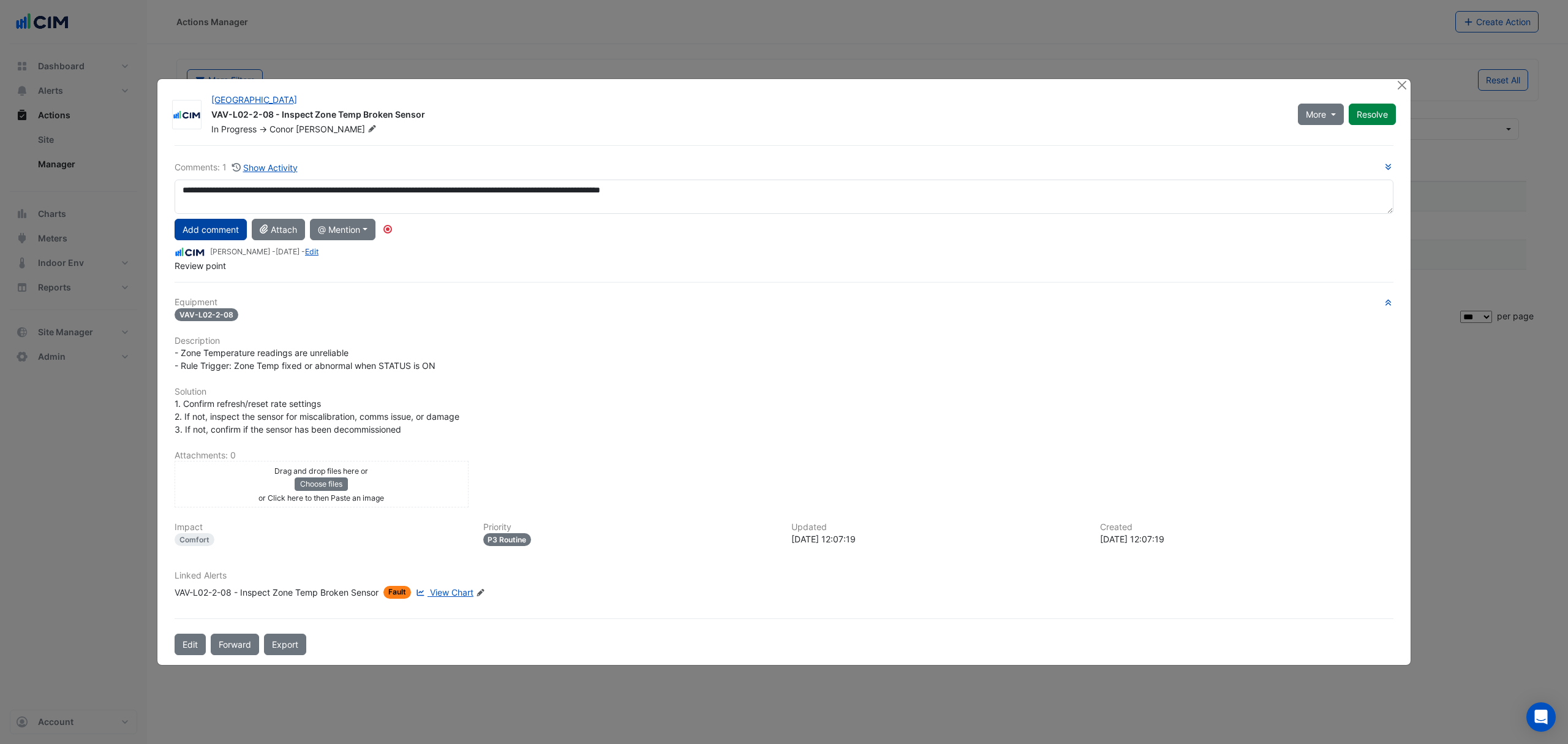
type textarea "**********"
click at [218, 230] on button "Add comment" at bounding box center [211, 230] width 72 height 21
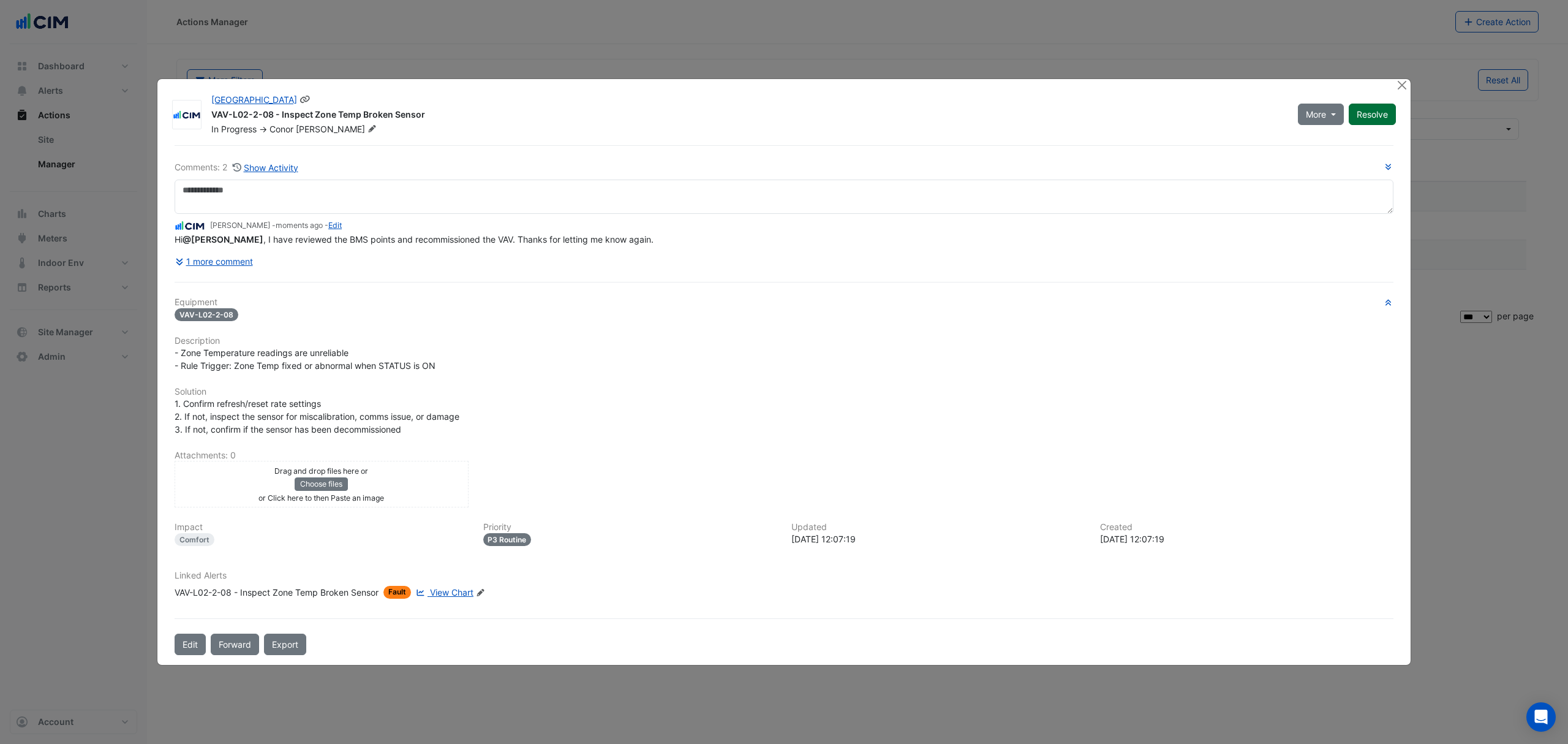
click at [1372, 113] on button "Resolve" at bounding box center [1372, 114] width 47 height 21
click at [1398, 86] on button "Close" at bounding box center [1401, 85] width 13 height 13
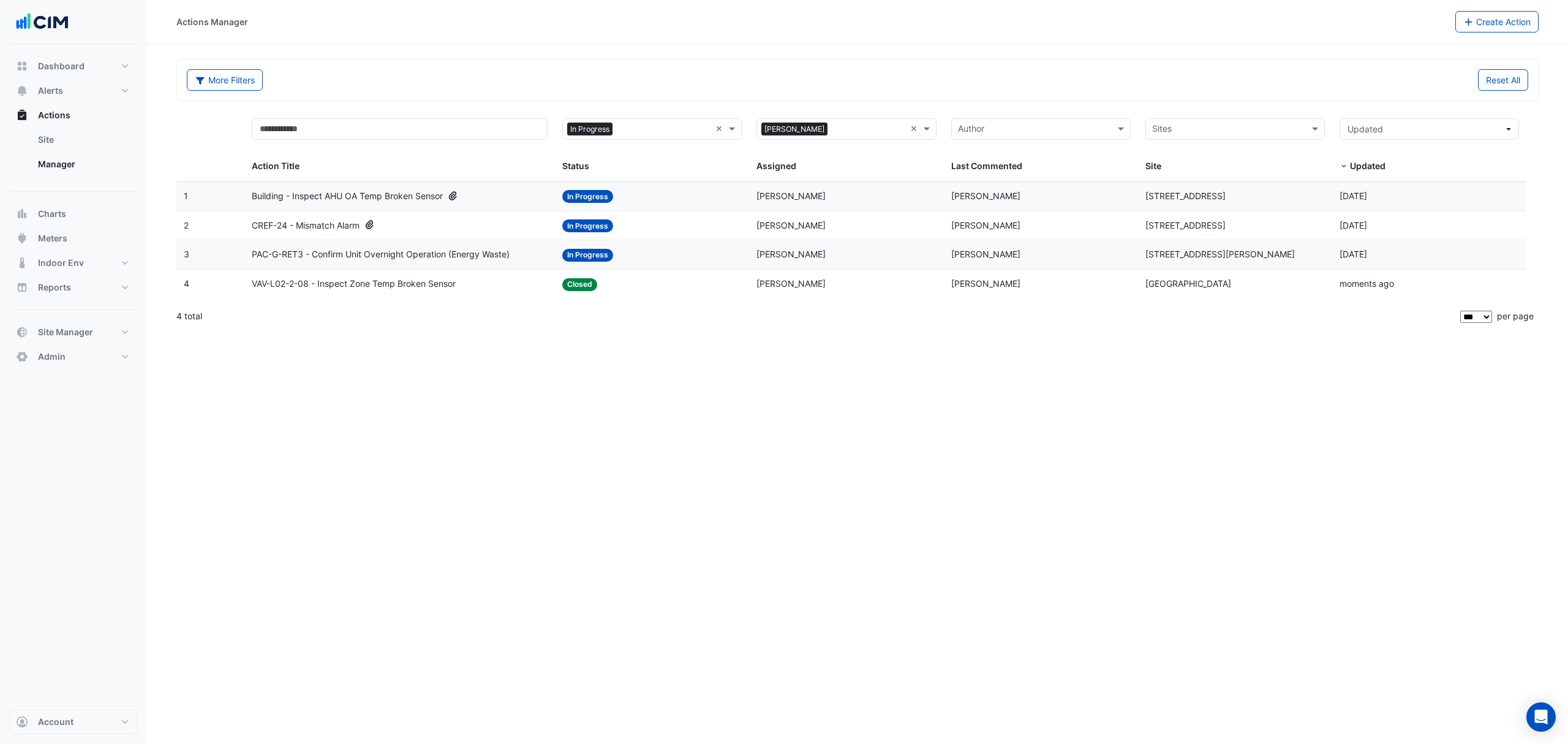
click at [642, 260] on div "Status: In Progress" at bounding box center [652, 254] width 179 height 14
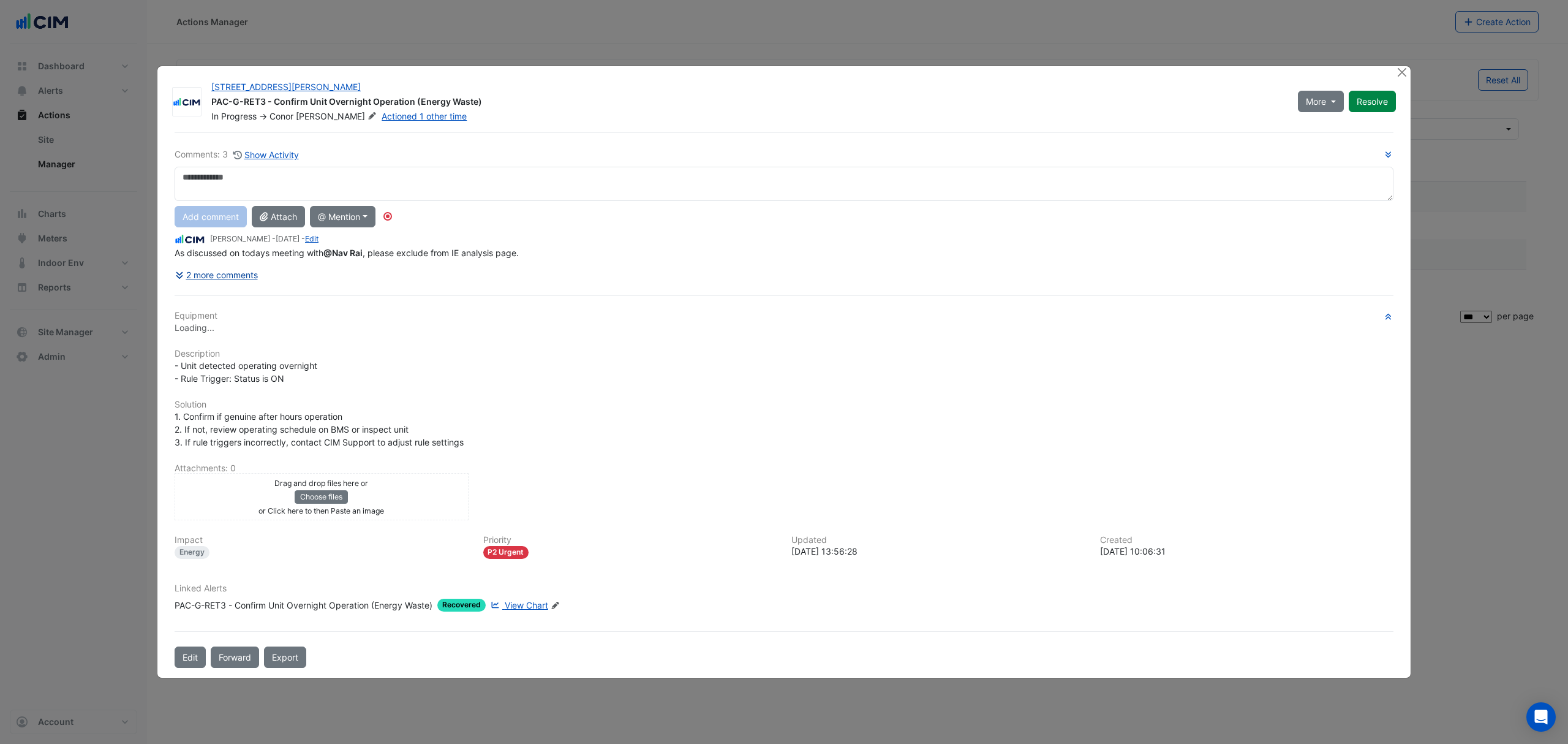
click at [259, 275] on button "2 more comments" at bounding box center [217, 275] width 84 height 21
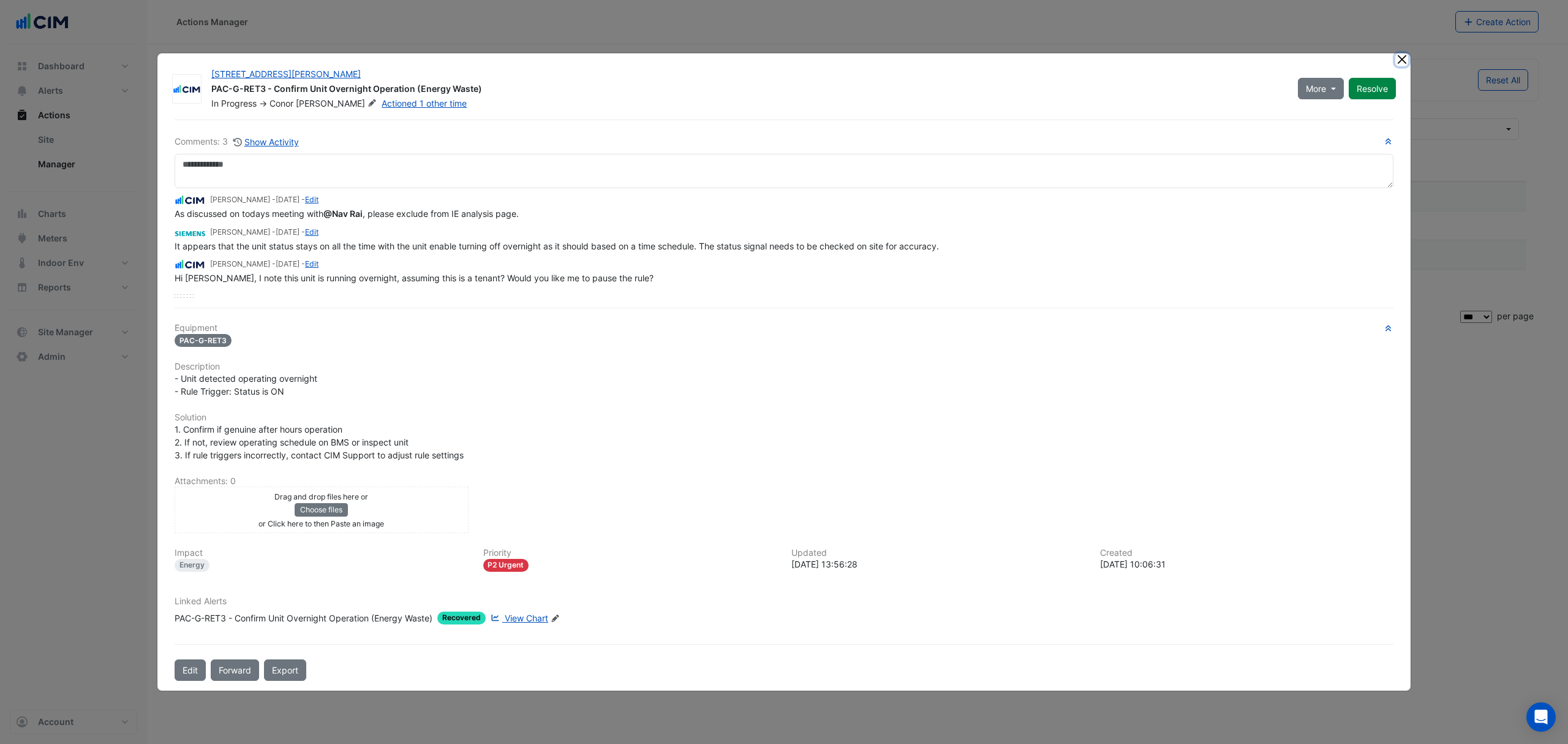
click at [1405, 64] on button "Close" at bounding box center [1401, 59] width 13 height 13
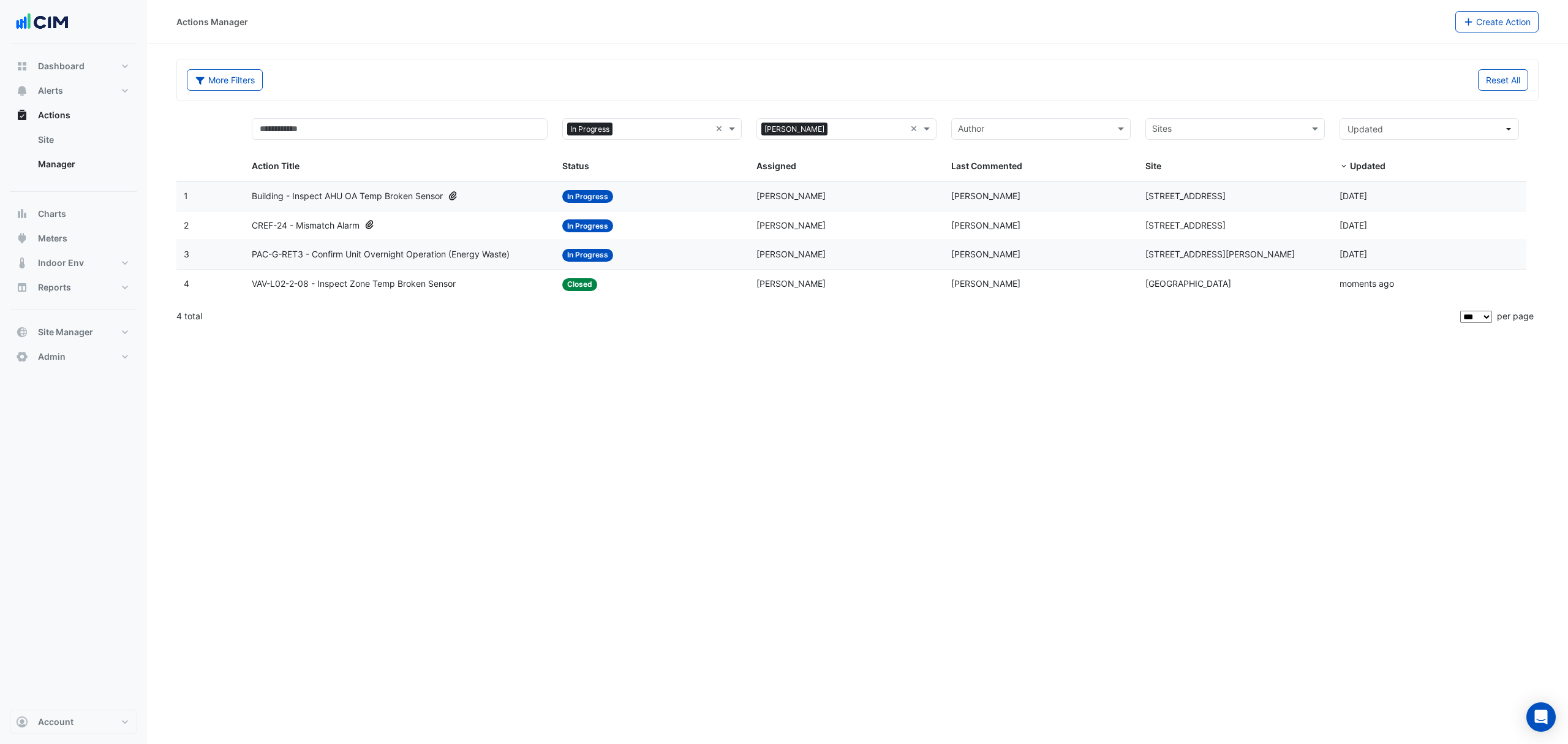
click at [414, 255] on span "PAC-G-RET3 - Confirm Unit Overnight Operation (Energy Waste)" at bounding box center [380, 254] width 258 height 14
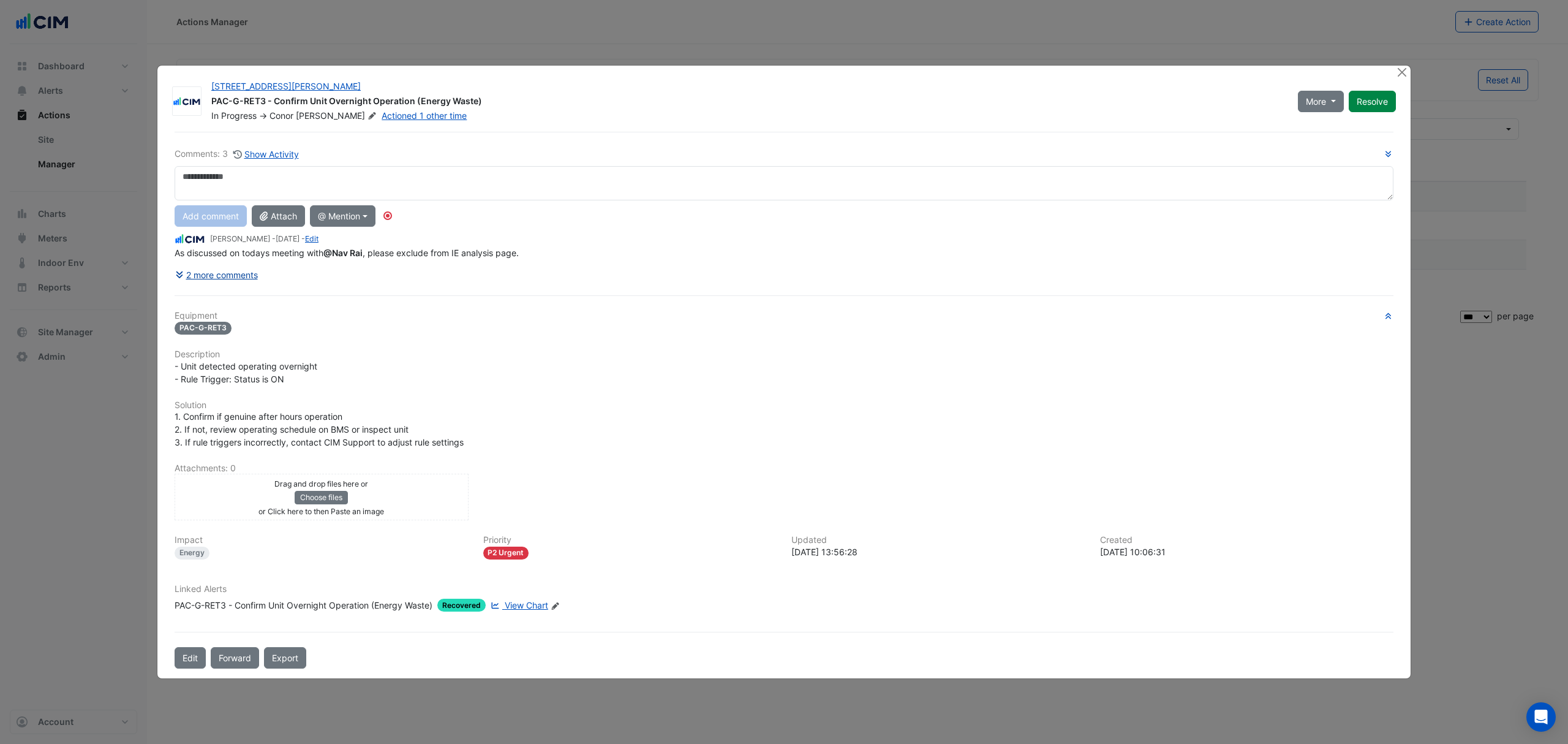
click at [224, 273] on button "2 more comments" at bounding box center [217, 275] width 84 height 21
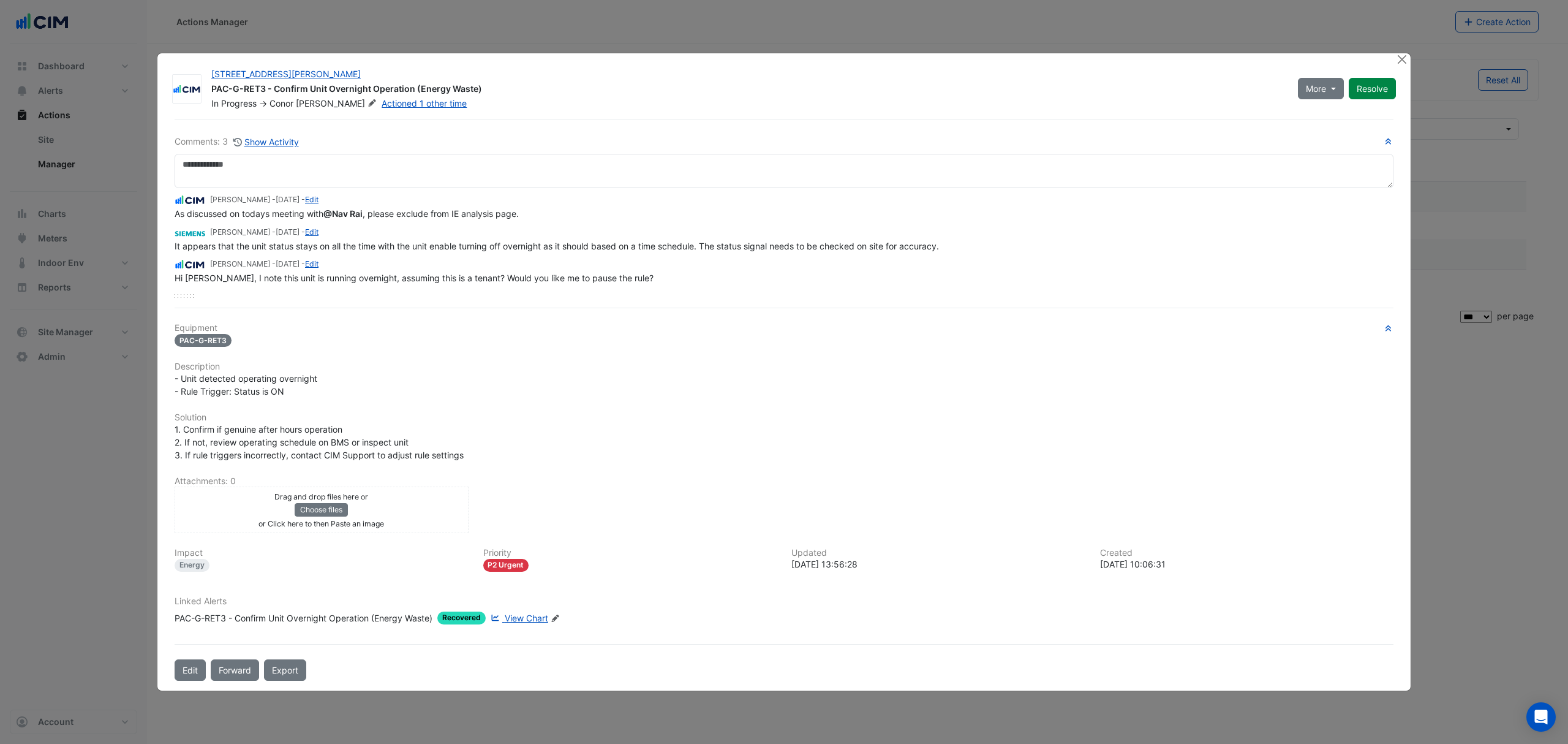
click at [528, 618] on span "View Chart" at bounding box center [526, 618] width 43 height 11
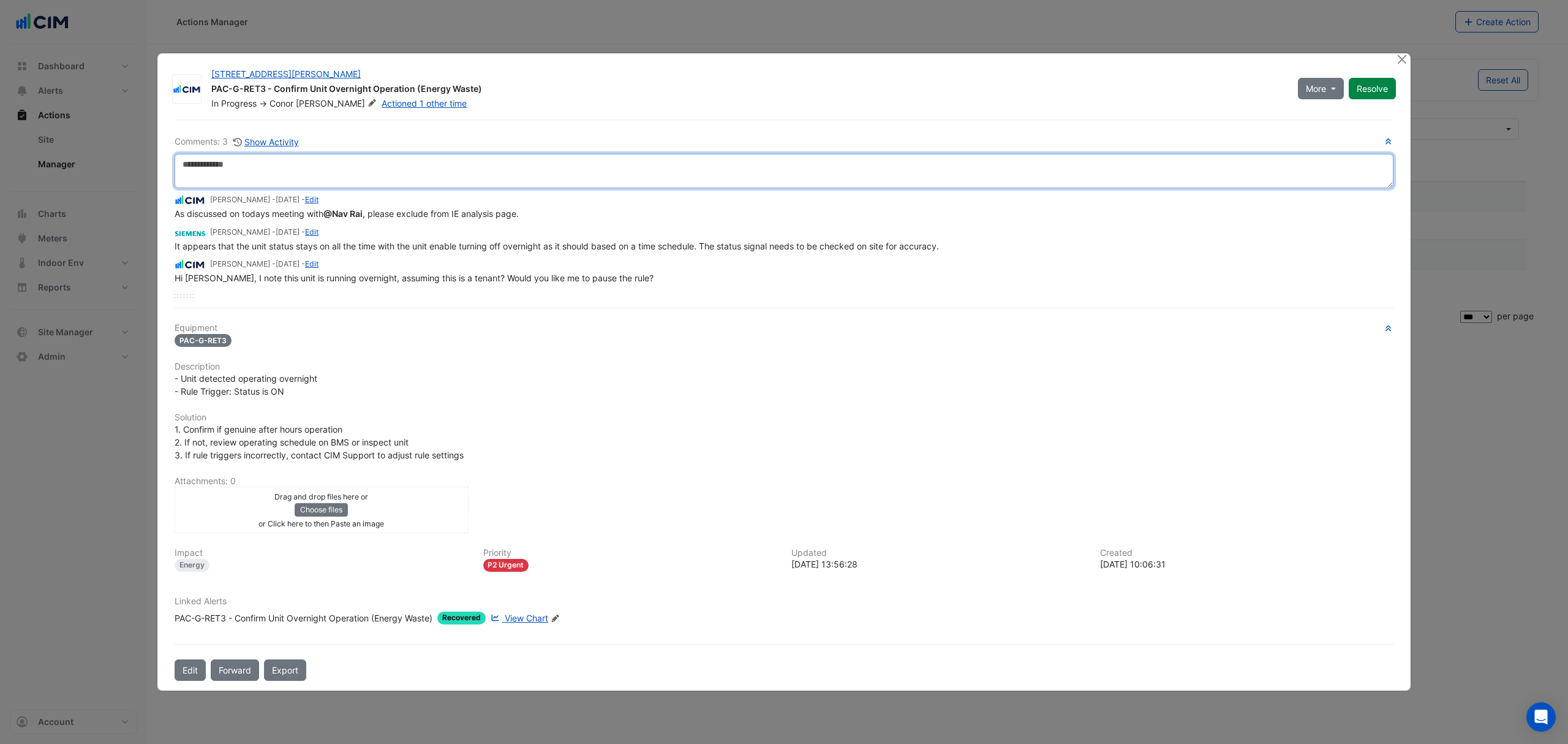
click at [370, 161] on textarea at bounding box center [784, 170] width 1219 height 34
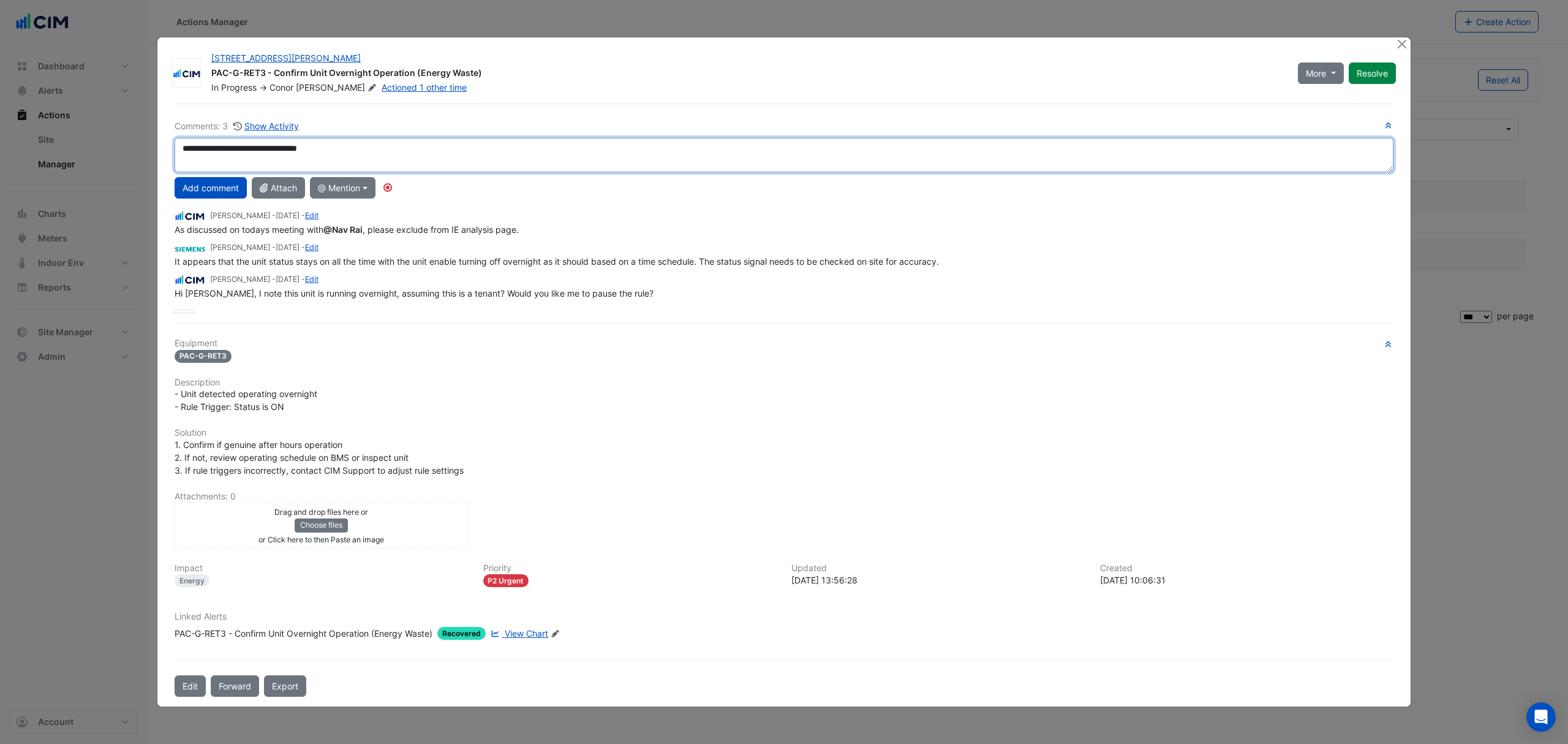
click at [263, 194] on div "**********" at bounding box center [784, 216] width 1219 height 194
type textarea "**********"
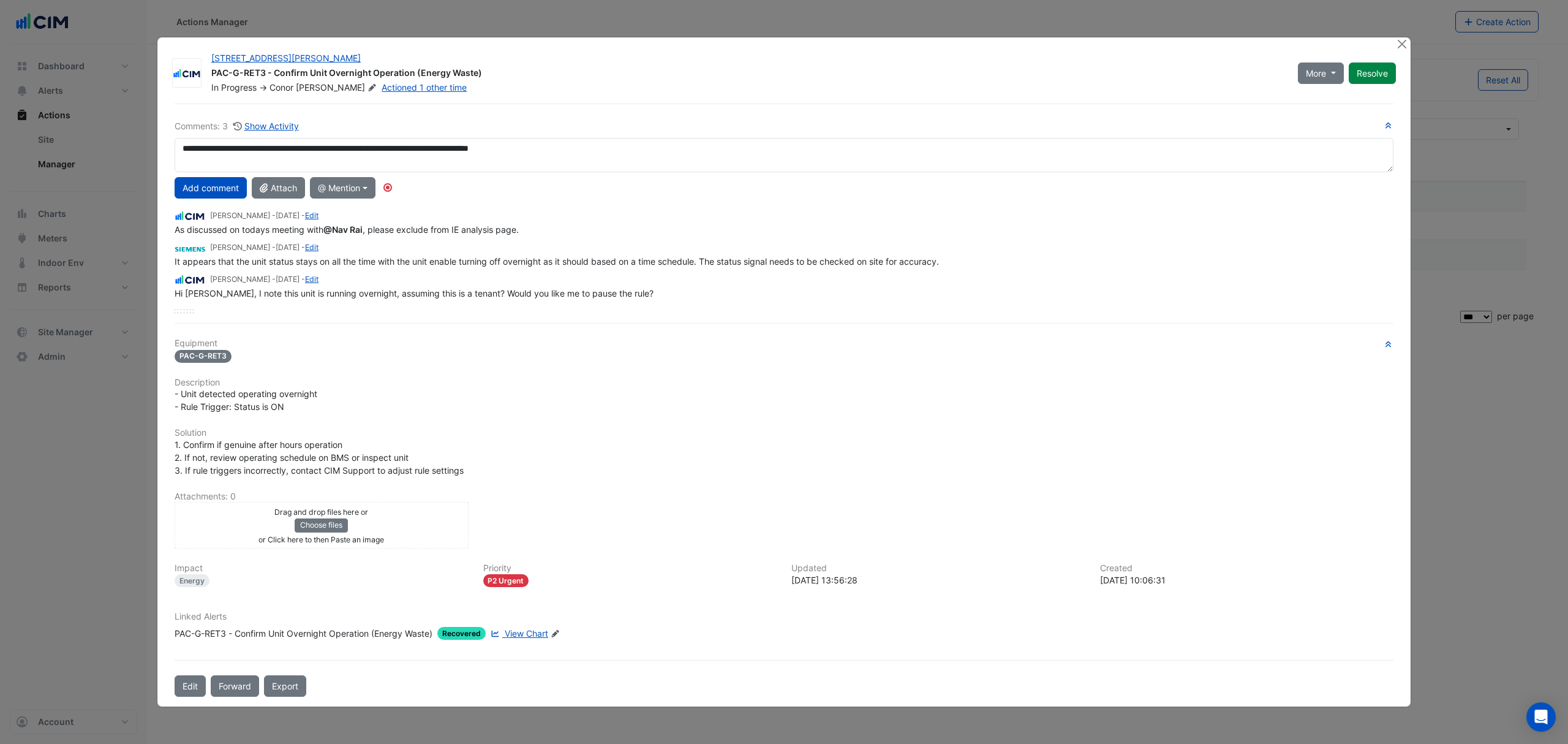
click at [230, 185] on button "Add comment" at bounding box center [211, 188] width 72 height 21
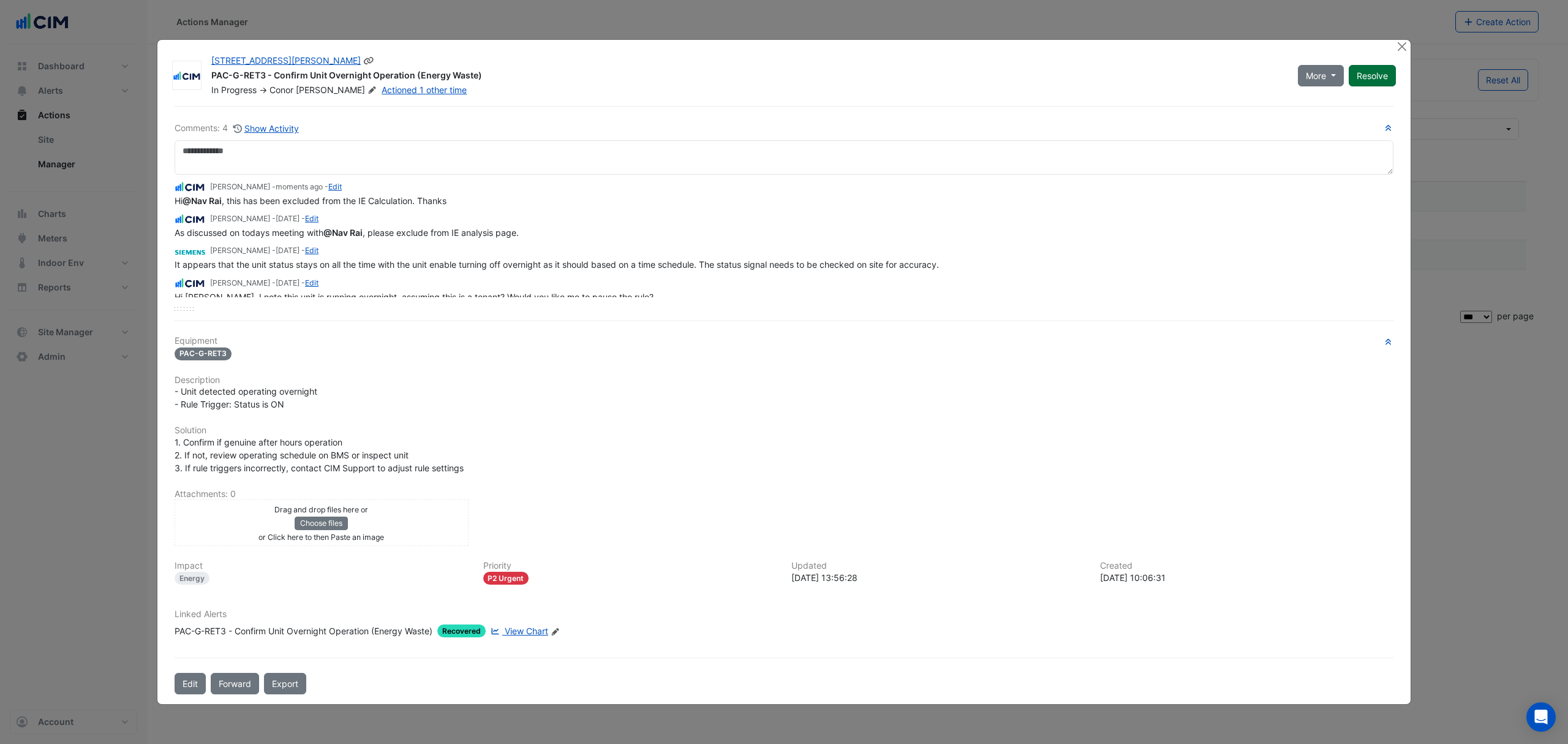
click at [1381, 77] on button "Resolve" at bounding box center [1372, 75] width 47 height 21
drag, startPoint x: 1401, startPoint y: 44, endPoint x: 1189, endPoint y: 59, distance: 212.5
click at [1400, 44] on button "Close" at bounding box center [1401, 46] width 13 height 13
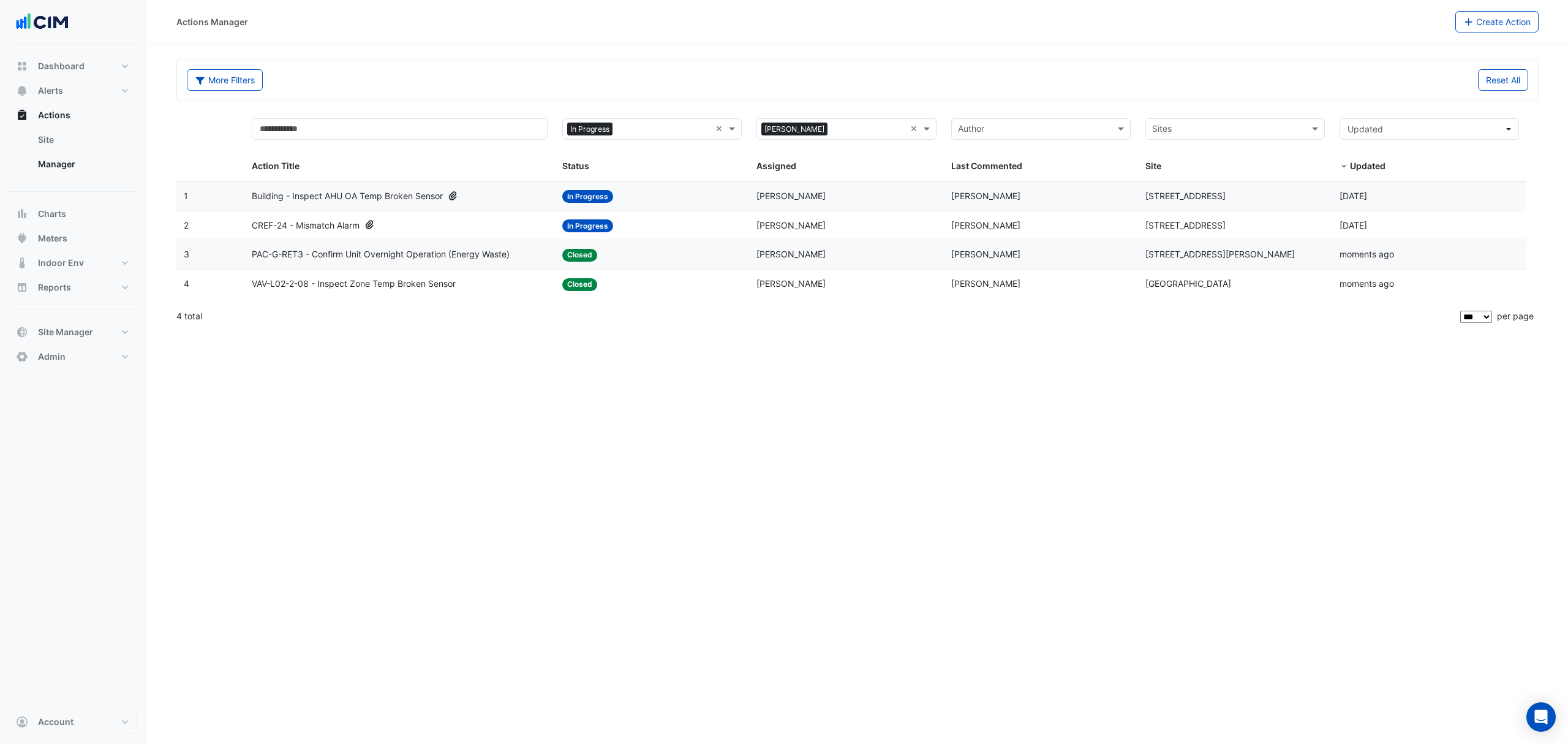
click at [365, 199] on span "Building - Inspect AHU OA Temp Broken Sensor" at bounding box center [347, 196] width 191 height 14
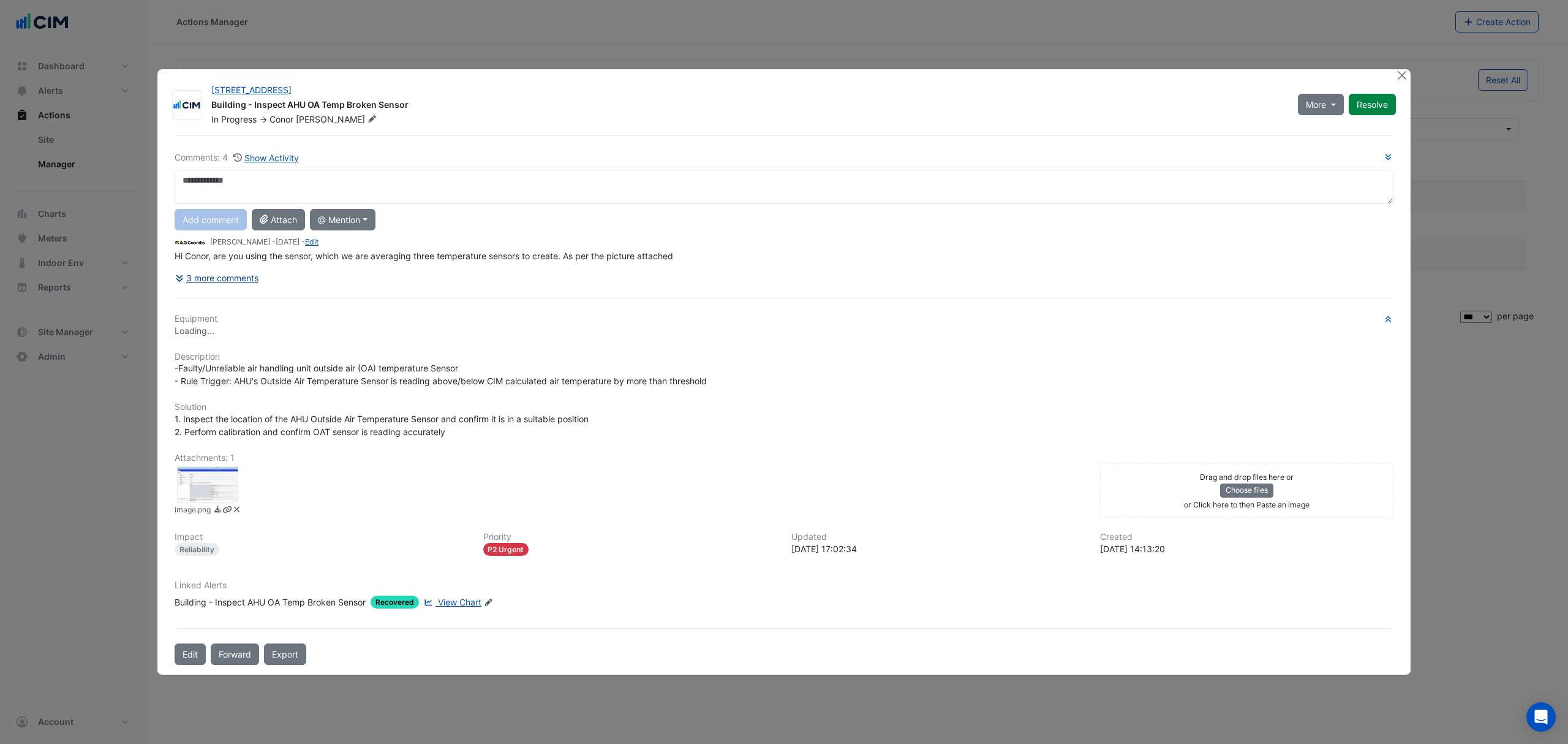
click at [236, 280] on button "3 more comments" at bounding box center [217, 278] width 85 height 21
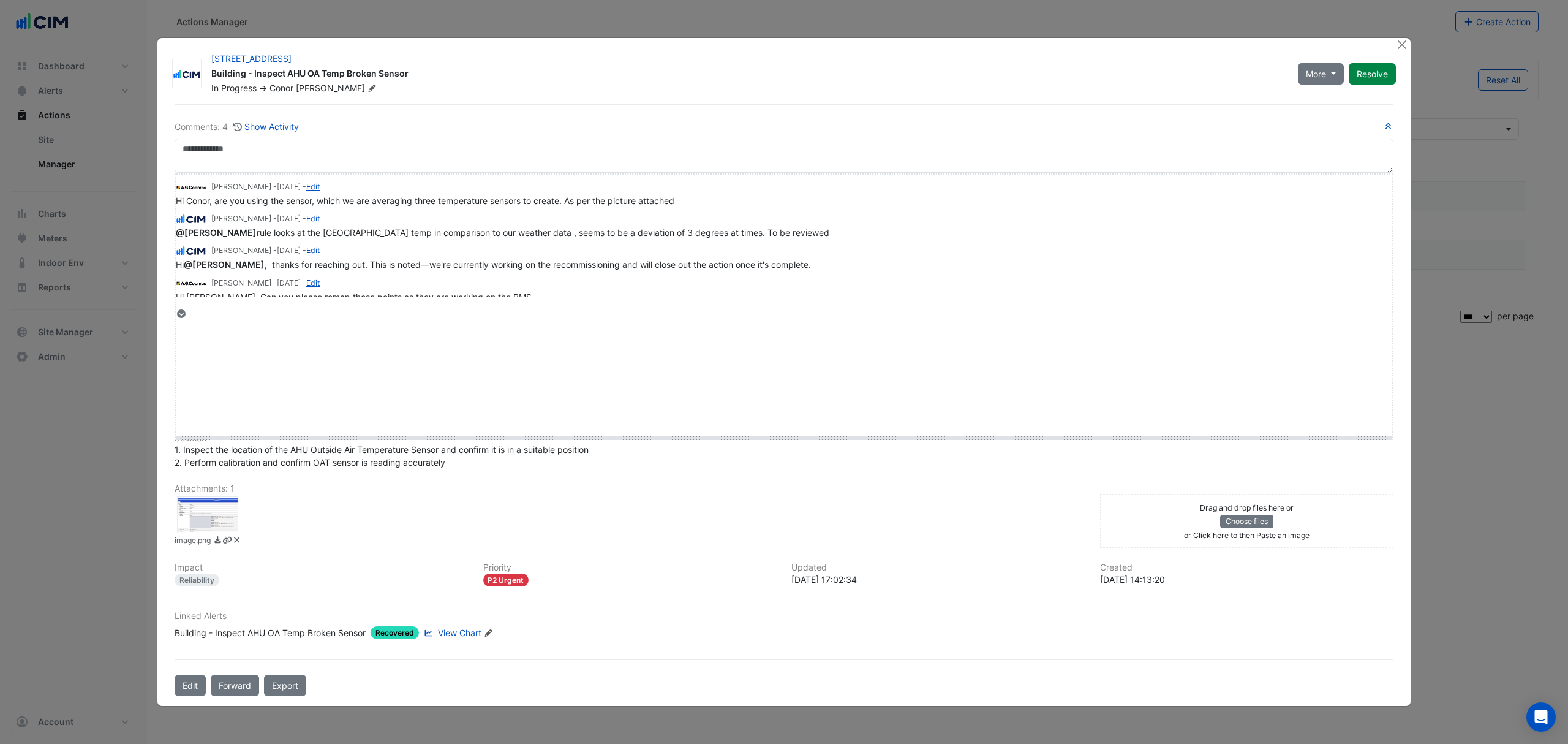
drag, startPoint x: 201, startPoint y: 312, endPoint x: 208, endPoint y: 434, distance: 122.2
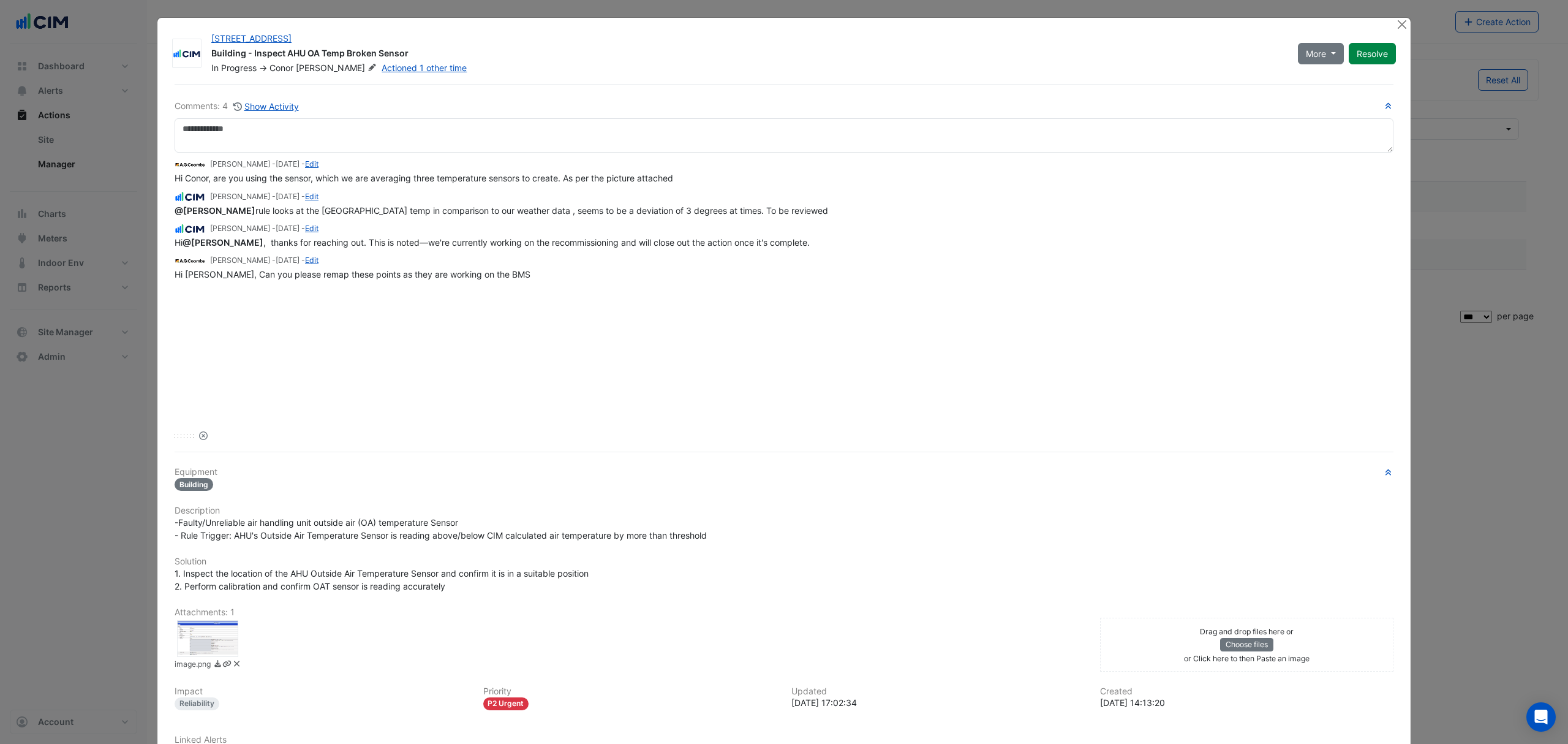
click at [194, 631] on div at bounding box center [207, 638] width 61 height 37
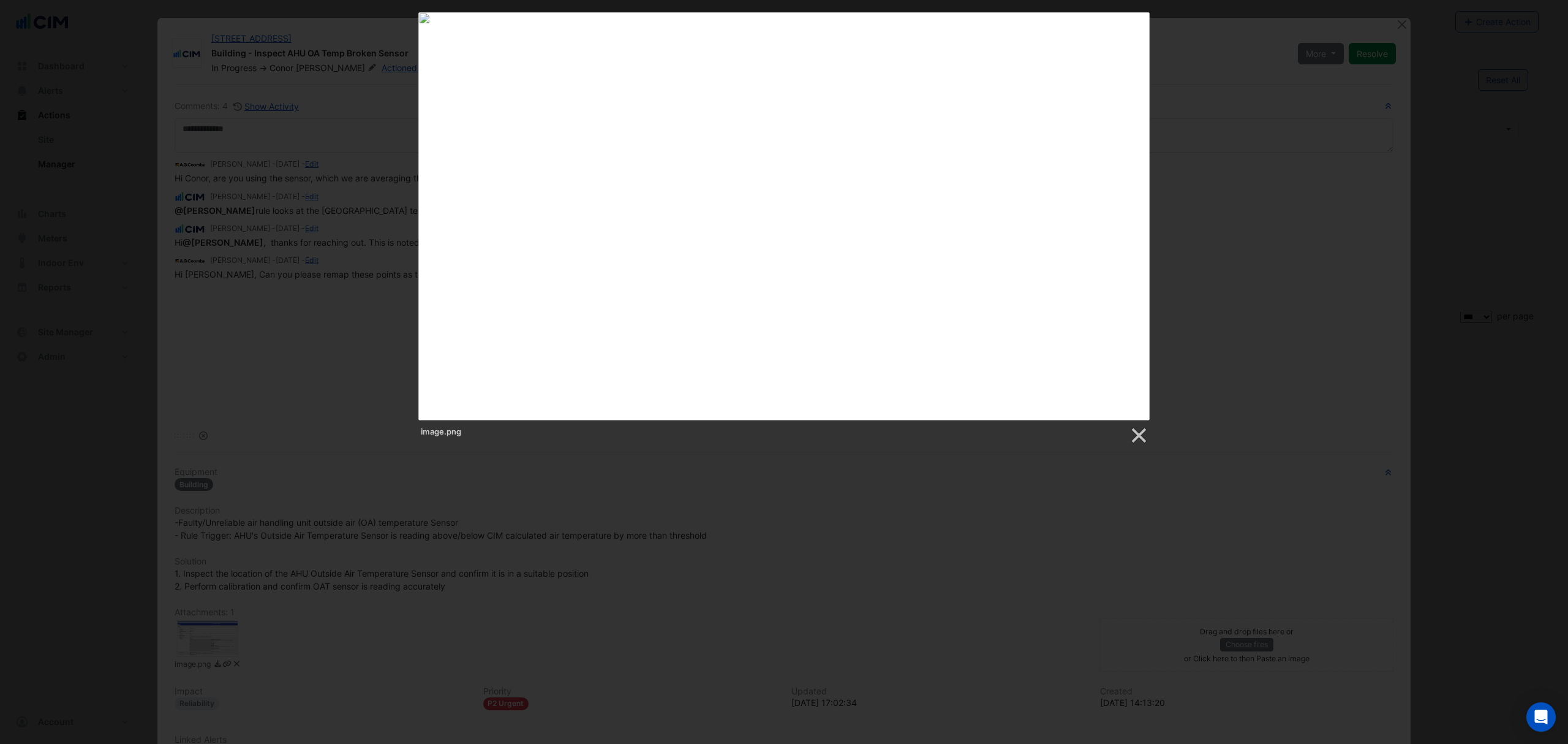
click at [782, 530] on div at bounding box center [784, 461] width 1568 height 922
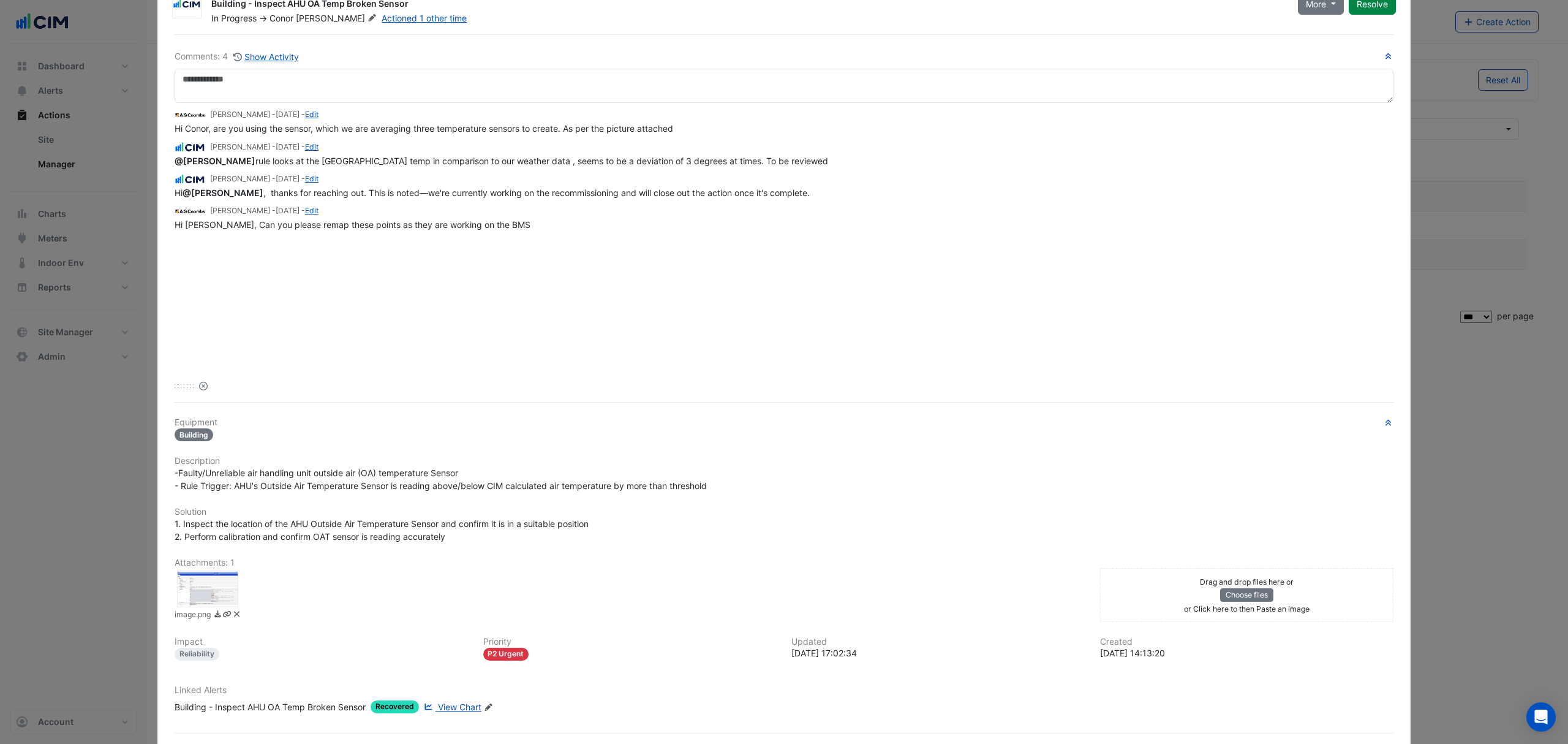
scroll to position [101, 0]
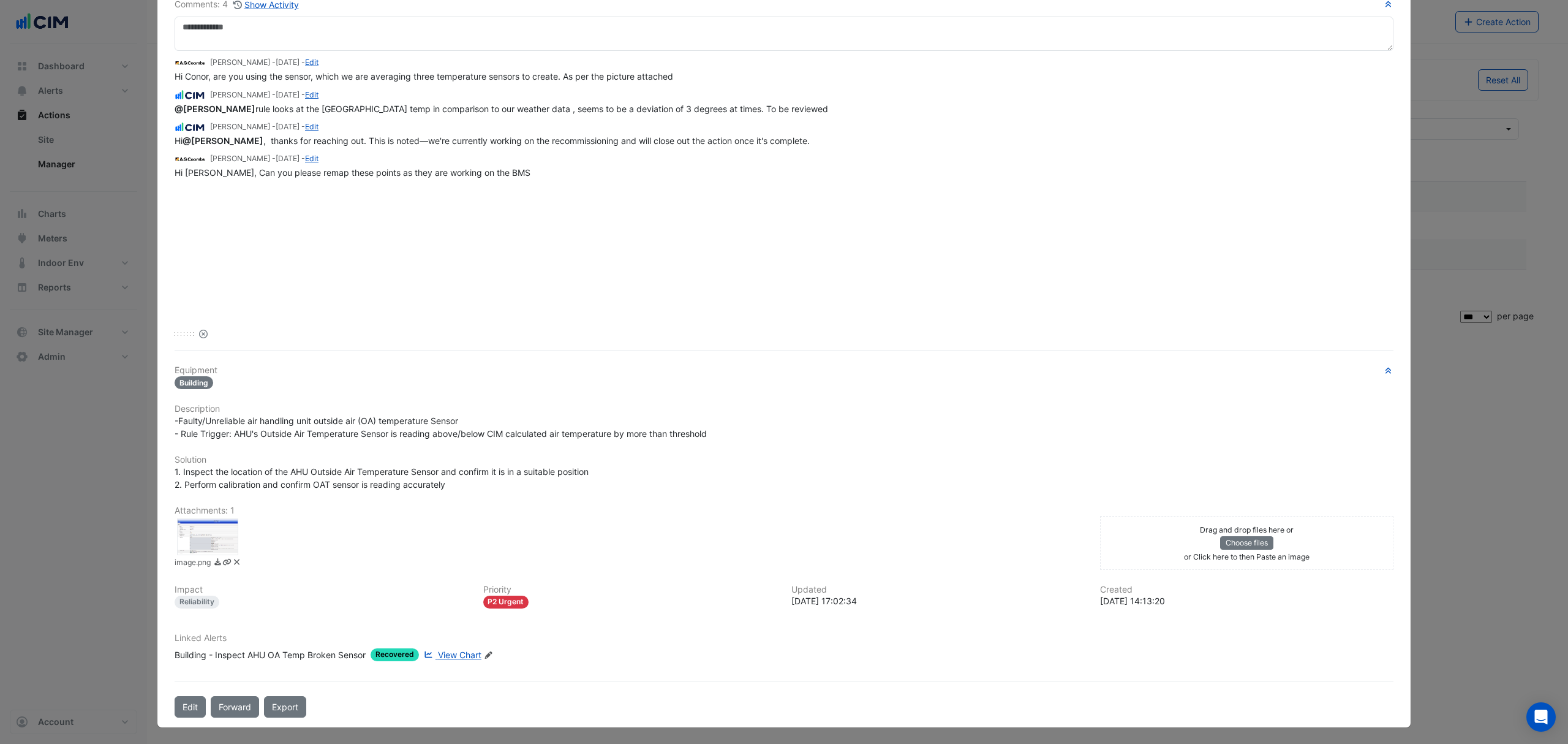
click at [447, 649] on link "View Chart" at bounding box center [452, 655] width 60 height 13
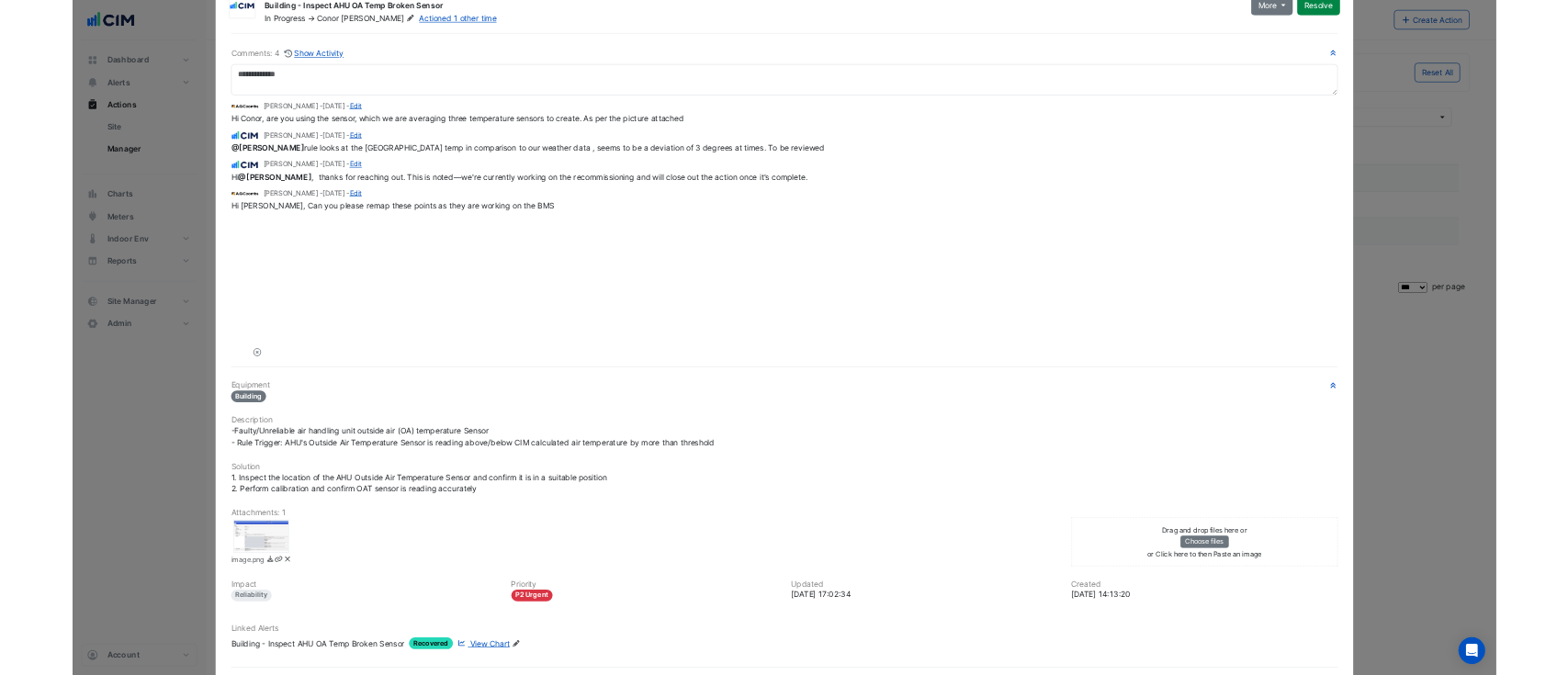
scroll to position [0, 0]
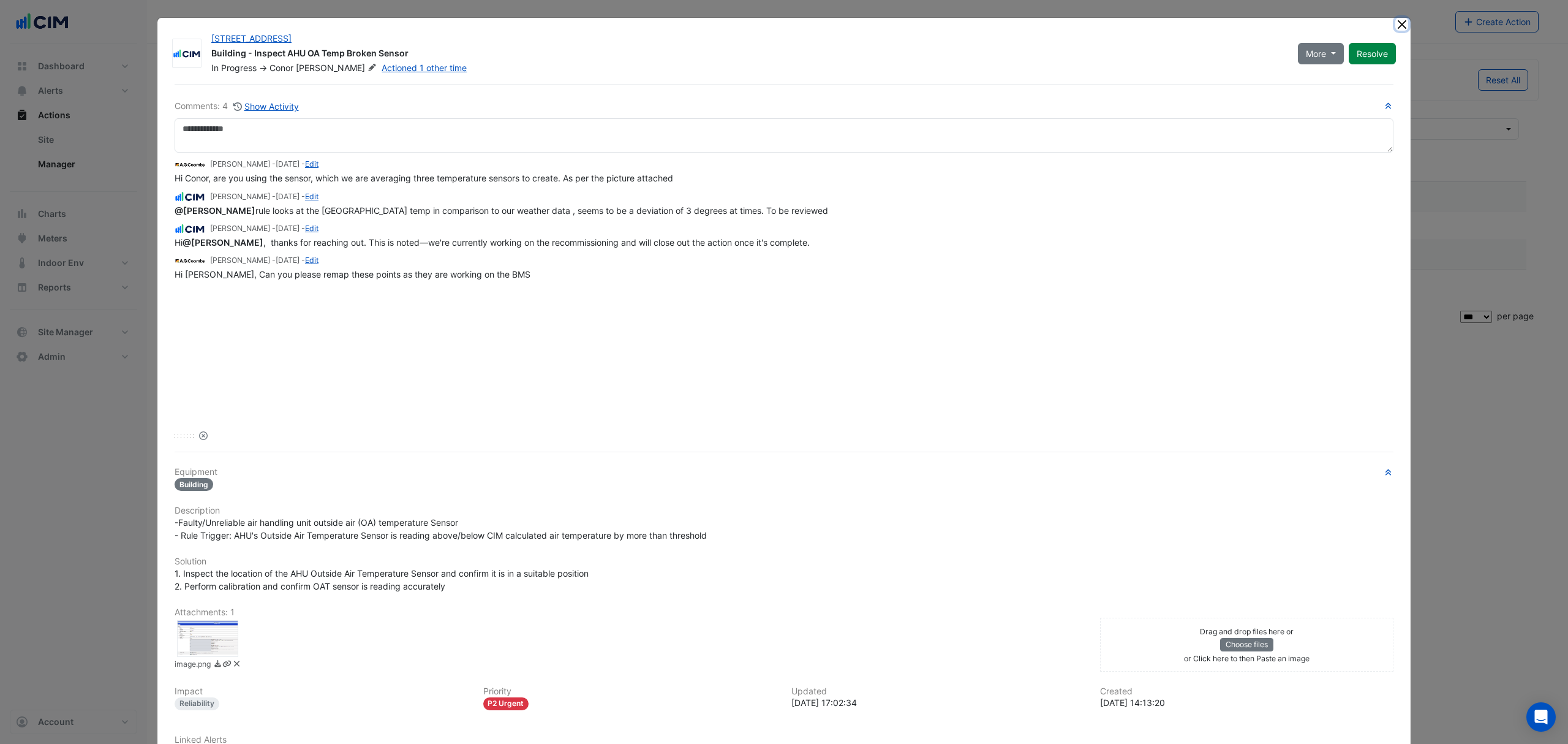
click at [1395, 20] on button "Close" at bounding box center [1401, 24] width 13 height 13
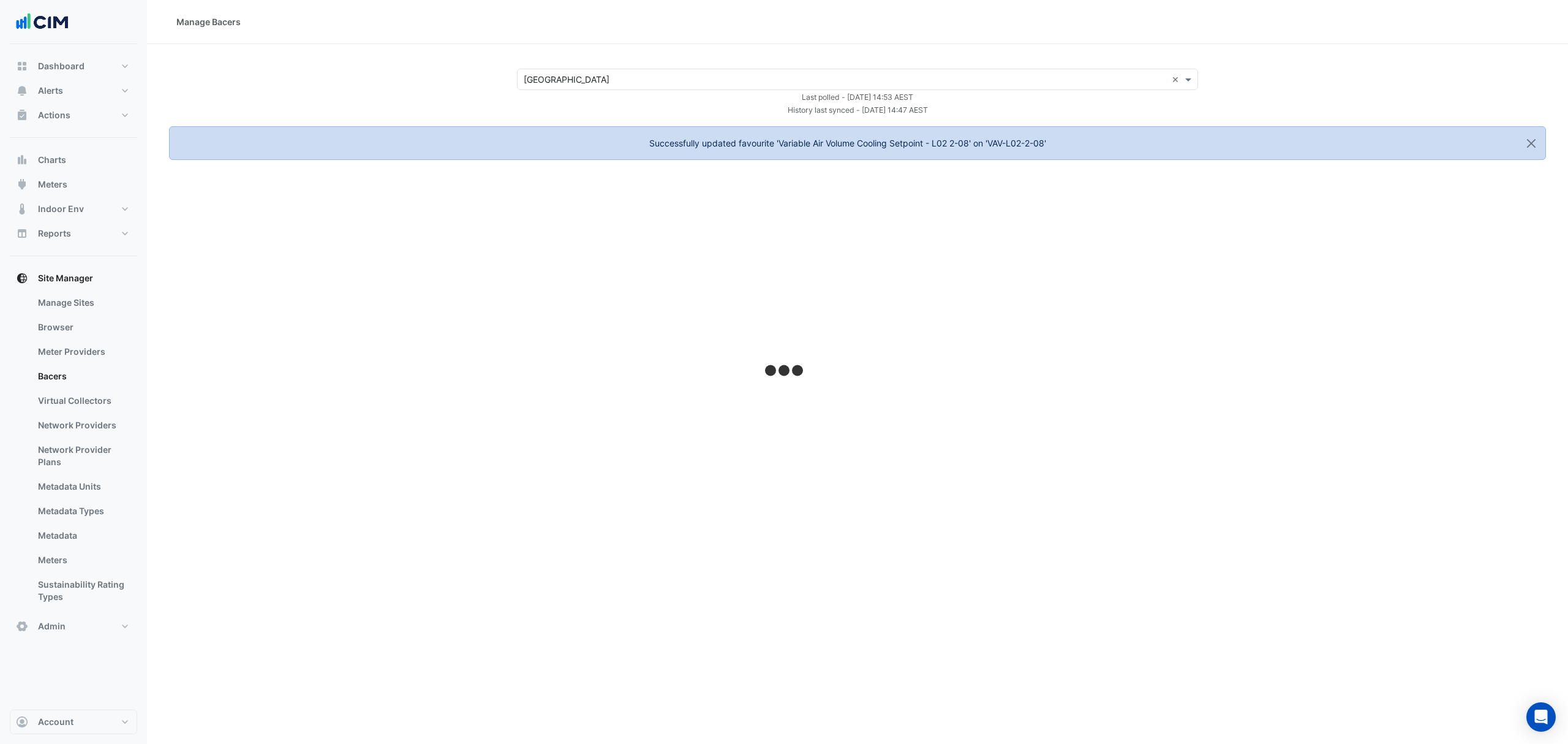
select select "***"
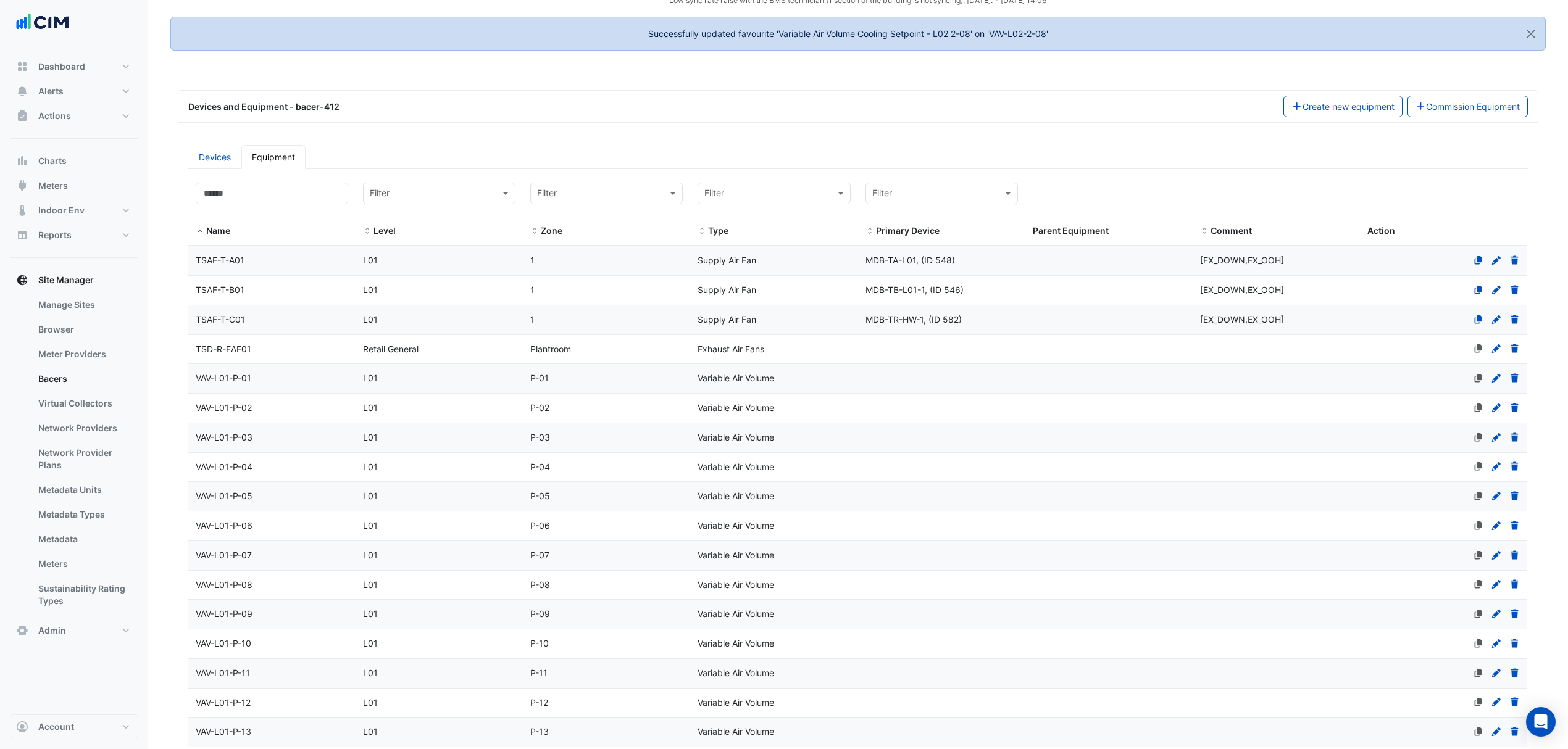
scroll to position [164, 0]
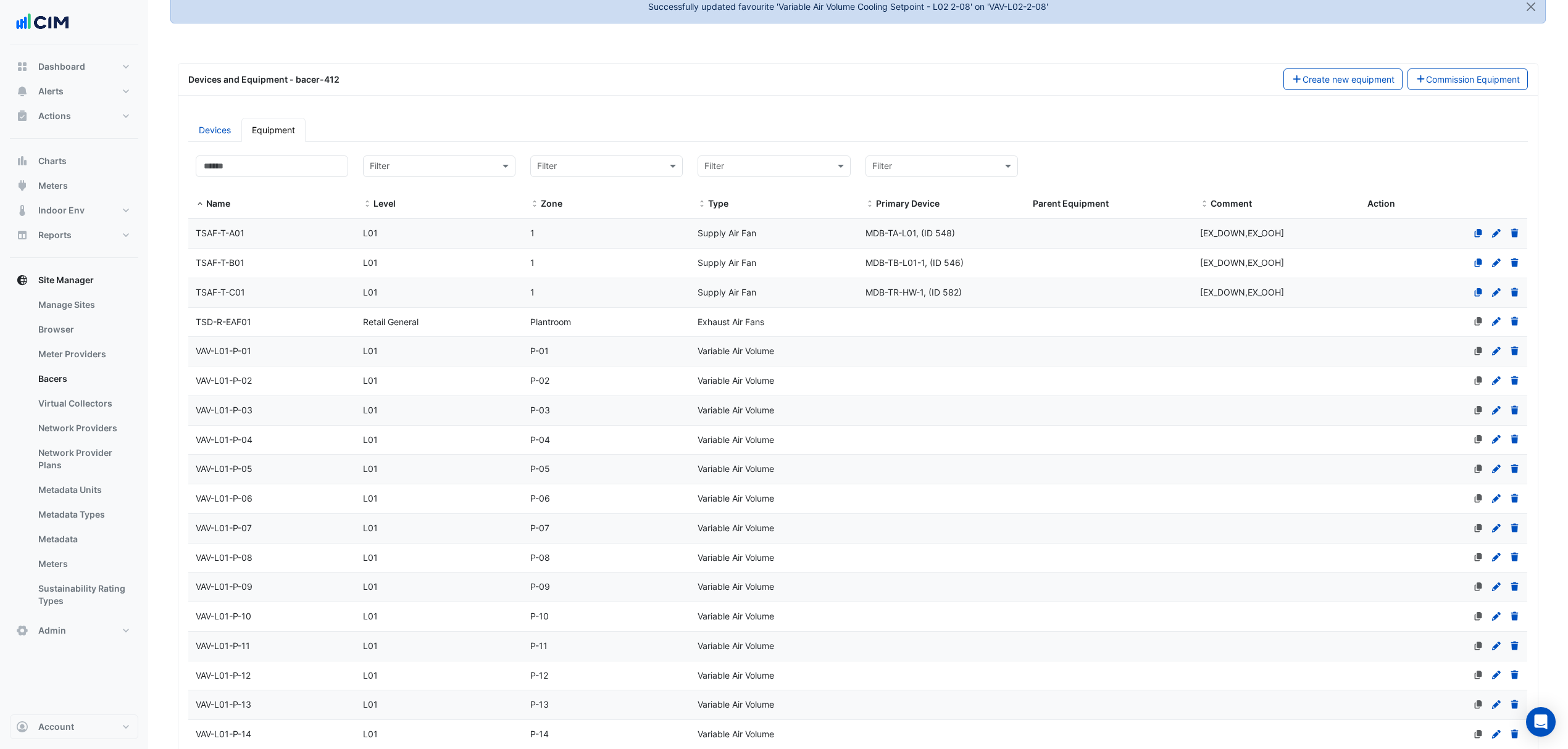
select select "***"
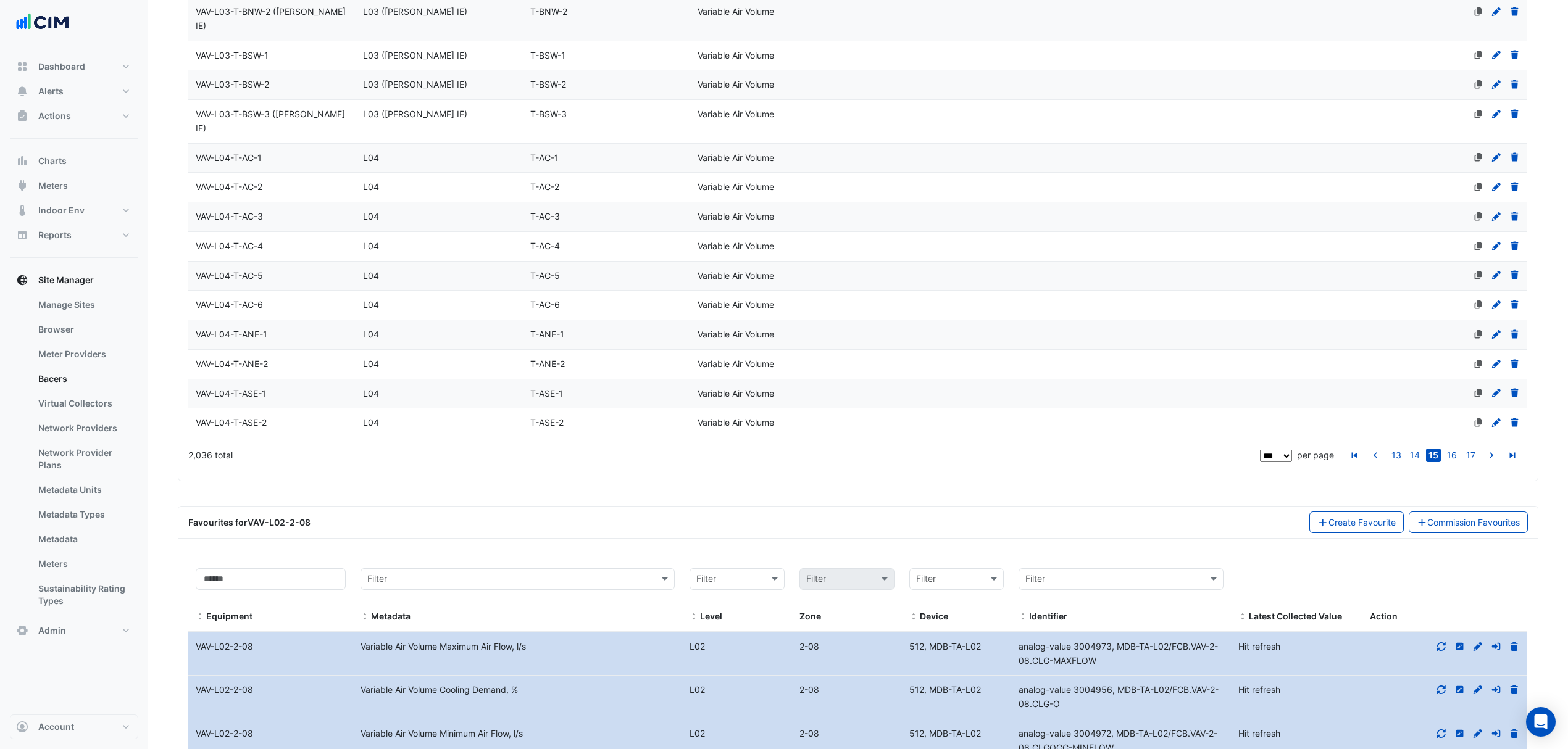
scroll to position [3447, 0]
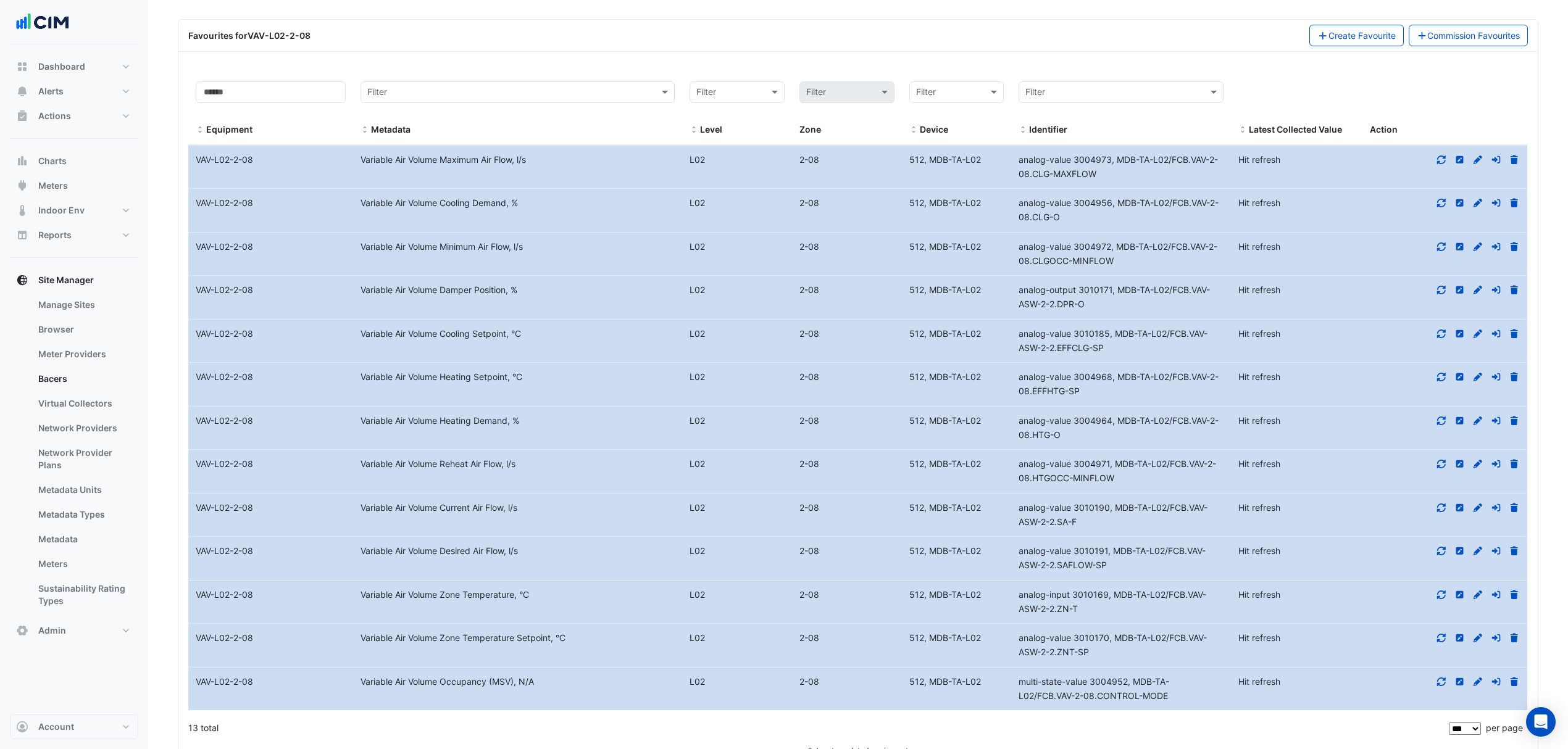
click at [1475, 373] on icon at bounding box center [1477, 377] width 9 height 9
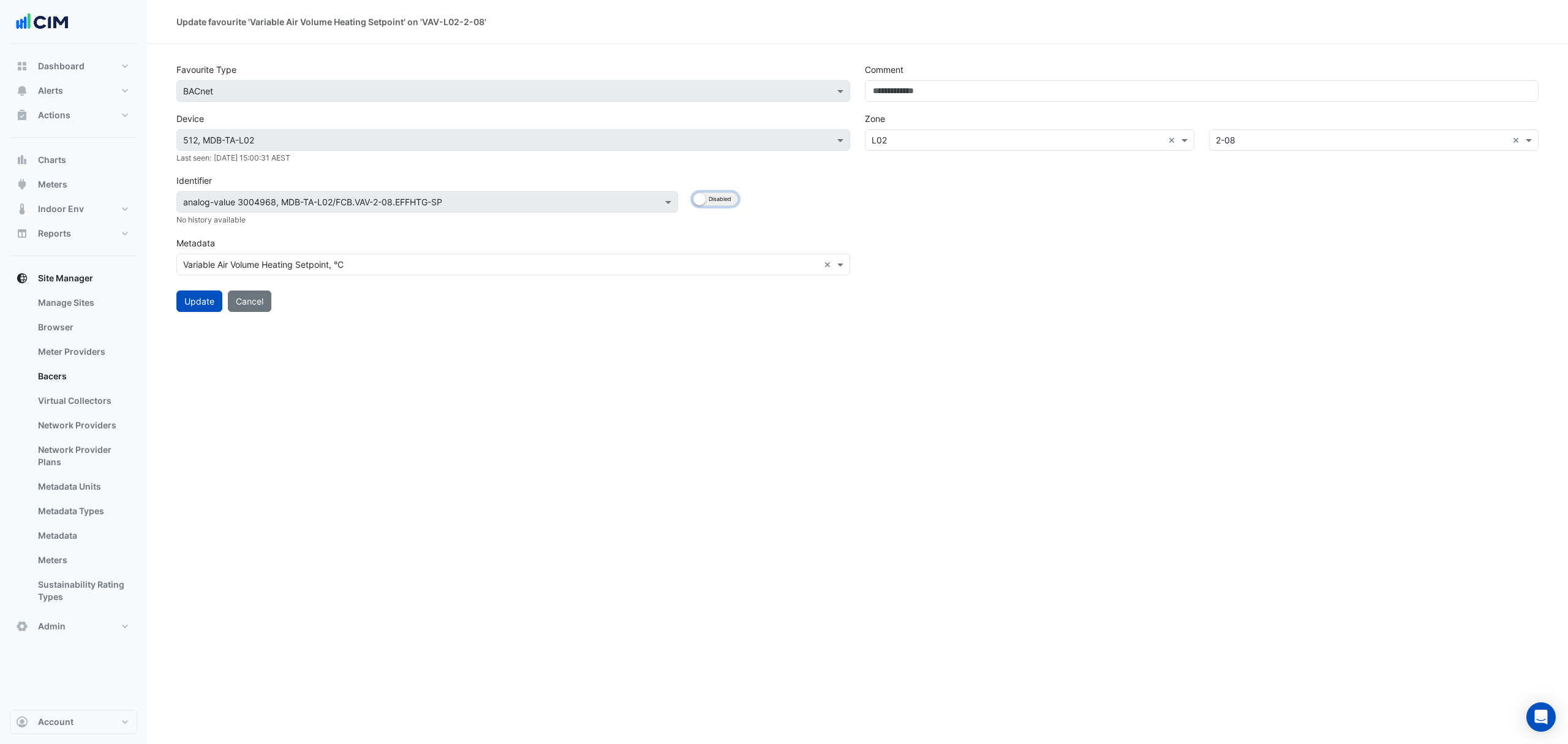
click at [708, 199] on button "Enabled Disabled" at bounding box center [716, 199] width 45 height 13
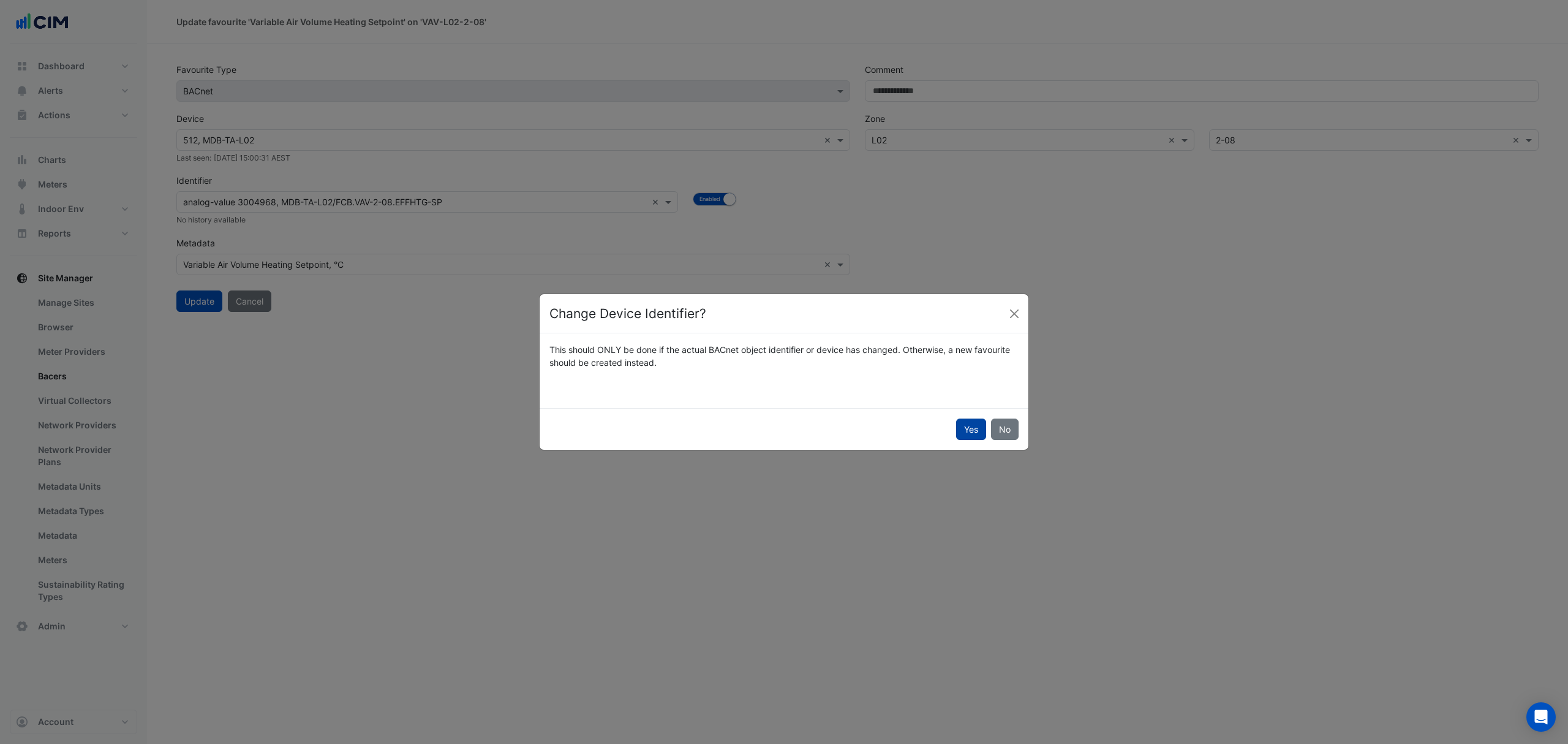
click at [970, 430] on button "Yes" at bounding box center [970, 429] width 30 height 21
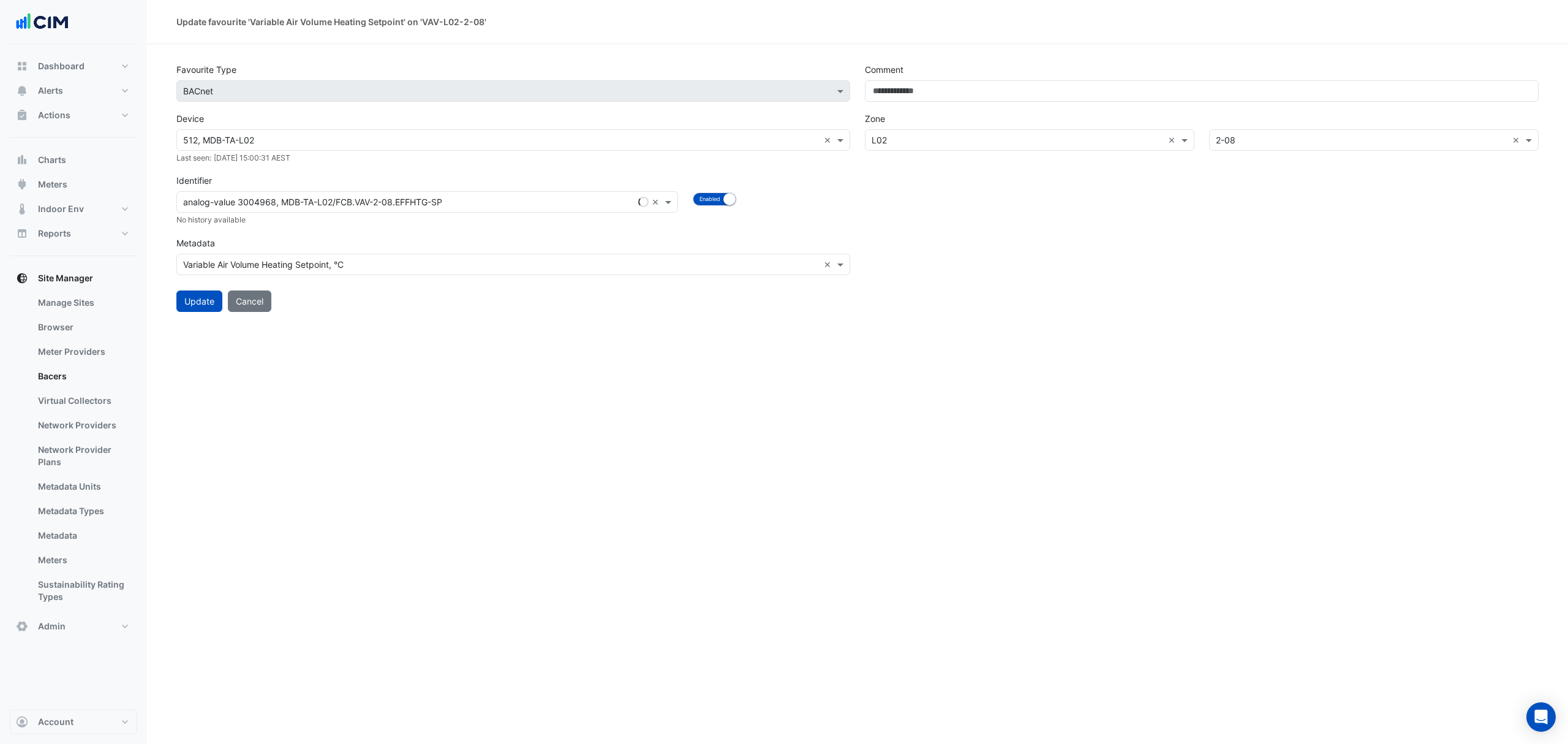
click at [611, 200] on input "text" at bounding box center [415, 202] width 464 height 13
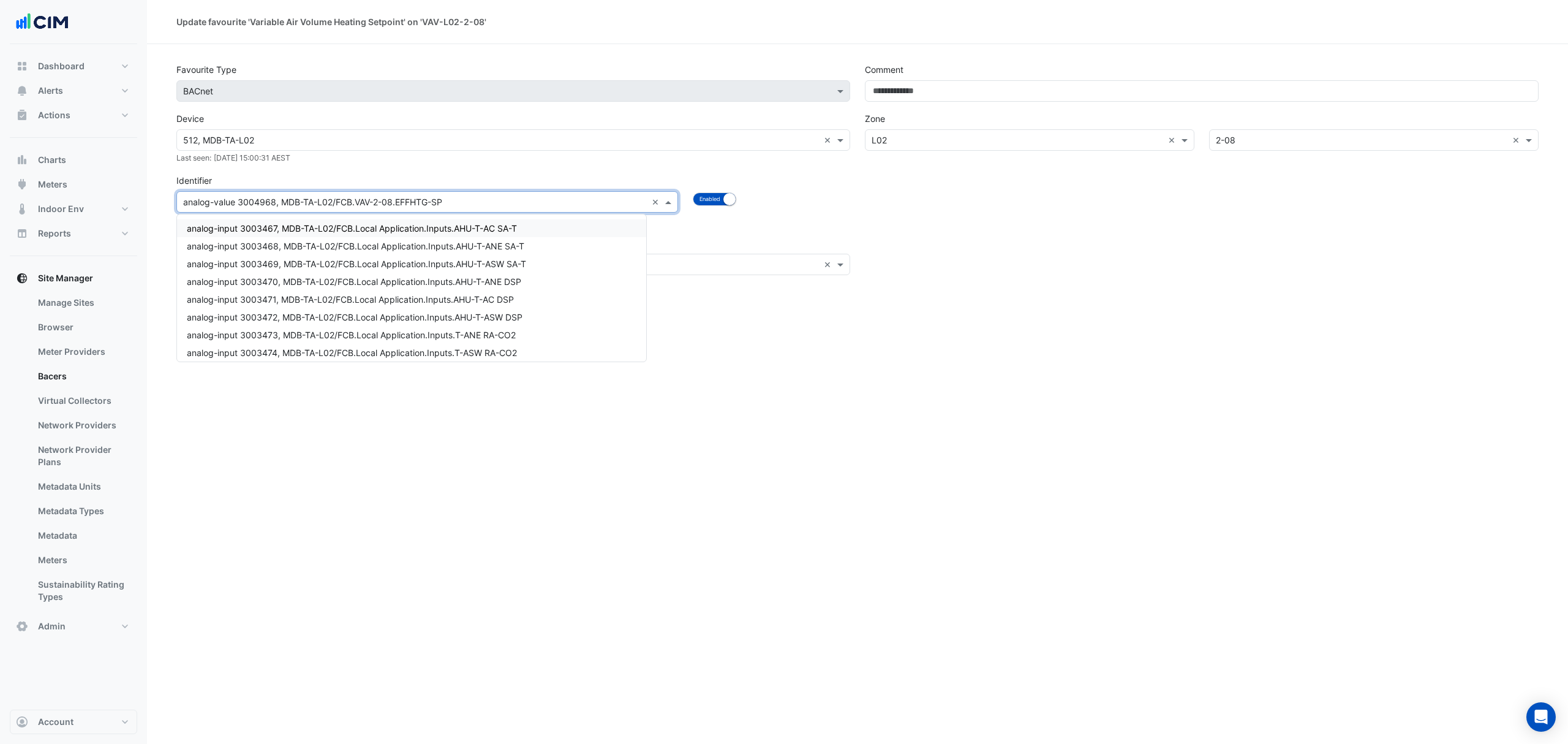
click at [463, 199] on input "text" at bounding box center [415, 202] width 464 height 13
paste input "**********"
type input "**********"
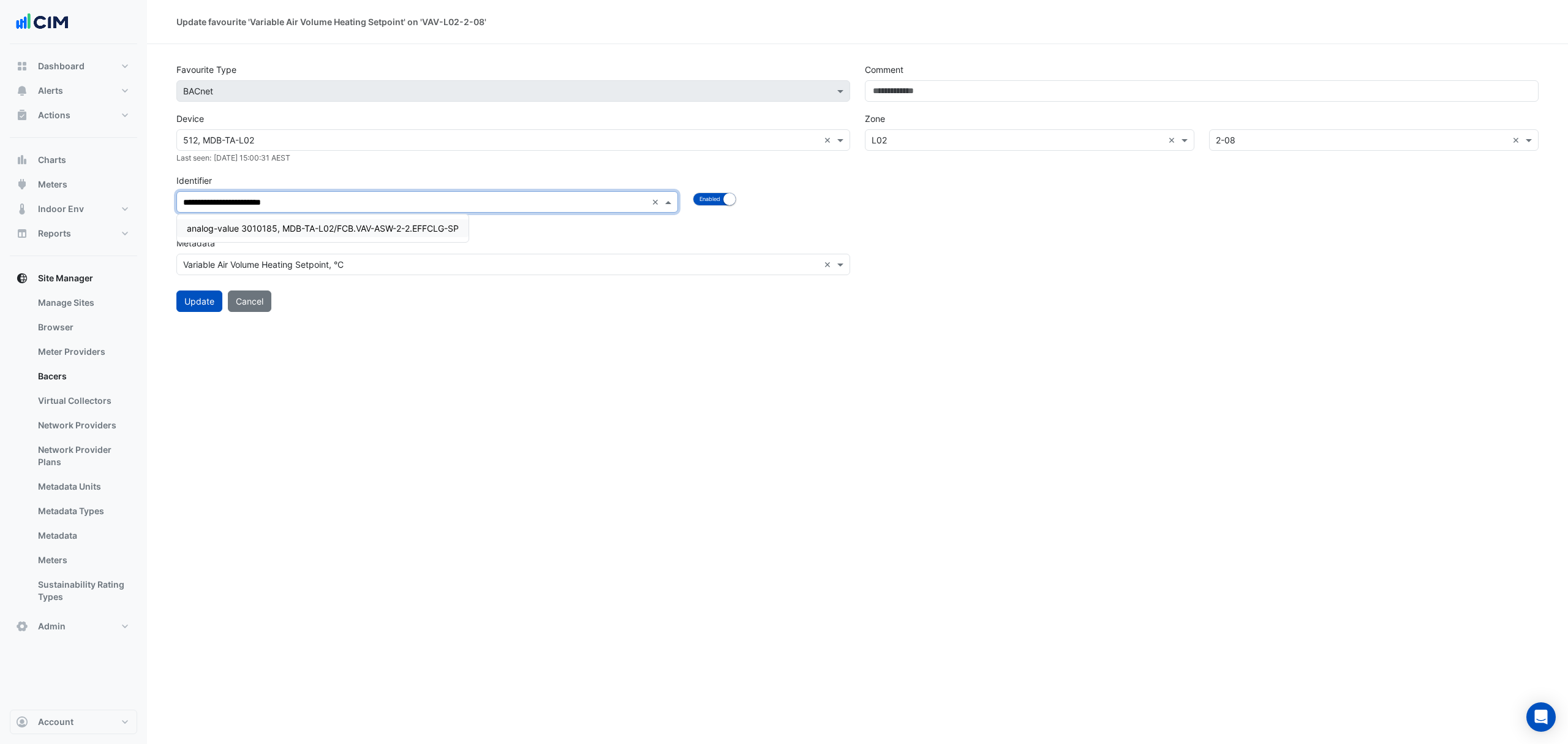
click at [398, 230] on span "analog-value 3010185, MDB-TA-L02/FCB.VAV-ASW-2-2.EFFCLG-SP" at bounding box center [323, 228] width 272 height 11
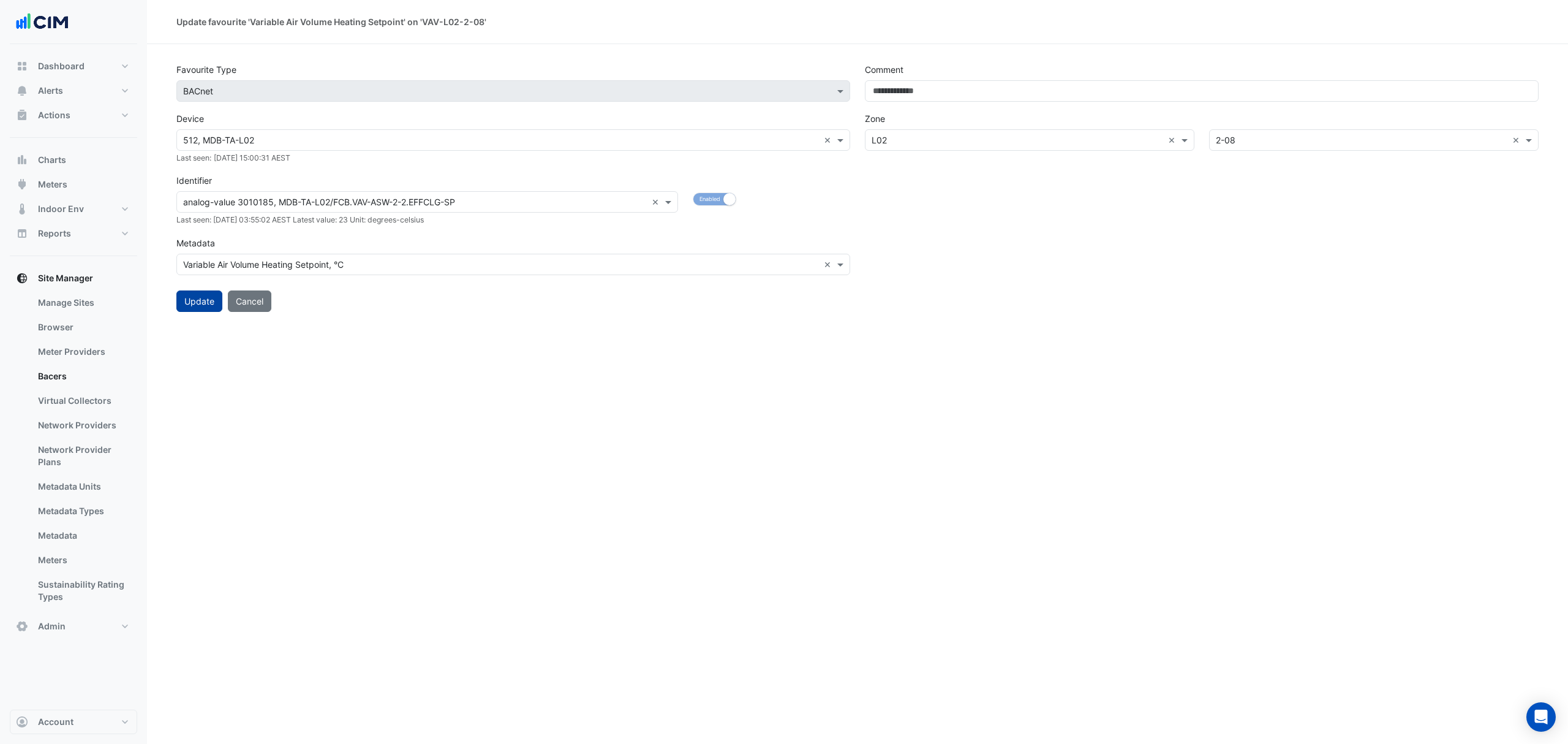
click at [197, 296] on button "Update" at bounding box center [199, 301] width 46 height 21
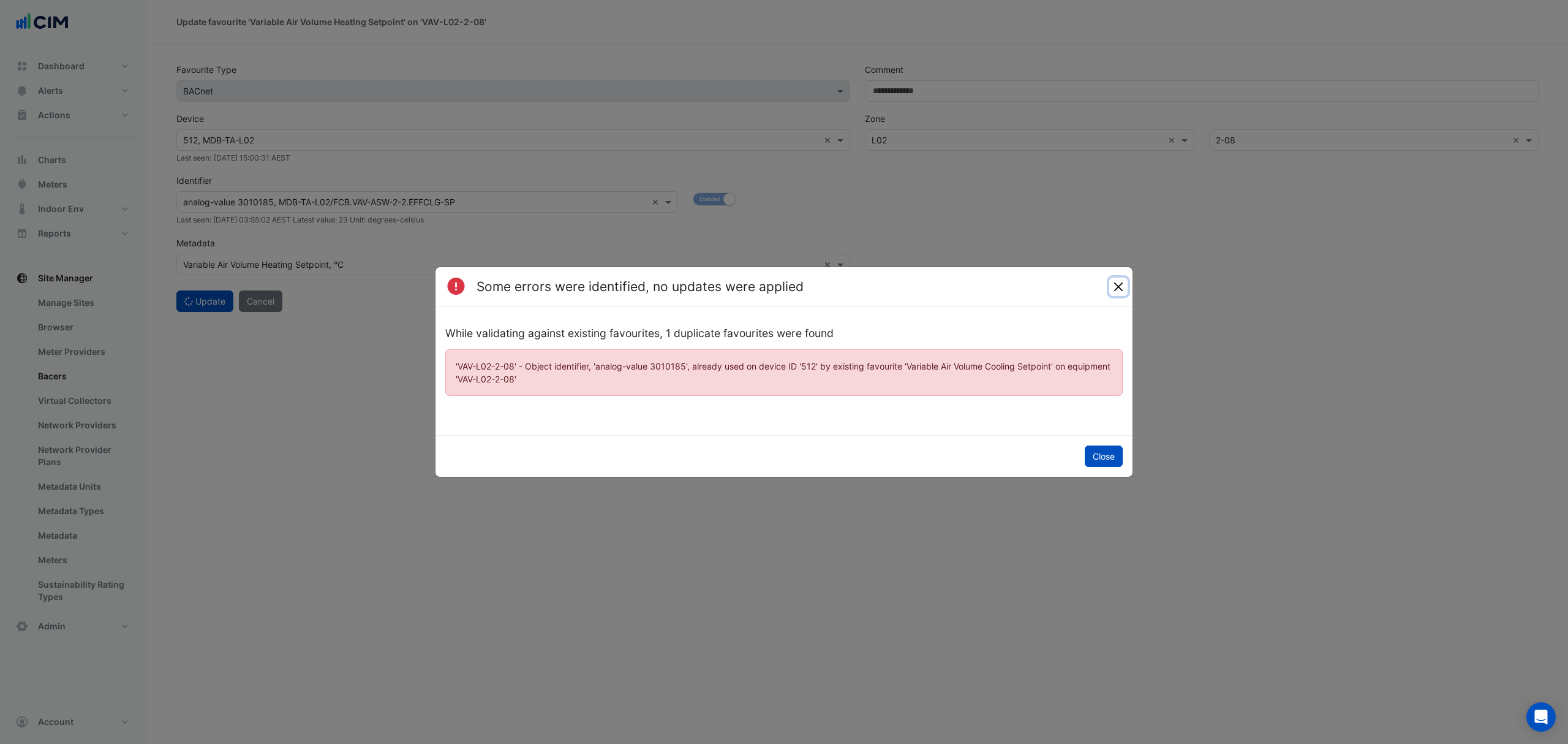
click at [1118, 288] on button "Close" at bounding box center [1118, 287] width 19 height 19
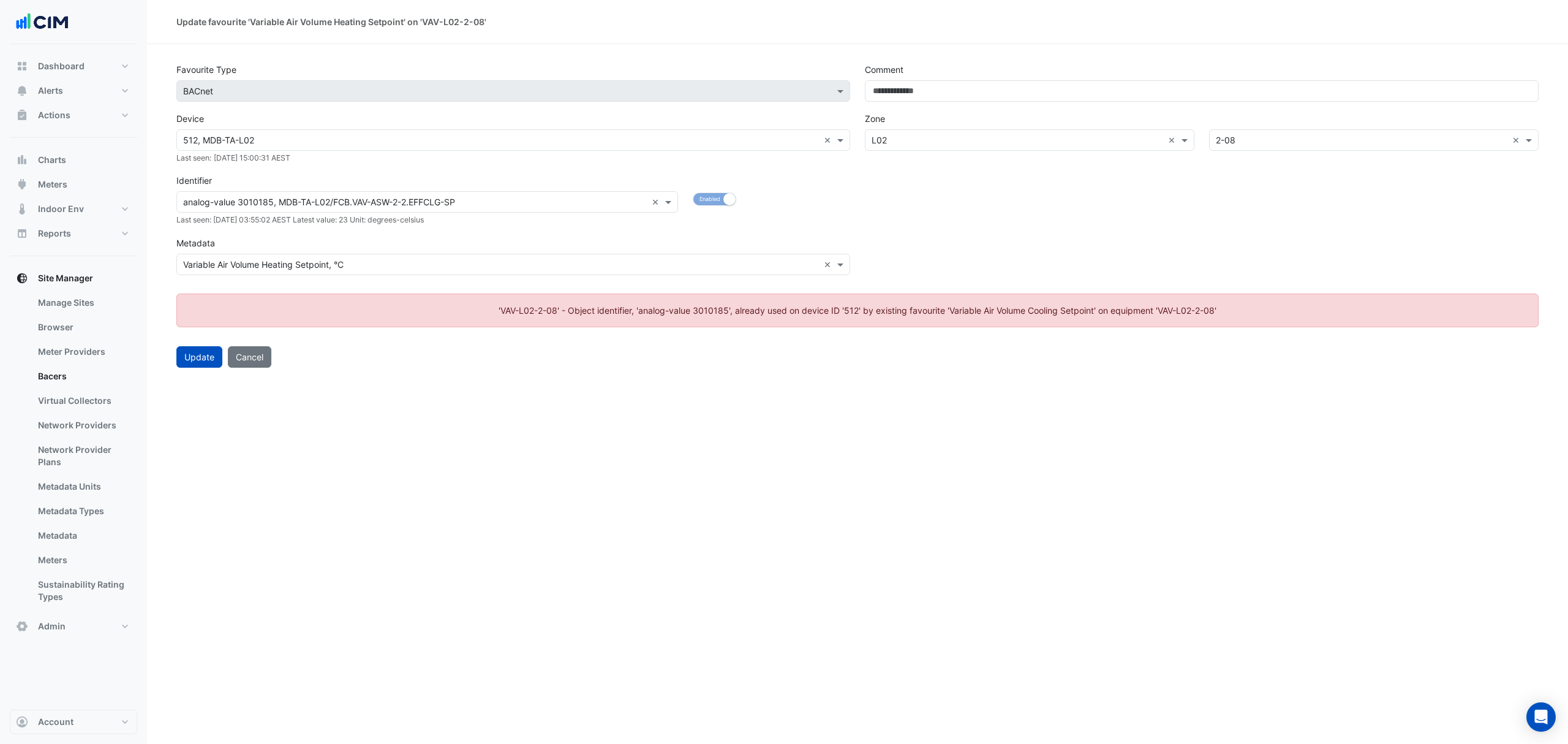
click at [640, 199] on input "text" at bounding box center [415, 202] width 464 height 13
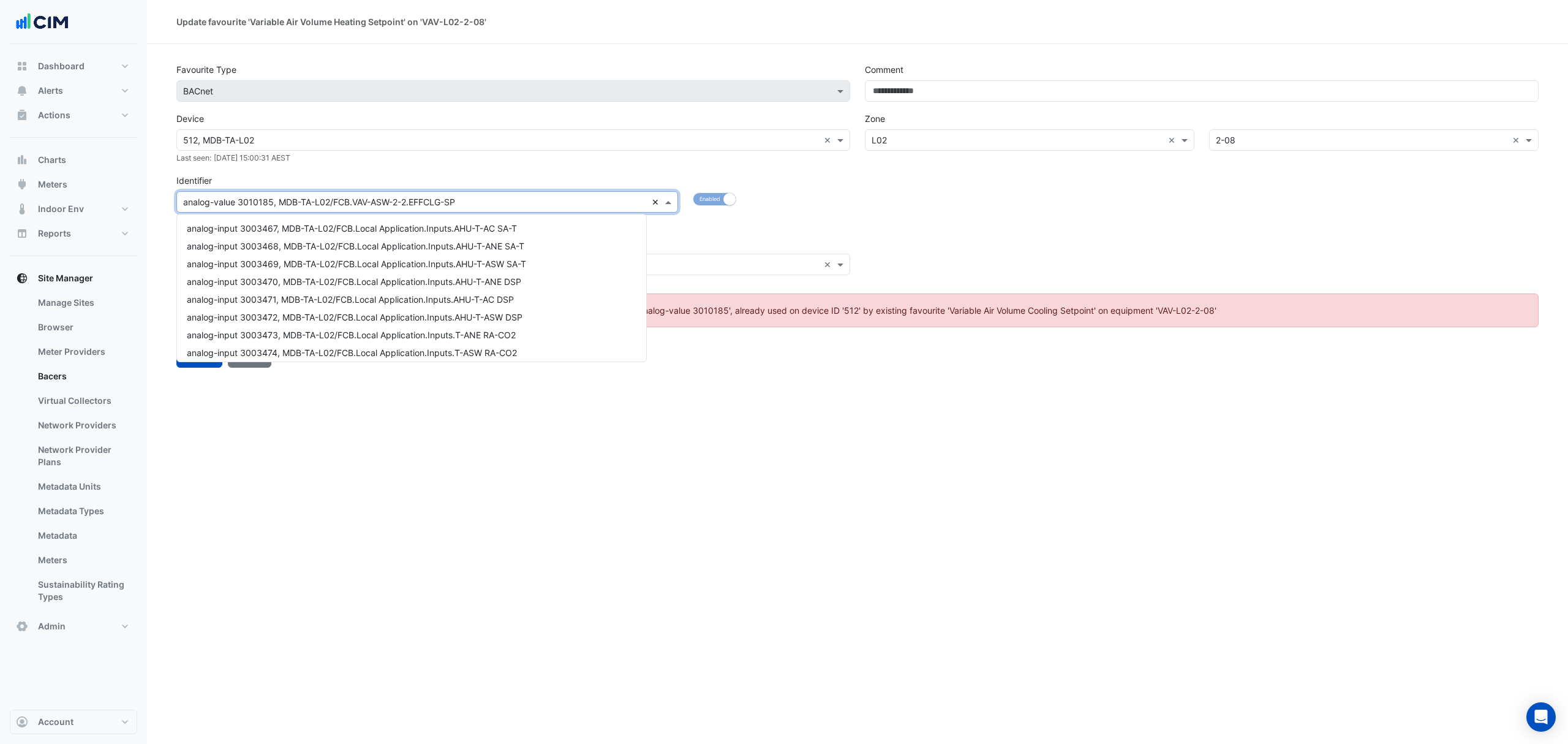
scroll to position [8534, 0]
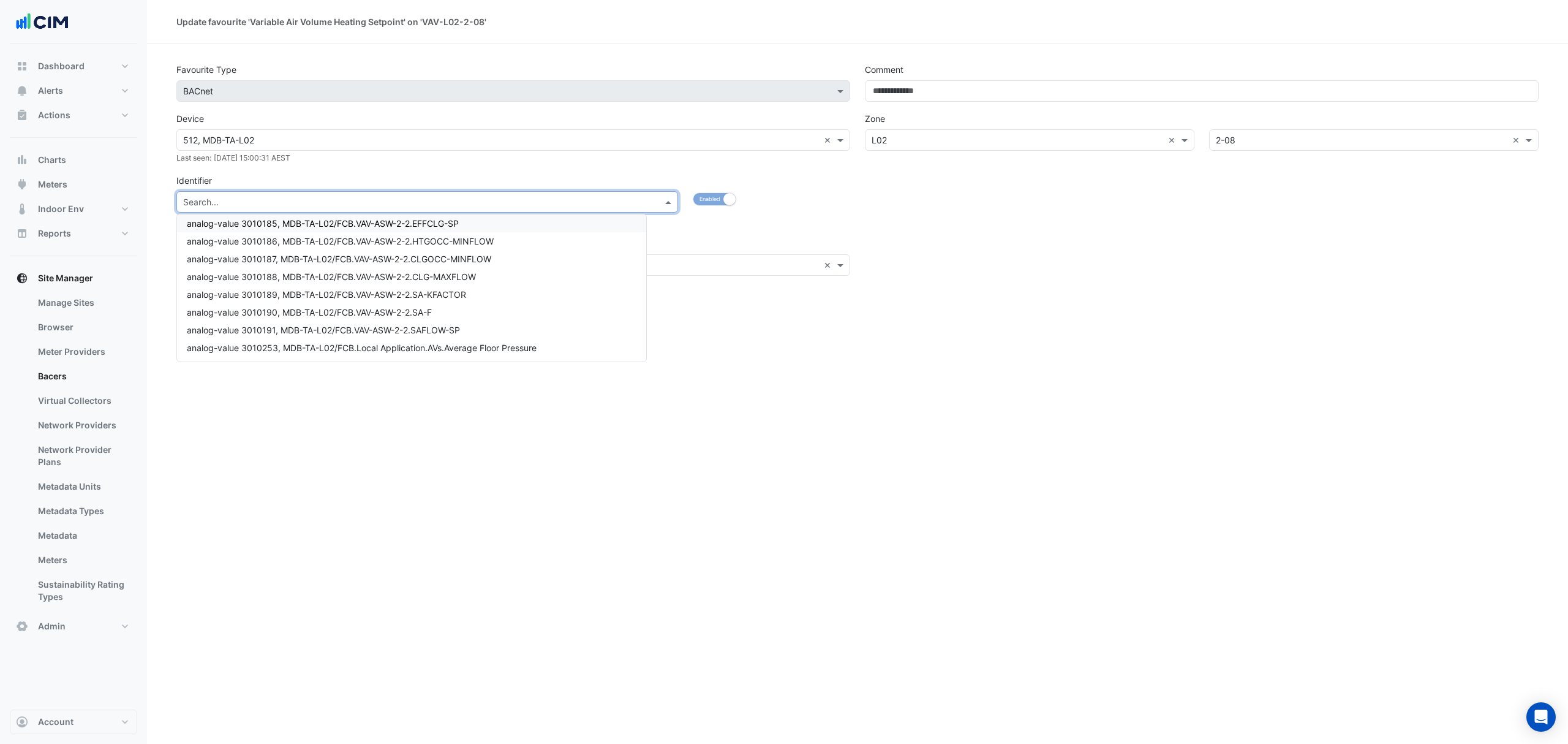
paste input "**********"
type input "**********"
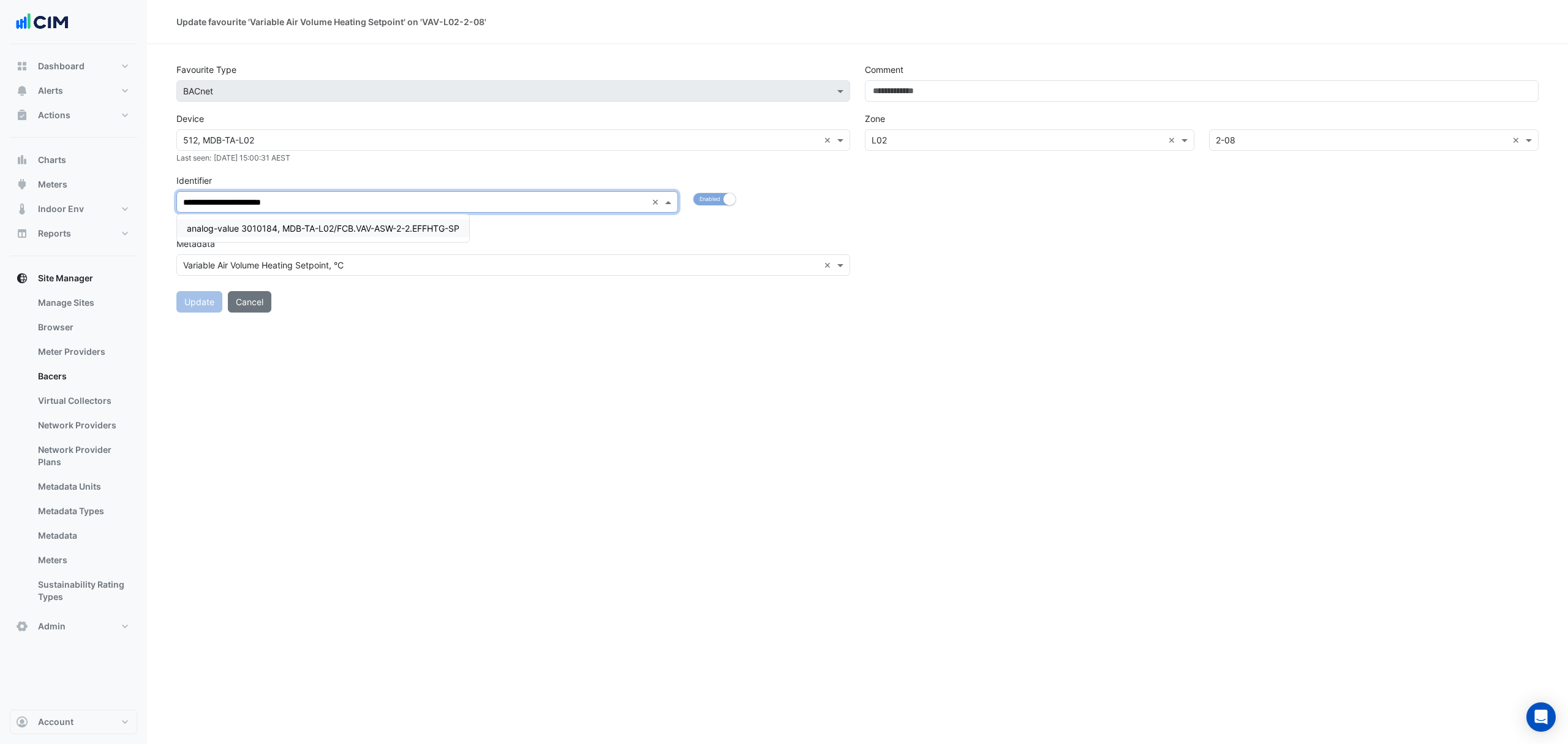
click at [408, 226] on span "analog-value 3010184, MDB-TA-L02/FCB.VAV-ASW-2-2.EFFHTG-SP" at bounding box center [323, 228] width 273 height 11
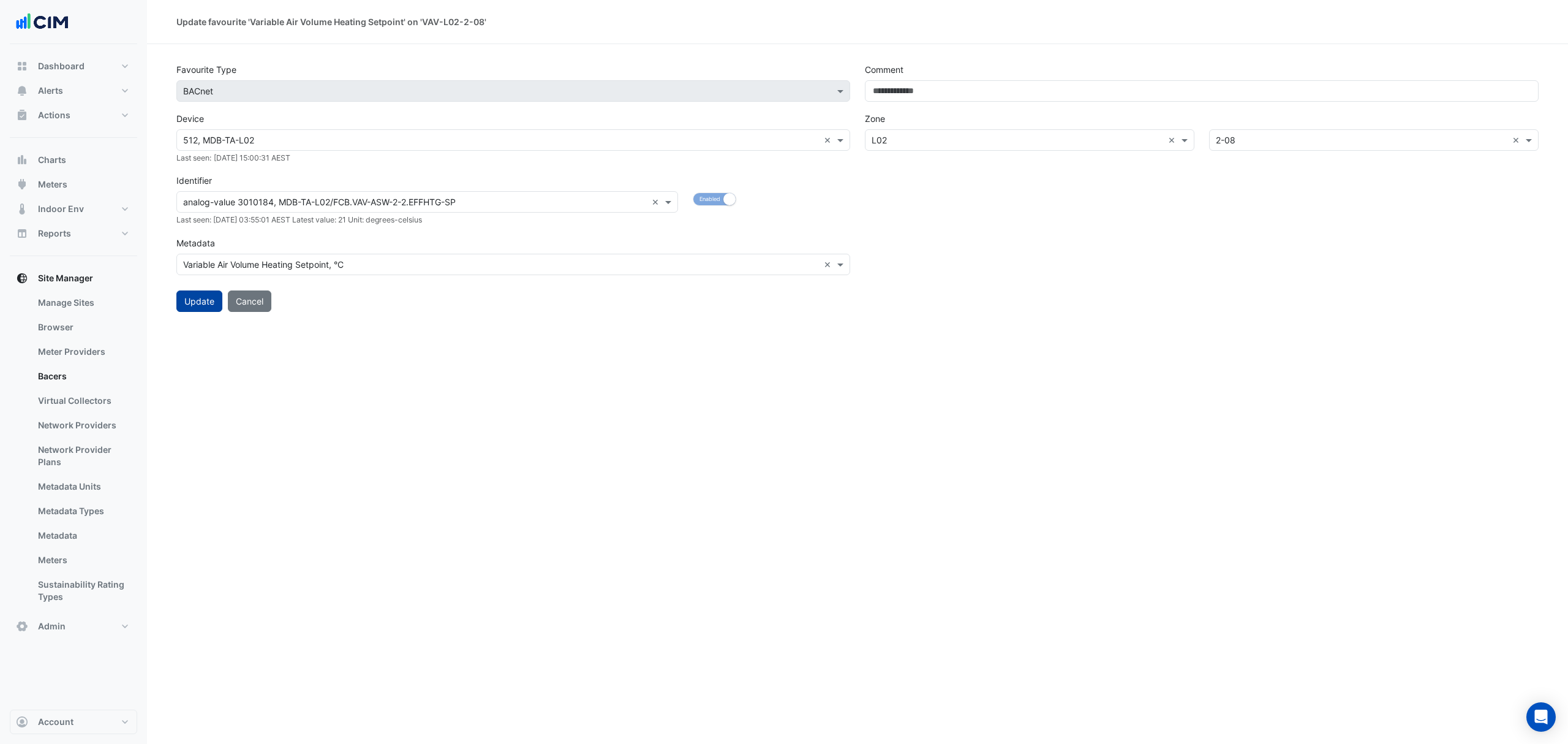
click at [194, 300] on button "Update" at bounding box center [199, 301] width 46 height 21
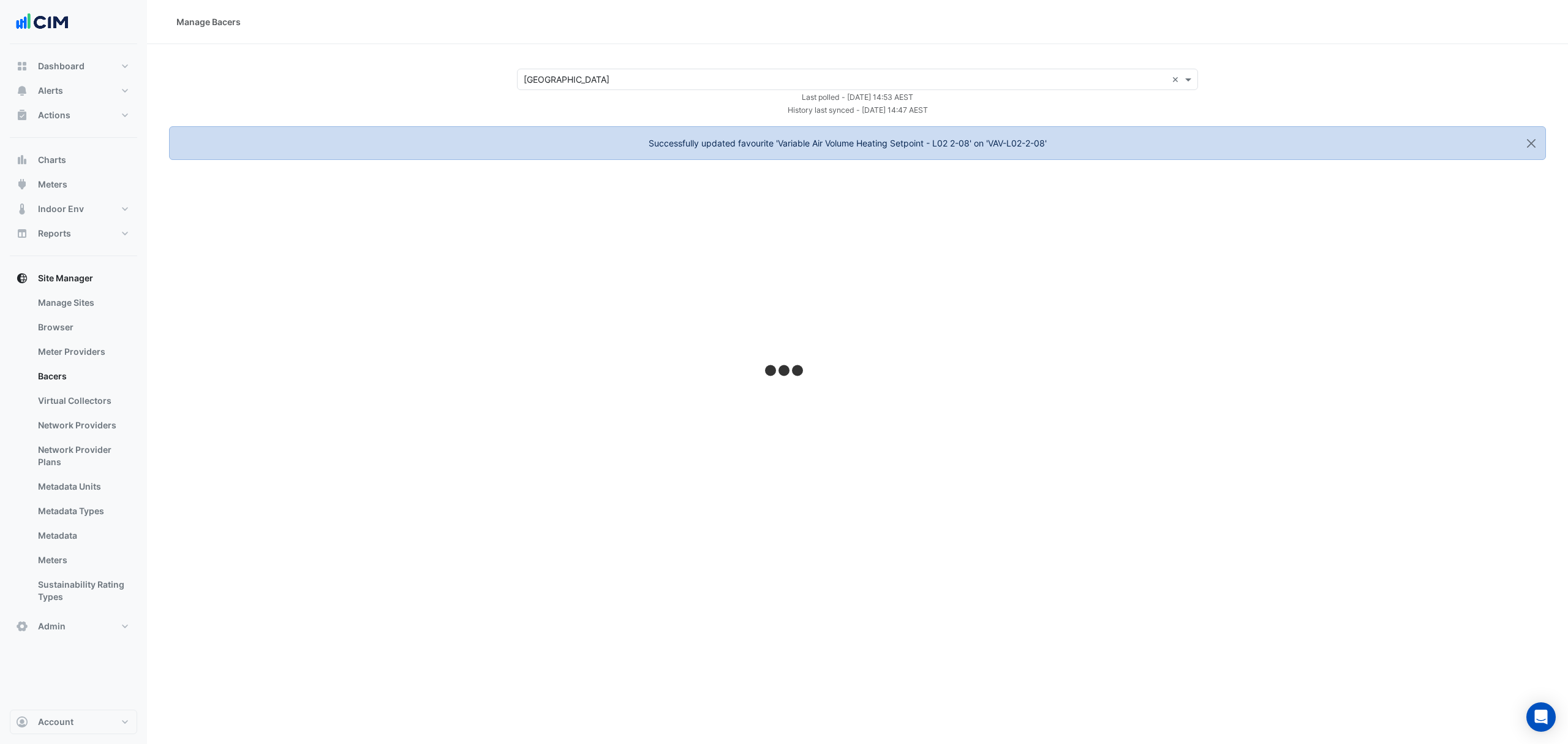
select select "***"
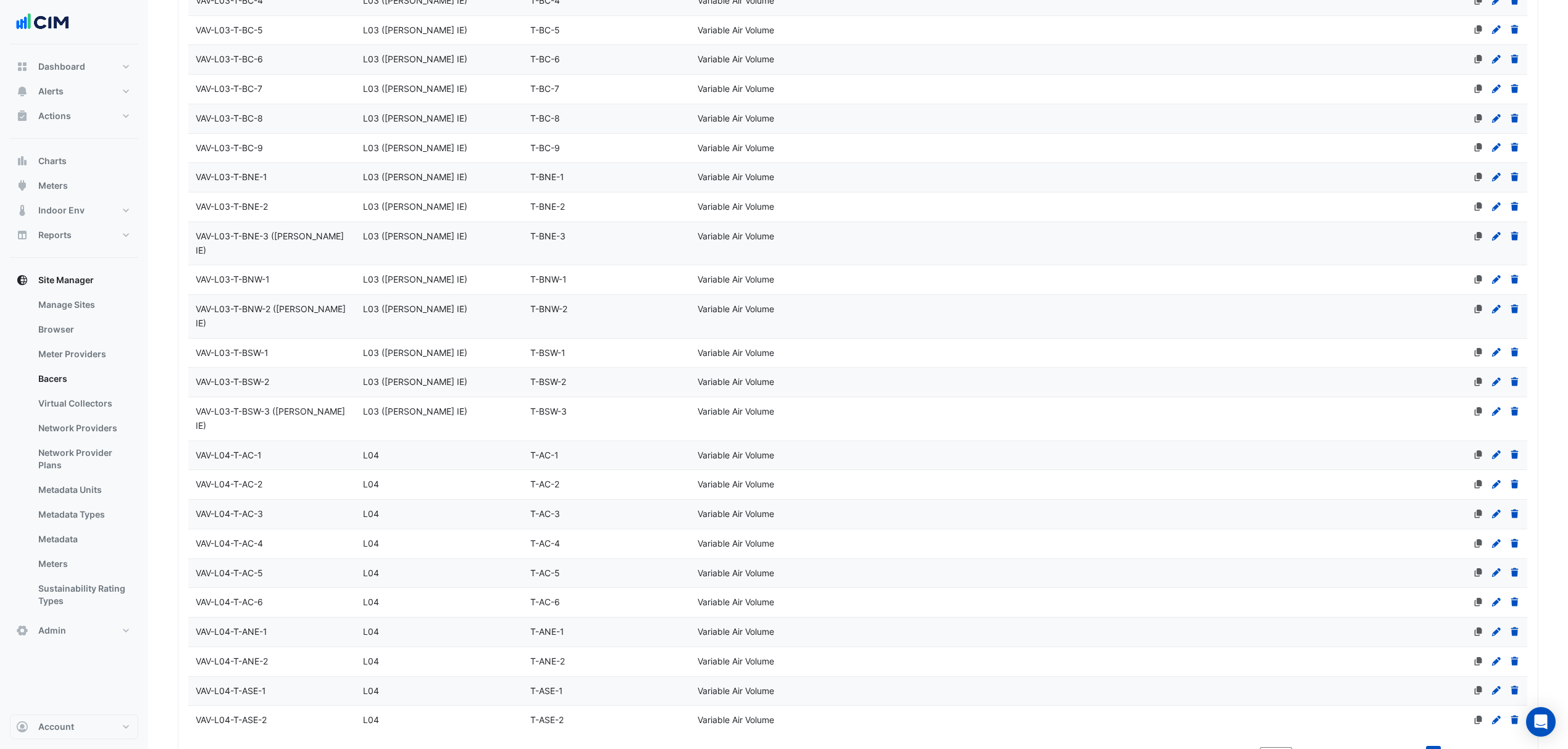
scroll to position [2774, 0]
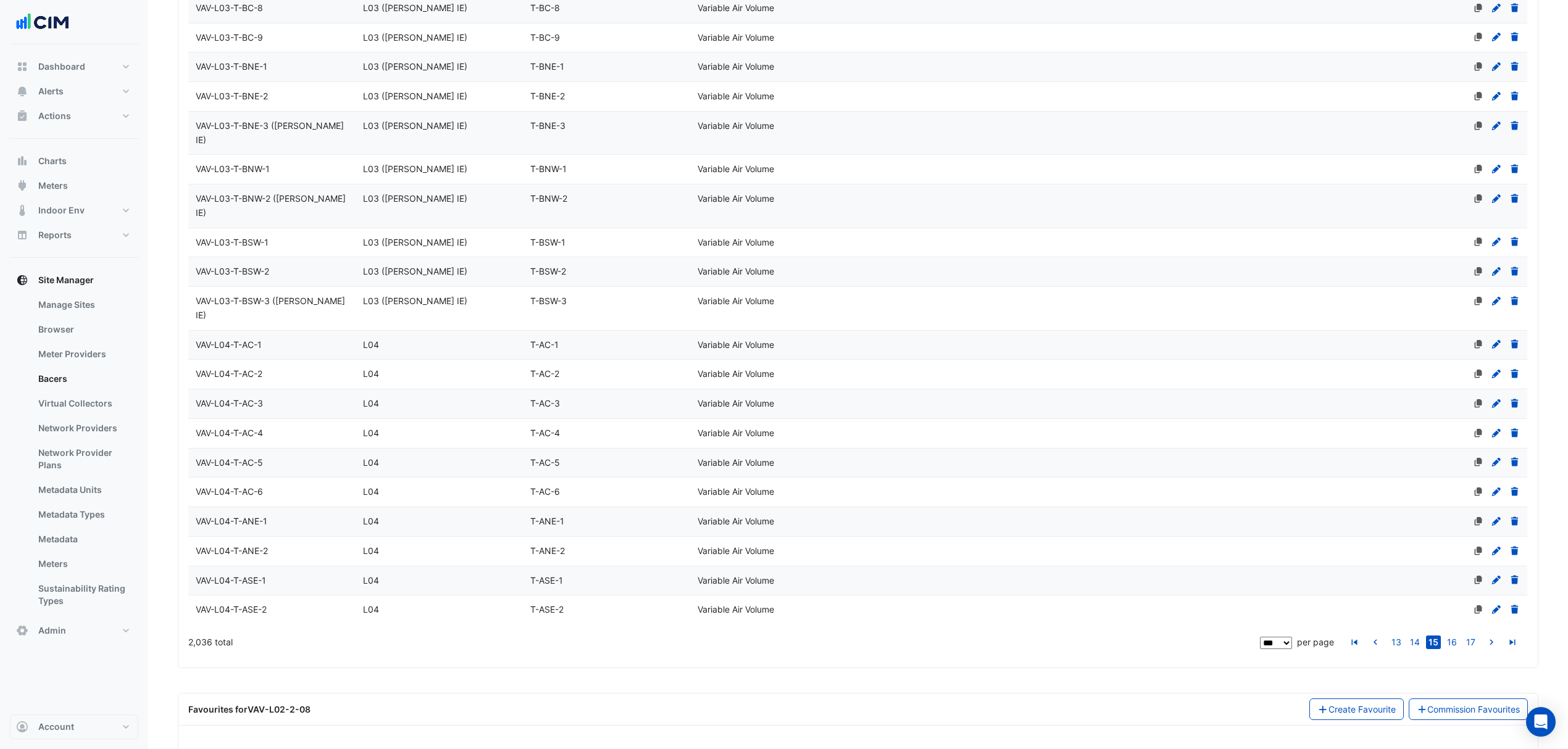
select select "***"
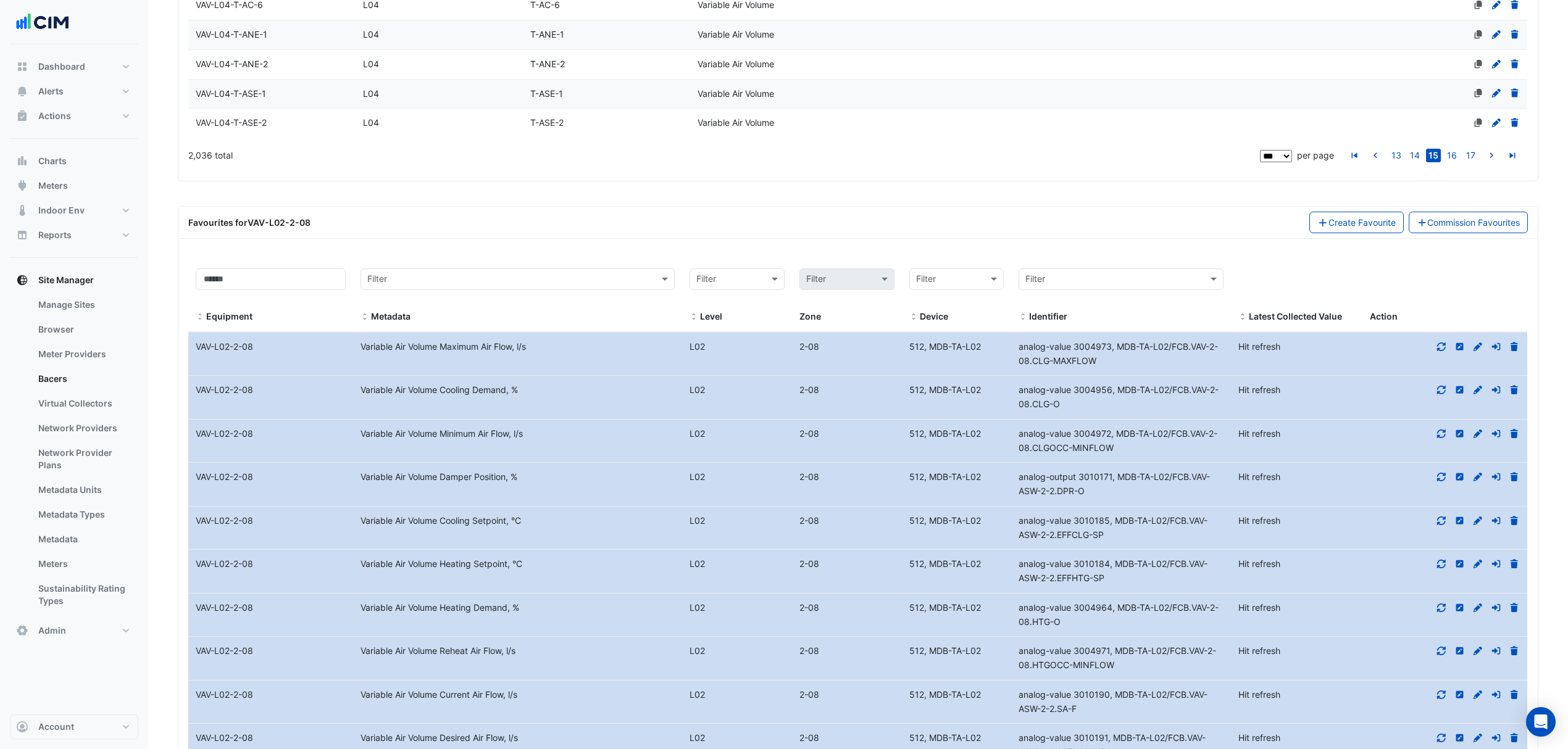
scroll to position [3267, 0]
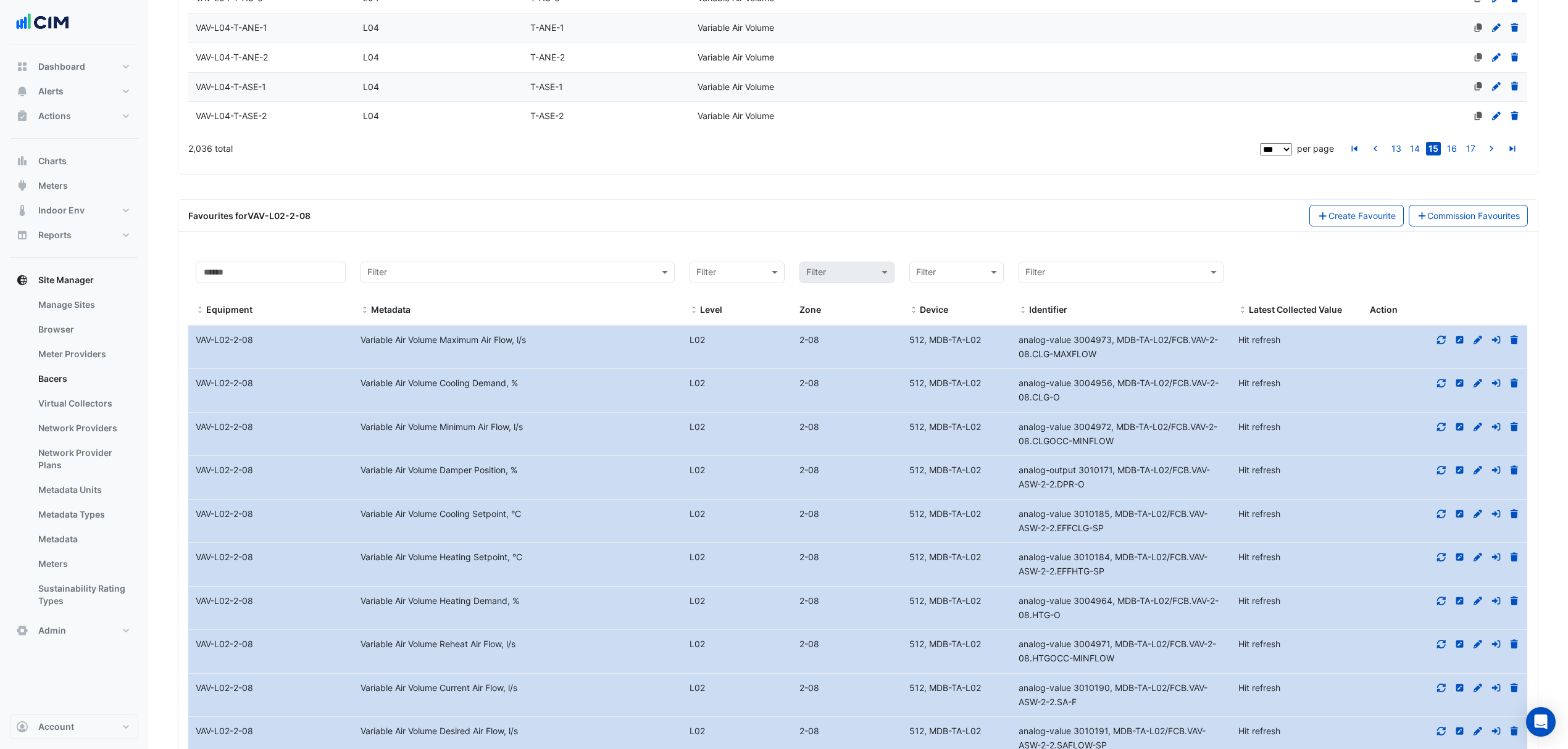
click at [1440, 553] on icon at bounding box center [1441, 557] width 9 height 9
click at [1475, 423] on icon at bounding box center [1477, 427] width 11 height 9
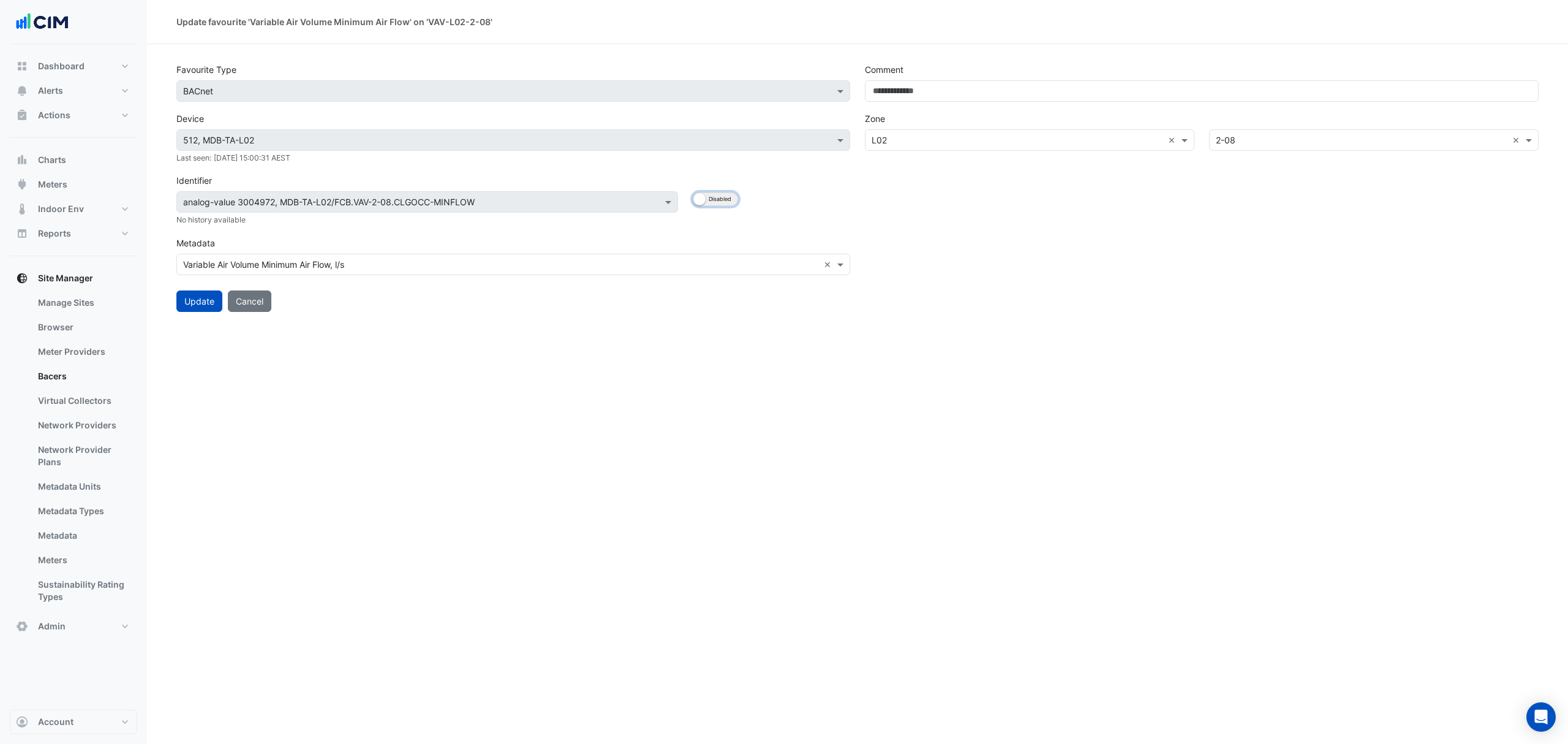
click at [716, 200] on button "Enabled Disabled" at bounding box center [716, 199] width 45 height 13
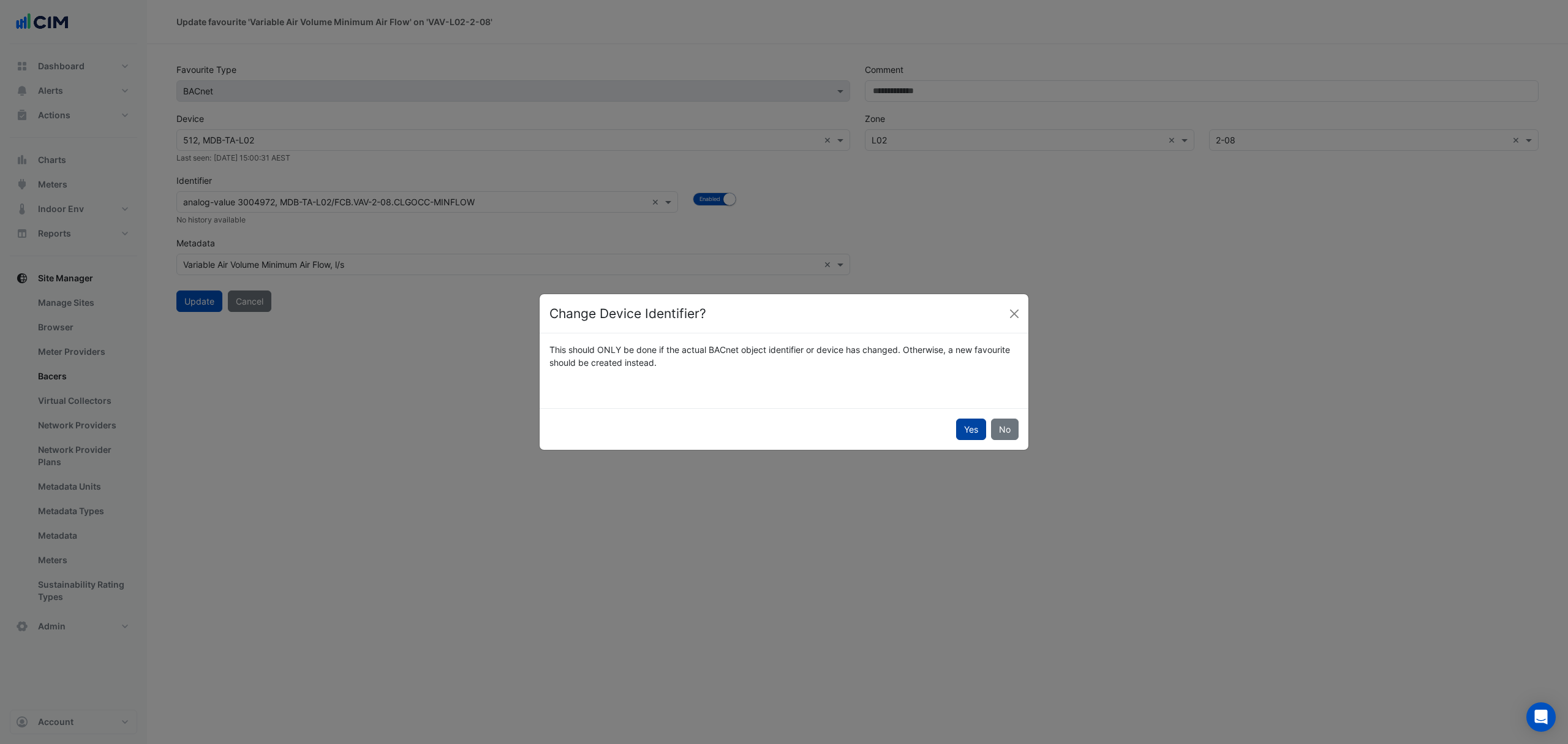
click at [960, 429] on button "Yes" at bounding box center [970, 429] width 30 height 21
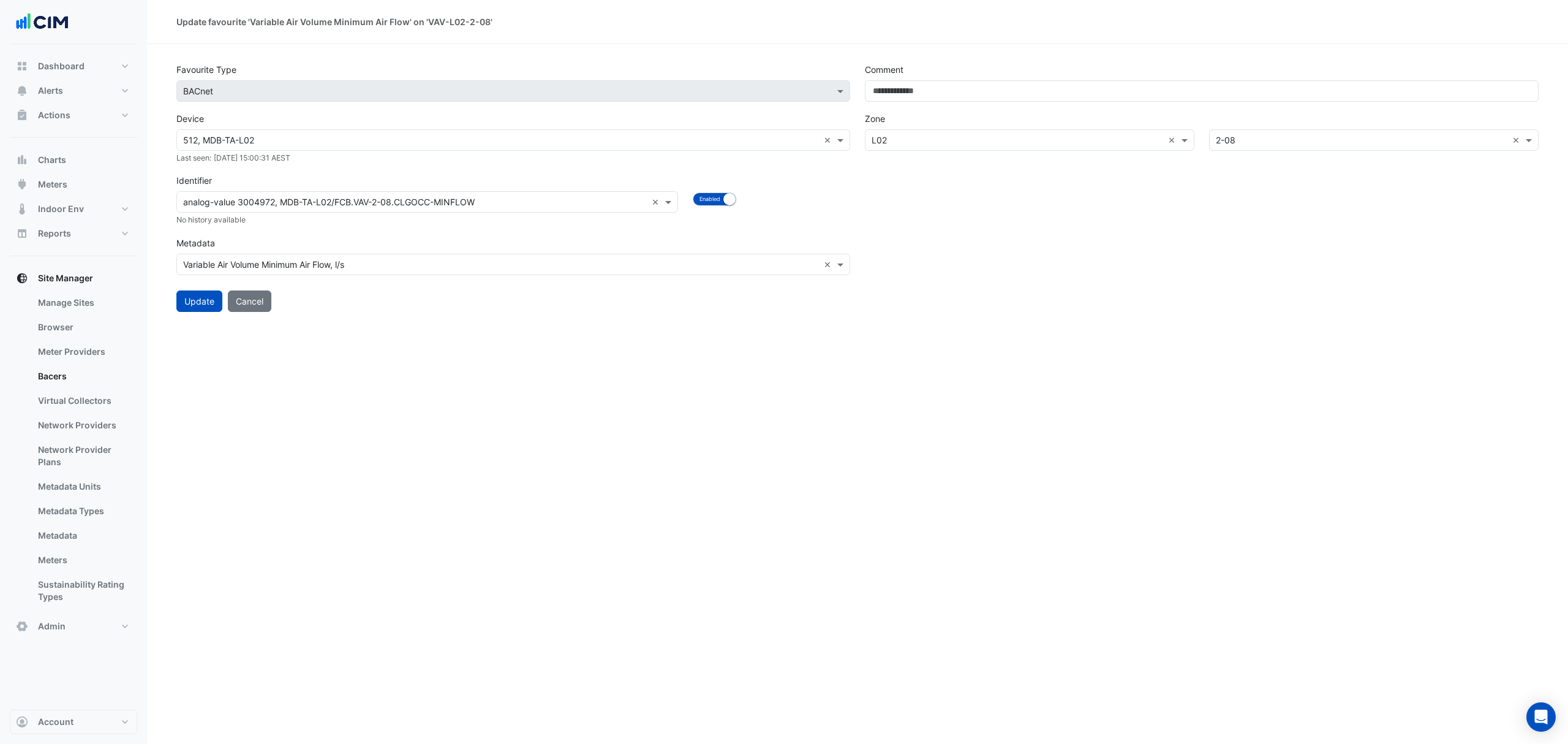
click at [618, 199] on input "text" at bounding box center [415, 202] width 464 height 13
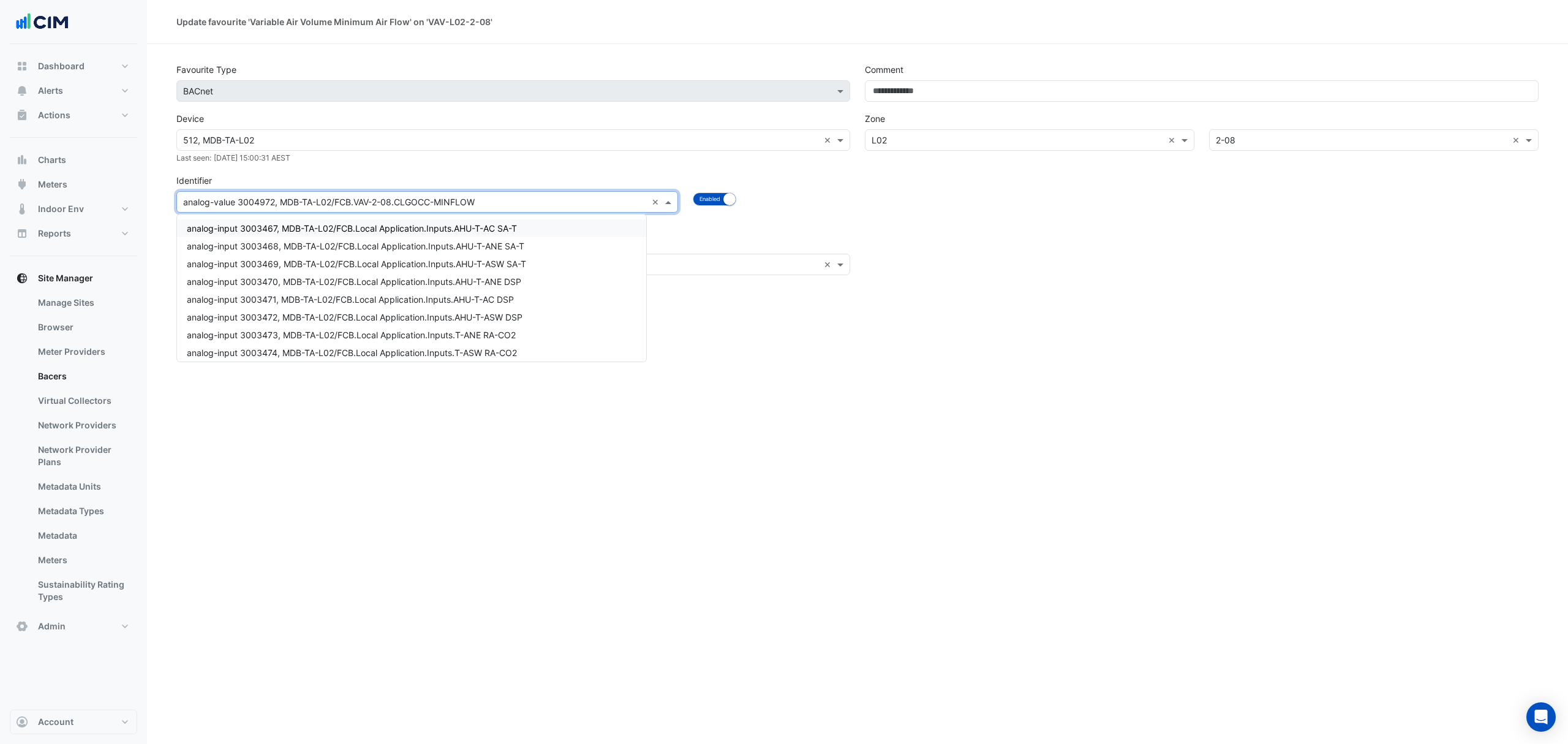
click at [562, 199] on input "text" at bounding box center [415, 202] width 464 height 13
paste input "**********"
type input "**********"
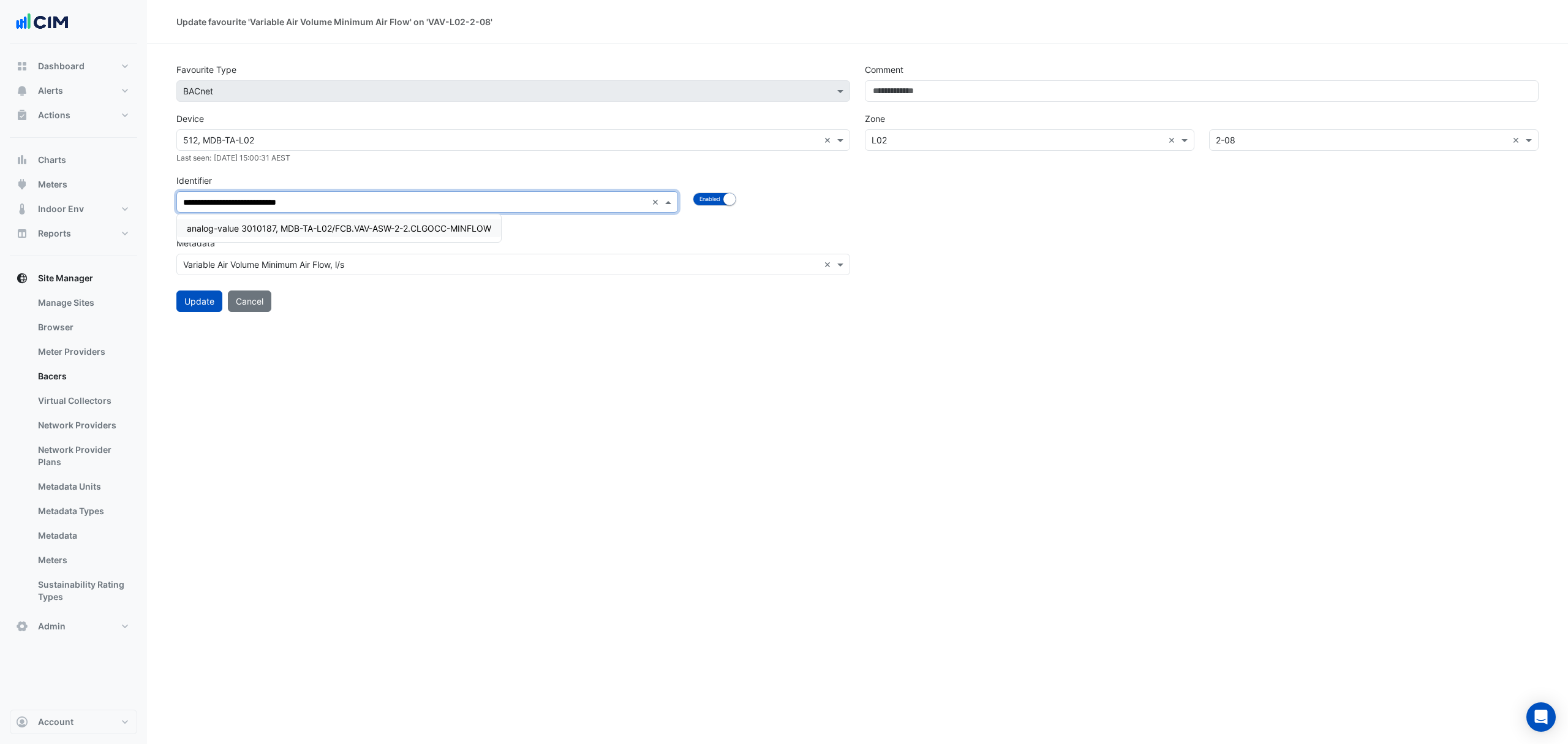
click at [395, 229] on span "analog-value 3010187, MDB-TA-L02/FCB.VAV-ASW-2-2.CLGOCC-MINFLOW" at bounding box center [339, 228] width 304 height 11
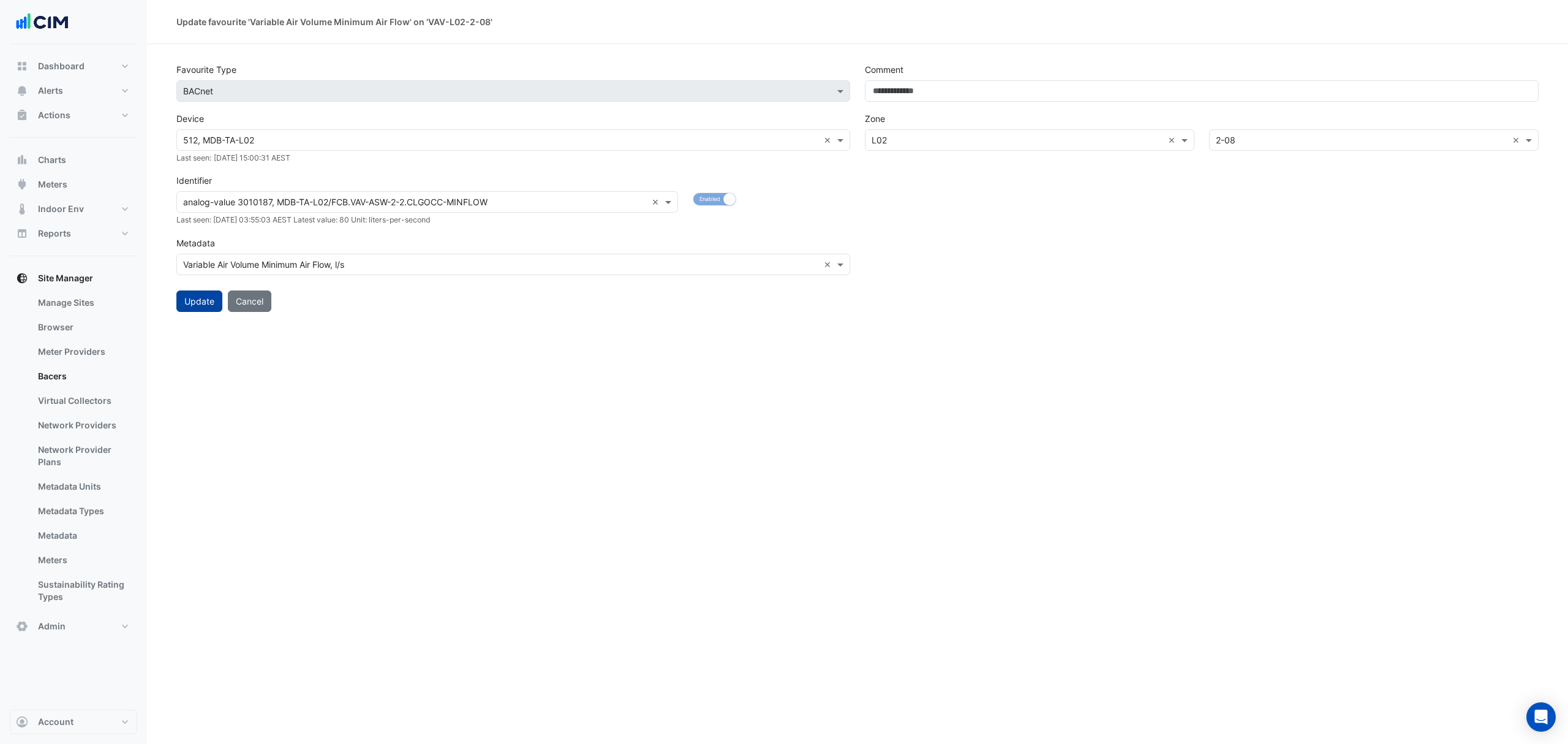
click at [199, 300] on button "Update" at bounding box center [199, 301] width 46 height 21
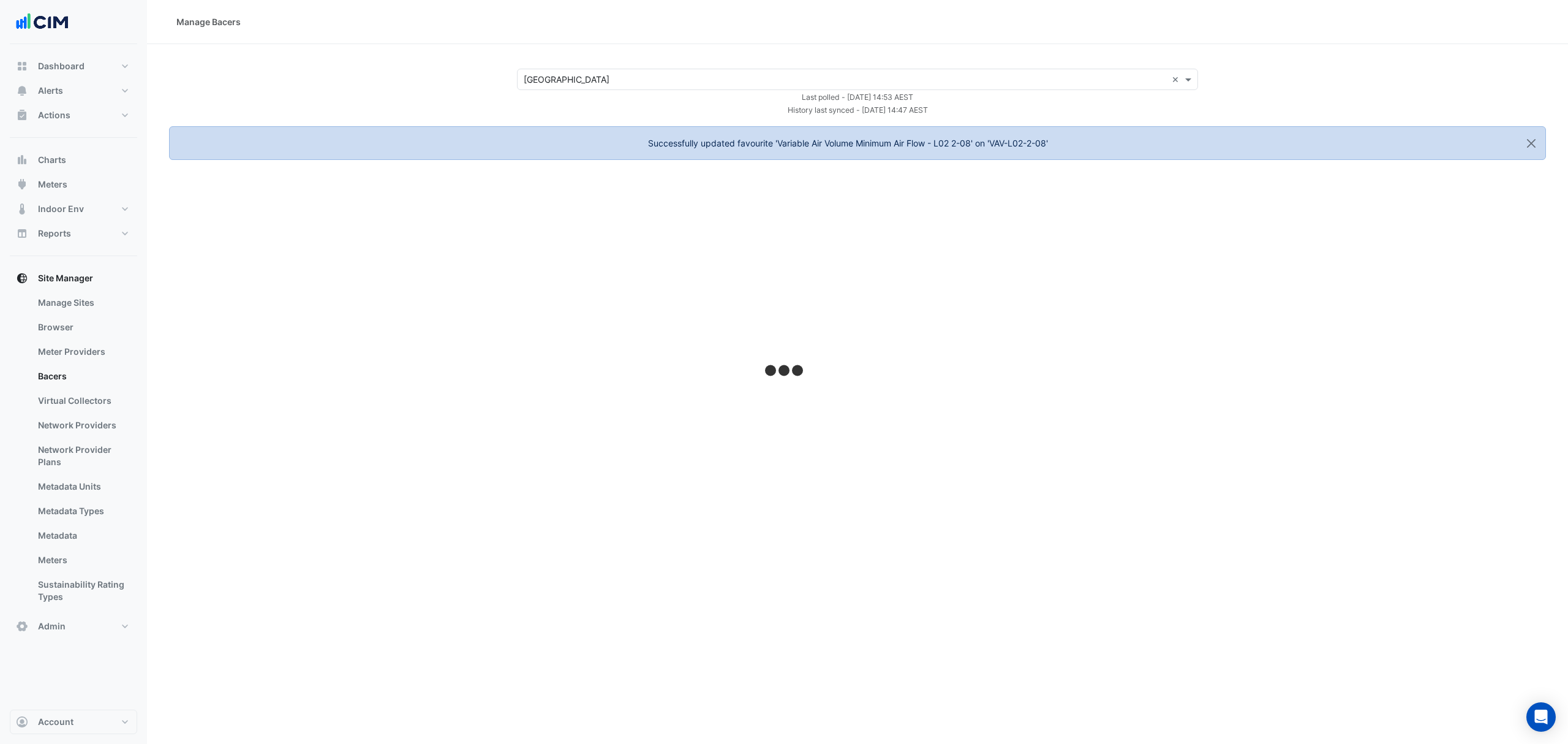
select select "***"
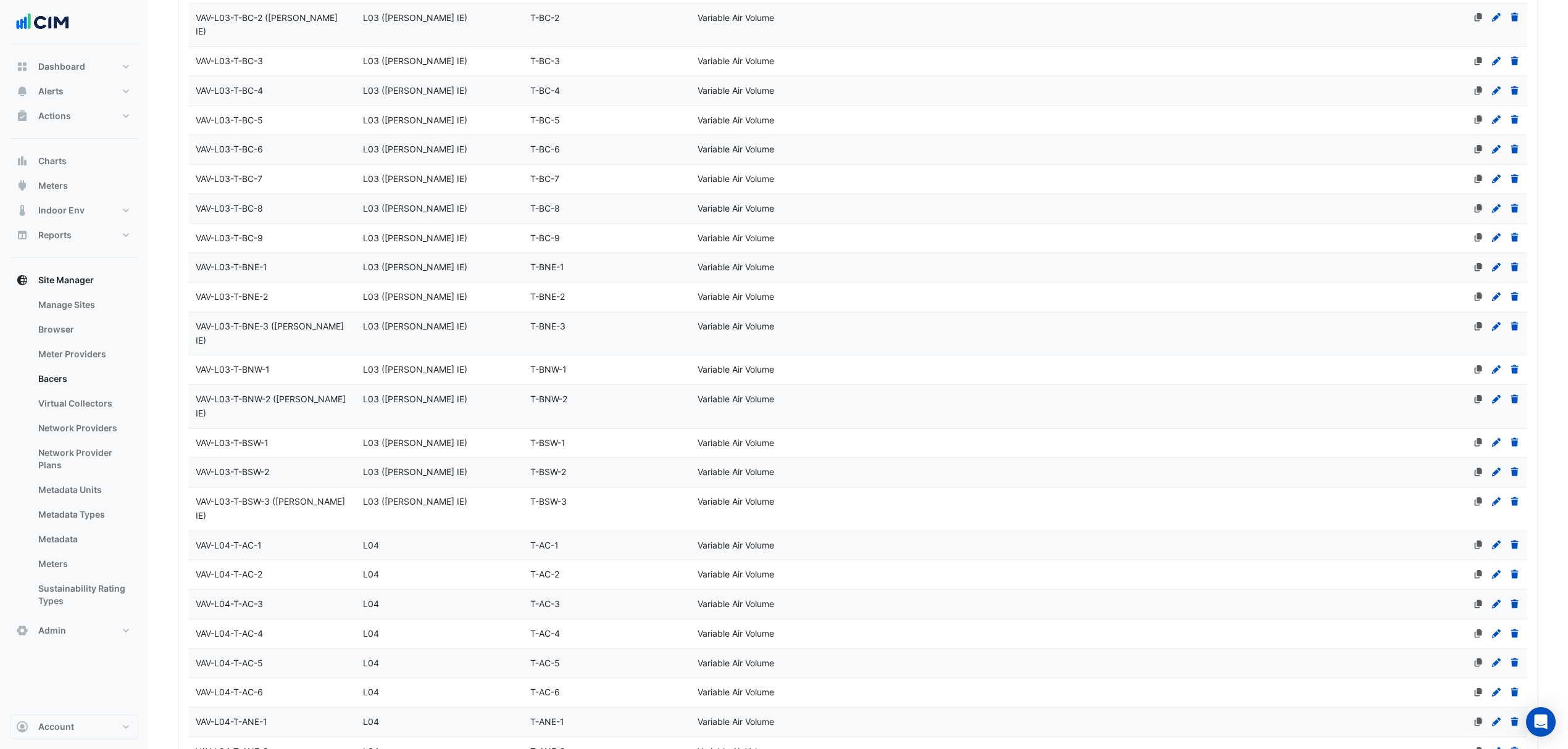
scroll to position [2774, 0]
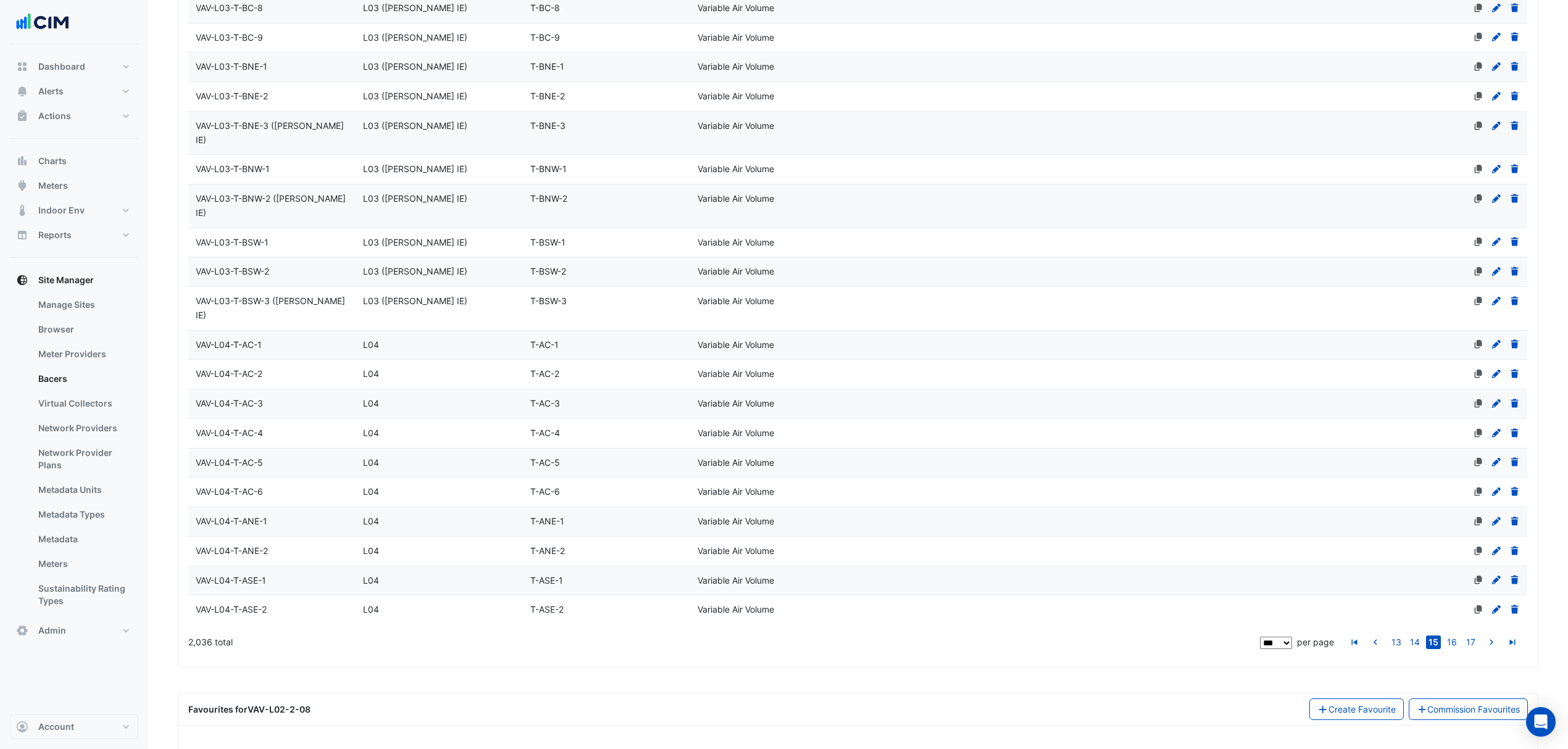
select select "***"
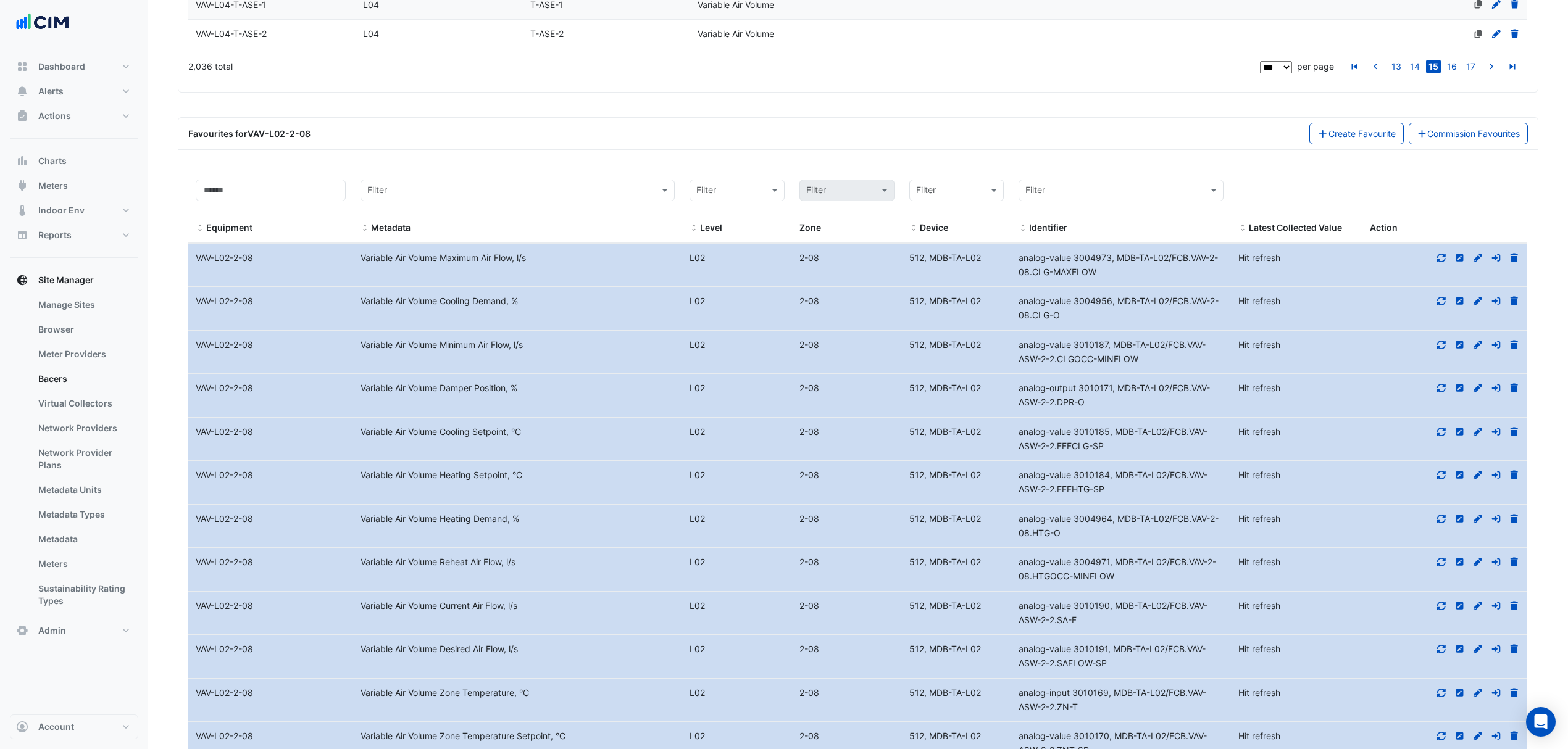
scroll to position [3433, 0]
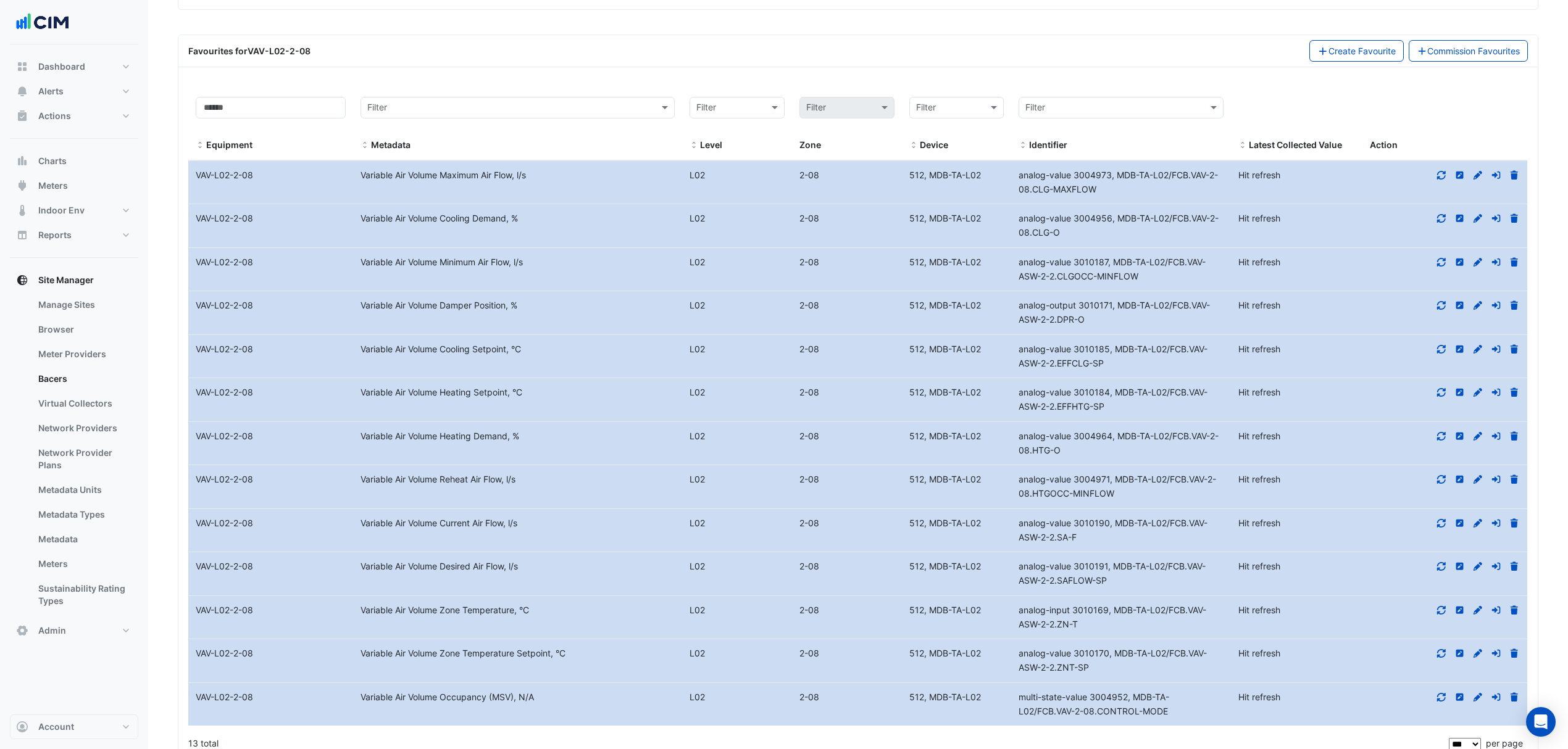
click at [1475, 214] on icon at bounding box center [1477, 218] width 9 height 9
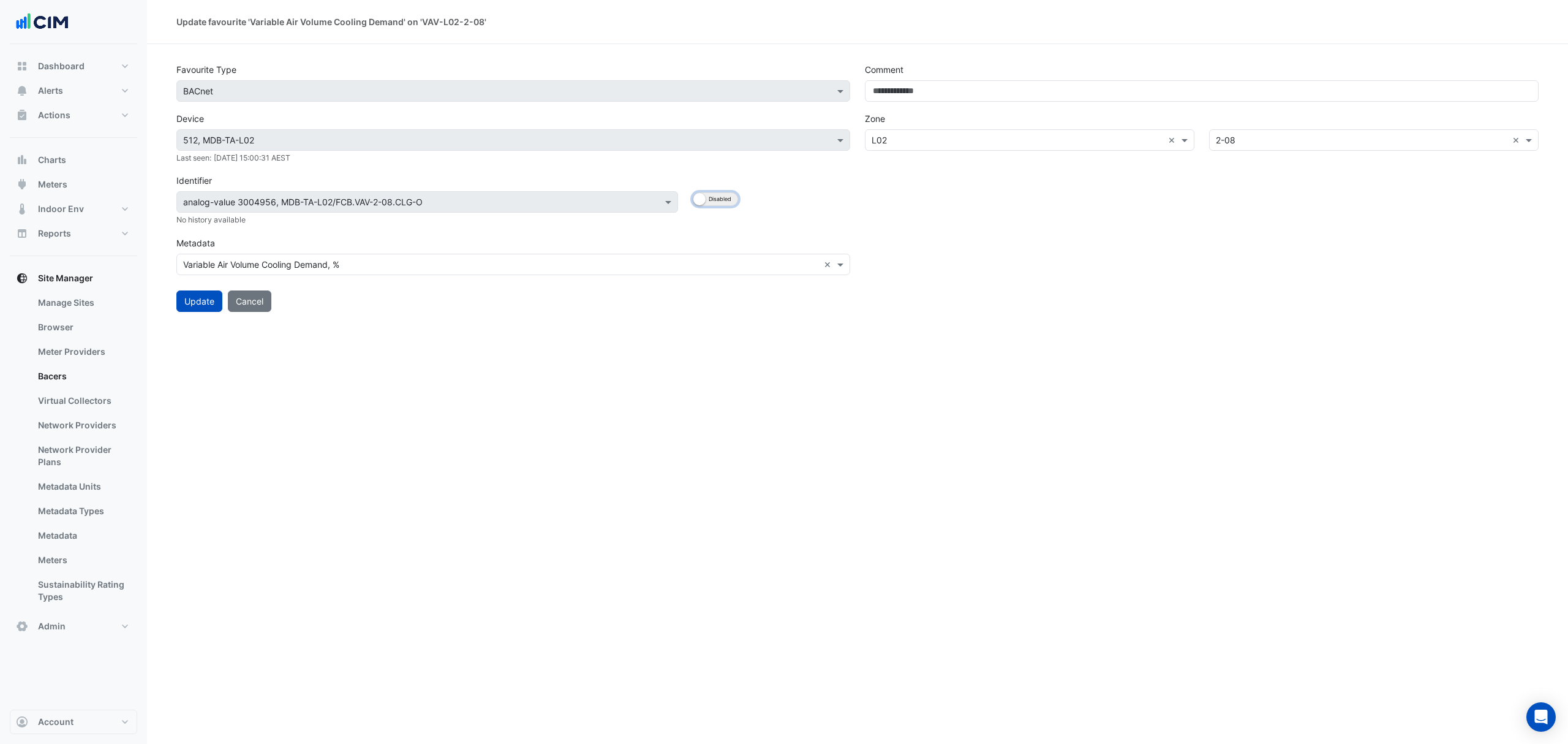
click at [713, 197] on button "Enabled Disabled" at bounding box center [716, 199] width 45 height 13
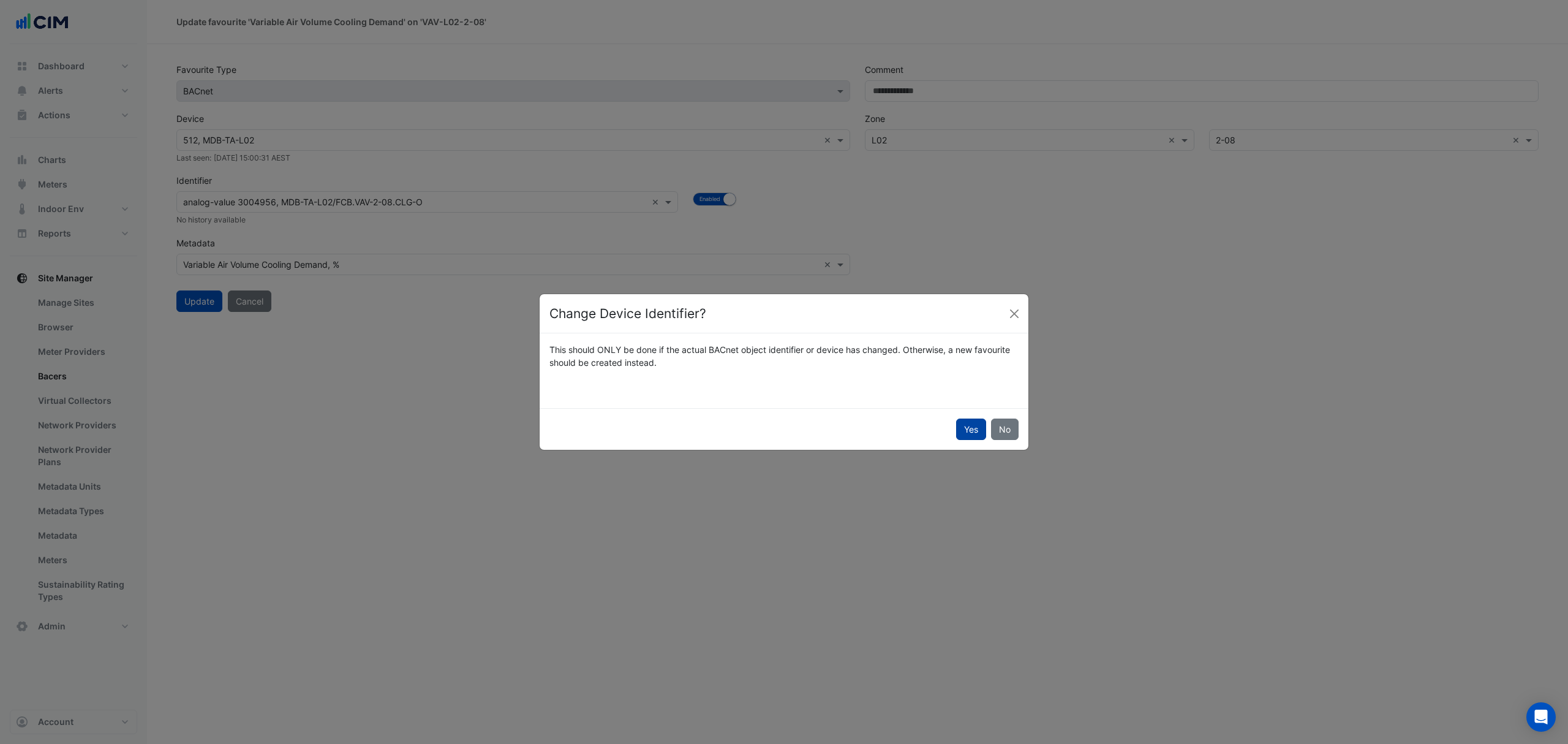
click at [964, 425] on button "Yes" at bounding box center [970, 429] width 30 height 21
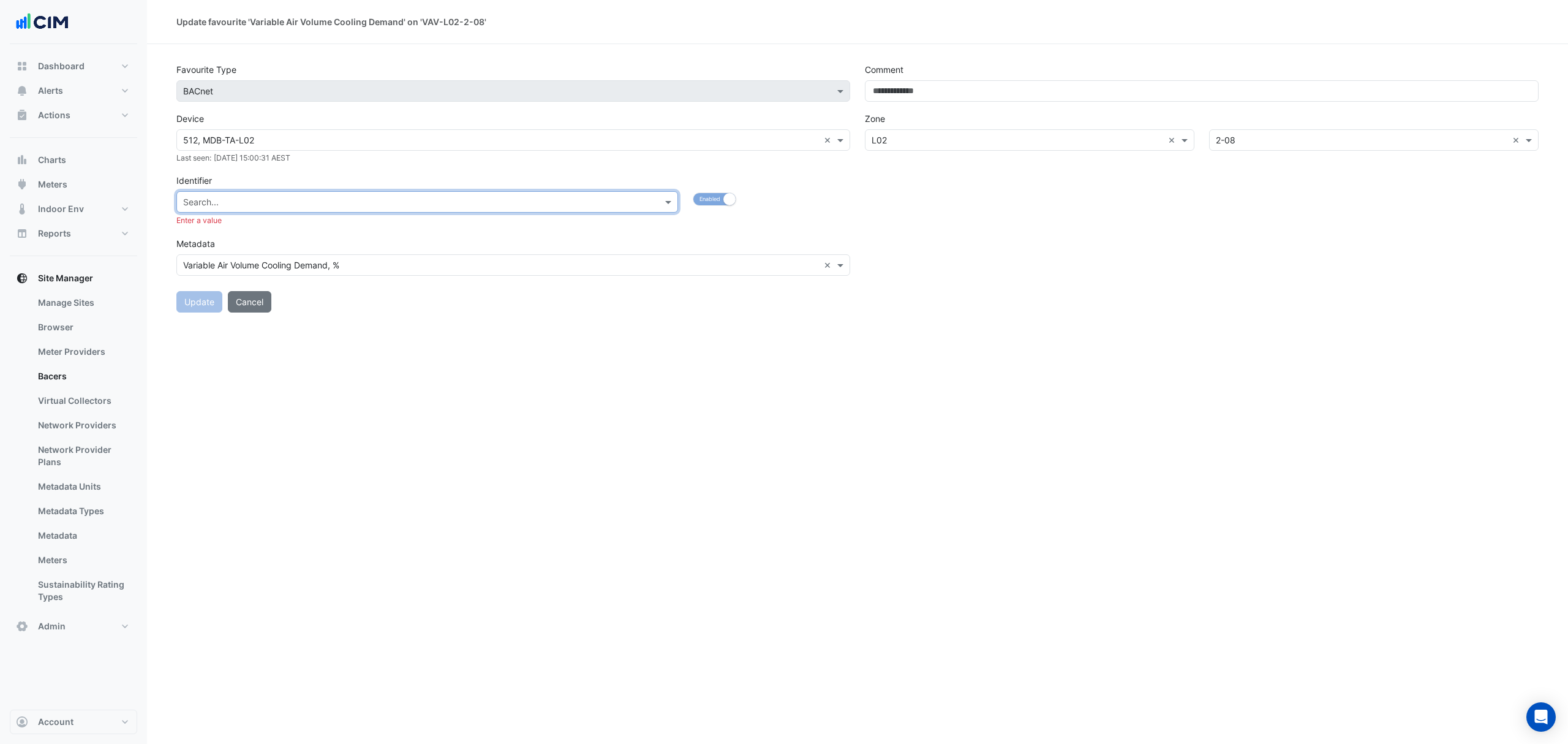
paste input "**********"
type input "**********"
click at [416, 226] on span "analog-value 3010172, MDB-TA-L02/FCB.VAV-ASW-2-2.CLG-O" at bounding box center [312, 228] width 251 height 11
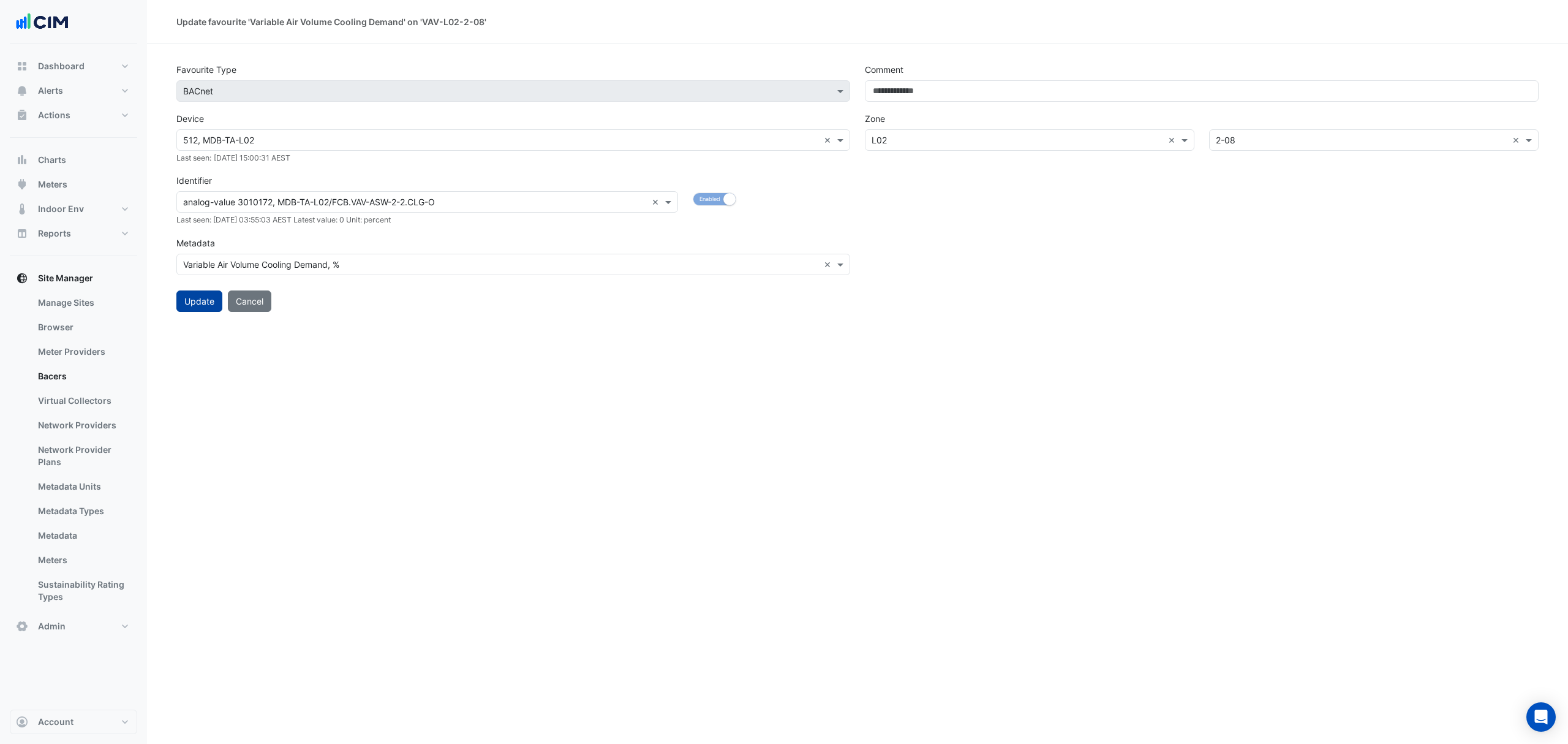
click at [206, 294] on button "Update" at bounding box center [199, 301] width 46 height 21
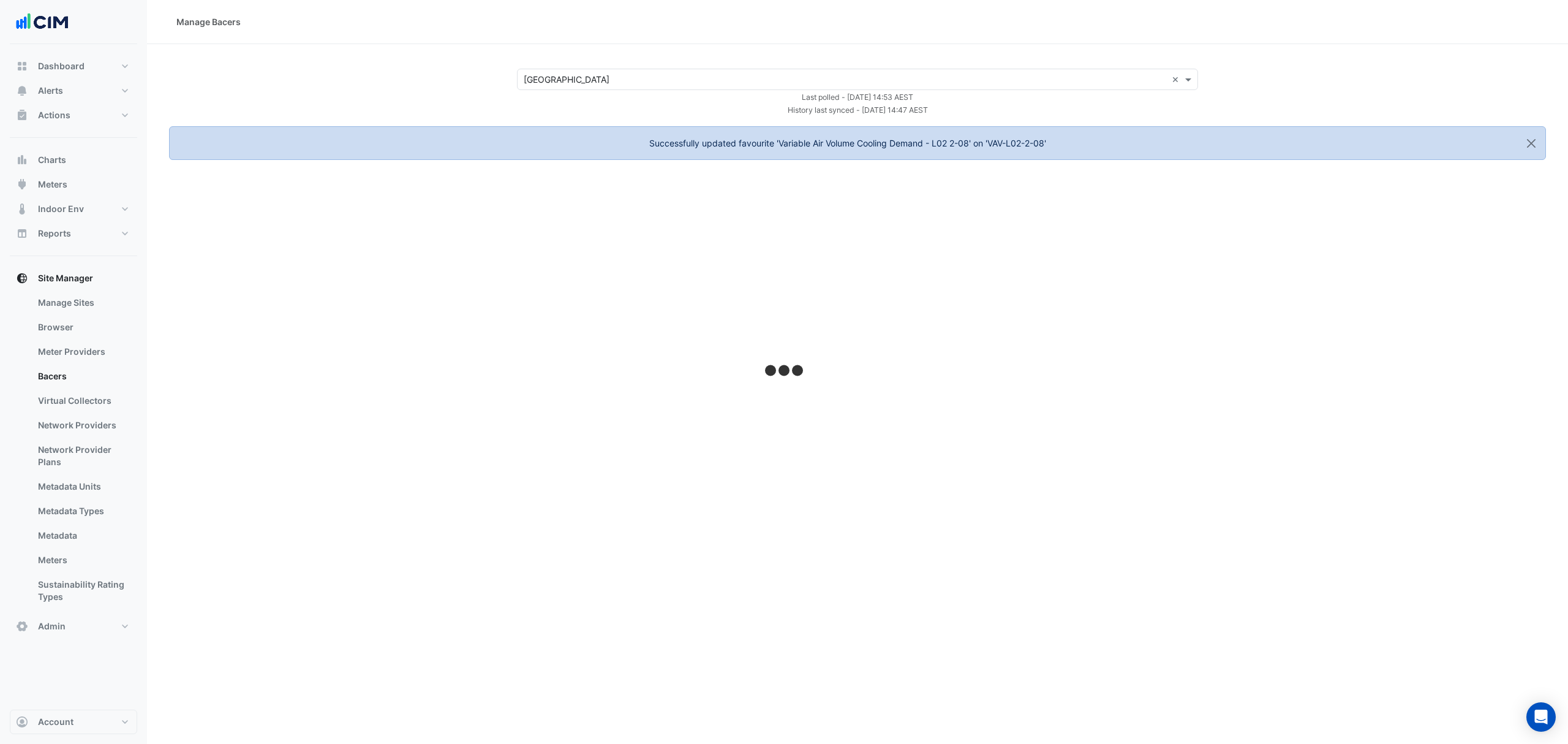
select select "***"
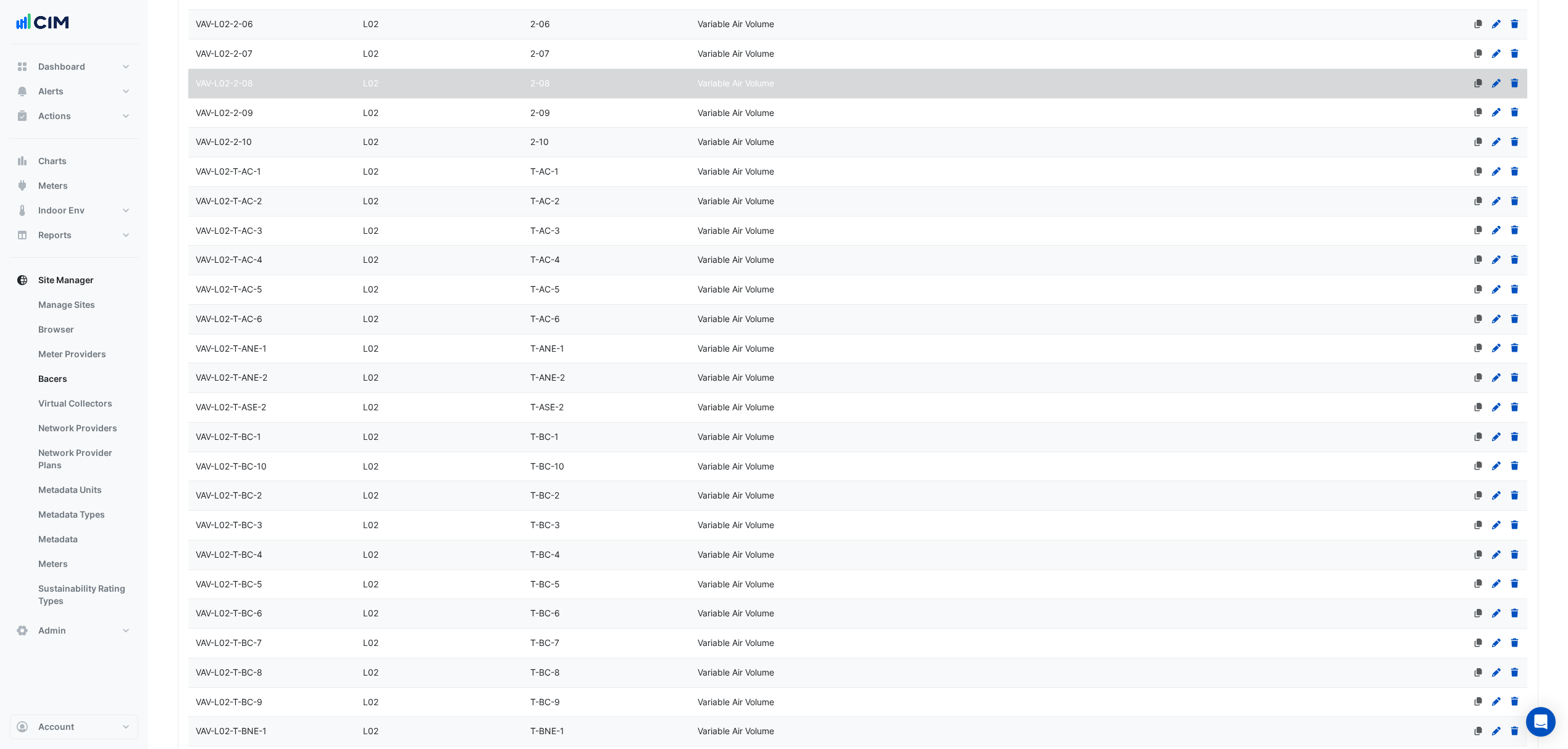
select select "***"
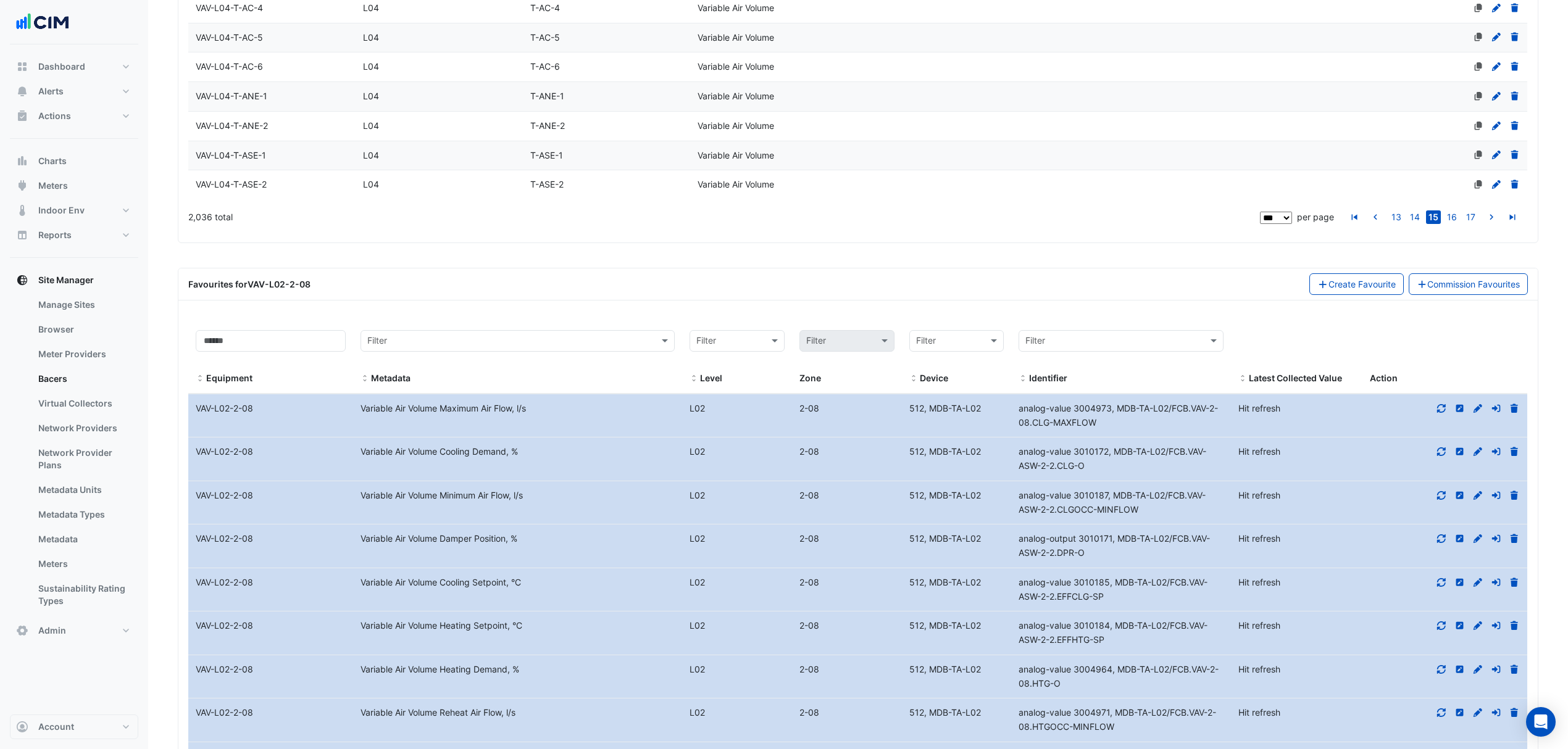
scroll to position [3447, 0]
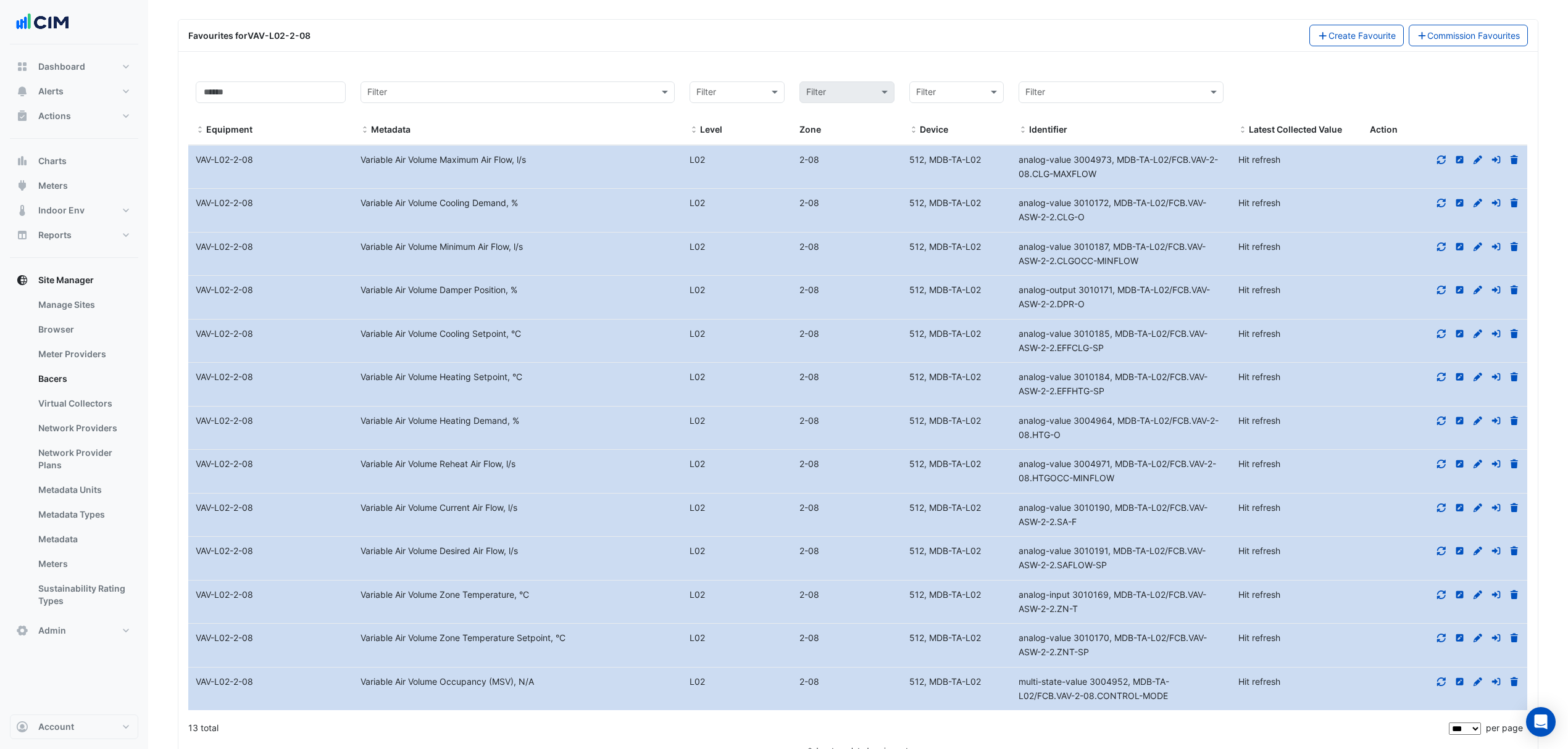
click at [1475, 416] on icon at bounding box center [1477, 421] width 11 height 9
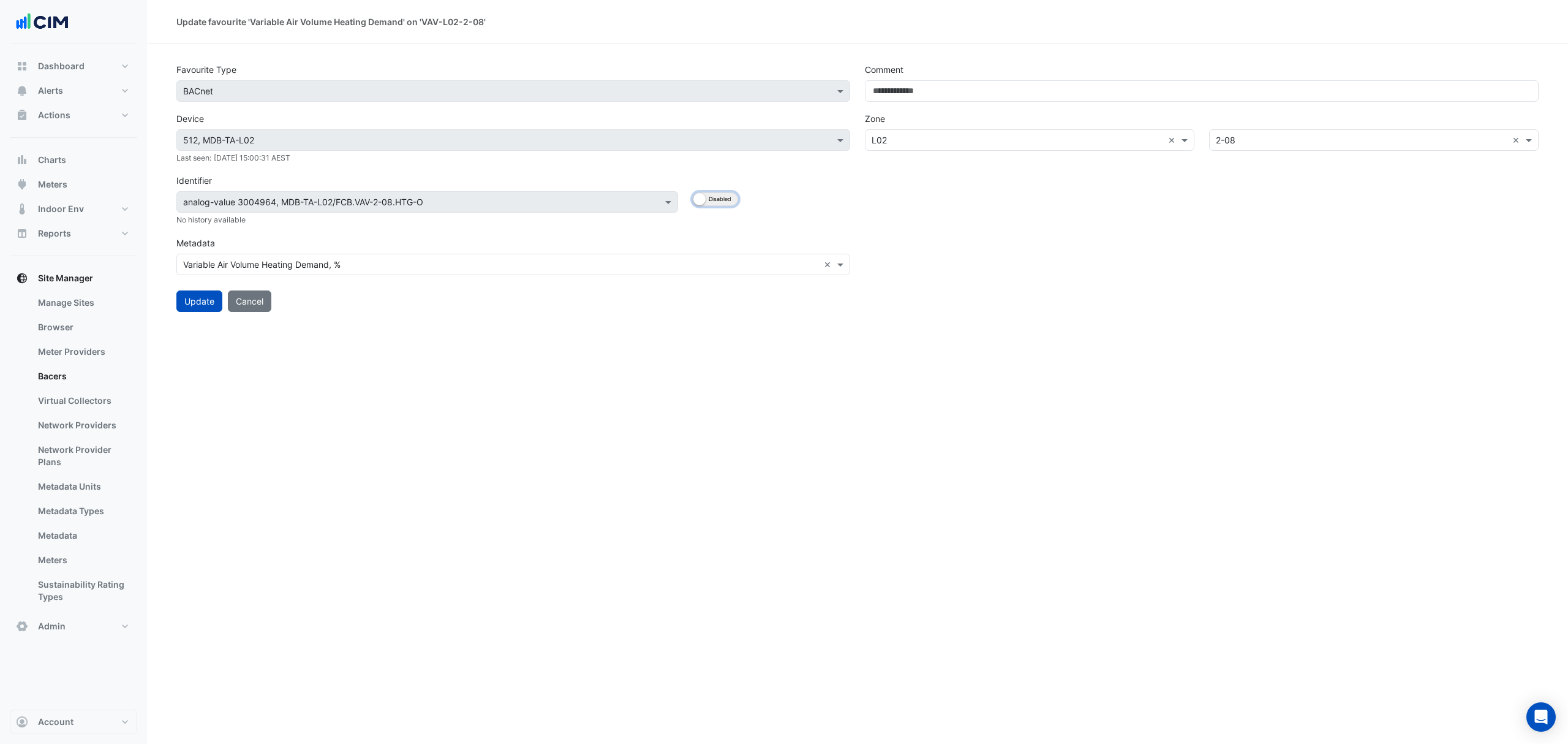
click at [719, 198] on button "Enabled Disabled" at bounding box center [716, 199] width 45 height 13
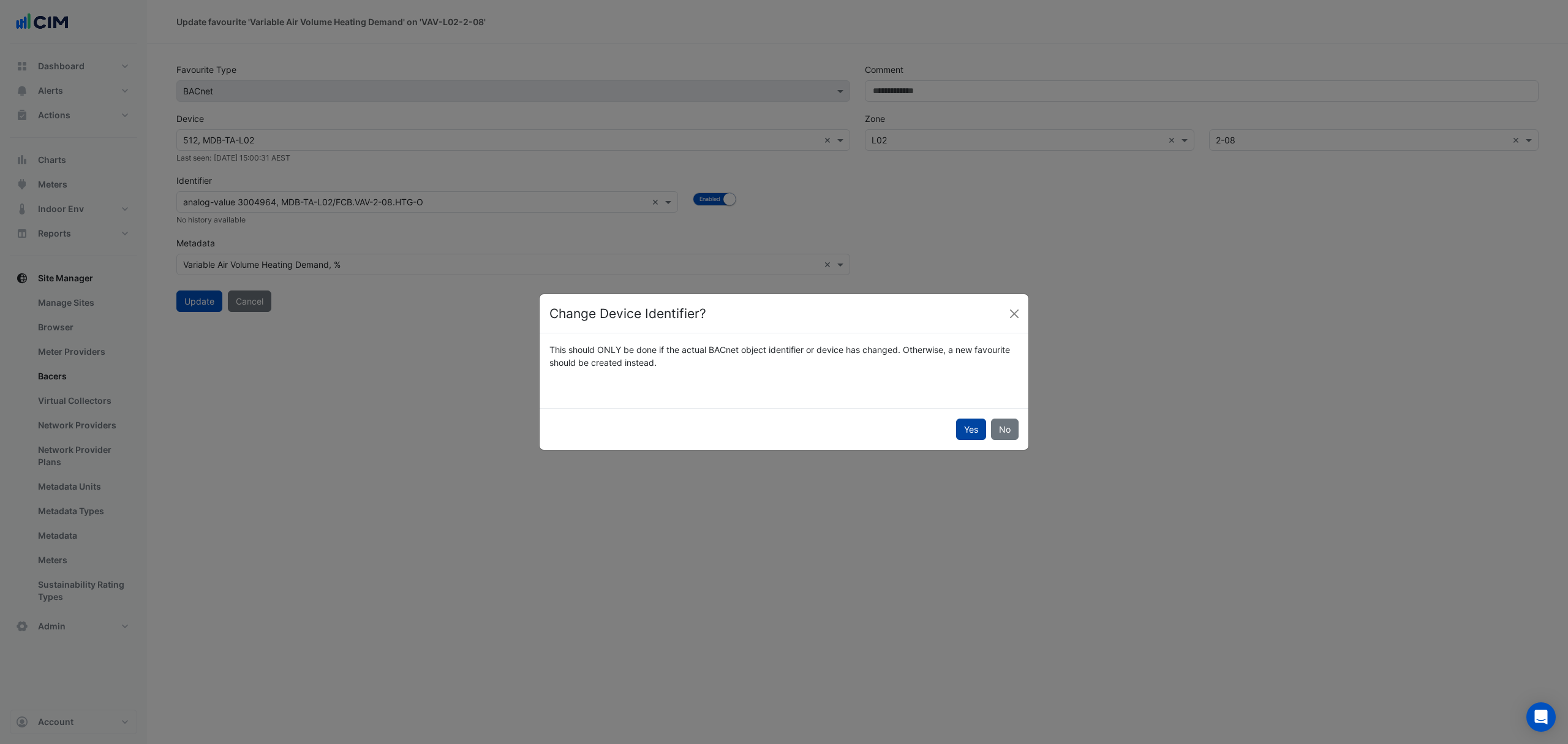
click at [970, 437] on button "Yes" at bounding box center [970, 429] width 30 height 21
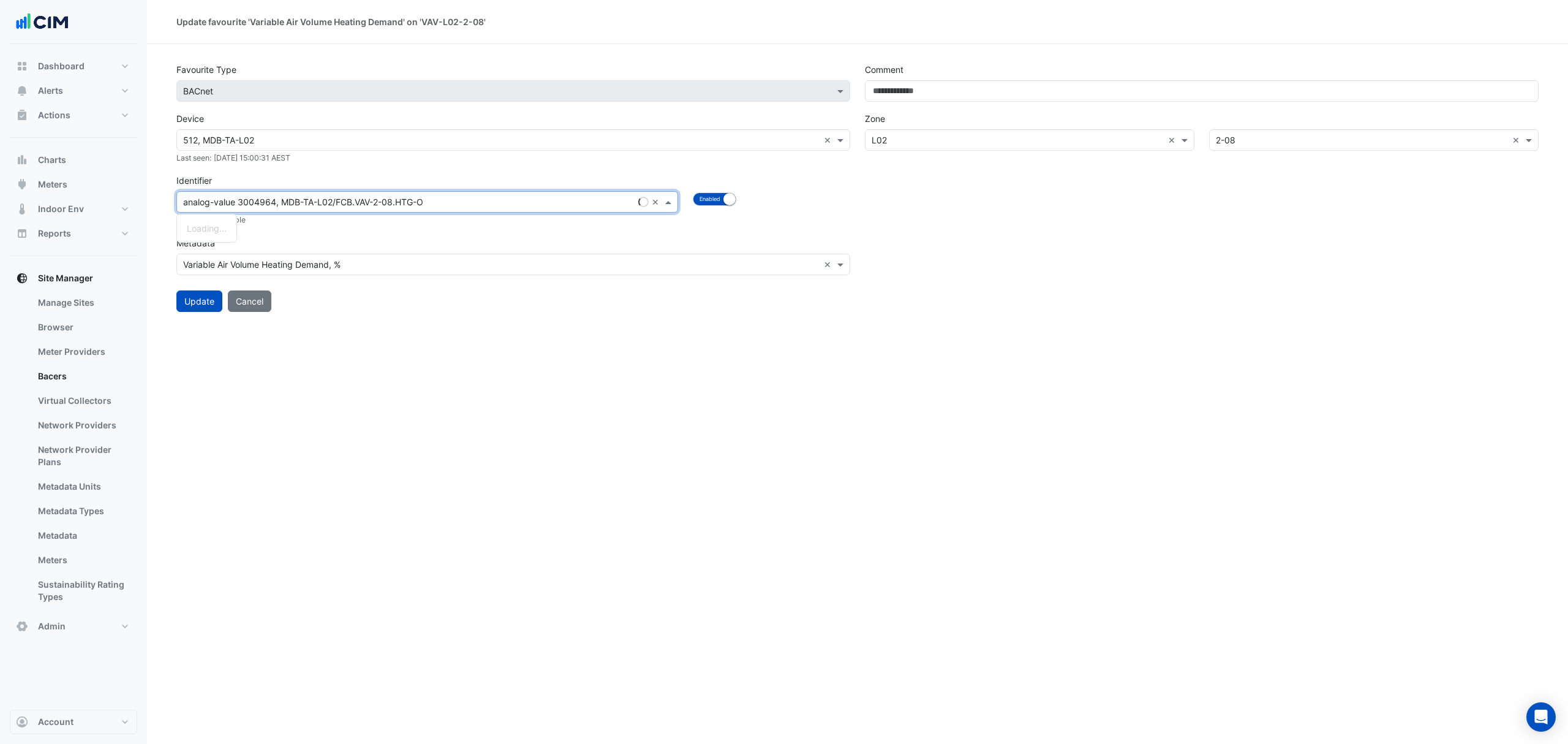
click at [587, 199] on input "text" at bounding box center [415, 202] width 464 height 13
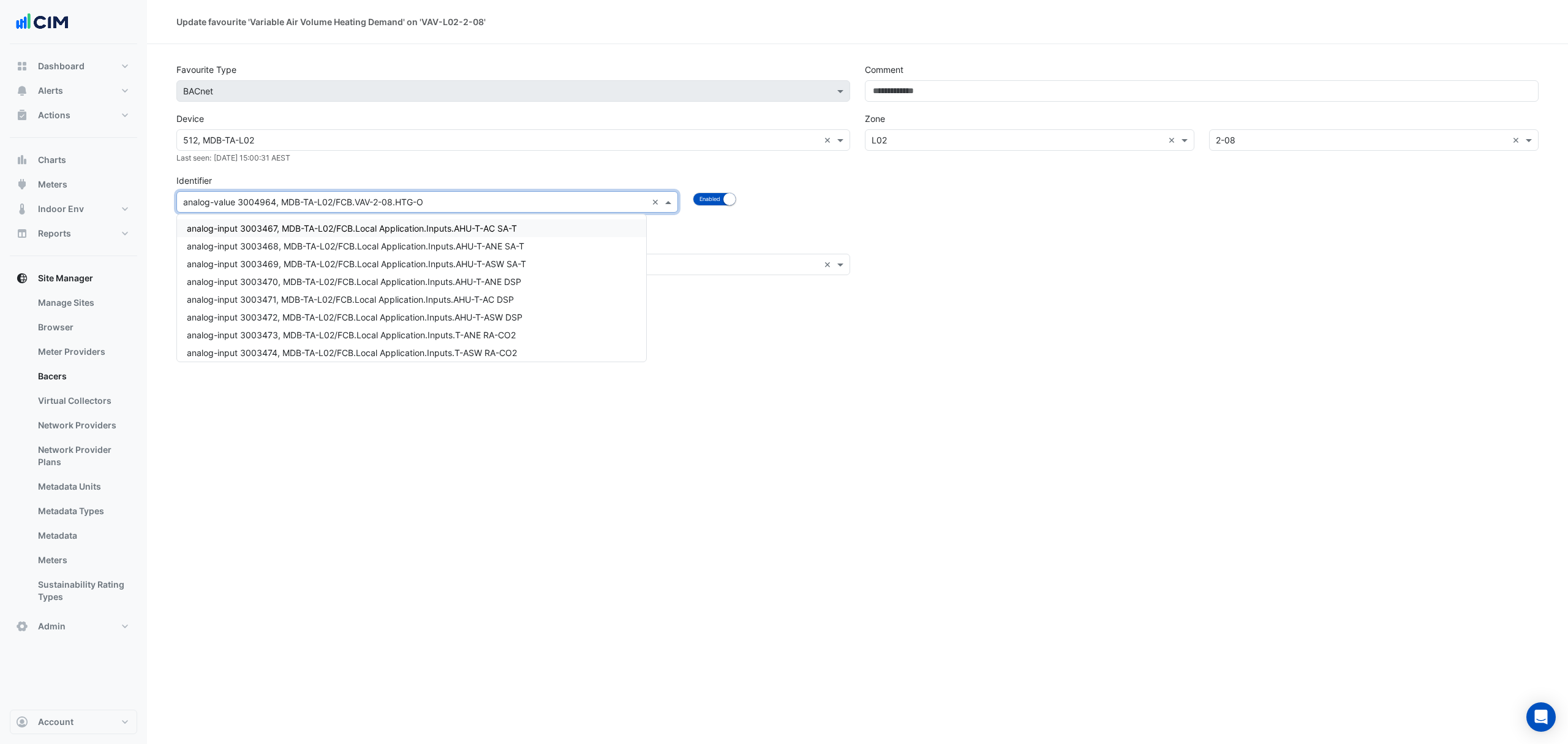
paste input "**********"
type input "**********"
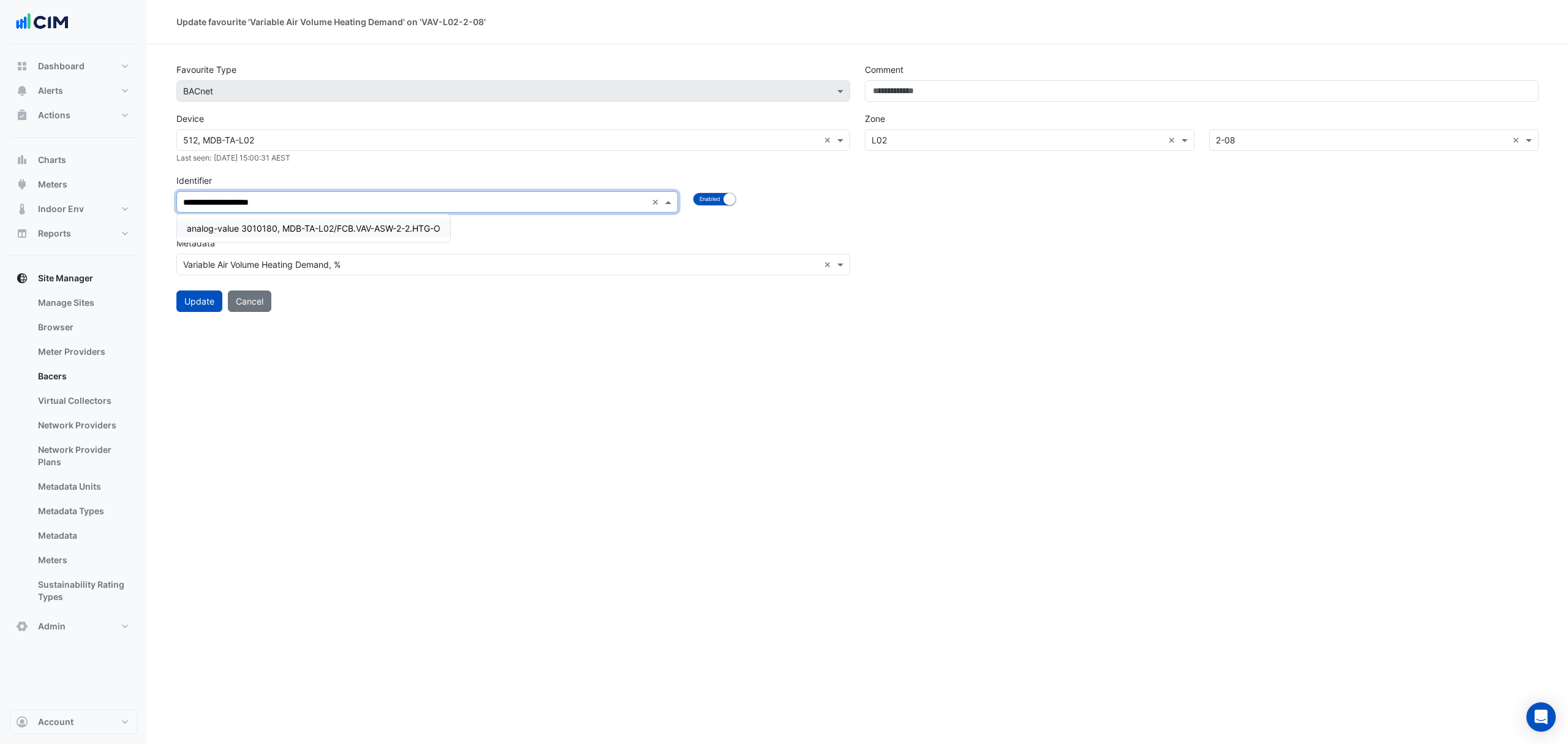
click at [400, 224] on span "analog-value 3010180, MDB-TA-L02/FCB.VAV-ASW-2-2.HTG-O" at bounding box center [313, 228] width 253 height 11
click at [186, 295] on button "Update" at bounding box center [199, 301] width 46 height 21
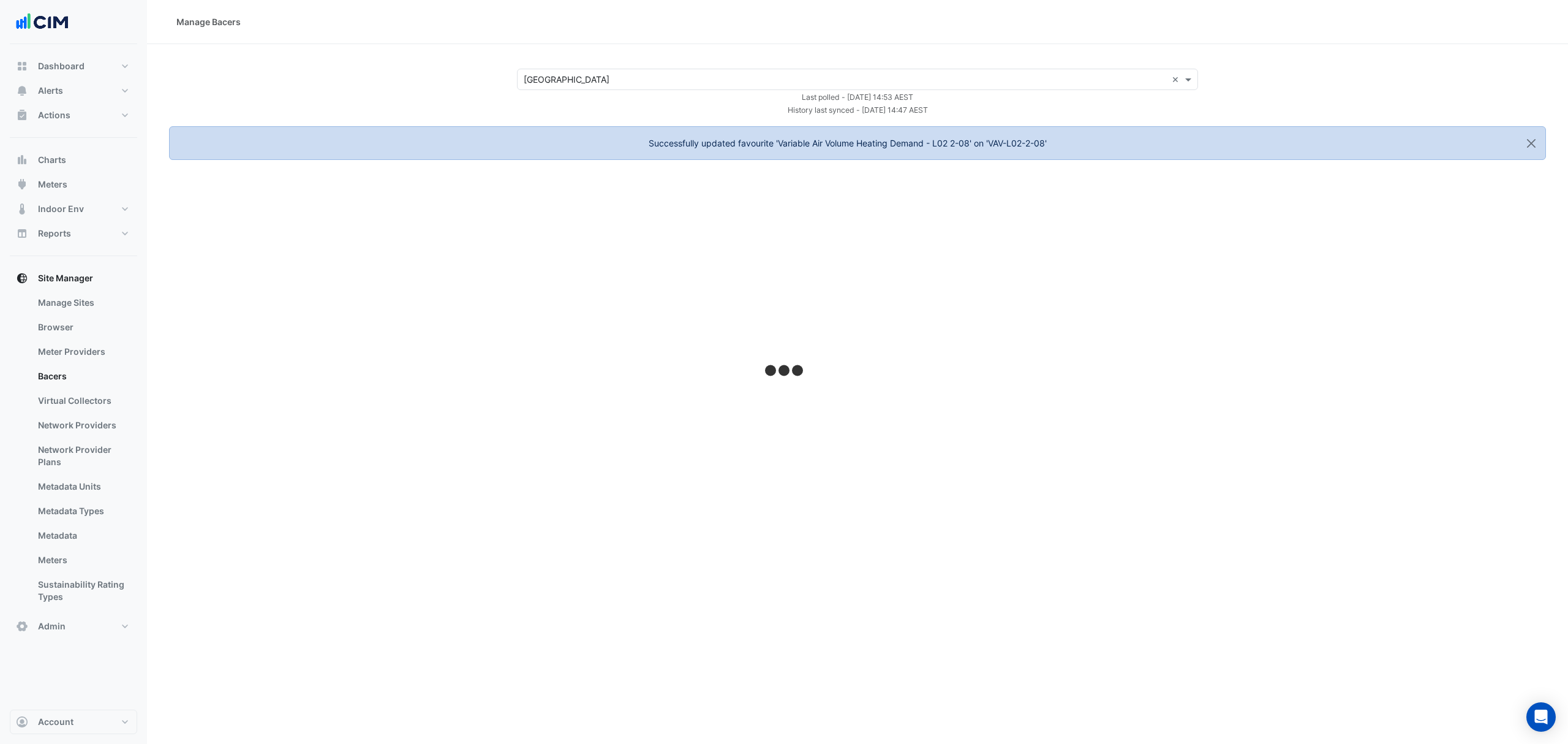
select select "***"
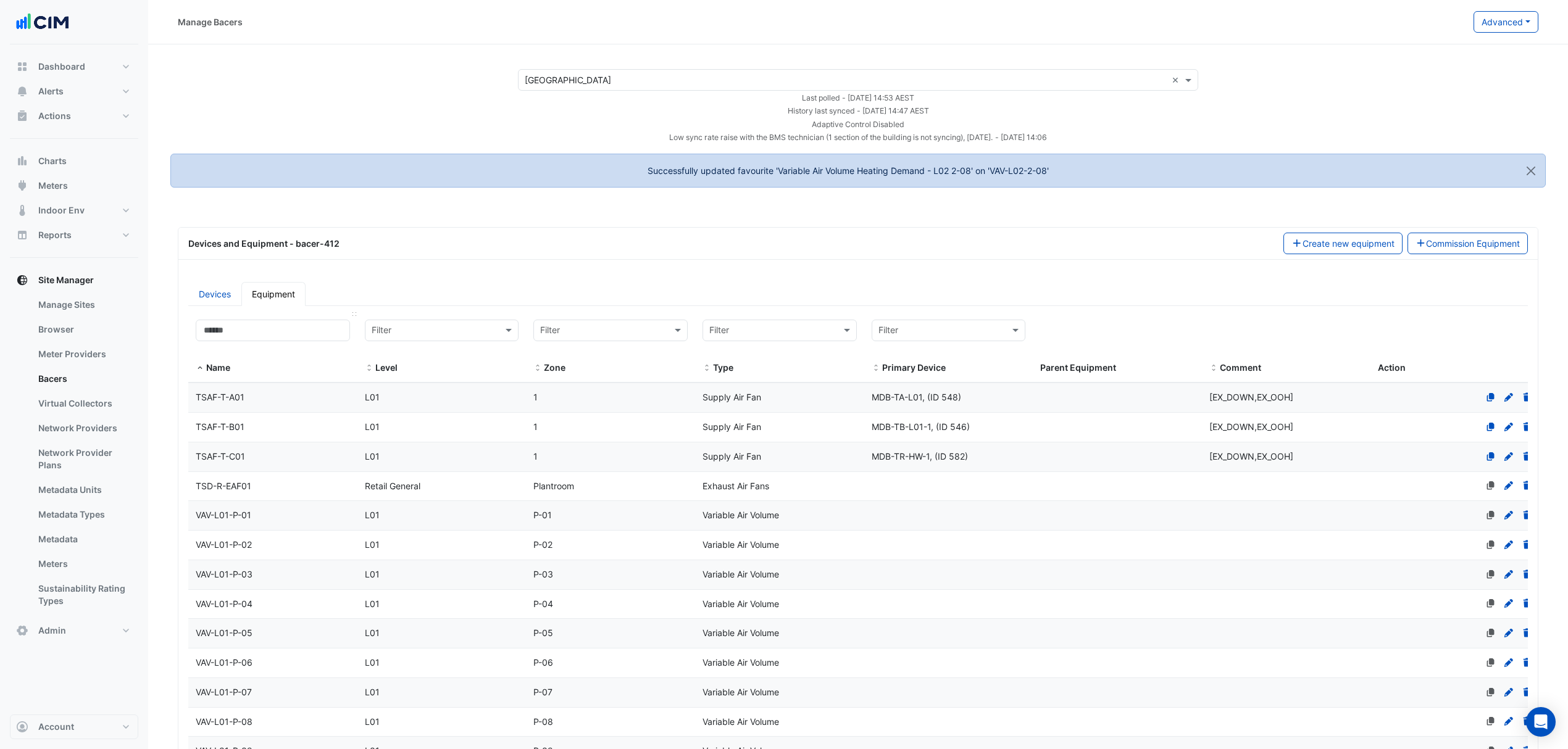
select select "***"
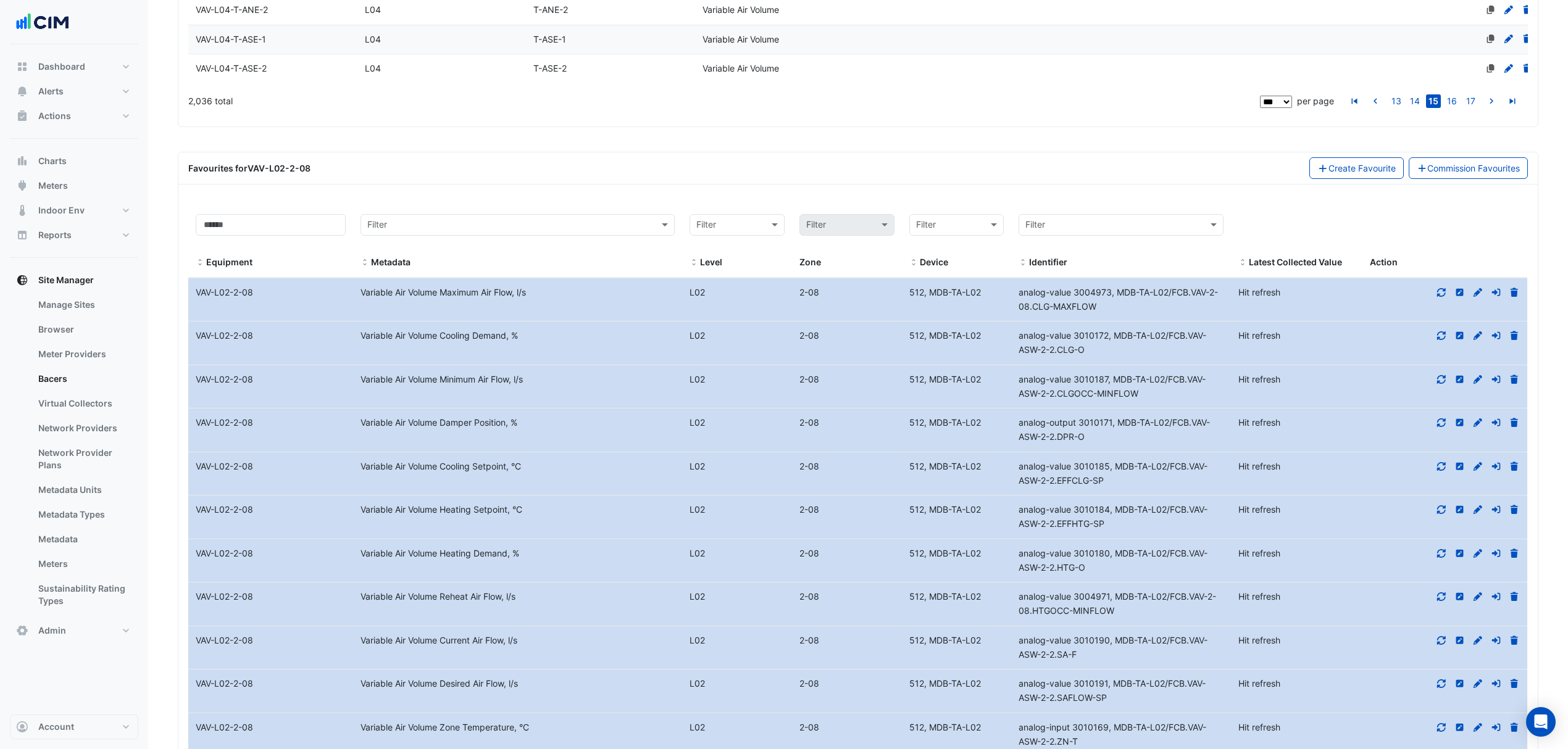
scroll to position [3447, 0]
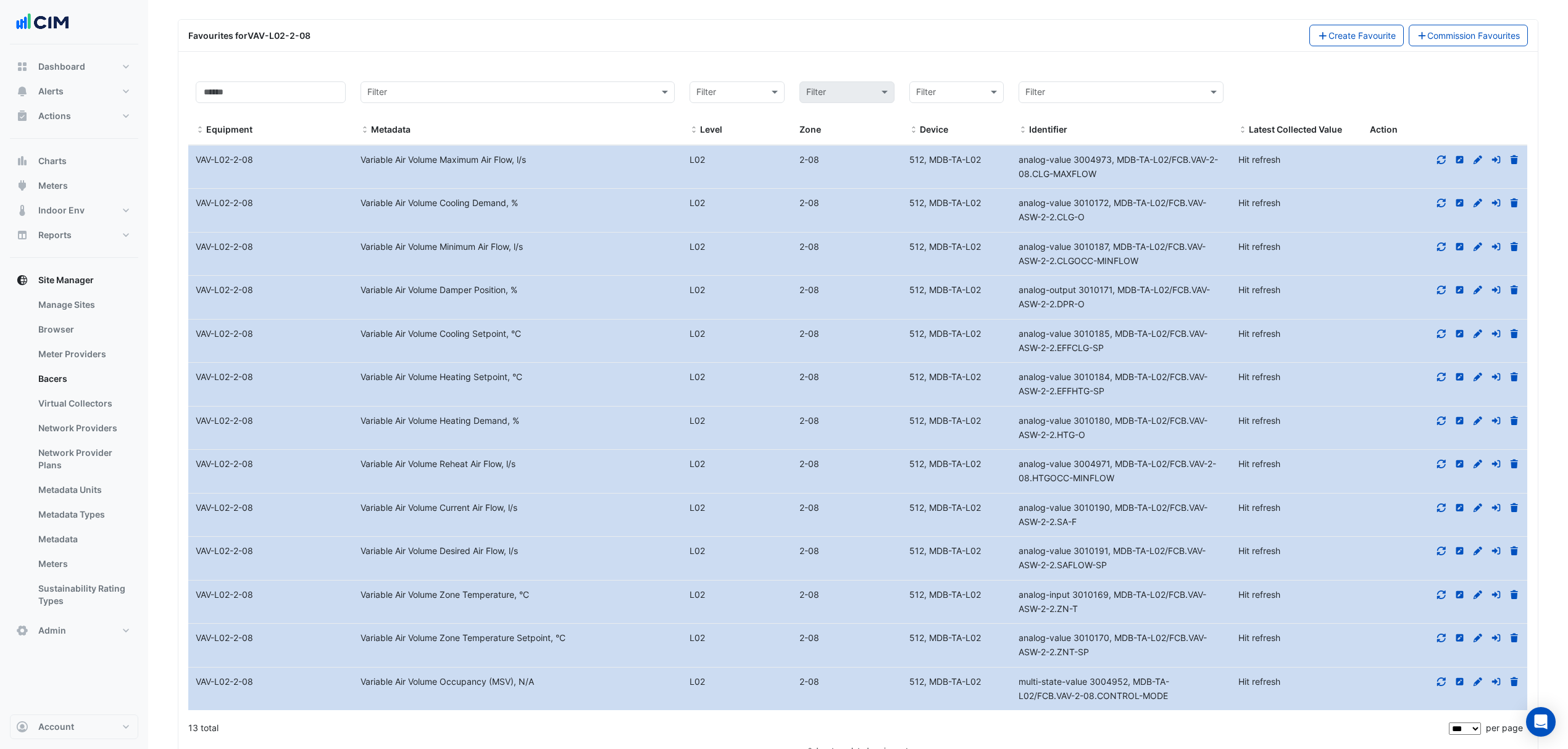
click at [1477, 676] on icon at bounding box center [1477, 680] width 9 height 9
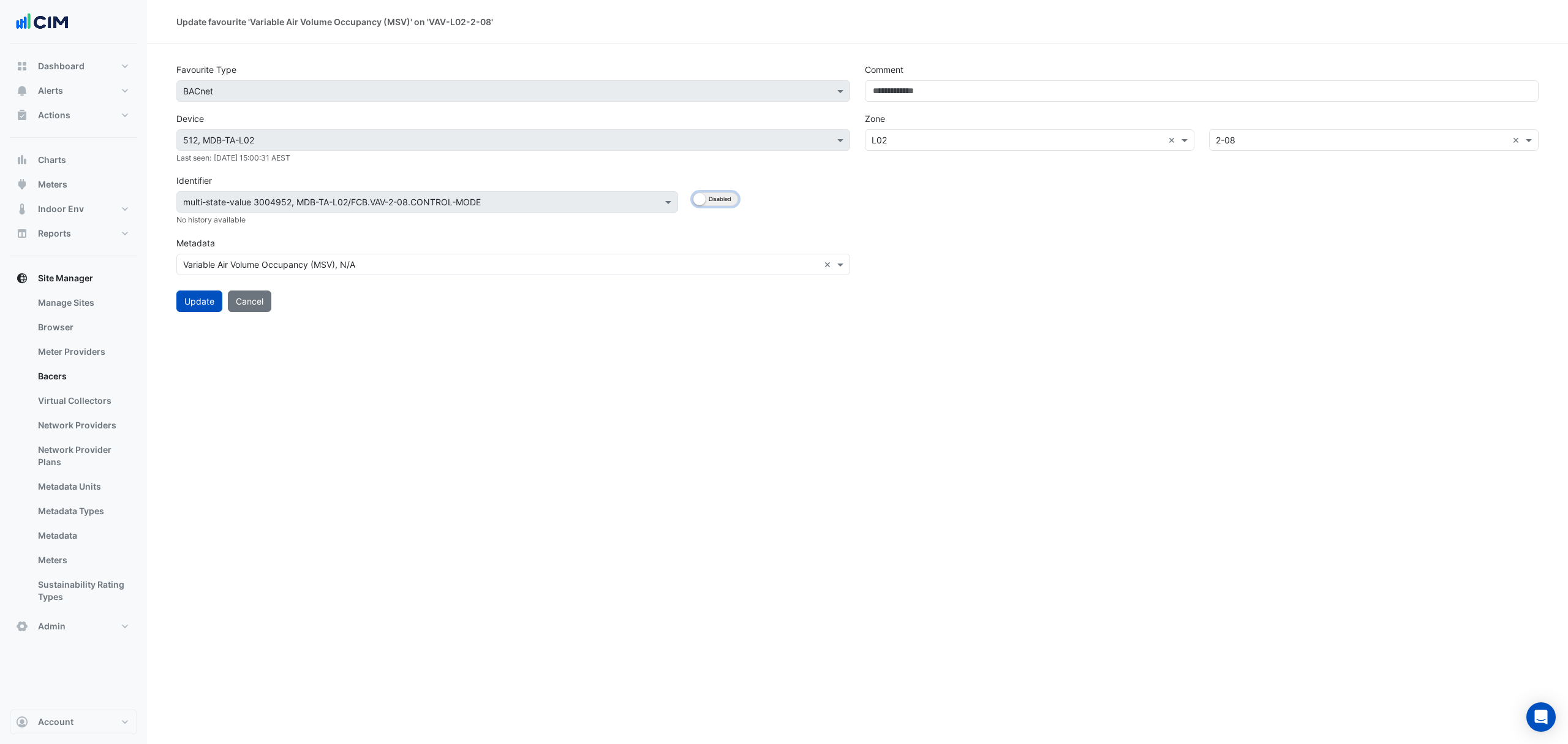
click at [711, 196] on button "Enabled Disabled" at bounding box center [716, 199] width 45 height 13
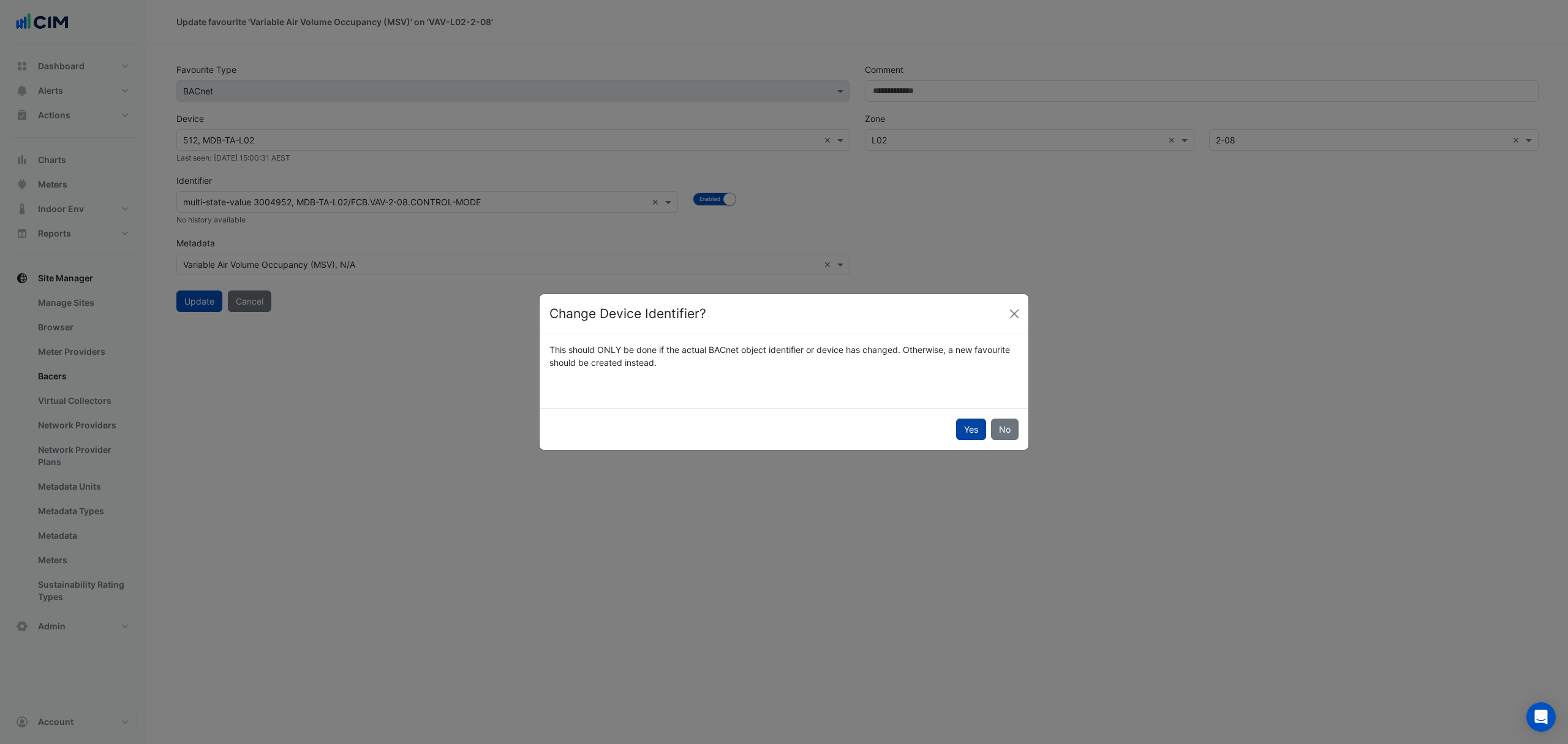
click at [966, 429] on button "Yes" at bounding box center [970, 429] width 30 height 21
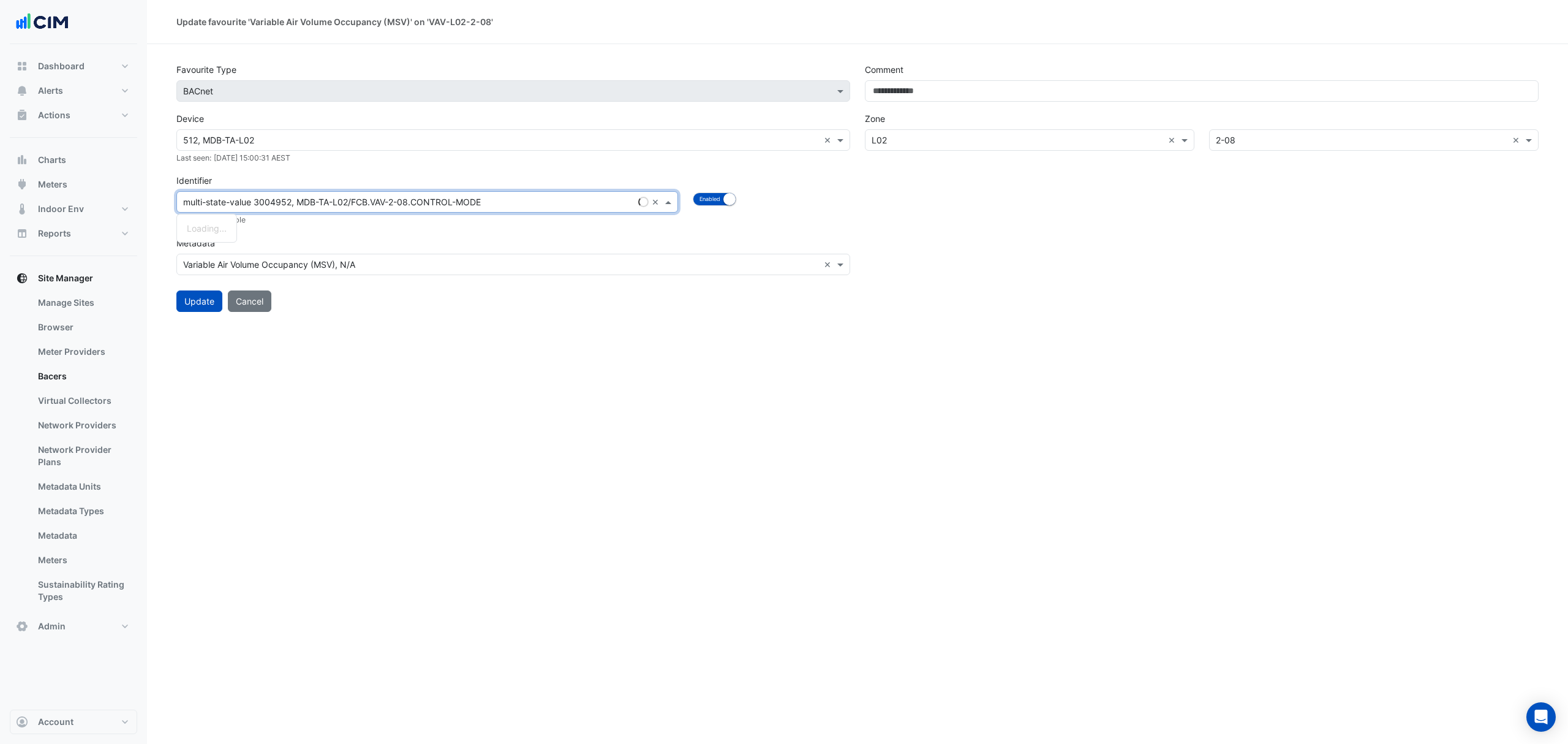
click at [508, 192] on div "multi-state-value 3004952, MDB-TA-L02/FCB.VAV-2-08.CONTROL-MODE ×" at bounding box center [427, 202] width 502 height 21
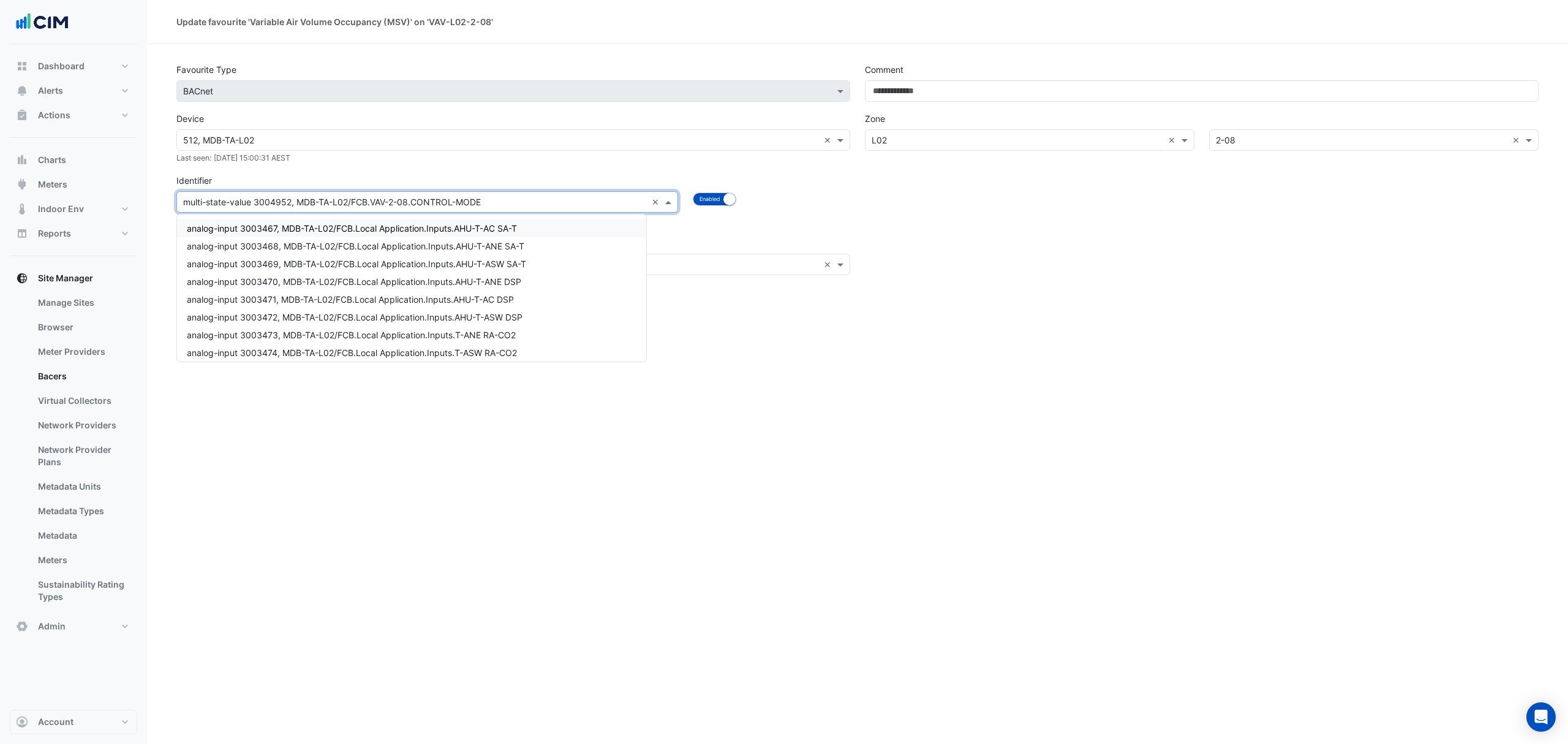
paste input "**********"
type input "**********"
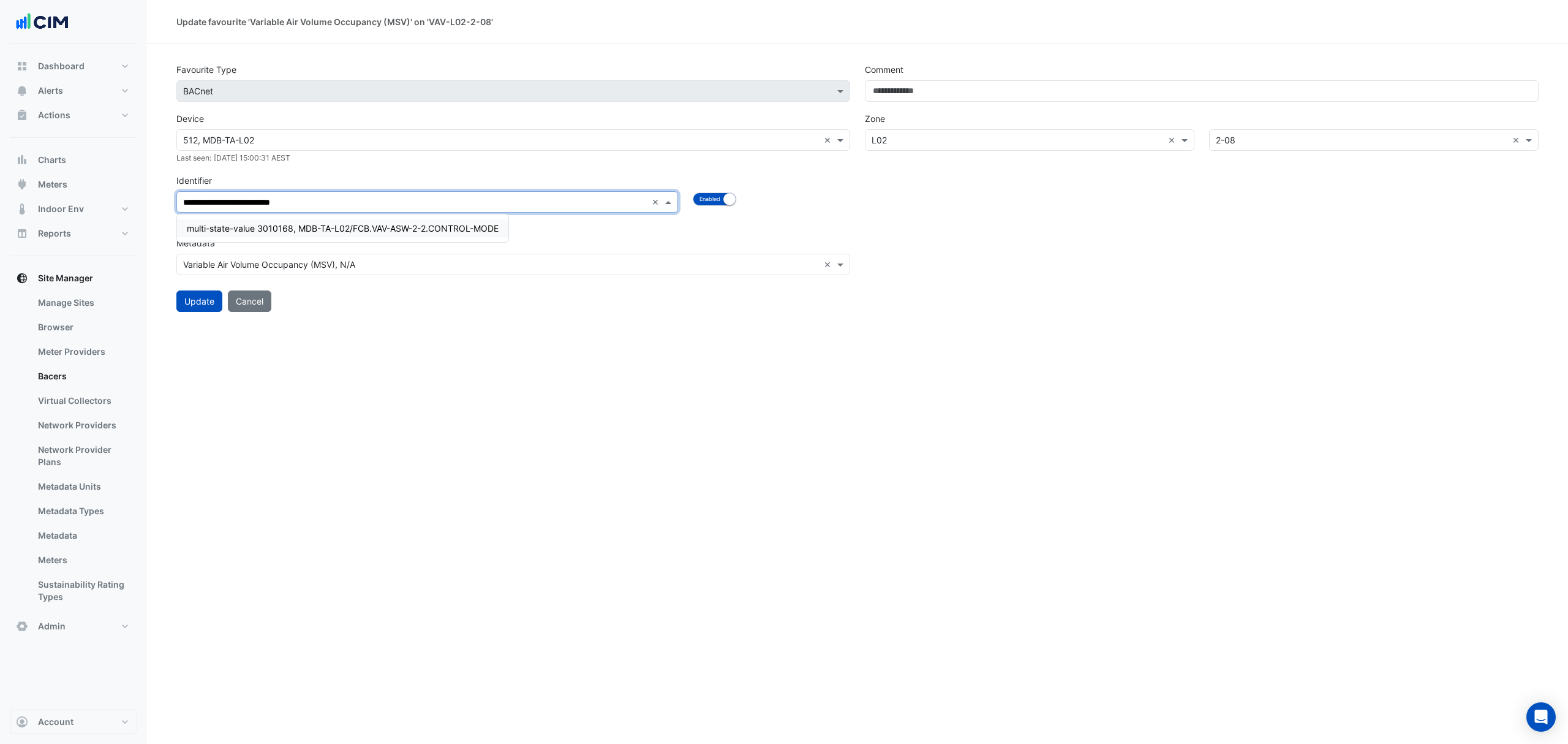
click at [439, 226] on span "multi-state-value 3010168, MDB-TA-L02/FCB.VAV-ASW-2-2.CONTROL-MODE" at bounding box center [342, 228] width 311 height 11
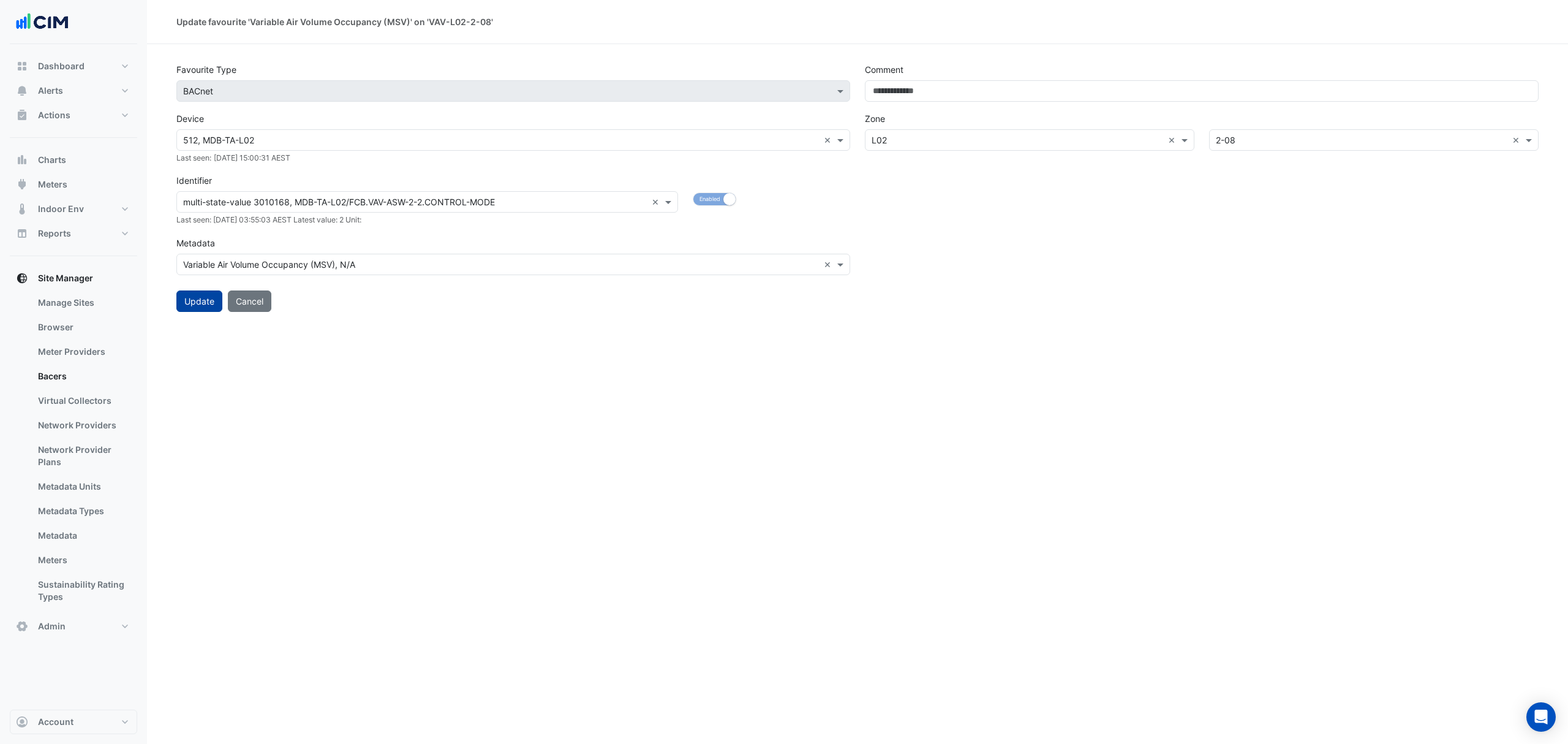
click at [207, 300] on button "Update" at bounding box center [199, 301] width 46 height 21
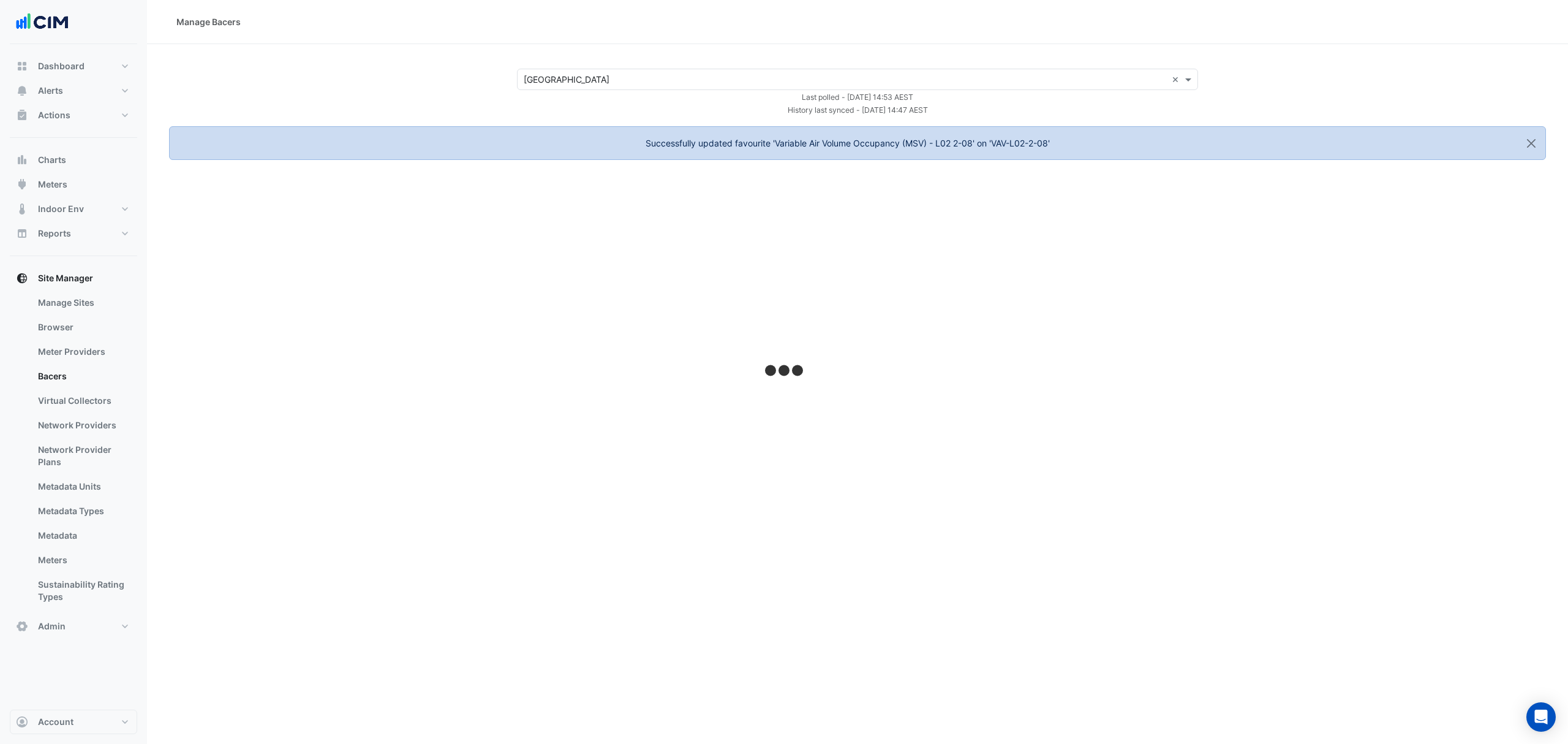
select select "***"
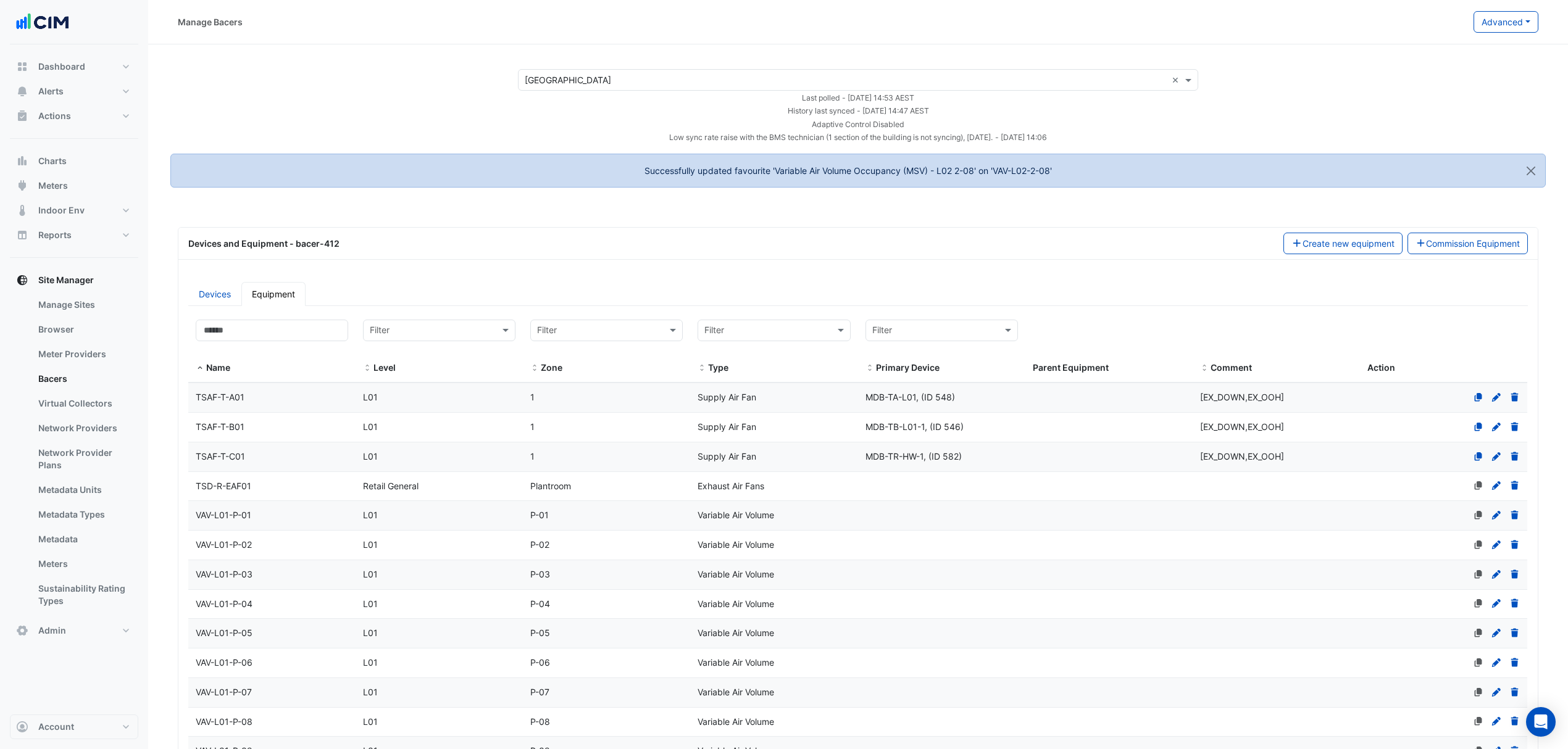
select select "***"
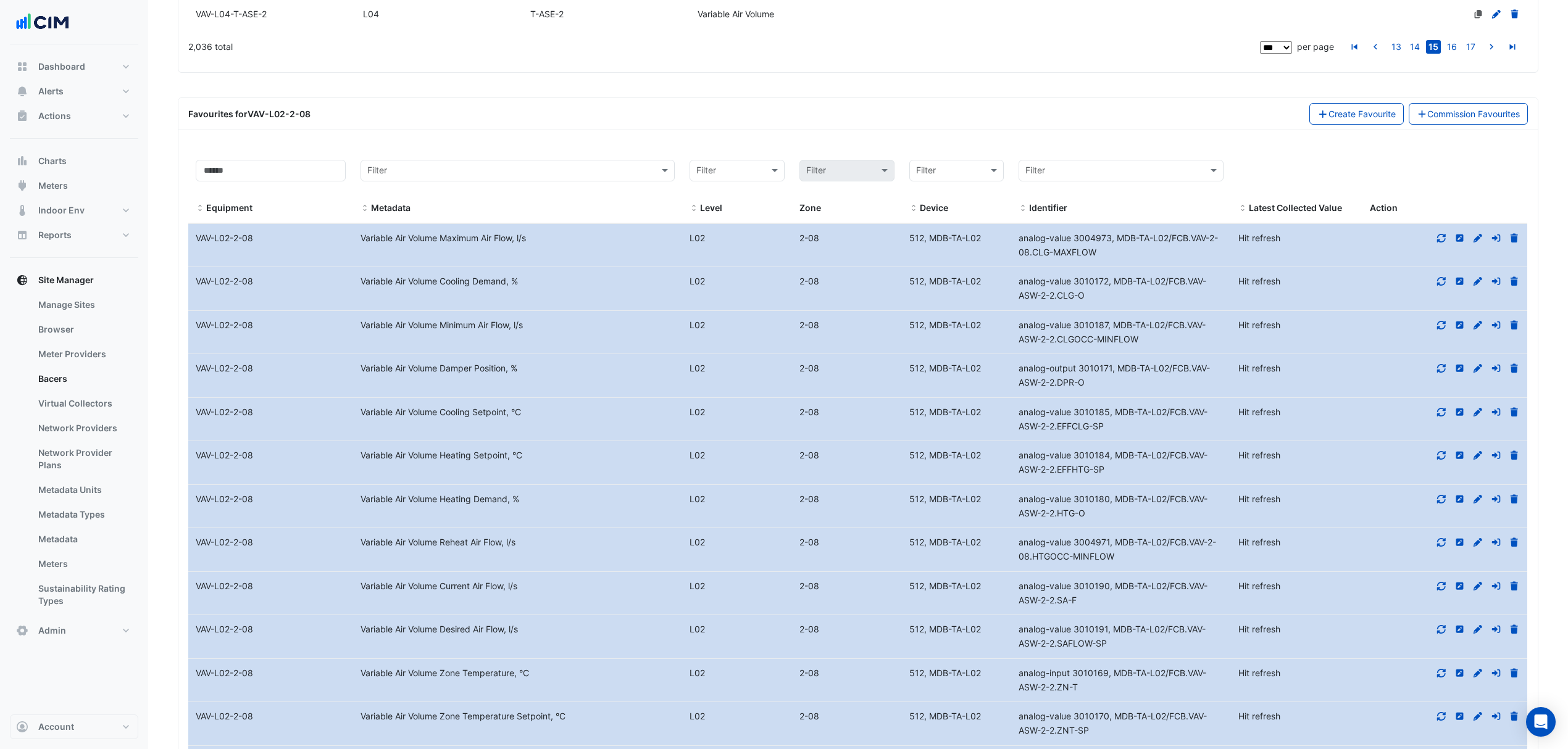
scroll to position [3447, 0]
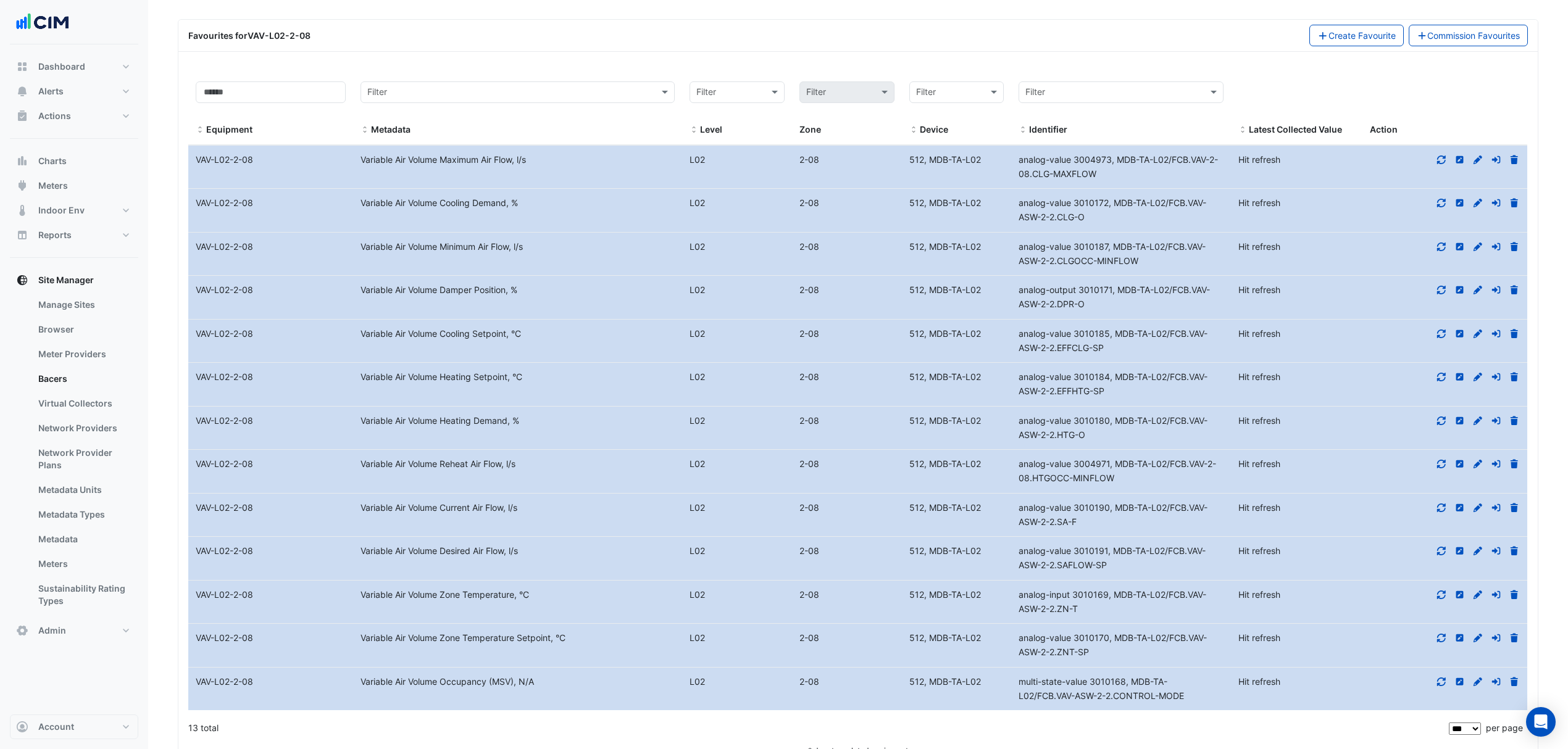
click at [1442, 677] on icon at bounding box center [1441, 681] width 11 height 9
click at [1437, 633] on icon at bounding box center [1441, 637] width 11 height 9
click at [1438, 590] on icon at bounding box center [1441, 594] width 9 height 9
click at [1438, 547] on icon at bounding box center [1441, 551] width 11 height 9
click at [1442, 503] on icon at bounding box center [1441, 507] width 11 height 9
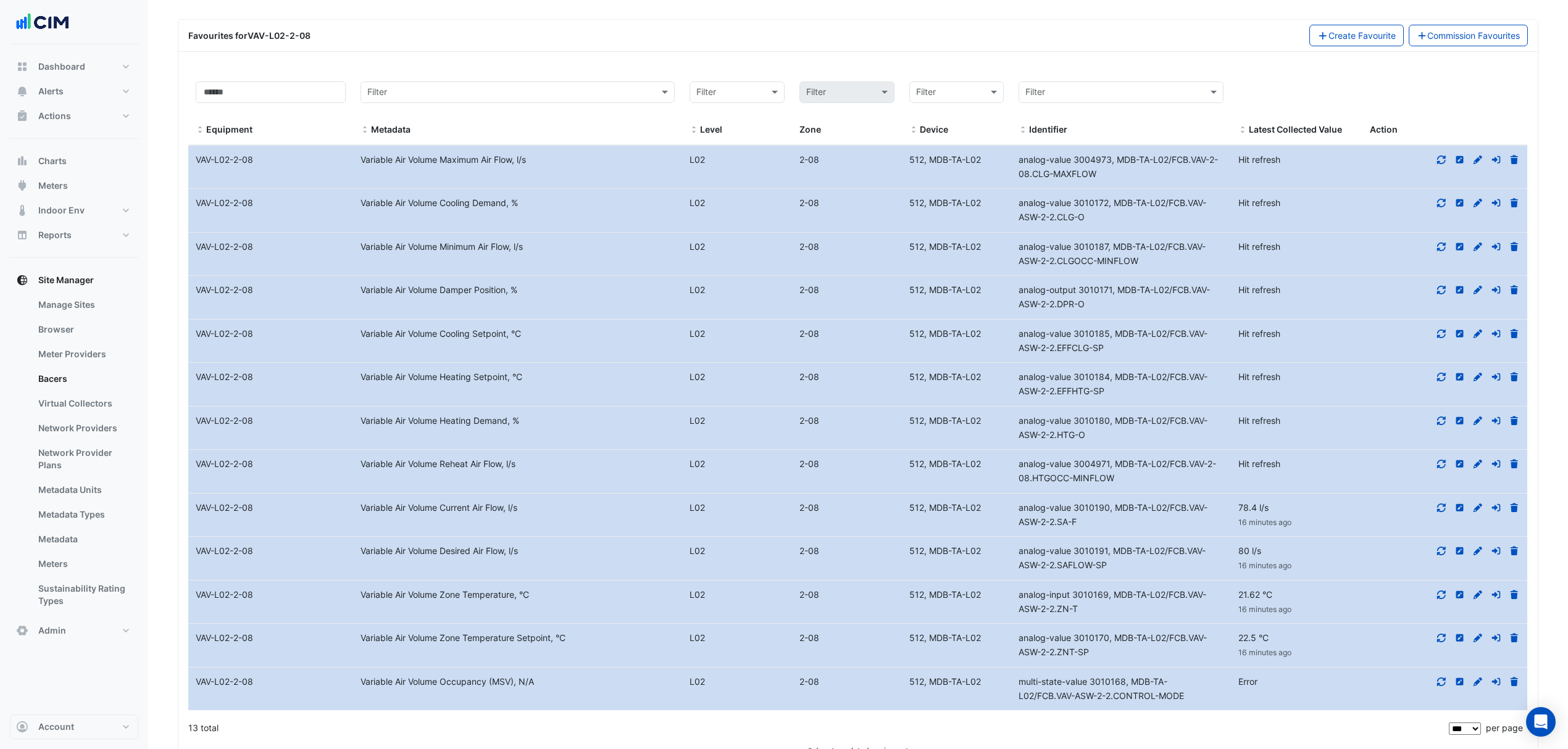
click at [1440, 459] on icon at bounding box center [1441, 464] width 11 height 9
click at [1440, 416] on icon at bounding box center [1441, 421] width 11 height 9
click at [1442, 373] on icon at bounding box center [1441, 377] width 11 height 9
click at [1438, 329] on icon at bounding box center [1441, 333] width 11 height 9
click at [1438, 285] on icon at bounding box center [1441, 290] width 11 height 9
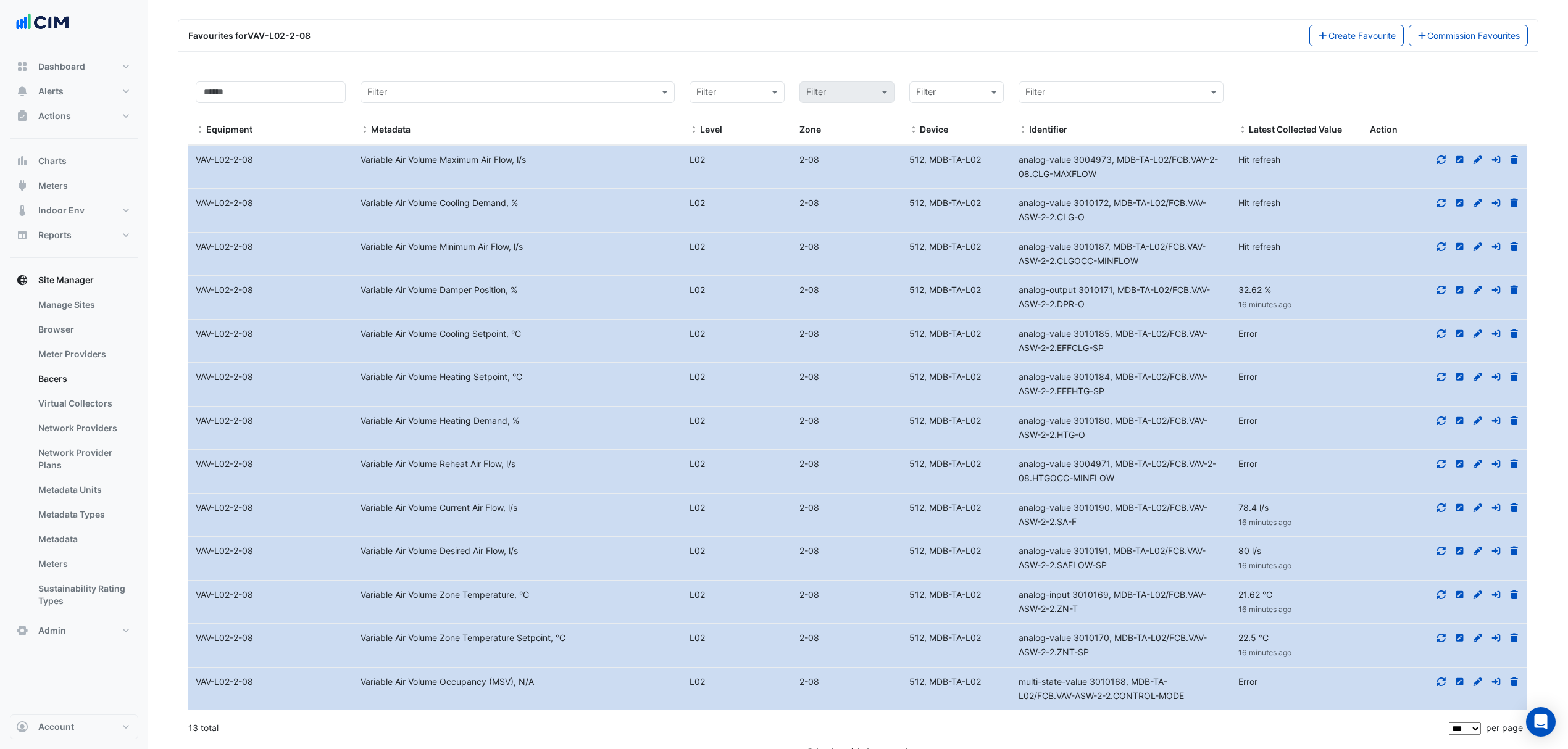
click at [1442, 243] on icon at bounding box center [1441, 247] width 11 height 9
click at [1443, 199] on icon at bounding box center [1441, 203] width 9 height 9
click at [1440, 155] on fa-icon at bounding box center [1441, 160] width 11 height 11
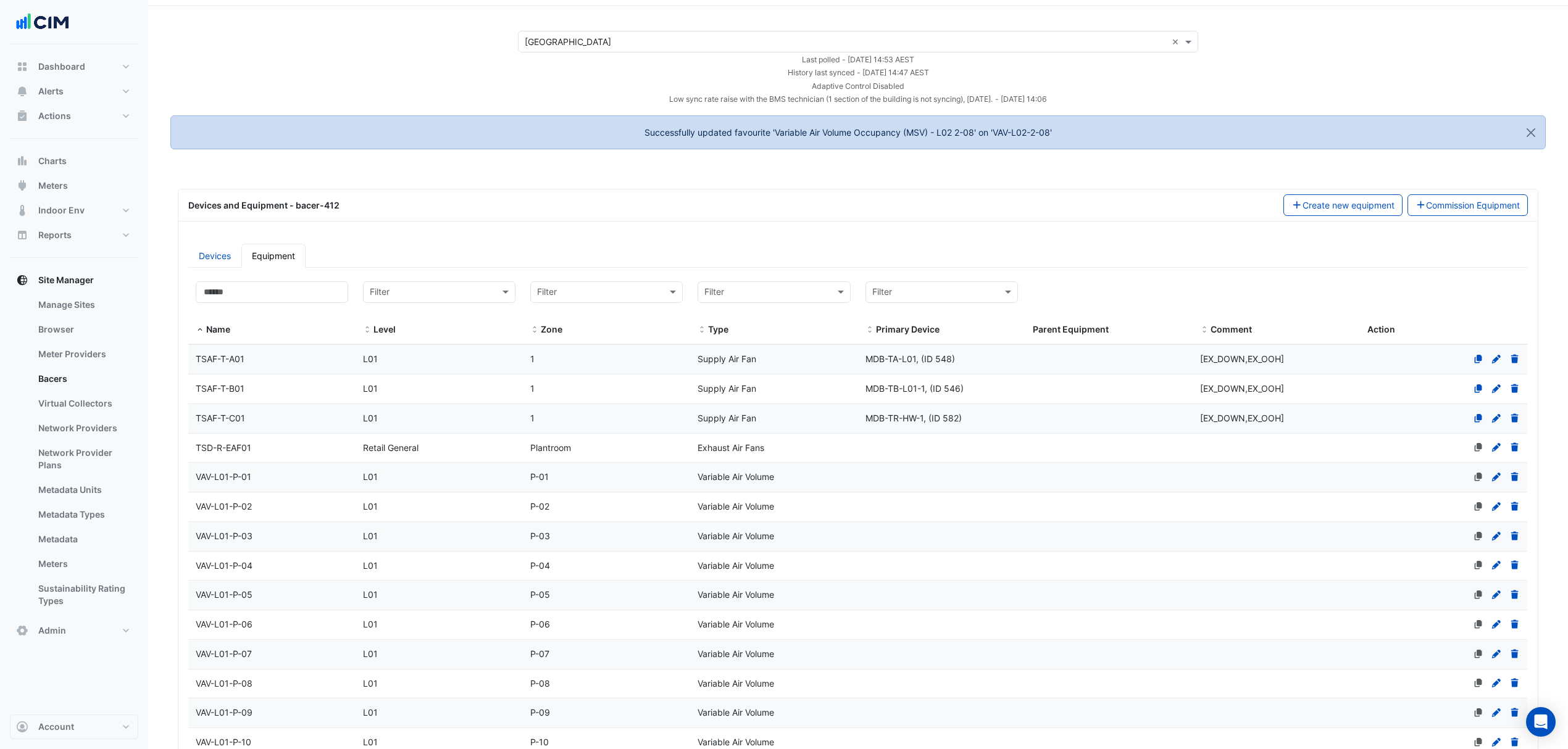
scroll to position [0, 0]
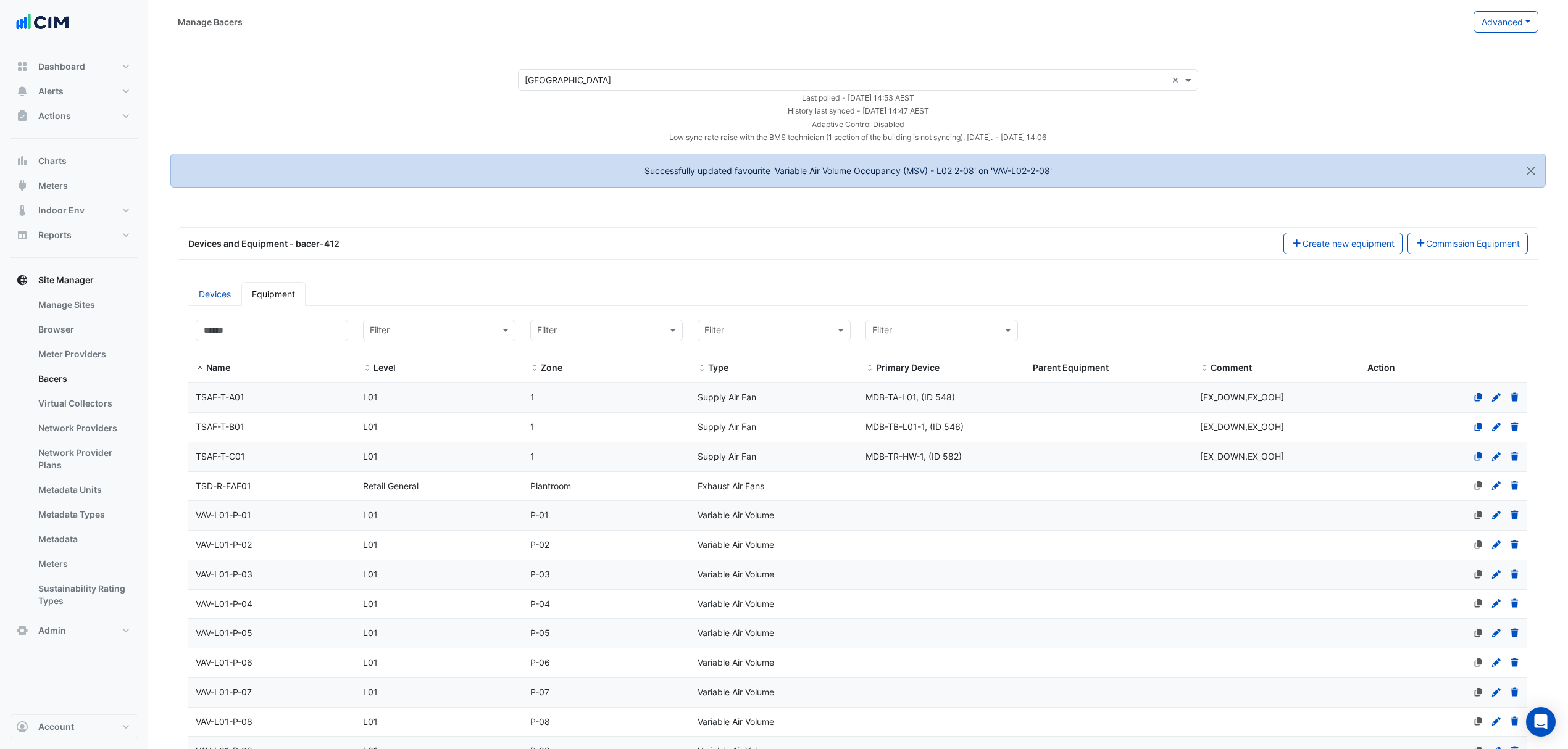
click at [586, 74] on input "text" at bounding box center [845, 80] width 642 height 13
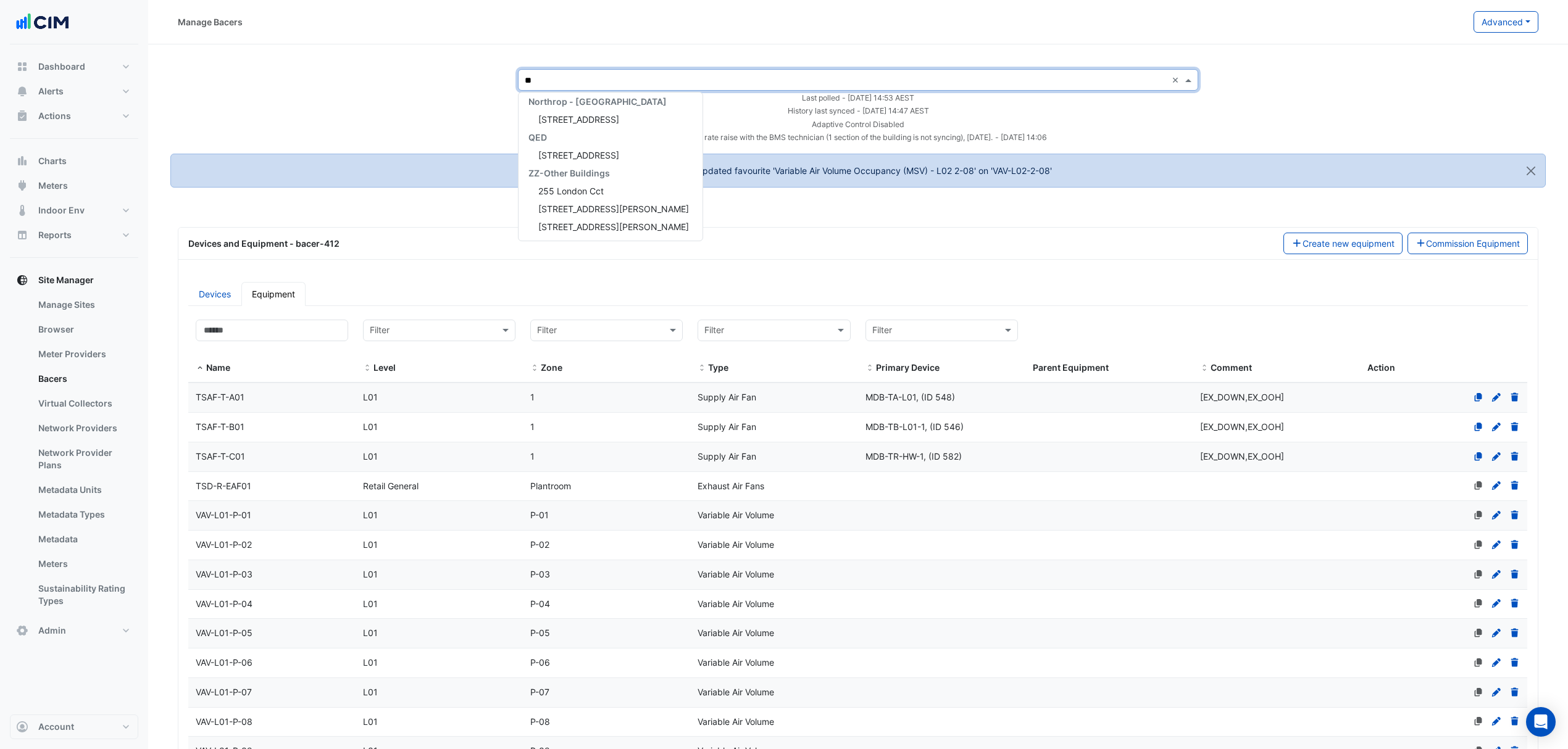
scroll to position [58, 0]
type input "***"
click at [593, 121] on span "555 Collins Street" at bounding box center [614, 124] width 151 height 11
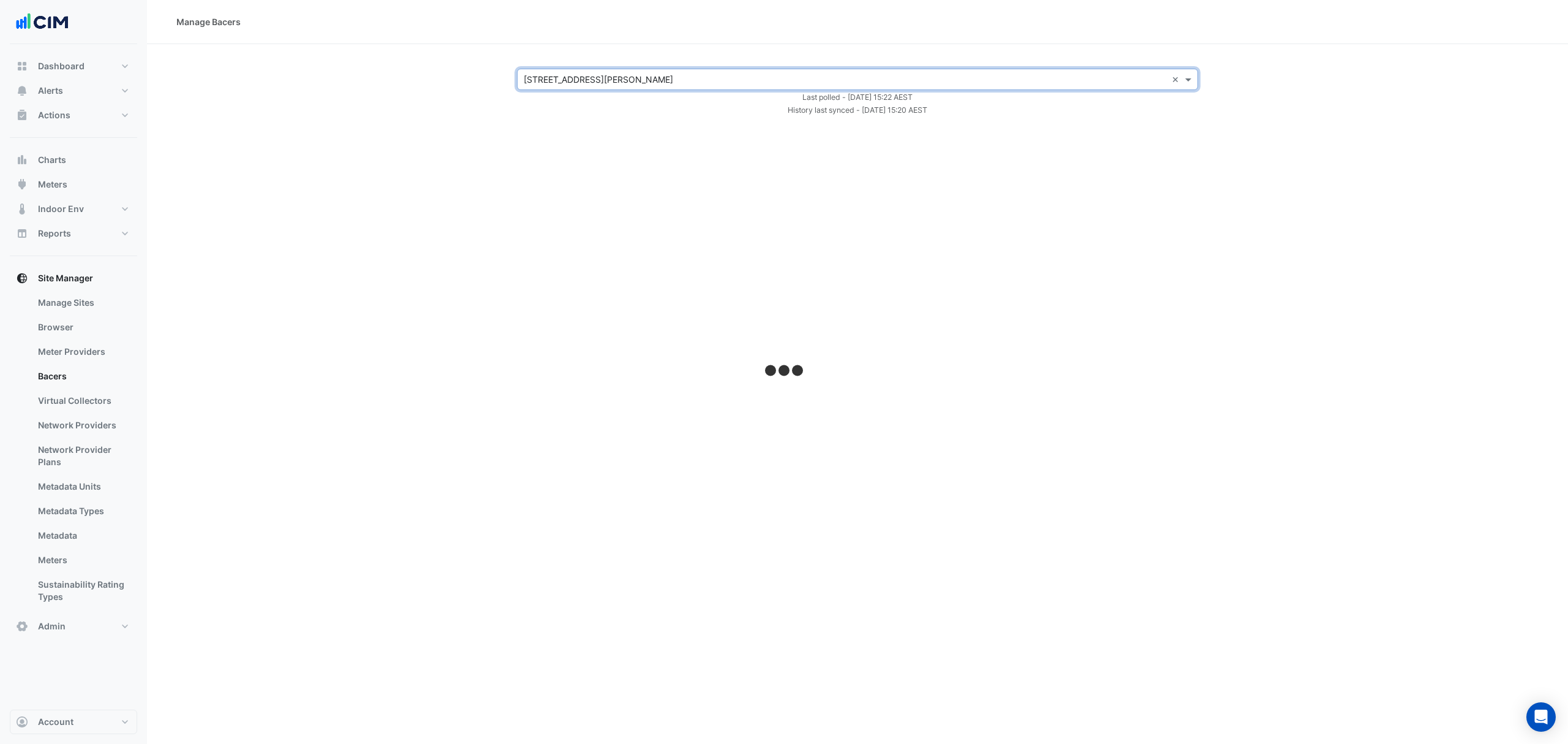
select select "***"
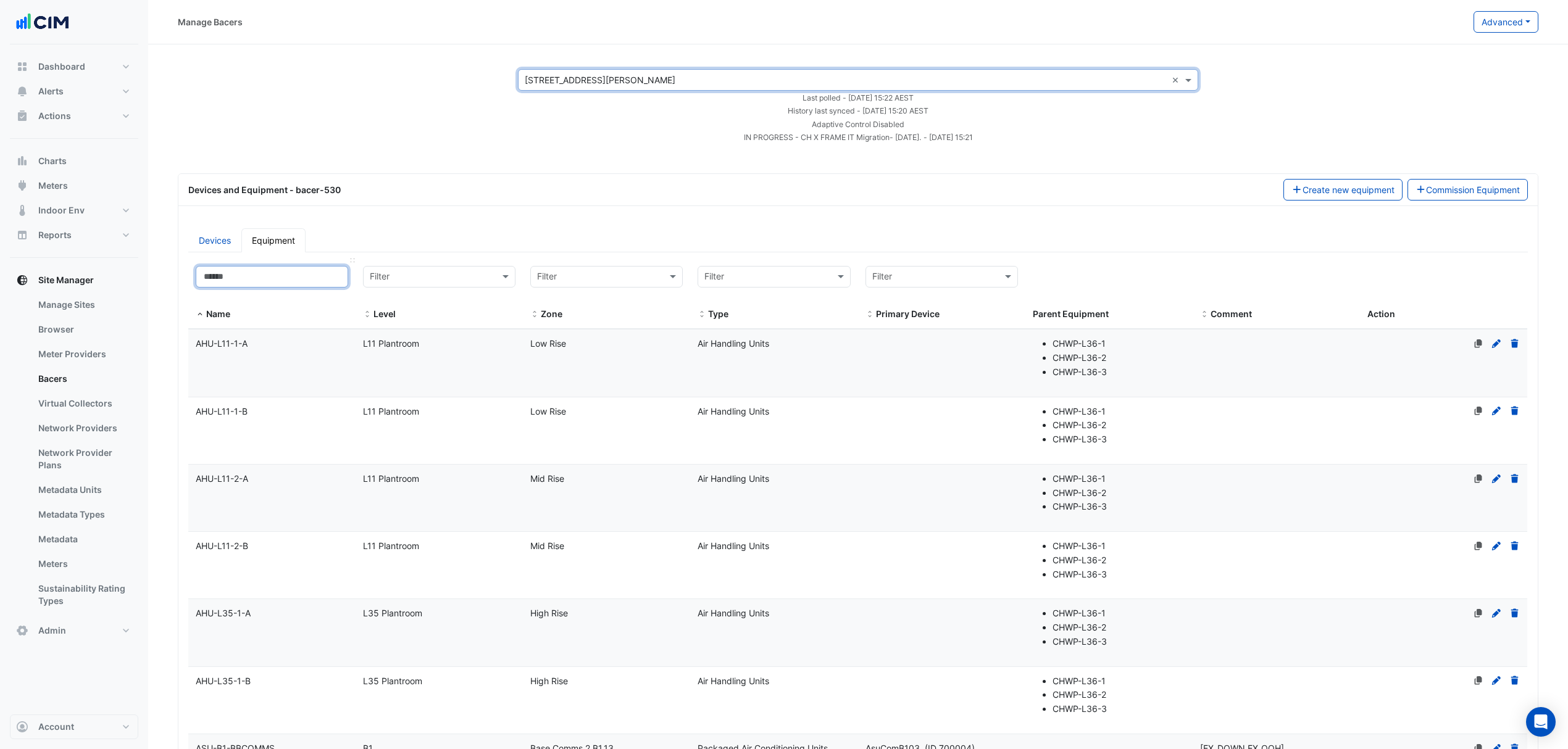
click at [317, 280] on input at bounding box center [272, 277] width 153 height 21
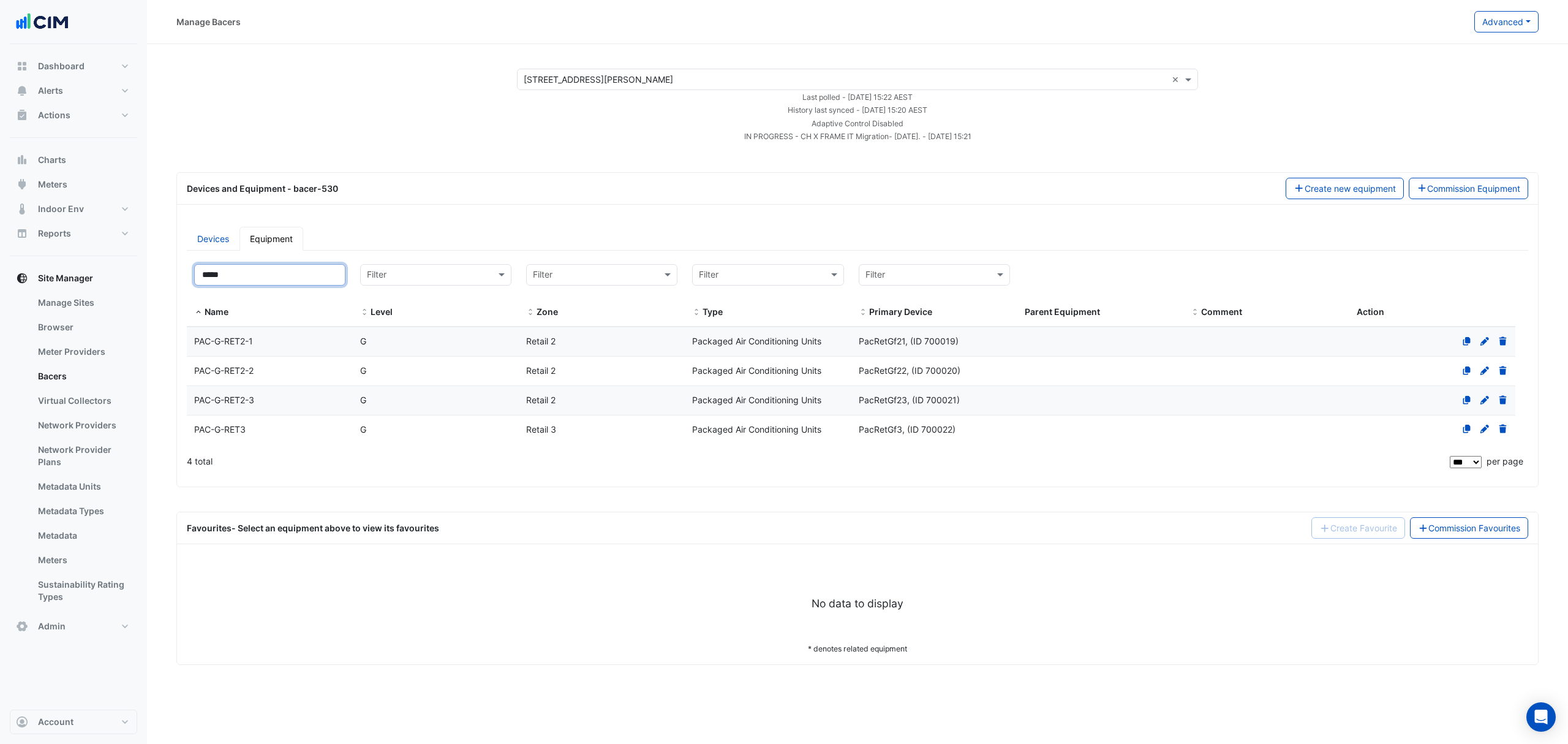
type input "*****"
click at [282, 406] on div "PAC-G-RET2-3" at bounding box center [269, 400] width 166 height 14
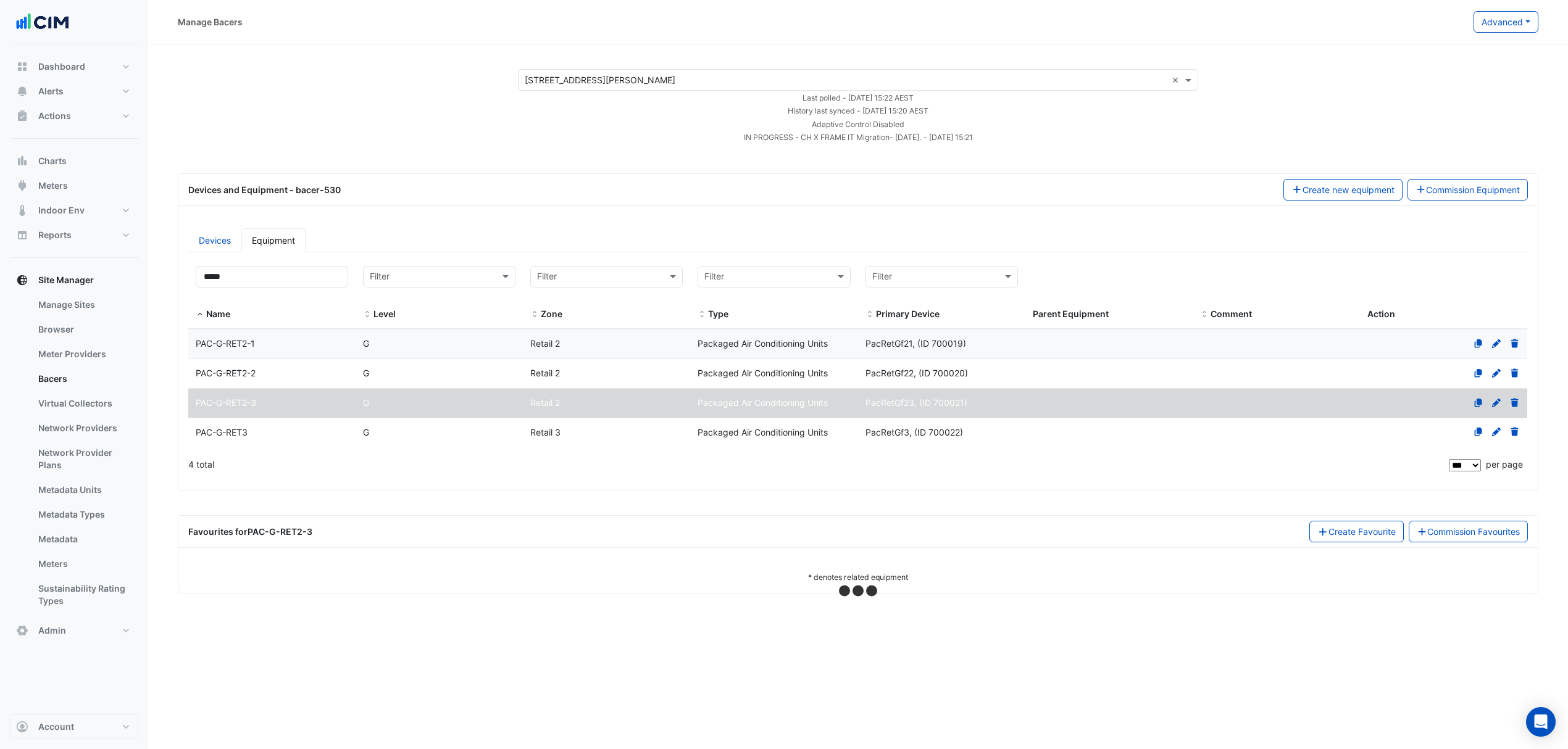
select select "***"
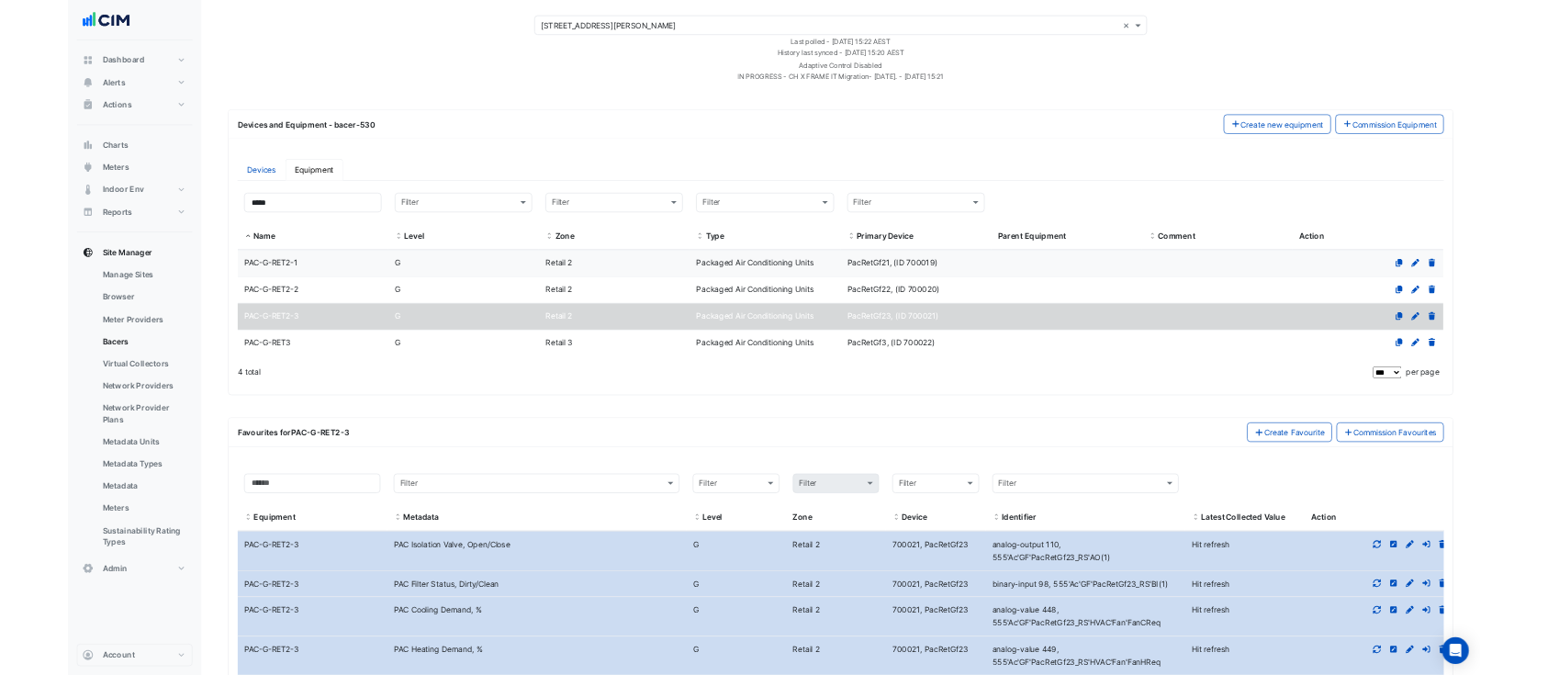
scroll to position [122, 0]
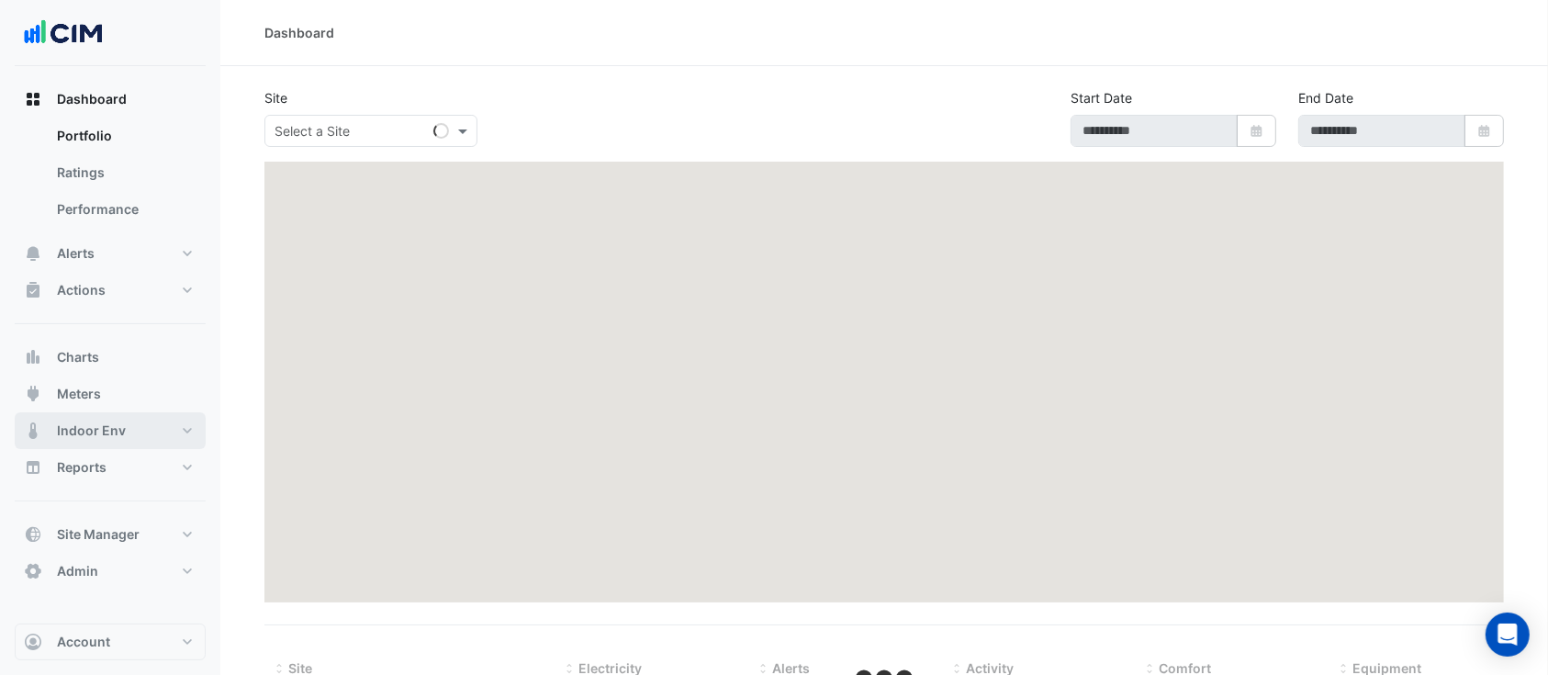
click at [101, 426] on span "Indoor Env" at bounding box center [91, 431] width 69 height 18
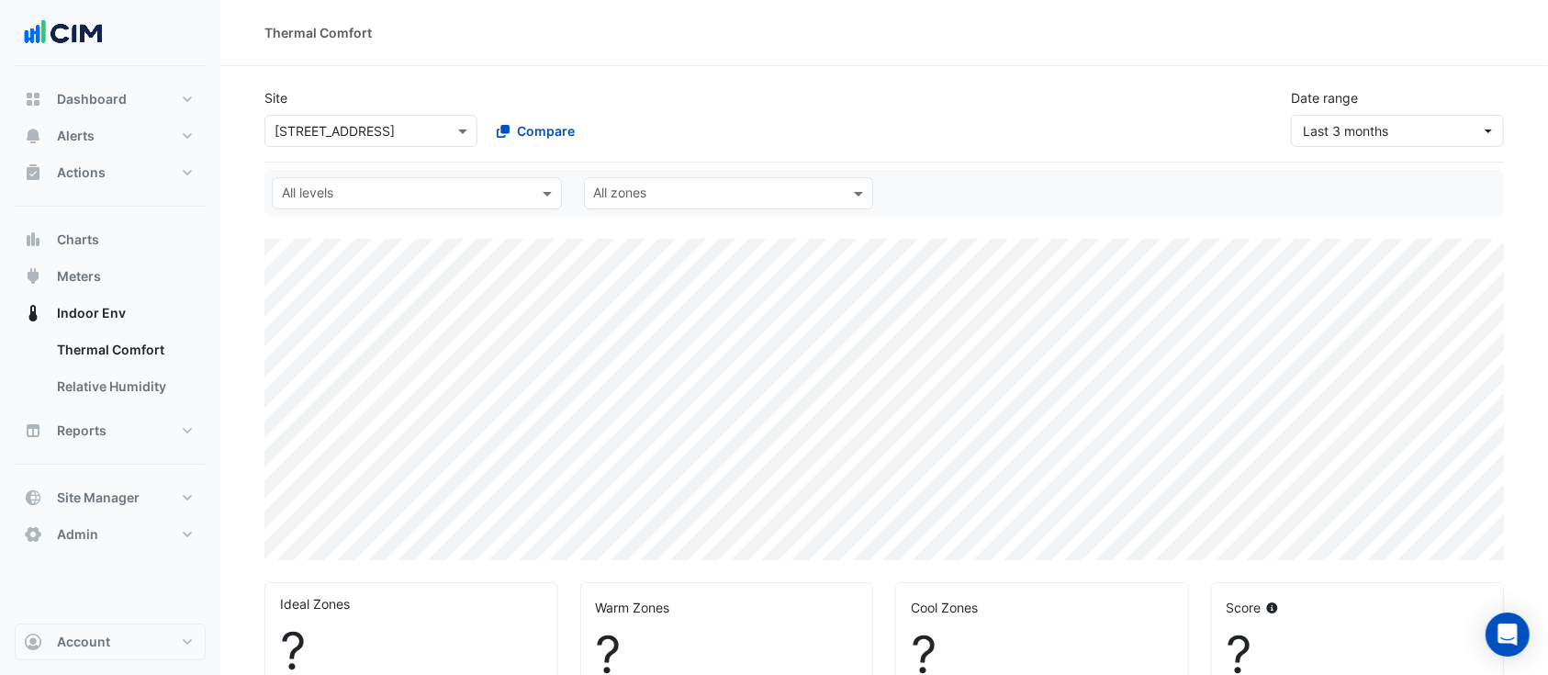
select select "***"
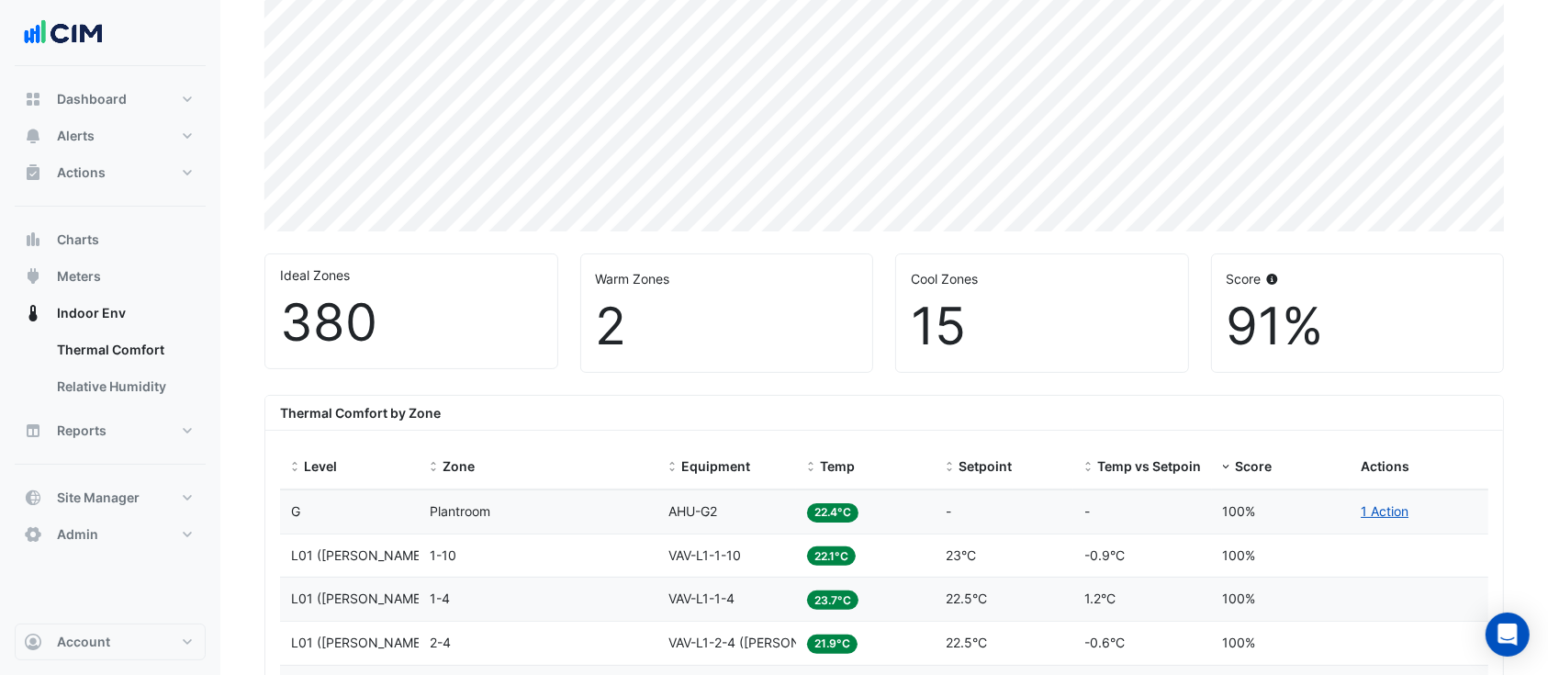
scroll to position [367, 0]
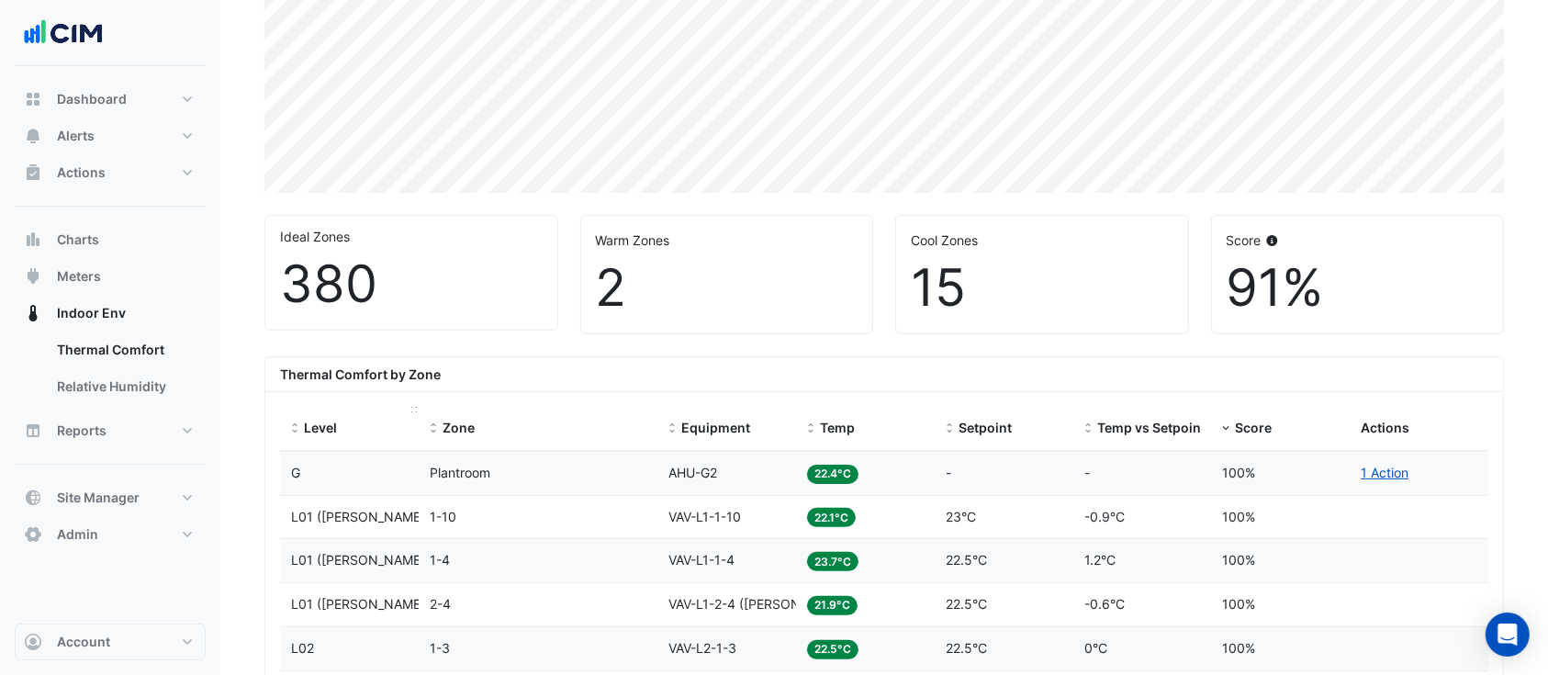
click at [340, 422] on div "Level" at bounding box center [349, 428] width 117 height 21
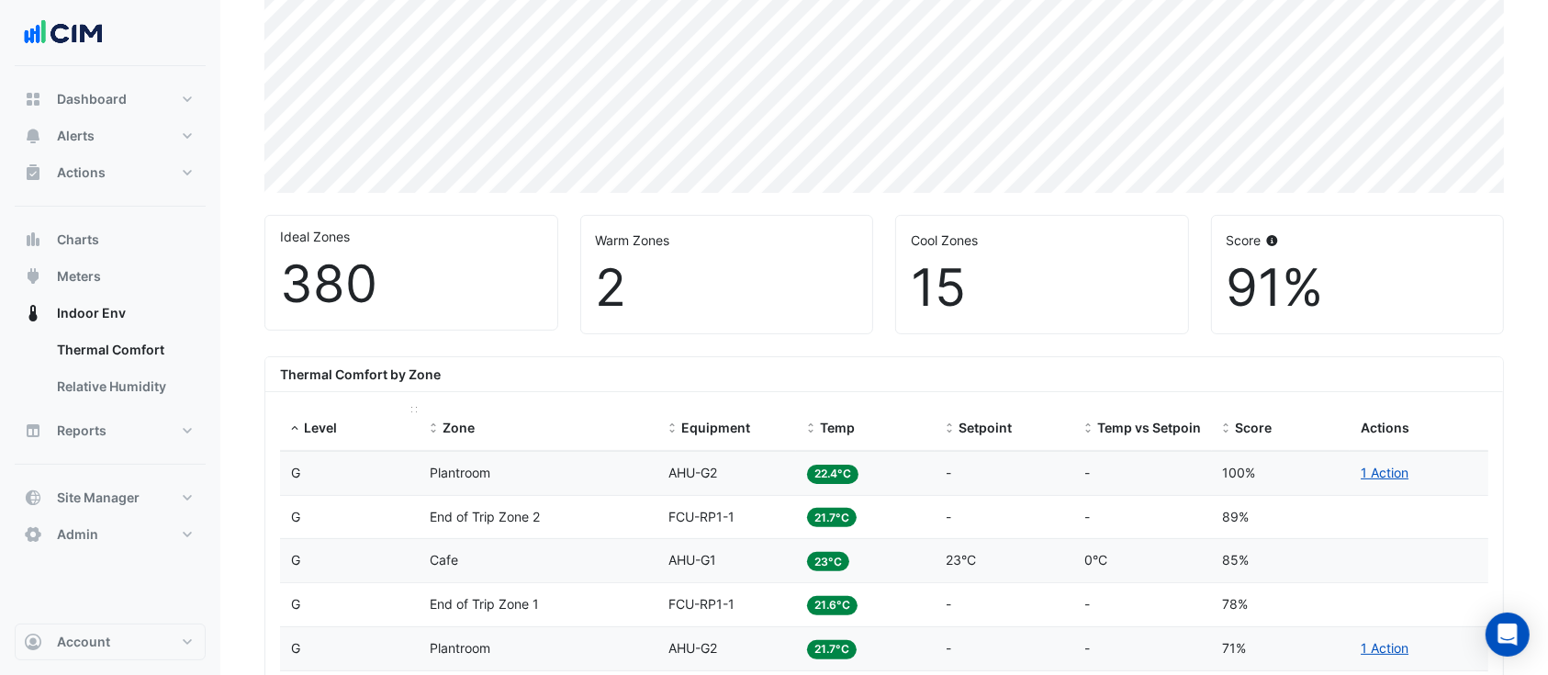
click at [340, 422] on div "Level" at bounding box center [349, 428] width 117 height 21
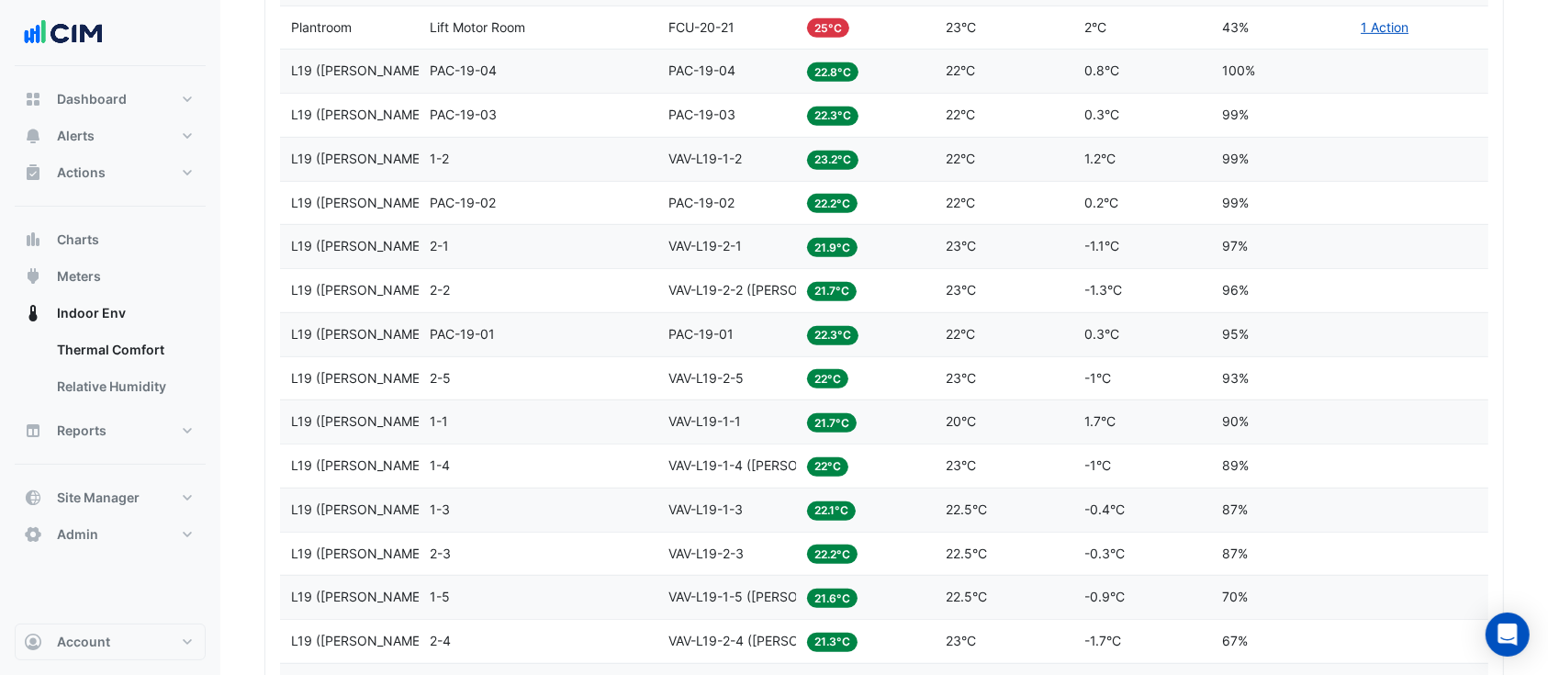
scroll to position [612, 0]
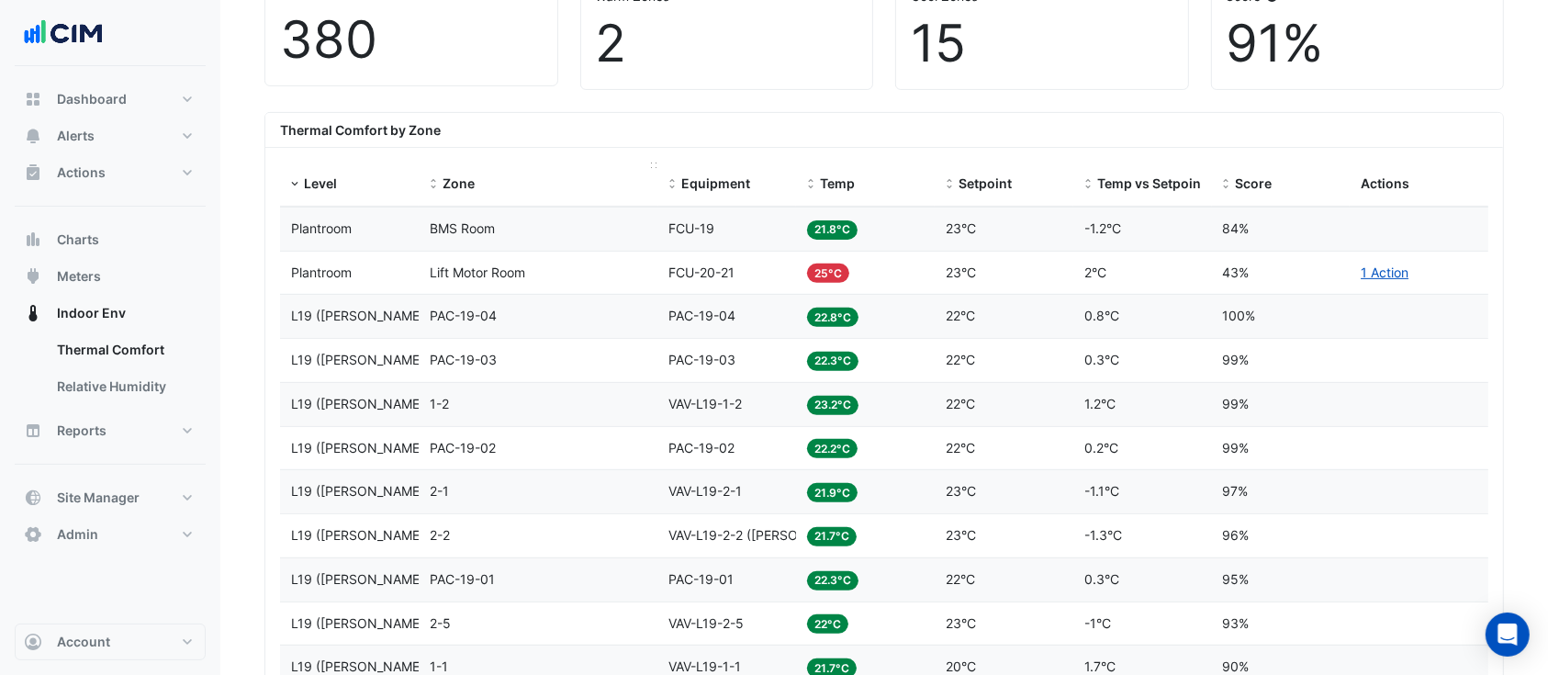
click at [468, 186] on span "Zone" at bounding box center [459, 183] width 32 height 16
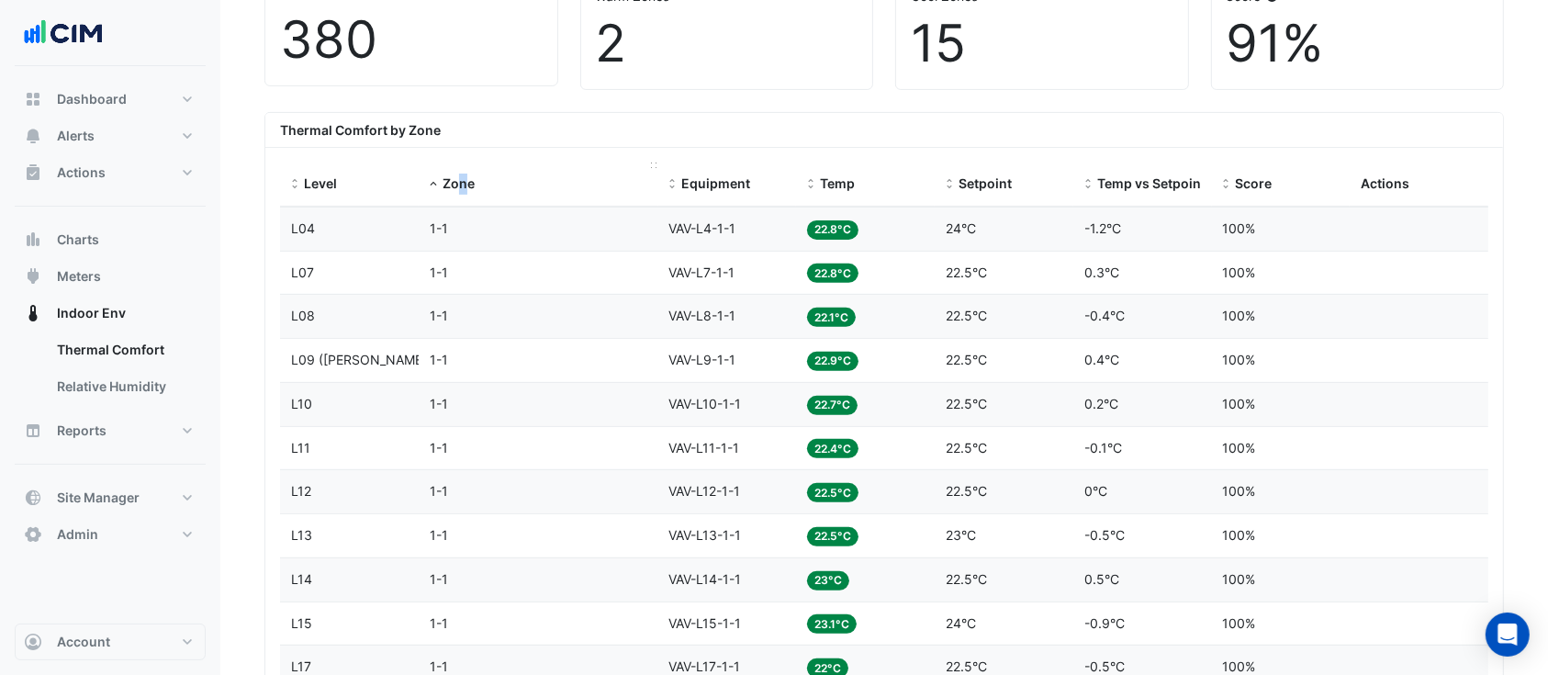
click at [463, 174] on div "Zone" at bounding box center [539, 184] width 218 height 21
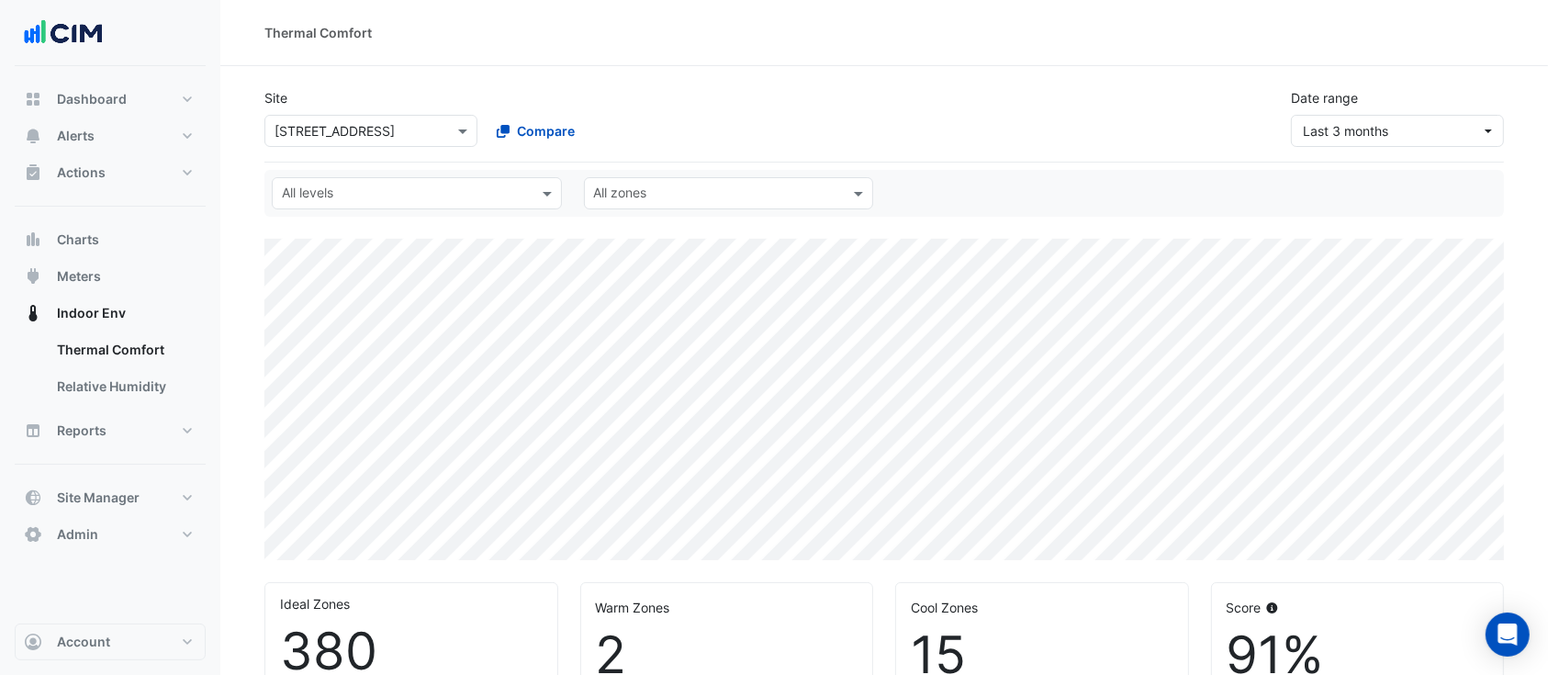
click at [407, 182] on div "All levels" at bounding box center [402, 193] width 258 height 28
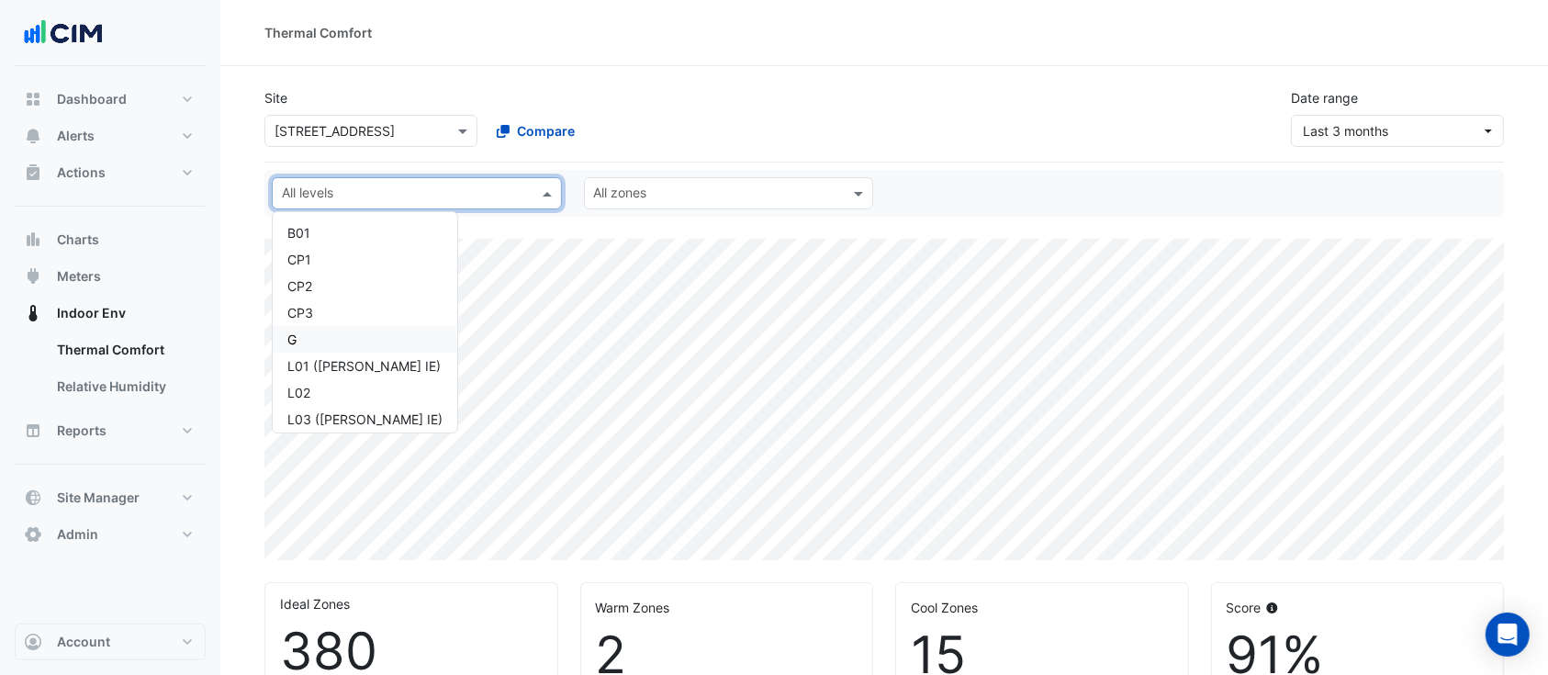
click at [345, 340] on div "G" at bounding box center [364, 339] width 155 height 19
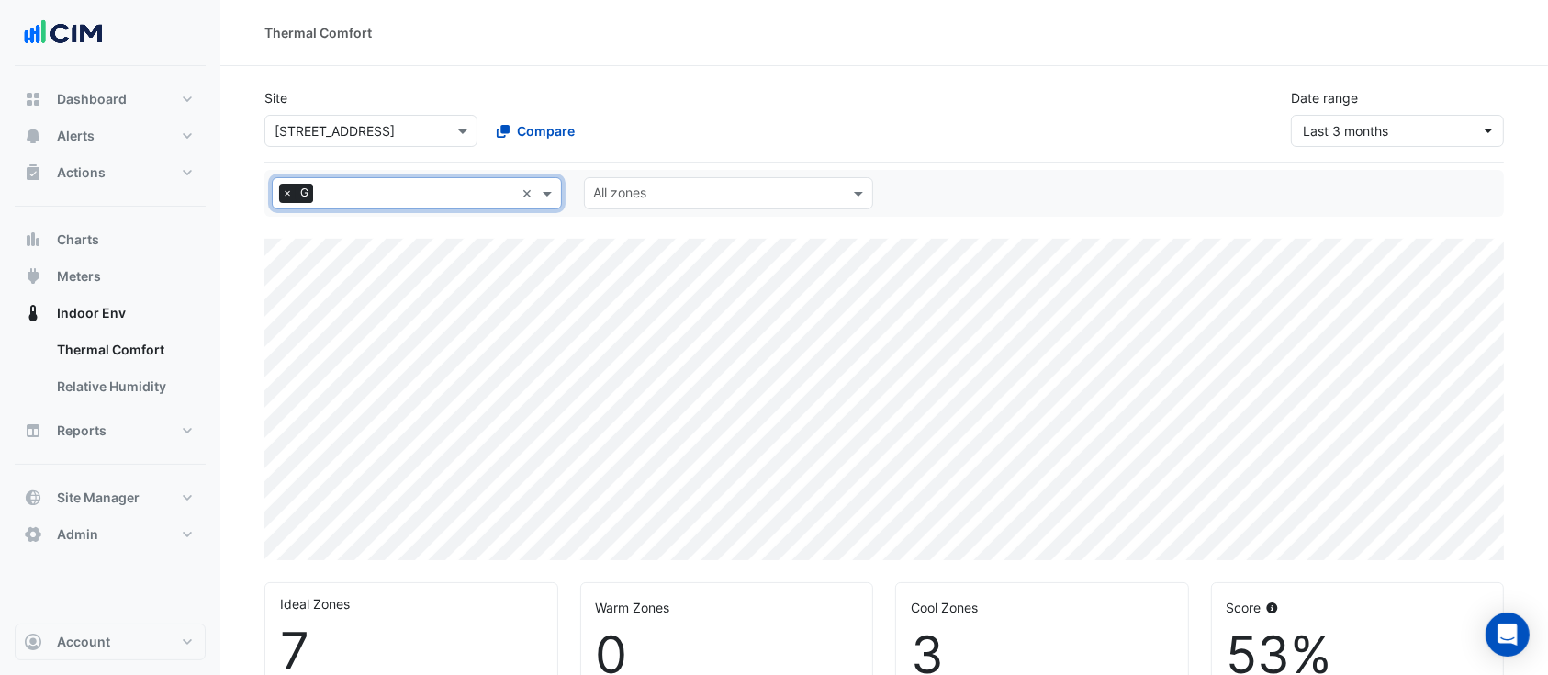
click at [399, 194] on input "text" at bounding box center [417, 195] width 195 height 19
click at [339, 356] on div "Plantroom" at bounding box center [364, 359] width 155 height 19
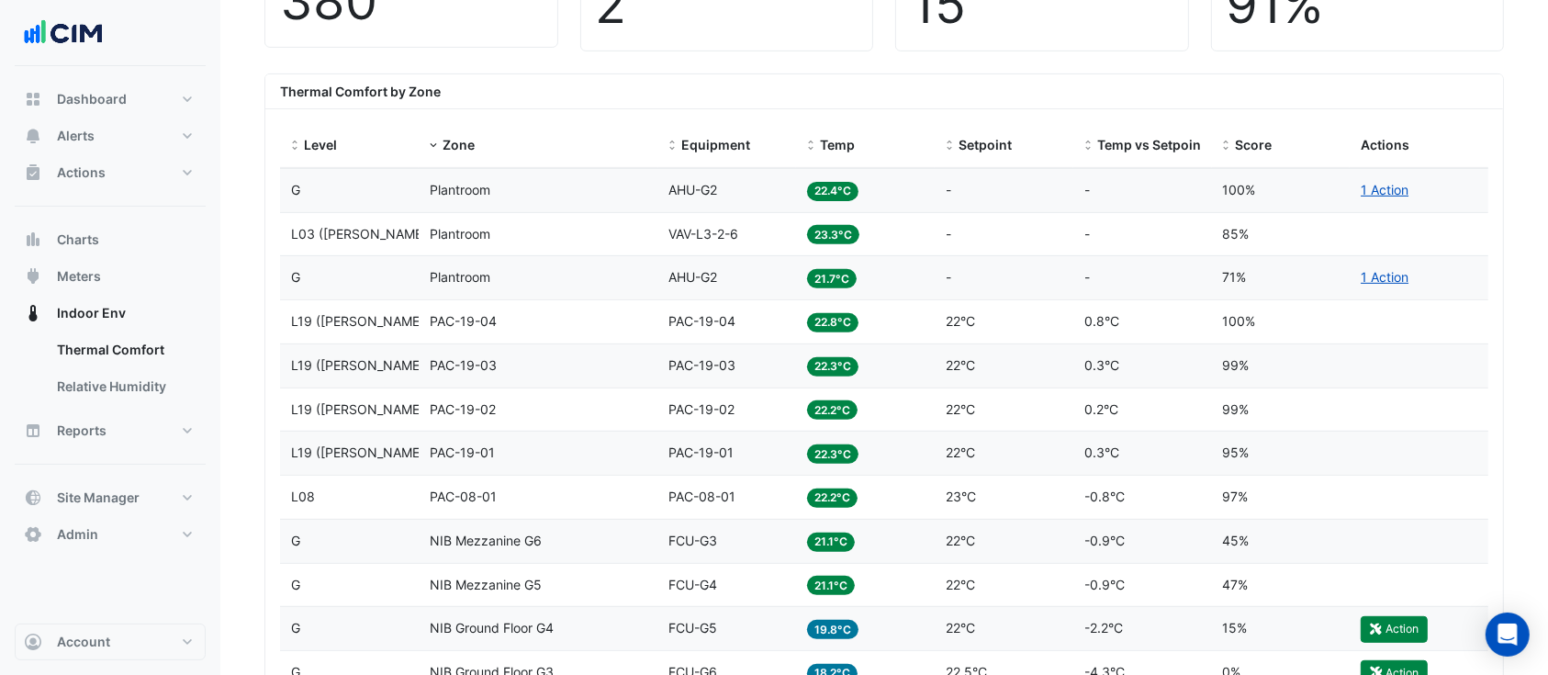
scroll to position [612, 0]
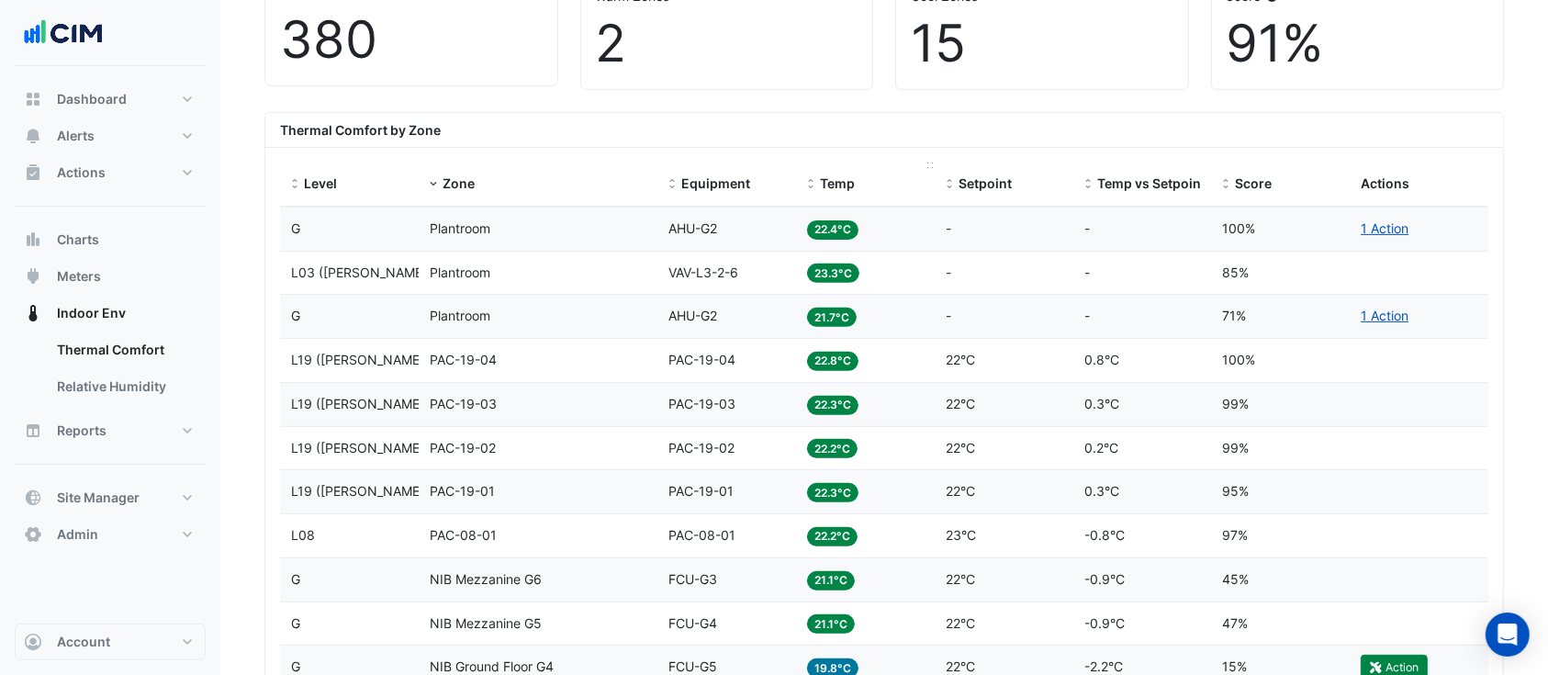
click at [843, 183] on span "Temp" at bounding box center [837, 183] width 35 height 16
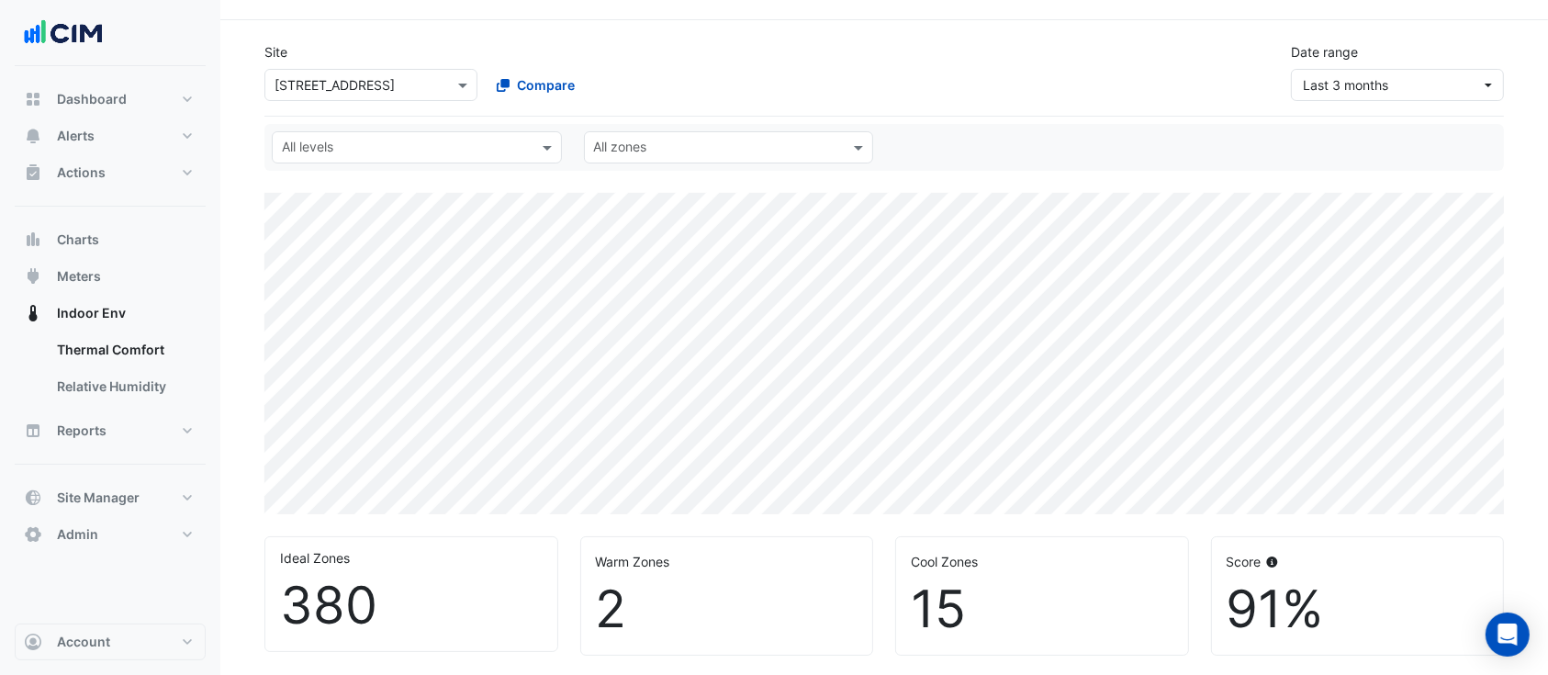
scroll to position [367, 0]
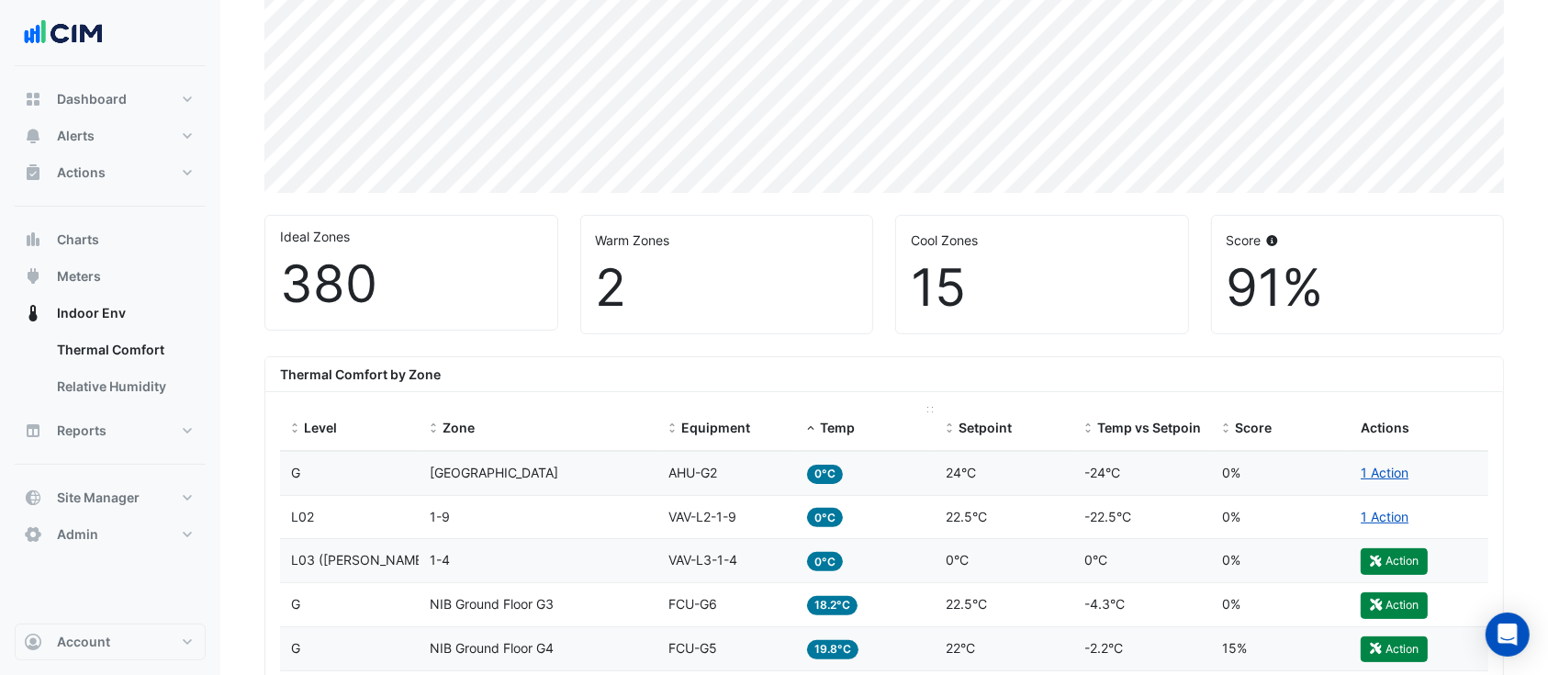
click at [834, 428] on span "Temp" at bounding box center [837, 428] width 35 height 16
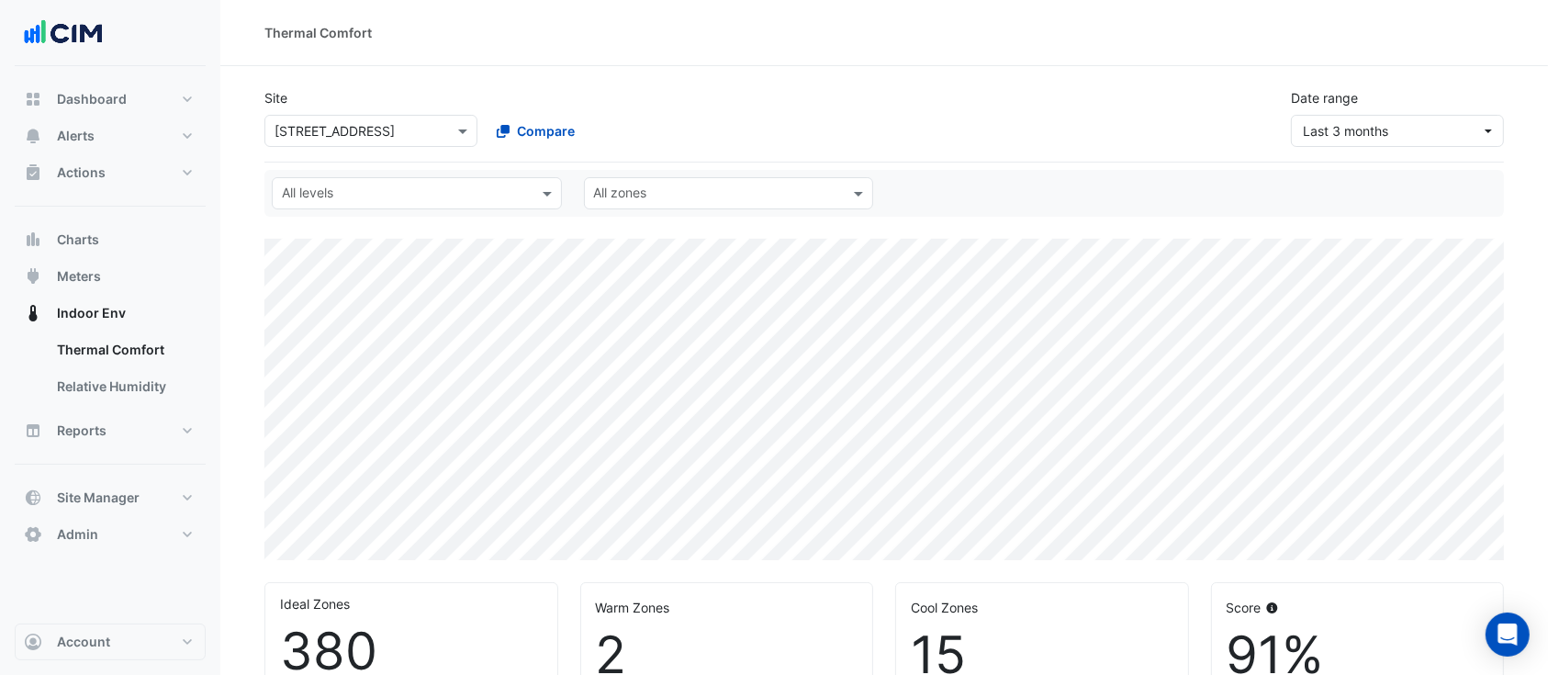
click at [734, 191] on input "text" at bounding box center [718, 195] width 249 height 19
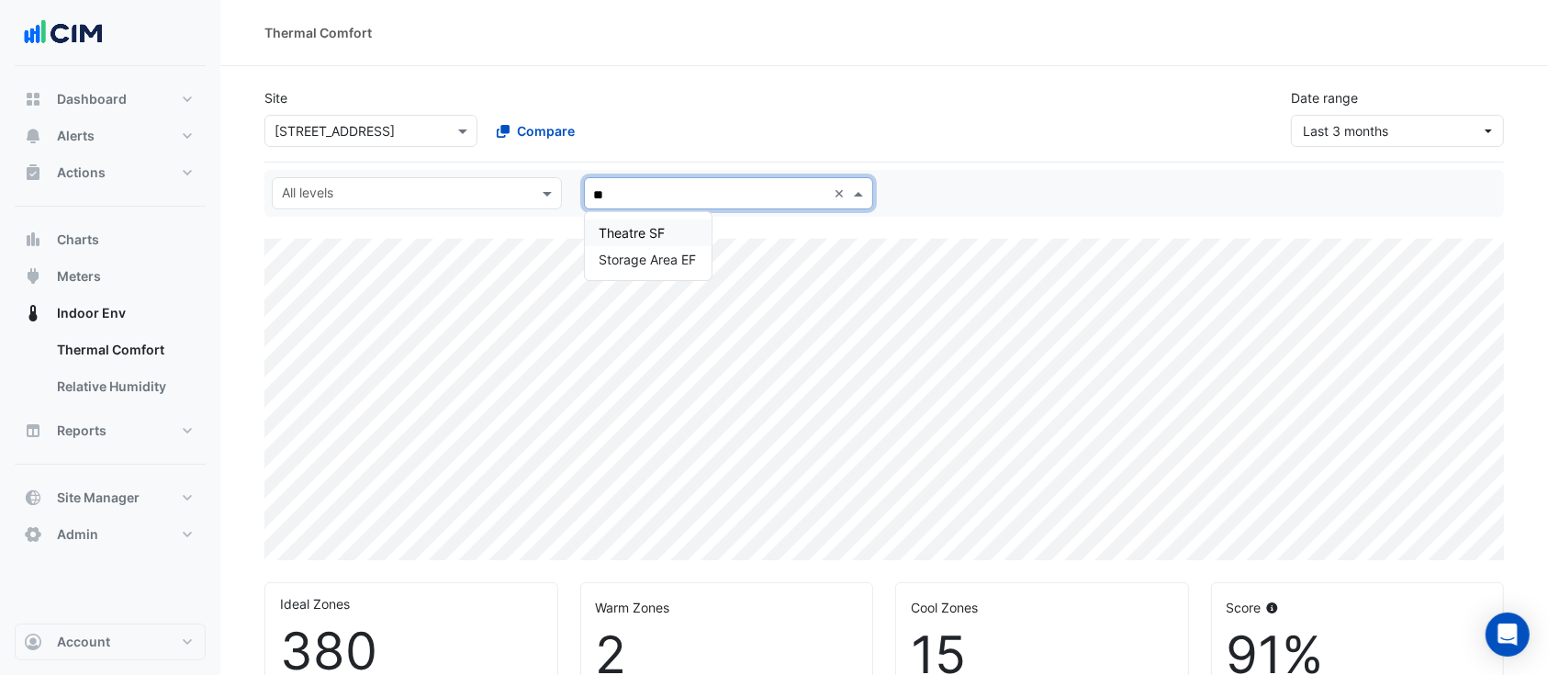
type input "*"
type input "**"
click at [830, 31] on div "Thermal Comfort" at bounding box center [884, 32] width 1240 height 19
click at [745, 195] on input "text" at bounding box center [718, 195] width 249 height 19
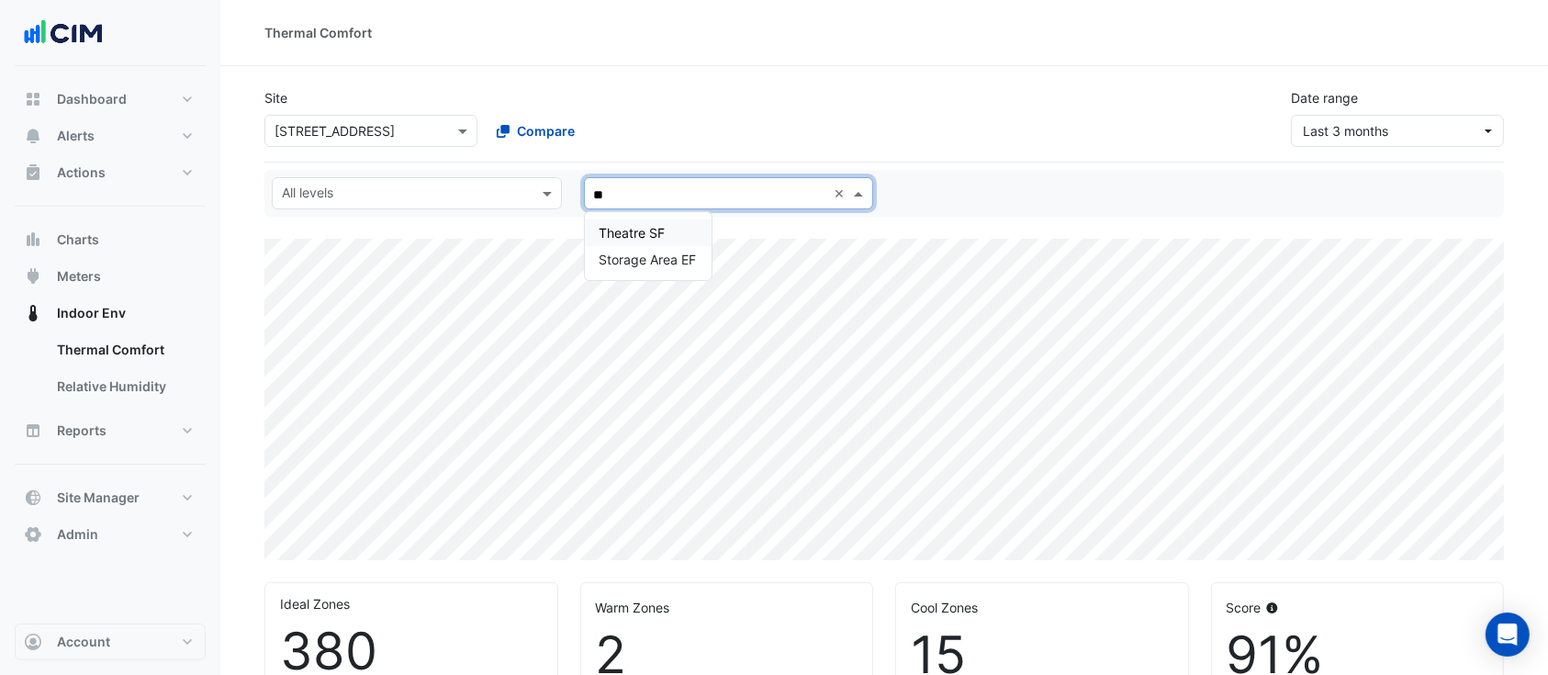
type input "*"
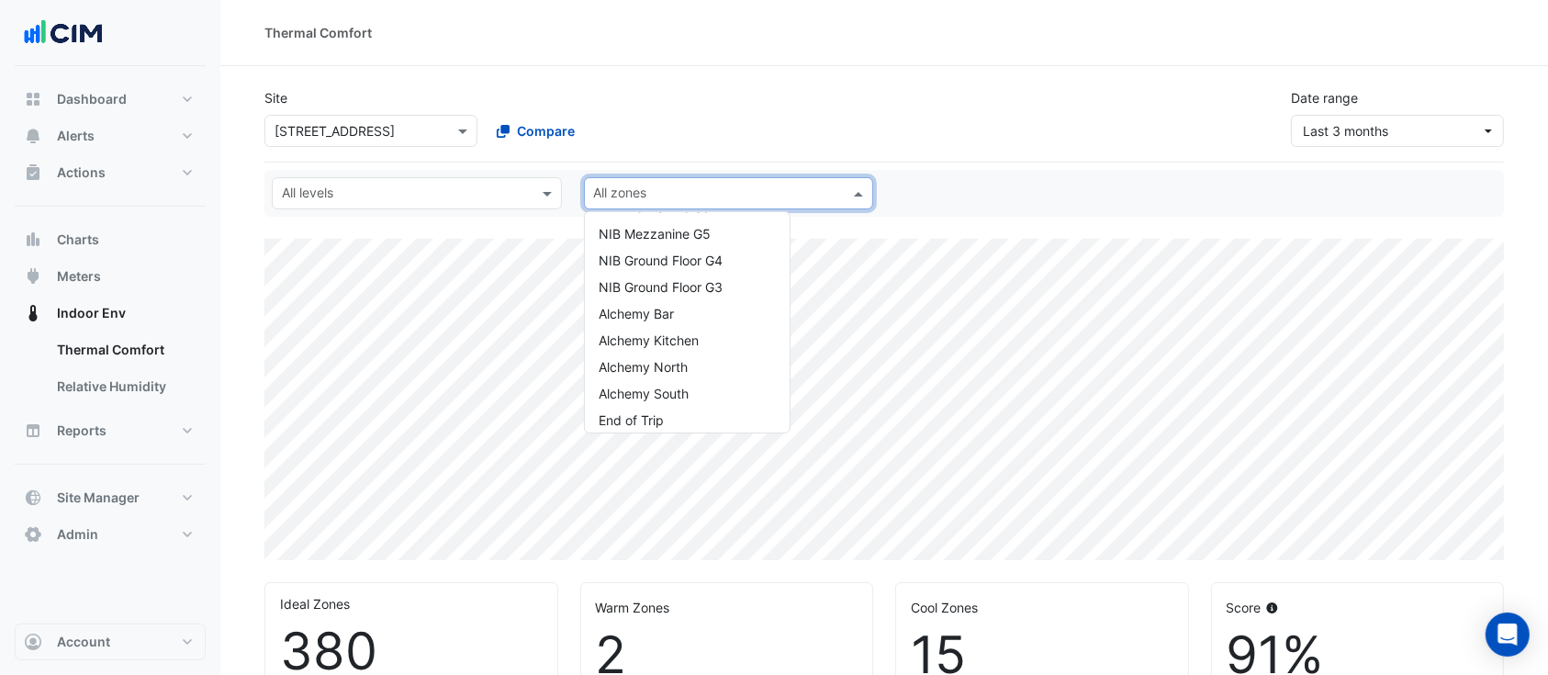
drag, startPoint x: 1049, startPoint y: 141, endPoint x: 1013, endPoint y: 151, distance: 37.2
click at [1044, 141] on div "Site × [STREET_ADDRESS] Compare Date range Last 3 months" at bounding box center [884, 109] width 1262 height 73
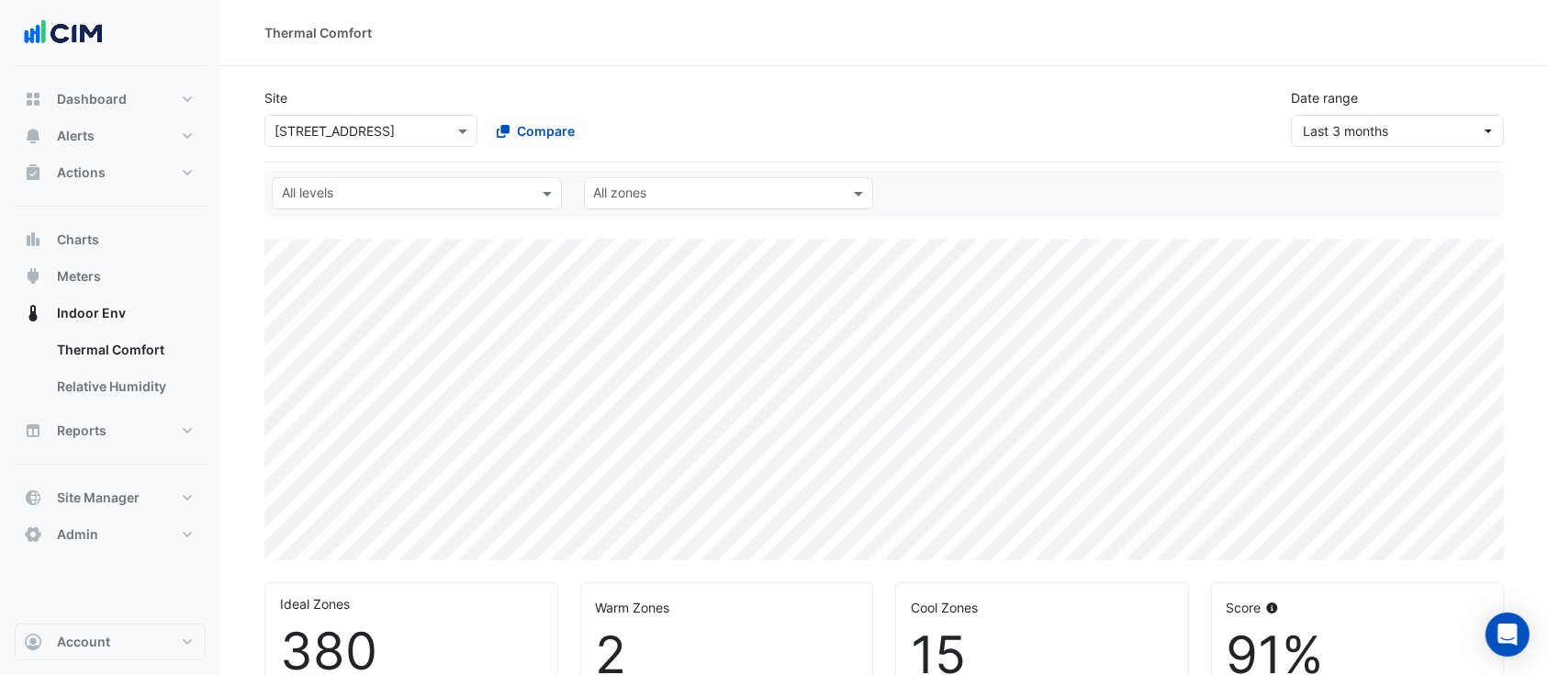
scroll to position [612, 0]
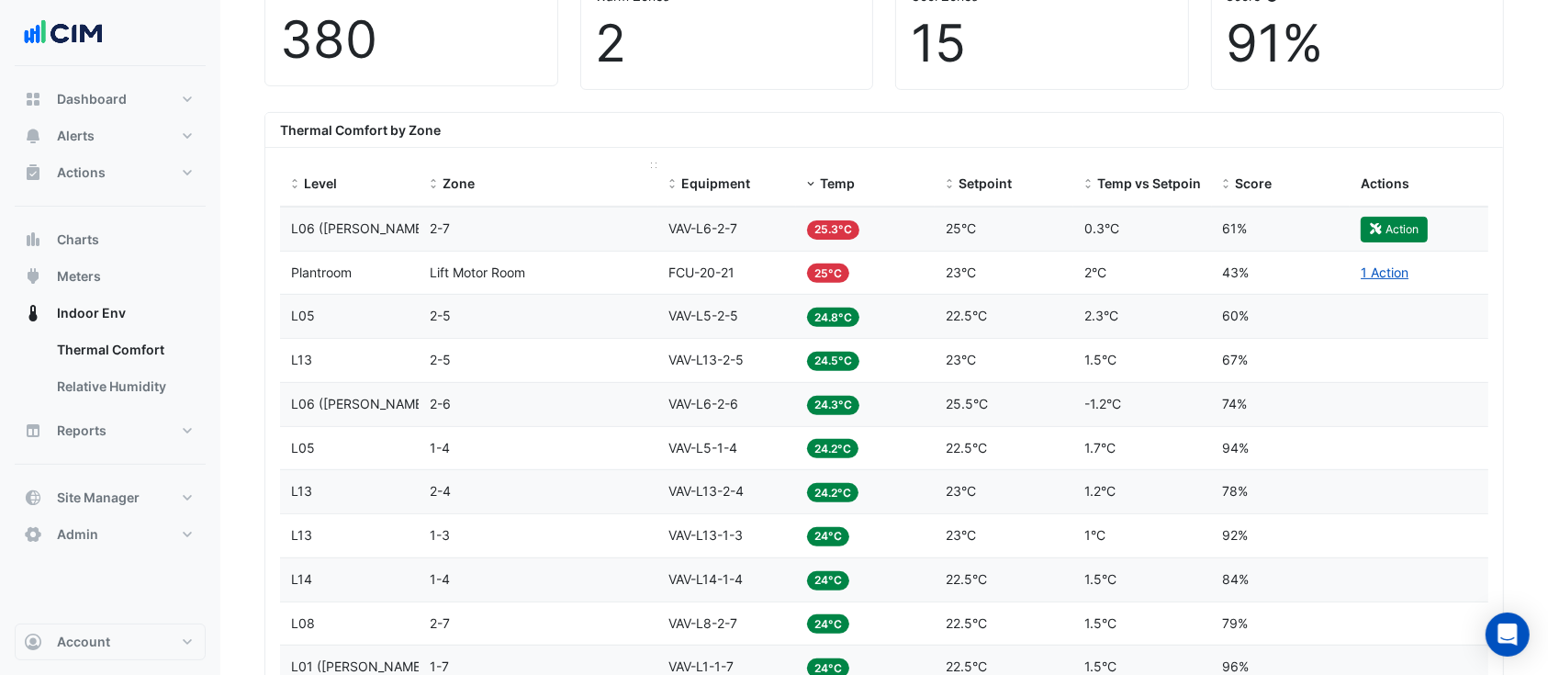
click at [456, 188] on span "Zone" at bounding box center [459, 183] width 32 height 16
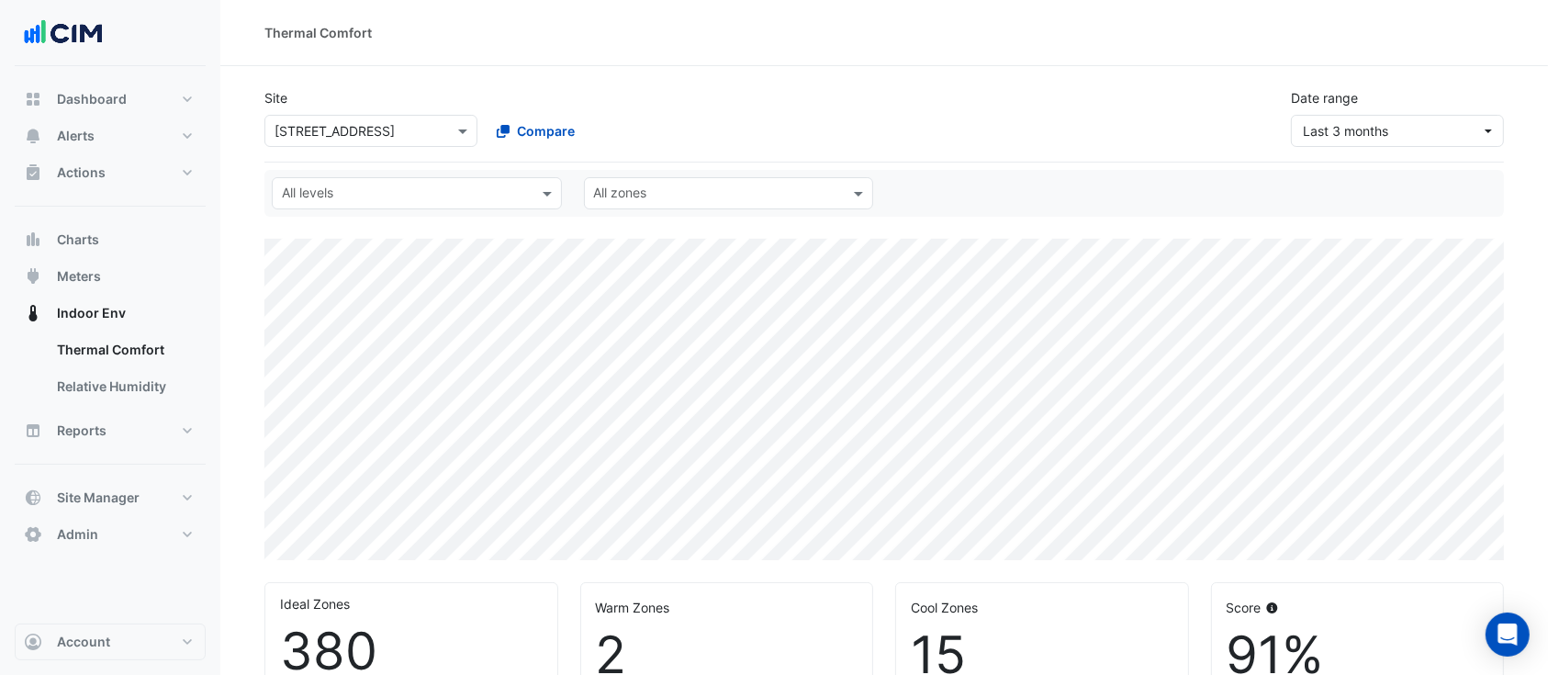
click at [441, 142] on div "× [STREET_ADDRESS]" at bounding box center [370, 131] width 213 height 32
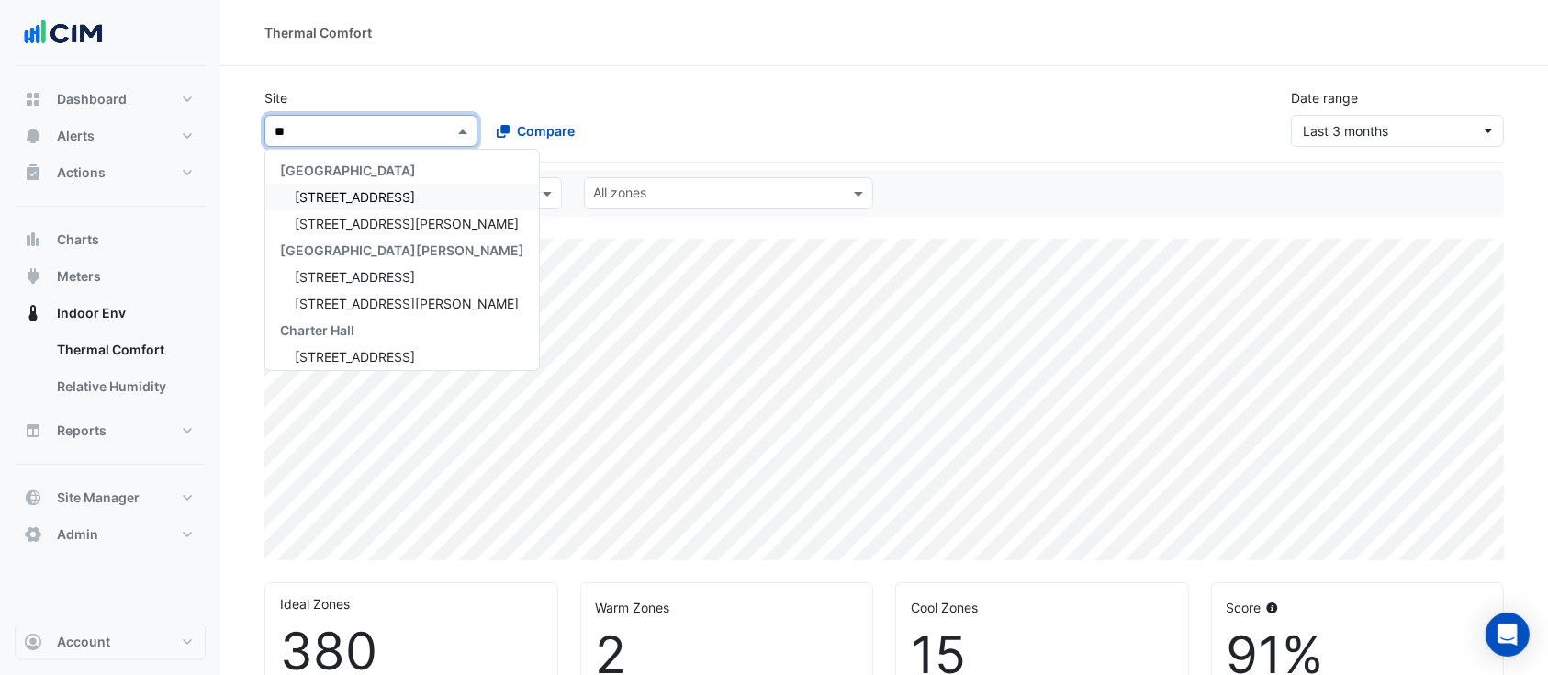
type input "***"
click at [383, 197] on span "[STREET_ADDRESS][PERSON_NAME]" at bounding box center [407, 197] width 224 height 16
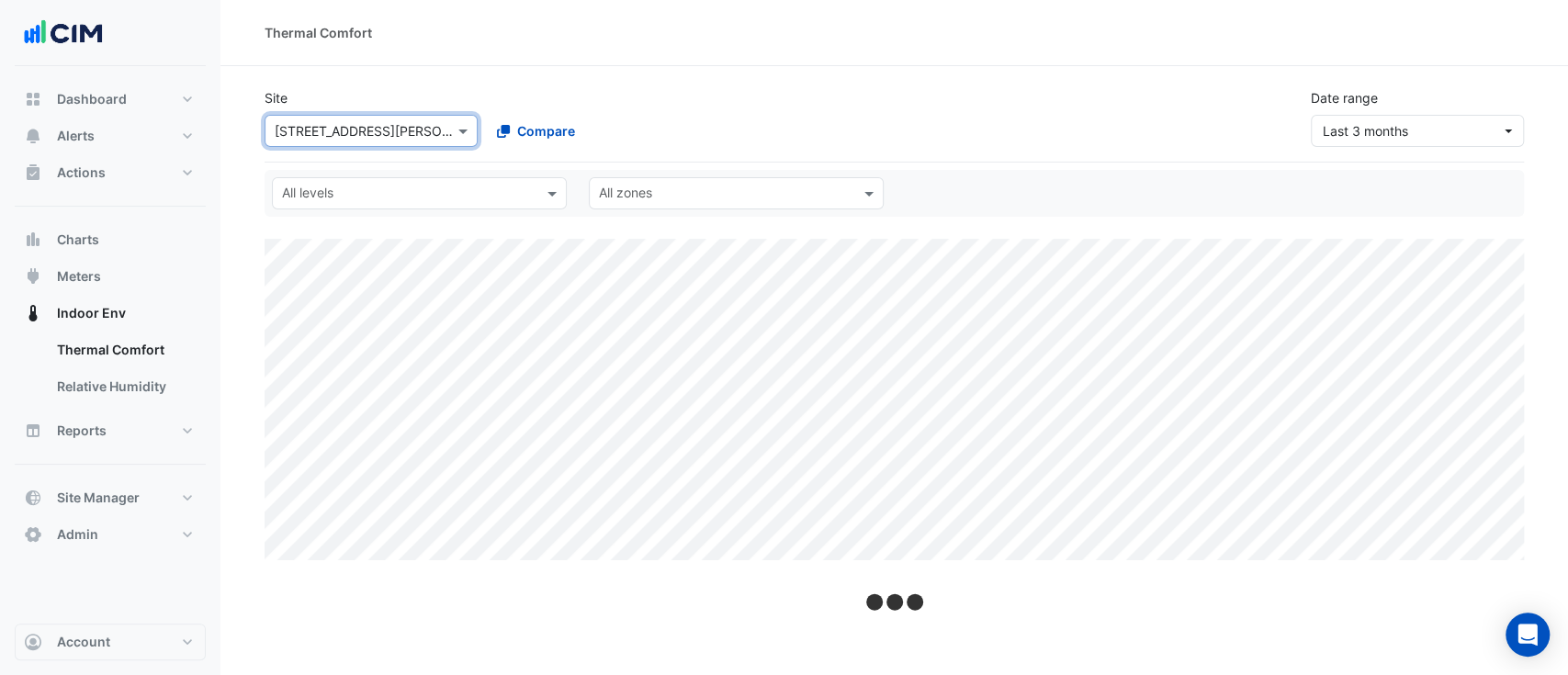
click at [439, 198] on input "text" at bounding box center [408, 195] width 253 height 19
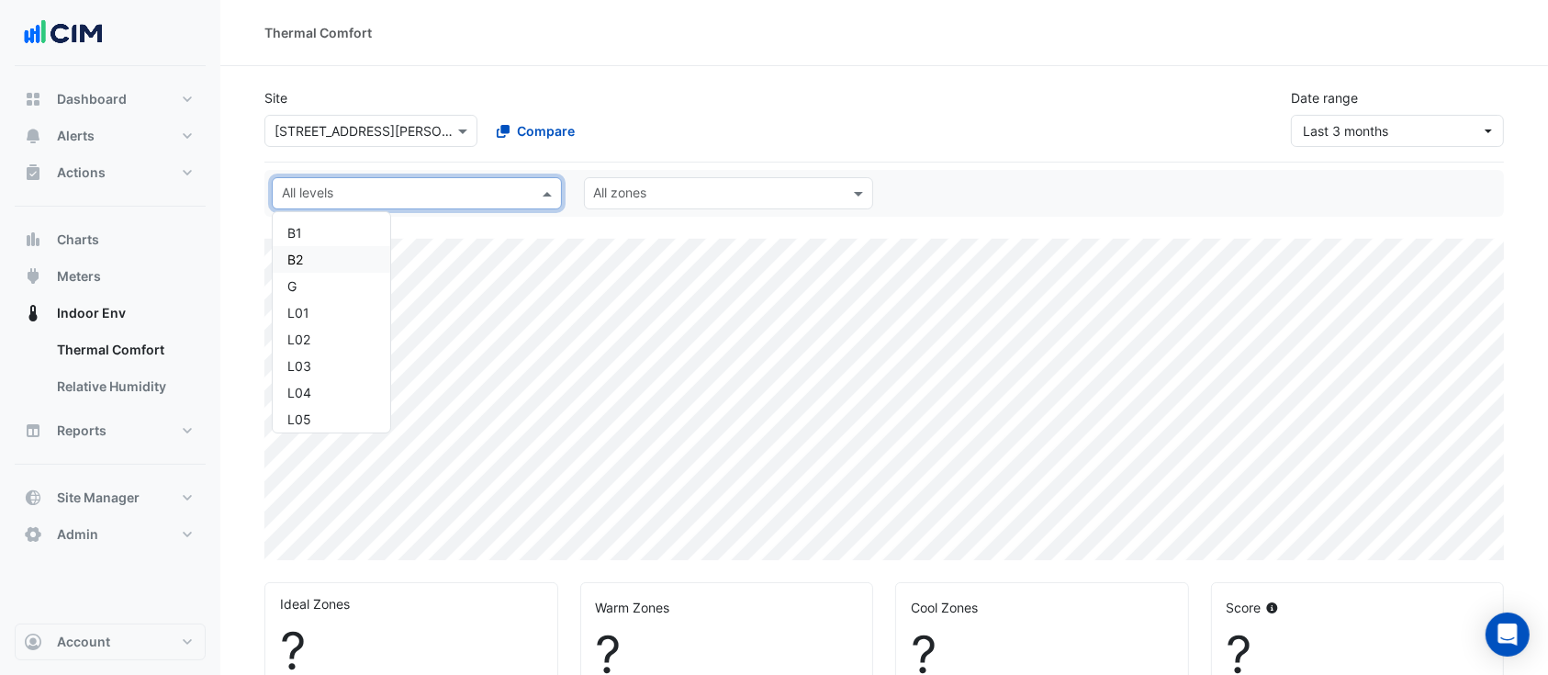
click at [611, 190] on input "text" at bounding box center [718, 195] width 249 height 19
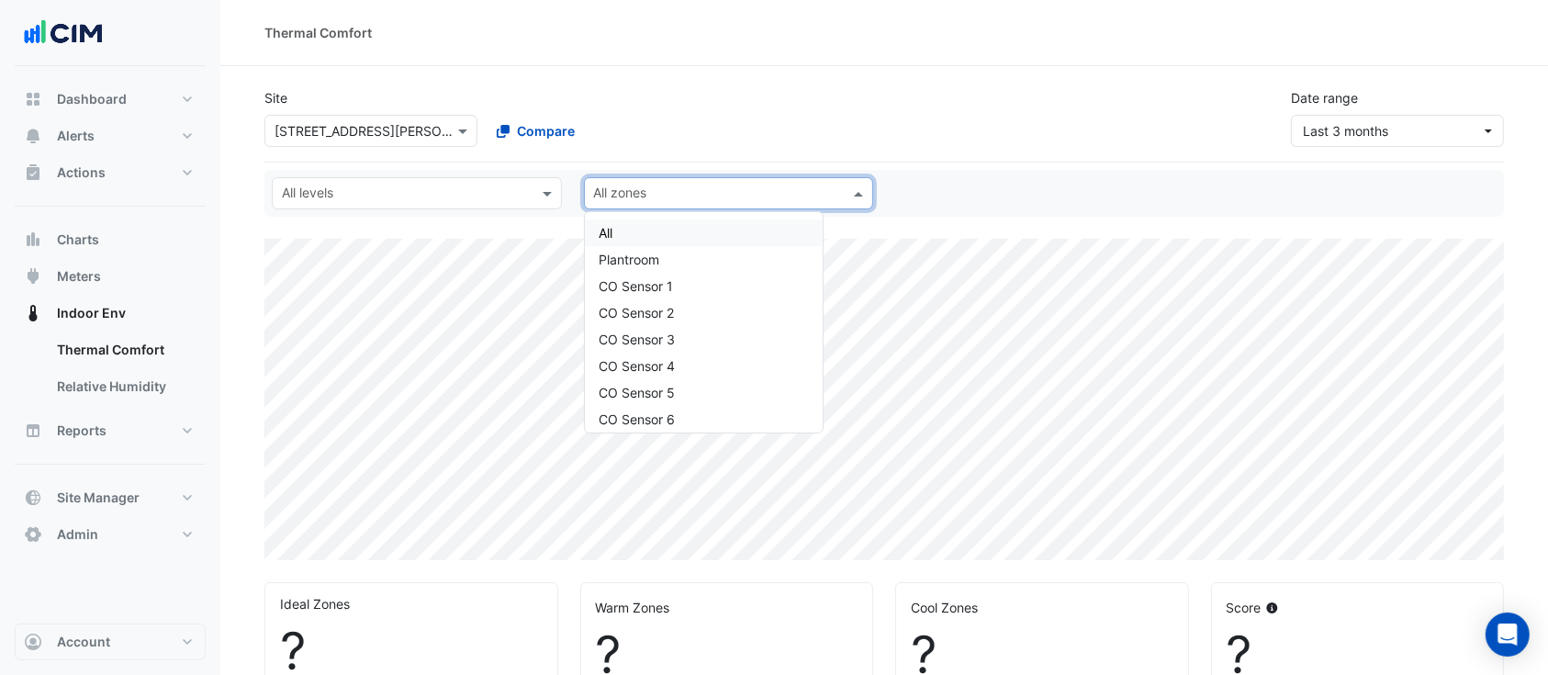
select select "***"
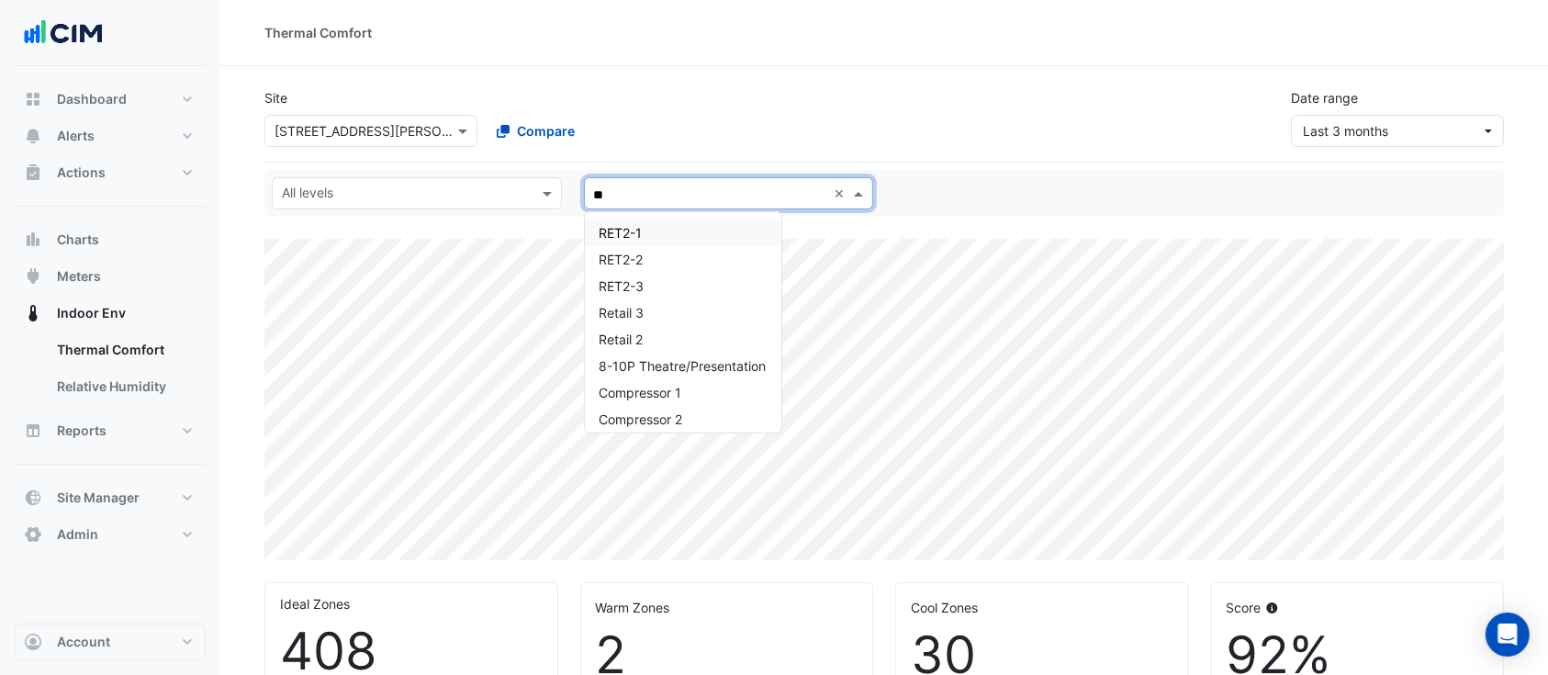
type input "***"
click at [629, 342] on span "Retail 2" at bounding box center [622, 340] width 44 height 16
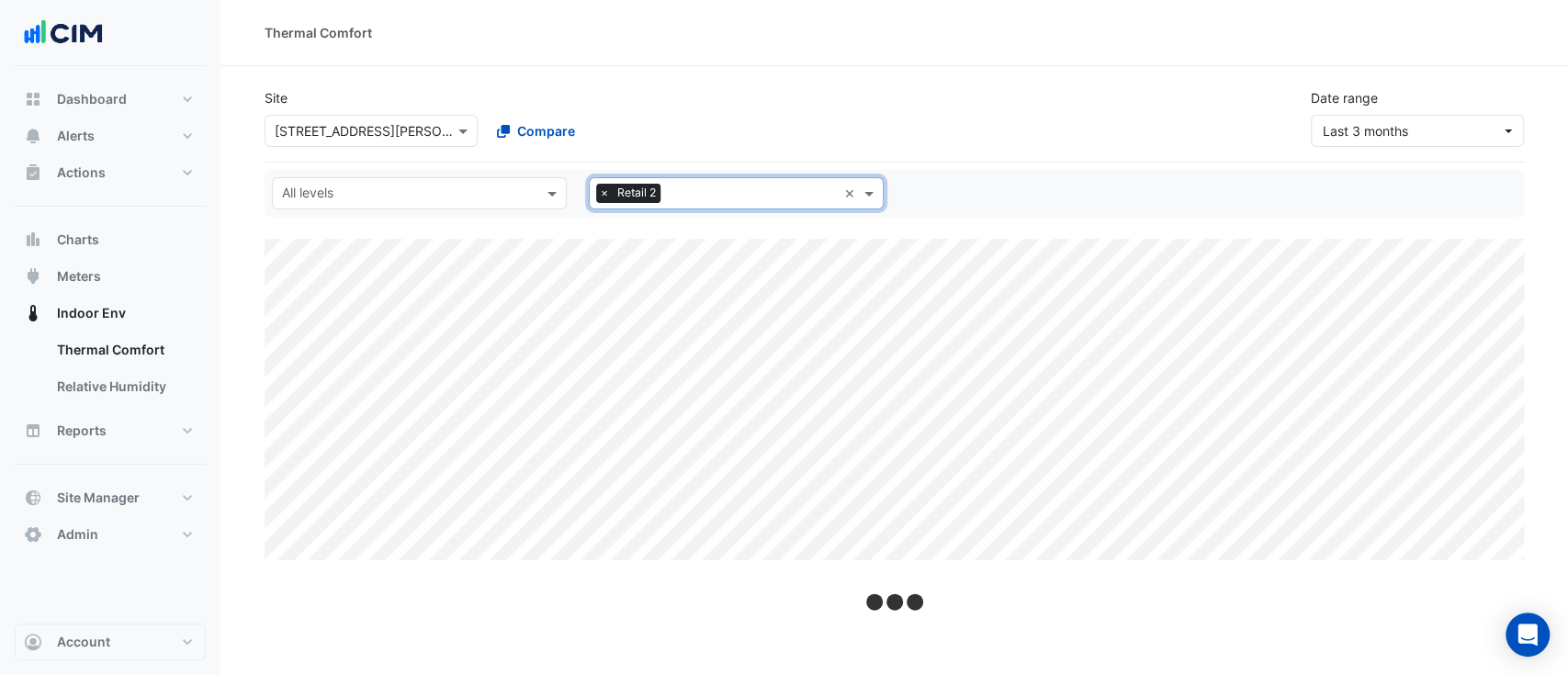
select select "***"
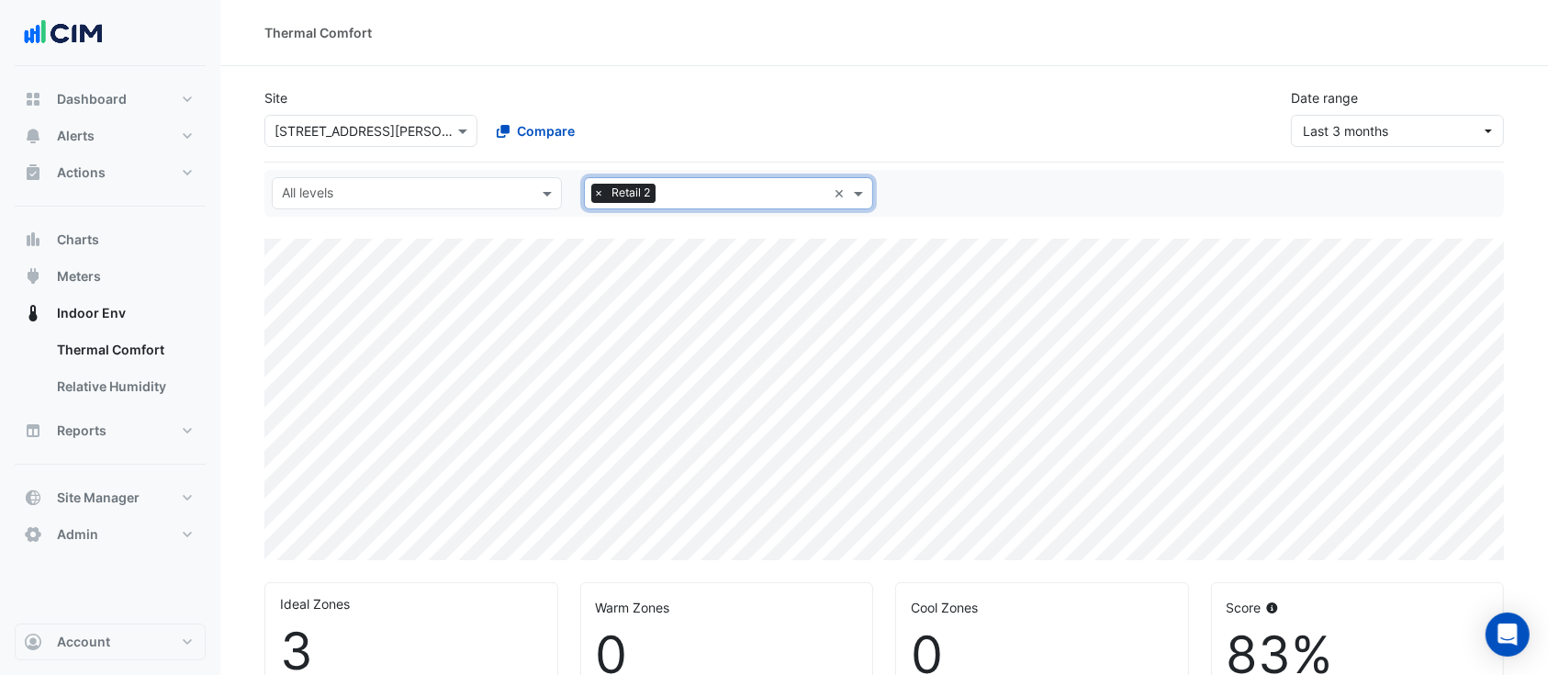
scroll to position [367, 0]
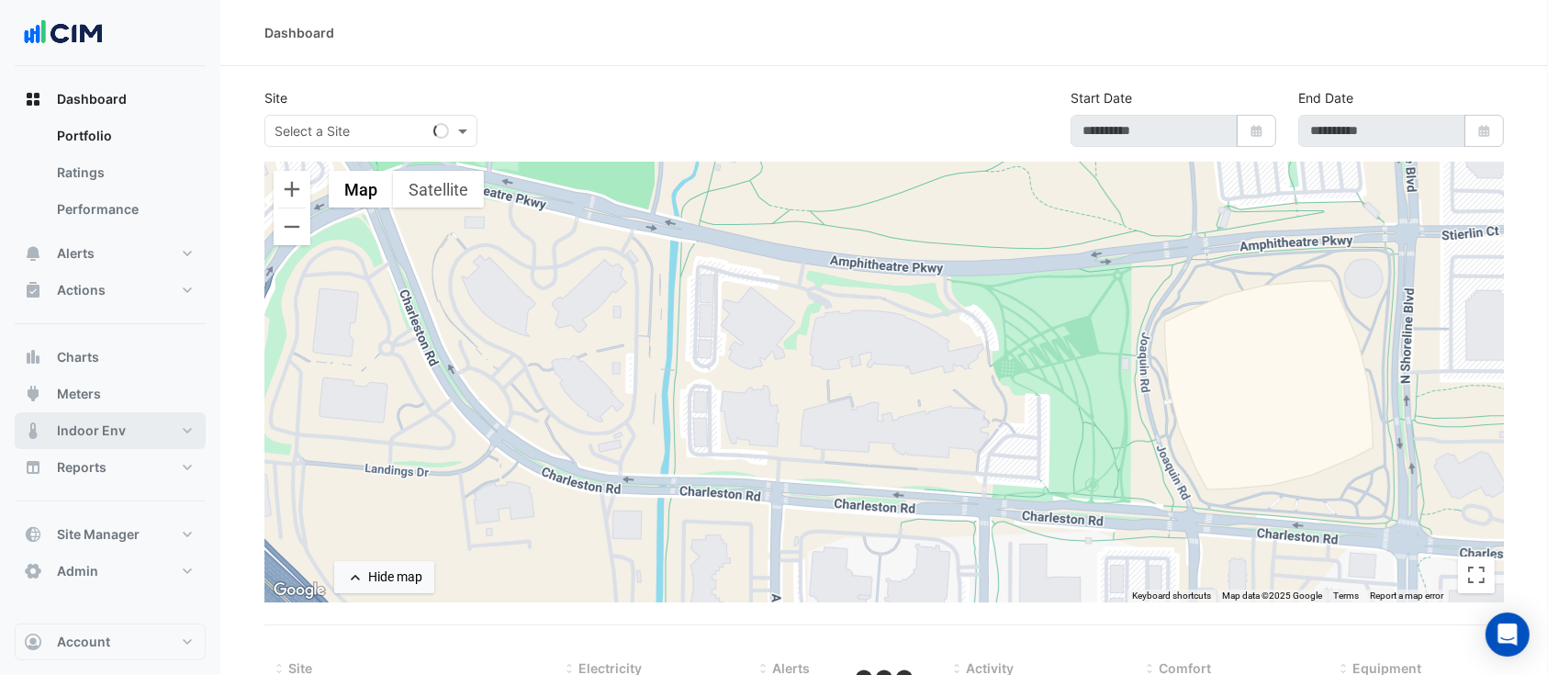
click at [105, 428] on span "Indoor Env" at bounding box center [91, 431] width 69 height 18
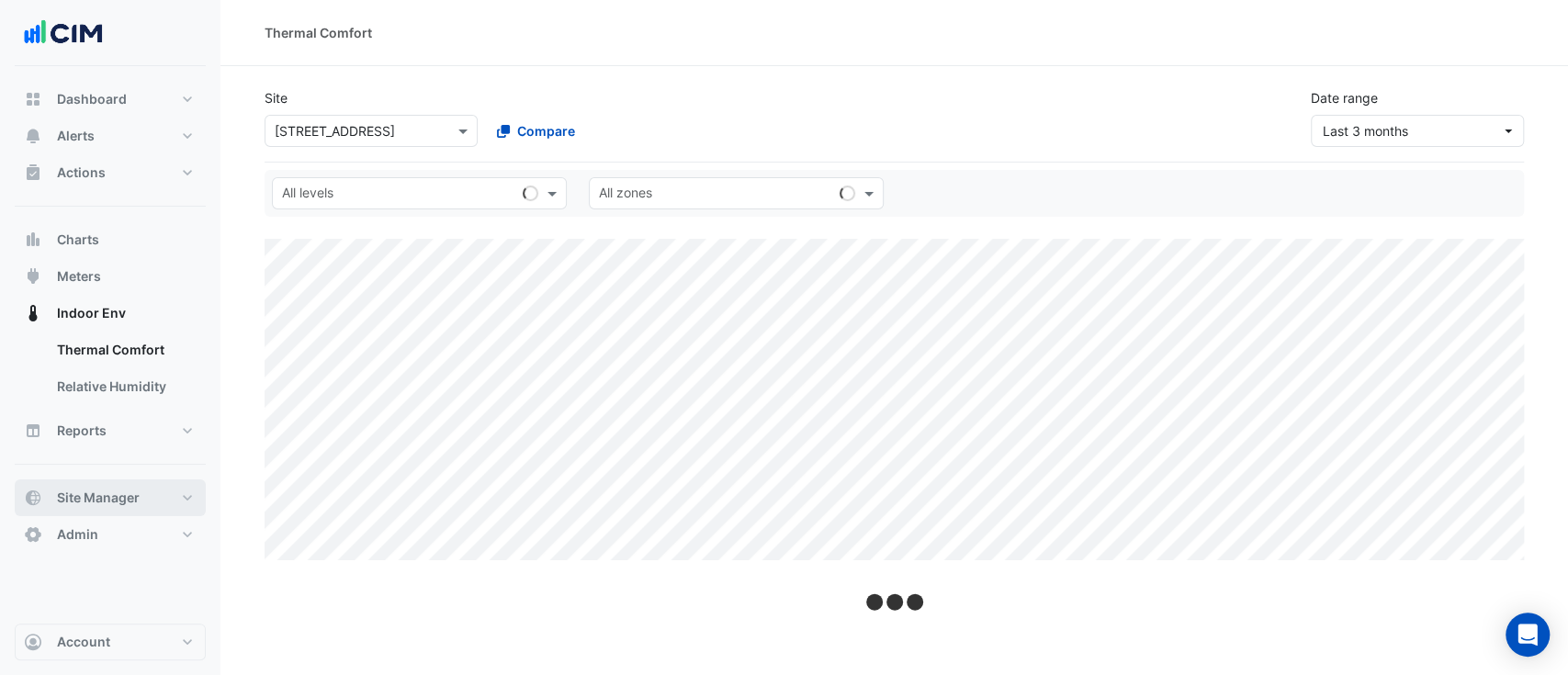
click at [124, 504] on span "Site Manager" at bounding box center [98, 498] width 83 height 18
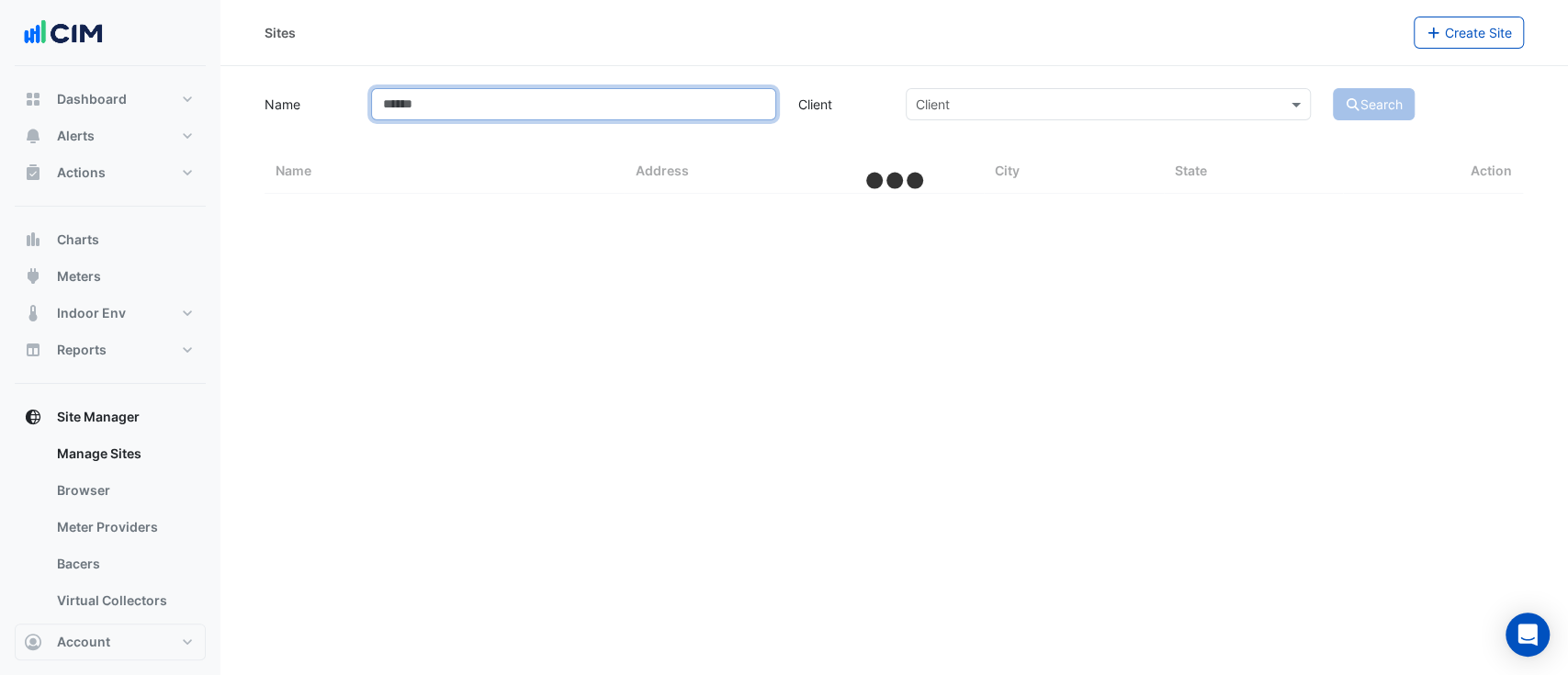
click at [429, 97] on input "Name" at bounding box center [573, 104] width 405 height 32
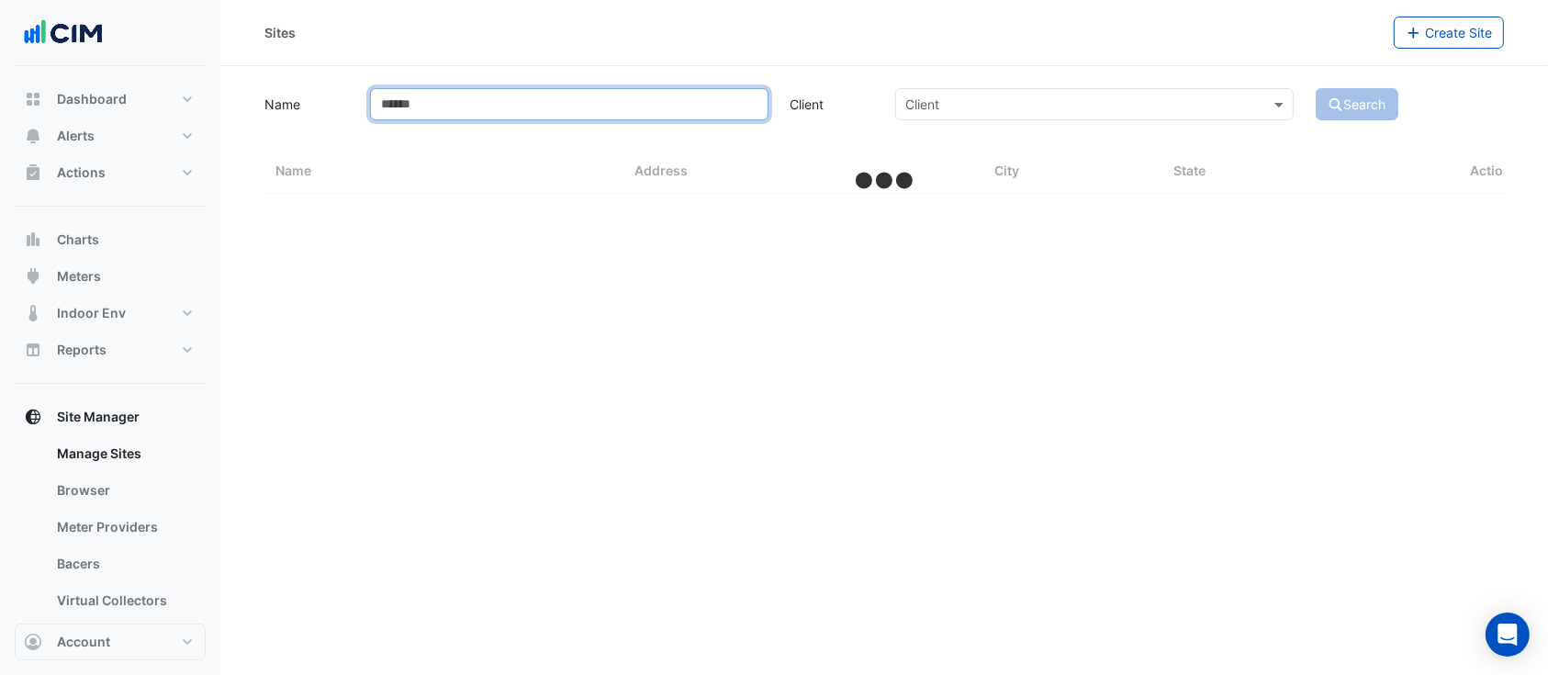
select select "***"
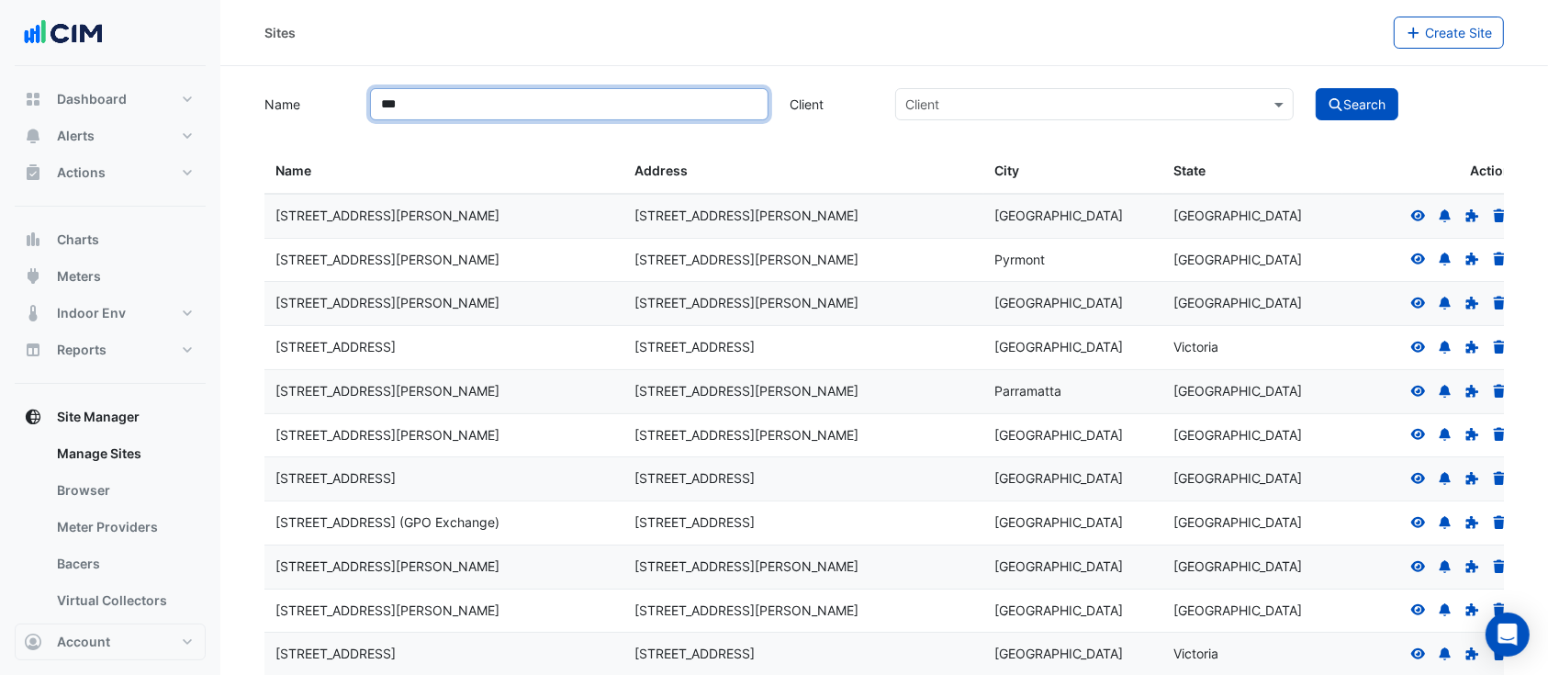
type input "***"
click at [1316, 88] on button "Search" at bounding box center [1357, 104] width 83 height 32
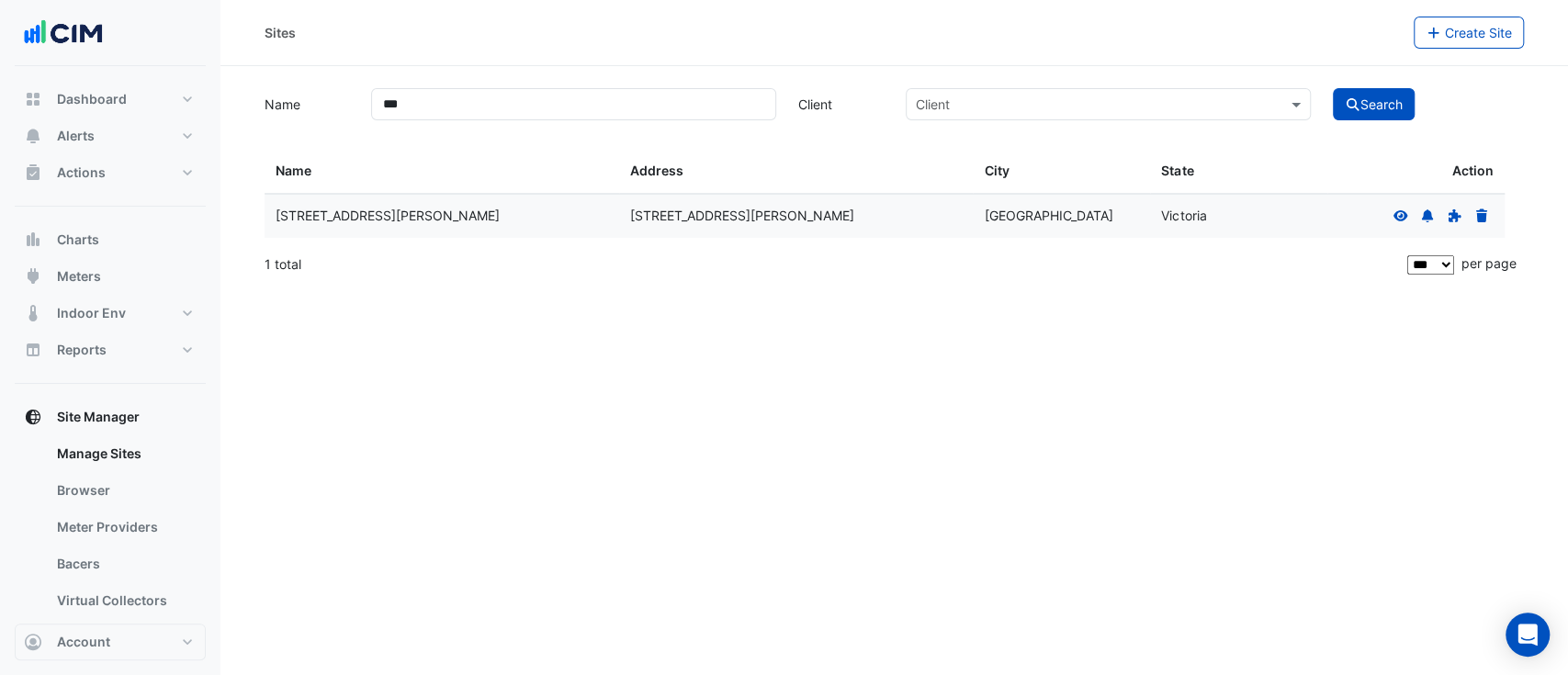
click at [1398, 223] on div at bounding box center [1440, 216] width 105 height 21
click at [1397, 217] on icon at bounding box center [1400, 215] width 17 height 13
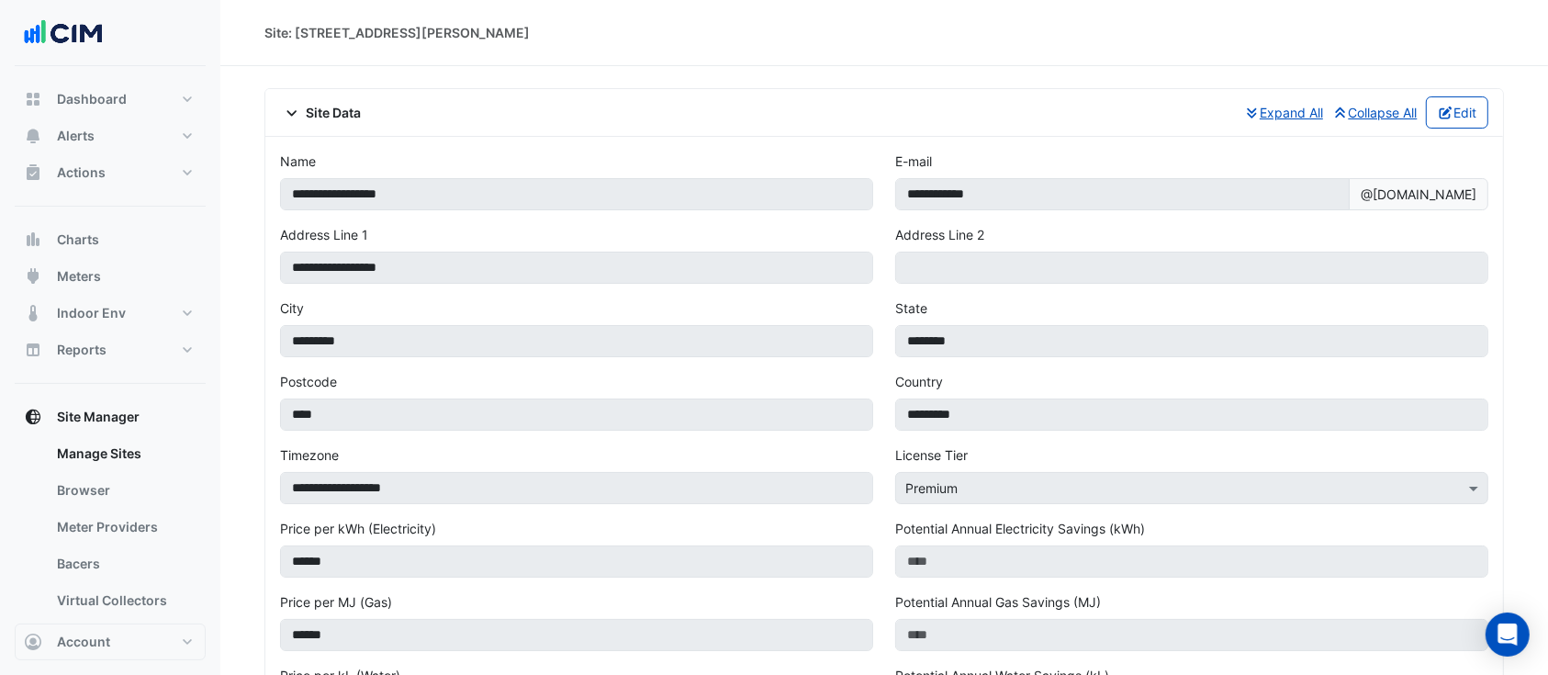
select select "***"
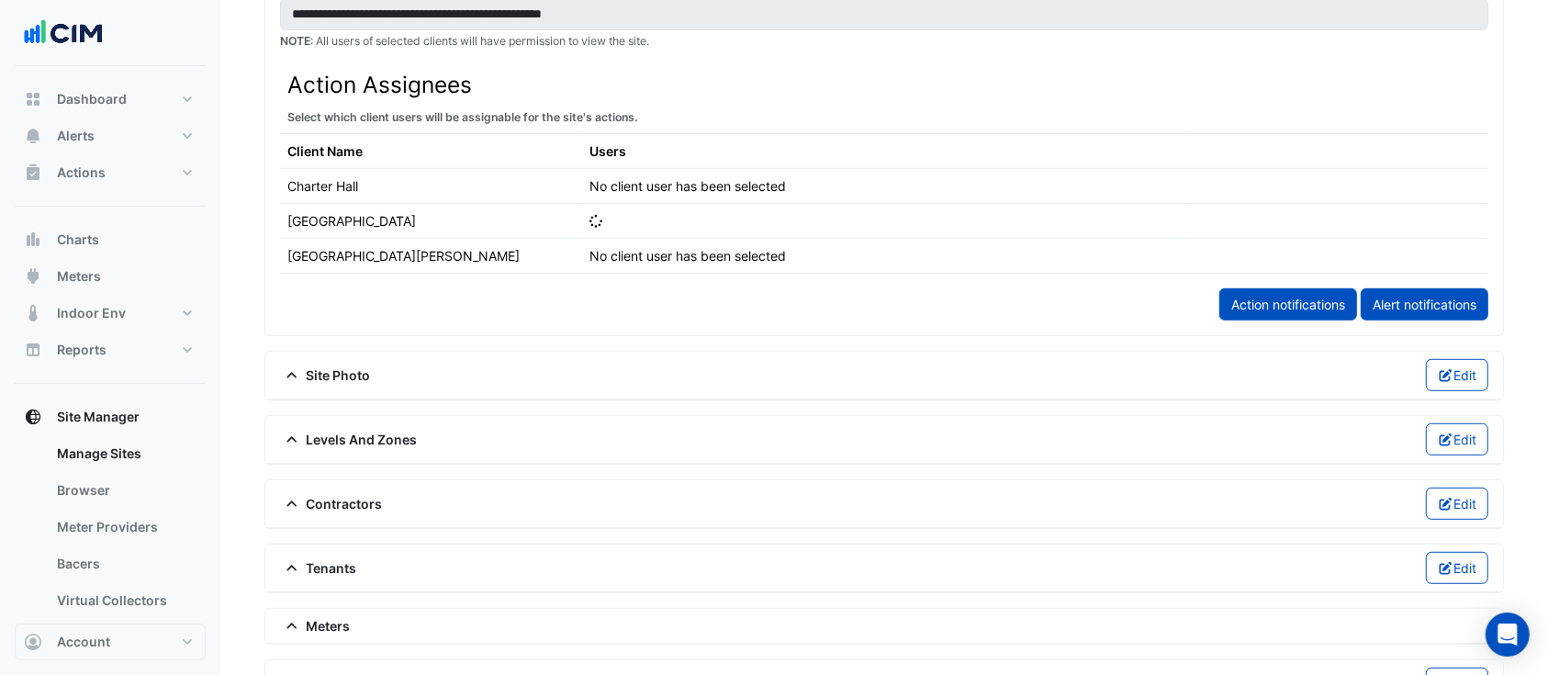
scroll to position [1224, 0]
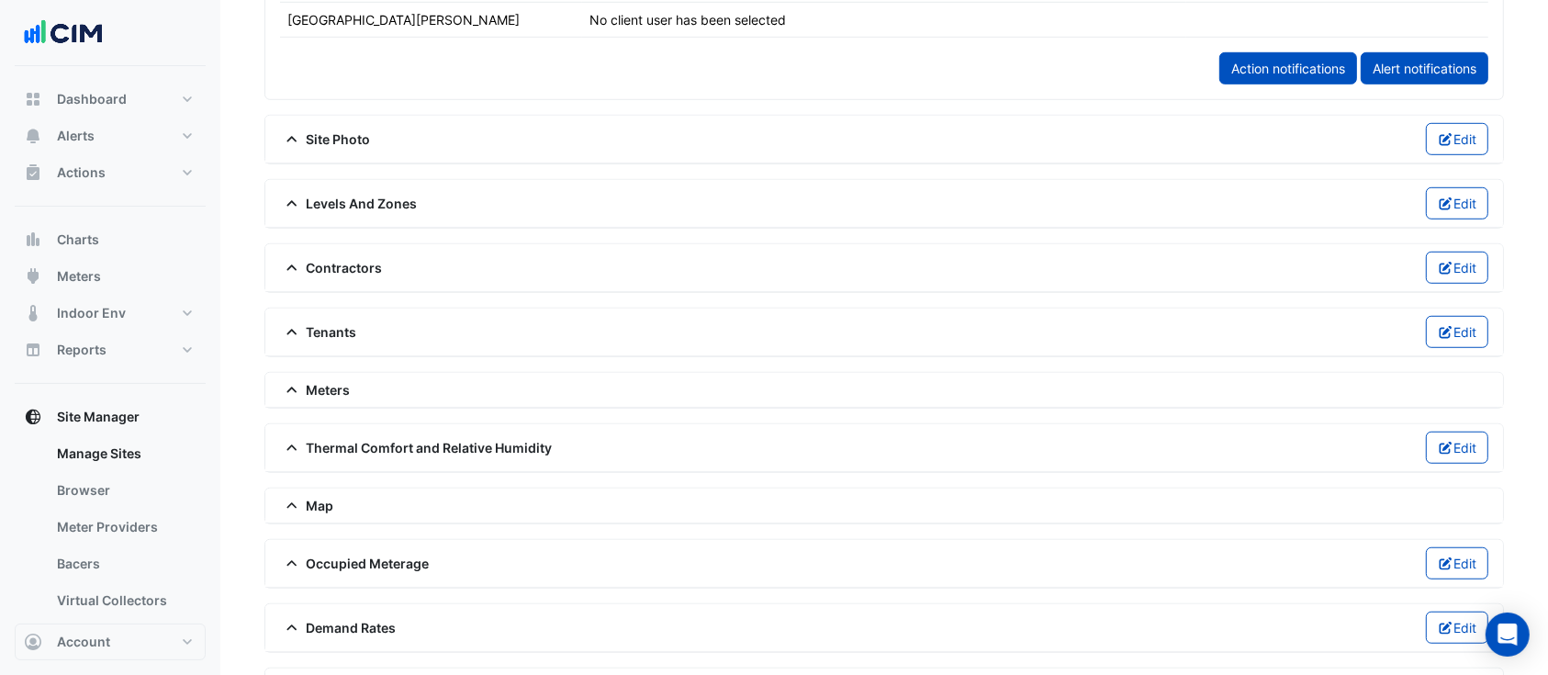
click at [474, 444] on span "Thermal Comfort and Relative Humidity" at bounding box center [416, 447] width 273 height 19
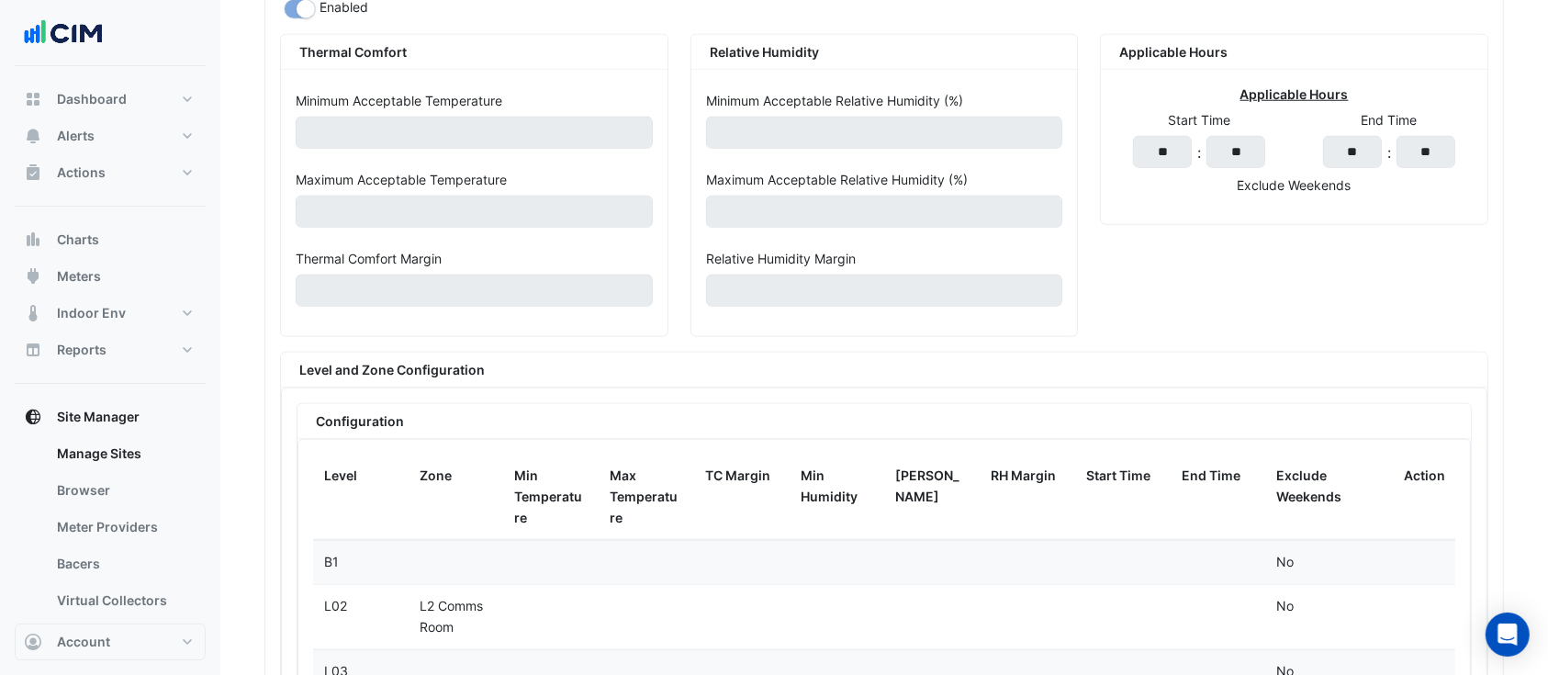
scroll to position [1346, 0]
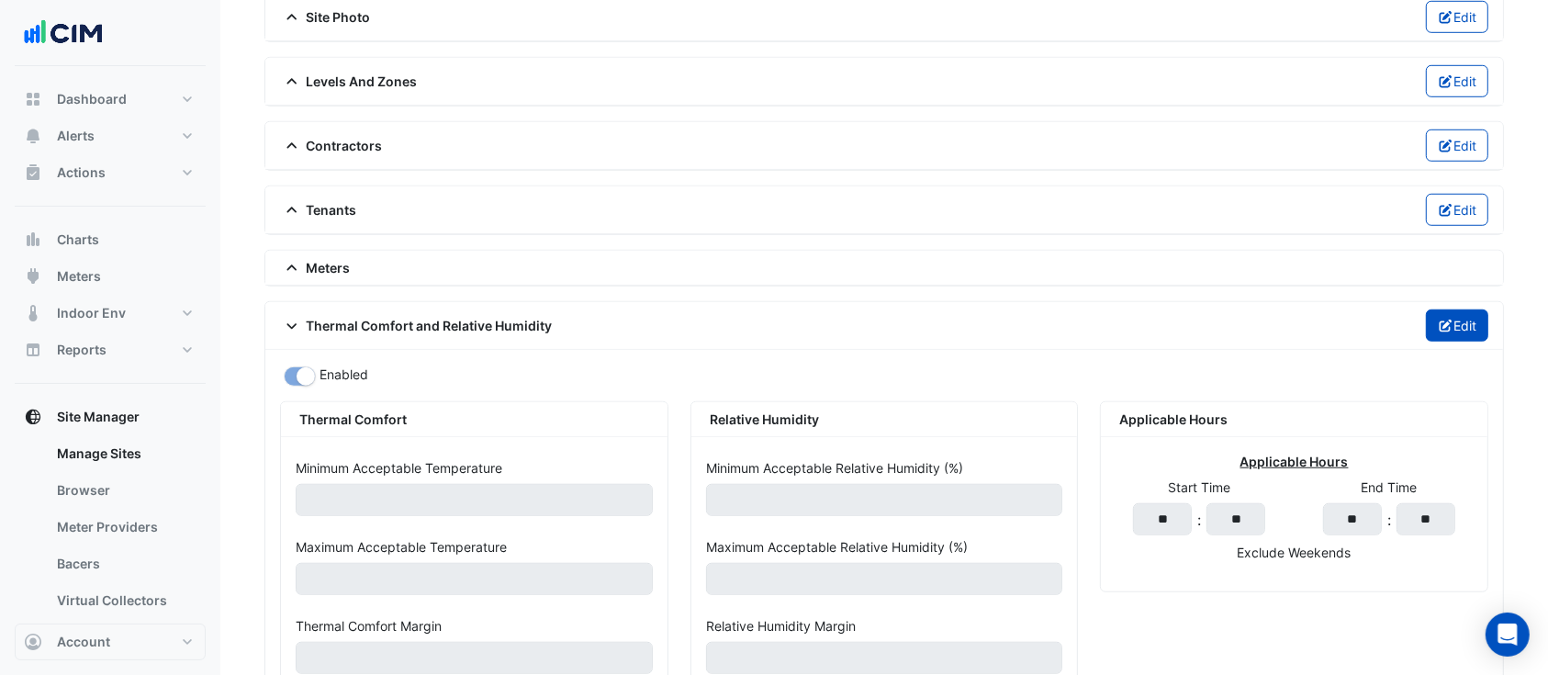
click at [1456, 320] on button "Edit" at bounding box center [1457, 325] width 63 height 32
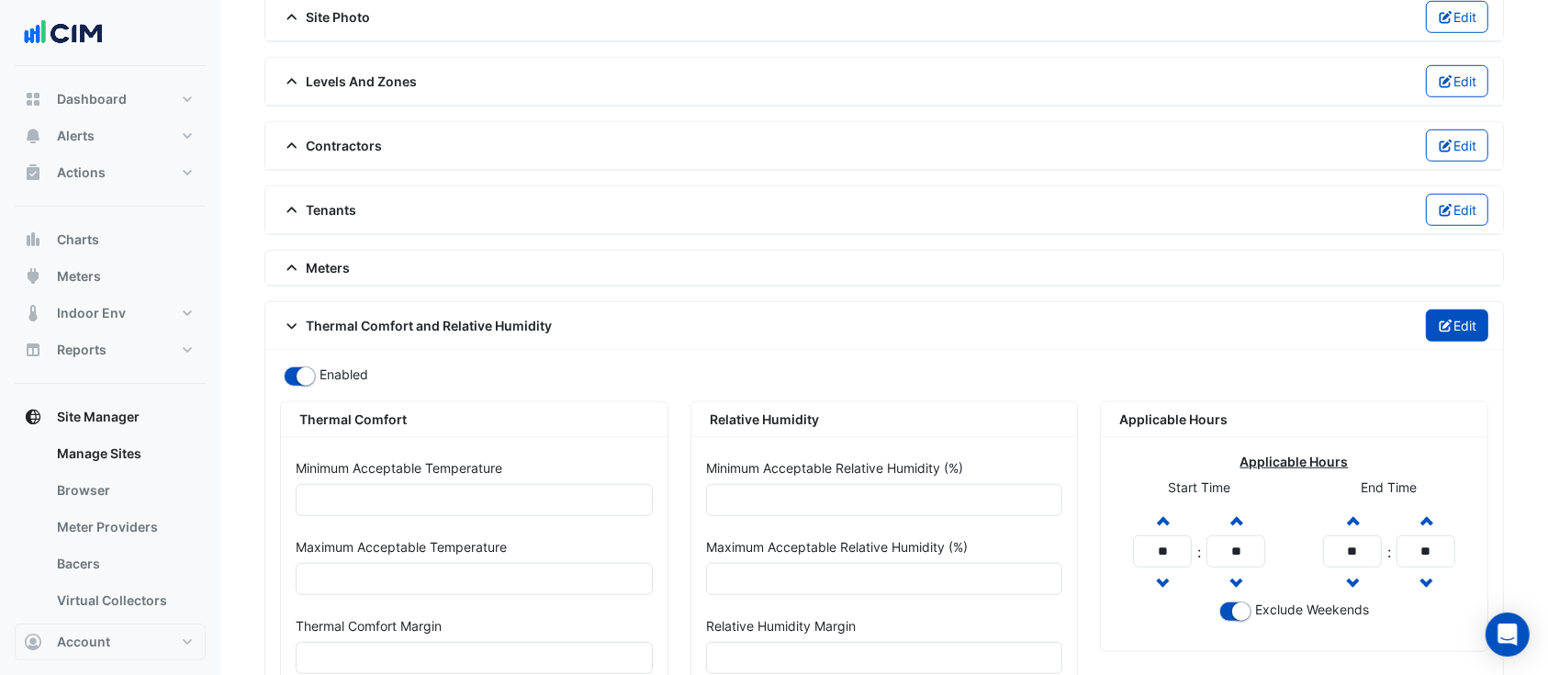
click at [1456, 320] on button "Edit" at bounding box center [1457, 325] width 63 height 32
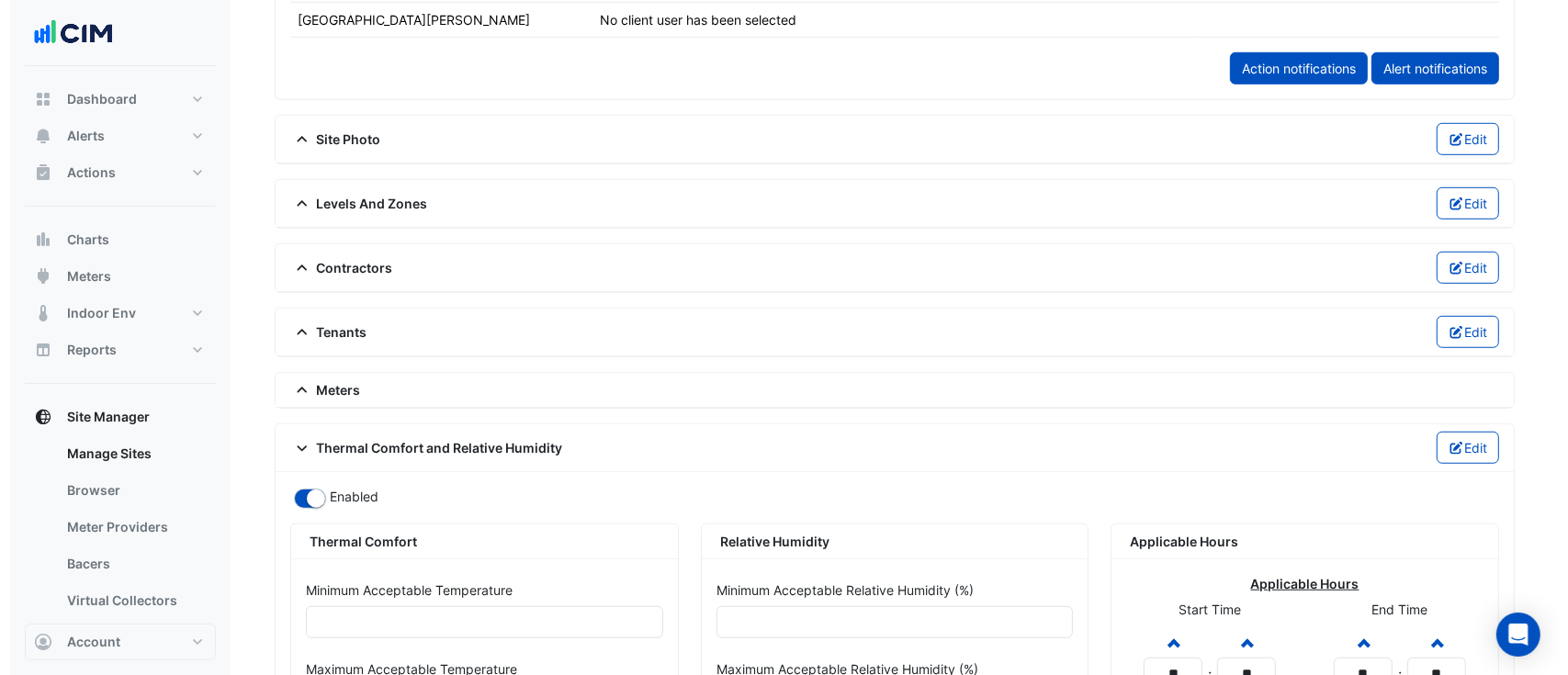
scroll to position [1837, 0]
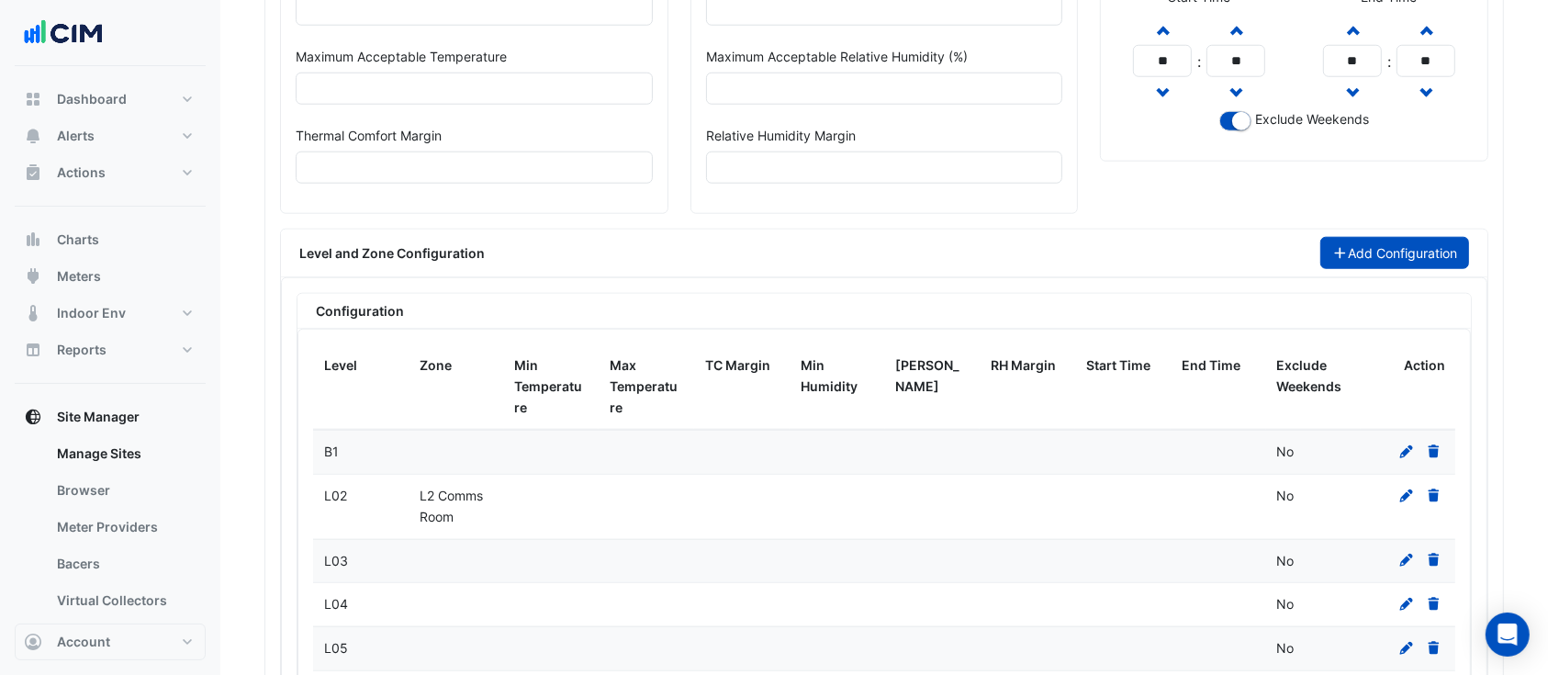
click at [1352, 240] on button "Add Configuration" at bounding box center [1396, 253] width 150 height 32
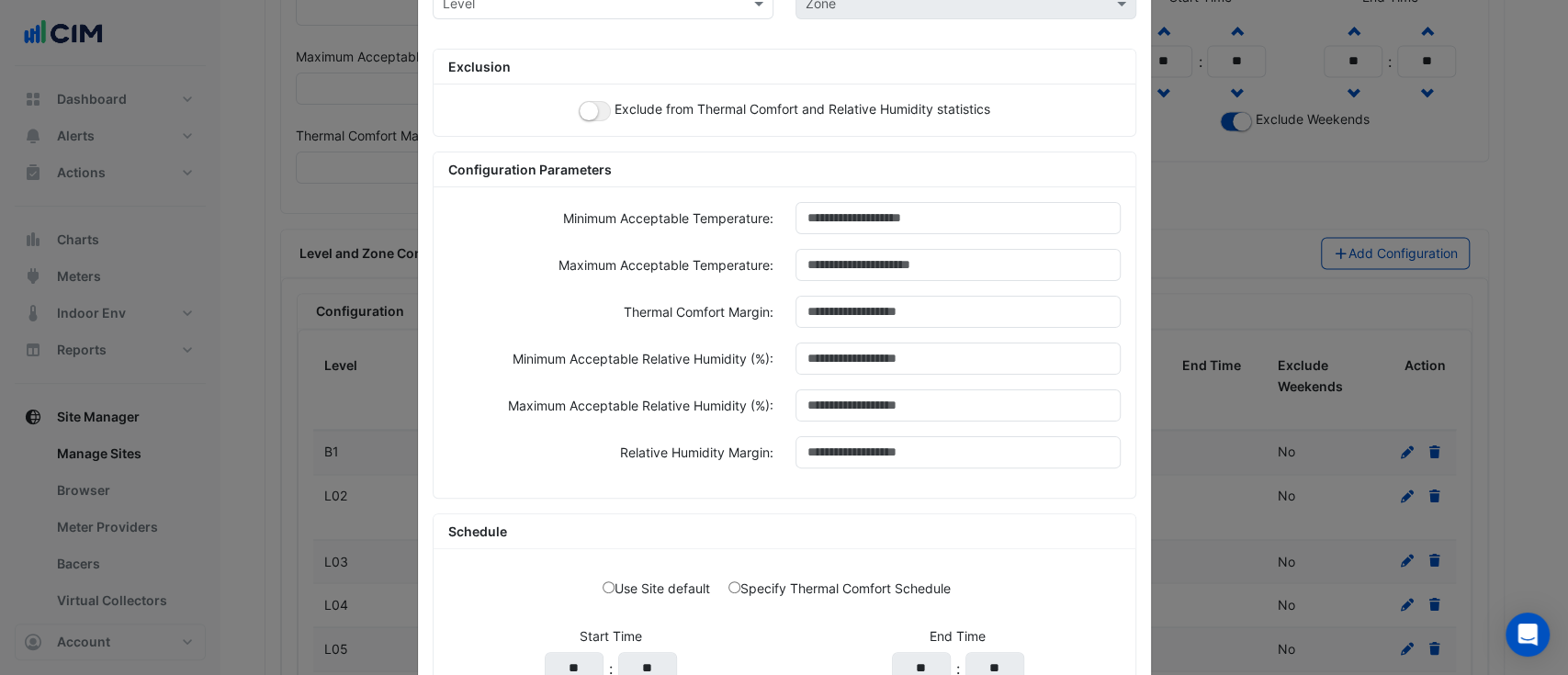
scroll to position [0, 0]
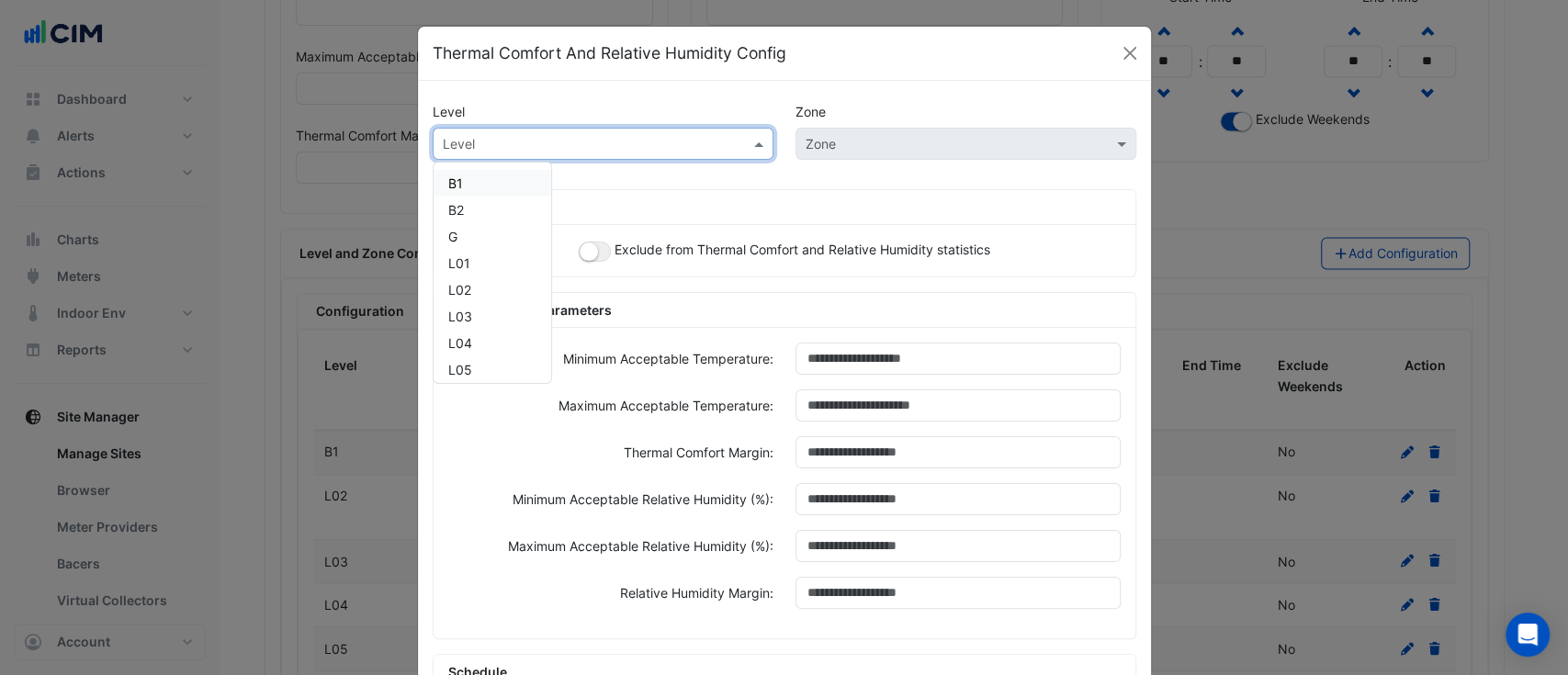
click at [564, 146] on input "text" at bounding box center [585, 144] width 284 height 19
click at [491, 234] on div "G" at bounding box center [492, 236] width 118 height 27
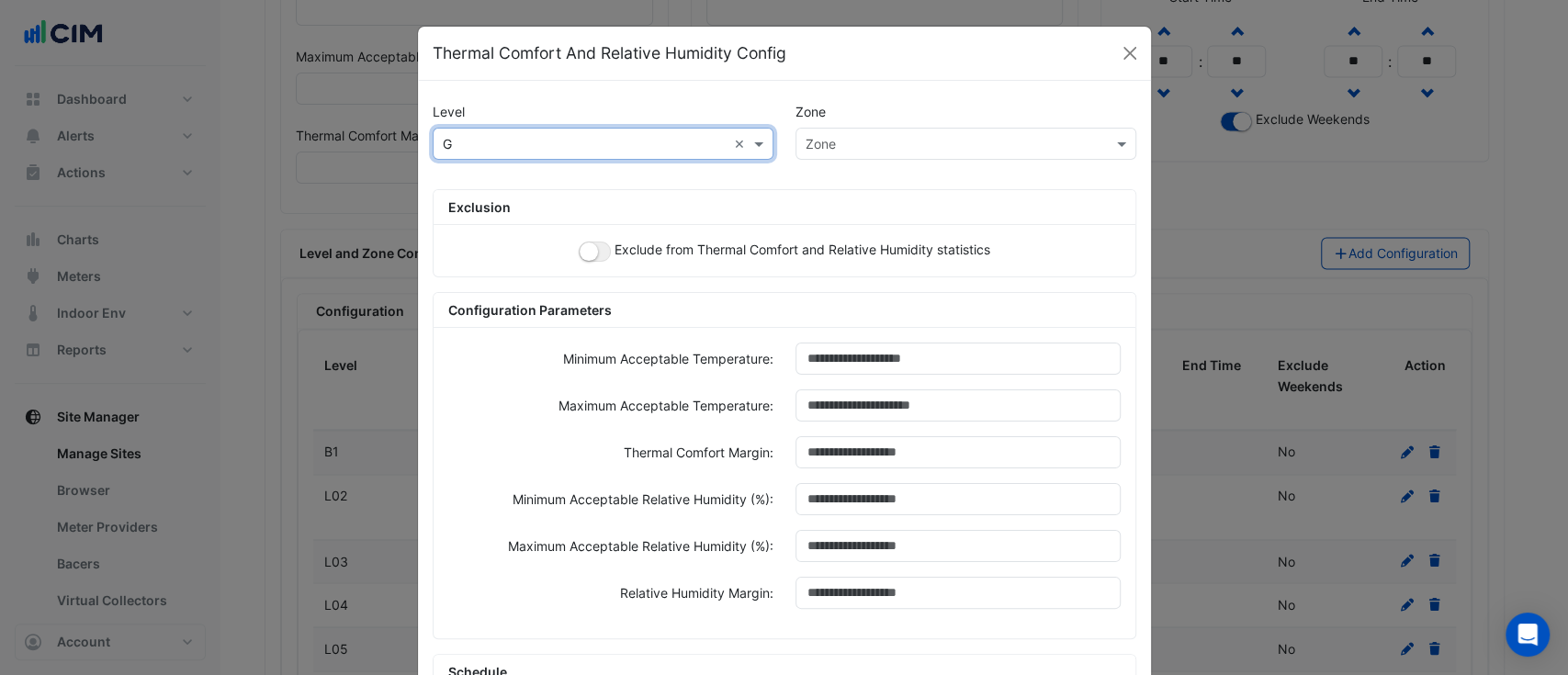
click at [874, 140] on input "text" at bounding box center [947, 144] width 284 height 19
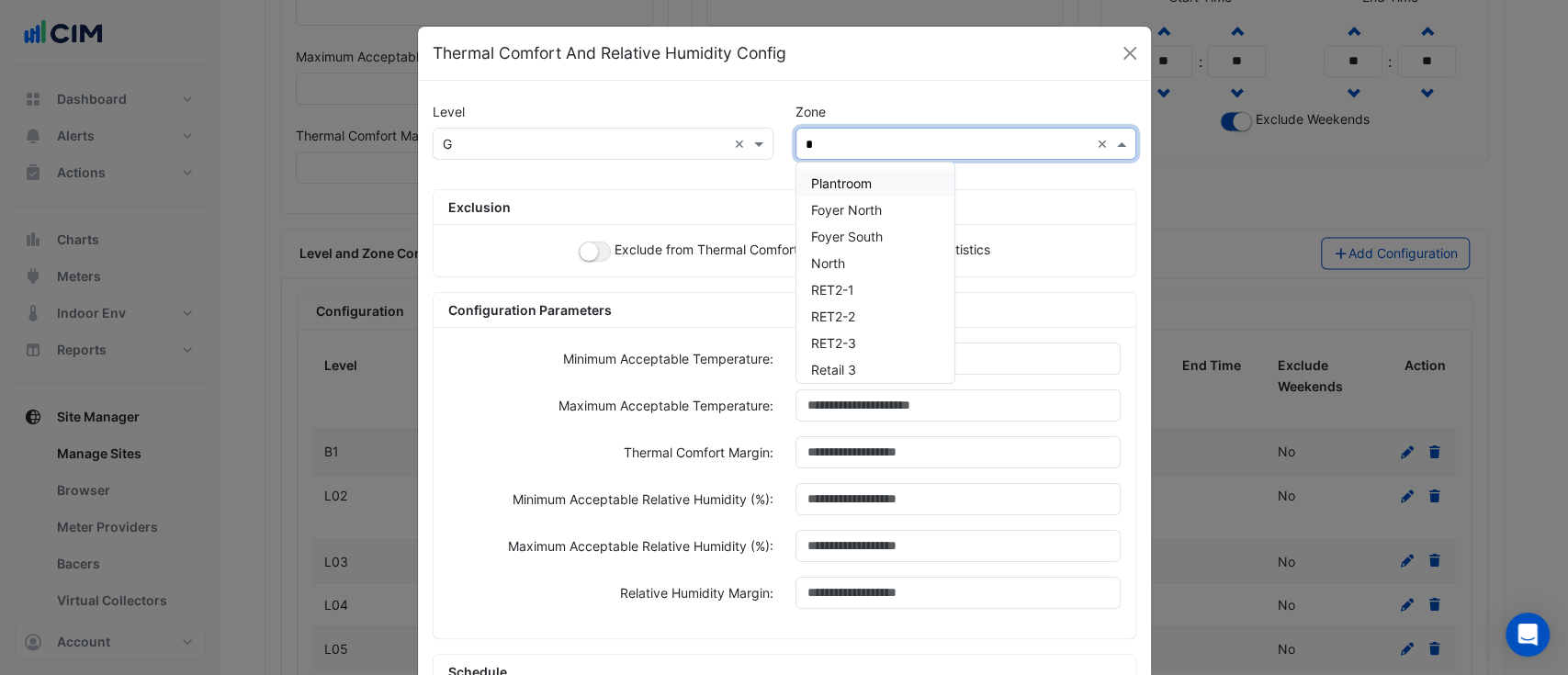
type input "**"
click at [835, 291] on span "Retail 2" at bounding box center [833, 290] width 44 height 16
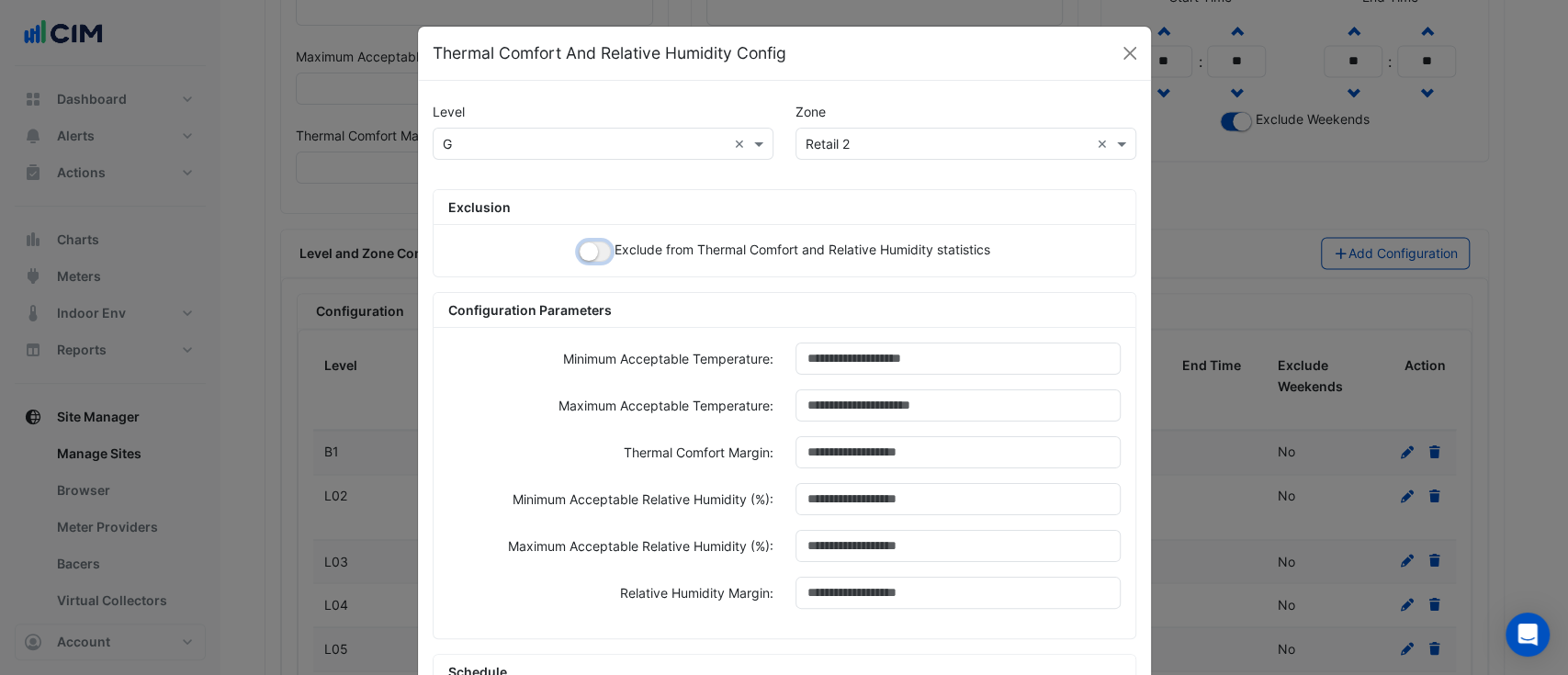
click at [579, 251] on small "button" at bounding box center [588, 251] width 18 height 18
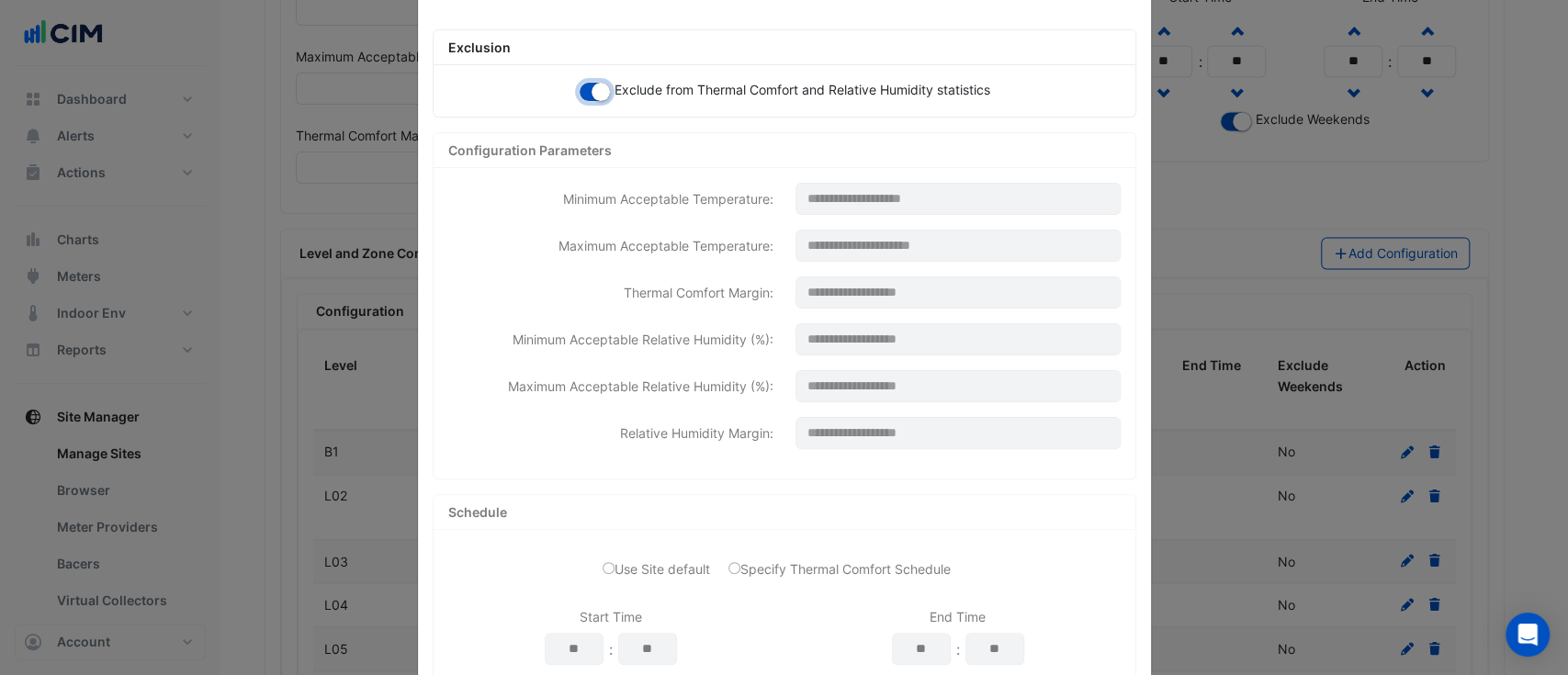
scroll to position [294, 0]
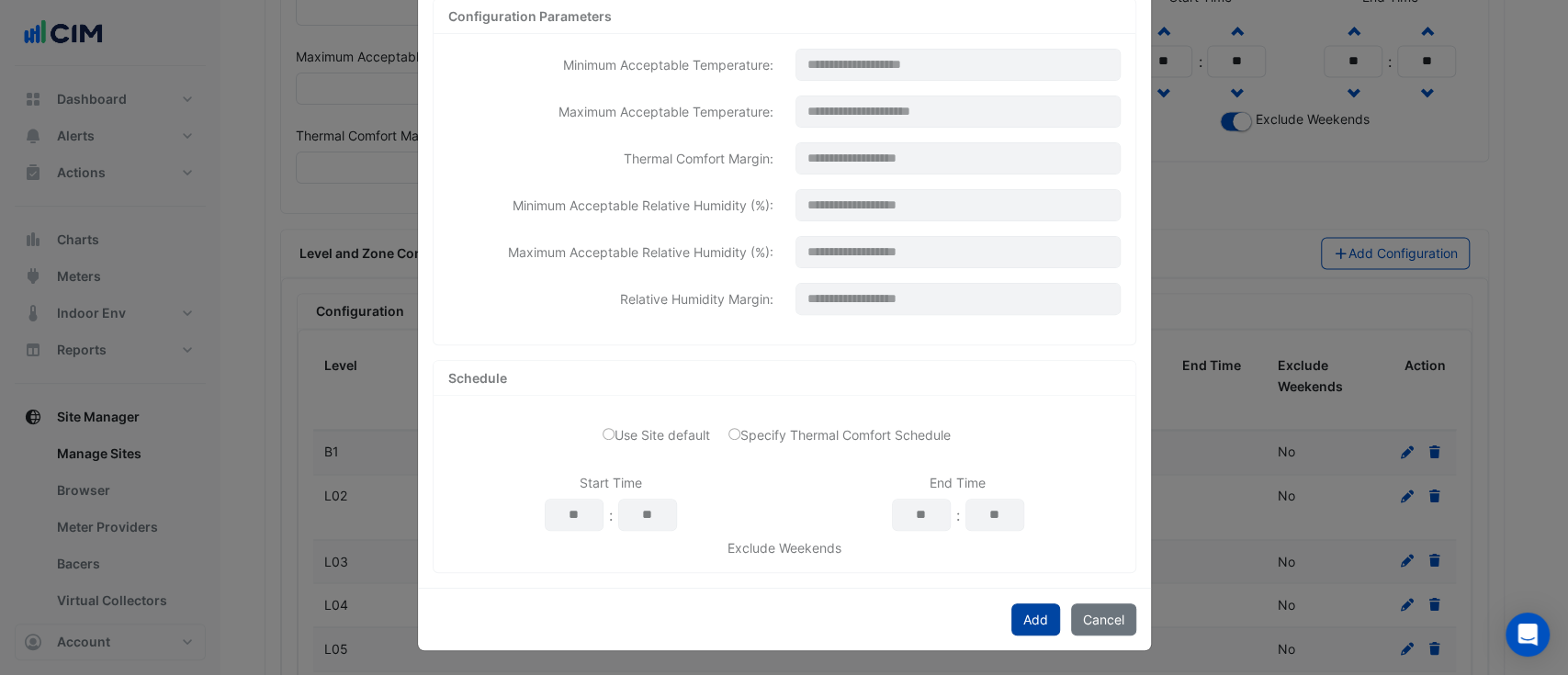
click at [1037, 618] on button "Add" at bounding box center [1035, 619] width 49 height 32
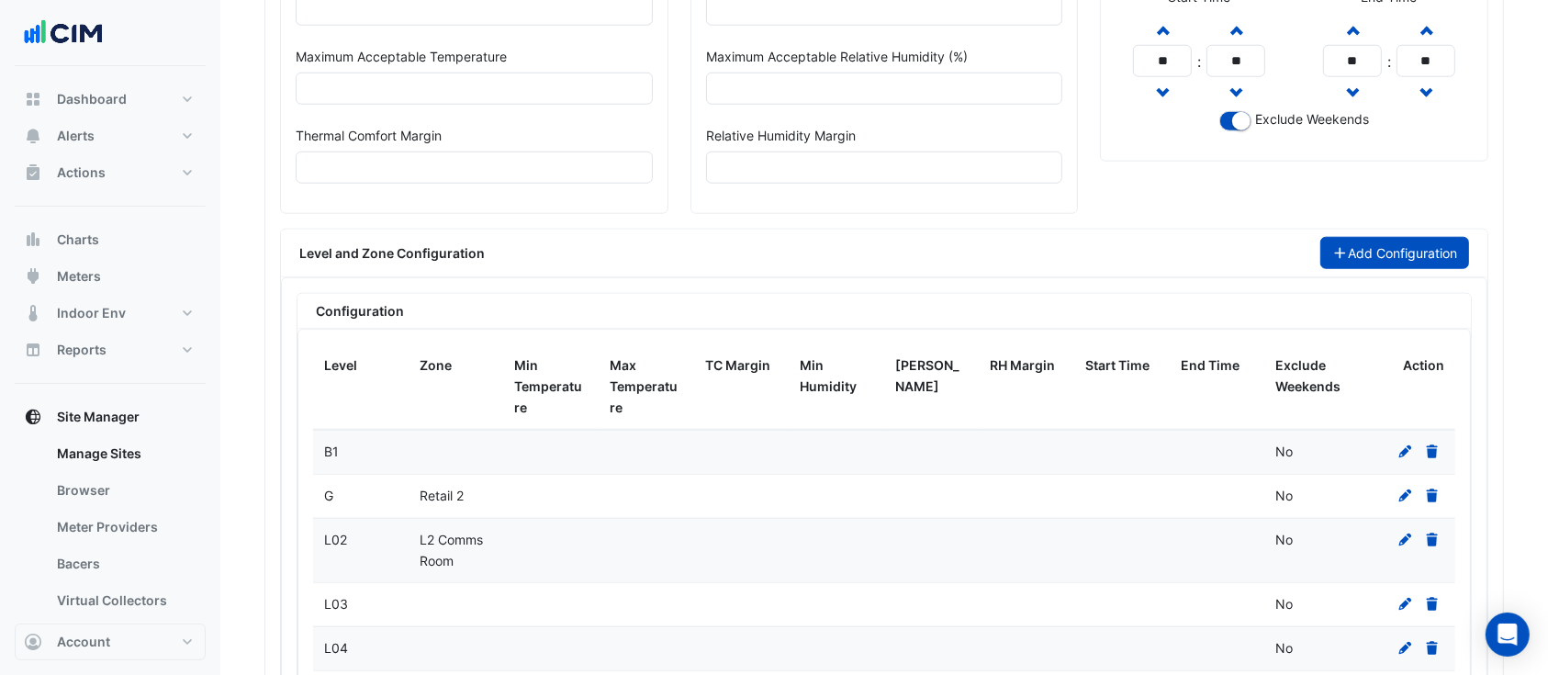
click at [1352, 253] on button "Add Configuration" at bounding box center [1396, 253] width 150 height 32
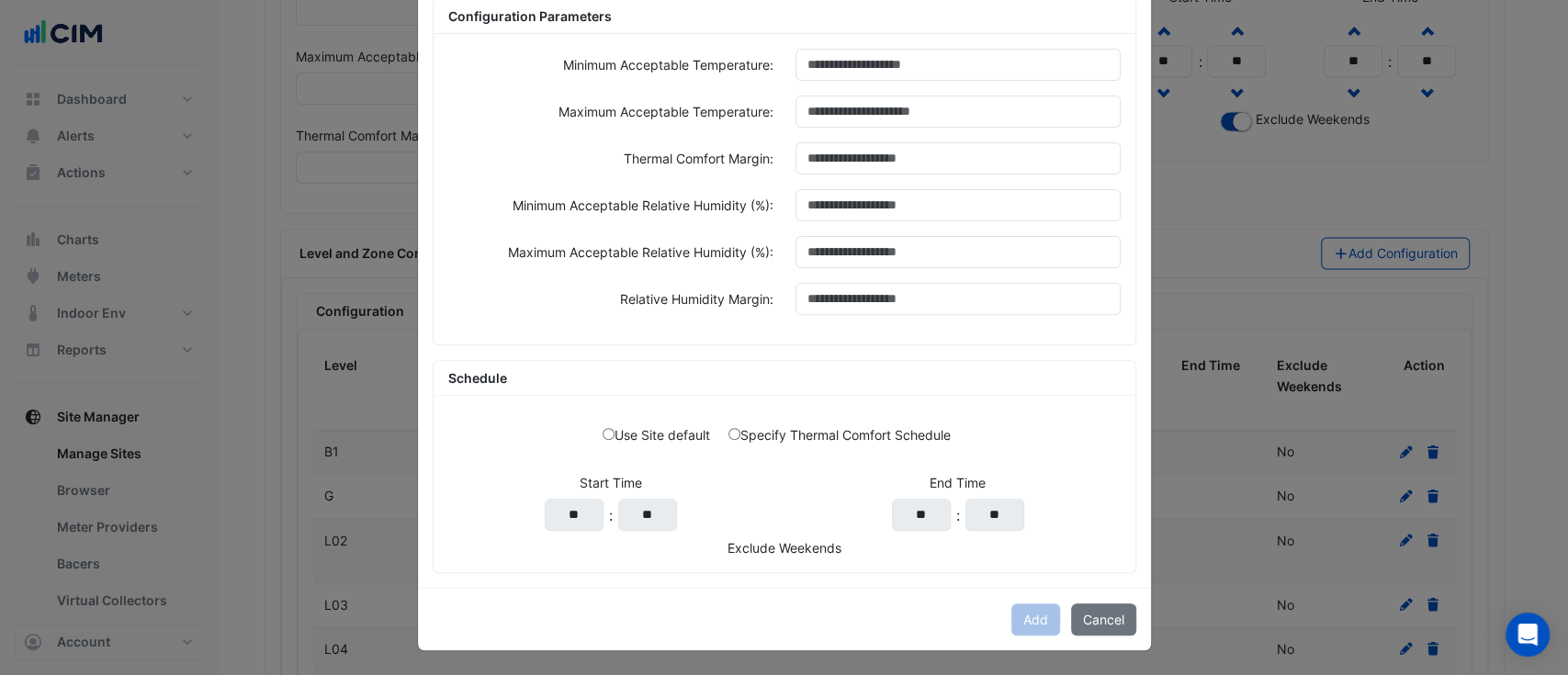
scroll to position [0, 0]
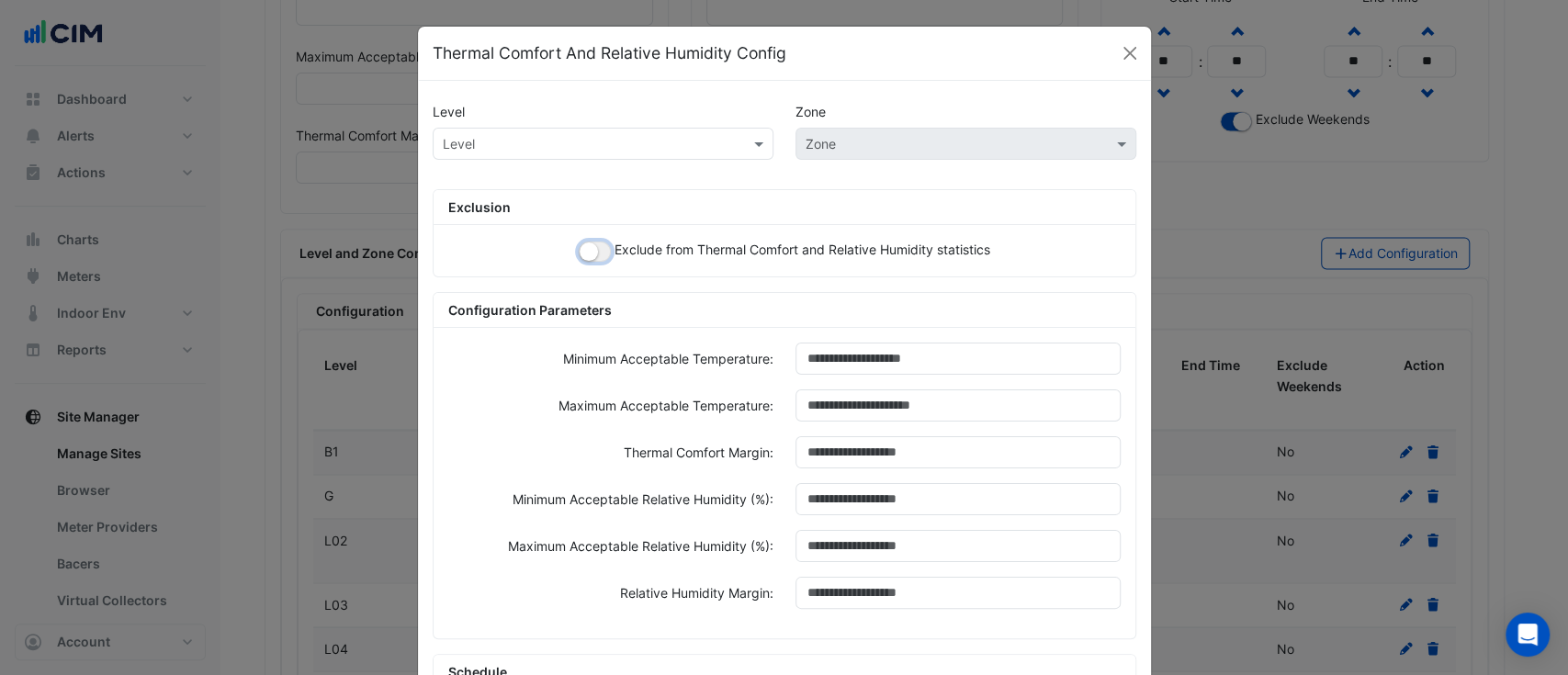
click at [588, 250] on button "button" at bounding box center [595, 252] width 32 height 20
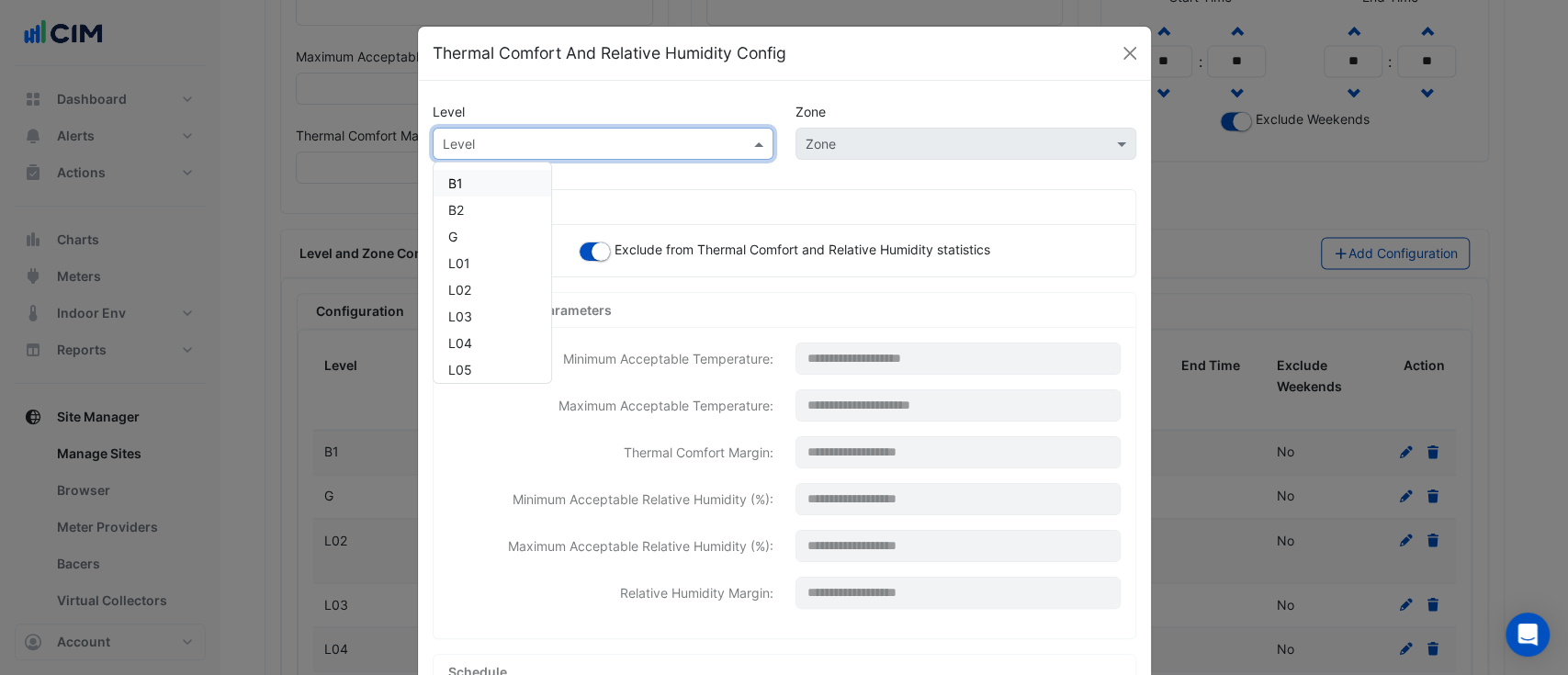
click at [632, 145] on input "text" at bounding box center [585, 144] width 284 height 19
type input "*"
click at [450, 176] on div "G" at bounding box center [456, 183] width 46 height 27
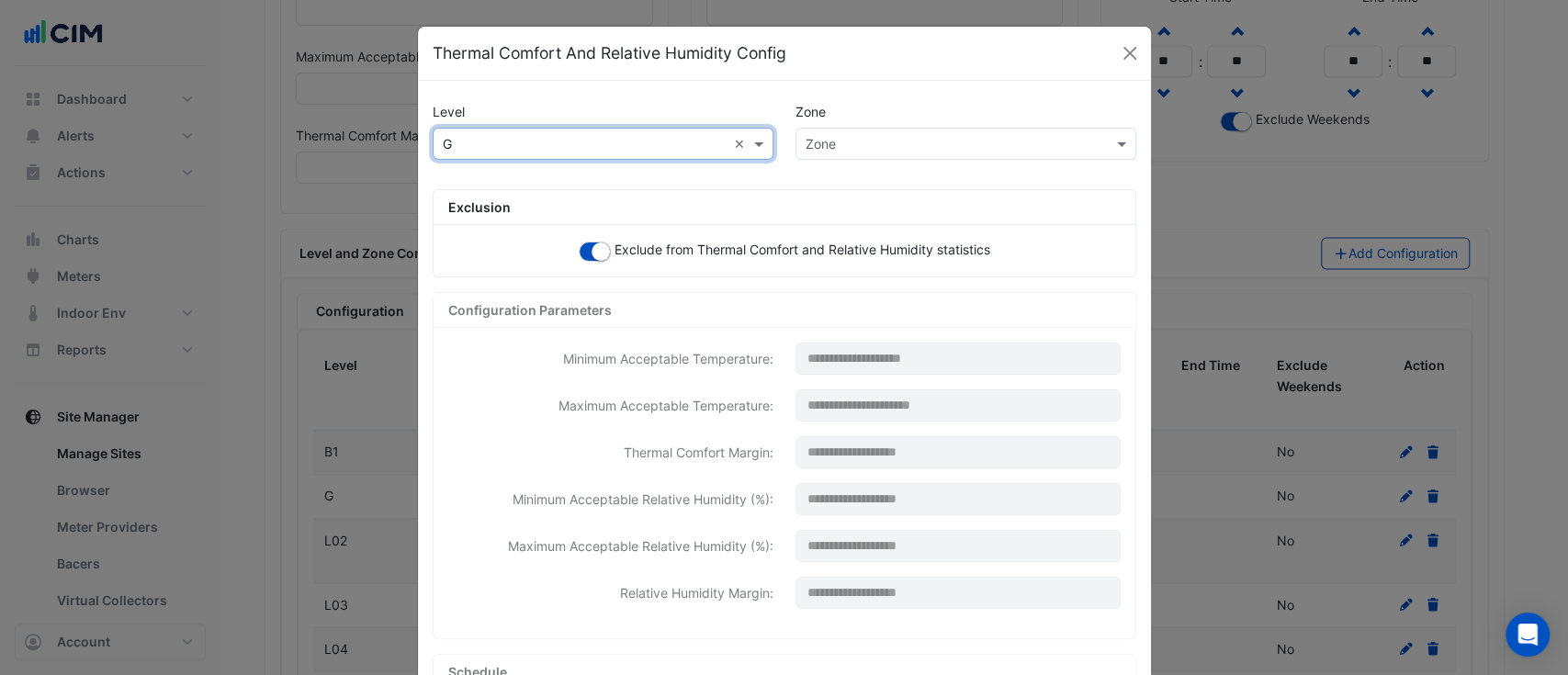
click at [841, 141] on input "text" at bounding box center [947, 144] width 284 height 19
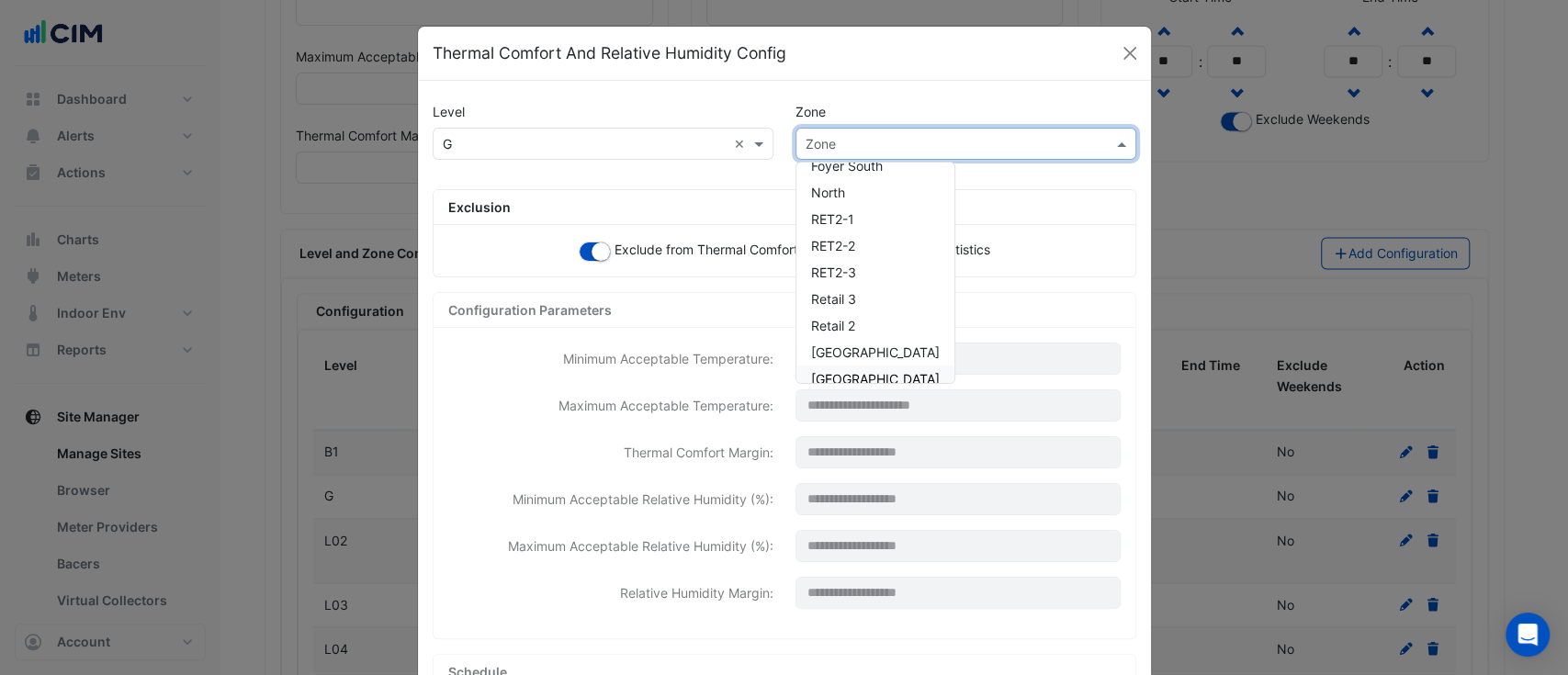
scroll to position [167, 0]
click at [856, 231] on div "Retail 3" at bounding box center [875, 229] width 158 height 27
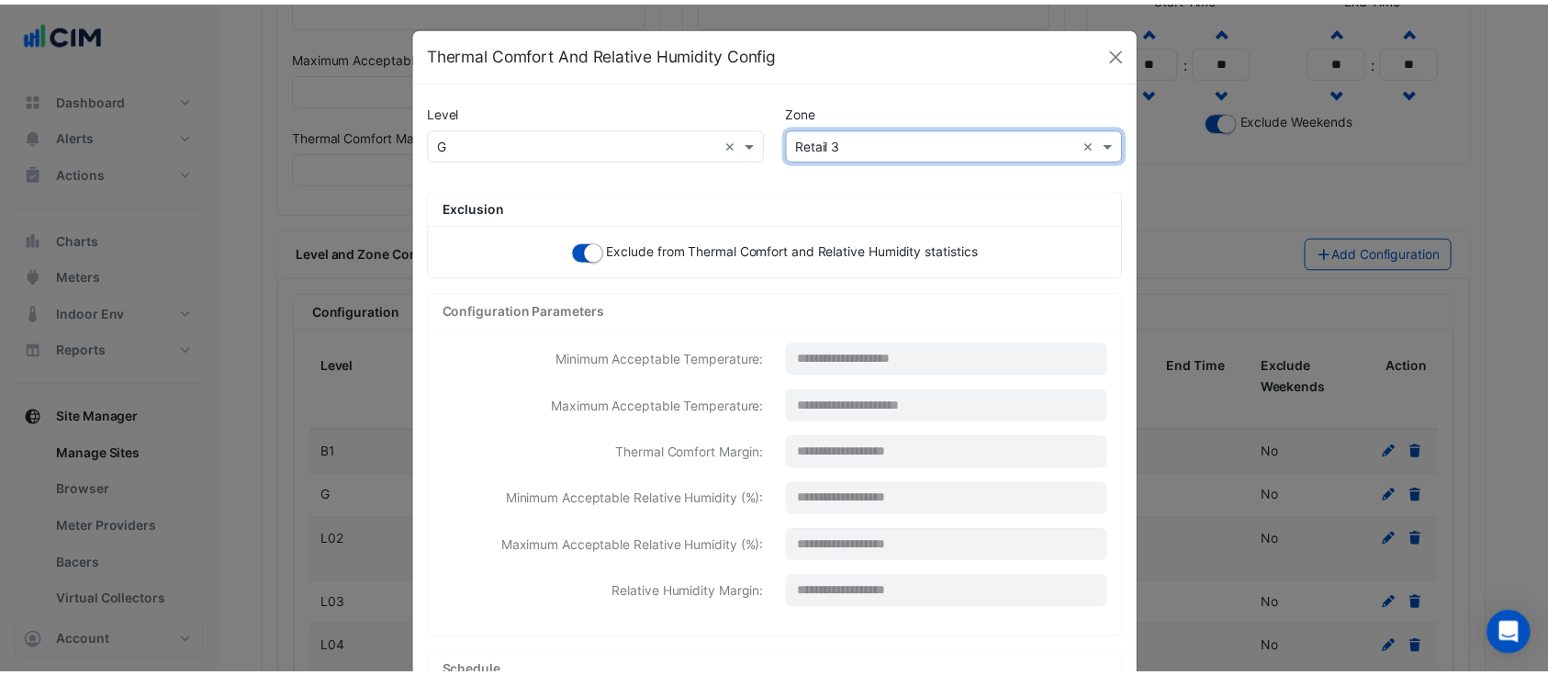
scroll to position [294, 0]
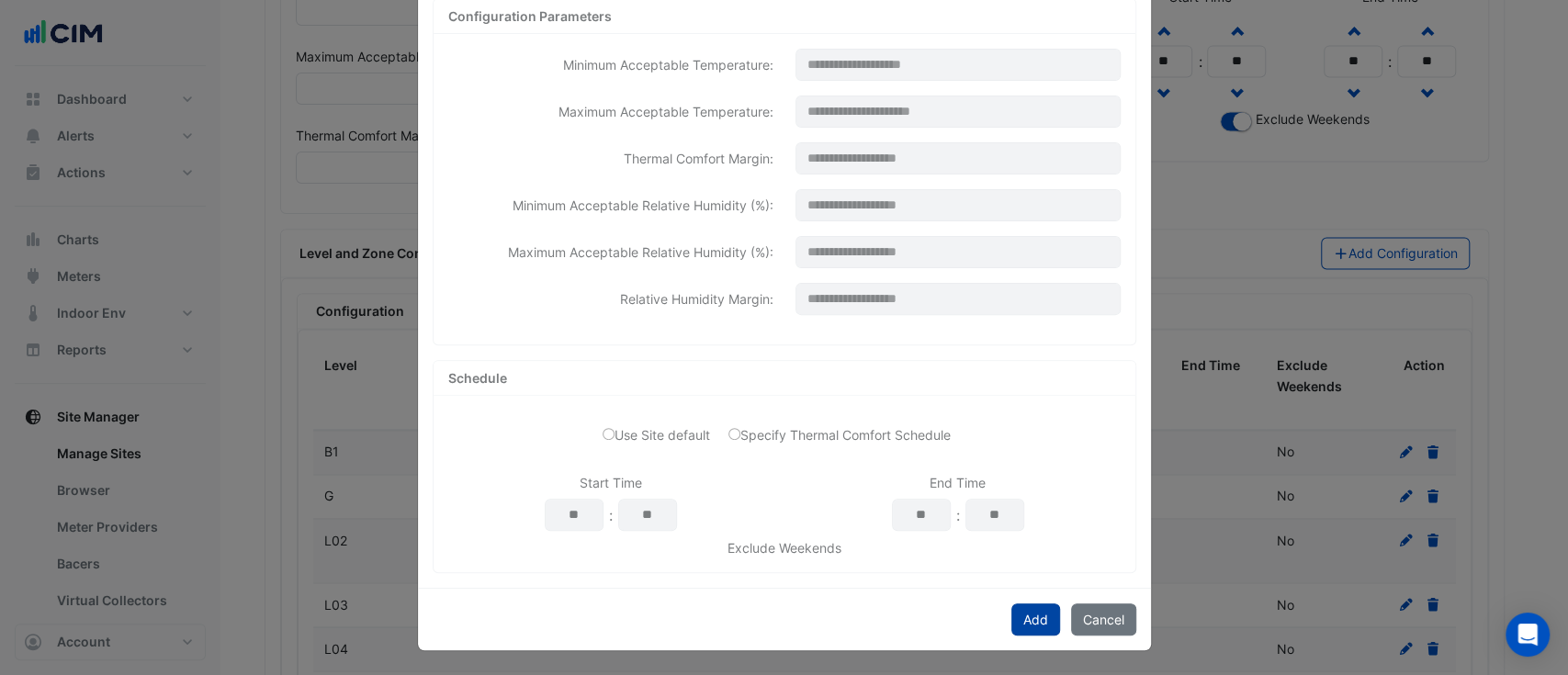
click at [1020, 616] on button "Add" at bounding box center [1035, 619] width 49 height 32
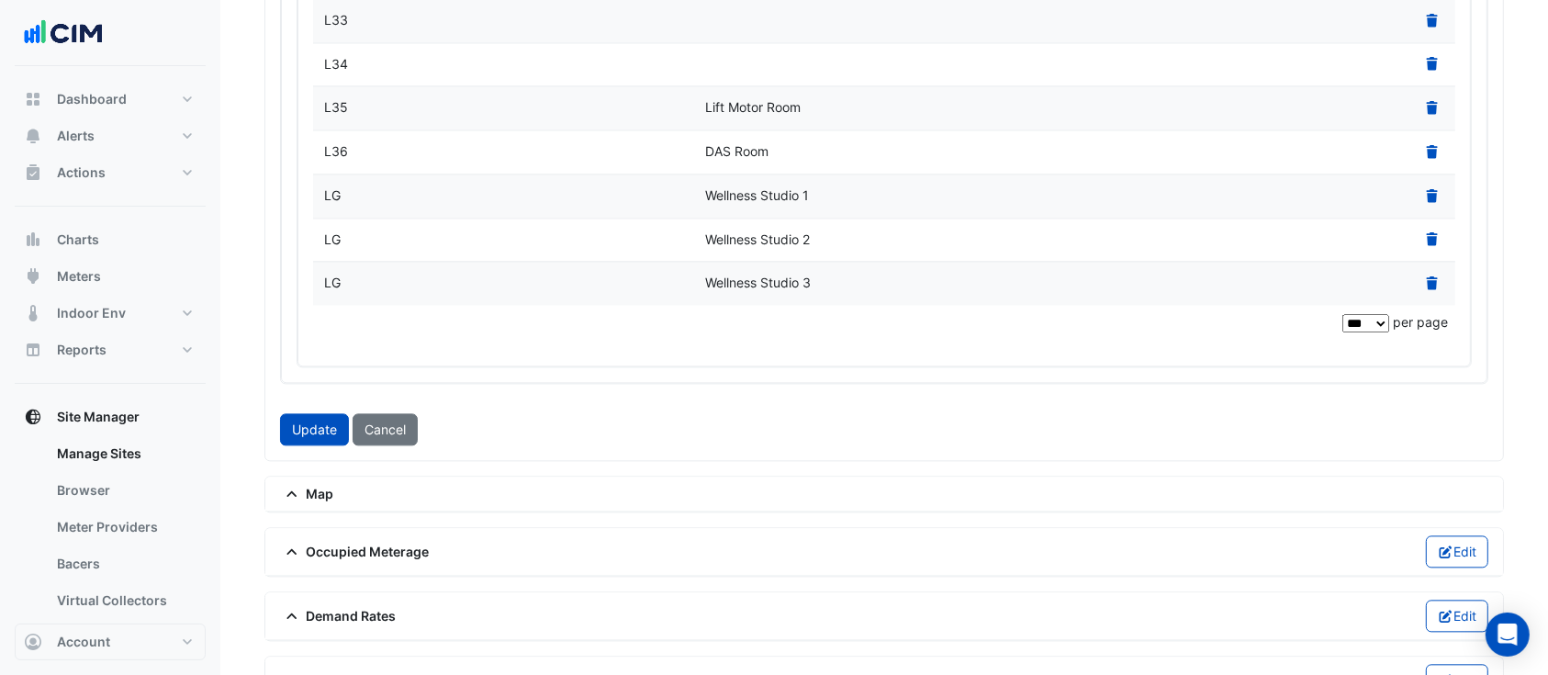
scroll to position [4019, 0]
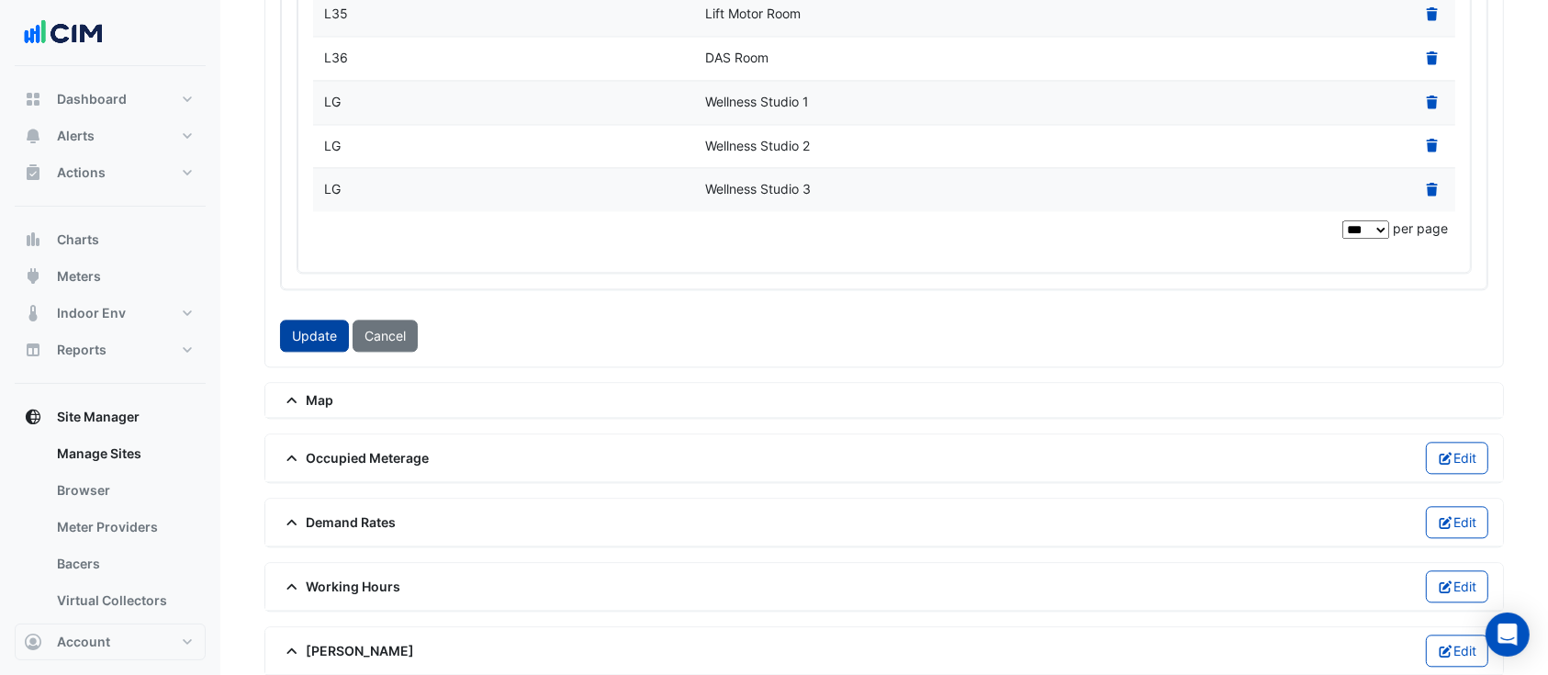
click at [317, 320] on button "Update" at bounding box center [314, 336] width 69 height 32
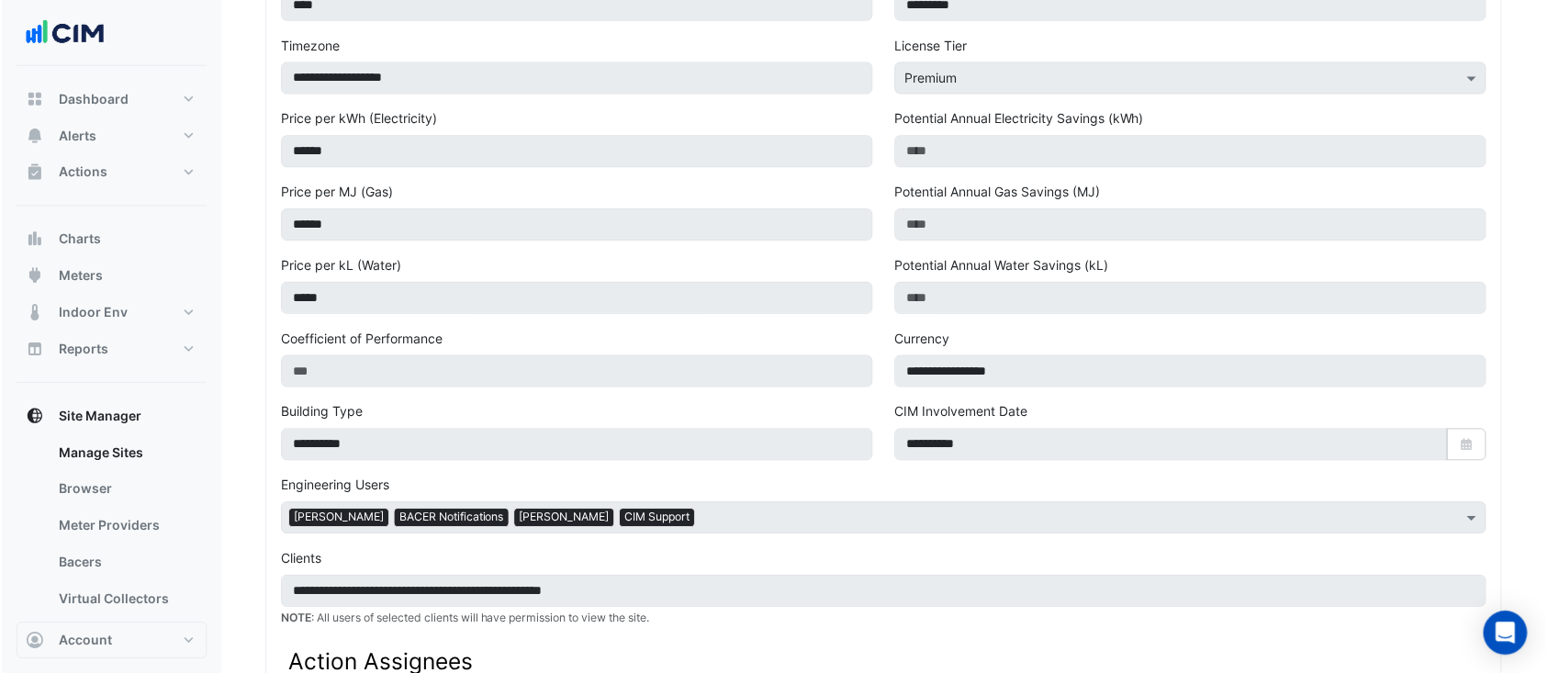
scroll to position [0, 0]
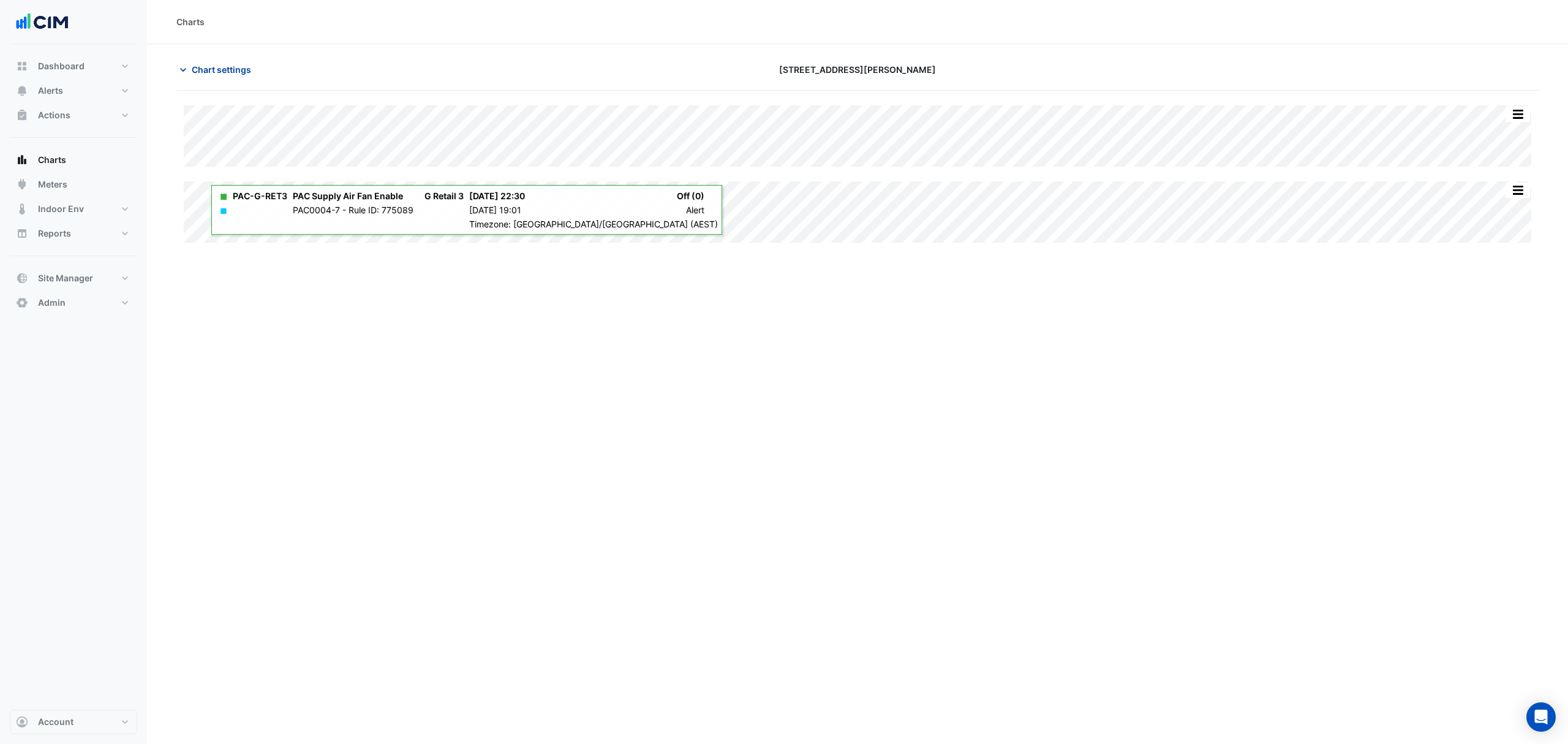
click at [230, 71] on span "Chart settings" at bounding box center [221, 69] width 59 height 13
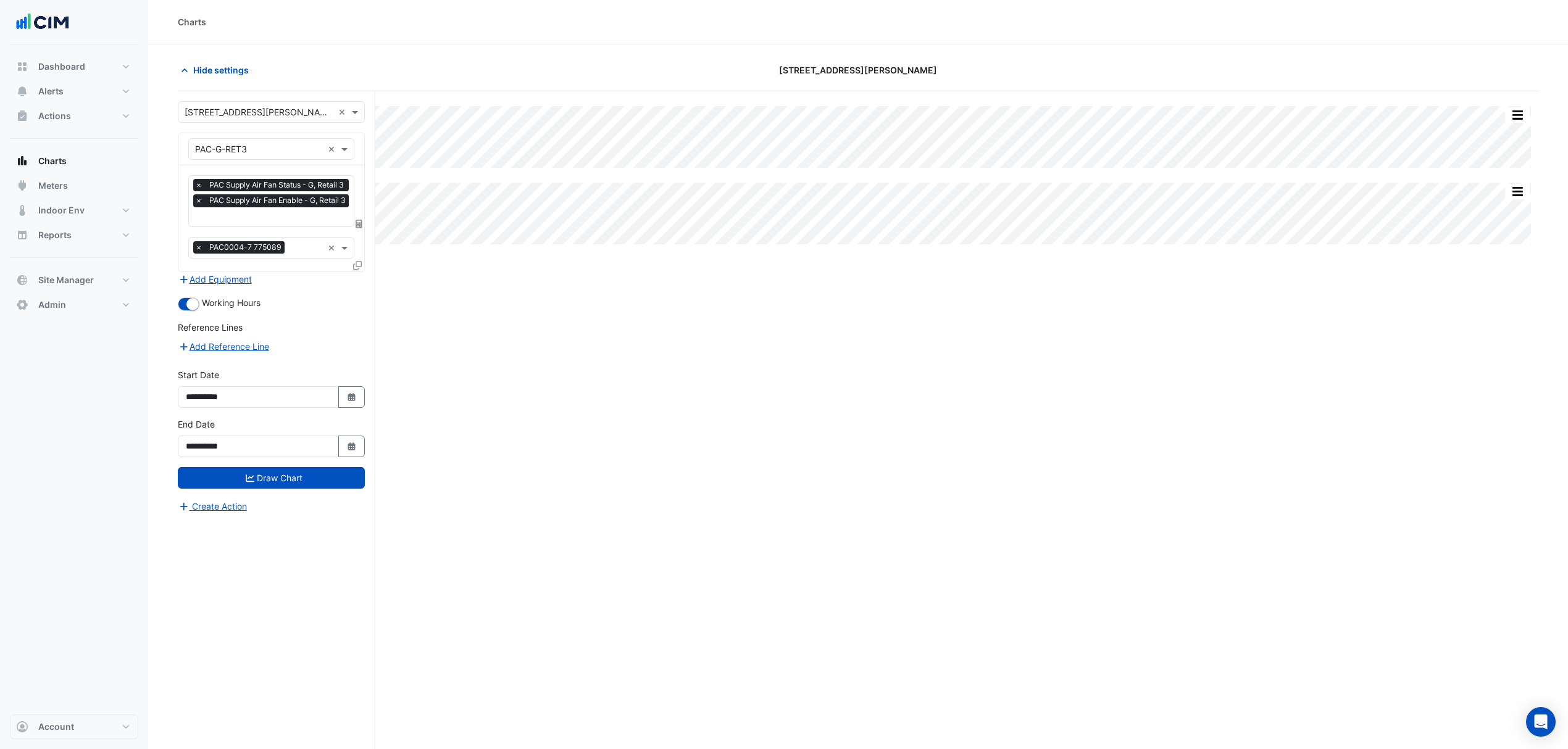
scroll to position [0, 1]
click at [284, 216] on input "text" at bounding box center [272, 218] width 157 height 13
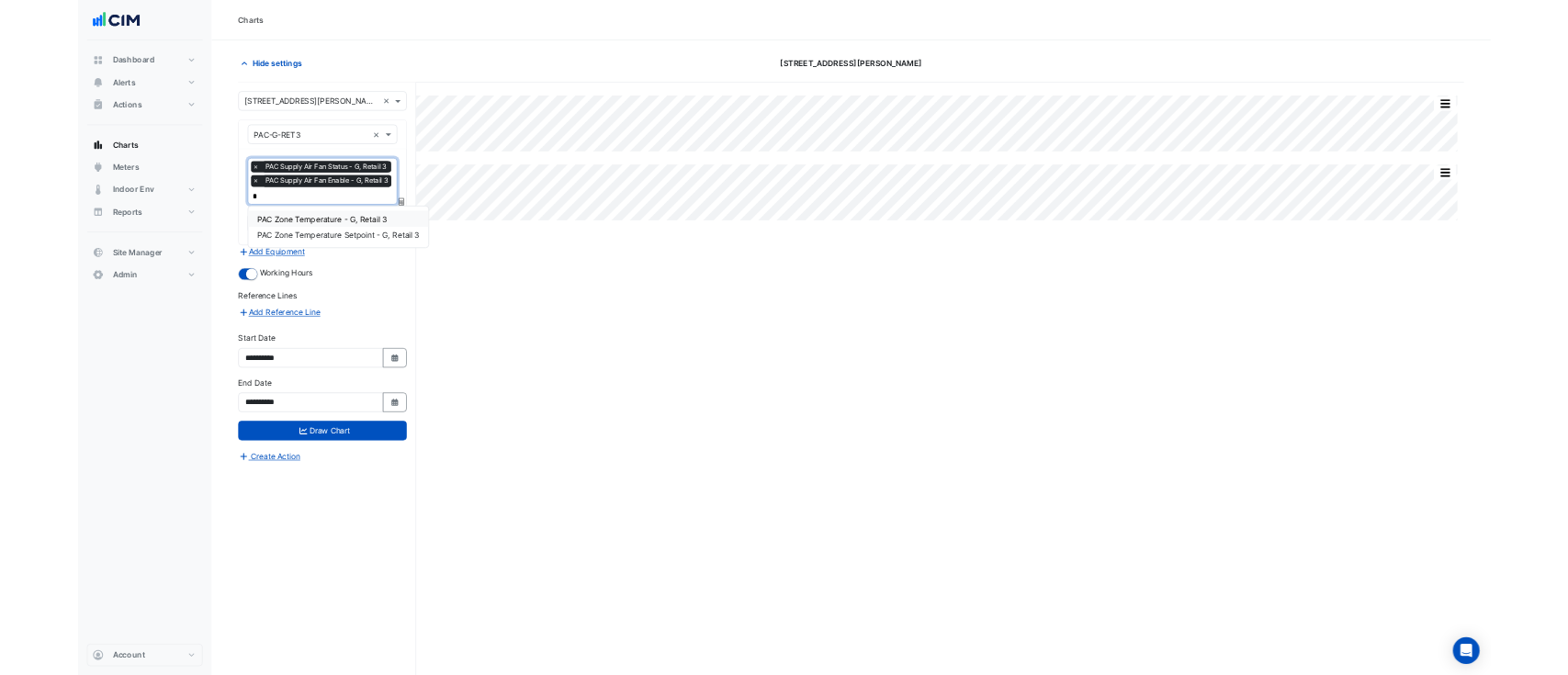
scroll to position [0, 0]
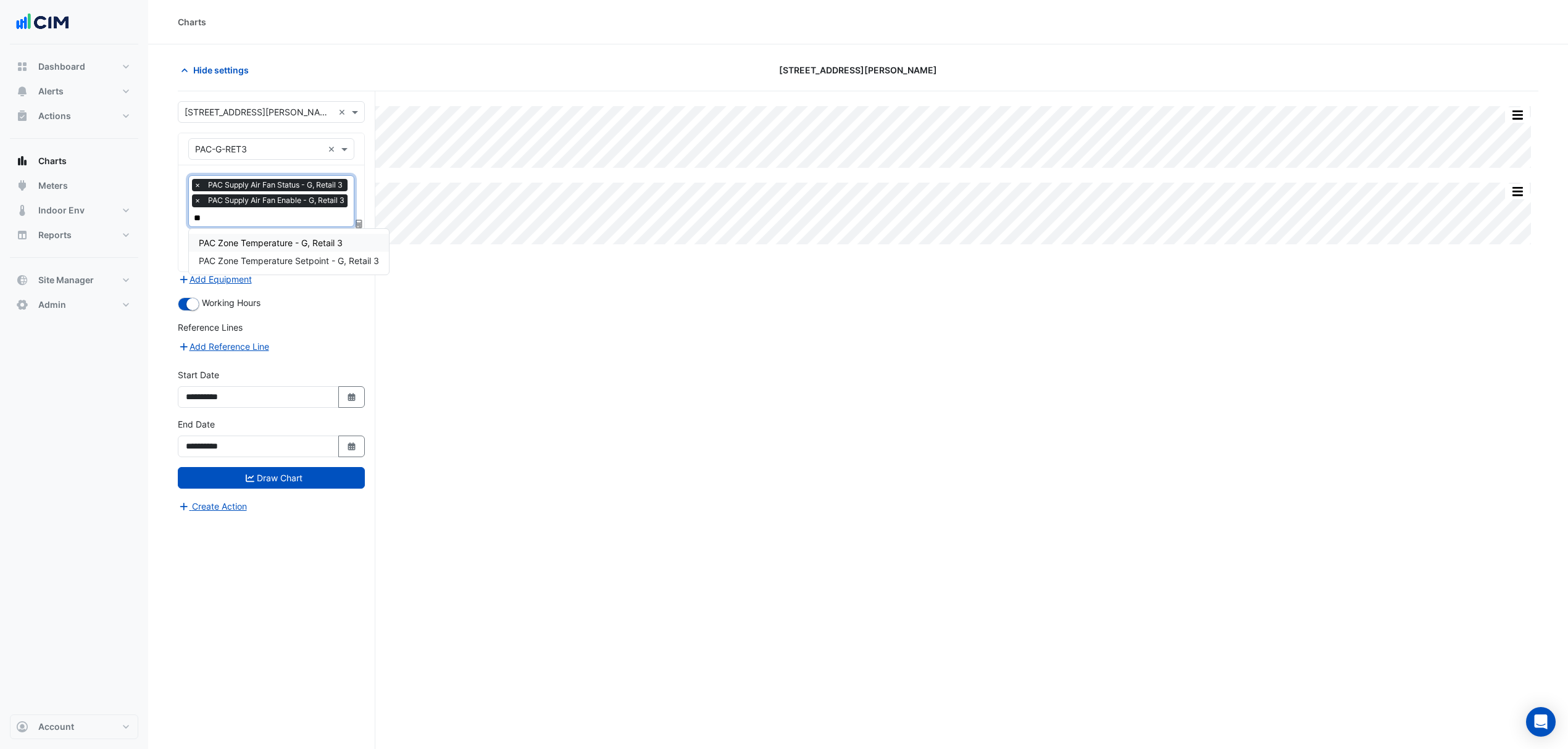
type input "***"
click at [294, 248] on div "PAC Zone Temperature - G, Retail 3" at bounding box center [289, 243] width 200 height 18
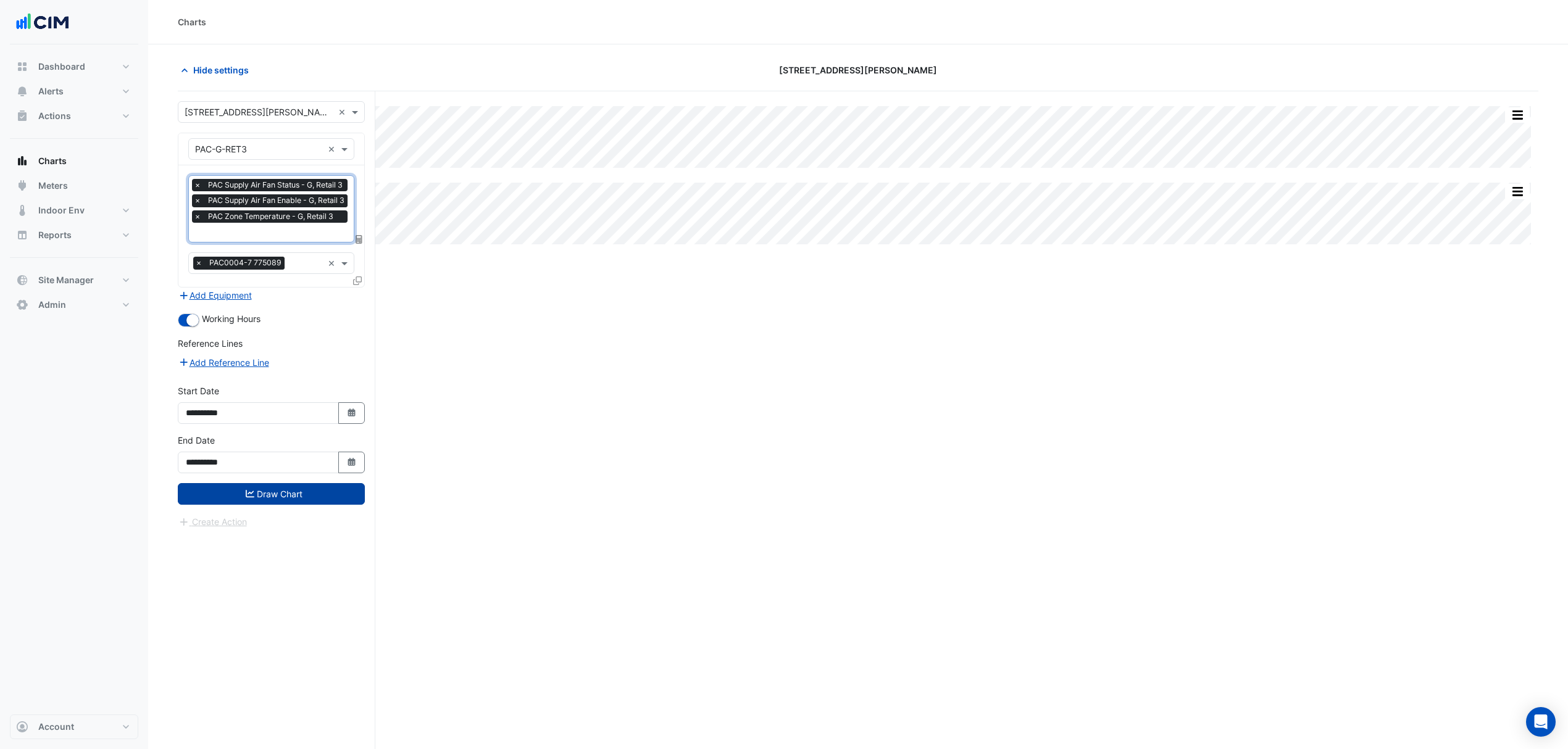
click at [313, 494] on button "Draw Chart" at bounding box center [271, 494] width 187 height 21
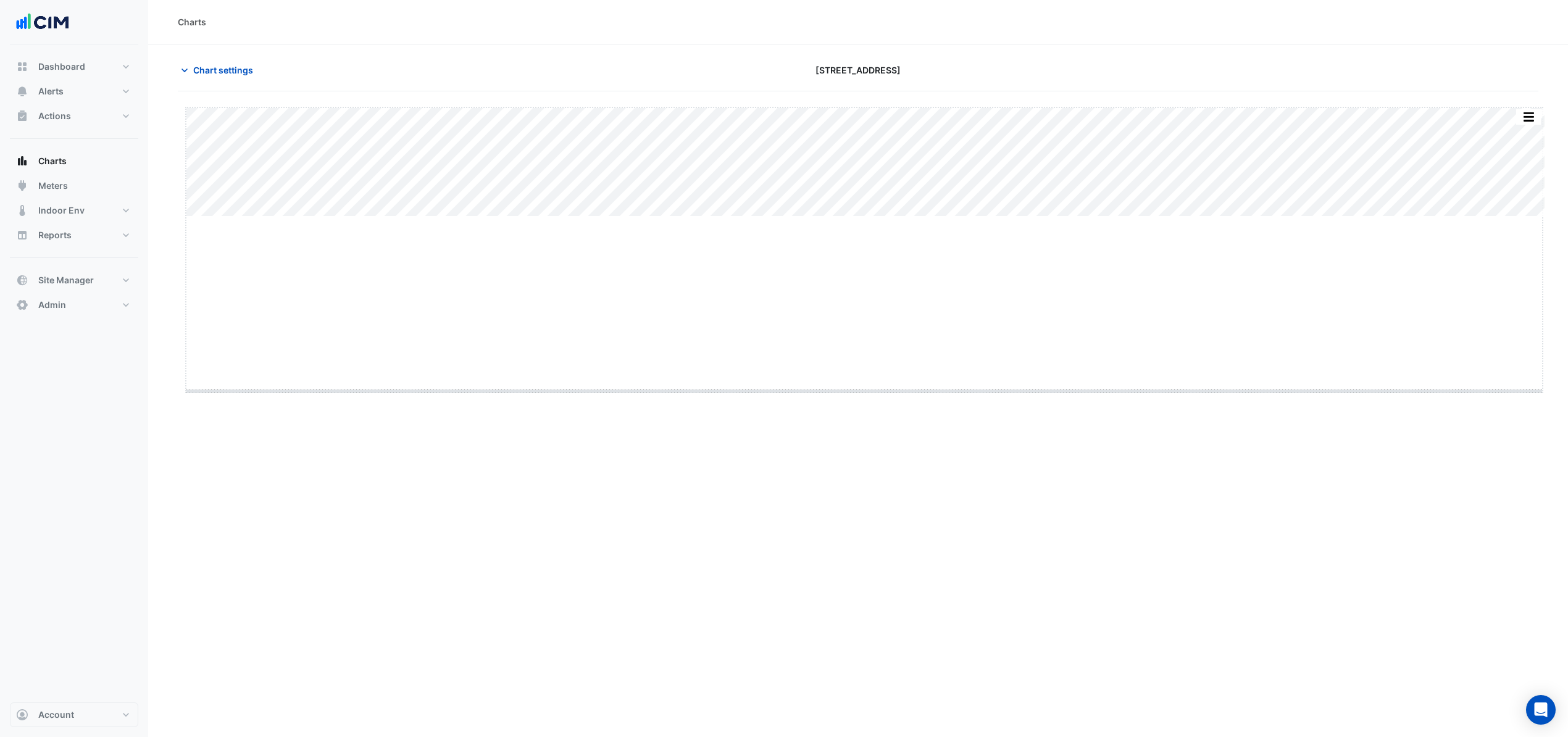
drag, startPoint x: 869, startPoint y: 215, endPoint x: 862, endPoint y: 463, distance: 248.1
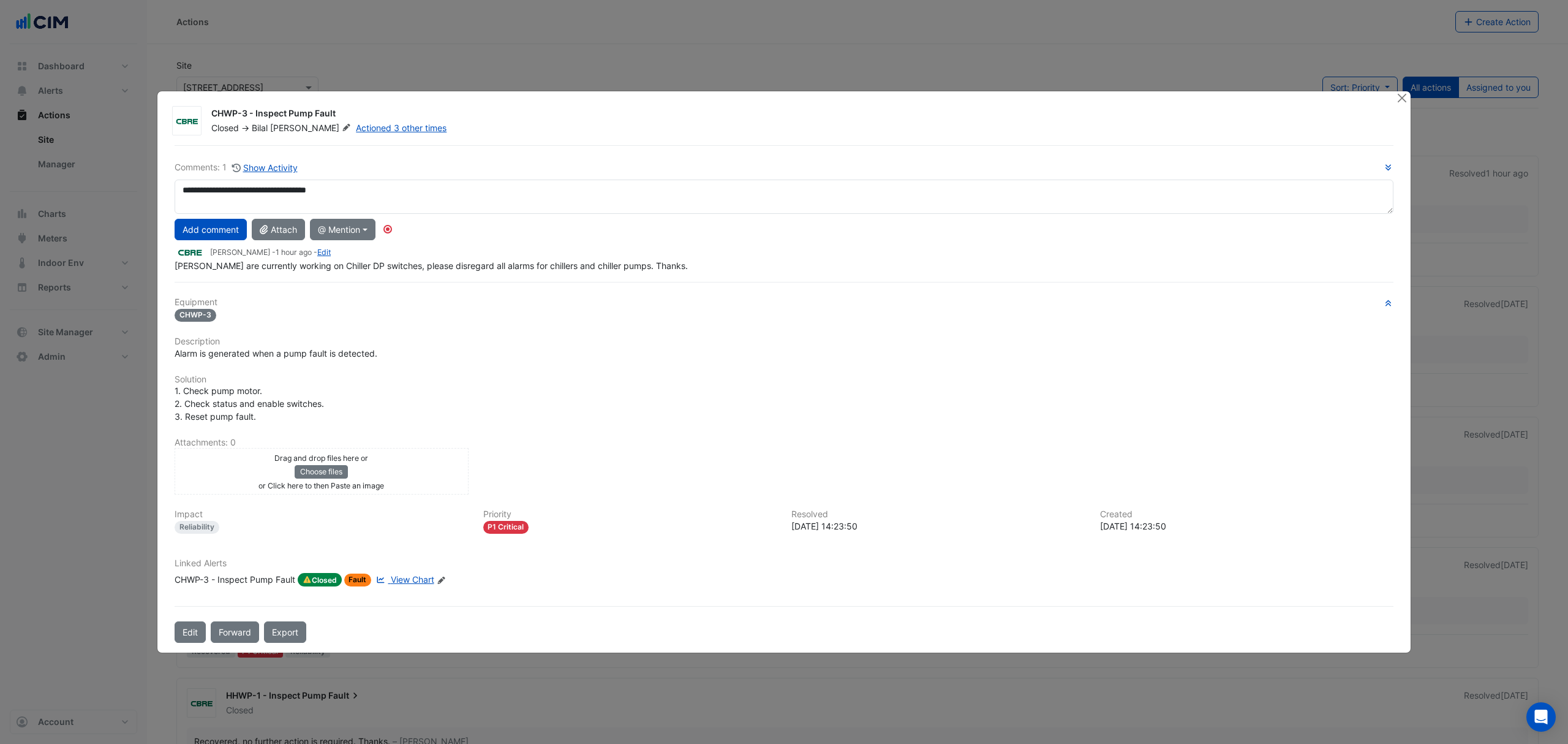
click at [259, 234] on div "**********" at bounding box center [784, 216] width 1219 height 111
drag, startPoint x: 187, startPoint y: 192, endPoint x: 153, endPoint y: 189, distance: 34.1
click at [153, 189] on ngb-modal-window "CHWP-3 - Inspect Pump Fault Closed -> [PERSON_NAME] Actioned 3 other times Comm…" at bounding box center [784, 372] width 1568 height 744
click at [593, 183] on textarea "**********" at bounding box center [784, 196] width 1219 height 34
click at [581, 254] on div "**********" at bounding box center [784, 216] width 1219 height 111
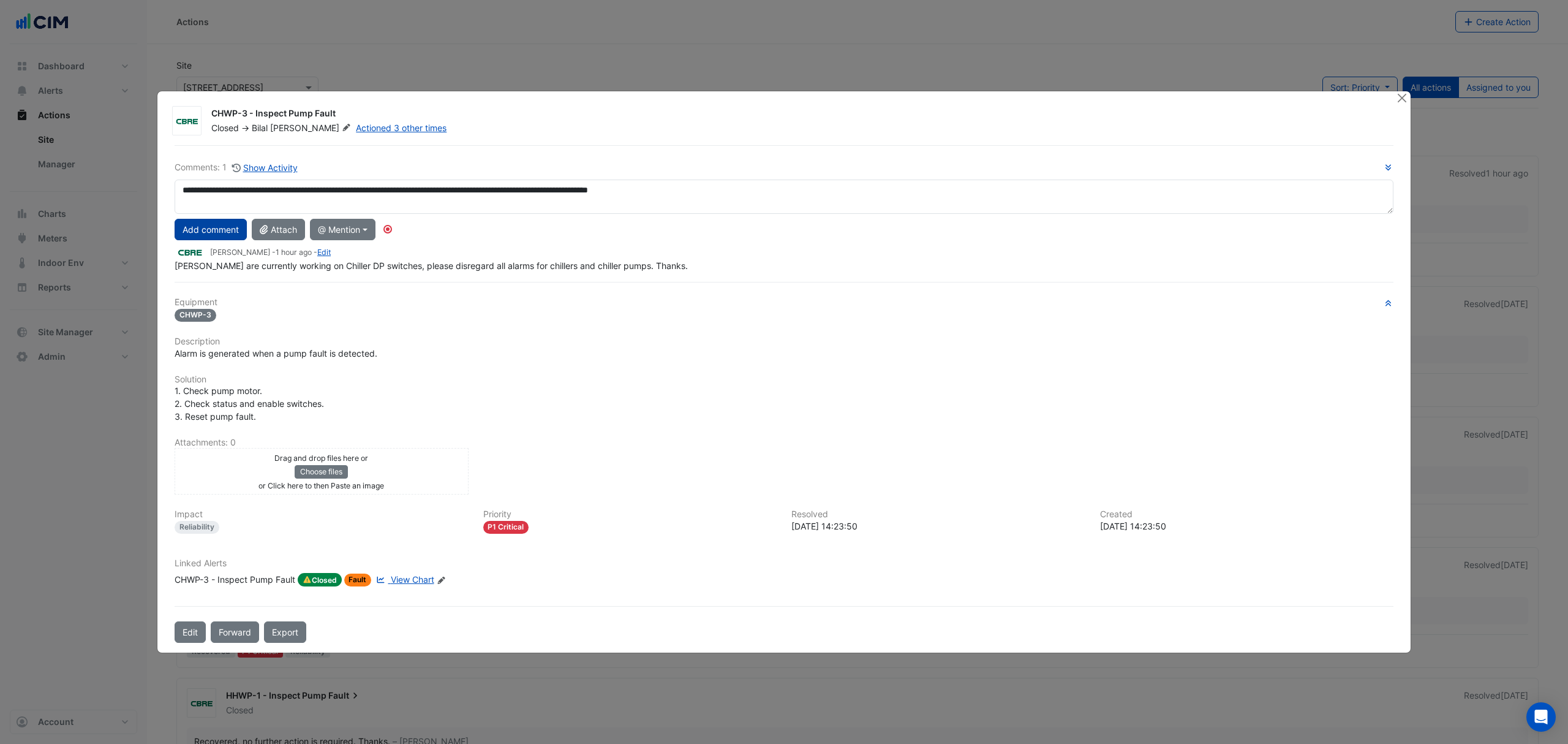
type textarea "**********"
click at [227, 228] on button "Add comment" at bounding box center [211, 230] width 72 height 21
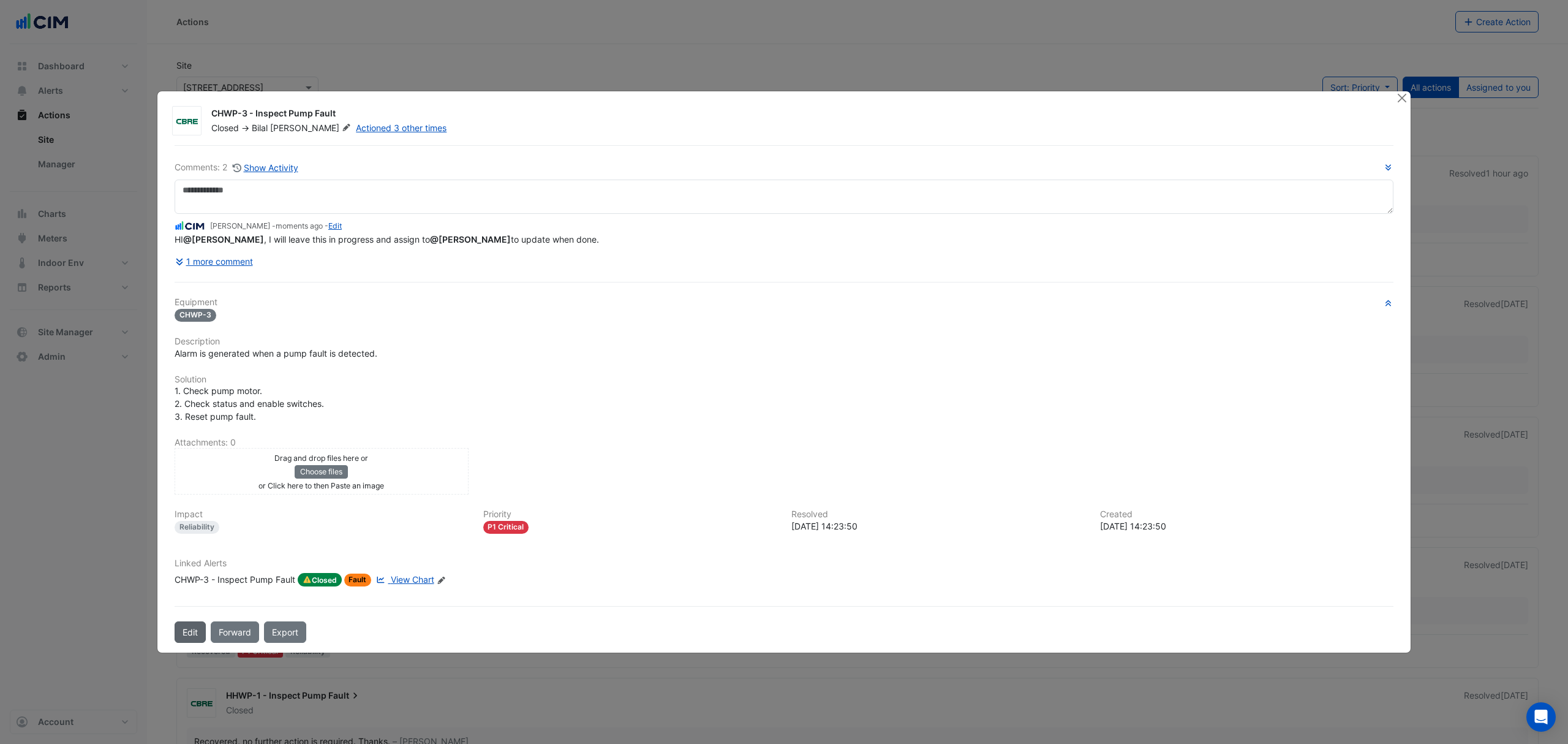
click at [192, 629] on button "Edit" at bounding box center [190, 632] width 31 height 21
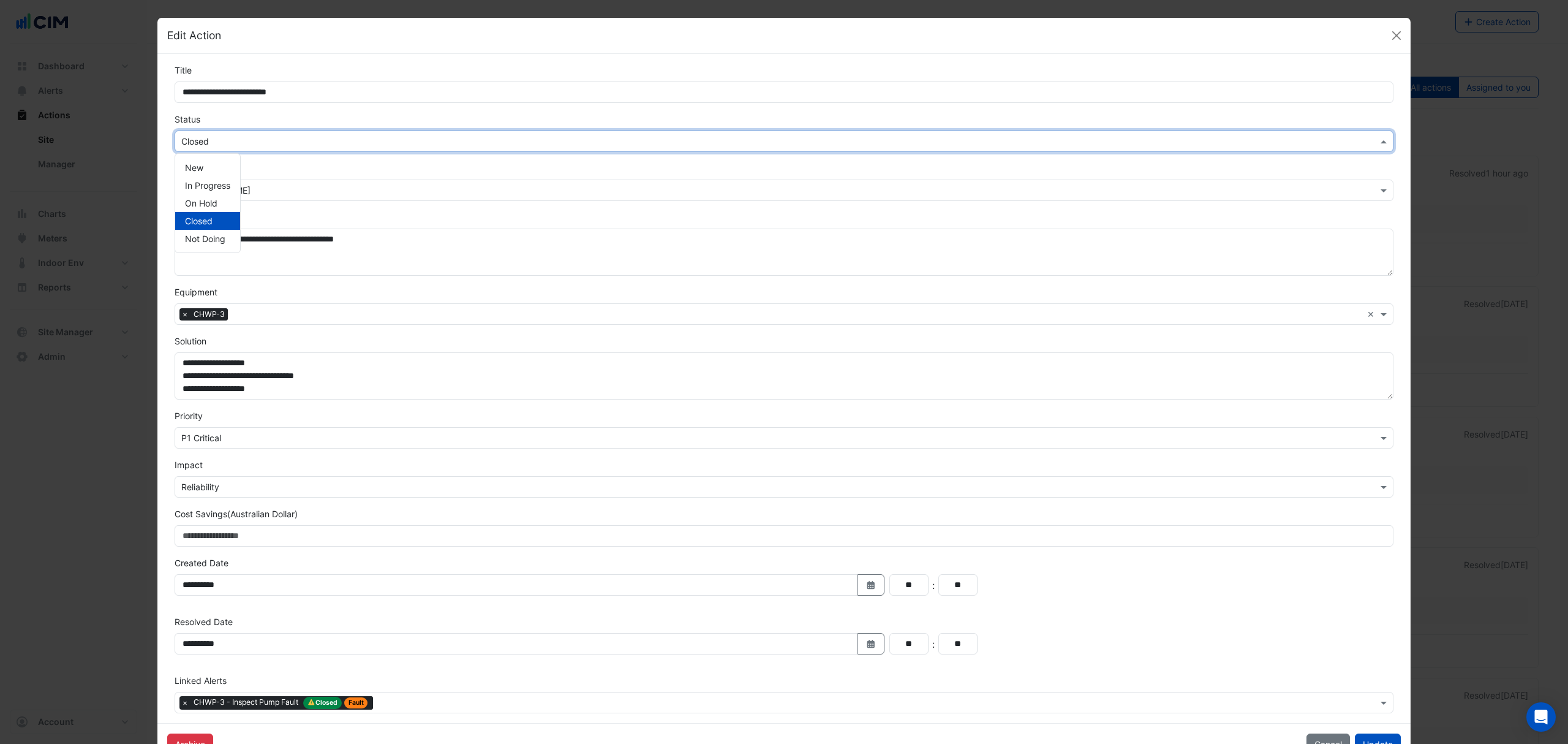
click at [245, 142] on input "text" at bounding box center [772, 141] width 1181 height 13
click at [224, 181] on span "In Progress" at bounding box center [207, 185] width 45 height 11
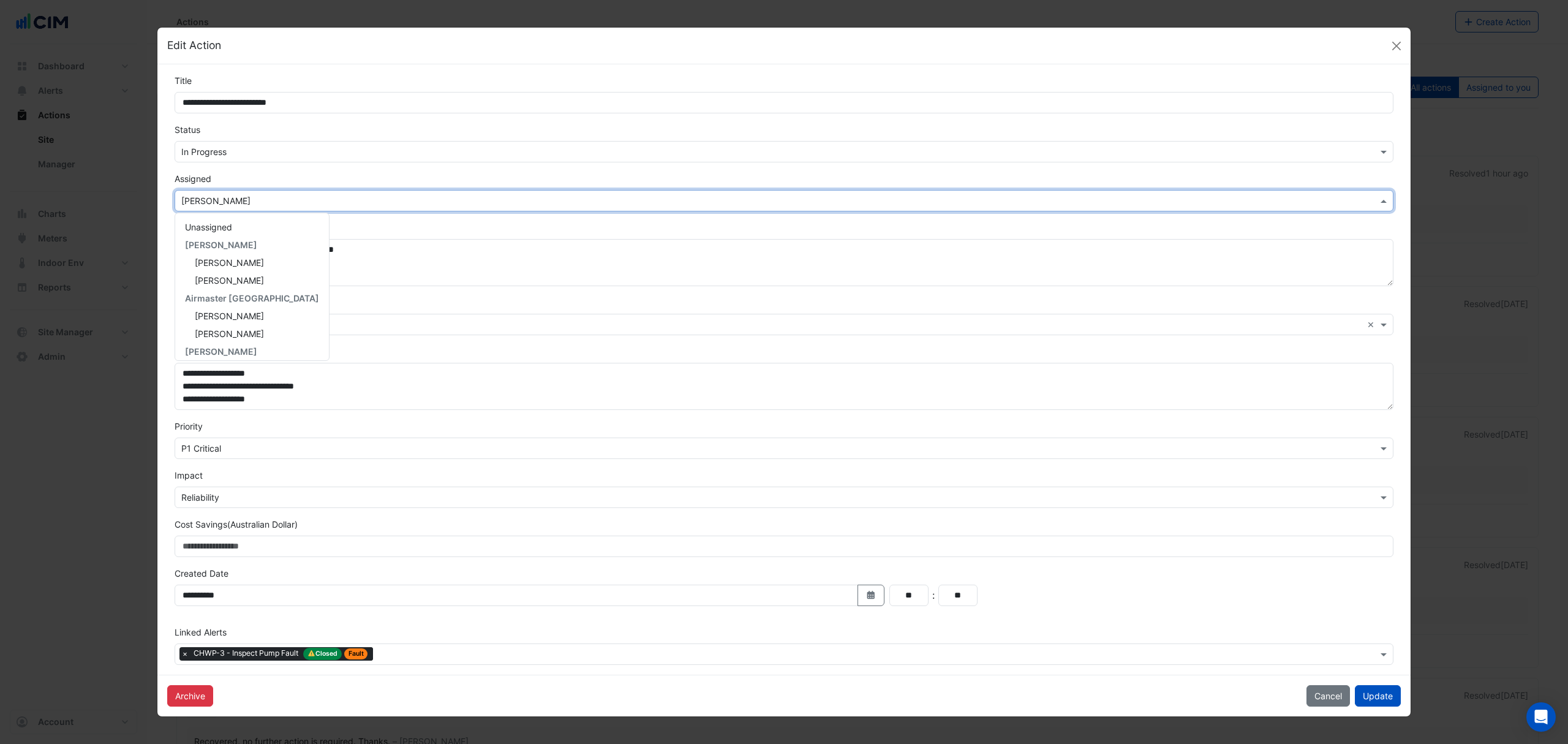
click at [250, 196] on input "text" at bounding box center [772, 201] width 1181 height 13
click at [236, 277] on span "[PERSON_NAME]" at bounding box center [229, 280] width 69 height 11
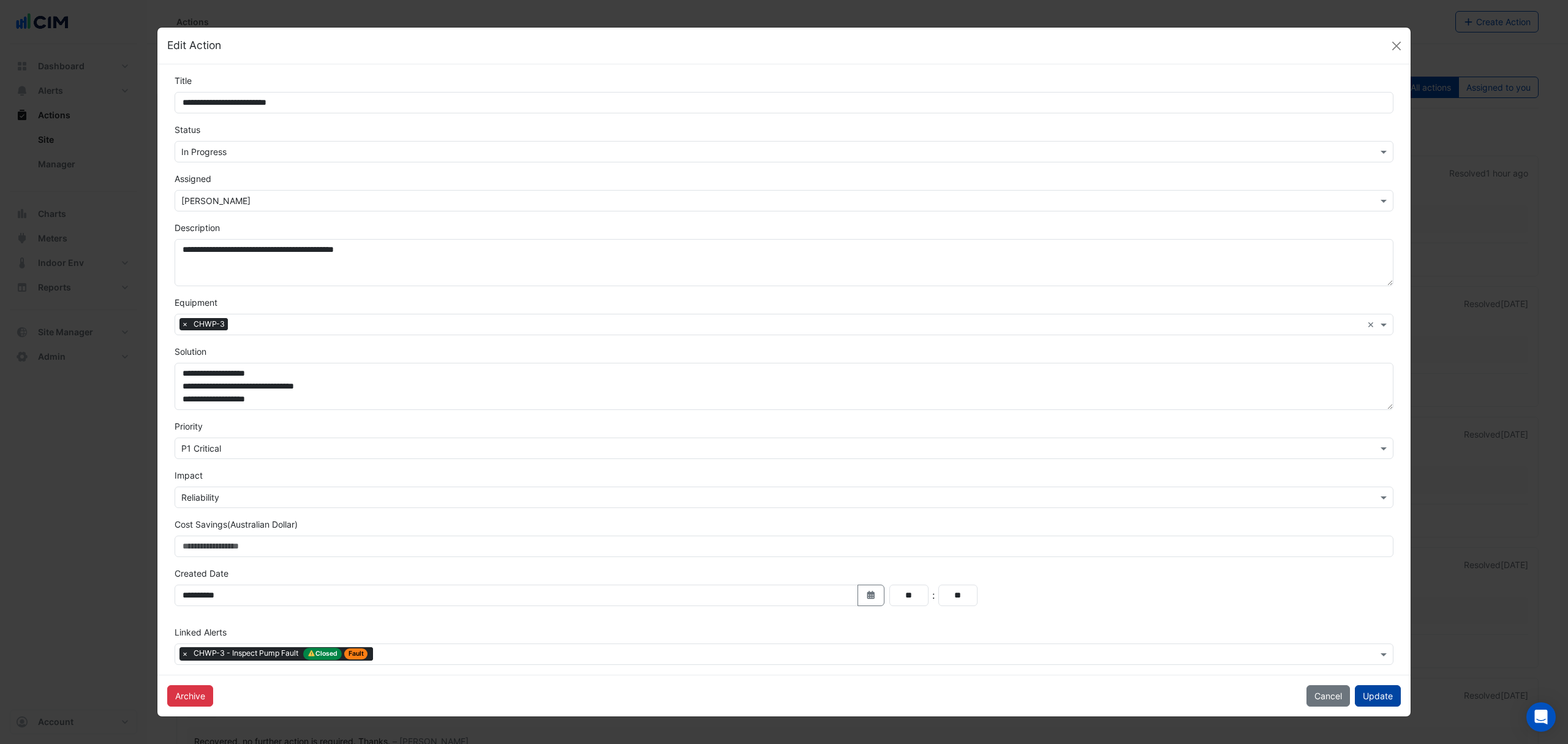
click at [1373, 696] on button "Update" at bounding box center [1377, 696] width 46 height 21
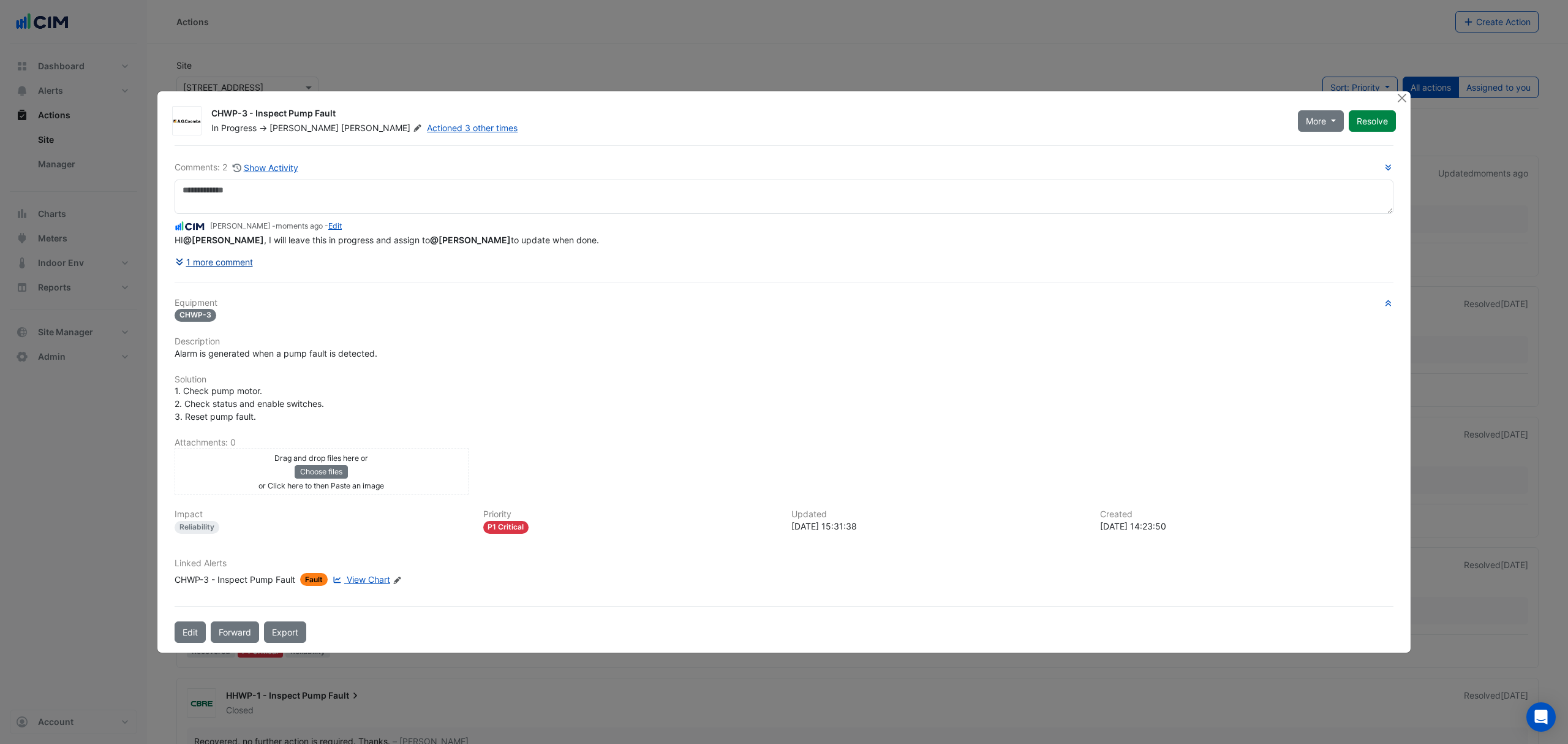
click at [226, 265] on button "1 more comment" at bounding box center [214, 262] width 79 height 21
